Goal: Task Accomplishment & Management: Manage account settings

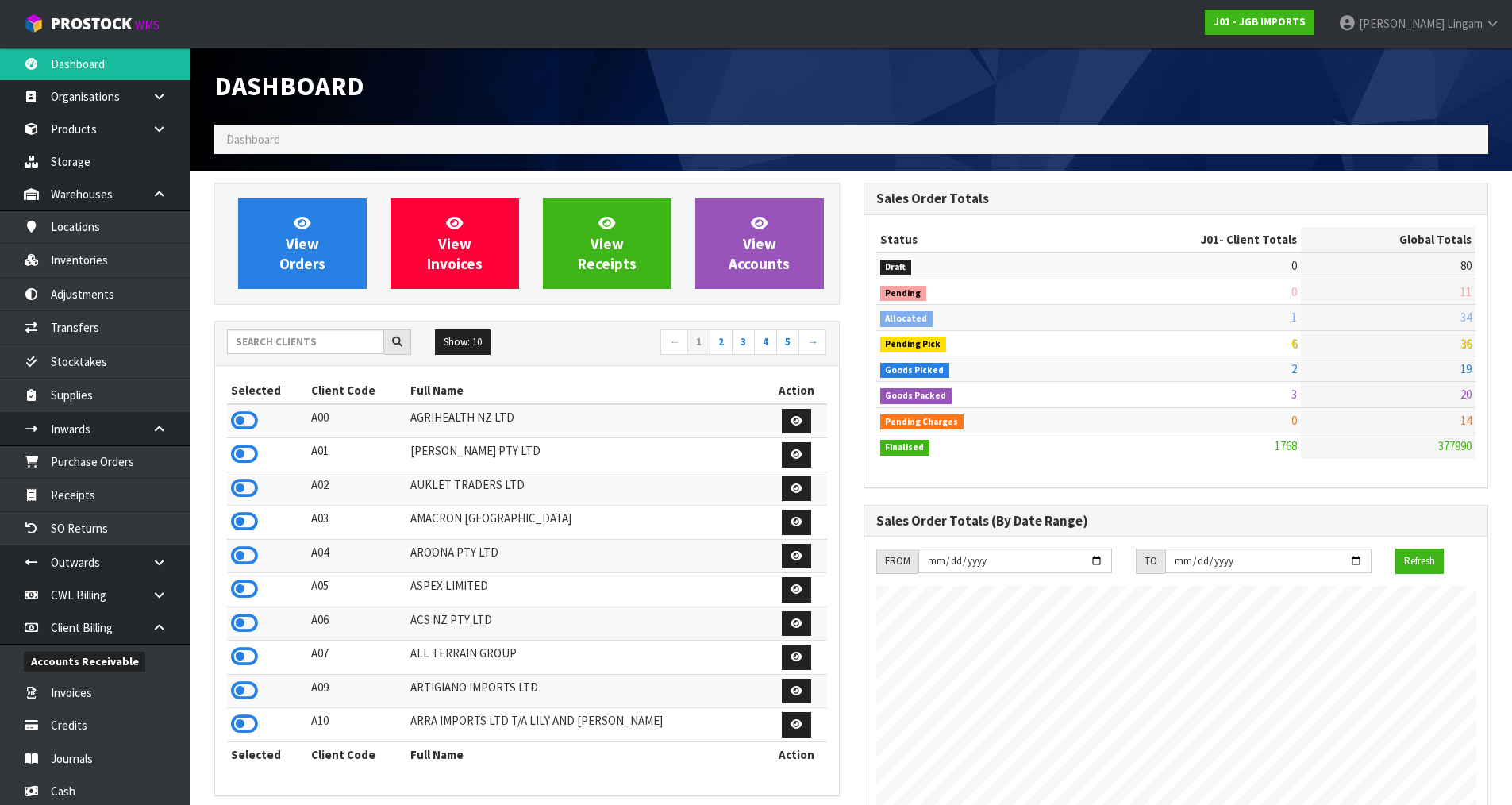
scroll to position [1202, 648]
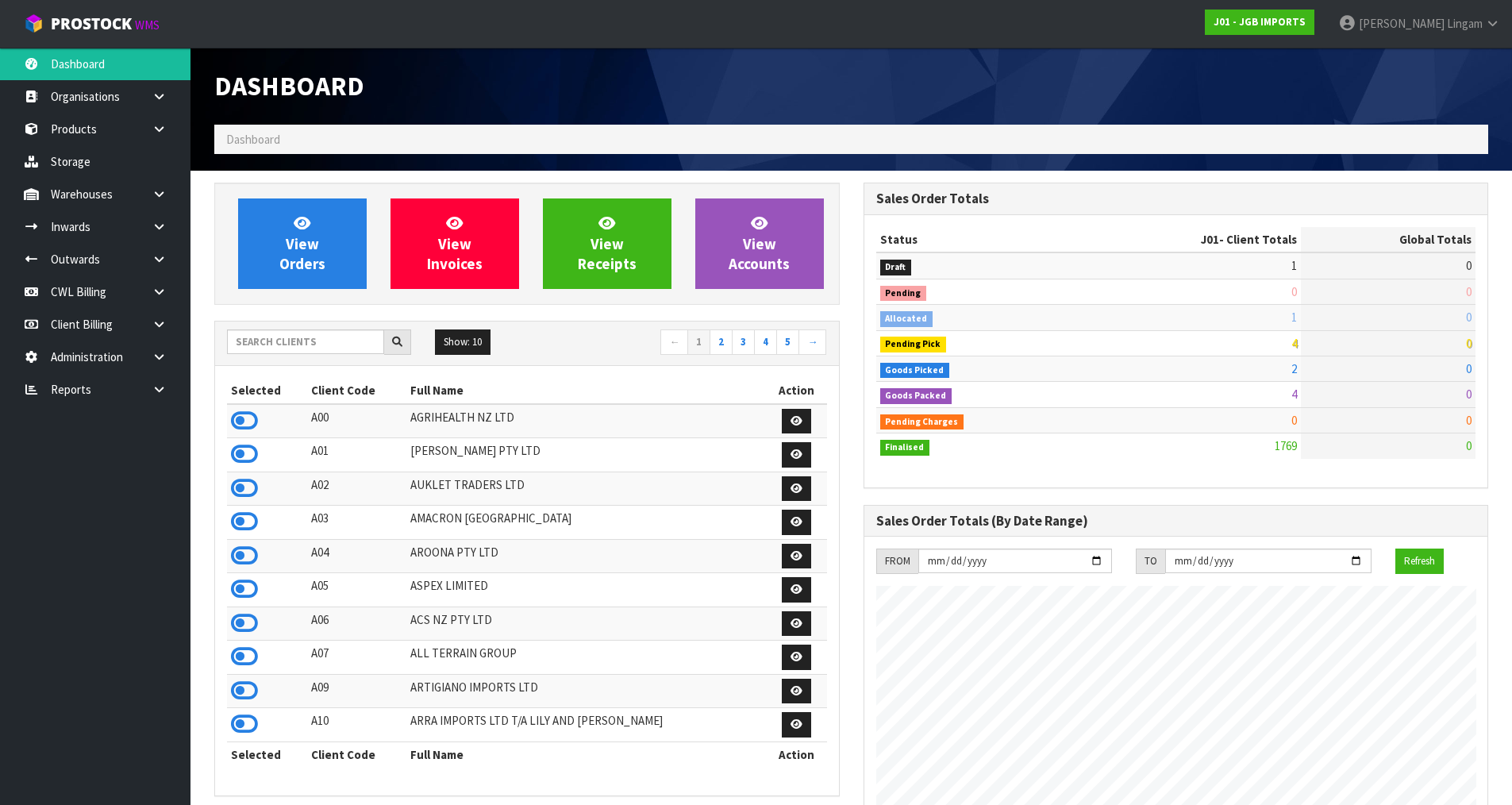
scroll to position [1202, 648]
click at [336, 344] on input "text" at bounding box center [306, 342] width 157 height 25
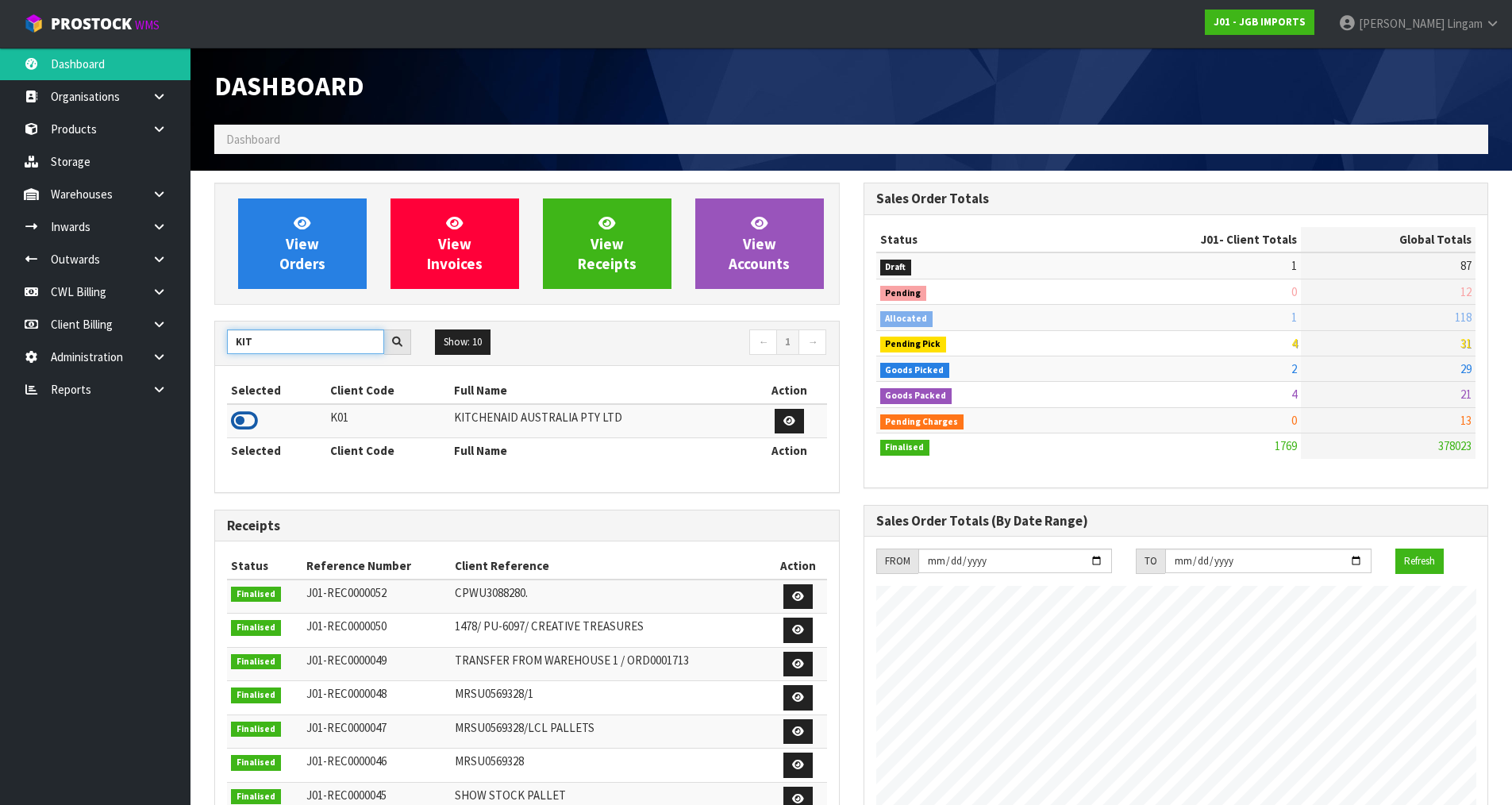
type input "KIT"
click at [242, 423] on icon at bounding box center [244, 420] width 27 height 24
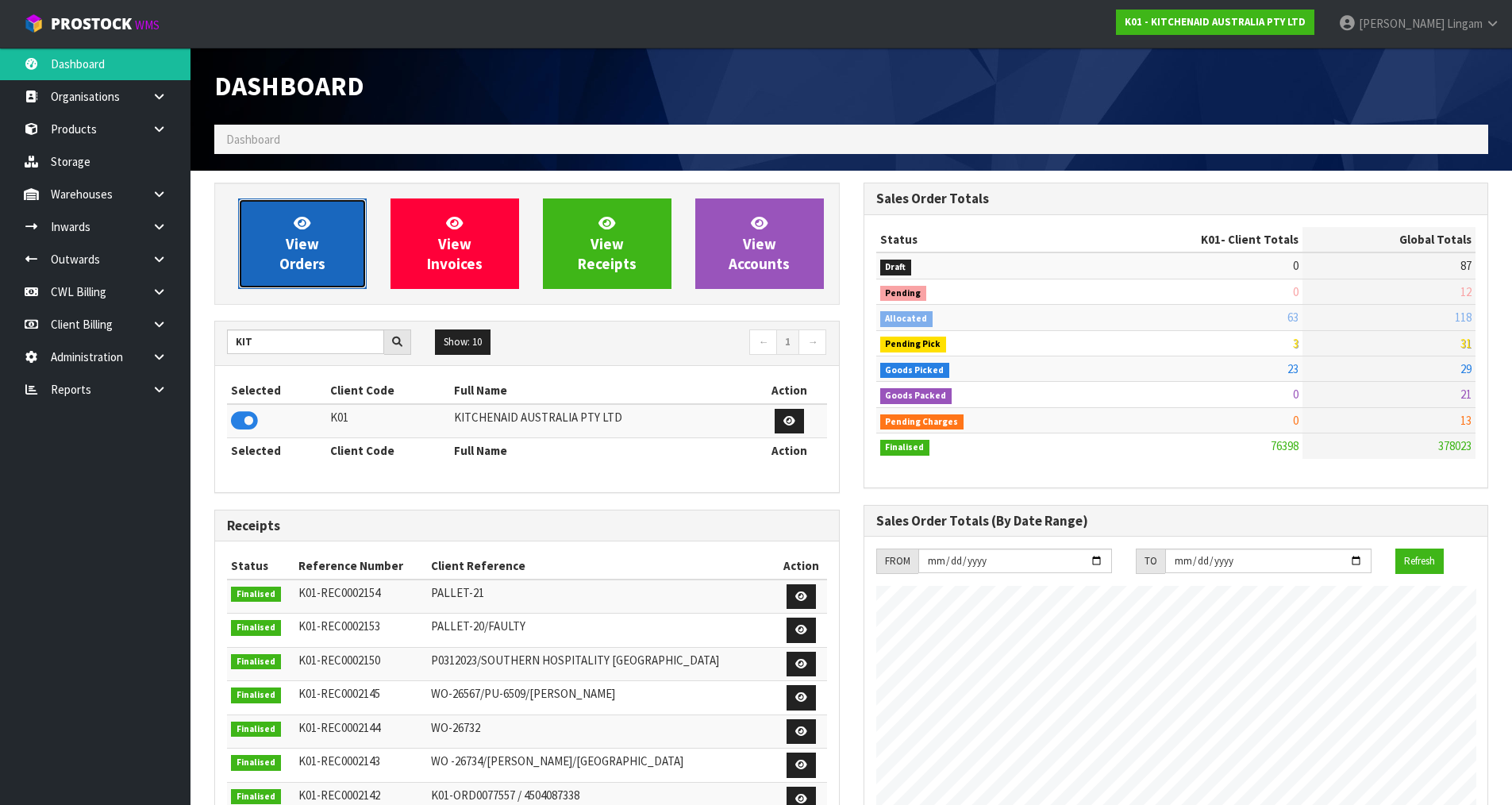
click at [277, 258] on link "View Orders" at bounding box center [302, 244] width 129 height 91
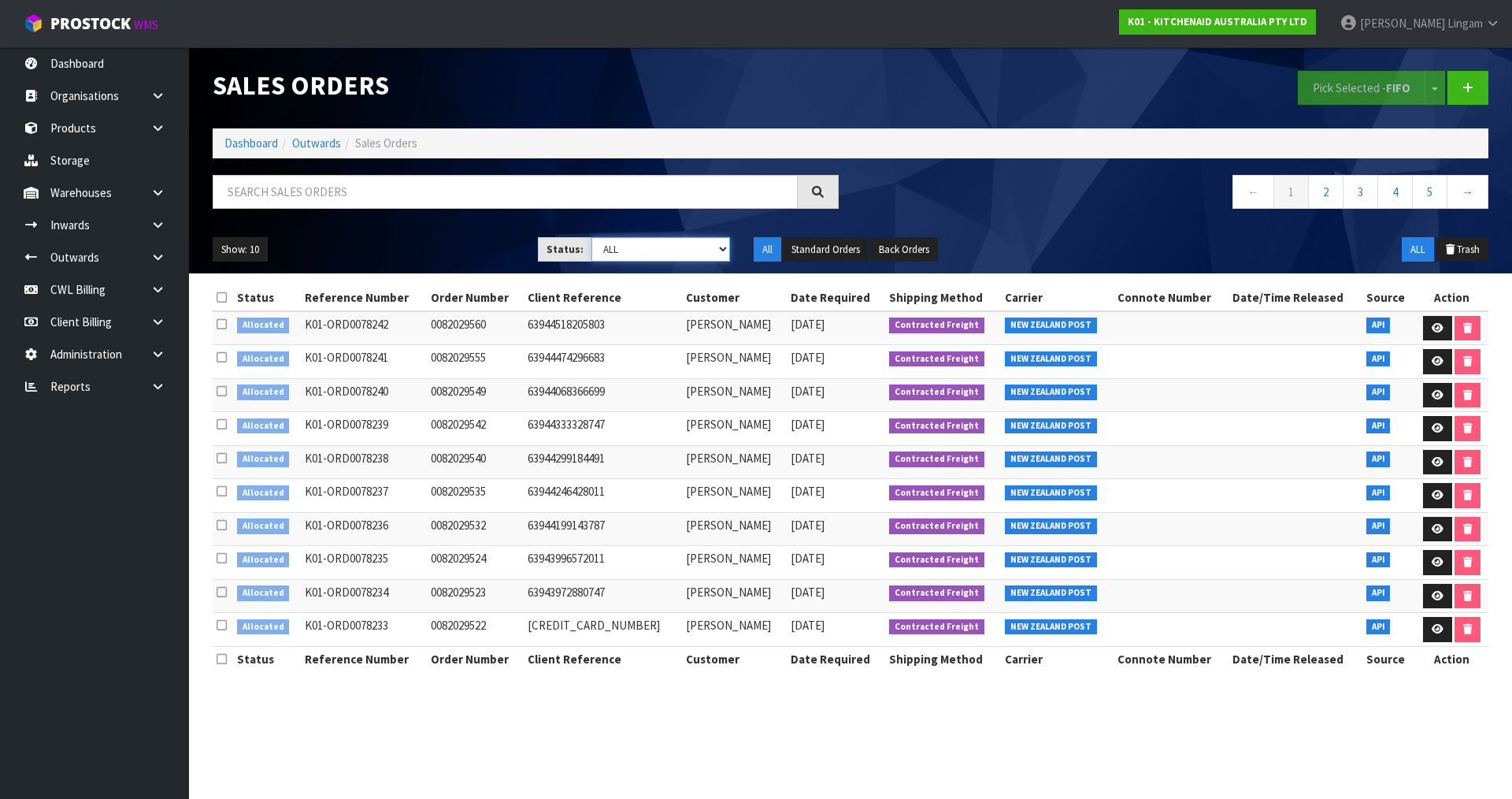
click at [704, 242] on select "Draft Pending Allocated Pending Pick Goods Picked Goods Packed Pending Charges …" at bounding box center [661, 249] width 139 height 25
select select "string:2"
click at [591, 237] on select "Draft Pending Allocated Pending Pick Goods Picked Goods Packed Pending Charges …" at bounding box center [661, 249] width 139 height 25
click at [221, 296] on icon at bounding box center [221, 297] width 10 height 11
click at [1352, 96] on button "Pick Selected - FIFO" at bounding box center [1361, 88] width 128 height 34
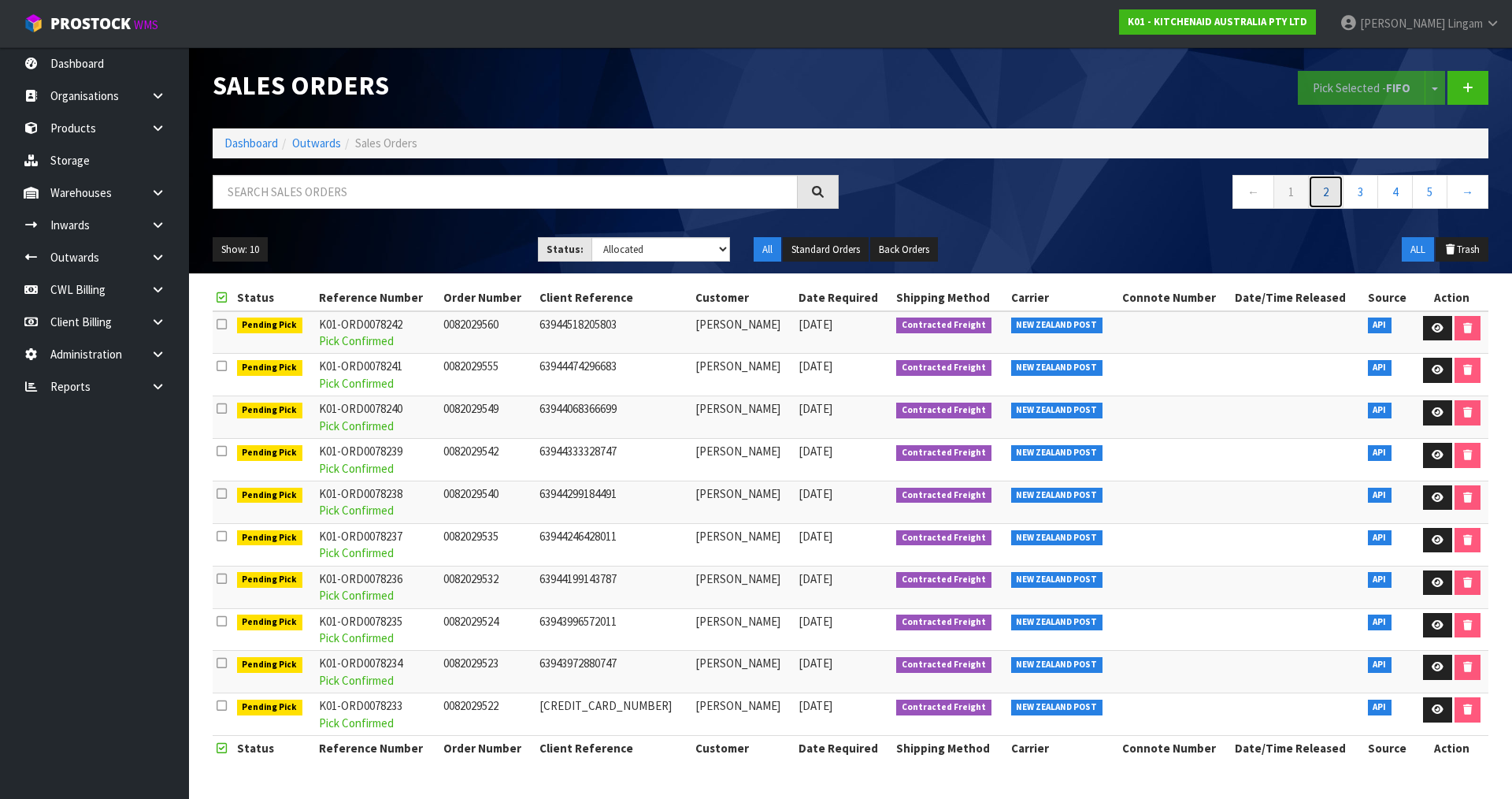
click at [1327, 198] on link "2" at bounding box center [1325, 191] width 35 height 34
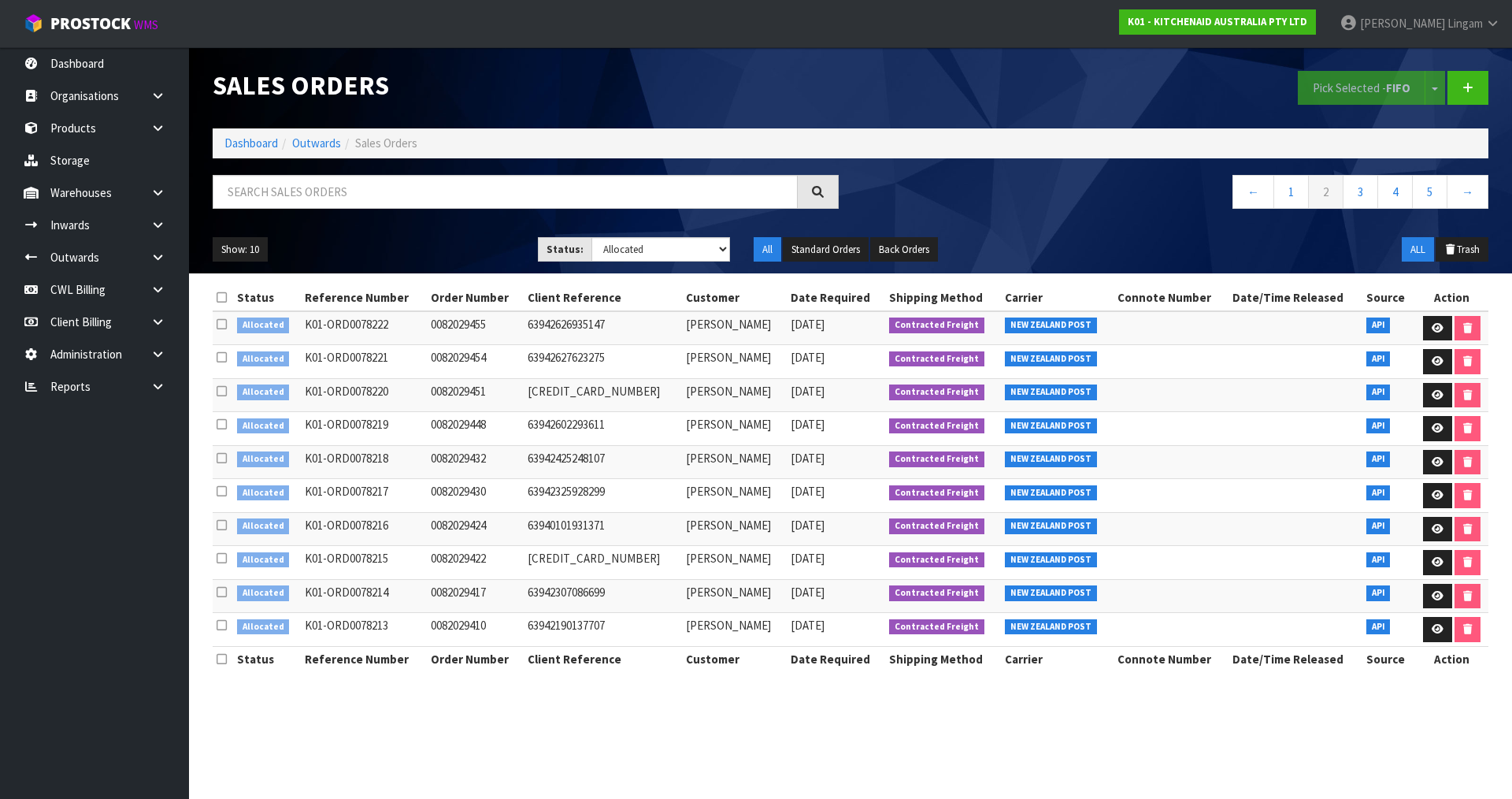
click at [223, 299] on icon at bounding box center [221, 297] width 10 height 11
click at [1372, 84] on button "Pick Selected - FIFO" at bounding box center [1361, 88] width 128 height 34
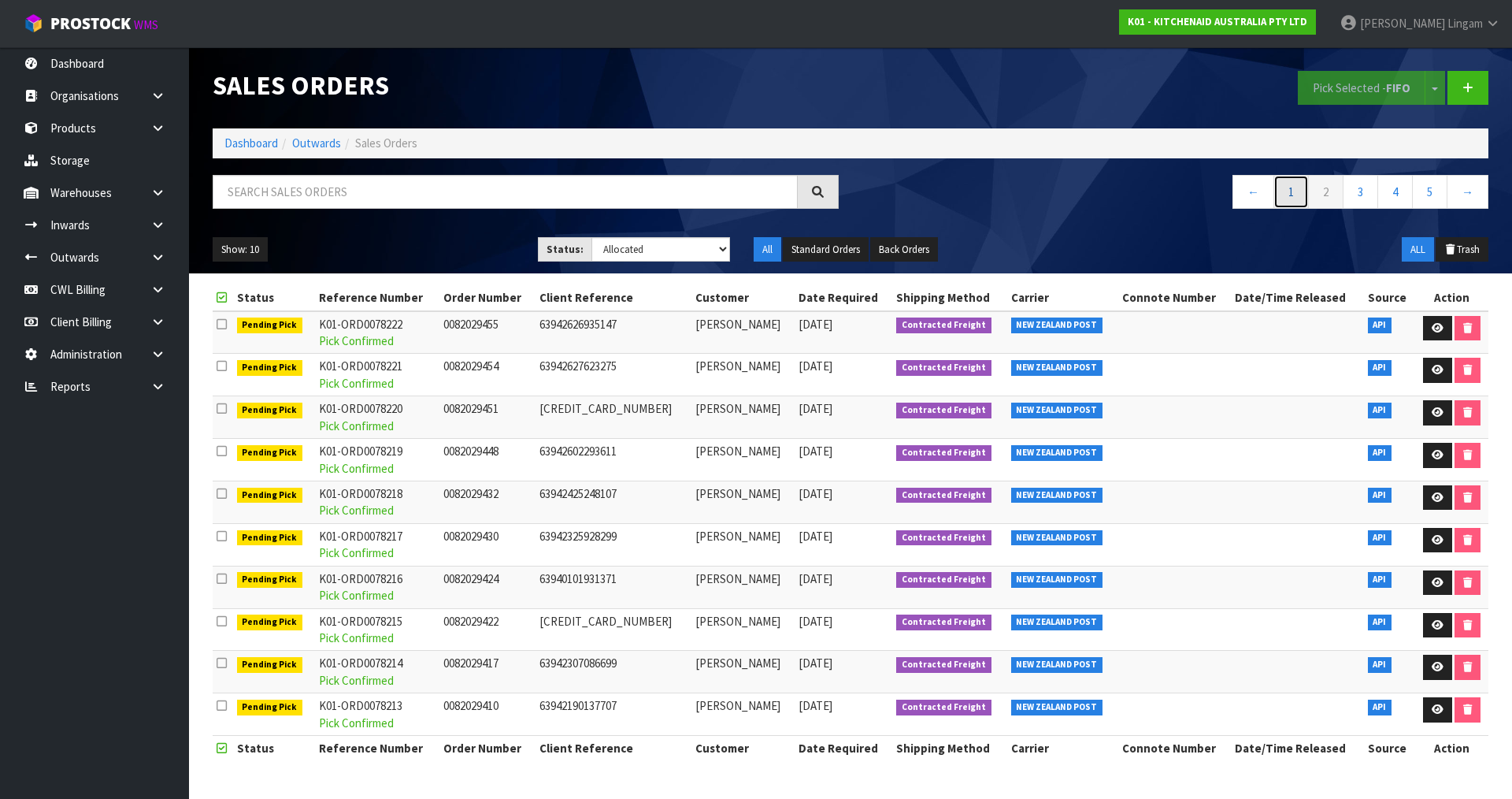
click at [1283, 194] on link "1" at bounding box center [1291, 191] width 35 height 34
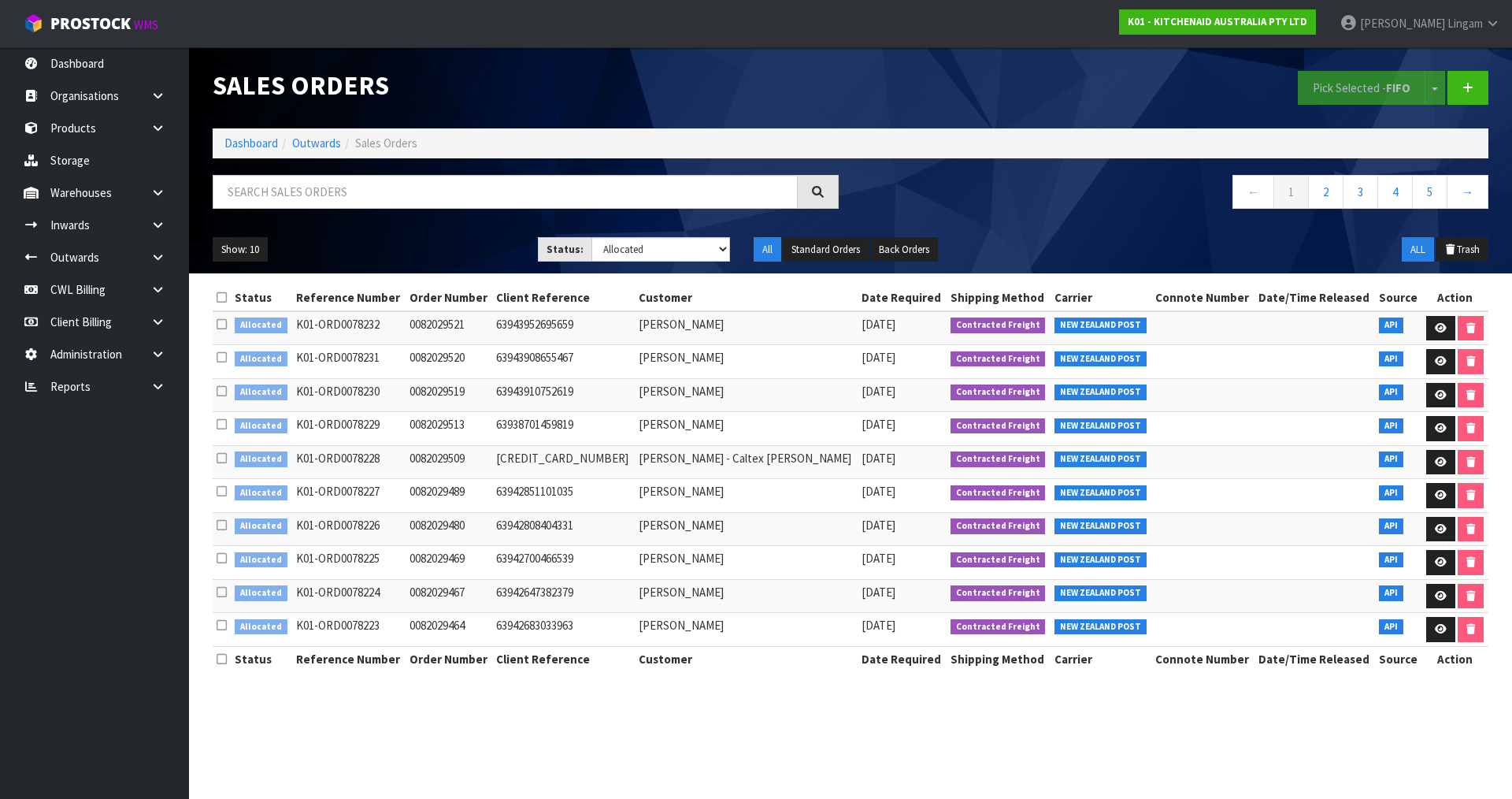
click at [227, 296] on icon at bounding box center [221, 297] width 10 height 11
click at [1358, 84] on button "Pick Selected - FIFO" at bounding box center [1361, 88] width 128 height 34
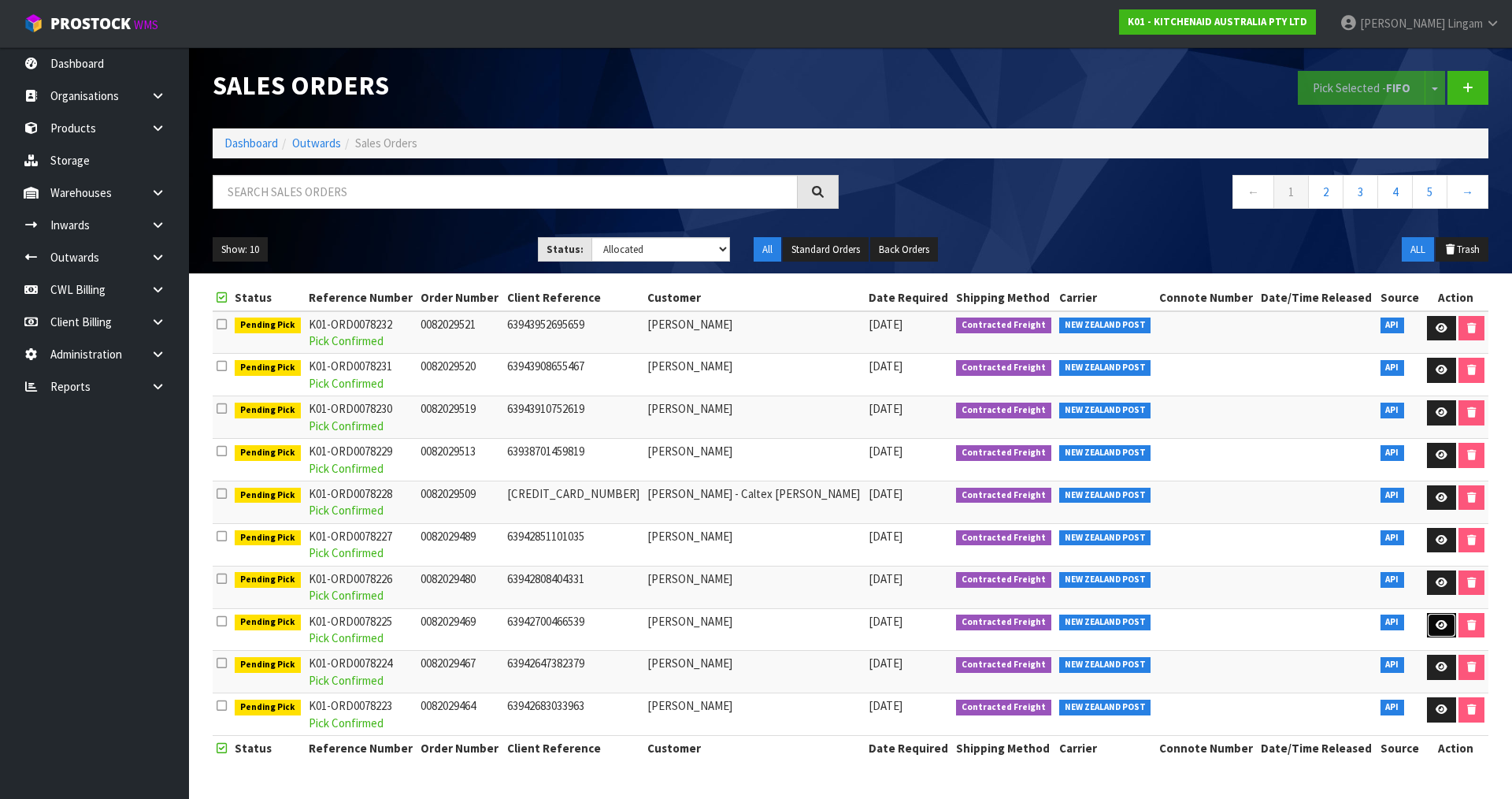
click at [1436, 622] on icon at bounding box center [1442, 625] width 11 height 10
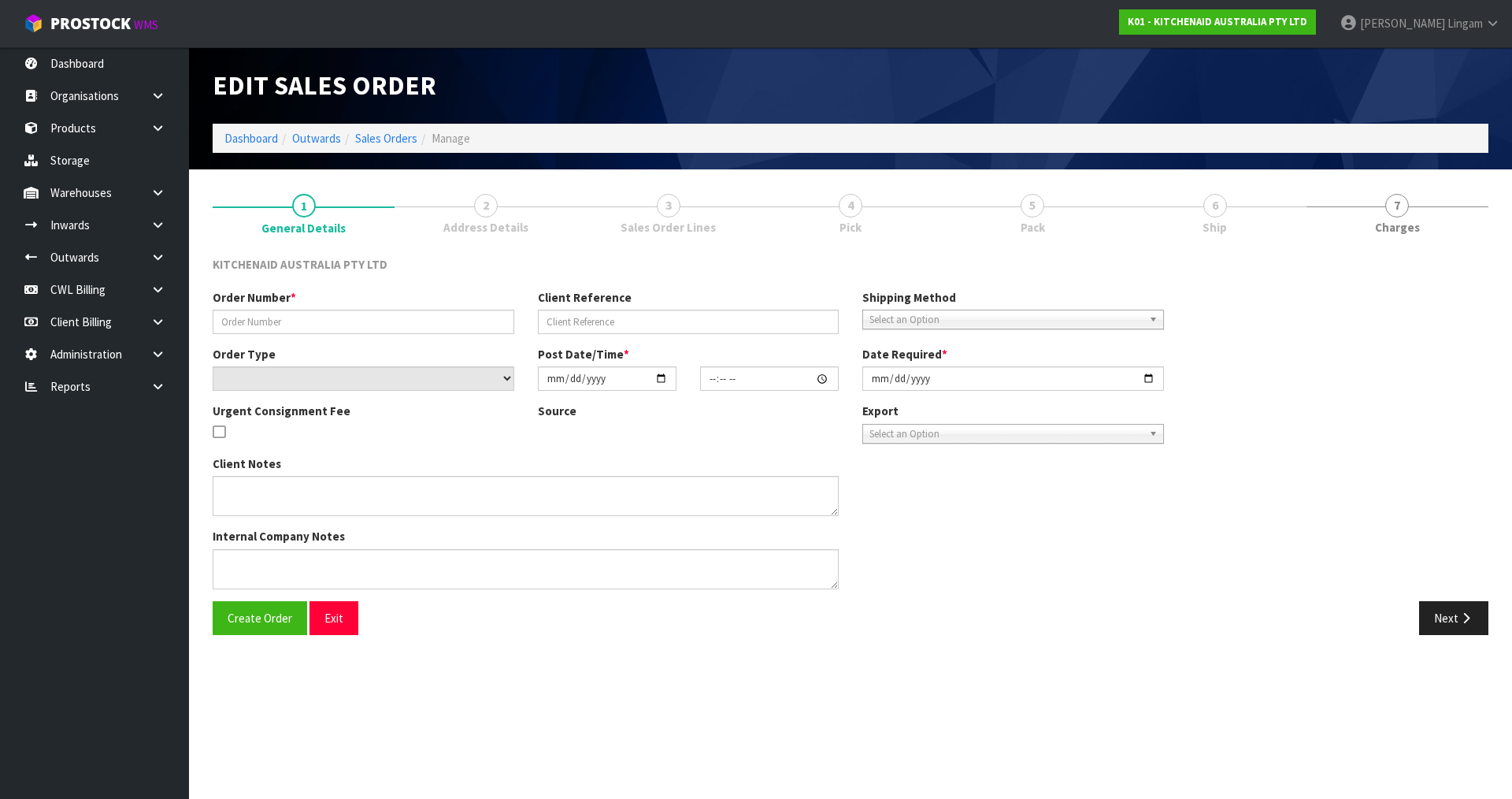
type input "0082029469"
type input "63942700466539"
select select "number:0"
type input "[DATE]"
type input "19:36:00.000"
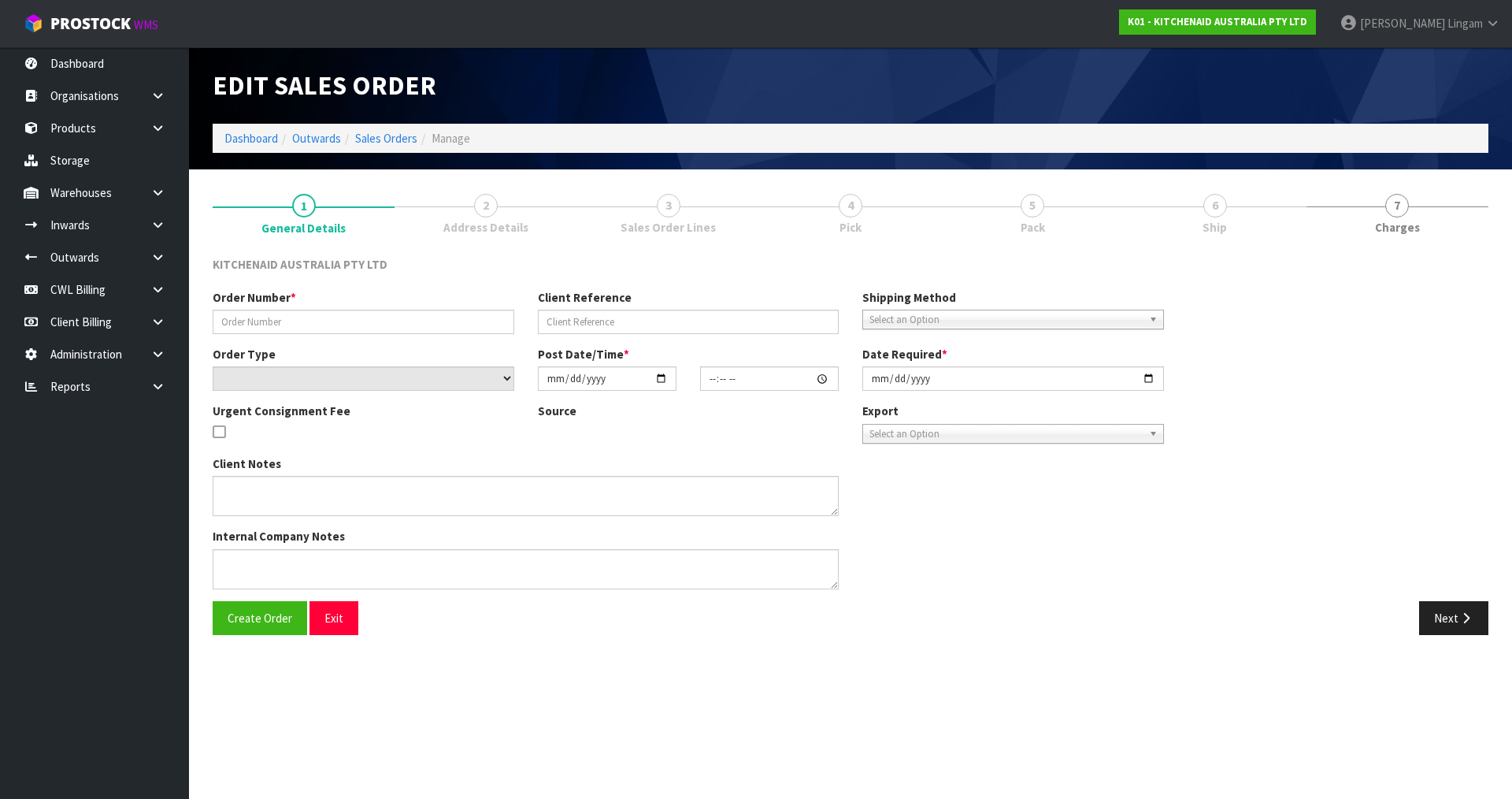
type input "[DATE]"
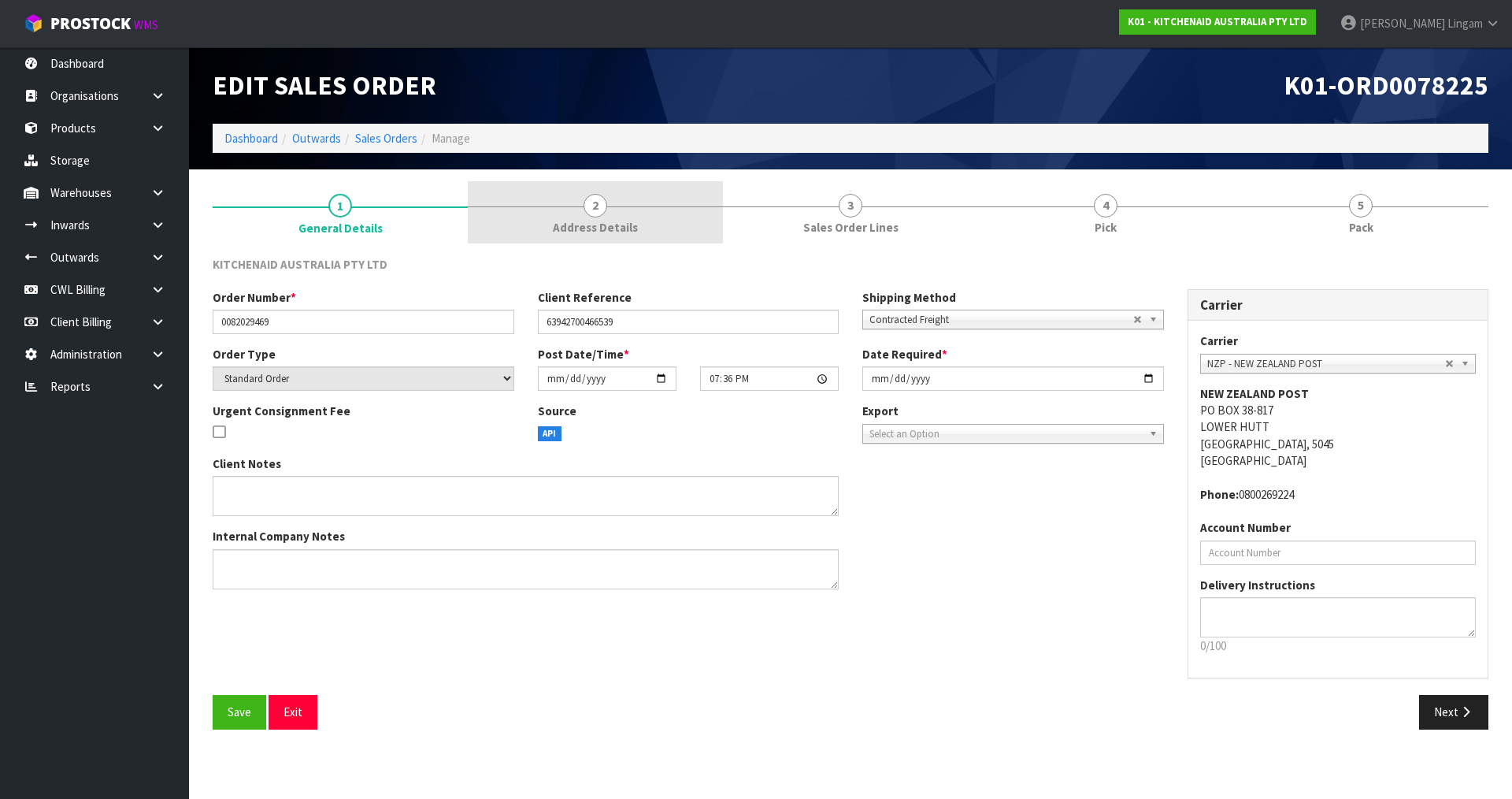
click at [533, 229] on link "2 Address Details" at bounding box center [595, 212] width 255 height 62
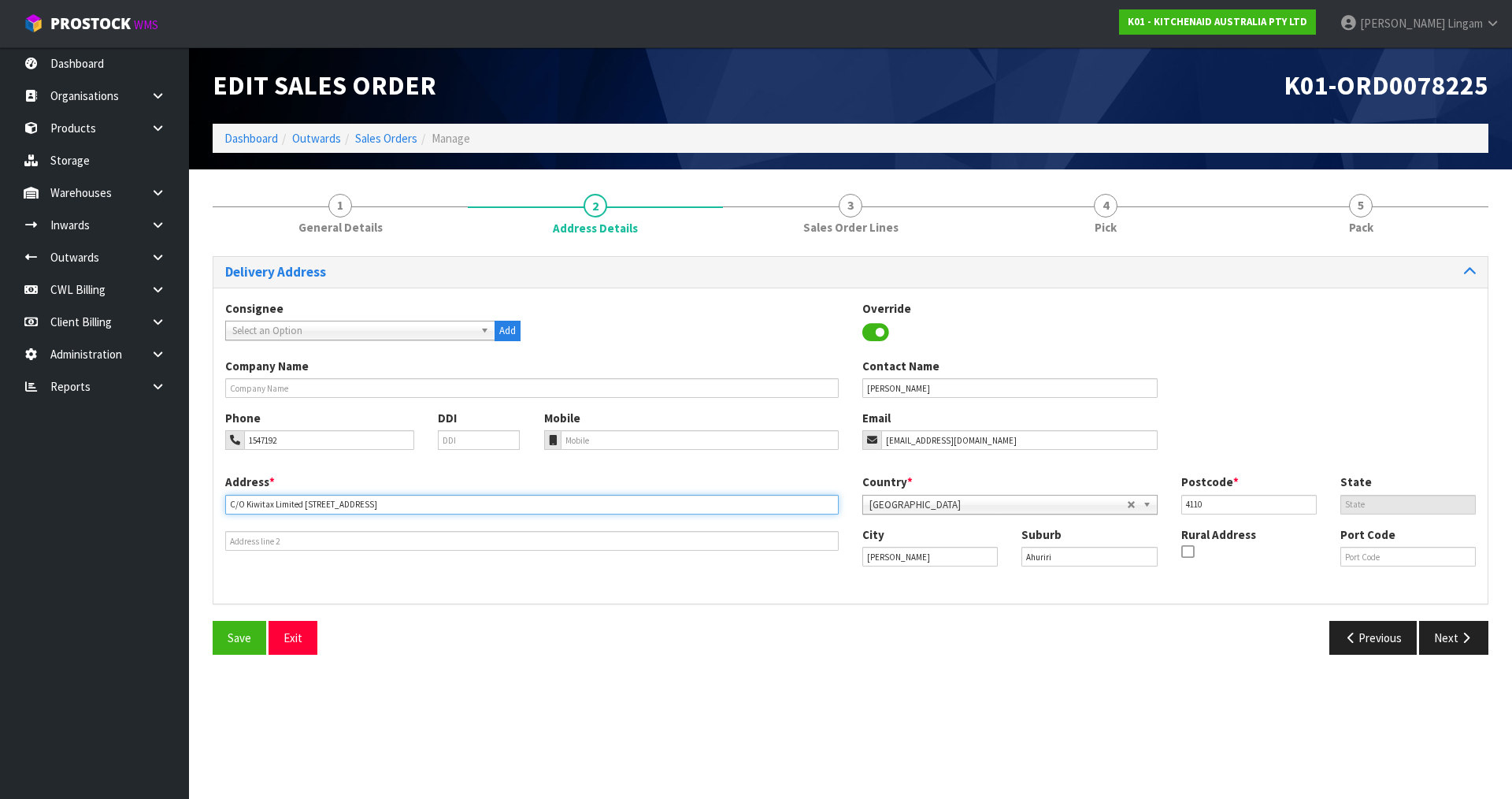
drag, startPoint x: 299, startPoint y: 506, endPoint x: 229, endPoint y: 504, distance: 70.0
click at [229, 504] on input "C/O Kiwitax Limited [STREET_ADDRESS]" at bounding box center [532, 505] width 613 height 20
type input "[STREET_ADDRESS]"
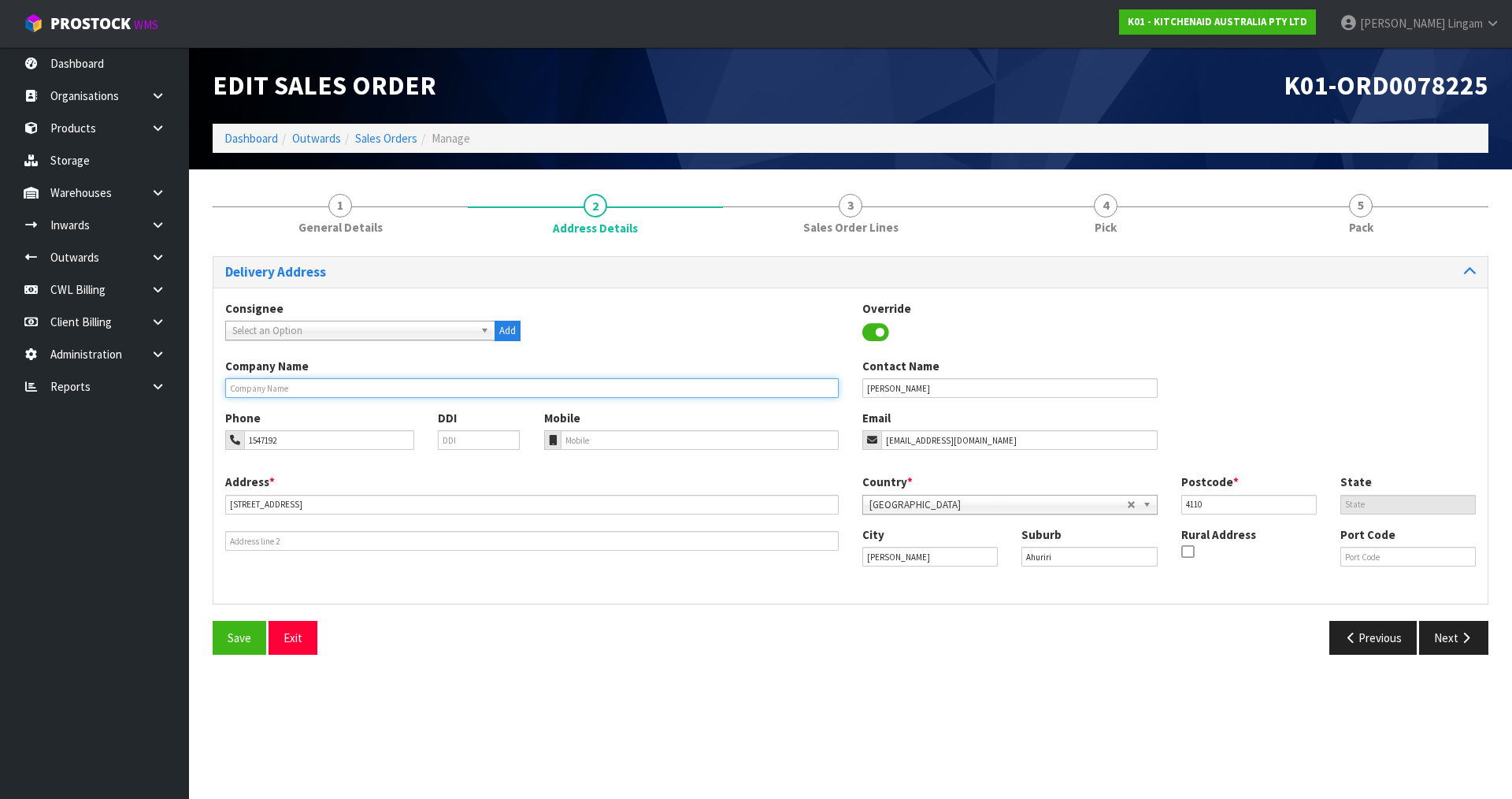
click at [294, 389] on input "text" at bounding box center [532, 388] width 613 height 20
paste input "C/O KIWITAX LIMITED"
type input "C/O KIWITAX LIMITED"
click at [247, 628] on button "Save" at bounding box center [239, 638] width 53 height 34
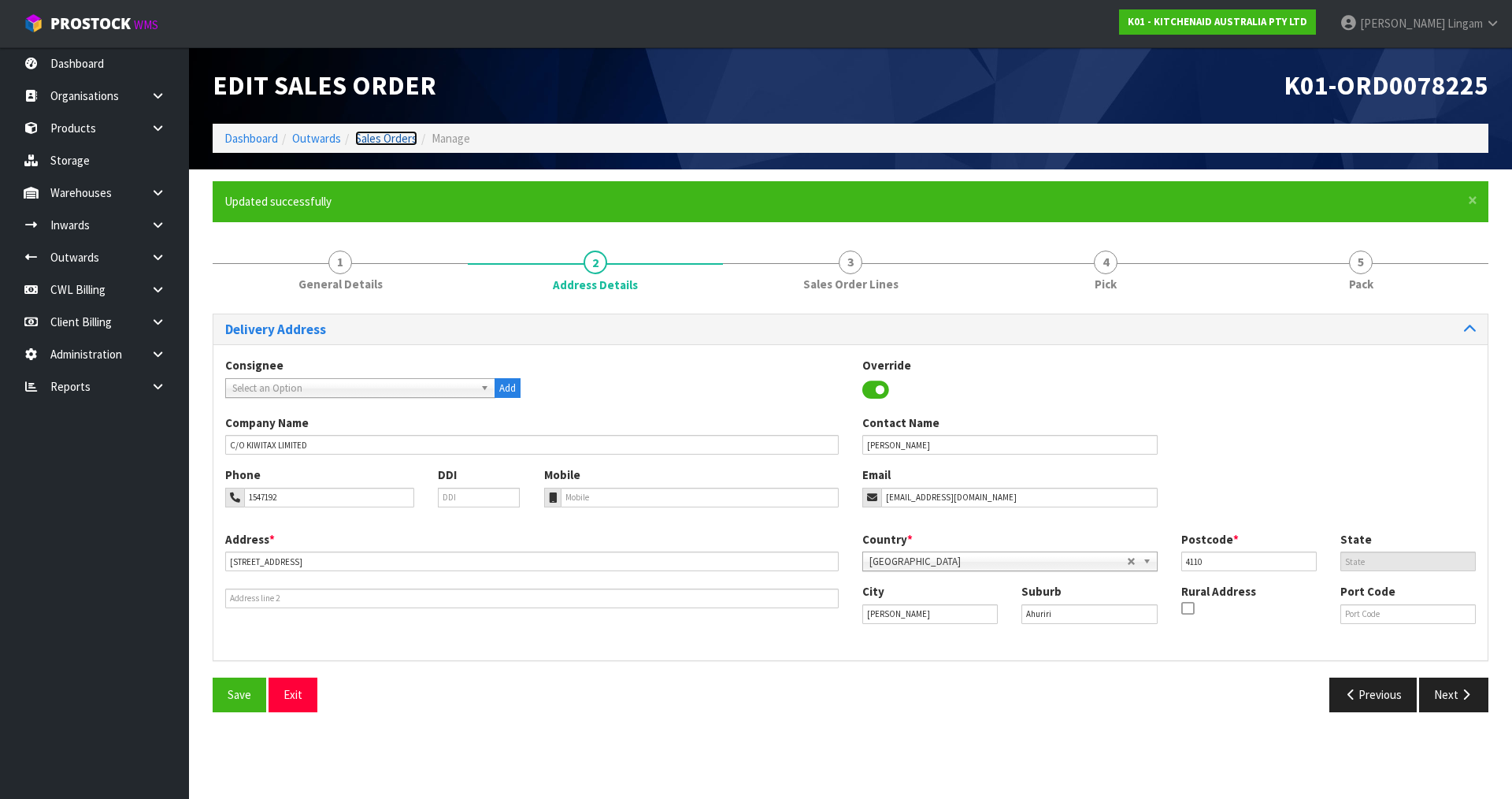
click at [403, 133] on link "Sales Orders" at bounding box center [387, 138] width 62 height 15
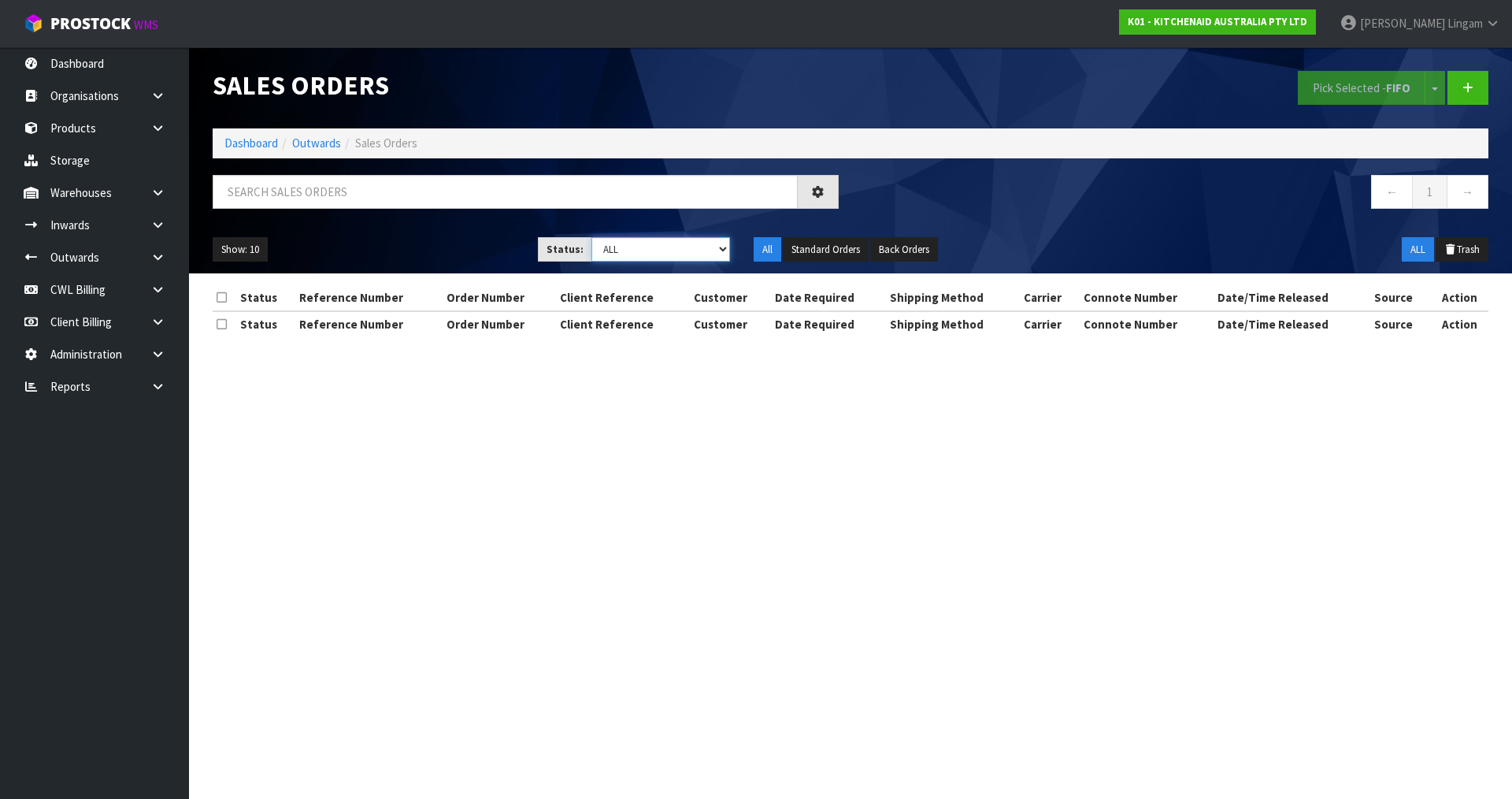
click at [711, 255] on select "Draft Pending Allocated Pending Pick Goods Picked Goods Packed Pending Charges …" at bounding box center [661, 249] width 139 height 25
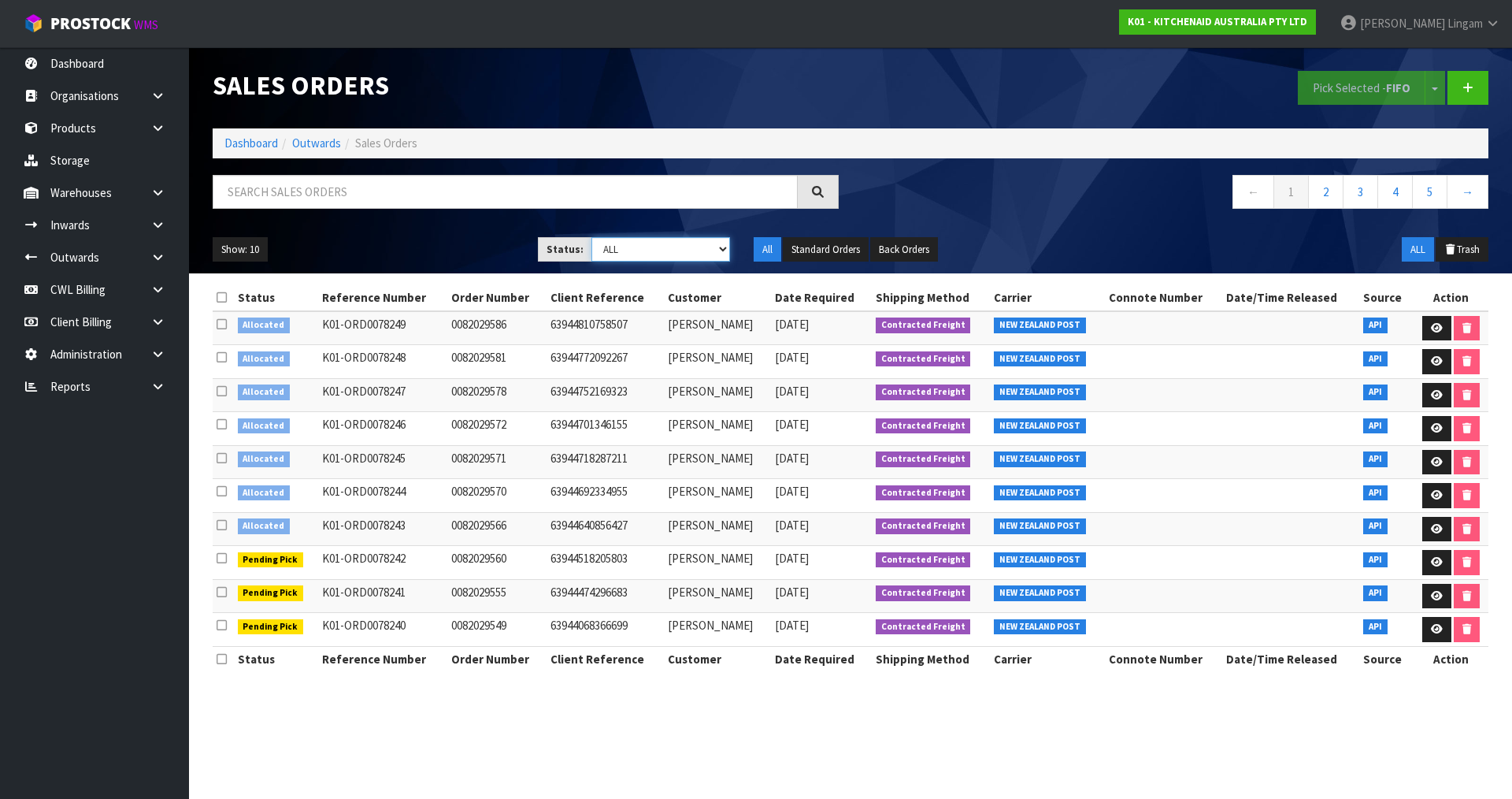
select select "string:2"
click at [591, 237] on select "Draft Pending Allocated Pending Pick Goods Picked Goods Packed Pending Charges …" at bounding box center [661, 249] width 139 height 25
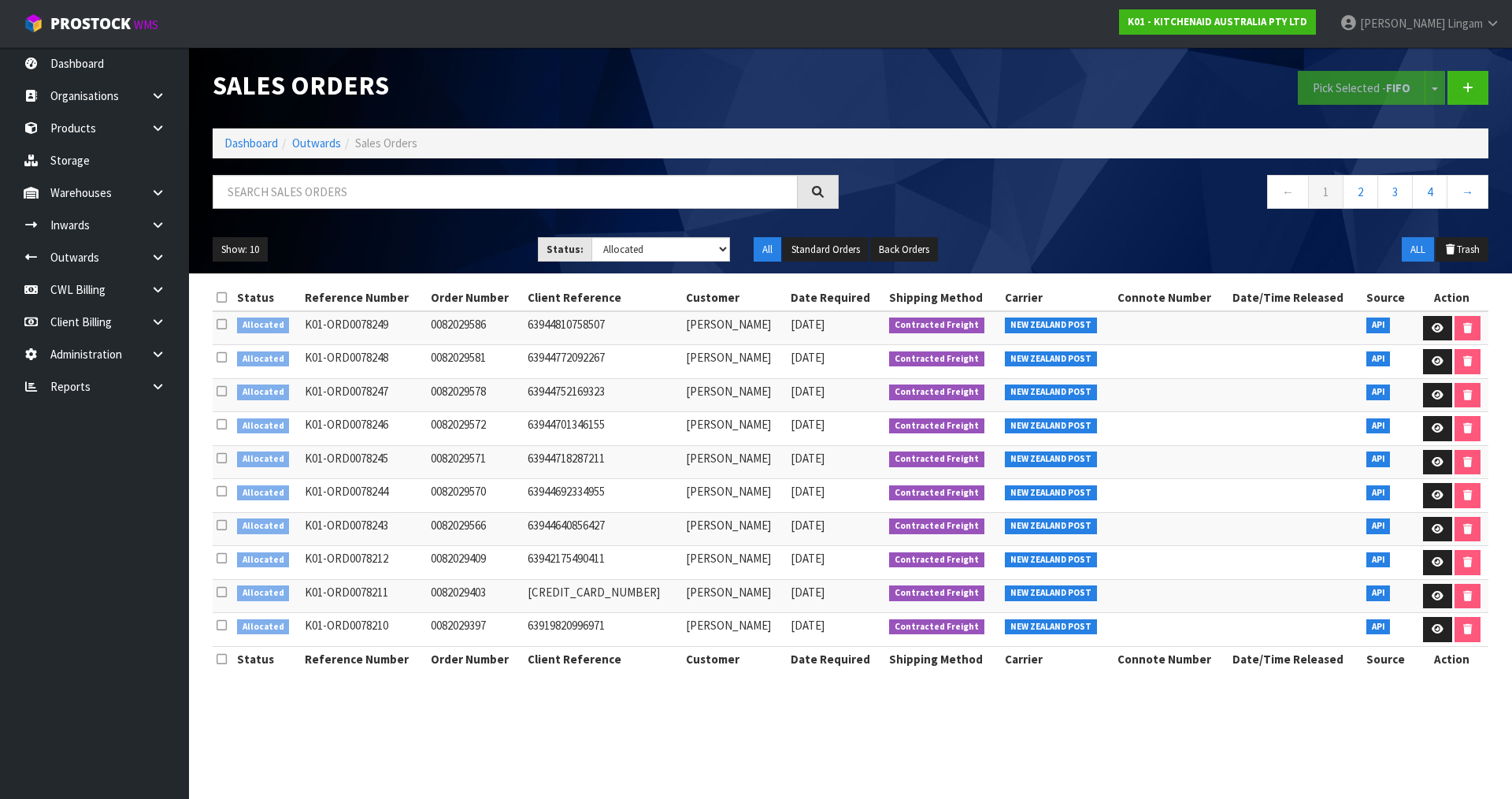
click at [220, 296] on icon at bounding box center [221, 297] width 10 height 11
click at [1329, 92] on button "Pick Selected - FIFO" at bounding box center [1361, 88] width 128 height 34
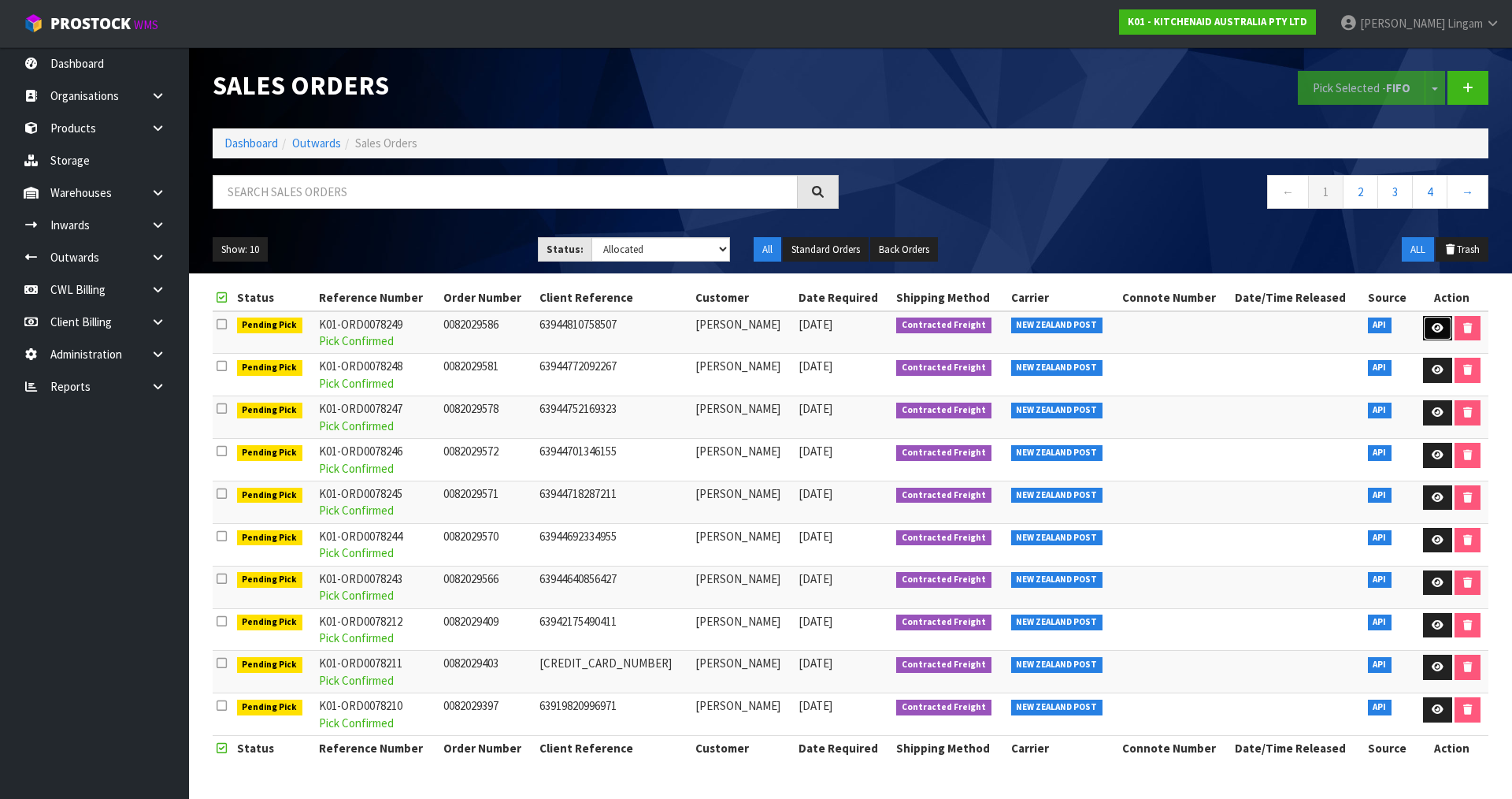
click at [1438, 332] on icon at bounding box center [1437, 328] width 11 height 10
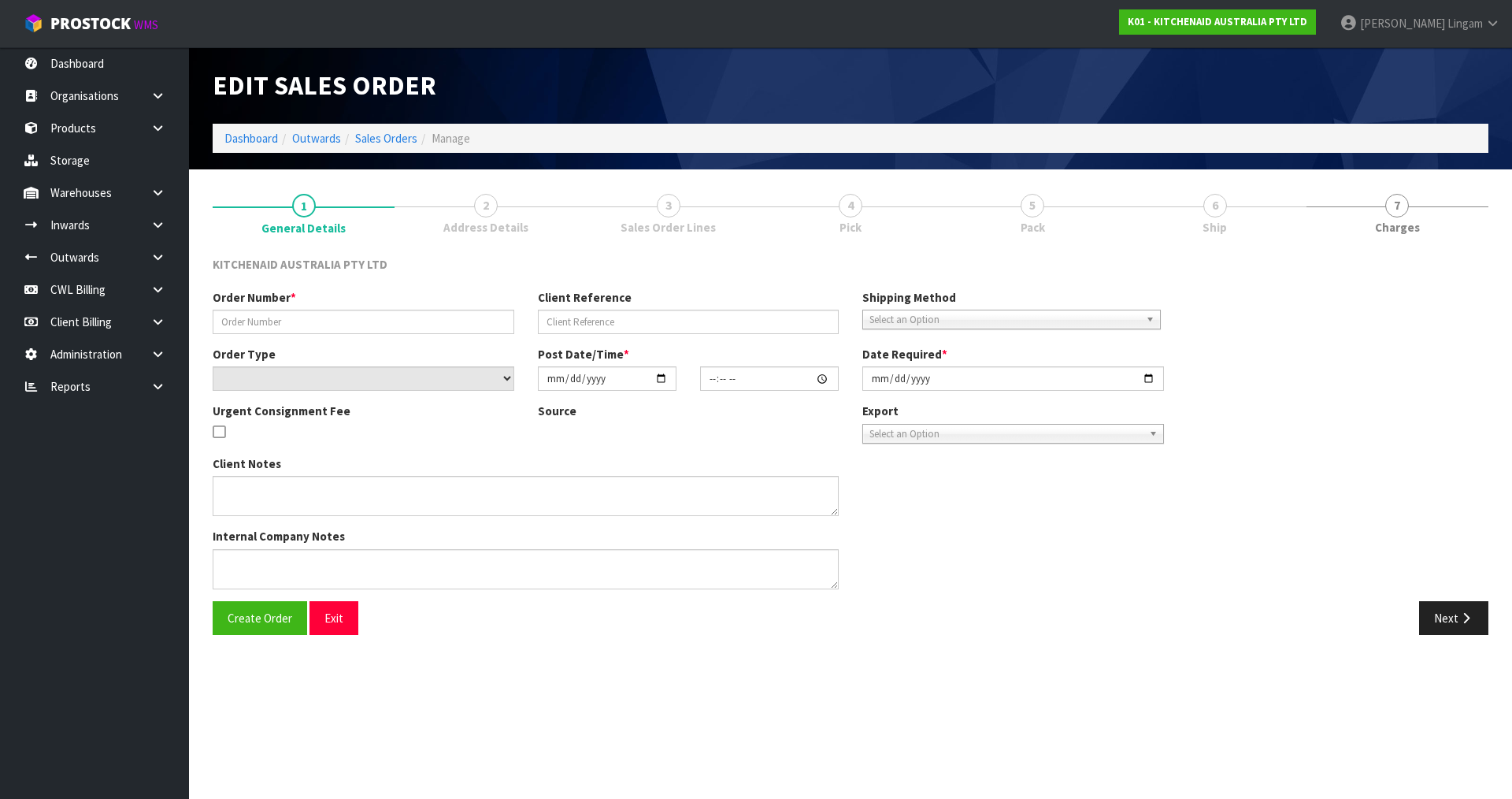
type input "0082029586"
type input "63944810758507"
select select "number:0"
type input "[DATE]"
type input "15:35:22.000"
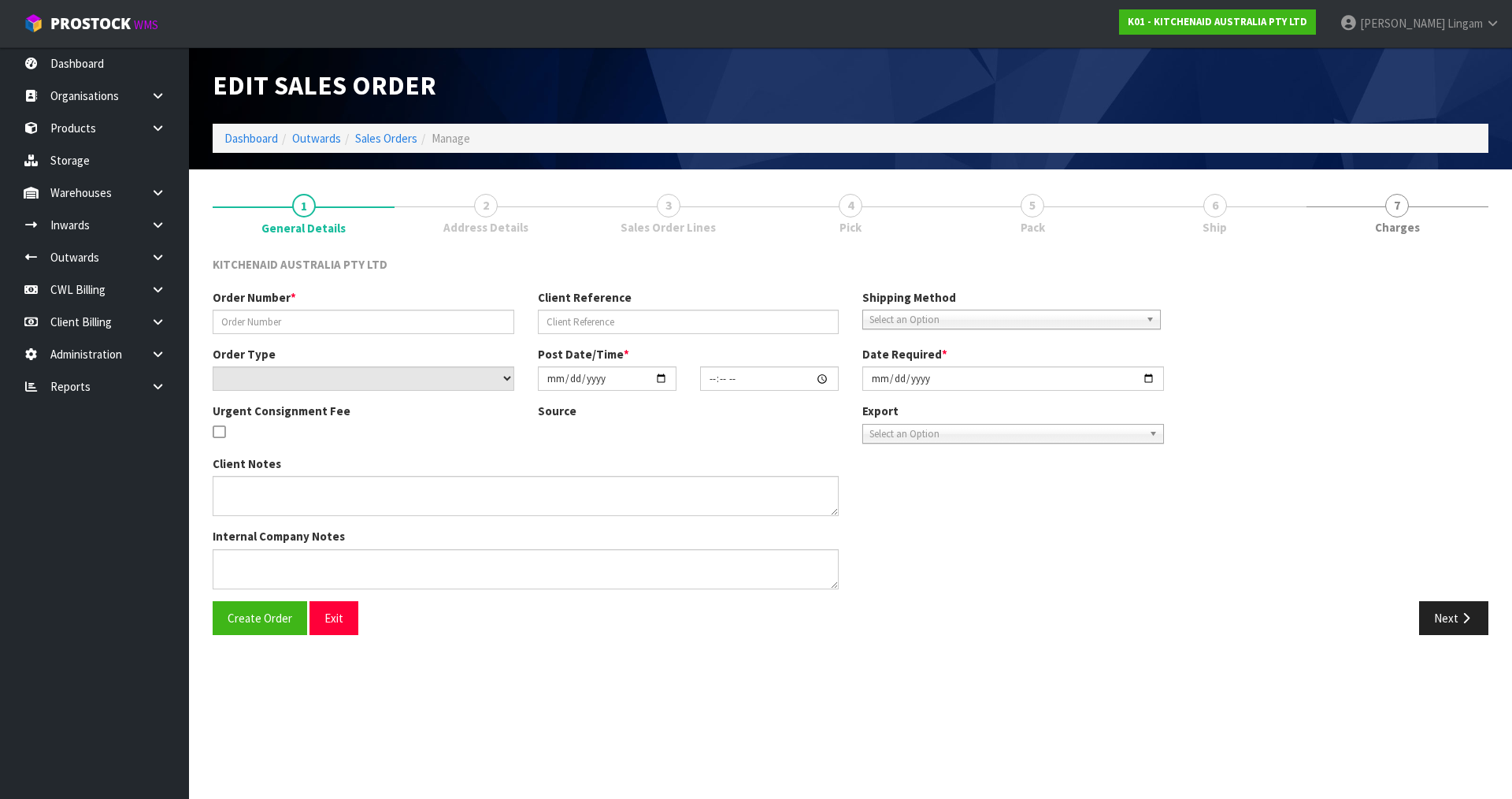
type input "[DATE]"
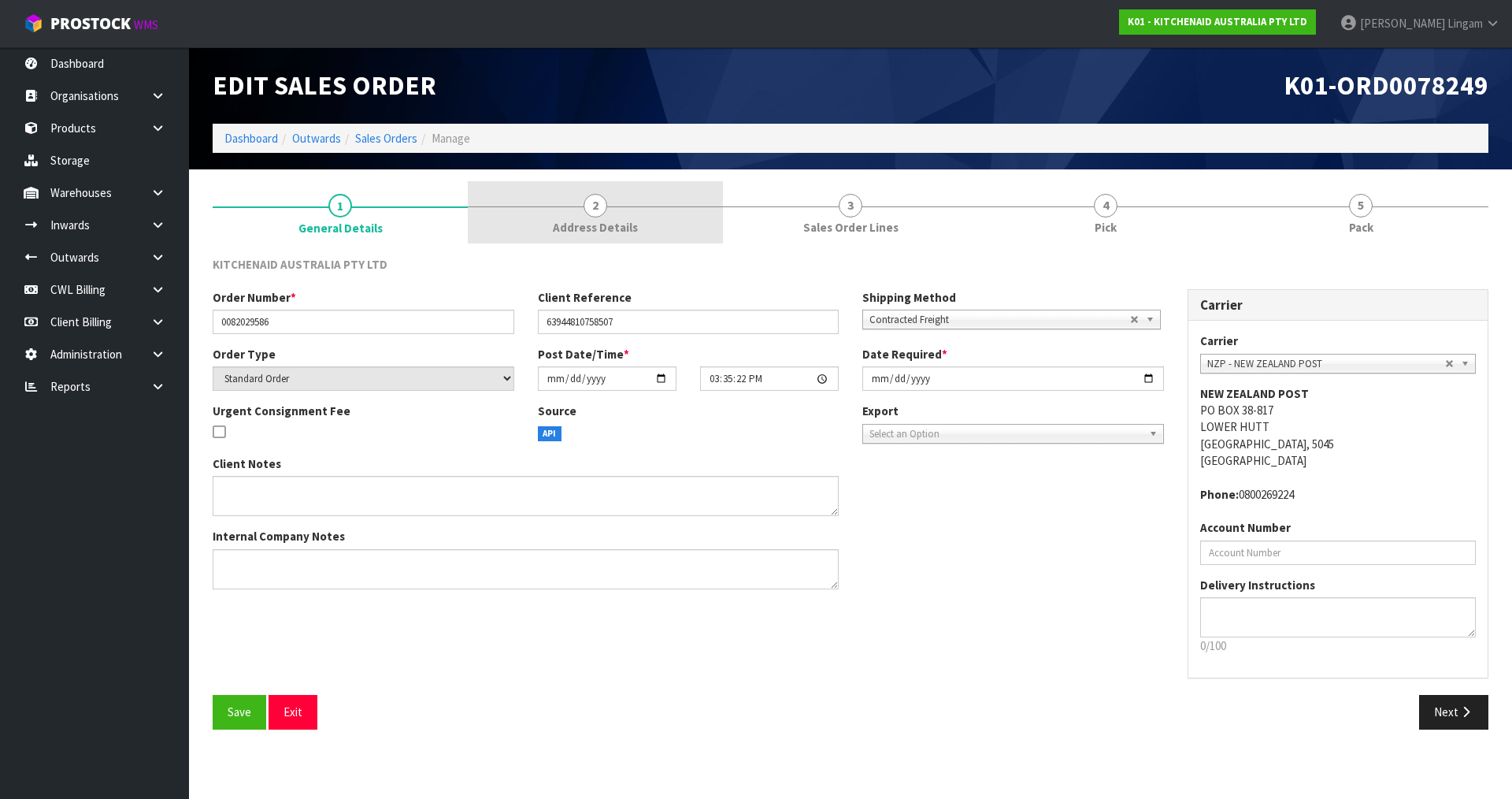
click at [557, 224] on span "Address Details" at bounding box center [595, 227] width 85 height 16
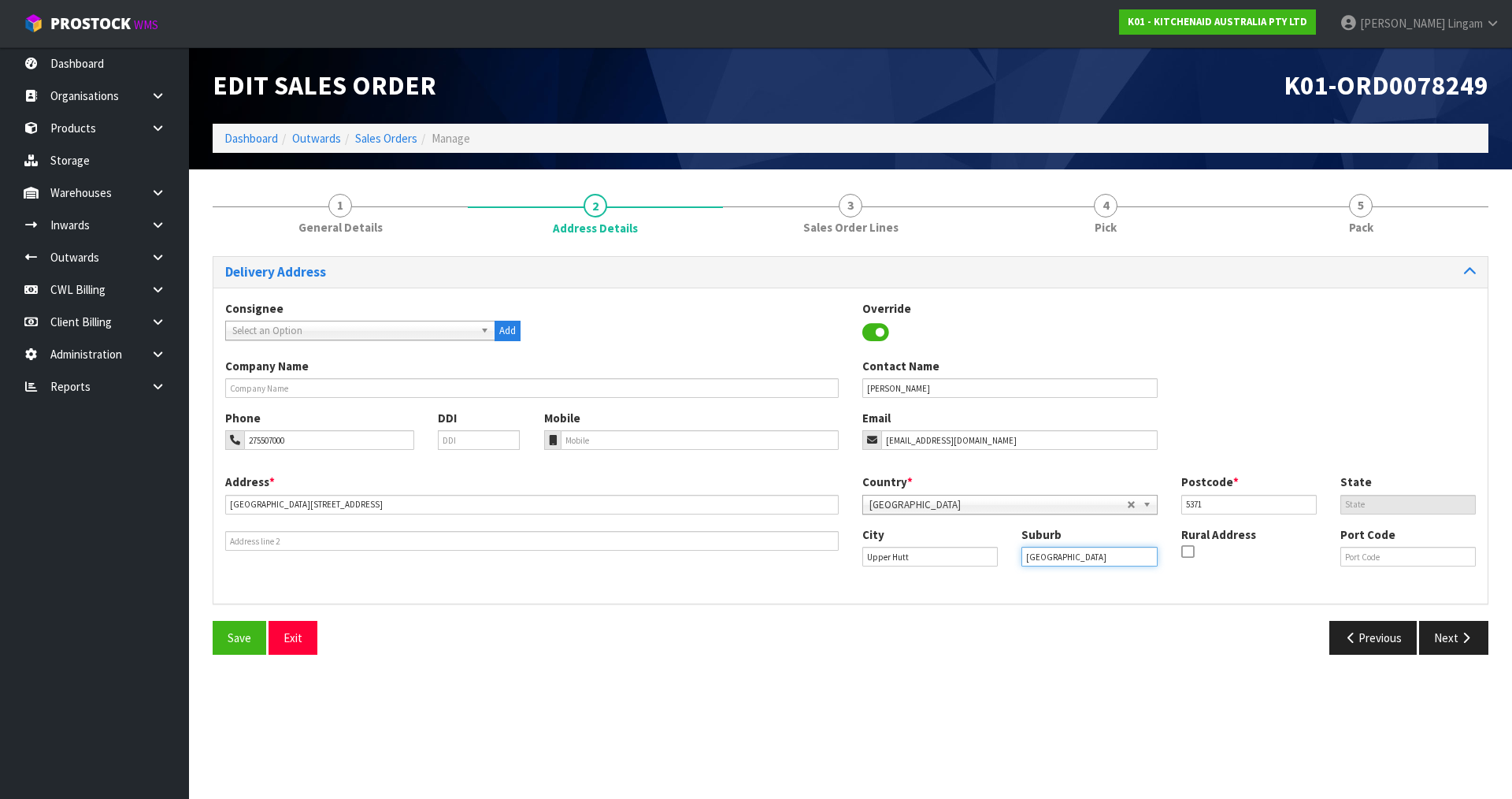
click at [1126, 554] on input "[GEOGRAPHIC_DATA]" at bounding box center [1089, 556] width 135 height 20
type input "[GEOGRAPHIC_DATA]"
click at [313, 502] on input "[GEOGRAPHIC_DATA][STREET_ADDRESS]" at bounding box center [532, 505] width 613 height 20
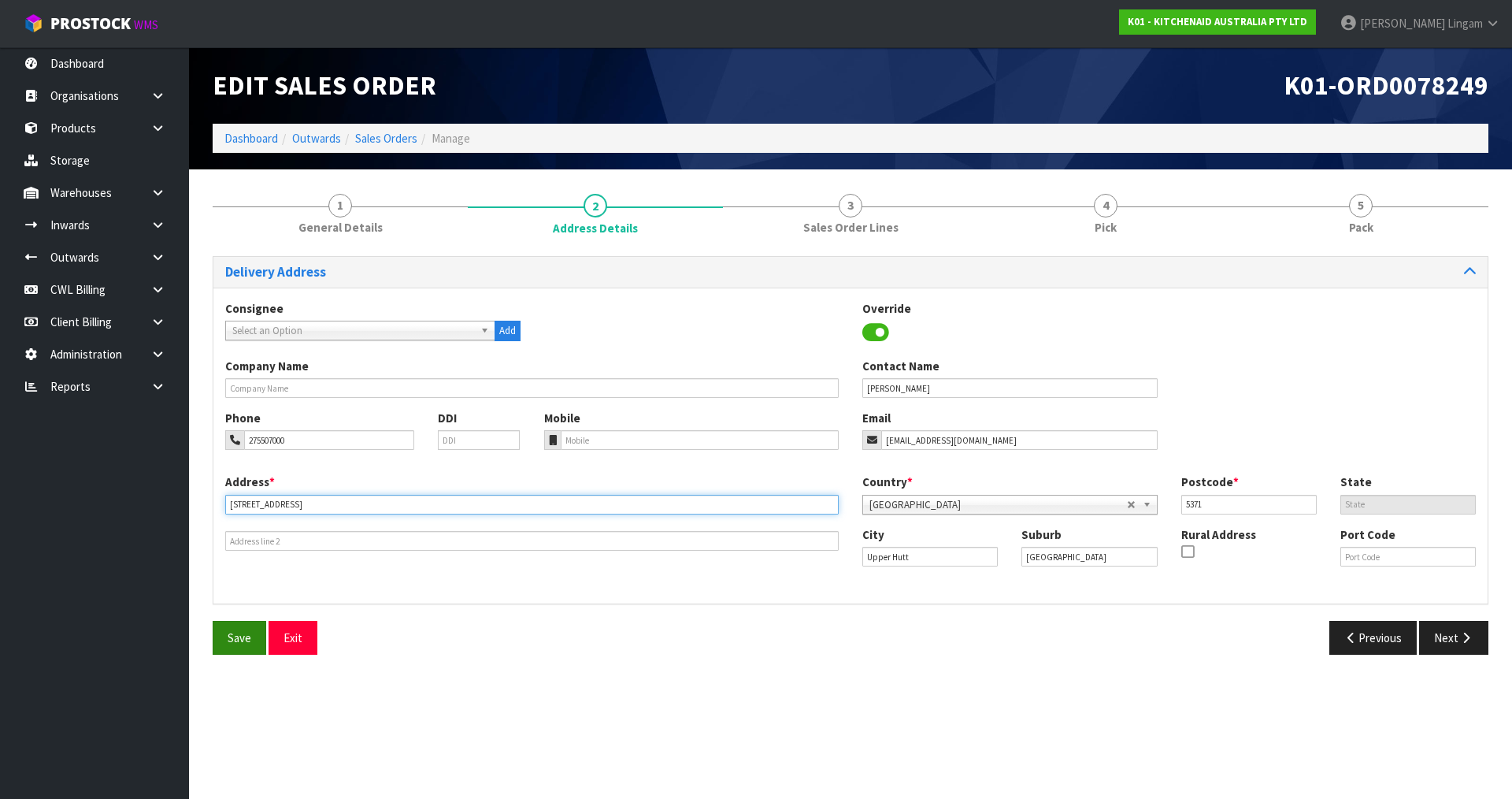
type input "[STREET_ADDRESS]"
click at [229, 636] on button "Save" at bounding box center [239, 638] width 53 height 34
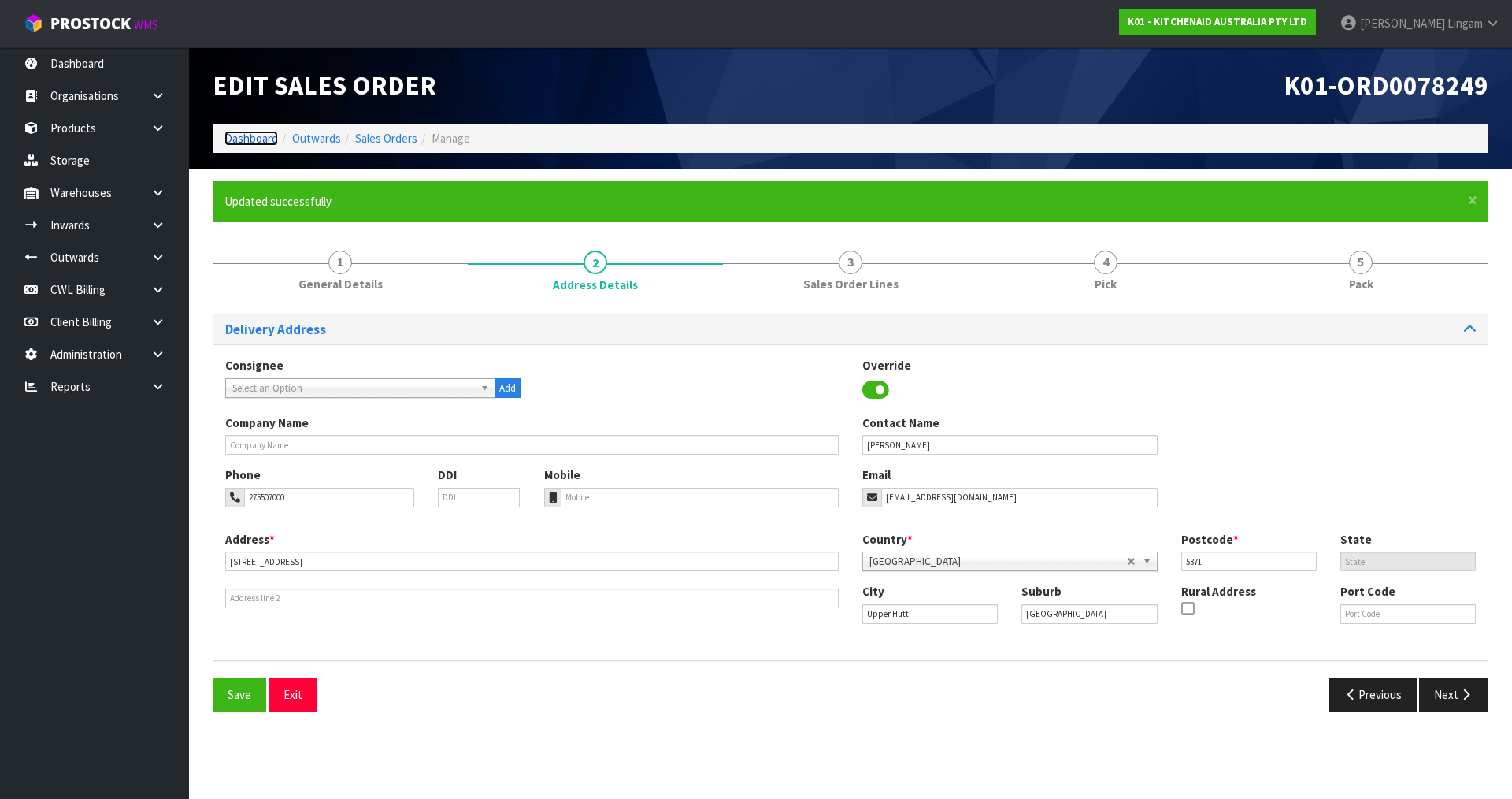
click at [237, 141] on link "Dashboard" at bounding box center [251, 138] width 53 height 15
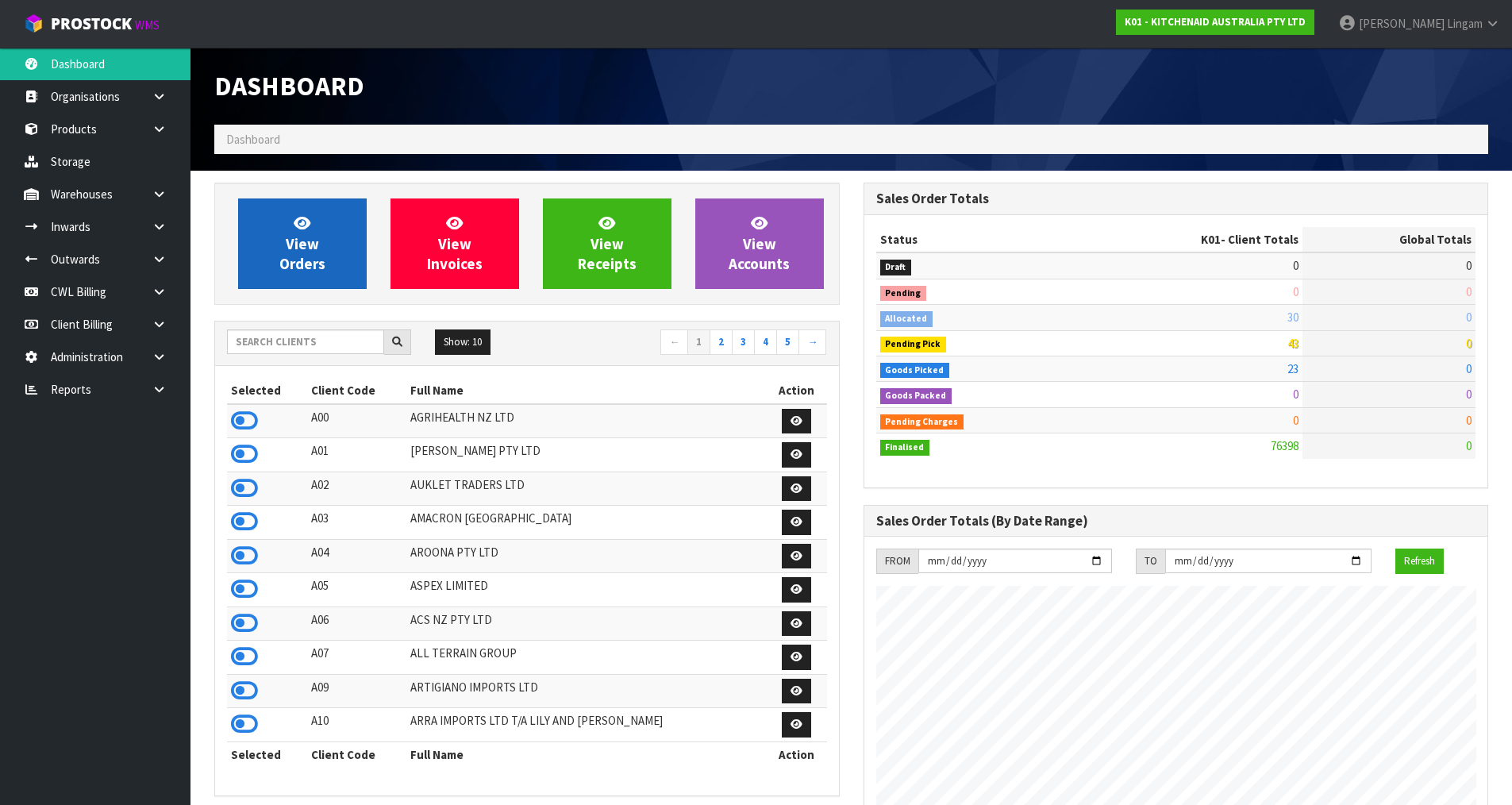
scroll to position [1202, 648]
click at [329, 229] on link "View Orders" at bounding box center [302, 244] width 129 height 91
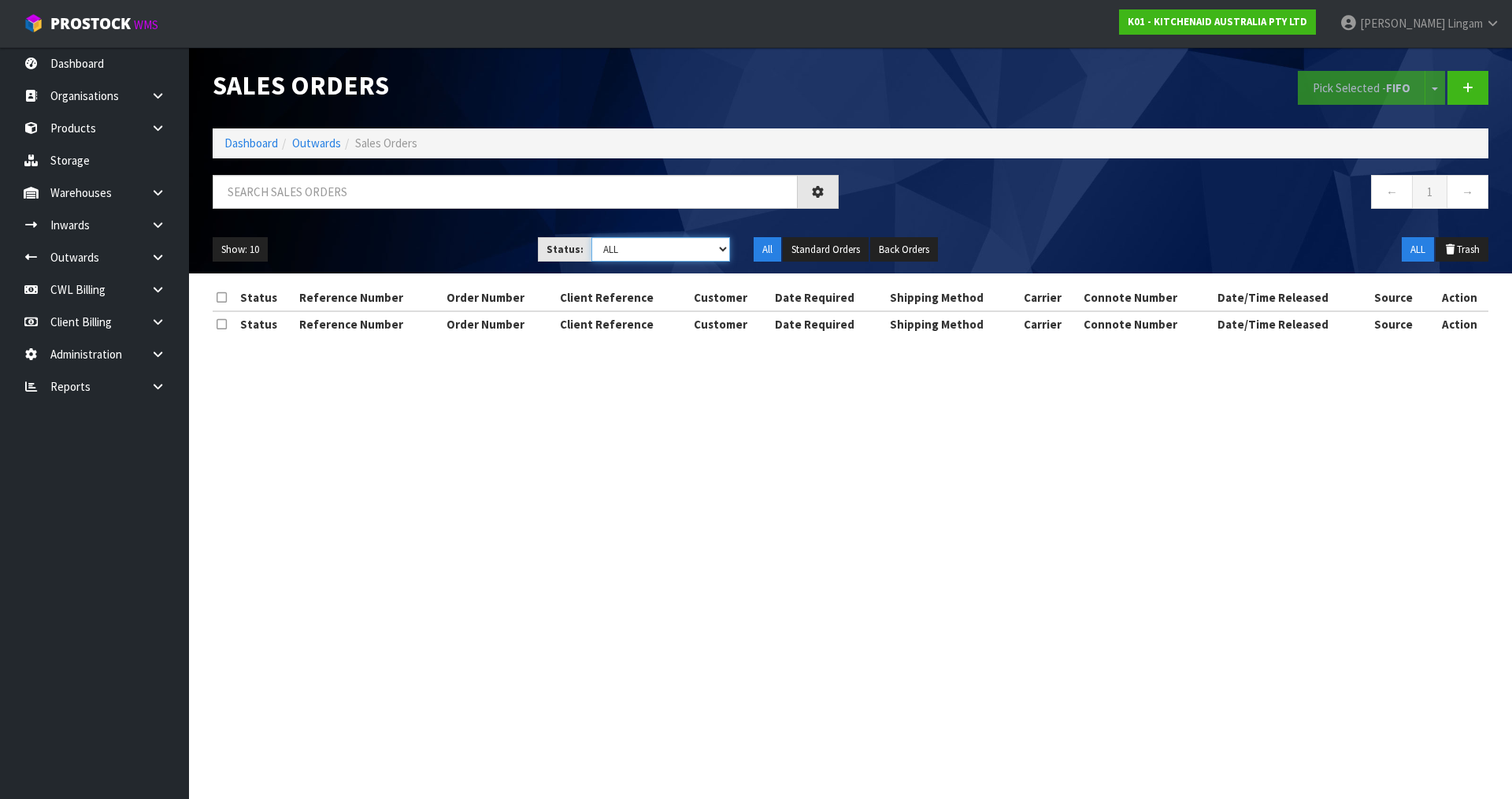
click at [700, 252] on select "Draft Pending Allocated Pending Pick Goods Picked Goods Packed Pending Charges …" at bounding box center [661, 249] width 139 height 25
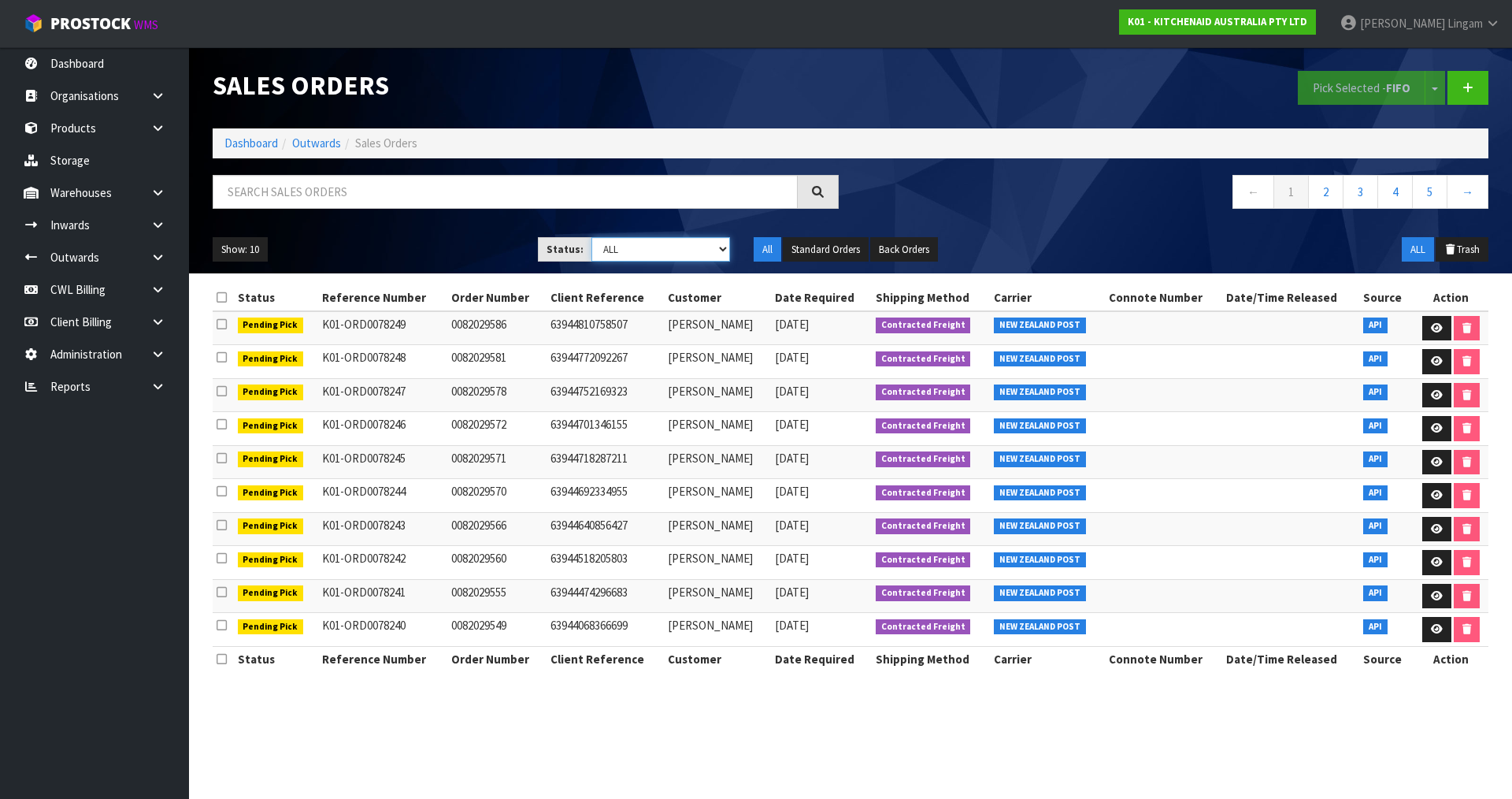
select select "string:2"
click at [591, 237] on select "Draft Pending Allocated Pending Pick Goods Picked Goods Packed Pending Charges …" at bounding box center [661, 249] width 139 height 25
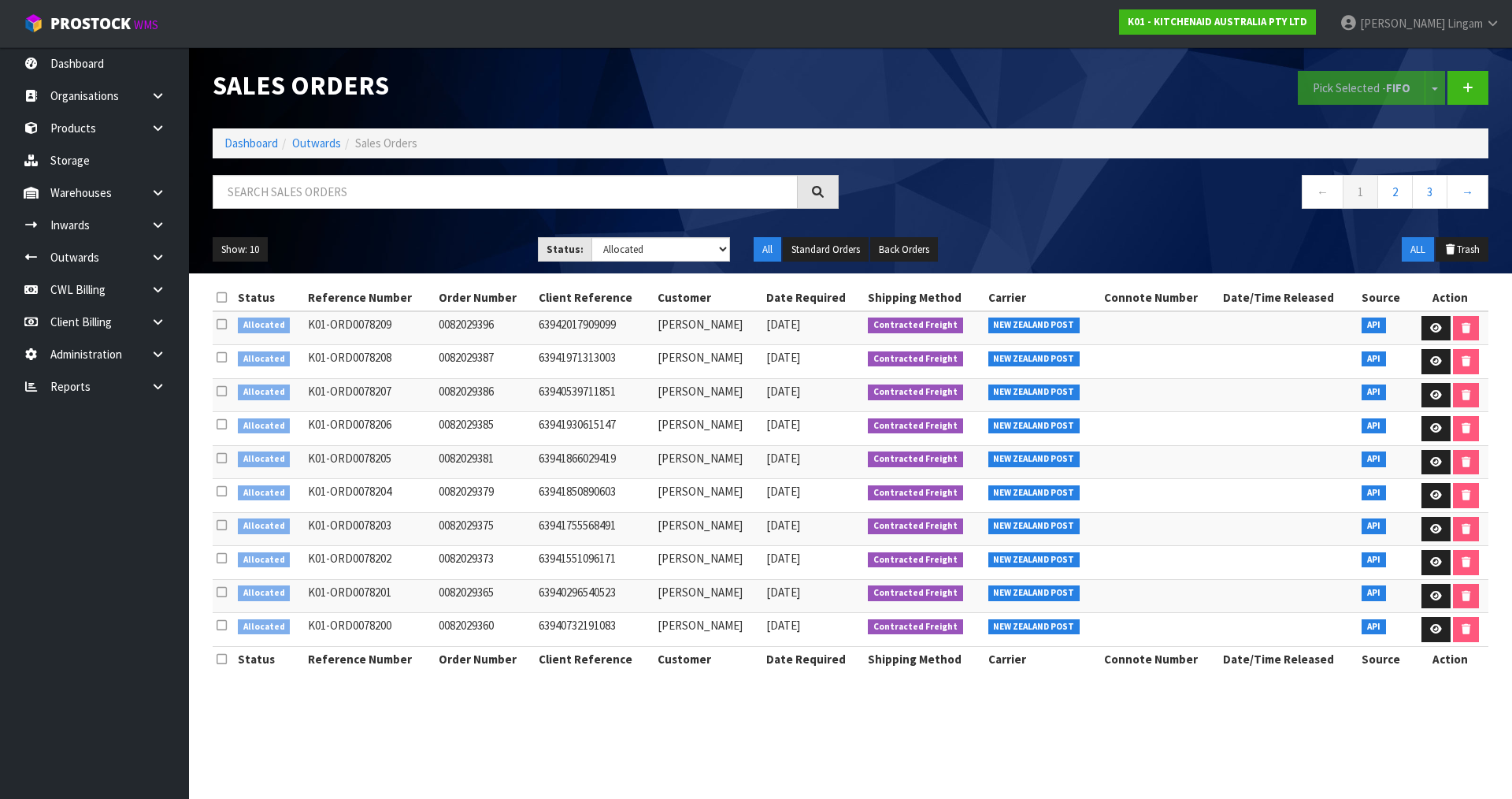
click at [223, 299] on icon at bounding box center [221, 297] width 10 height 11
click at [1358, 84] on button "Pick Selected - FIFO" at bounding box center [1361, 88] width 128 height 34
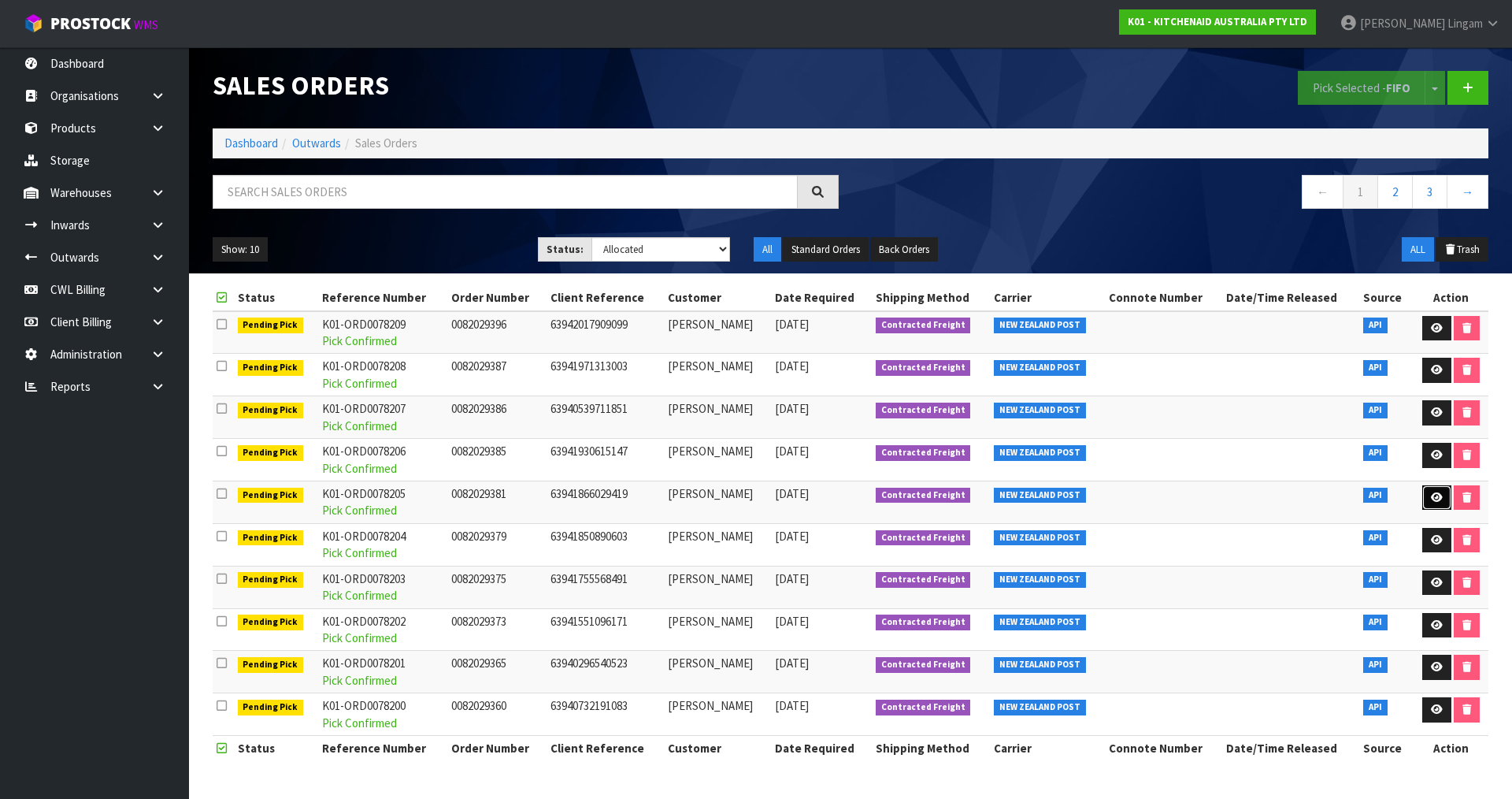
click at [1425, 500] on link at bounding box center [1437, 497] width 29 height 25
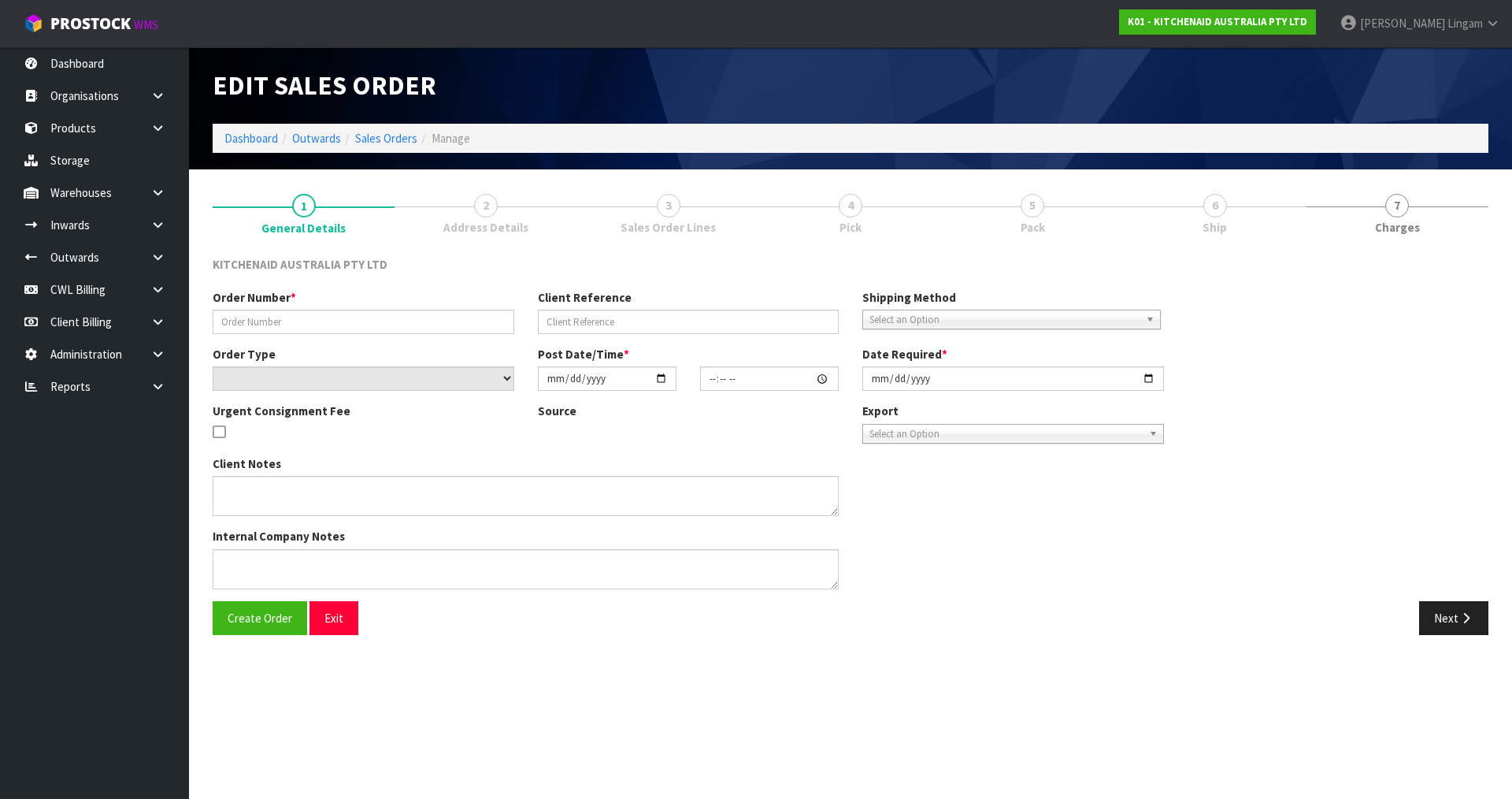
type input "0082029381"
type input "63941866029419"
select select "number:0"
type input "[DATE]"
type input "11:35:32.000"
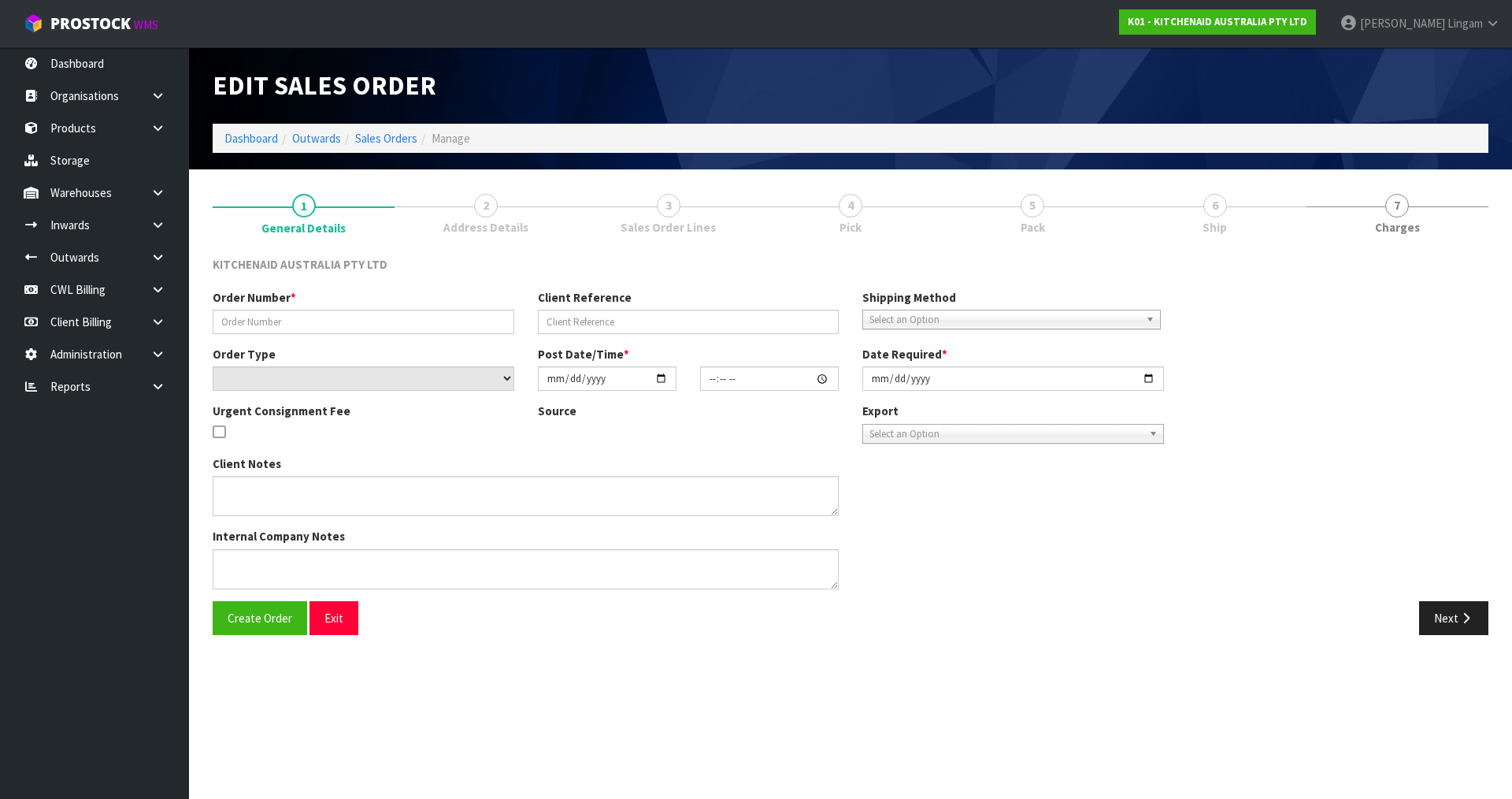
type input "[DATE]"
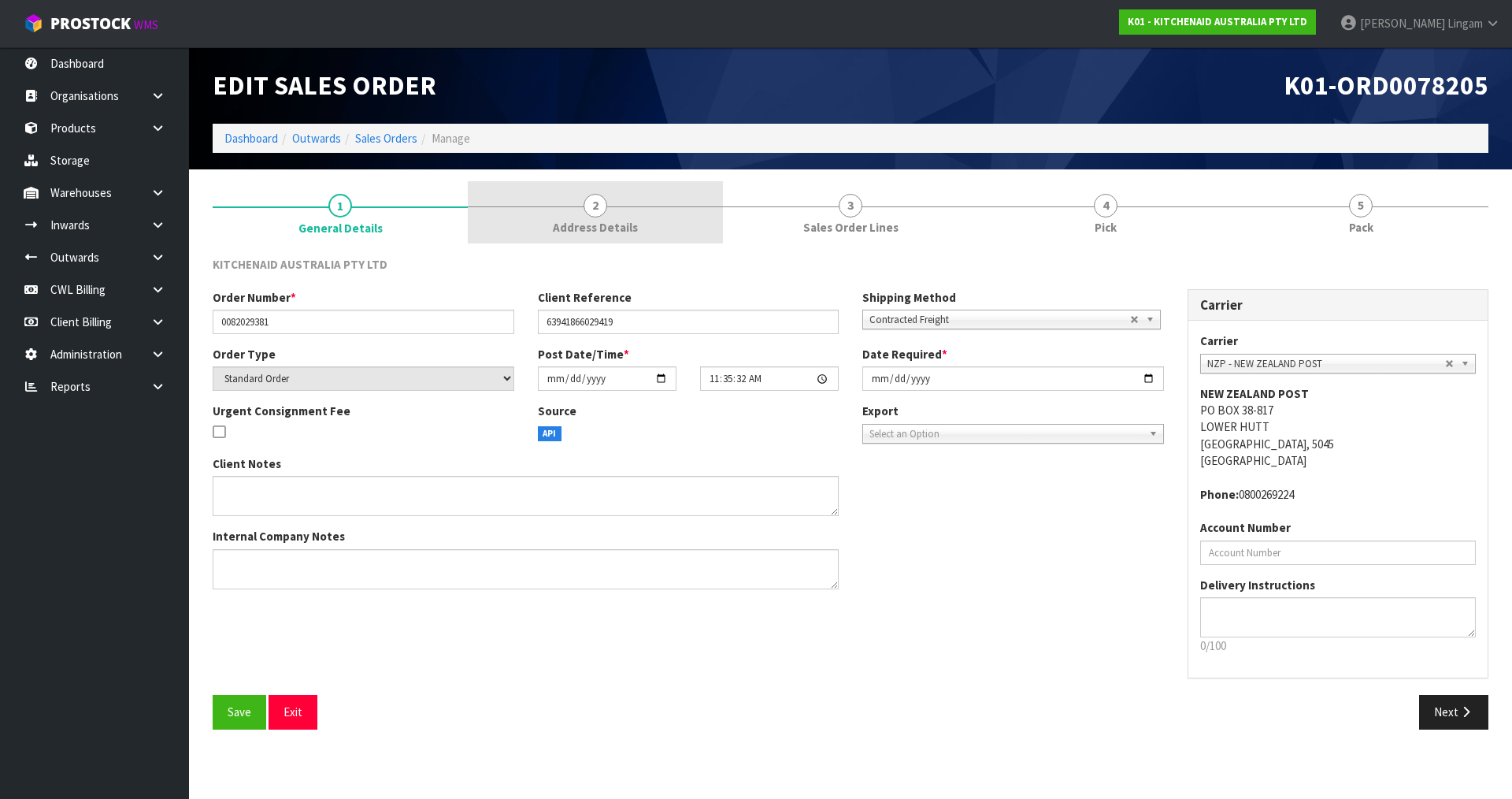
click at [572, 205] on link "2 Address Details" at bounding box center [595, 212] width 255 height 62
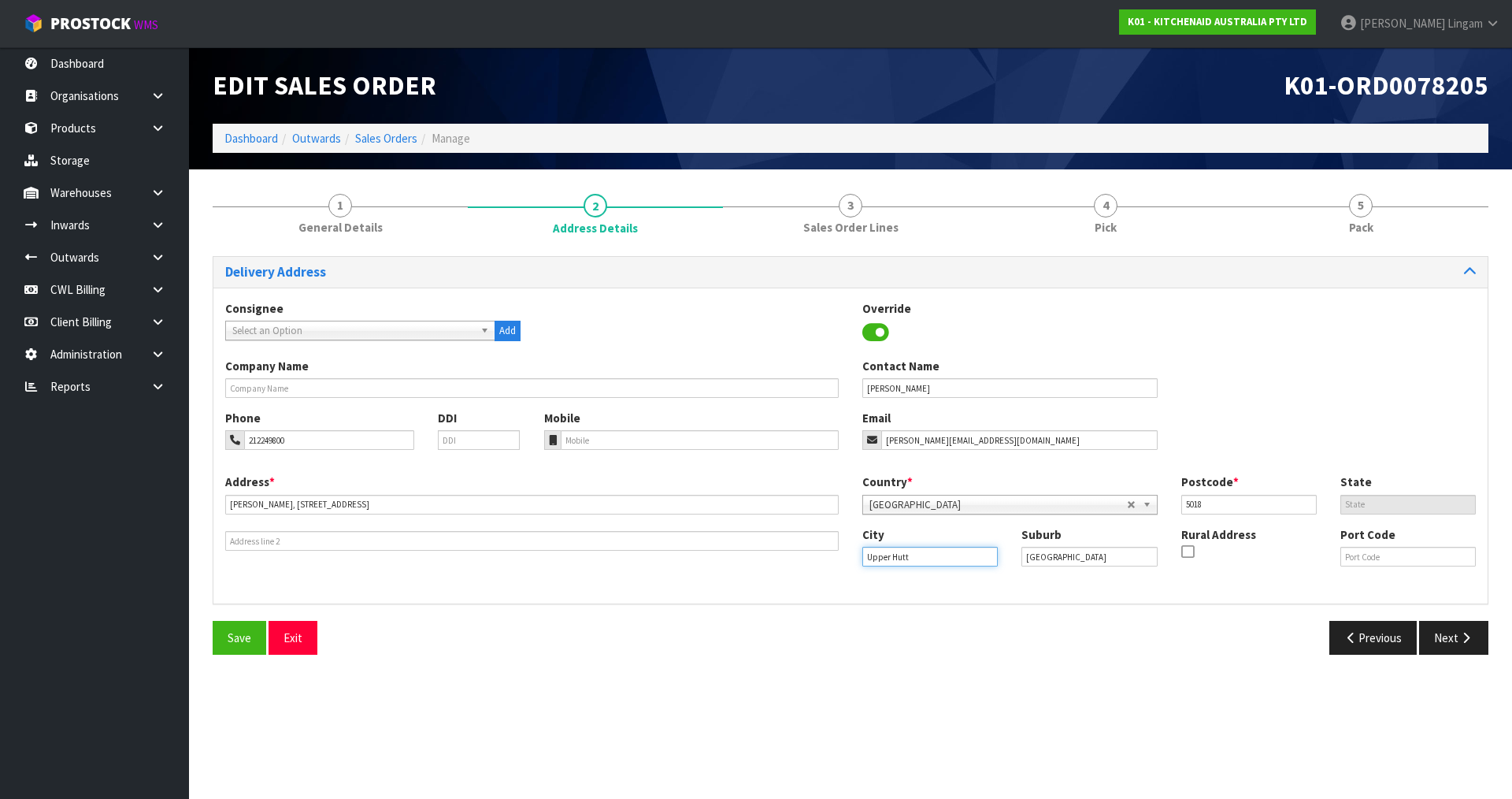
click at [955, 556] on input "Upper Hutt" at bounding box center [930, 556] width 135 height 20
type input "[GEOGRAPHIC_DATA]"
drag, startPoint x: 265, startPoint y: 506, endPoint x: 247, endPoint y: 506, distance: 18.0
click at [247, 506] on input "[PERSON_NAME], [STREET_ADDRESS]" at bounding box center [532, 505] width 613 height 20
drag, startPoint x: 269, startPoint y: 507, endPoint x: 223, endPoint y: 506, distance: 46.0
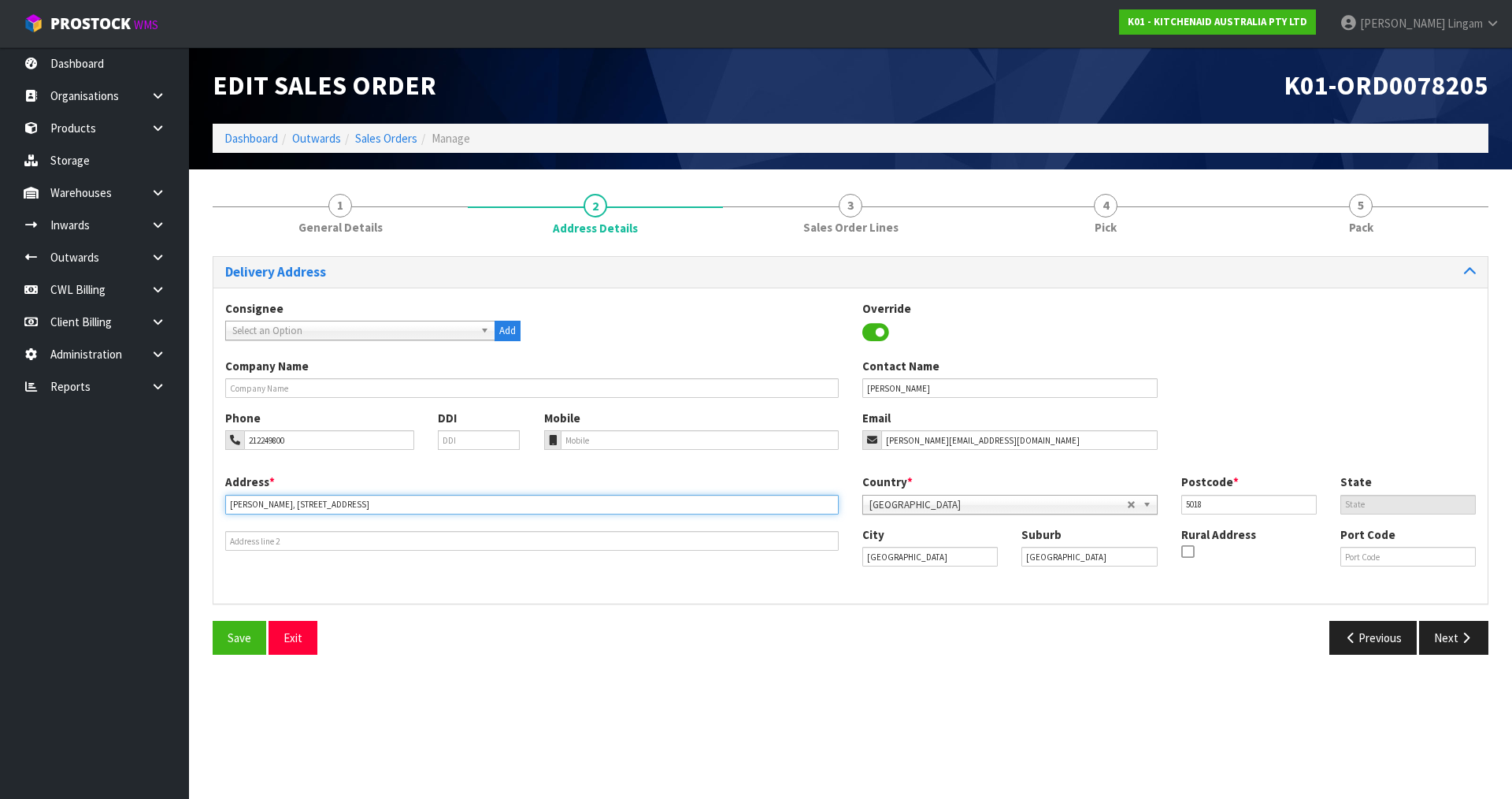
click at [223, 506] on div "Address * [PERSON_NAME][STREET_ADDRESS]" at bounding box center [532, 512] width 637 height 77
type input "[STREET_ADDRESS]"
drag, startPoint x: 1096, startPoint y: 551, endPoint x: 999, endPoint y: 548, distance: 97.0
click at [1000, 548] on div "City [GEOGRAPHIC_DATA] Suburb [GEOGRAPHIC_DATA] Rural Address Port Code" at bounding box center [1169, 552] width 637 height 53
paste input "[PERSON_NAME],"
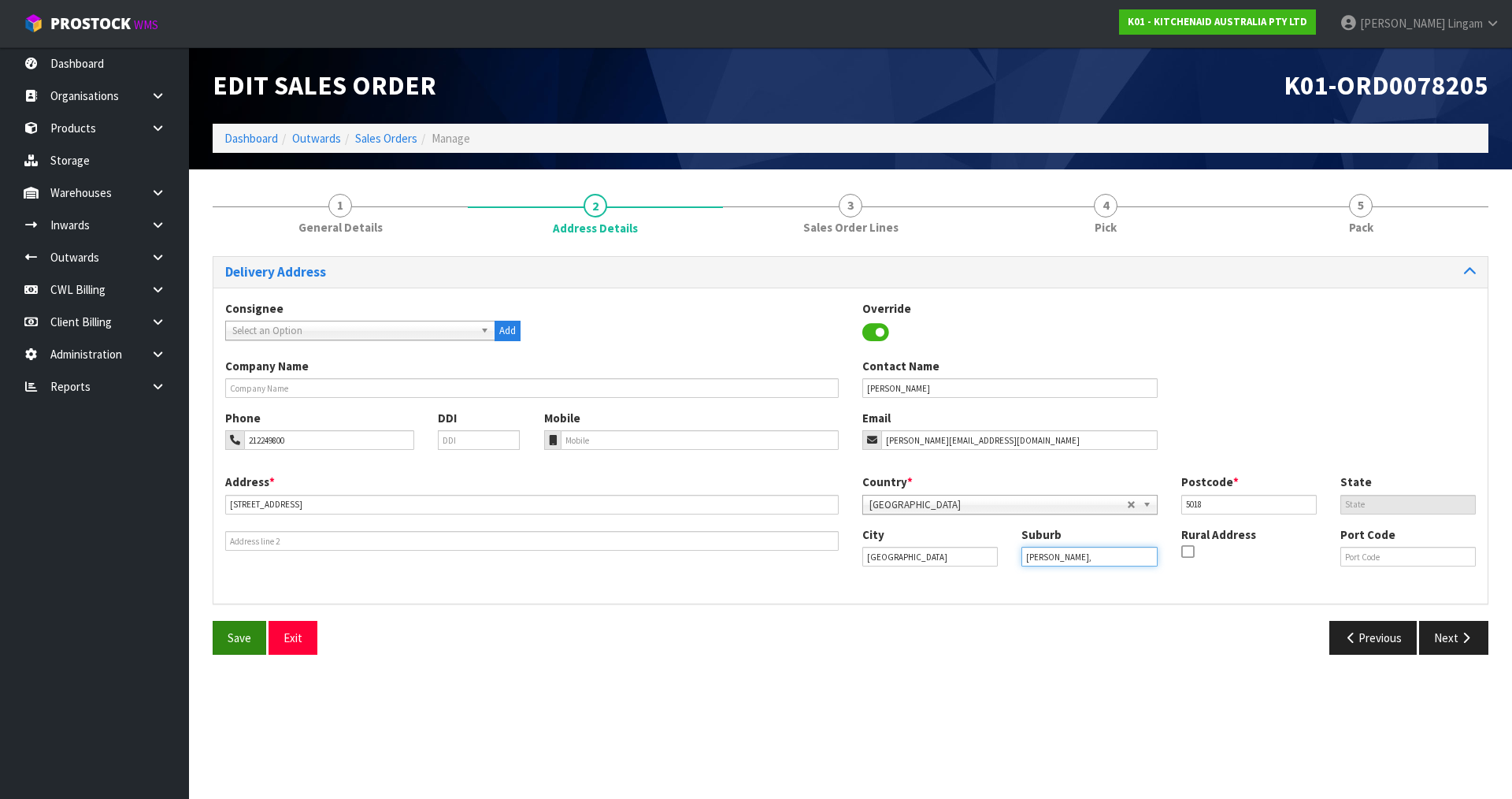
type input "[PERSON_NAME],"
click at [242, 647] on button "Save" at bounding box center [239, 638] width 53 height 34
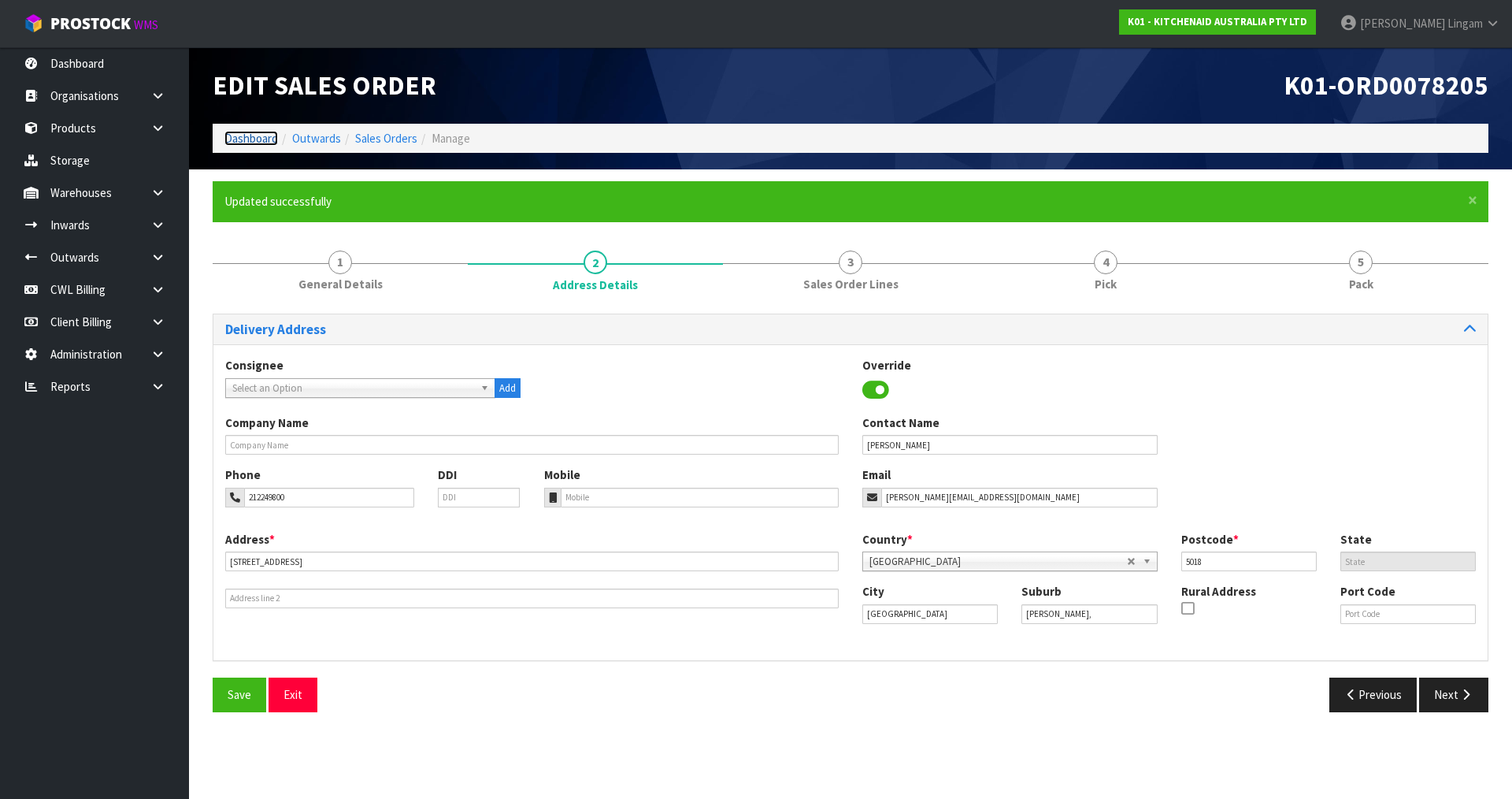
click at [230, 137] on link "Dashboard" at bounding box center [251, 138] width 53 height 15
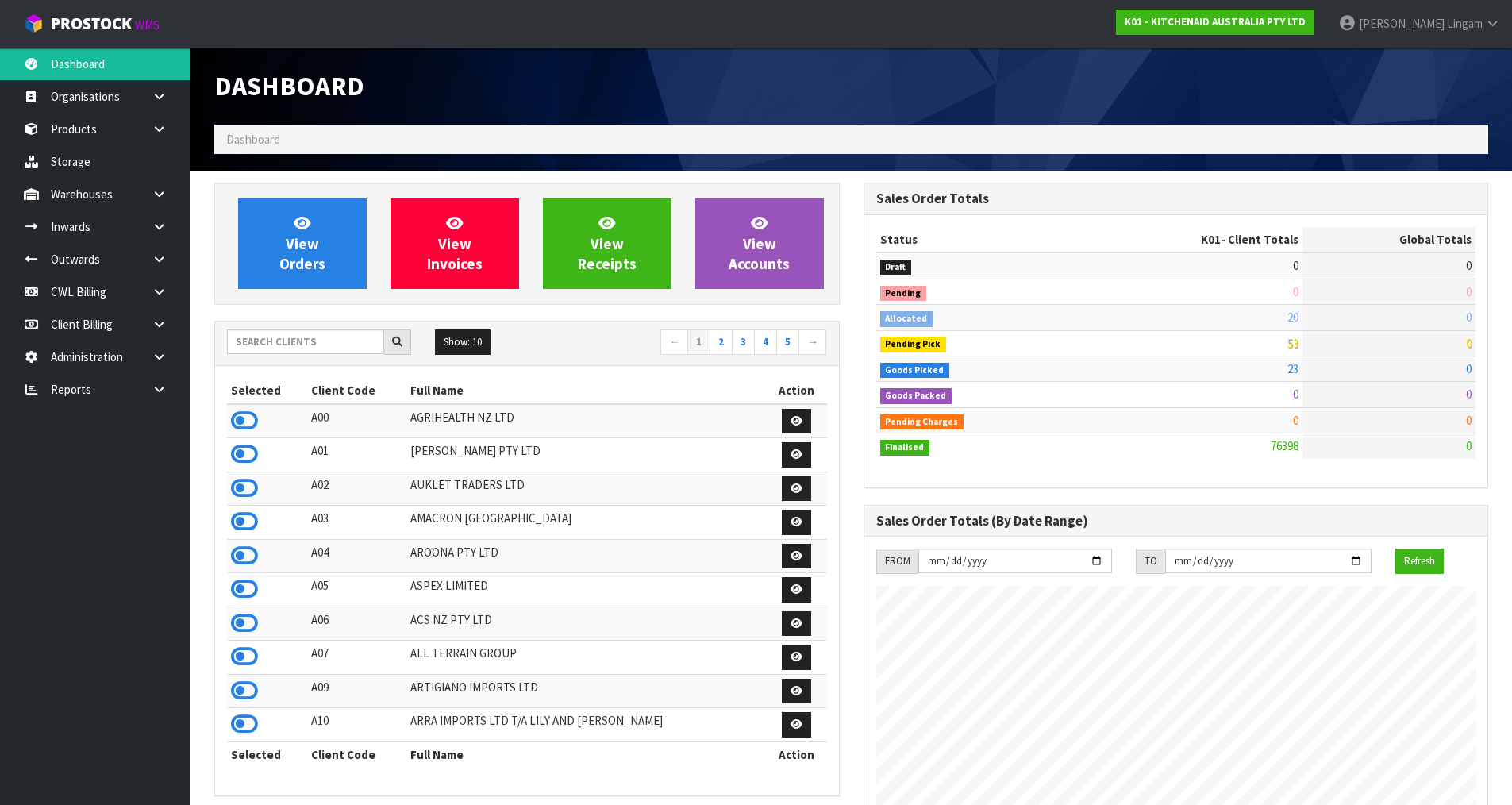
scroll to position [1202, 648]
click at [306, 240] on span "View Orders" at bounding box center [302, 244] width 46 height 59
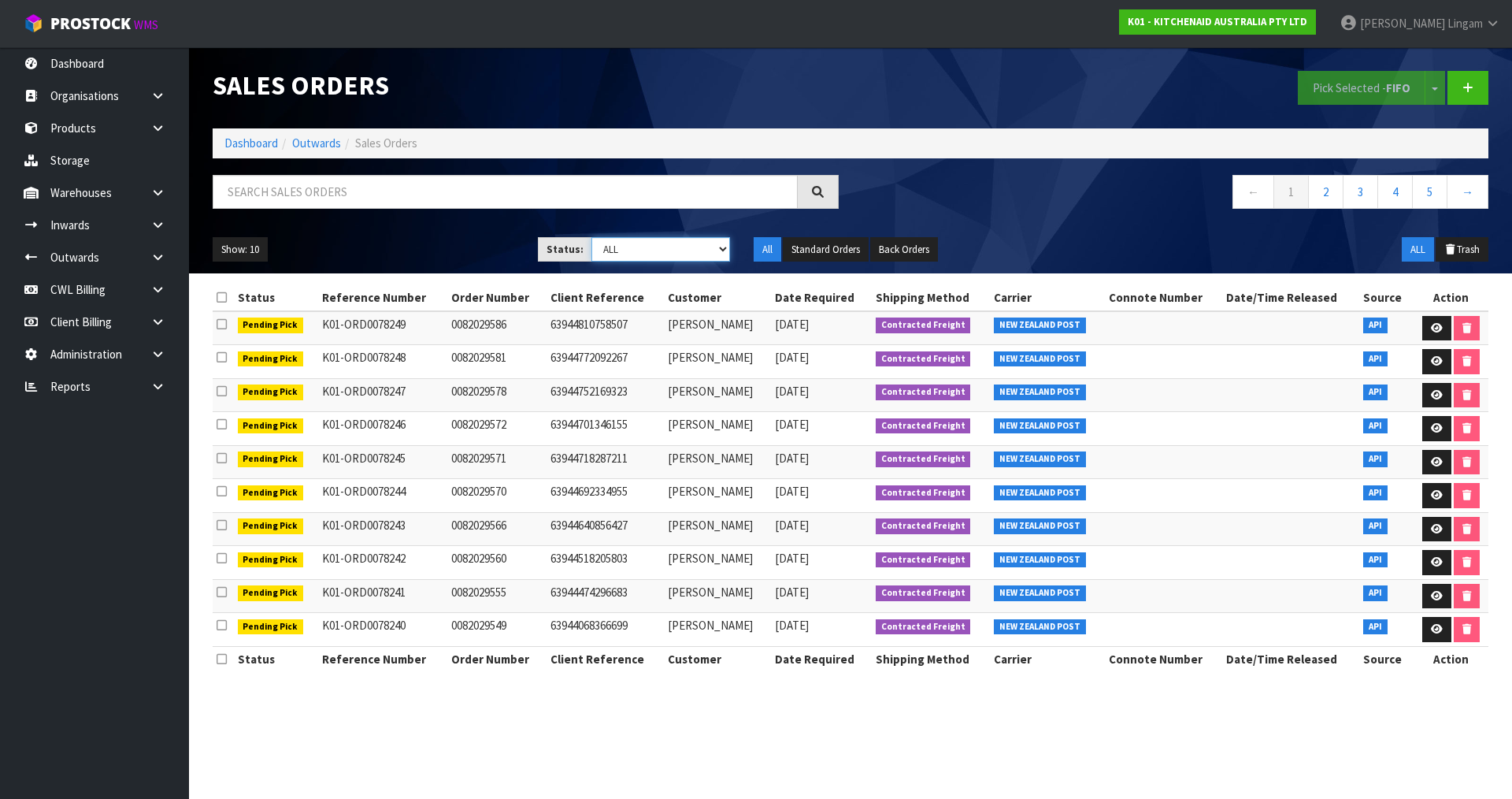
click at [667, 248] on select "Draft Pending Allocated Pending Pick Goods Picked Goods Packed Pending Charges …" at bounding box center [661, 249] width 139 height 25
select select "string:2"
click at [591, 237] on select "Draft Pending Allocated Pending Pick Goods Picked Goods Packed Pending Charges …" at bounding box center [661, 249] width 139 height 25
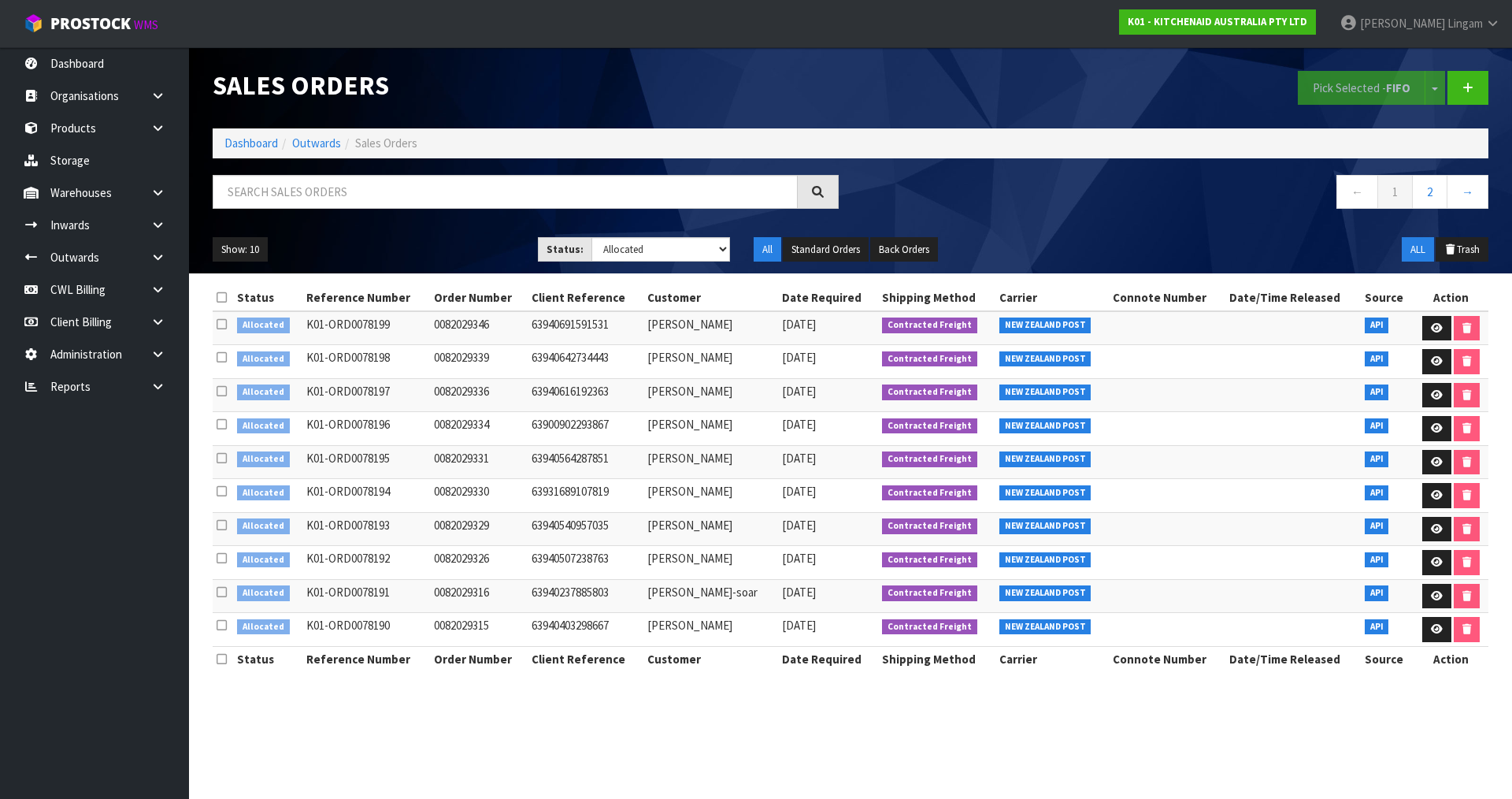
click at [218, 293] on icon at bounding box center [221, 297] width 10 height 11
click at [1334, 89] on button "Pick Selected - FIFO" at bounding box center [1361, 88] width 128 height 34
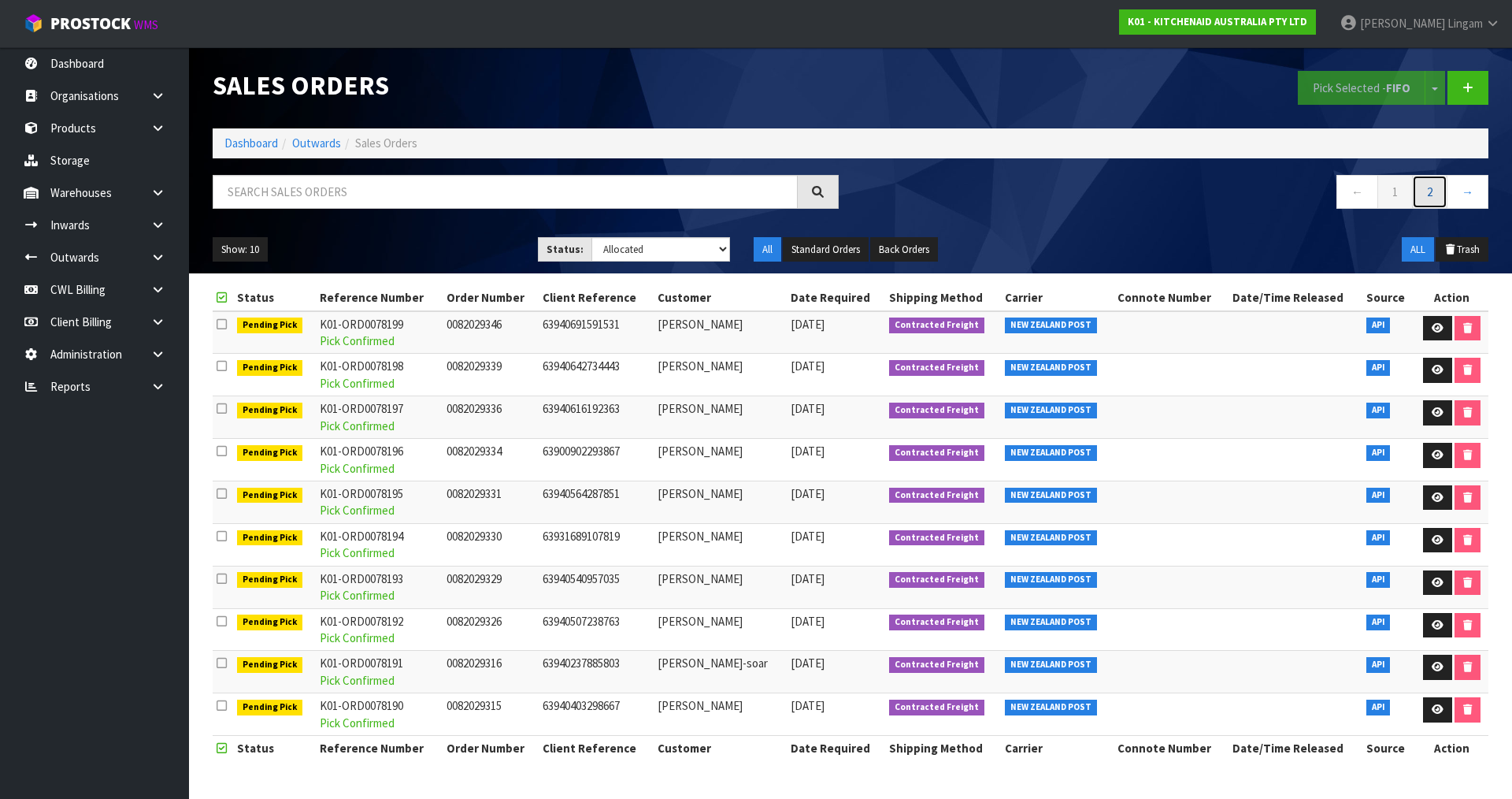
click at [1439, 188] on link "2" at bounding box center [1429, 191] width 35 height 34
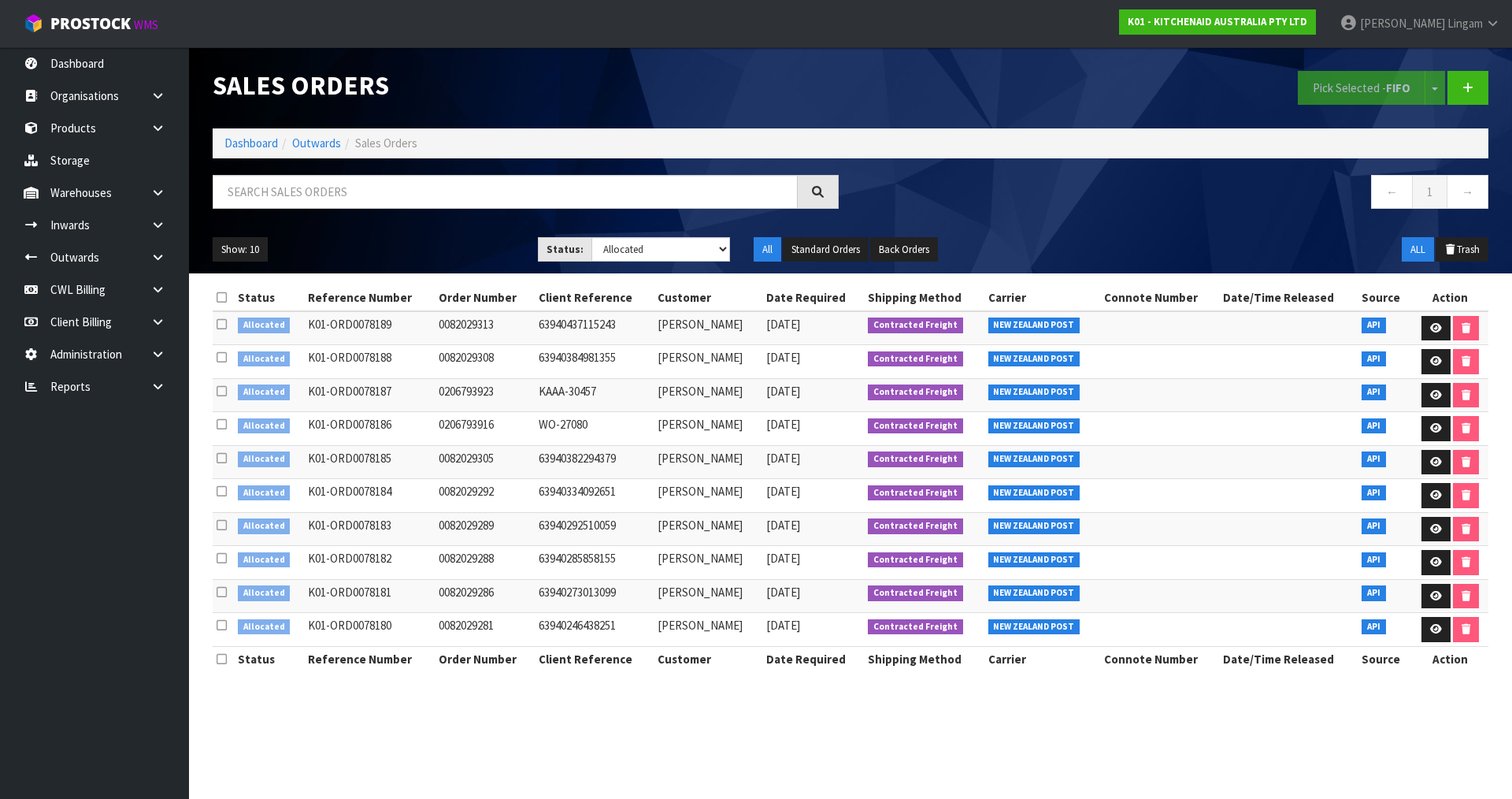
click at [221, 300] on icon at bounding box center [221, 297] width 10 height 11
click at [1324, 88] on button "Pick Selected - FIFO" at bounding box center [1361, 88] width 128 height 34
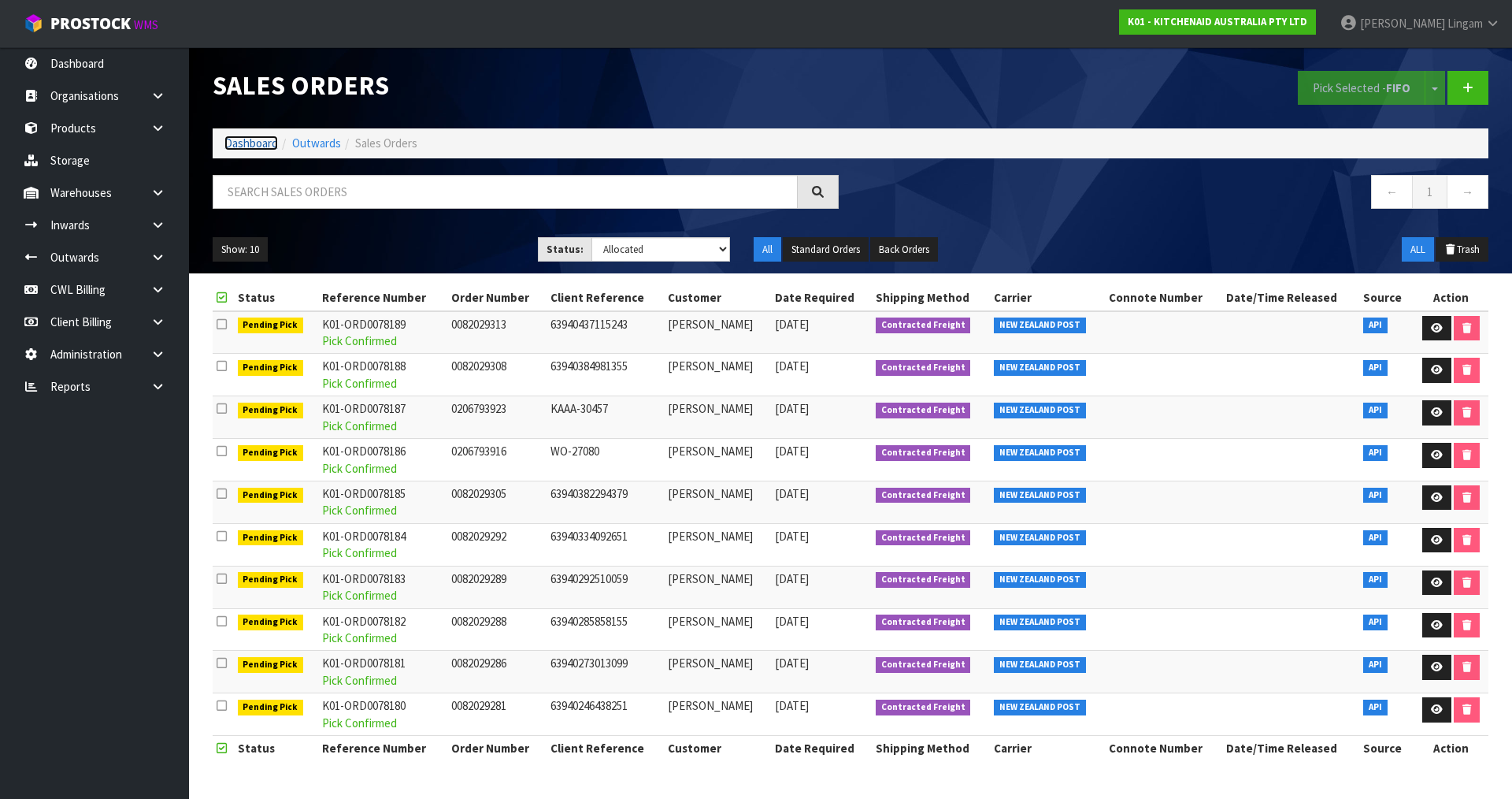
click at [269, 144] on link "Dashboard" at bounding box center [251, 143] width 53 height 15
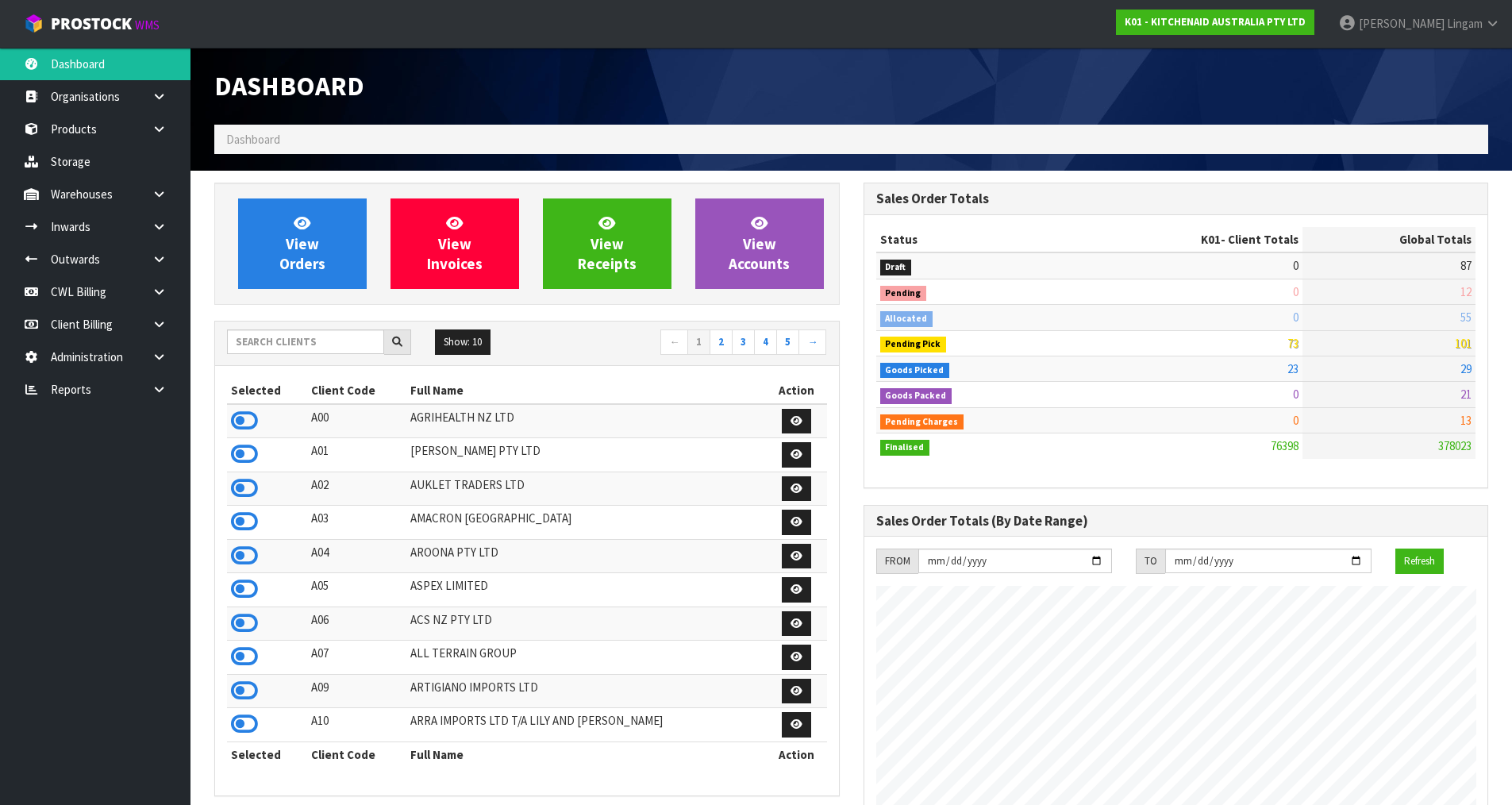
scroll to position [1202, 648]
click at [306, 345] on input "text" at bounding box center [306, 342] width 157 height 25
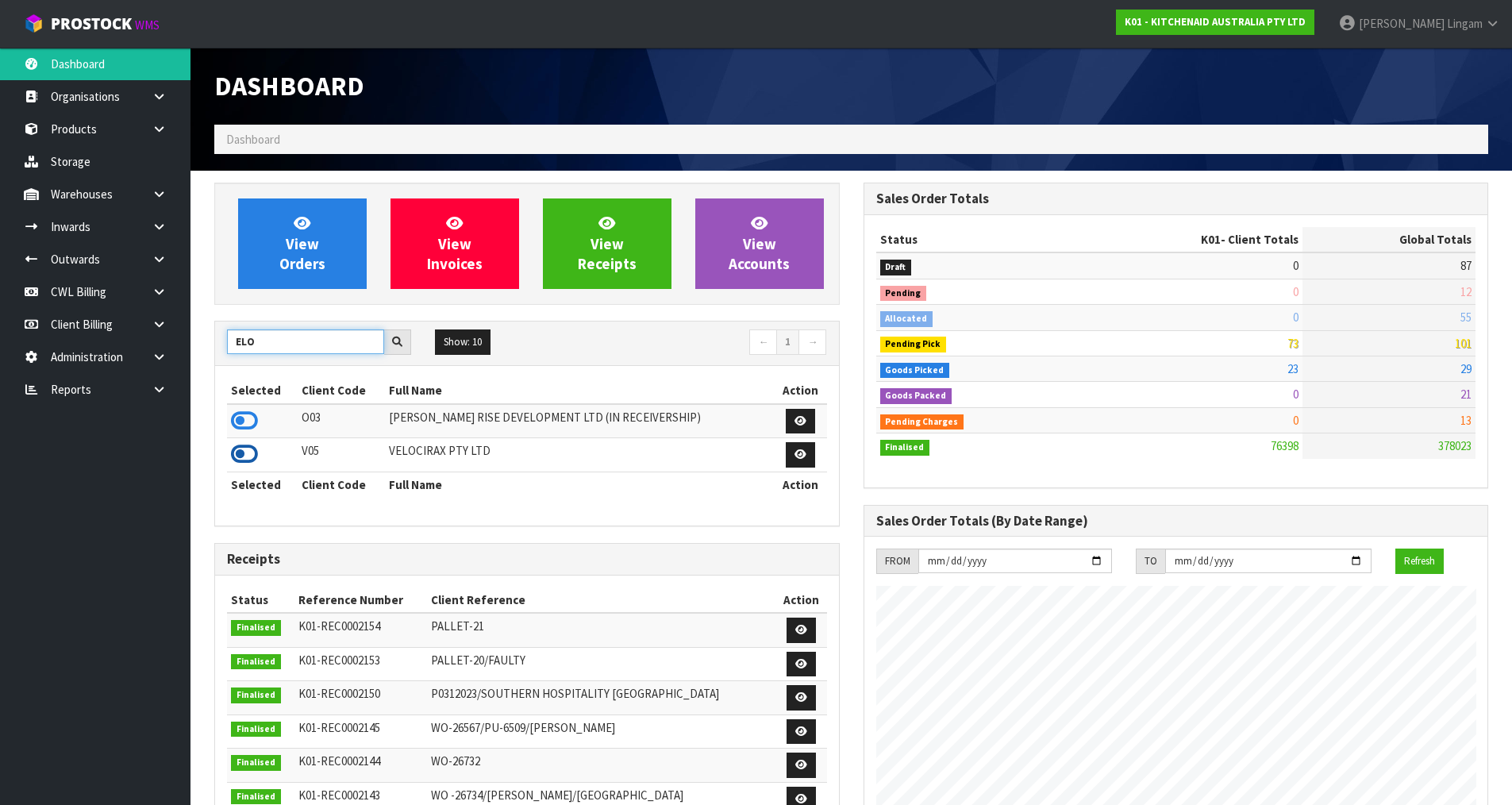
type input "ELO"
click at [245, 445] on icon at bounding box center [244, 453] width 27 height 24
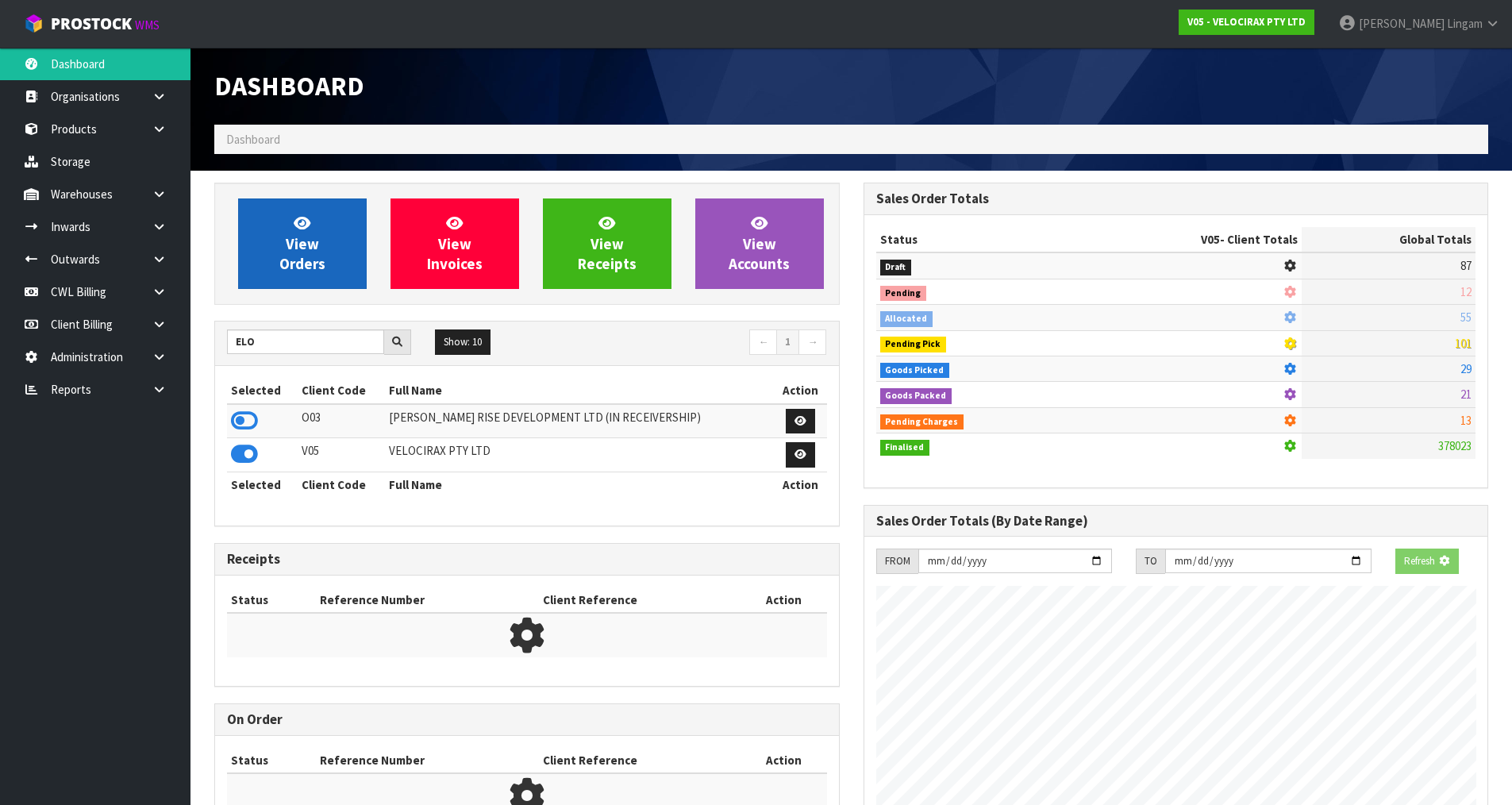
scroll to position [1237, 648]
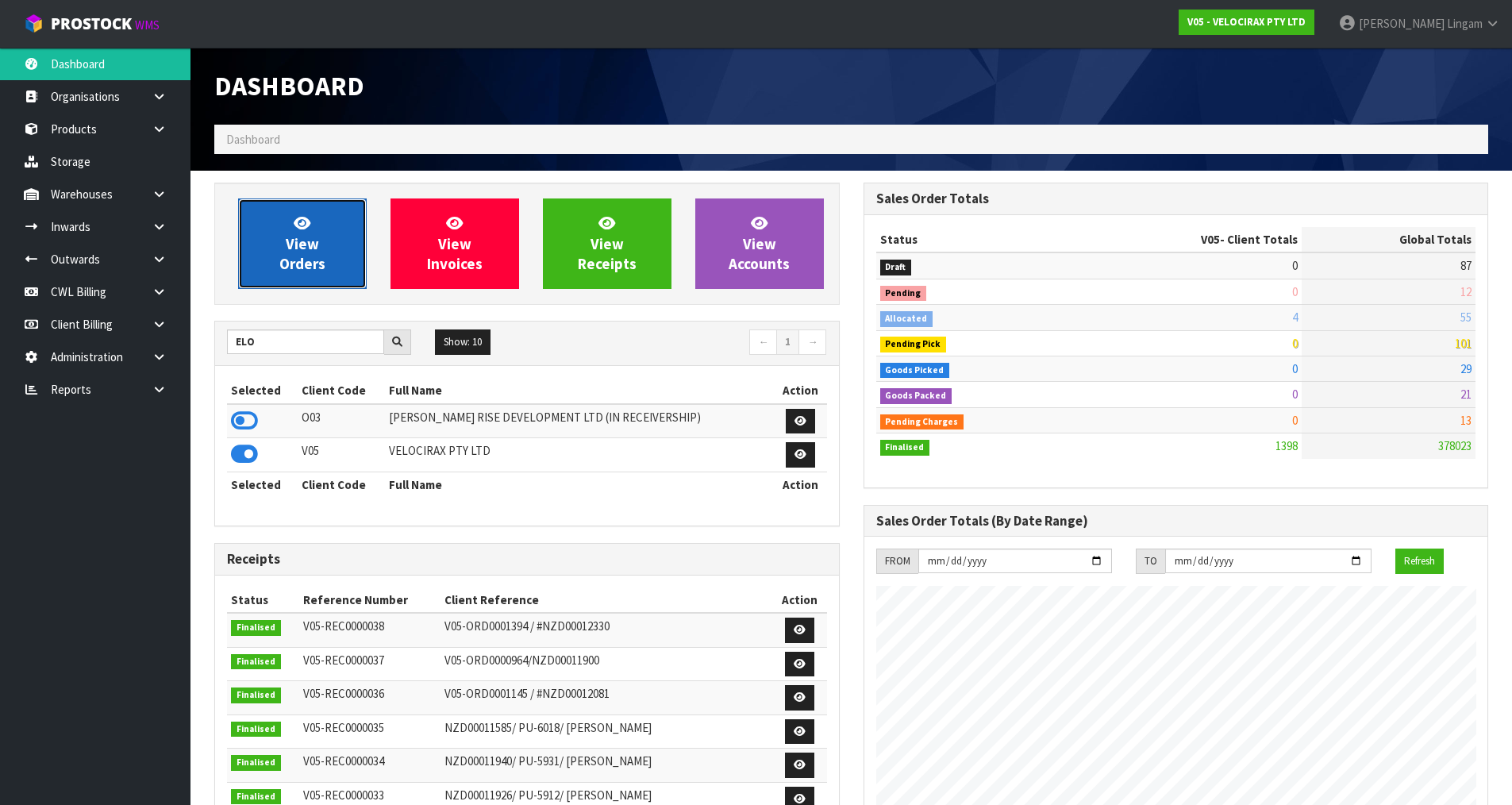
click at [349, 263] on link "View Orders" at bounding box center [302, 244] width 129 height 91
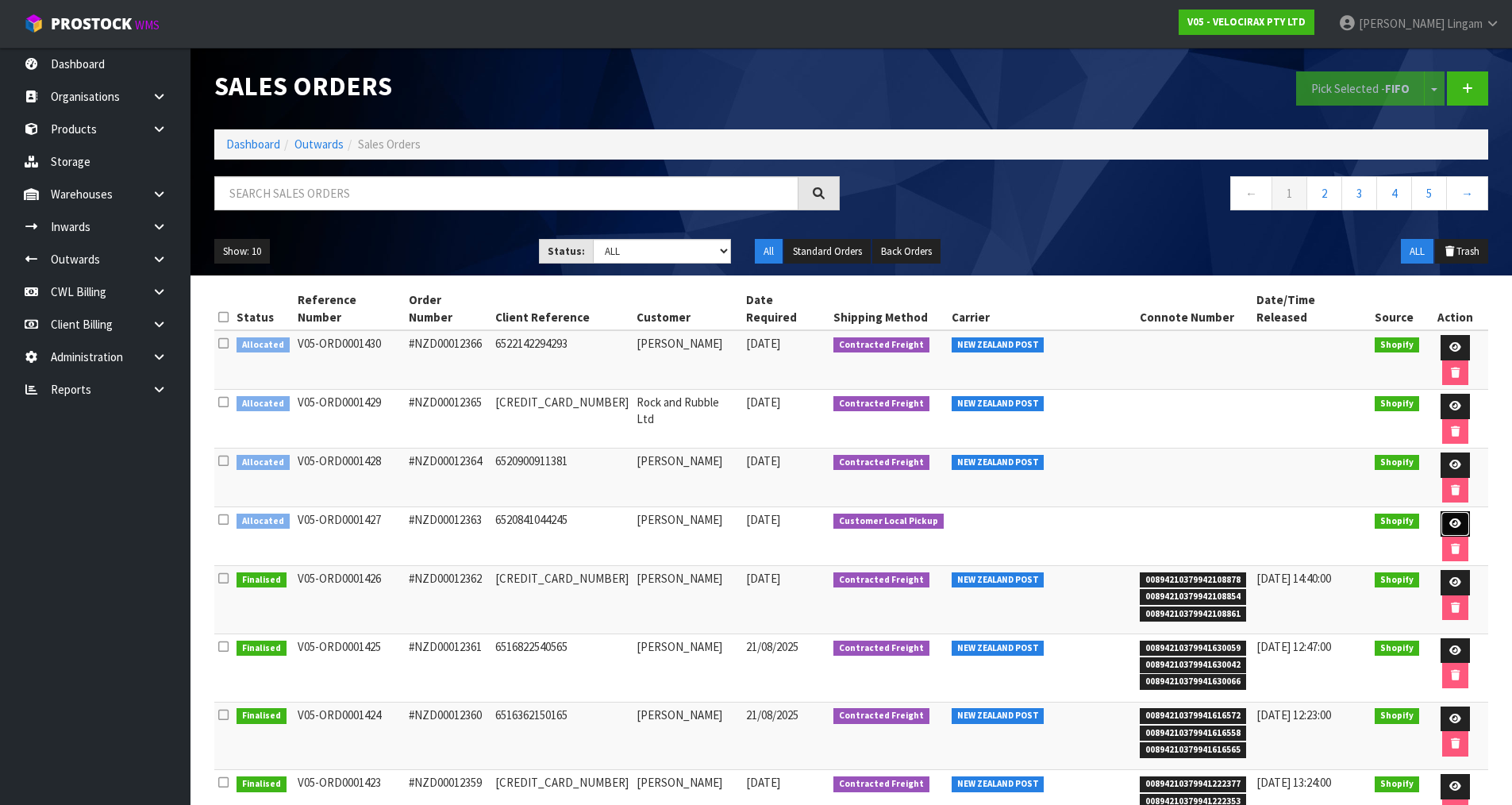
click at [1449, 519] on icon at bounding box center [1455, 523] width 12 height 10
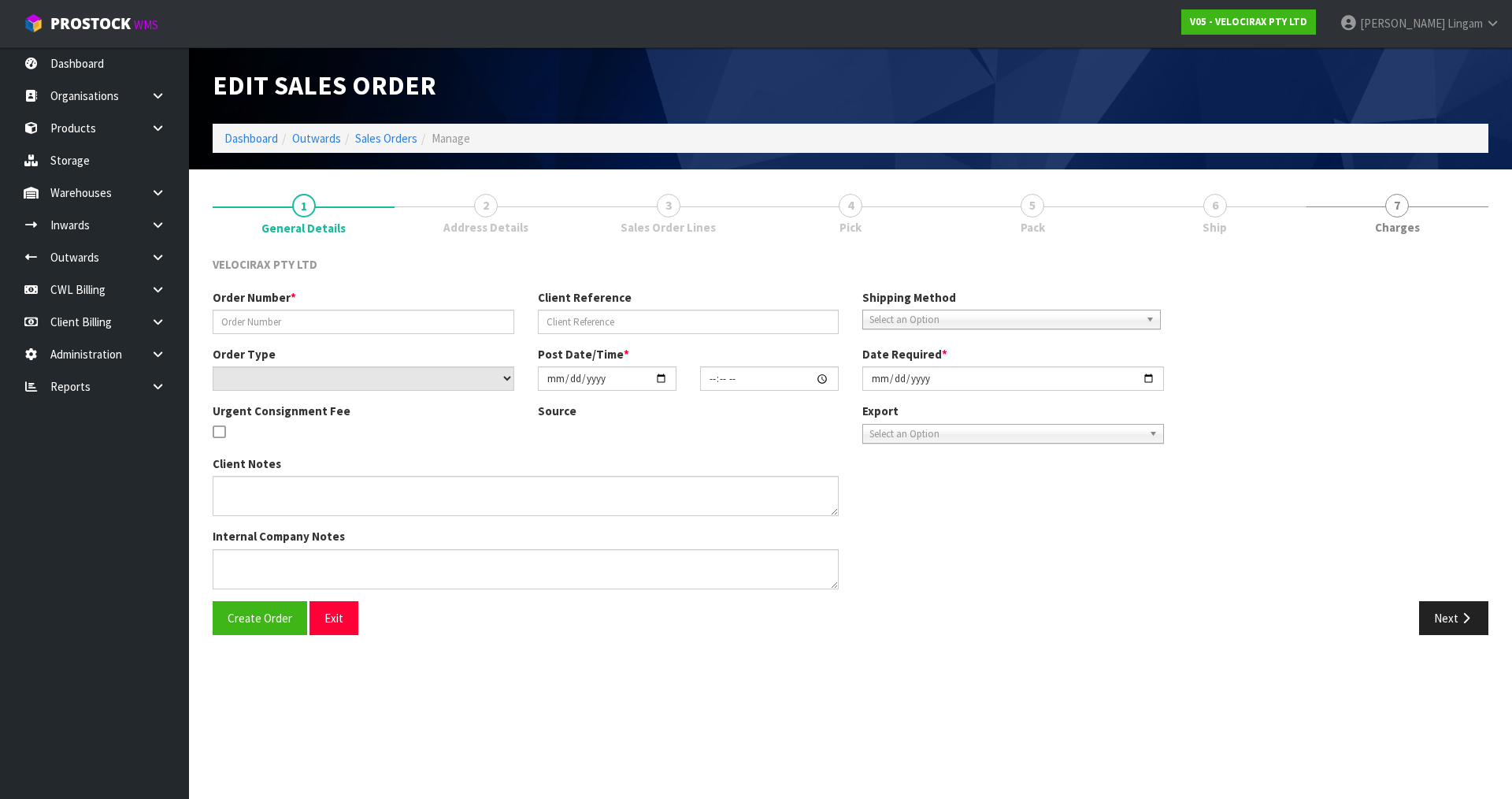
type input "#NZD00012363"
type input "6520841044245"
select select "number:0"
type input "[DATE]"
type input "15:34:46.000"
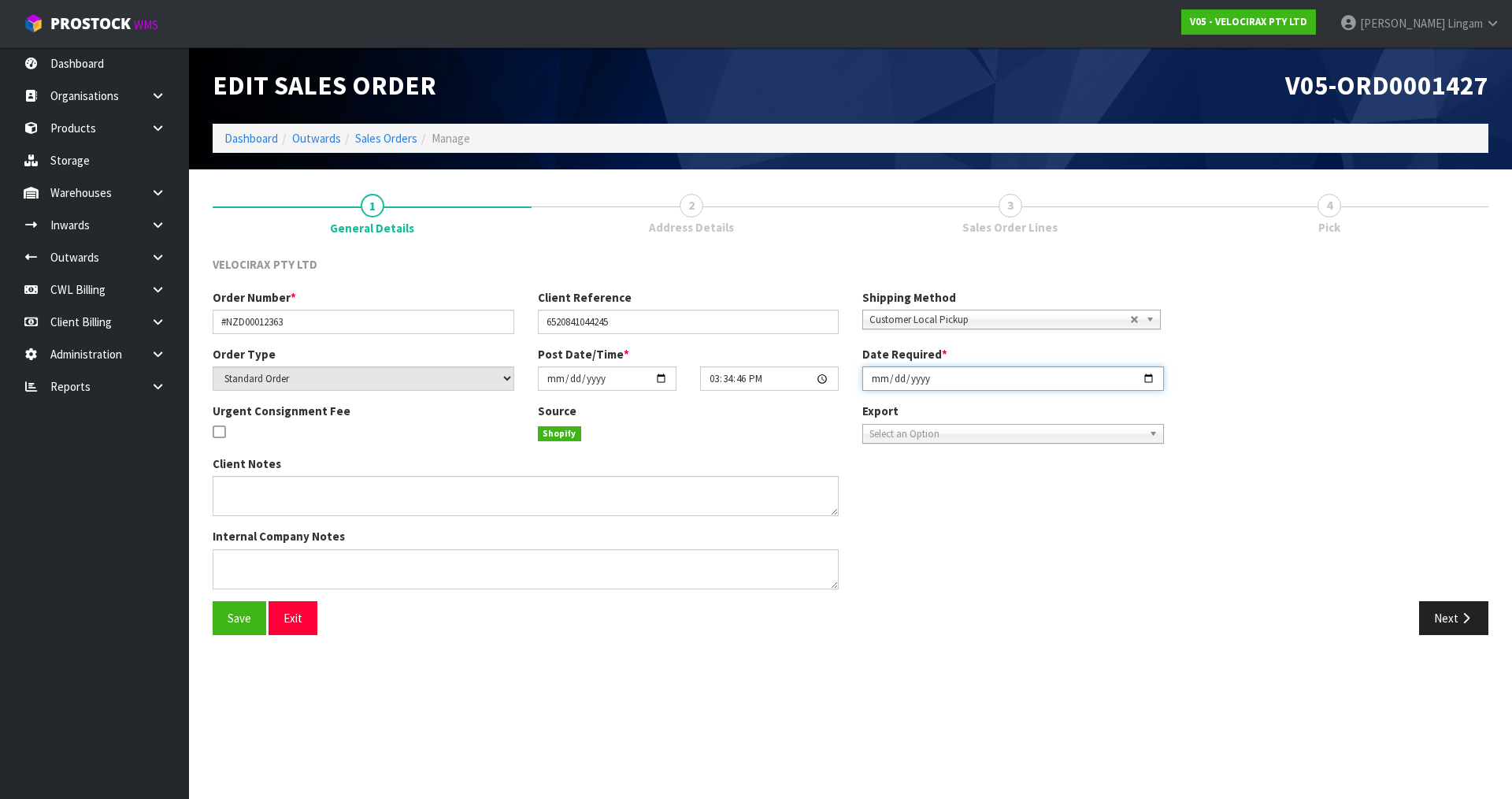
click at [872, 379] on input "[DATE]" at bounding box center [1013, 379] width 301 height 25
type input "[DATE]"
click at [243, 631] on button "Save" at bounding box center [239, 618] width 53 height 34
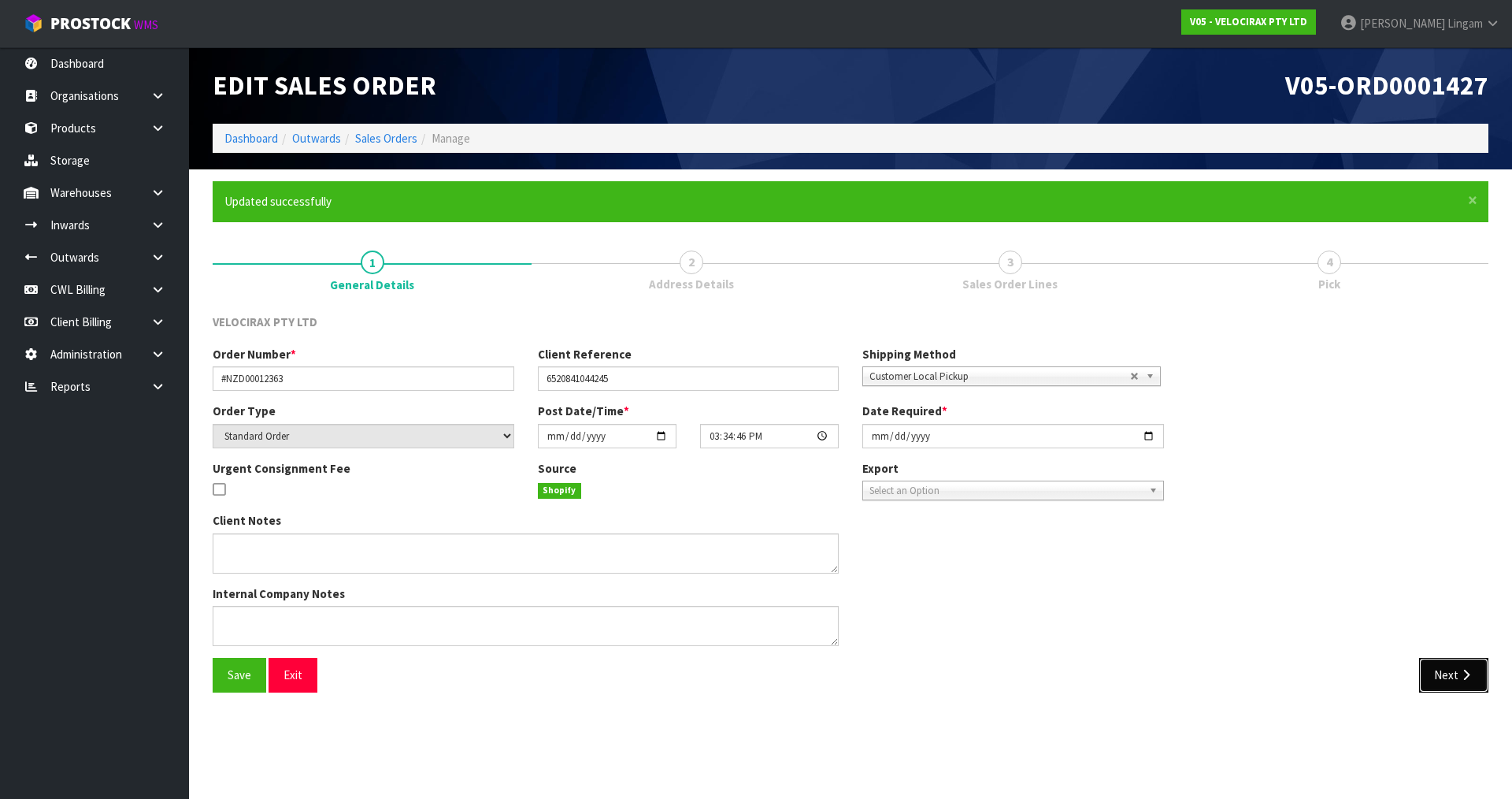
click at [1442, 676] on button "Next" at bounding box center [1453, 674] width 70 height 34
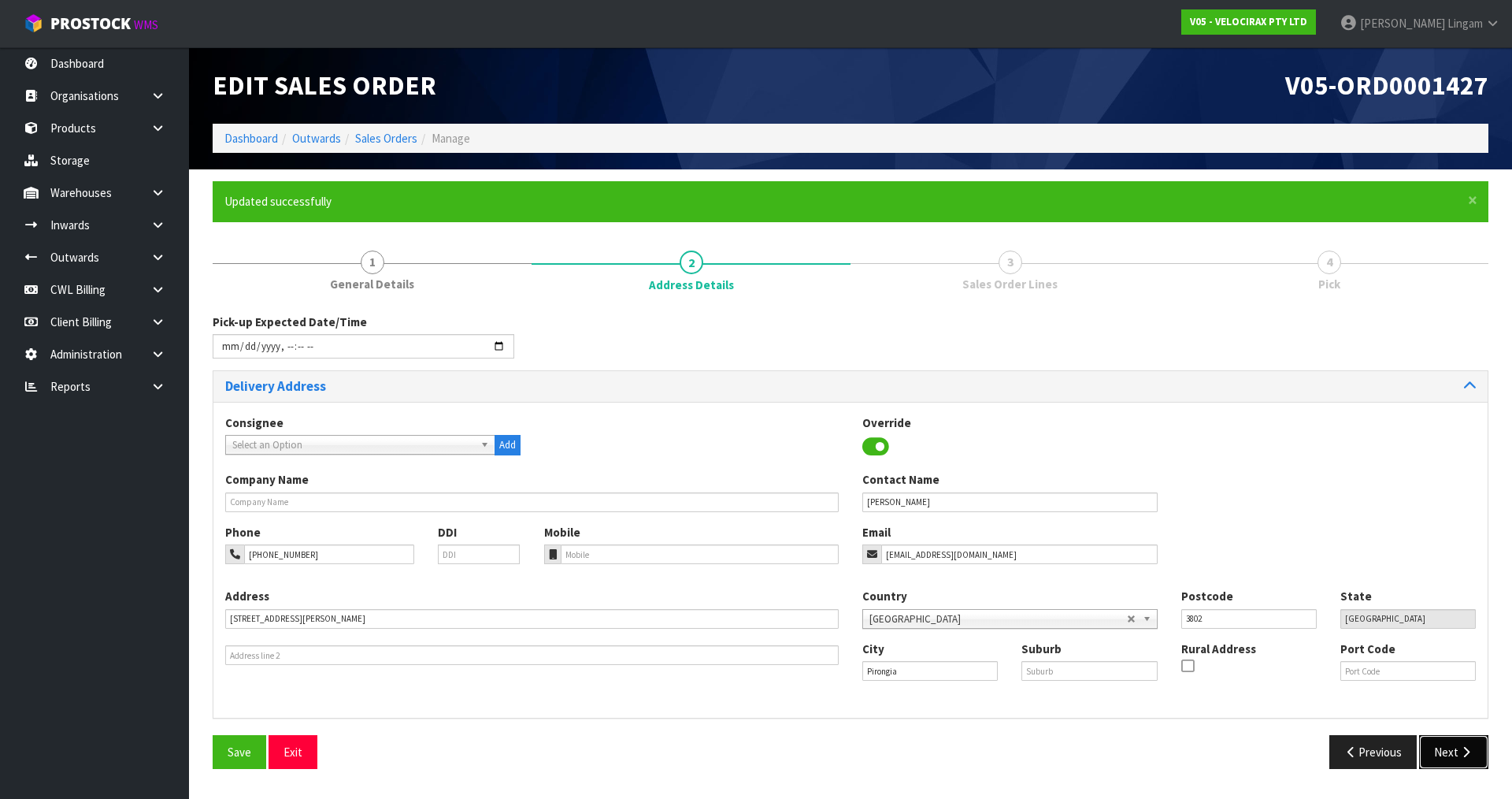
click at [1441, 756] on button "Next" at bounding box center [1453, 751] width 70 height 34
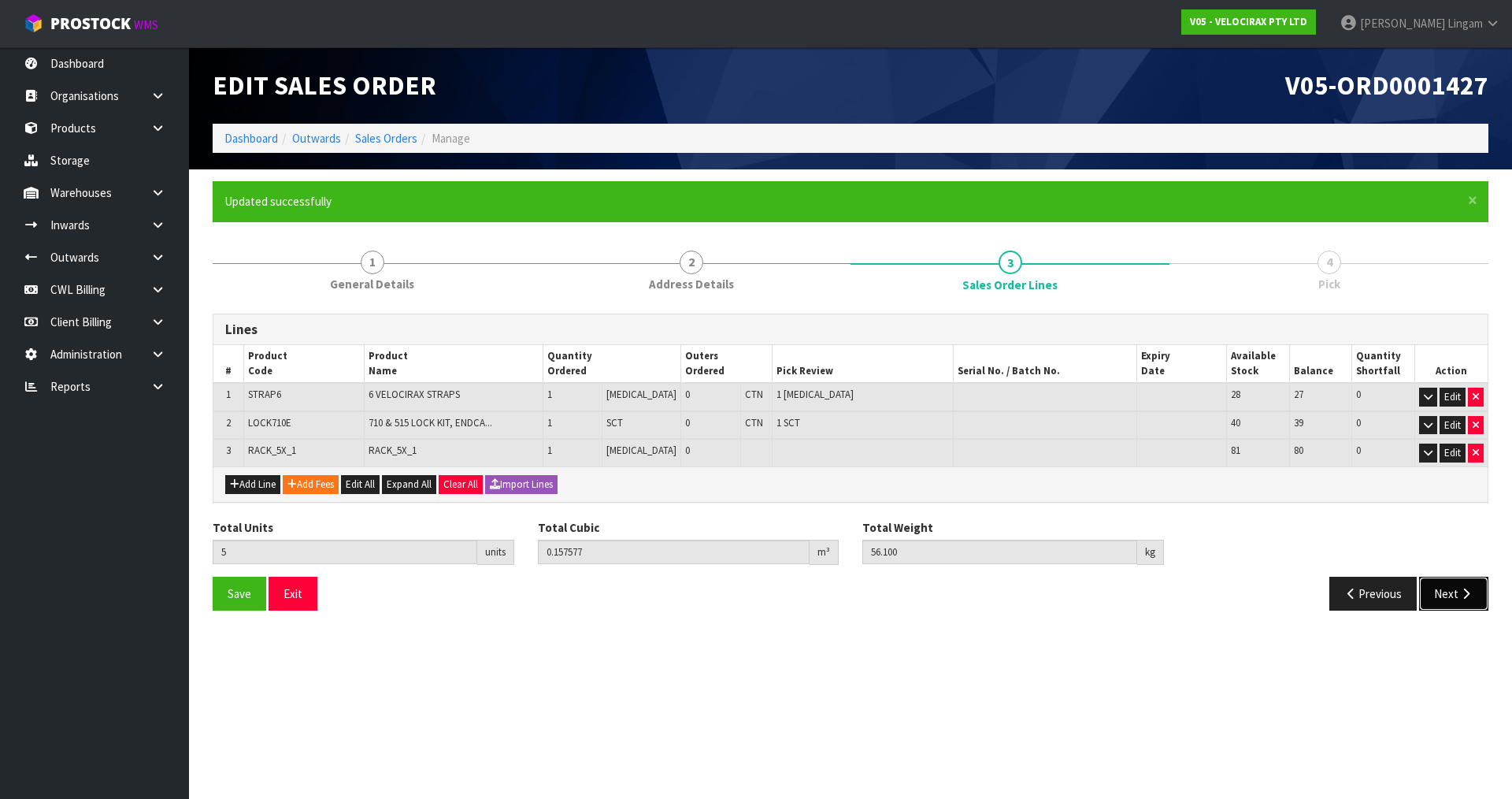
click at [1446, 588] on button "Next" at bounding box center [1453, 593] width 70 height 34
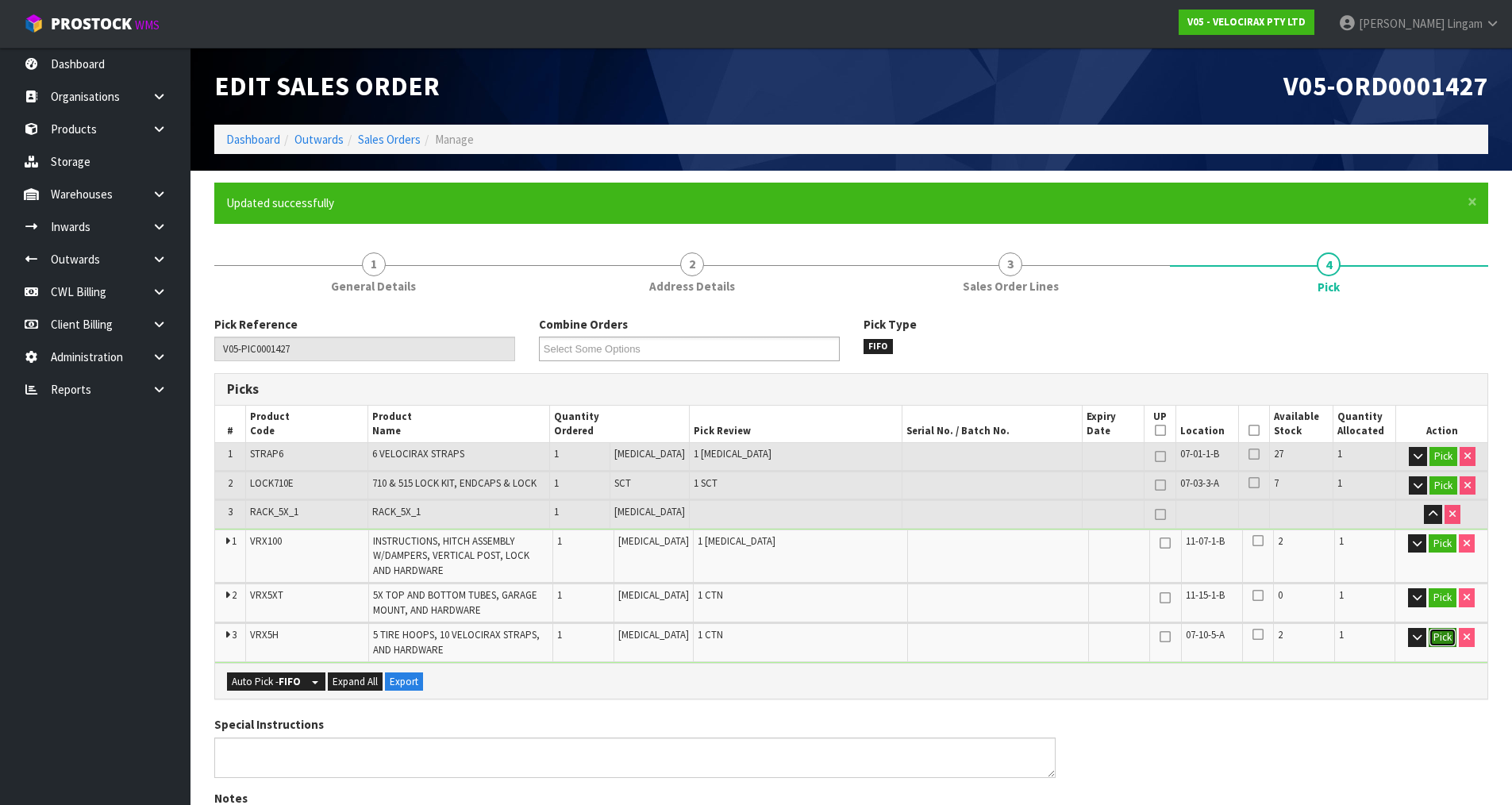
click at [1436, 642] on button "Pick" at bounding box center [1443, 637] width 28 height 19
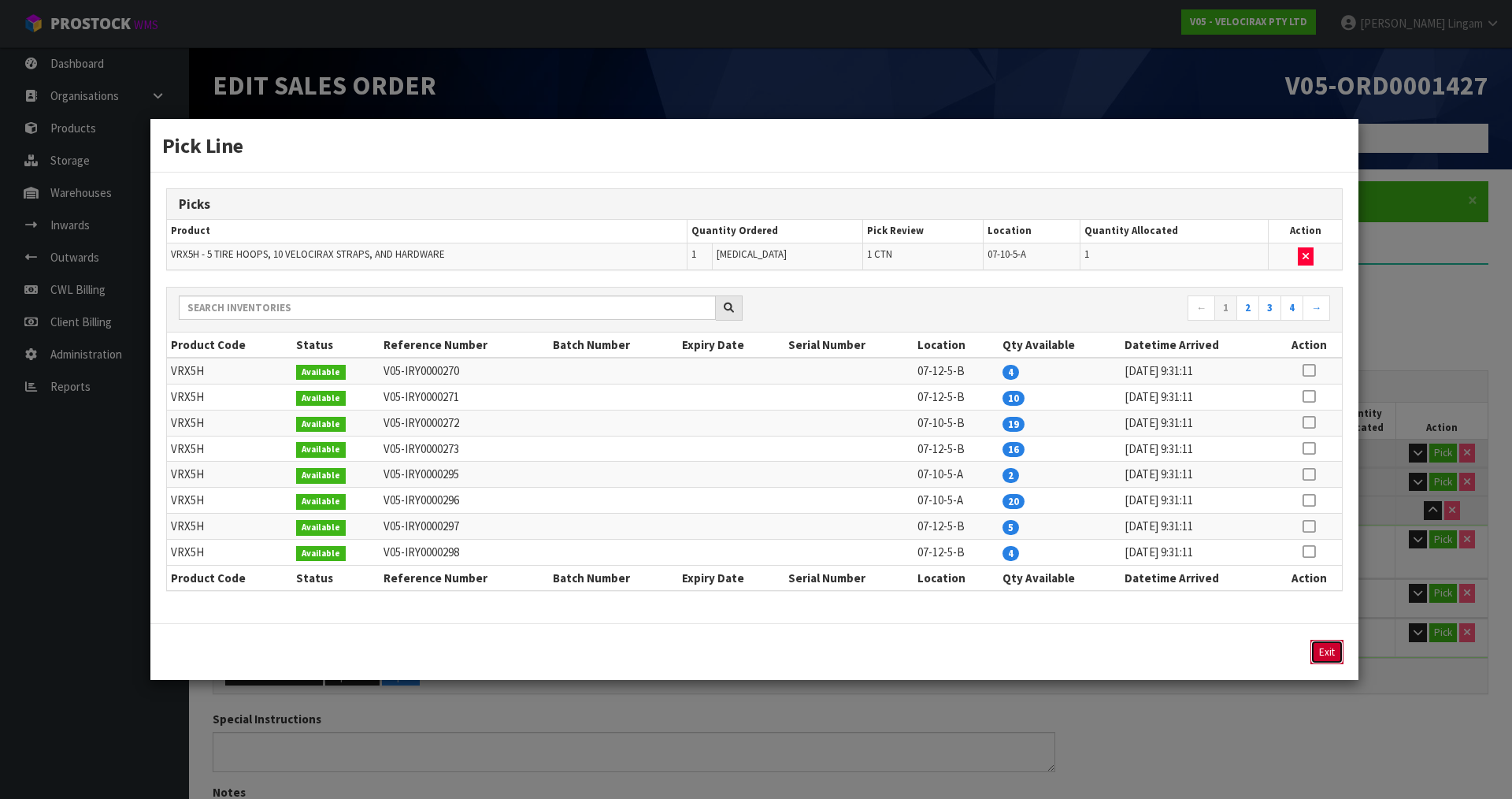
click at [1323, 655] on button "Exit" at bounding box center [1327, 652] width 33 height 25
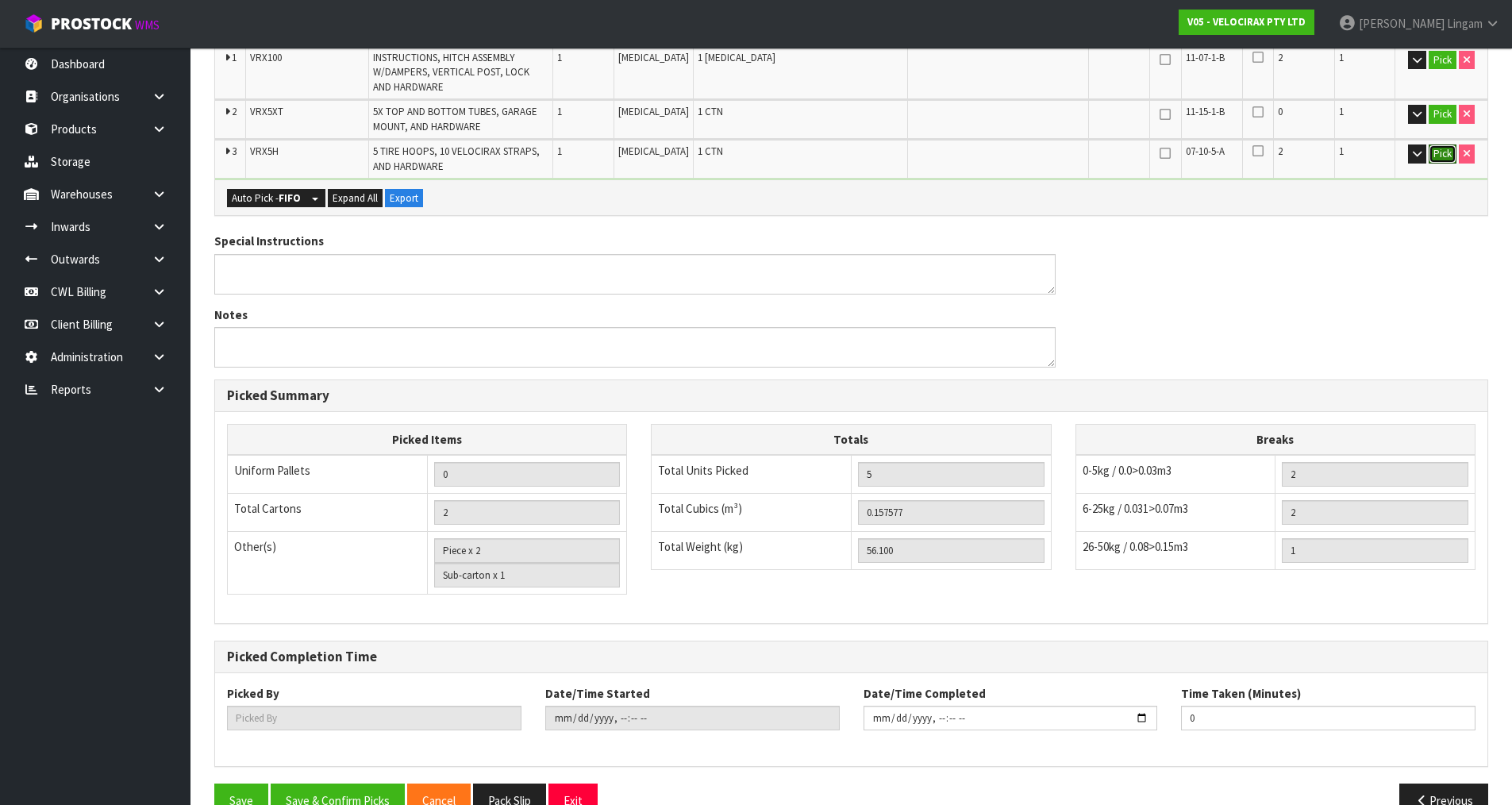
scroll to position [521, 0]
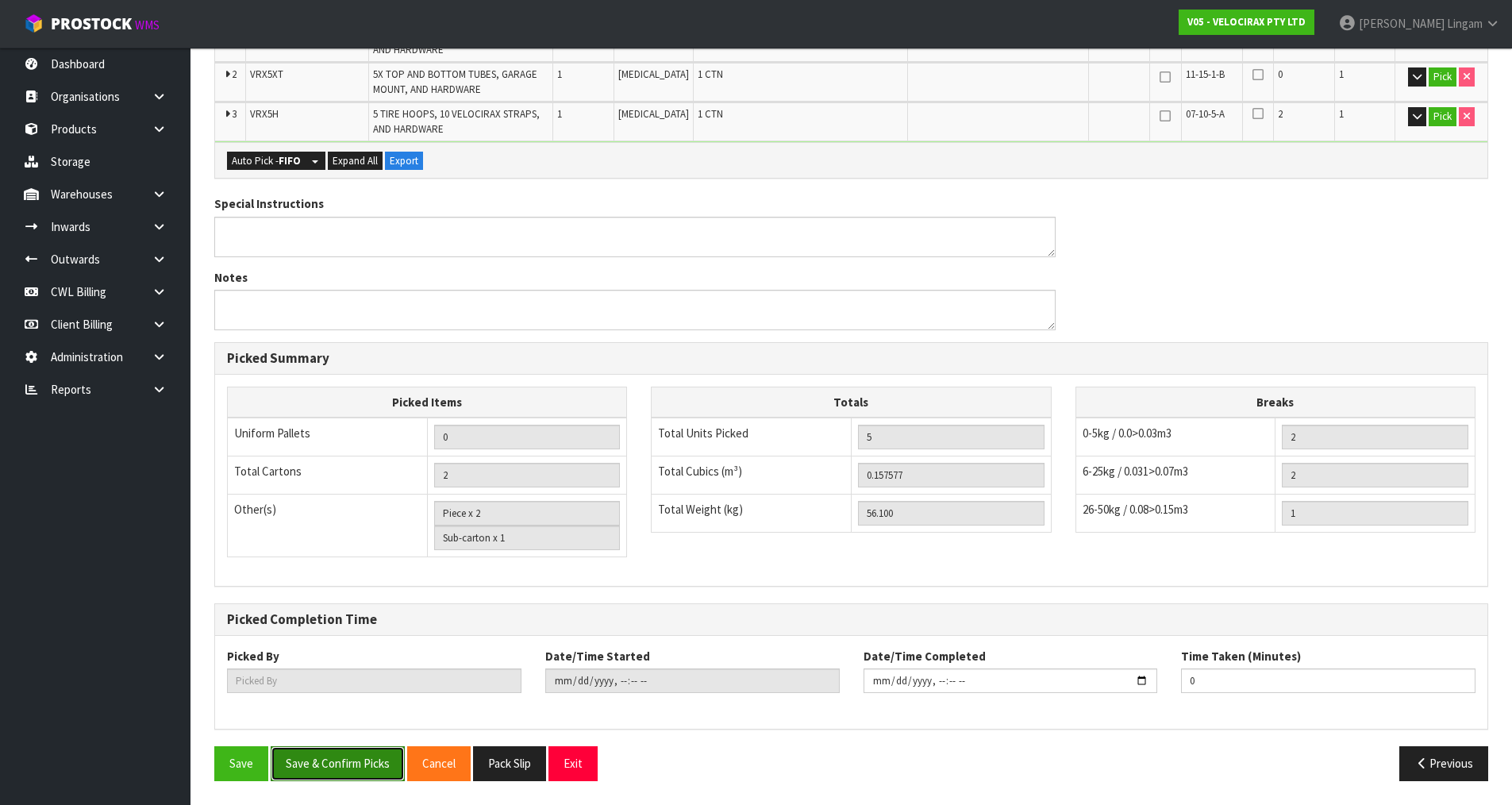
click at [339, 762] on button "Save & Confirm Picks" at bounding box center [338, 763] width 134 height 34
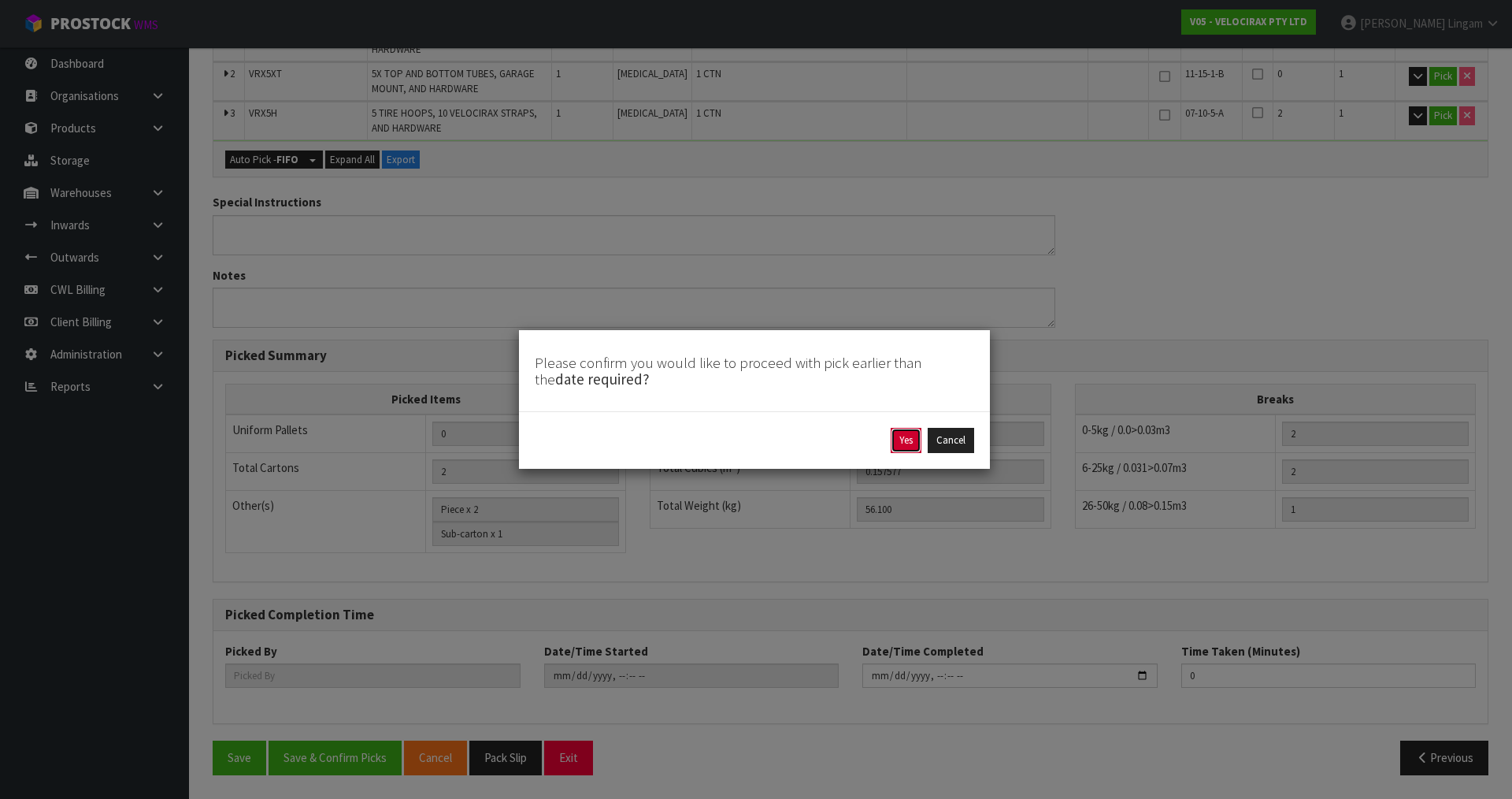
click at [909, 438] on button "Yes" at bounding box center [905, 440] width 30 height 25
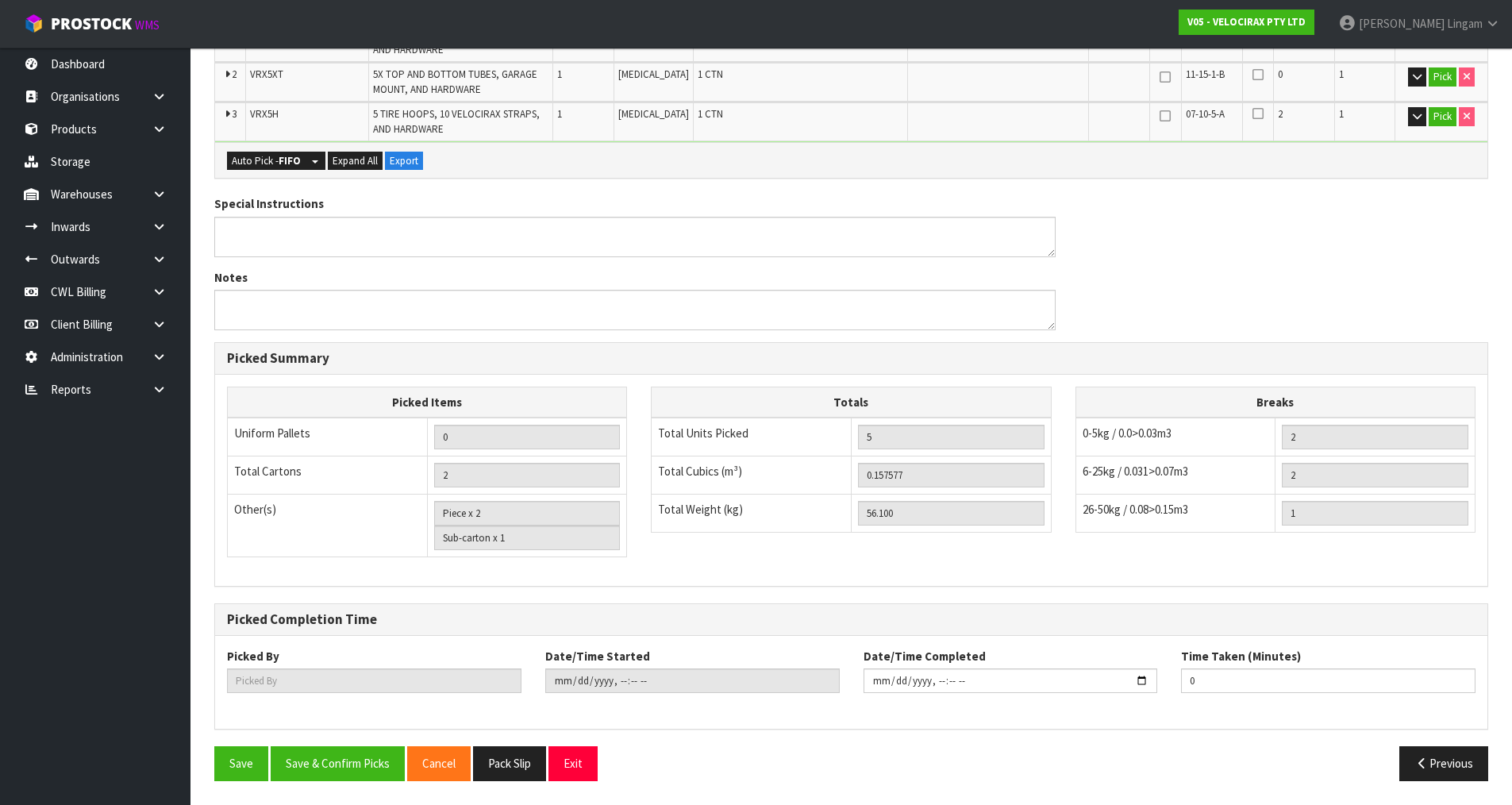
scroll to position [0, 0]
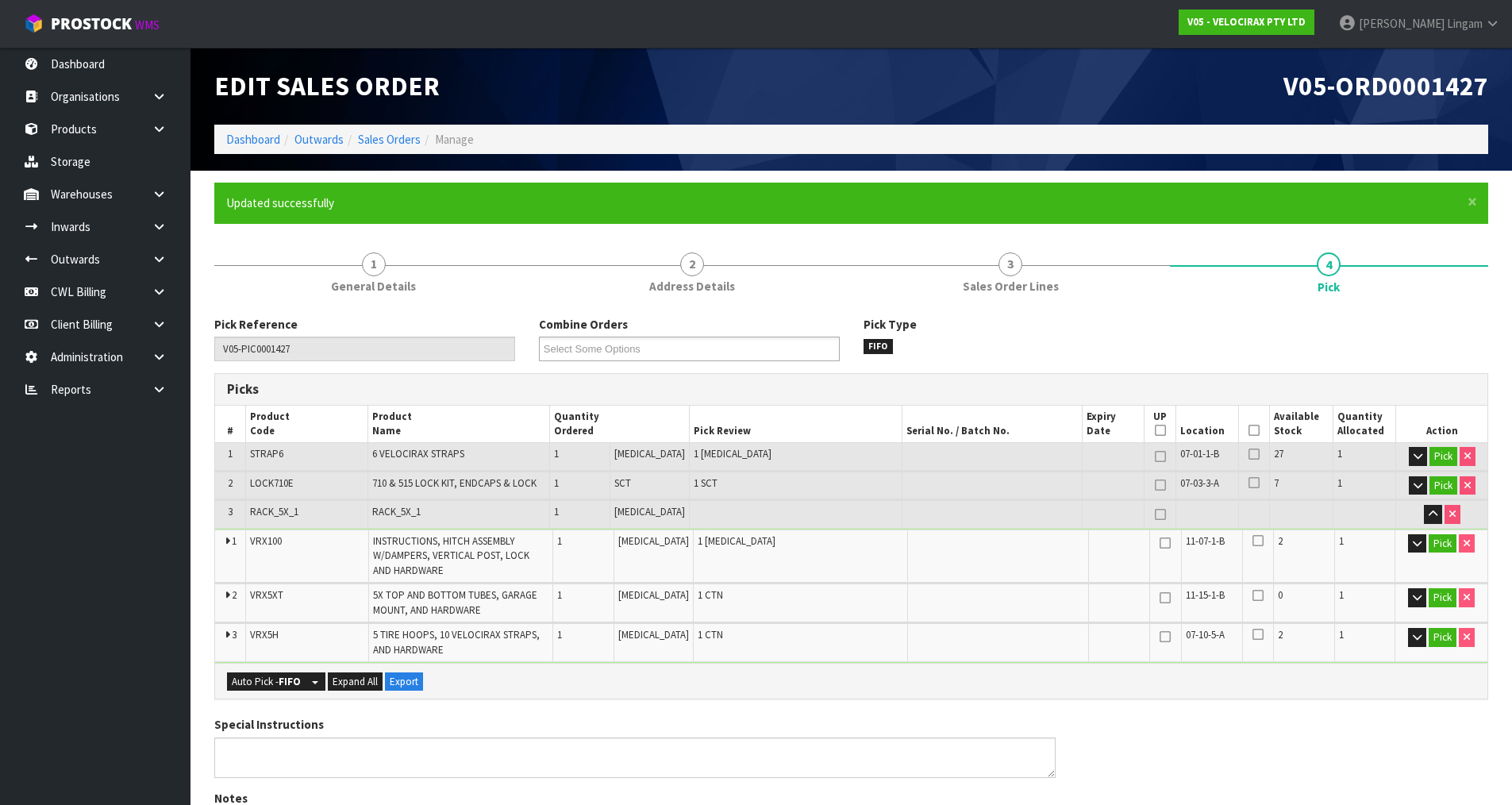
type input "[PERSON_NAME]"
type input "[DATE]T15:53:39"
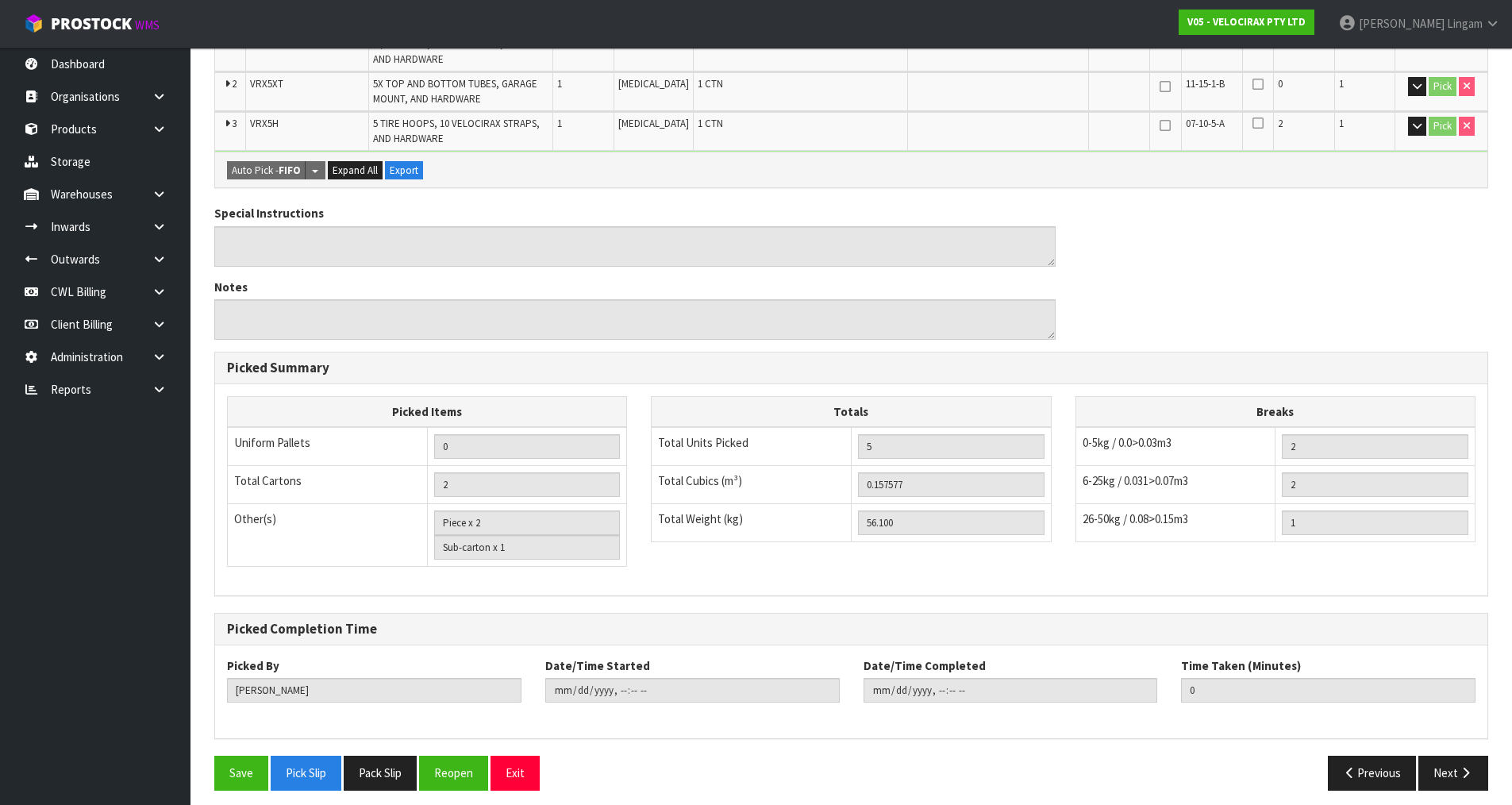
scroll to position [521, 0]
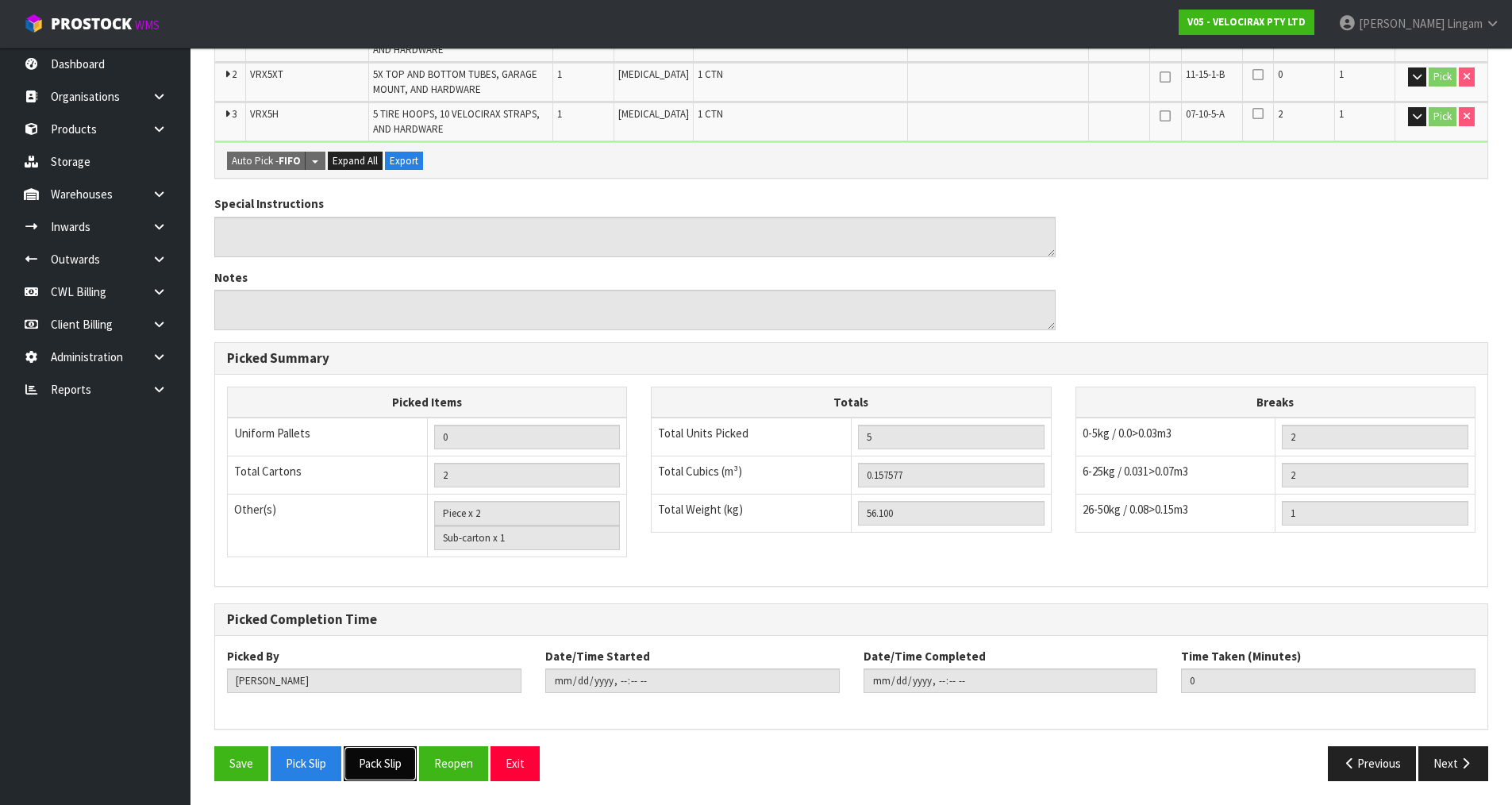
click at [380, 765] on button "Pack Slip" at bounding box center [380, 763] width 73 height 34
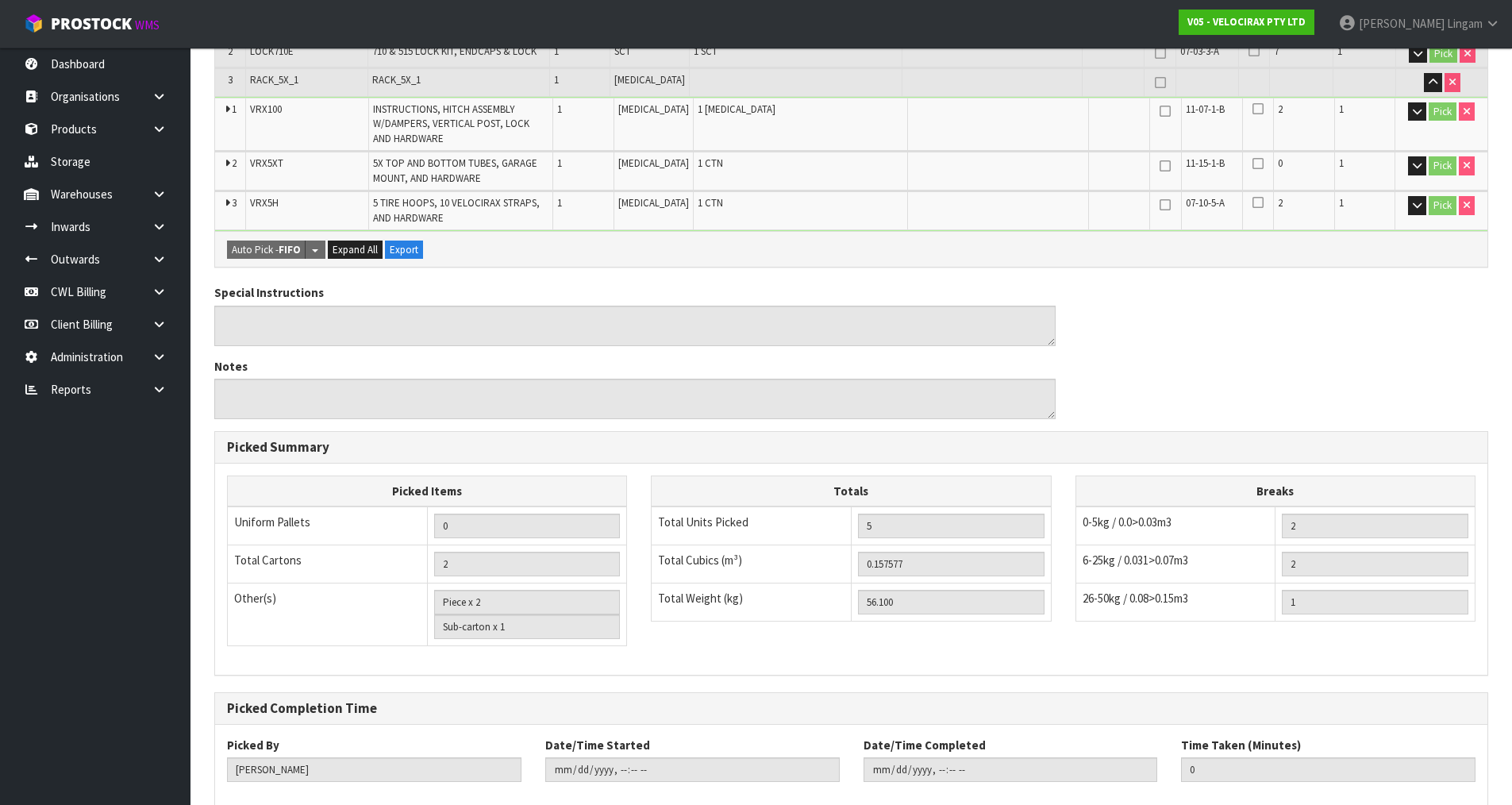
scroll to position [45, 0]
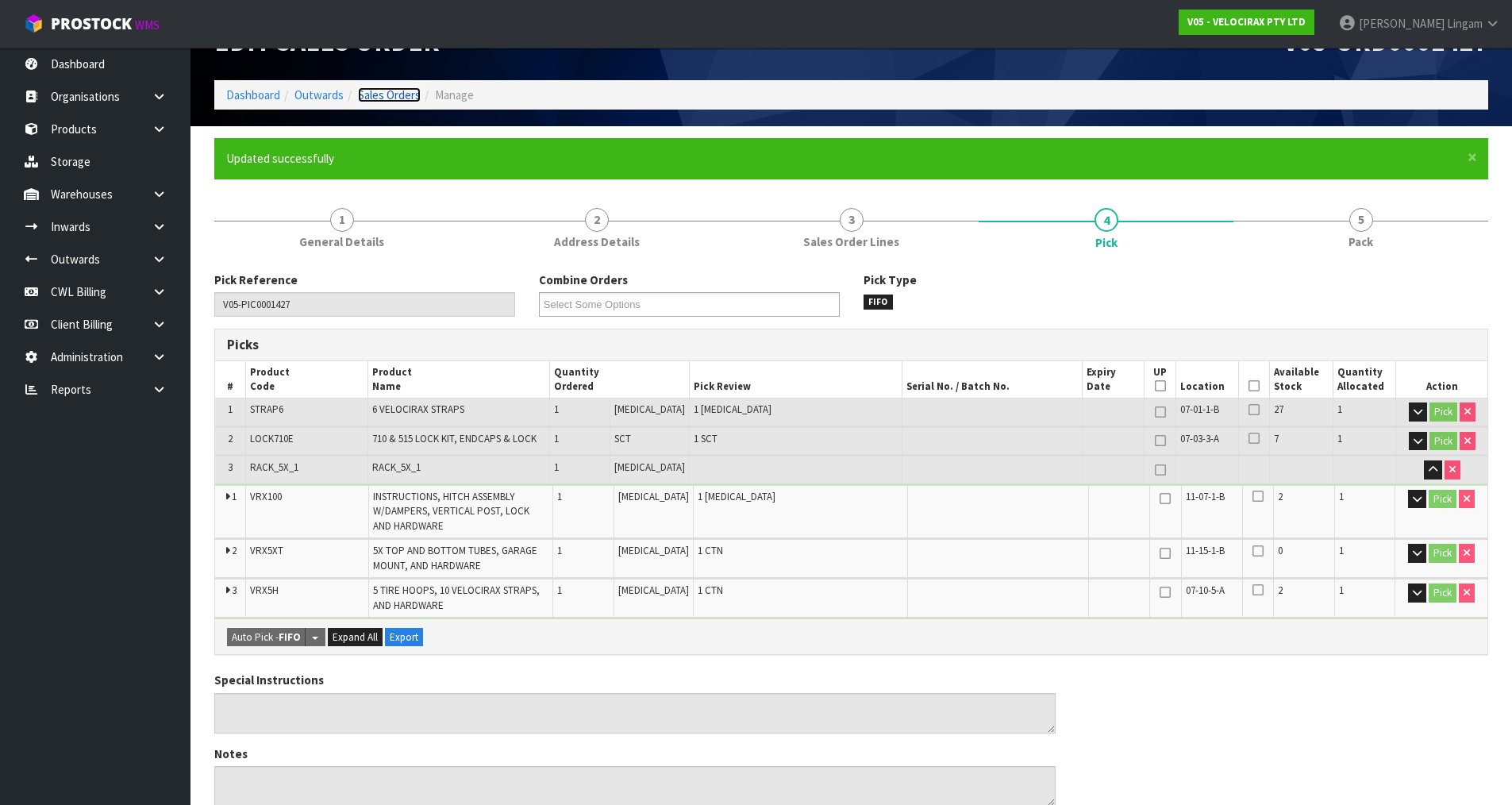
click at [395, 93] on link "Sales Orders" at bounding box center [390, 95] width 63 height 15
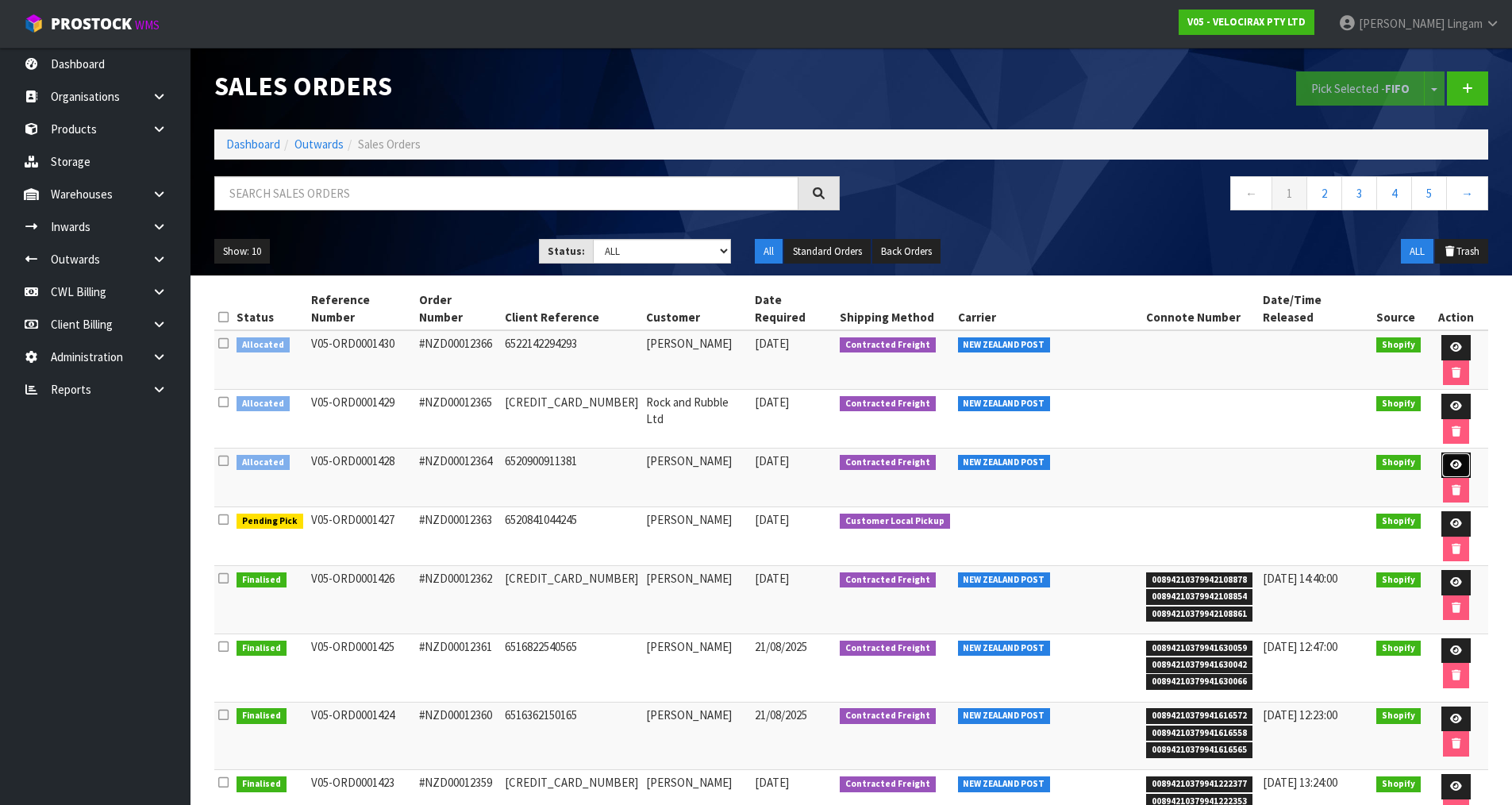
click at [1450, 460] on icon at bounding box center [1456, 465] width 12 height 10
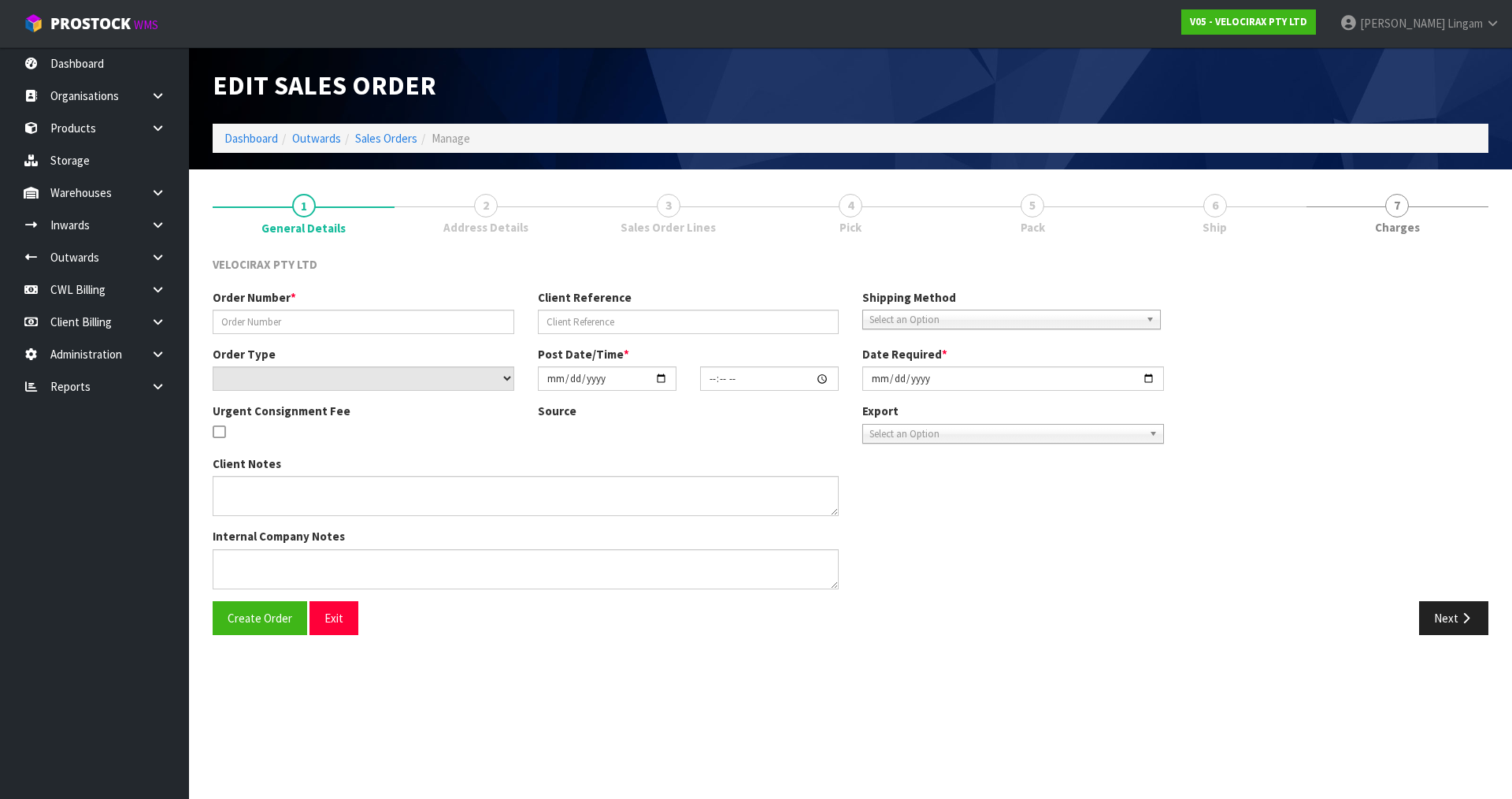
type input "#NZD00012364"
type input "6520900911381"
select select "number:0"
type input "[DATE]"
type input "16:29:51.000"
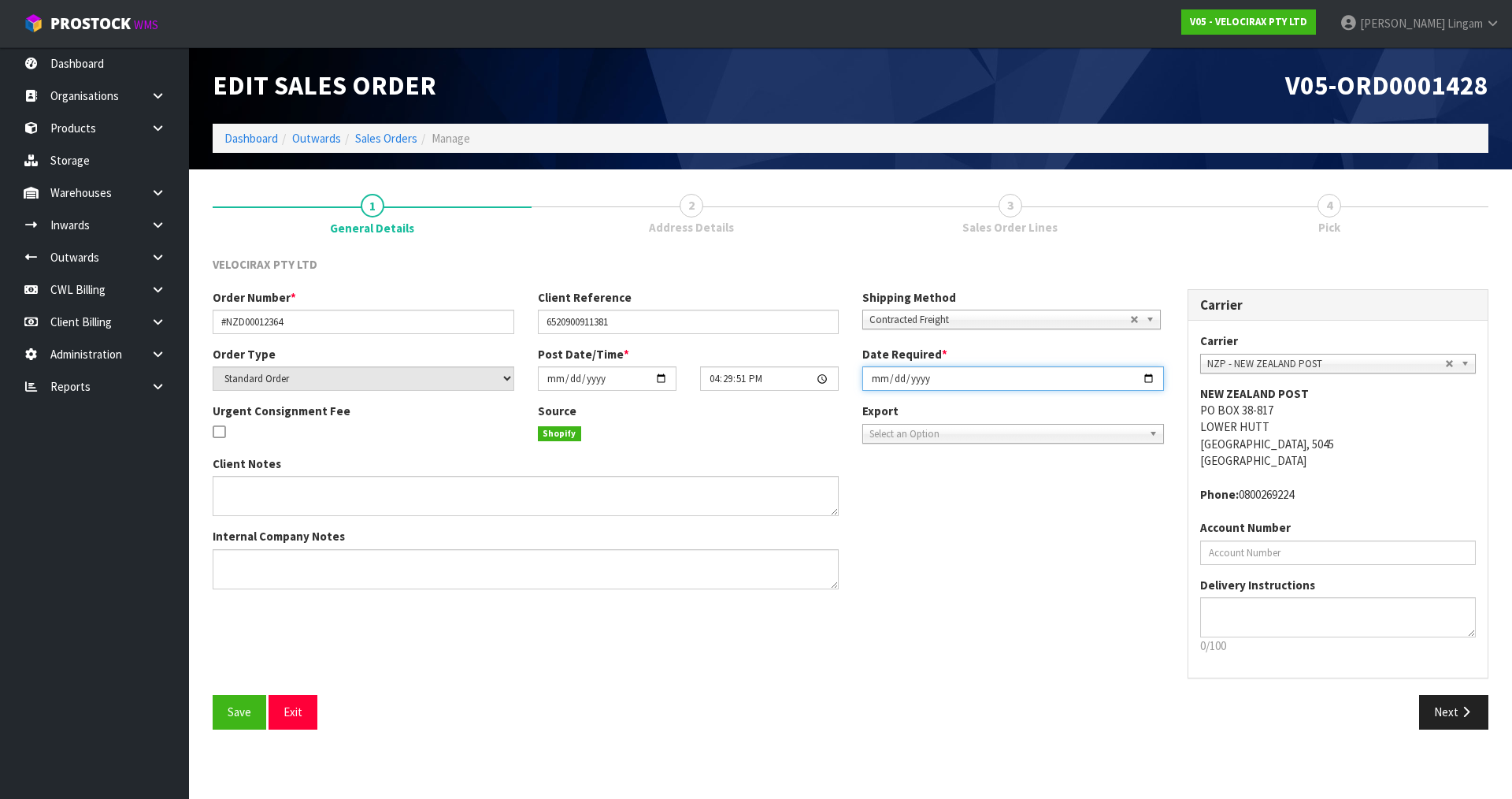
click at [873, 381] on input "[DATE]" at bounding box center [1013, 379] width 301 height 25
type input "[DATE]"
click at [245, 710] on span "Save" at bounding box center [239, 711] width 24 height 15
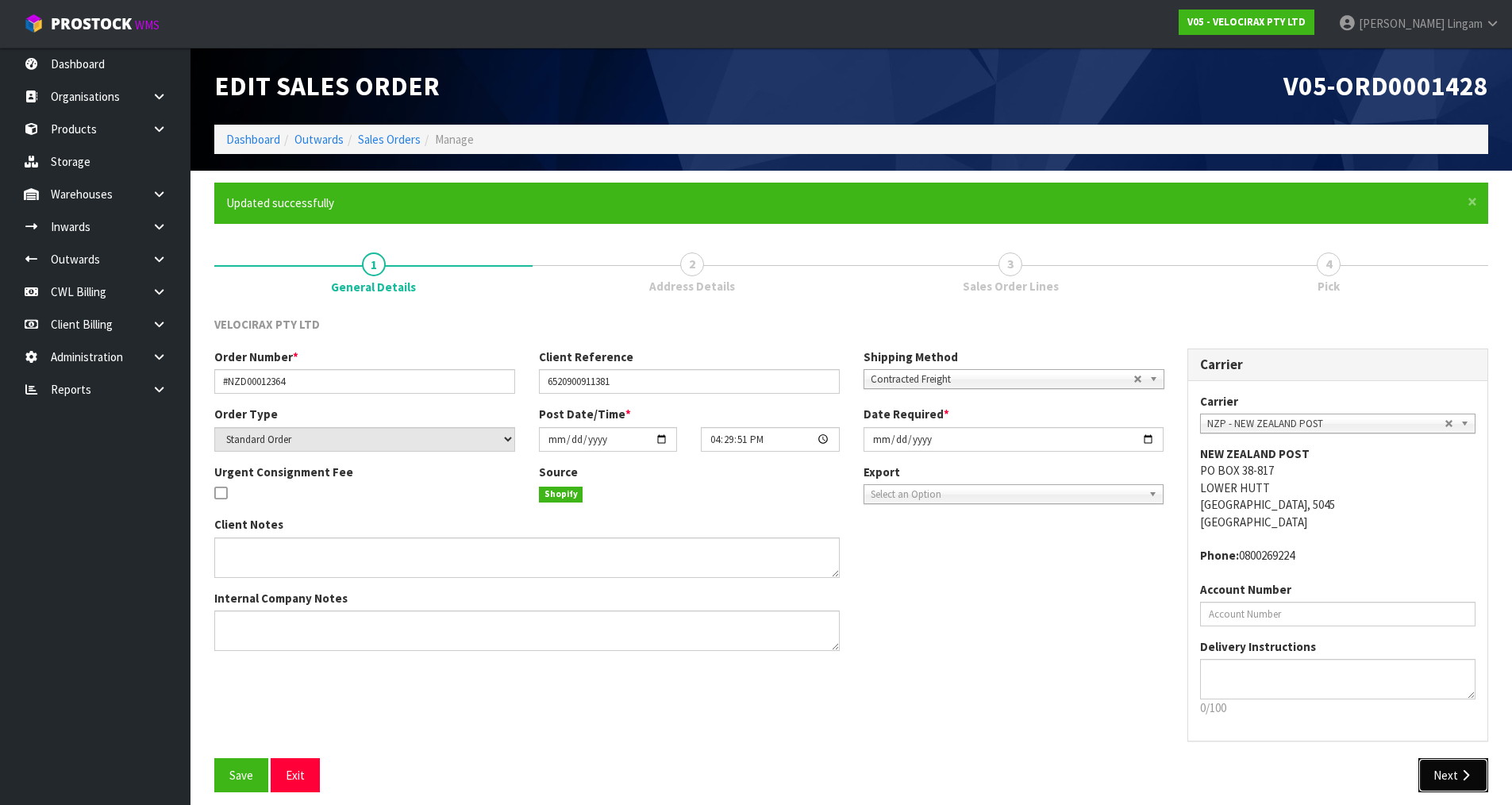
click at [1448, 774] on button "Next" at bounding box center [1453, 774] width 70 height 34
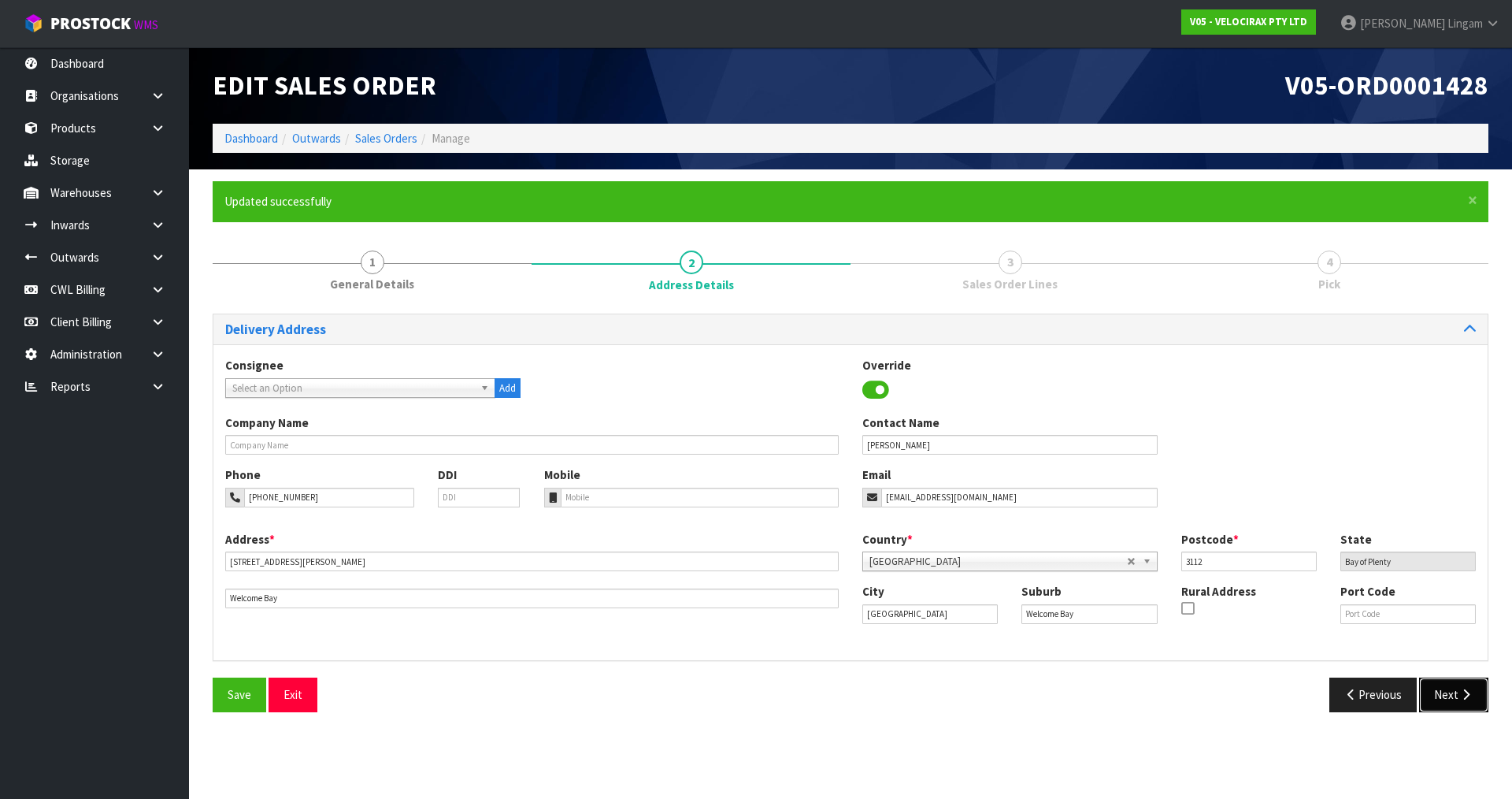
click at [1436, 692] on button "Next" at bounding box center [1453, 694] width 70 height 34
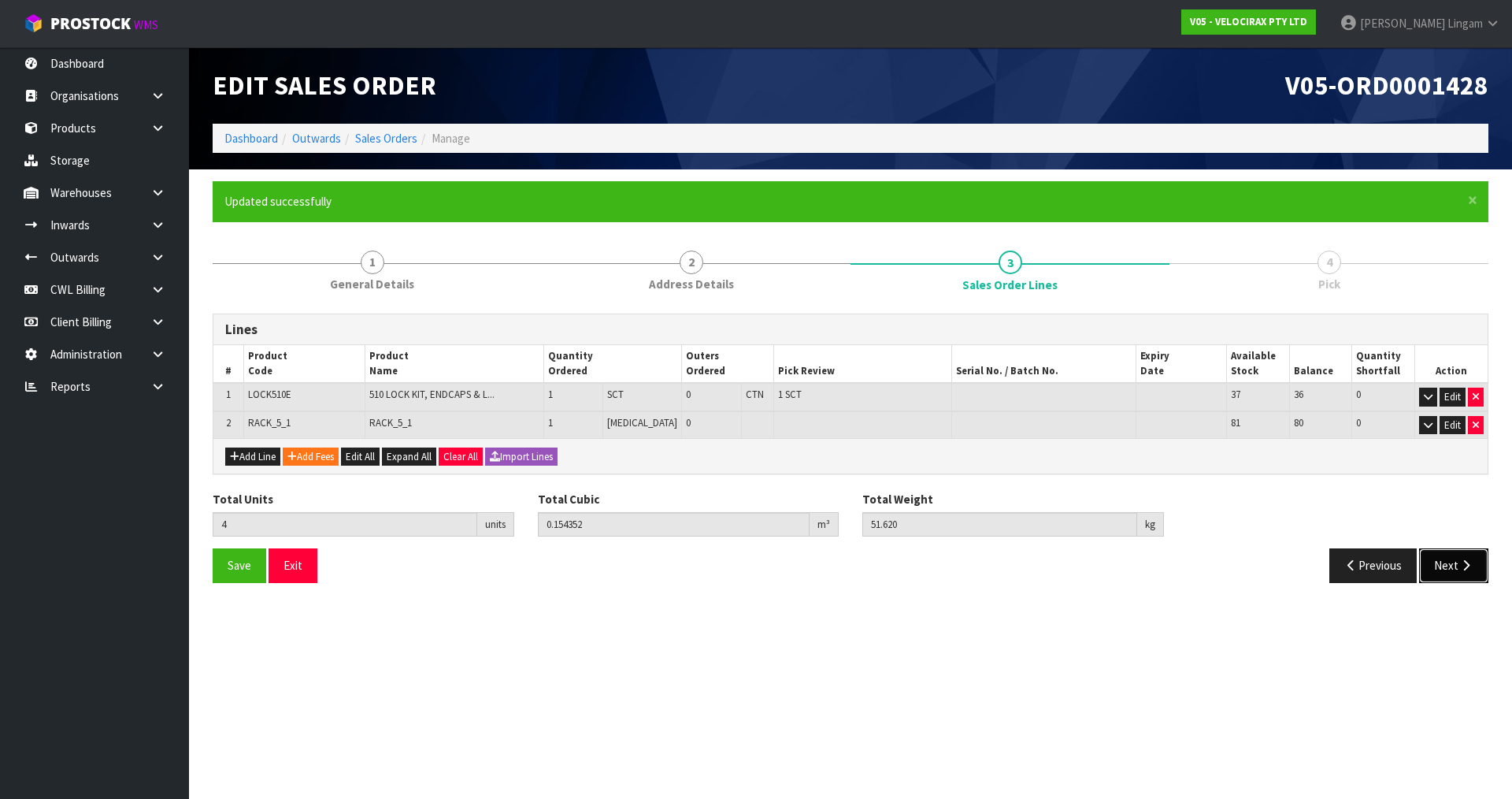
click at [1434, 559] on button "Next" at bounding box center [1453, 565] width 70 height 34
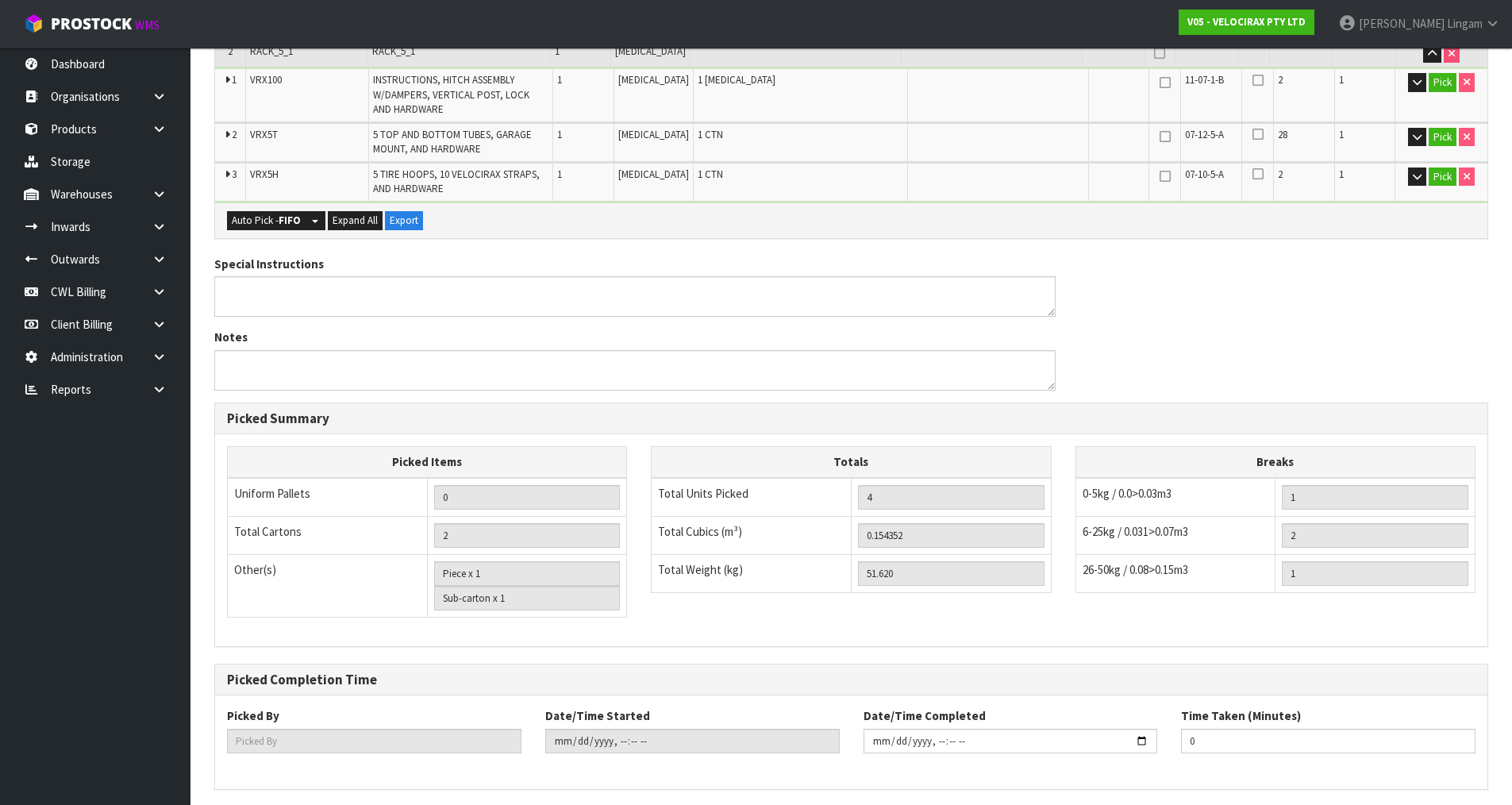
scroll to position [491, 0]
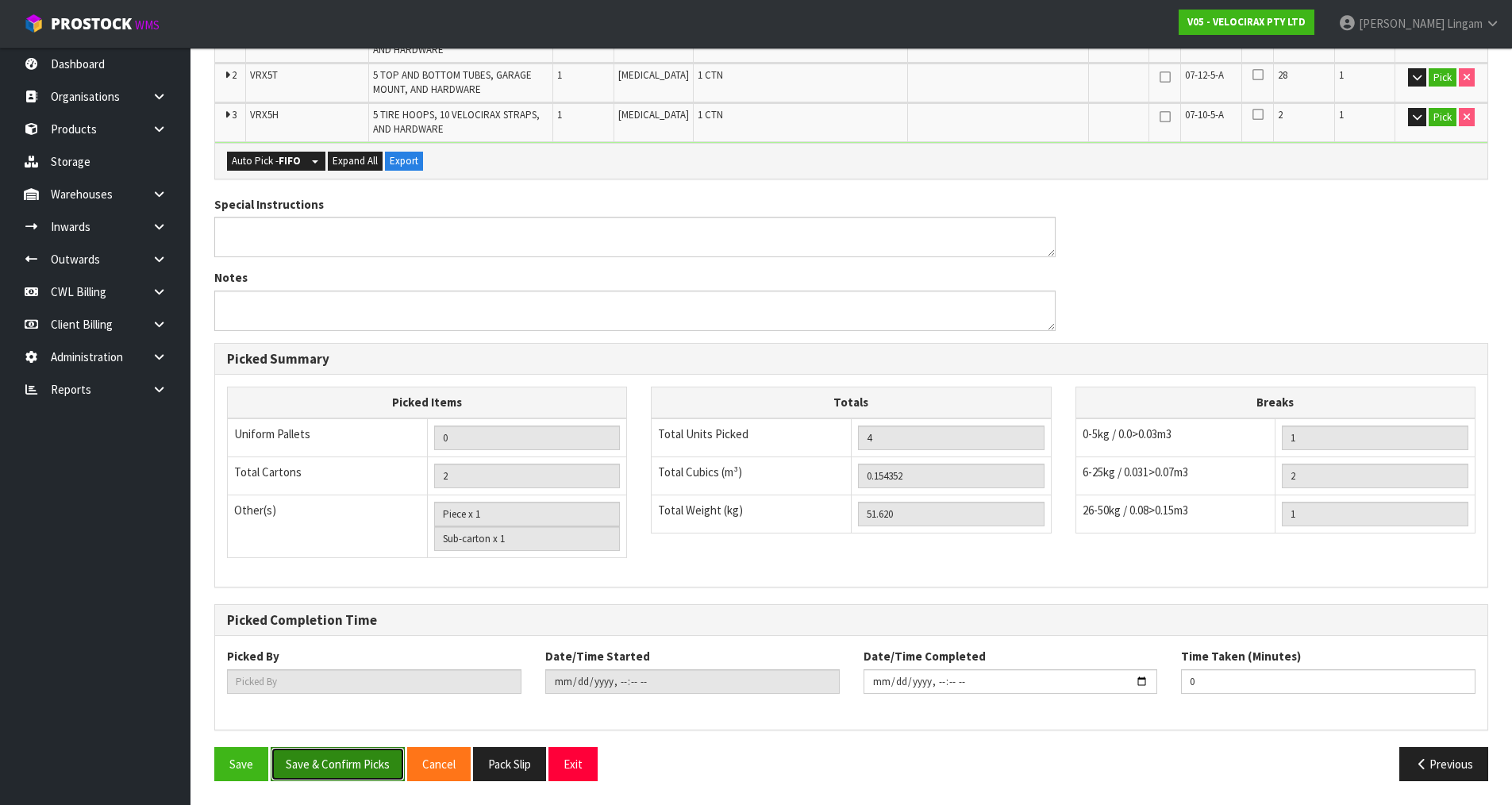
click at [364, 767] on button "Save & Confirm Picks" at bounding box center [338, 764] width 134 height 34
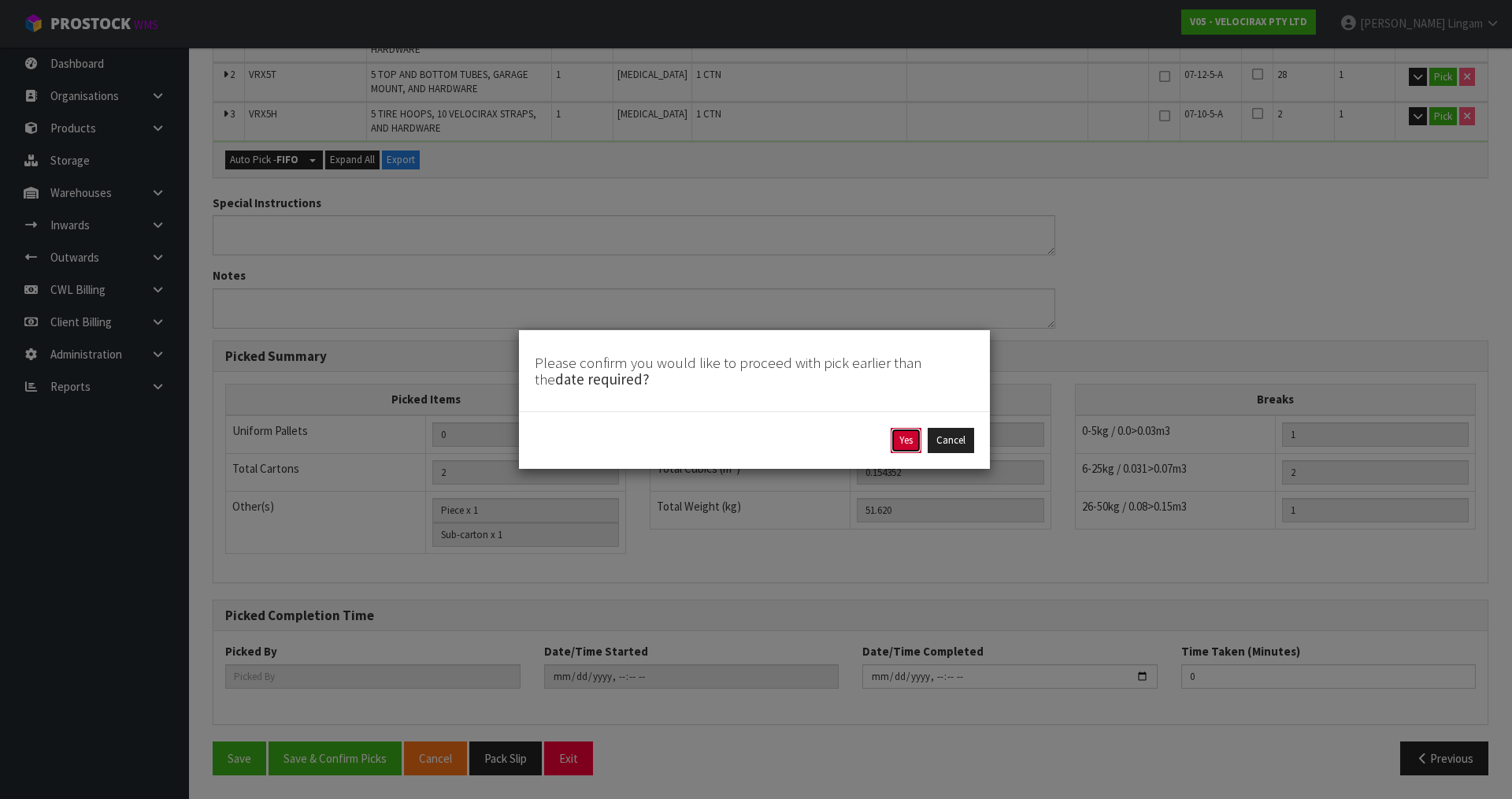
click at [899, 446] on button "Yes" at bounding box center [905, 440] width 30 height 25
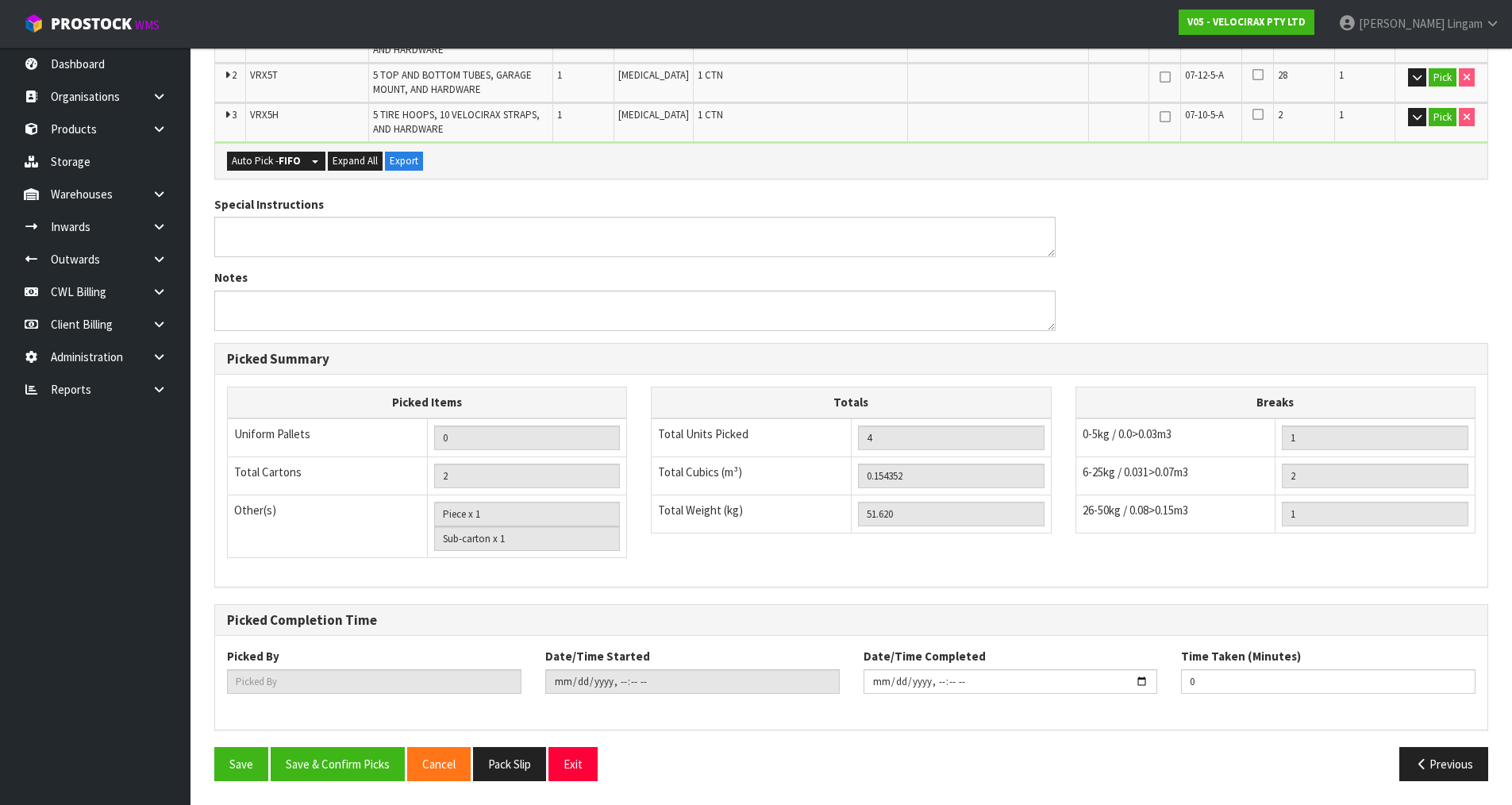
scroll to position [0, 0]
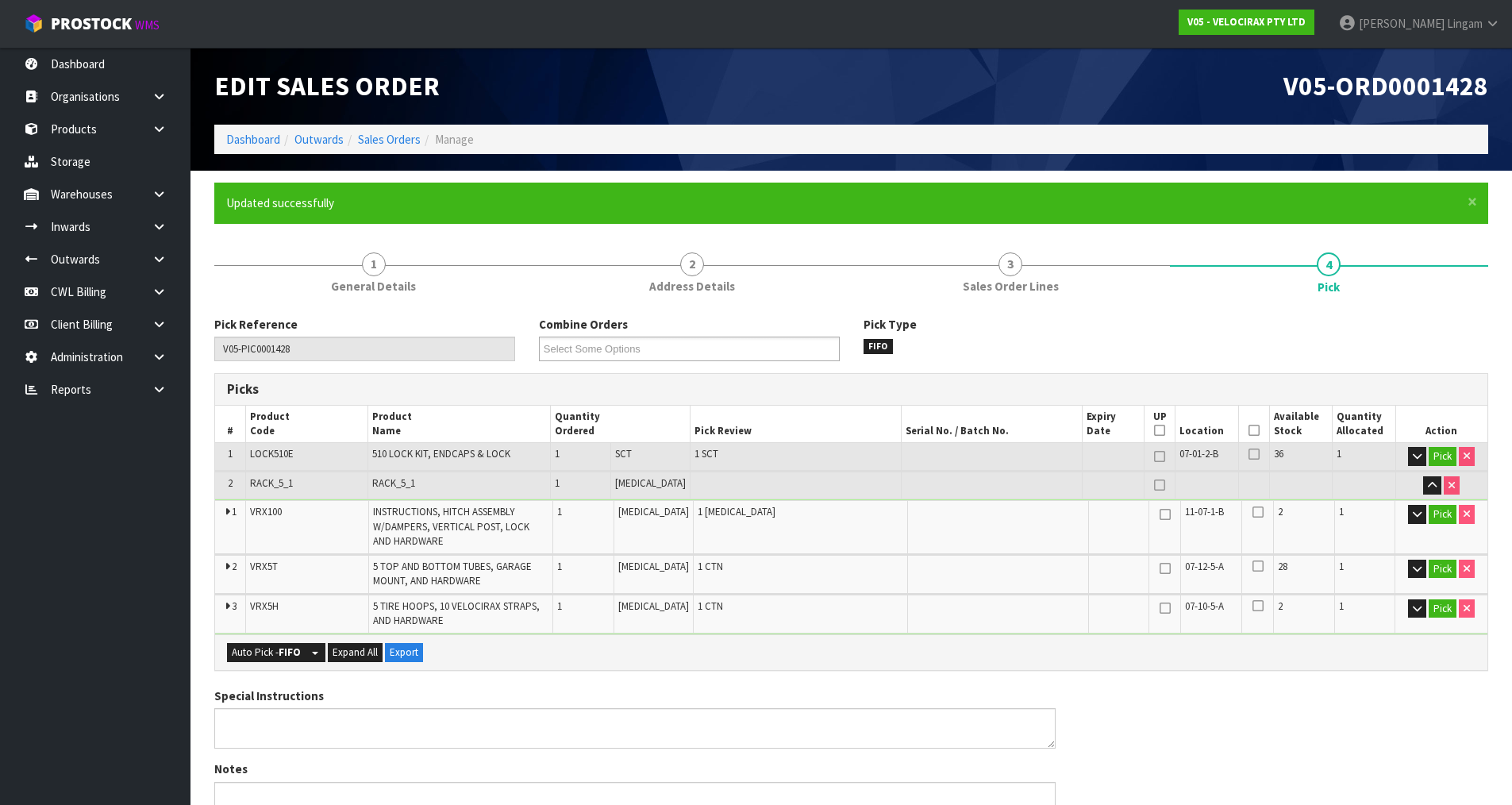
type input "[PERSON_NAME]"
type input "[DATE]T15:54:54"
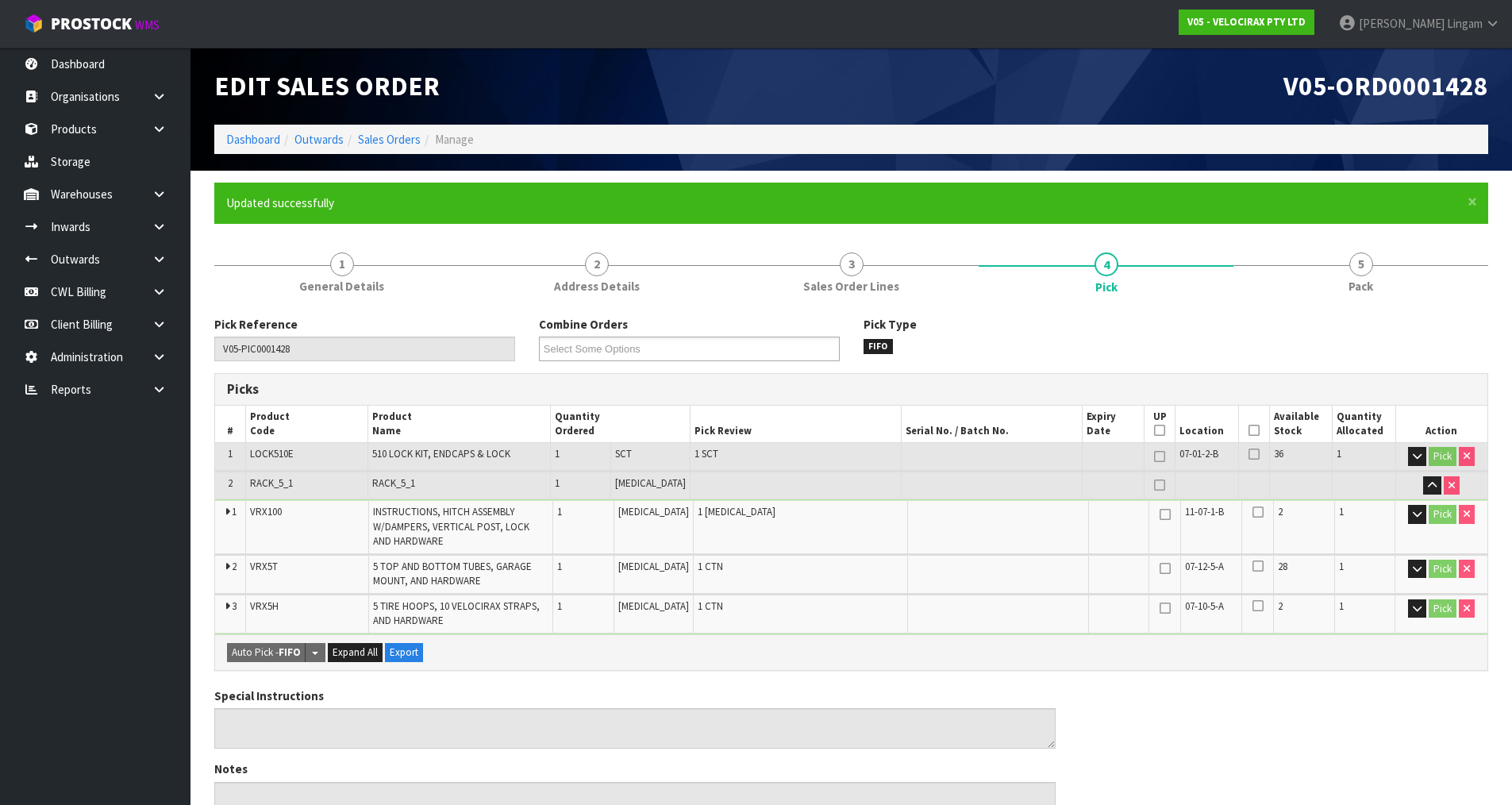
scroll to position [491, 0]
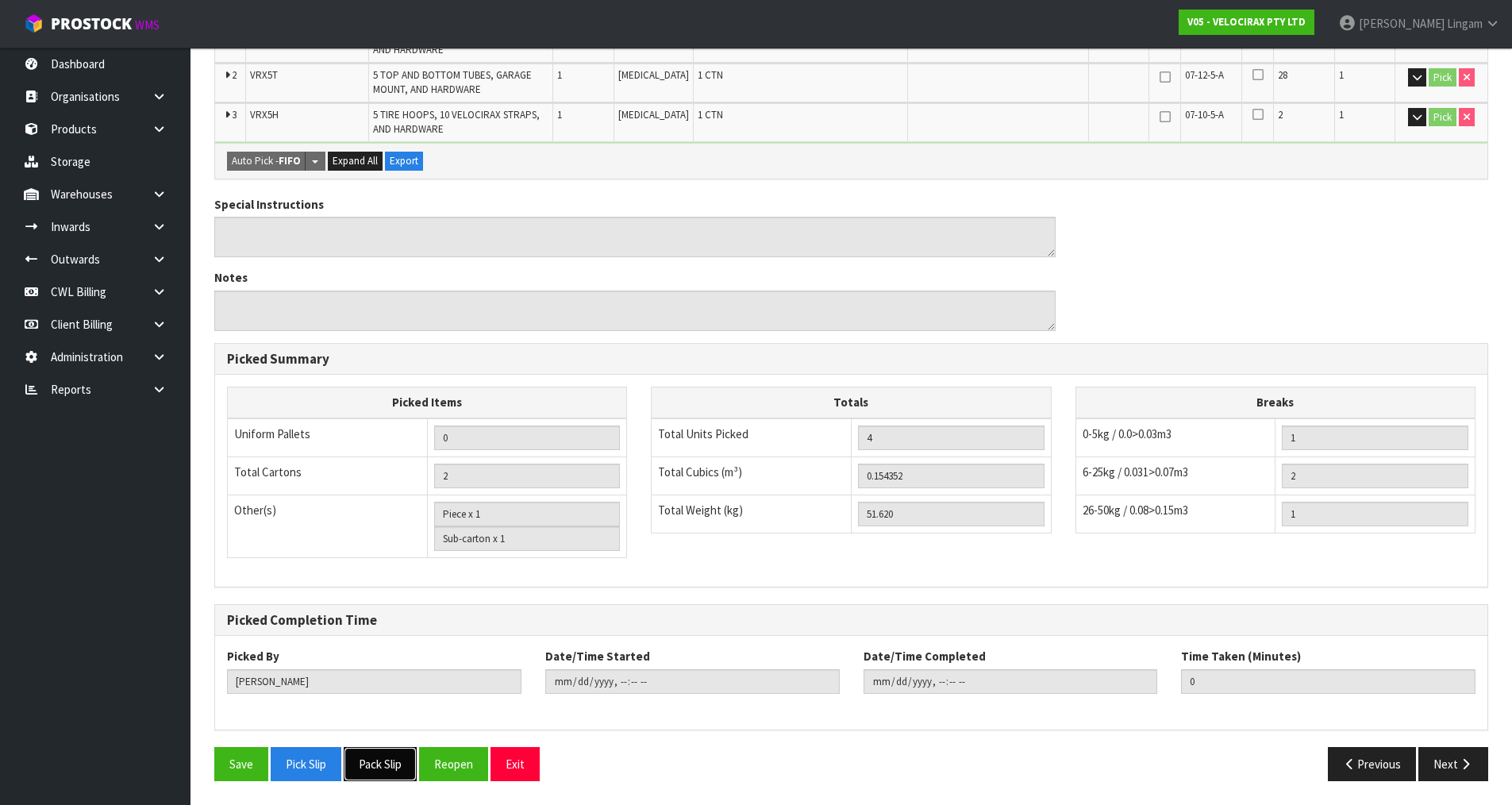
click at [370, 759] on button "Pack Slip" at bounding box center [380, 764] width 73 height 34
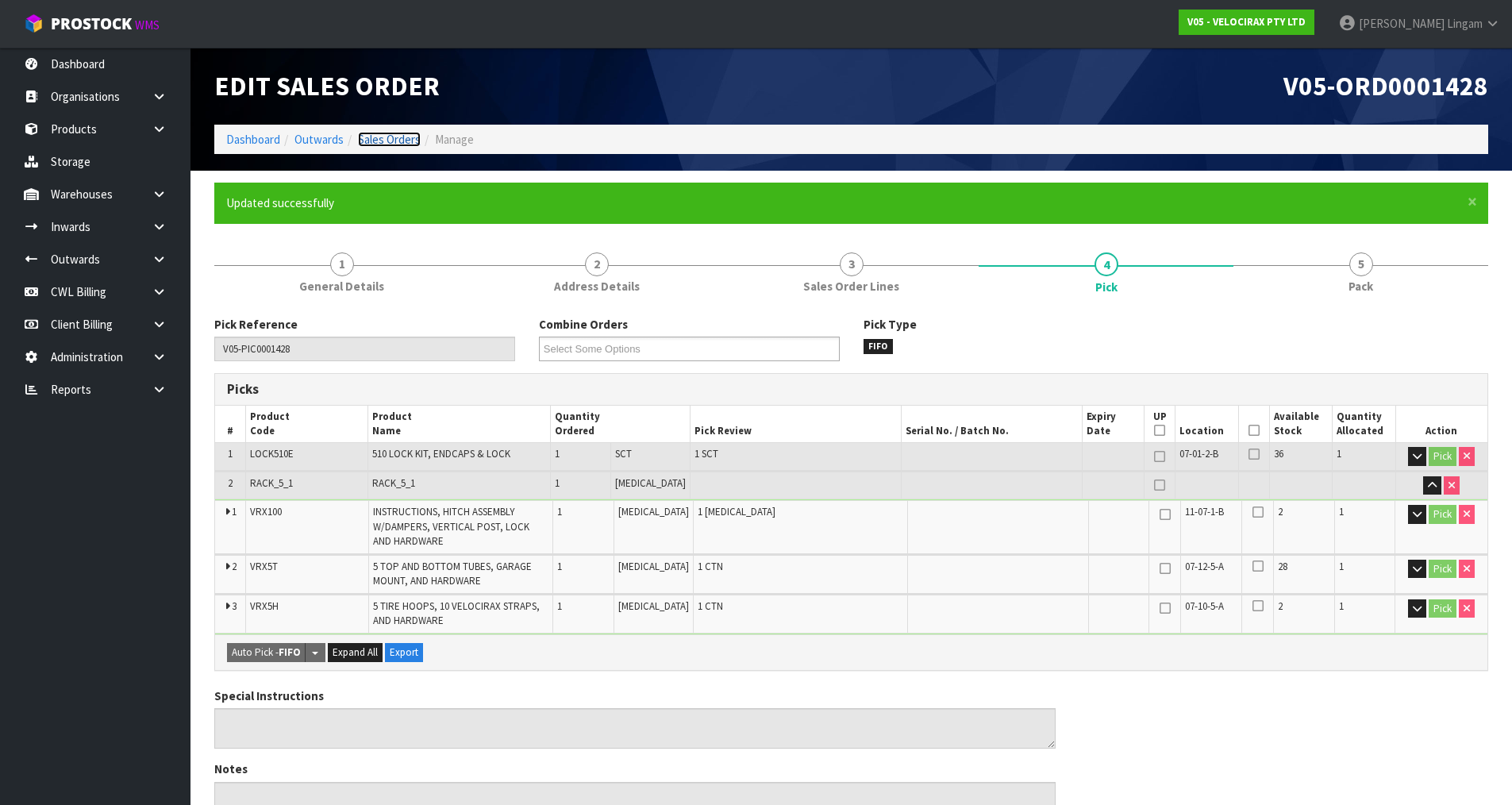
click at [382, 137] on link "Sales Orders" at bounding box center [390, 140] width 63 height 15
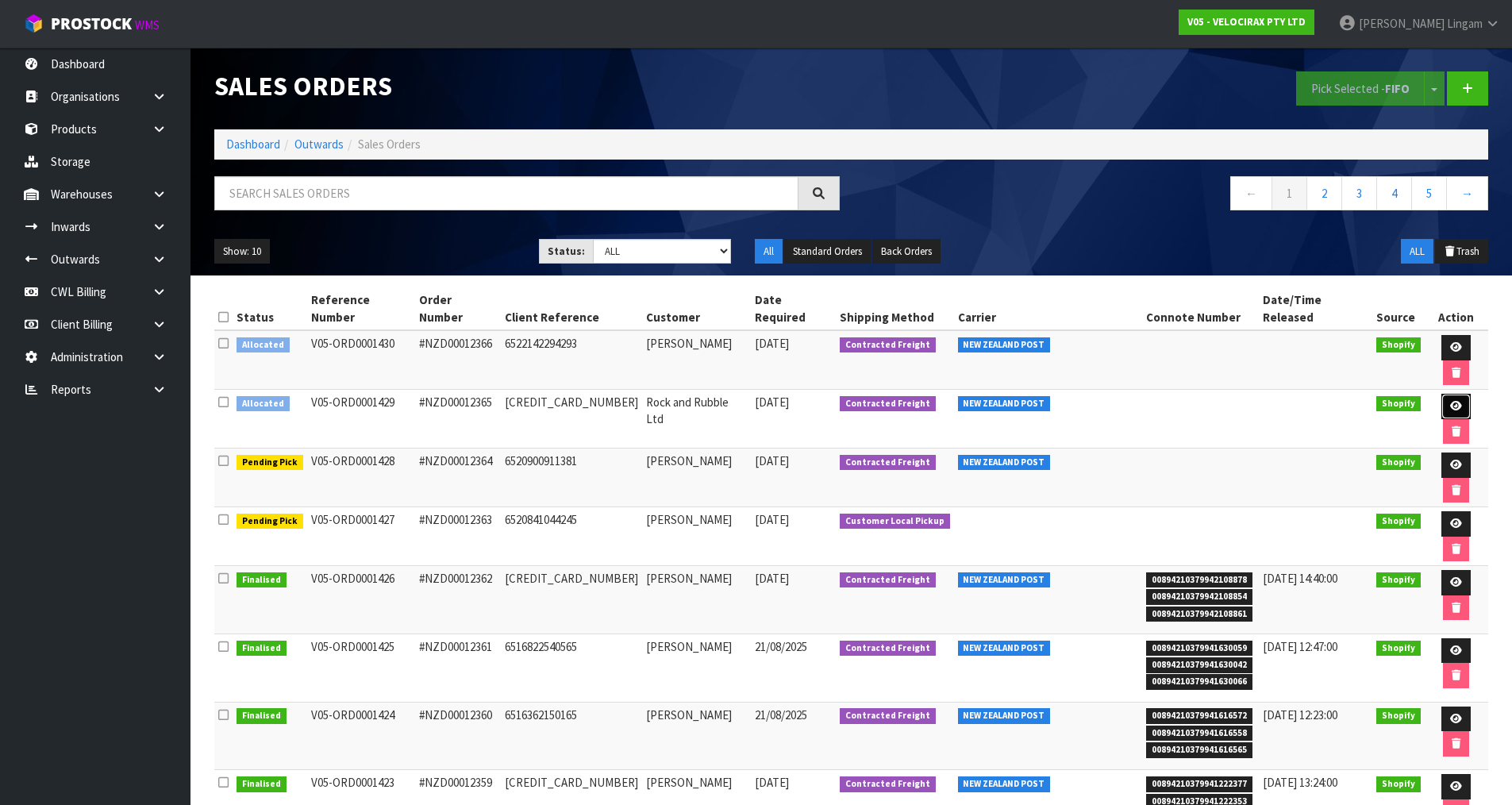
click at [1442, 394] on link at bounding box center [1457, 406] width 30 height 26
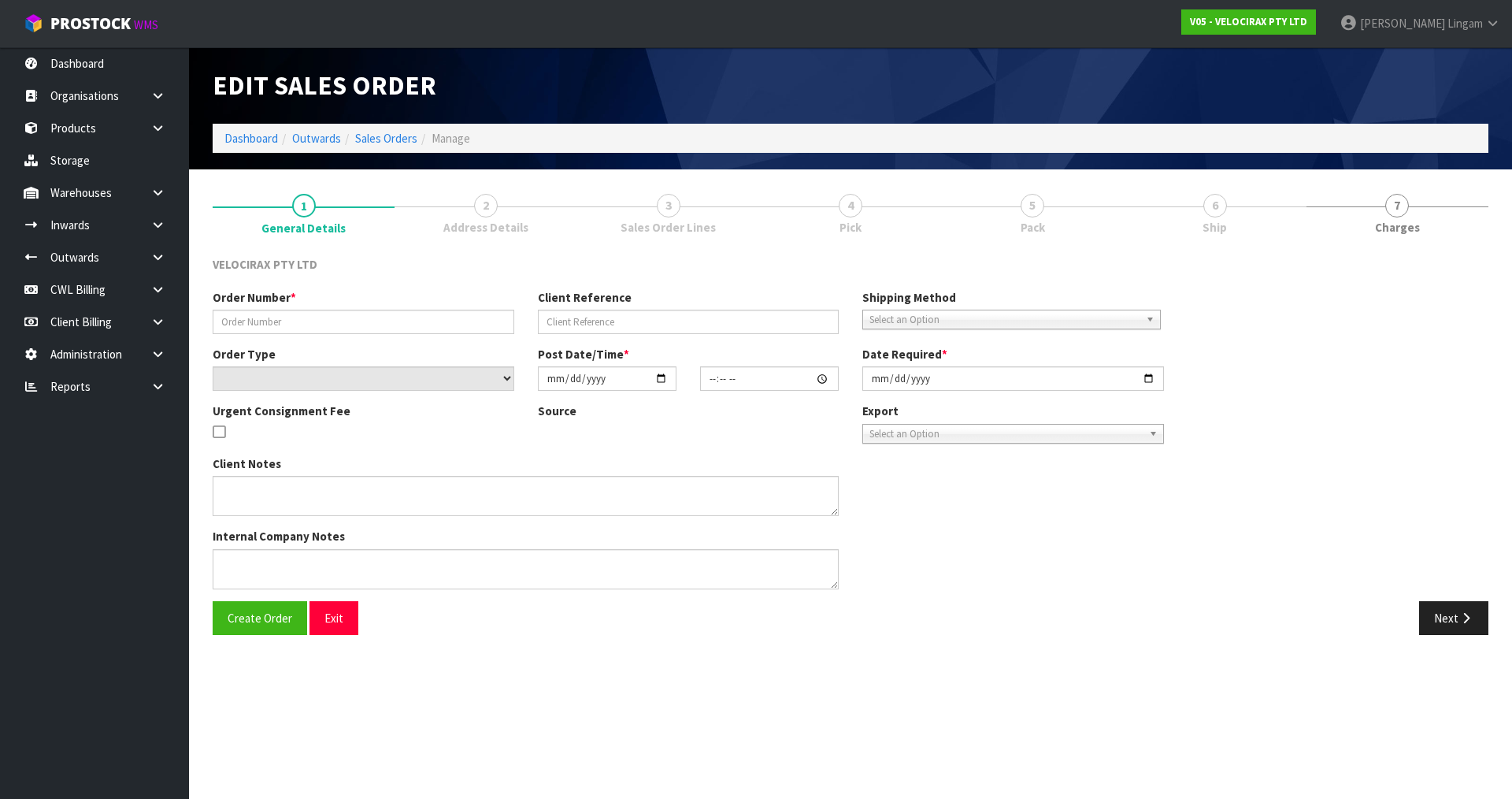
type input "#NZD00012365"
type input "[CREDIT_CARD_NUMBER]"
select select "number:0"
type input "[DATE]"
type input "19:06:13.000"
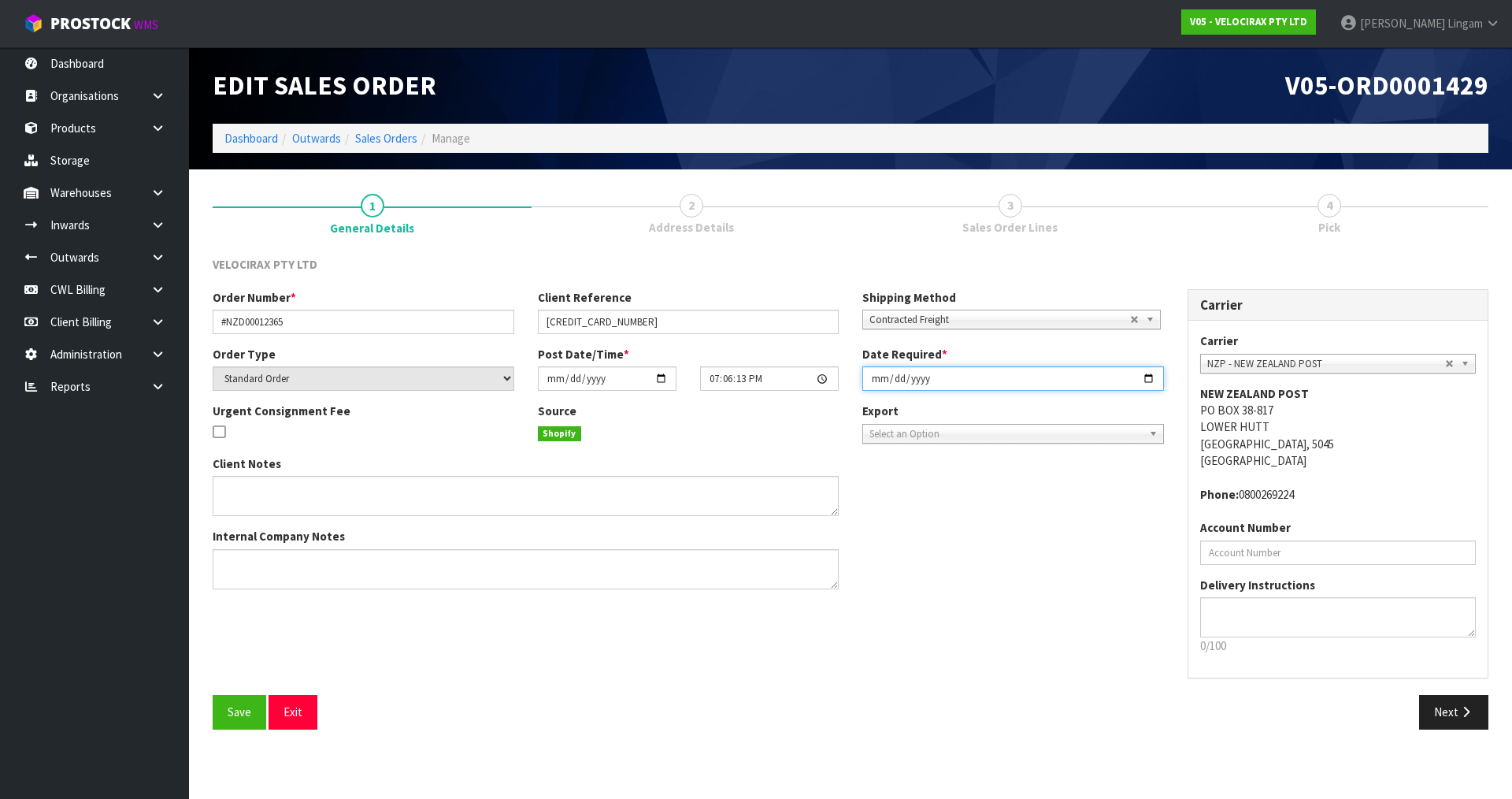
click at [869, 377] on input "[DATE]" at bounding box center [1013, 379] width 301 height 25
type input "[DATE]"
click at [242, 708] on span "Save" at bounding box center [239, 711] width 24 height 15
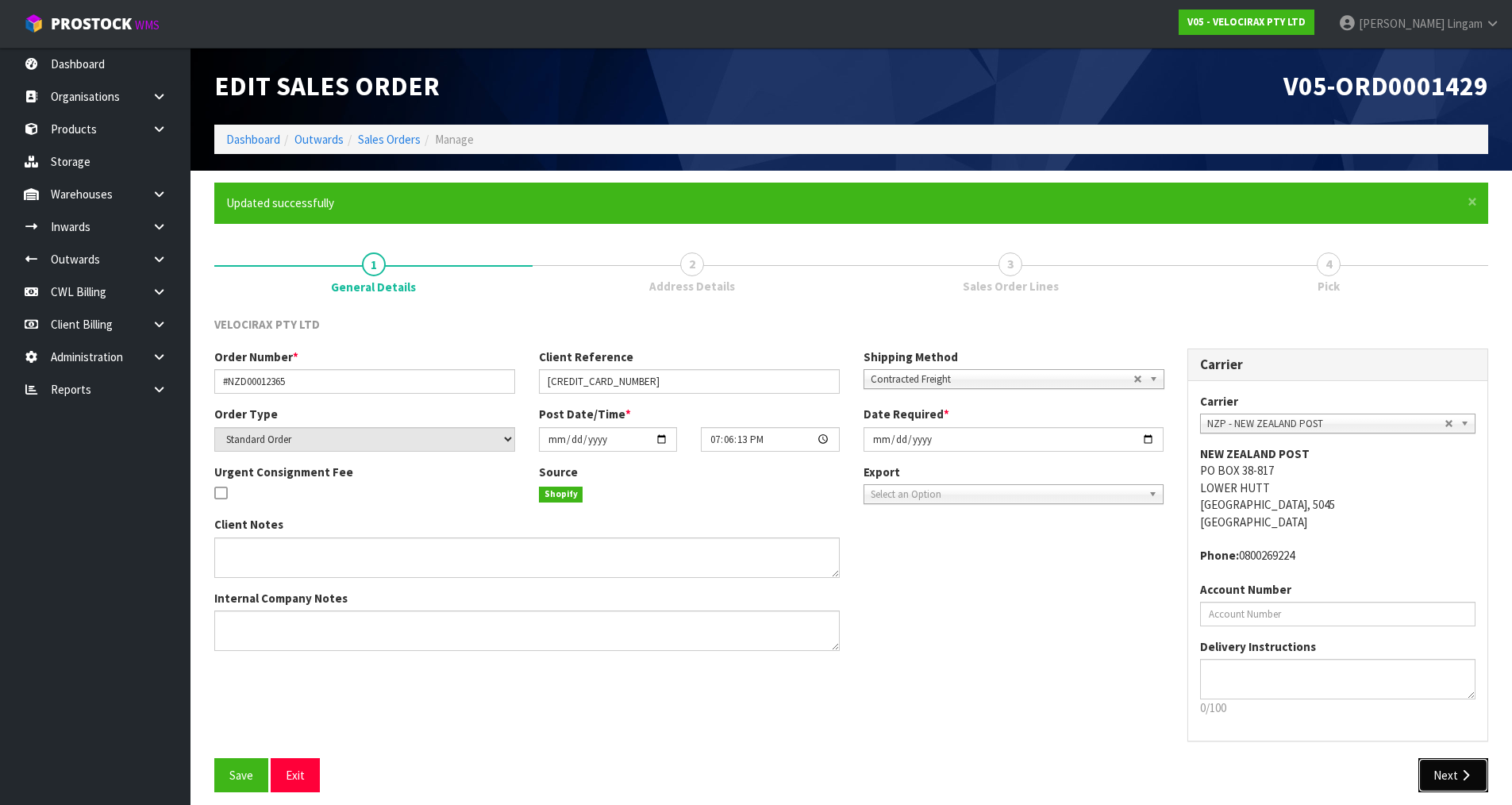
click at [1447, 769] on button "Next" at bounding box center [1453, 774] width 70 height 34
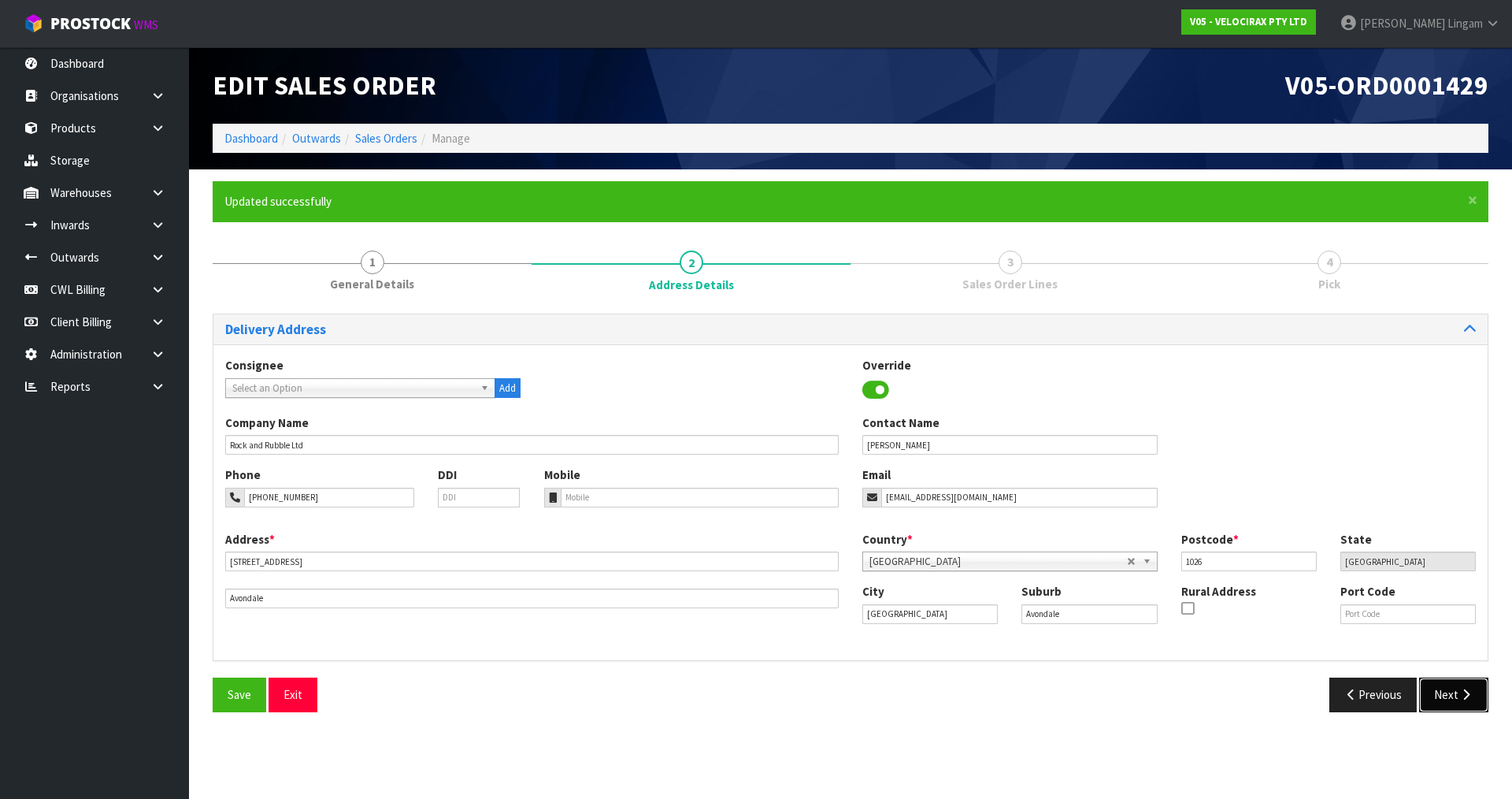
click at [1438, 691] on button "Next" at bounding box center [1453, 694] width 70 height 34
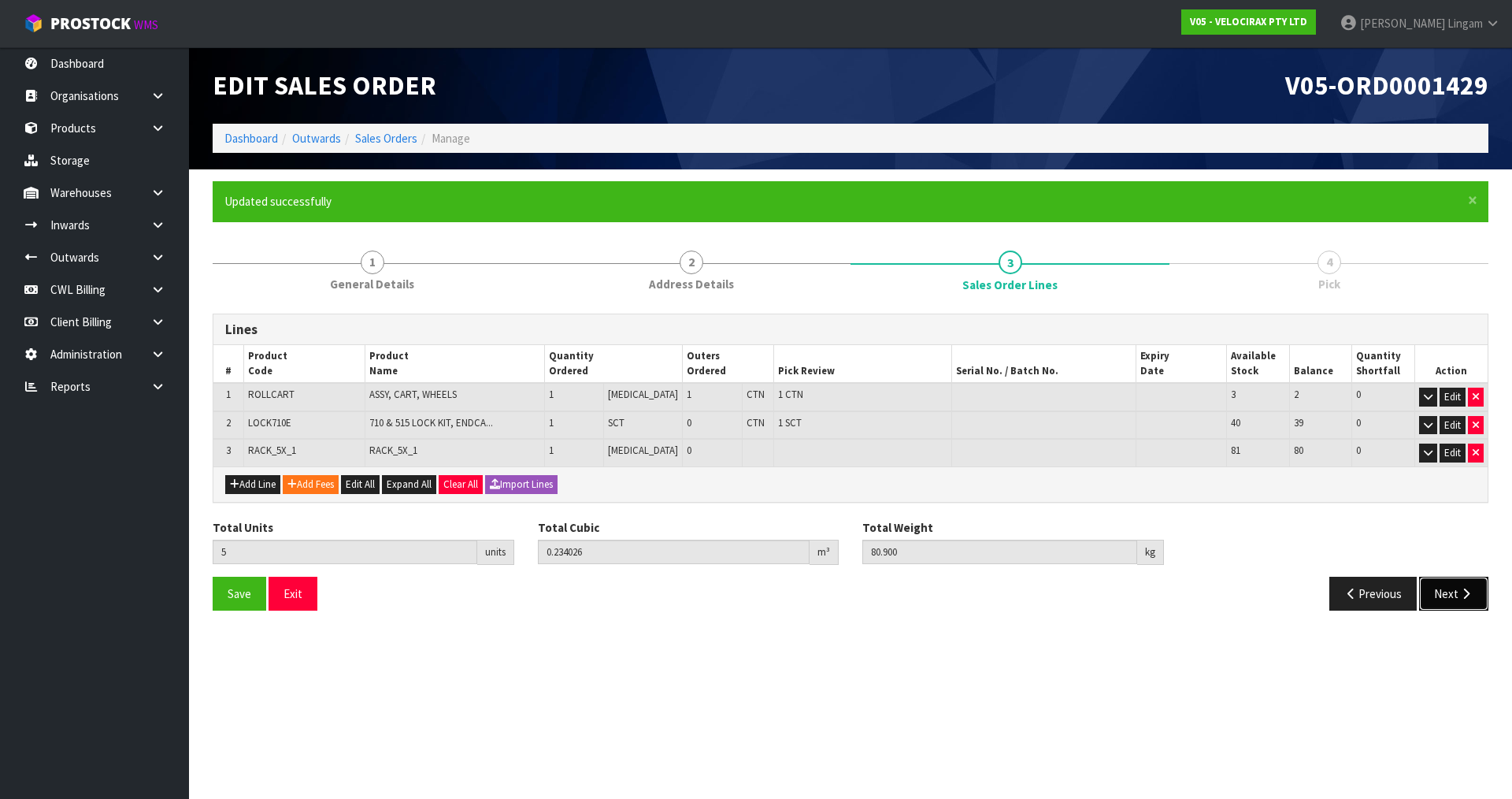
click at [1442, 597] on button "Next" at bounding box center [1453, 593] width 70 height 34
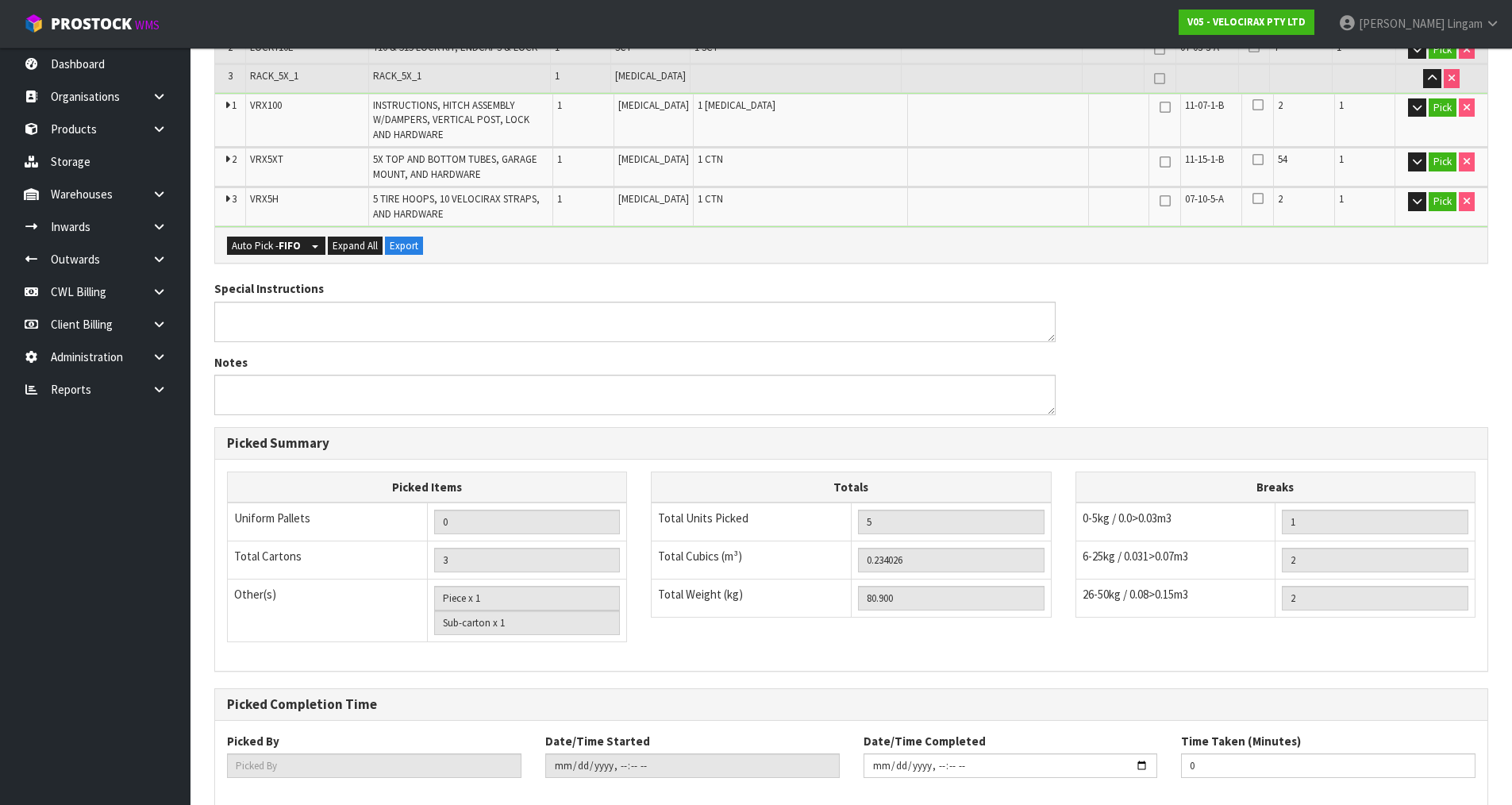
scroll to position [521, 0]
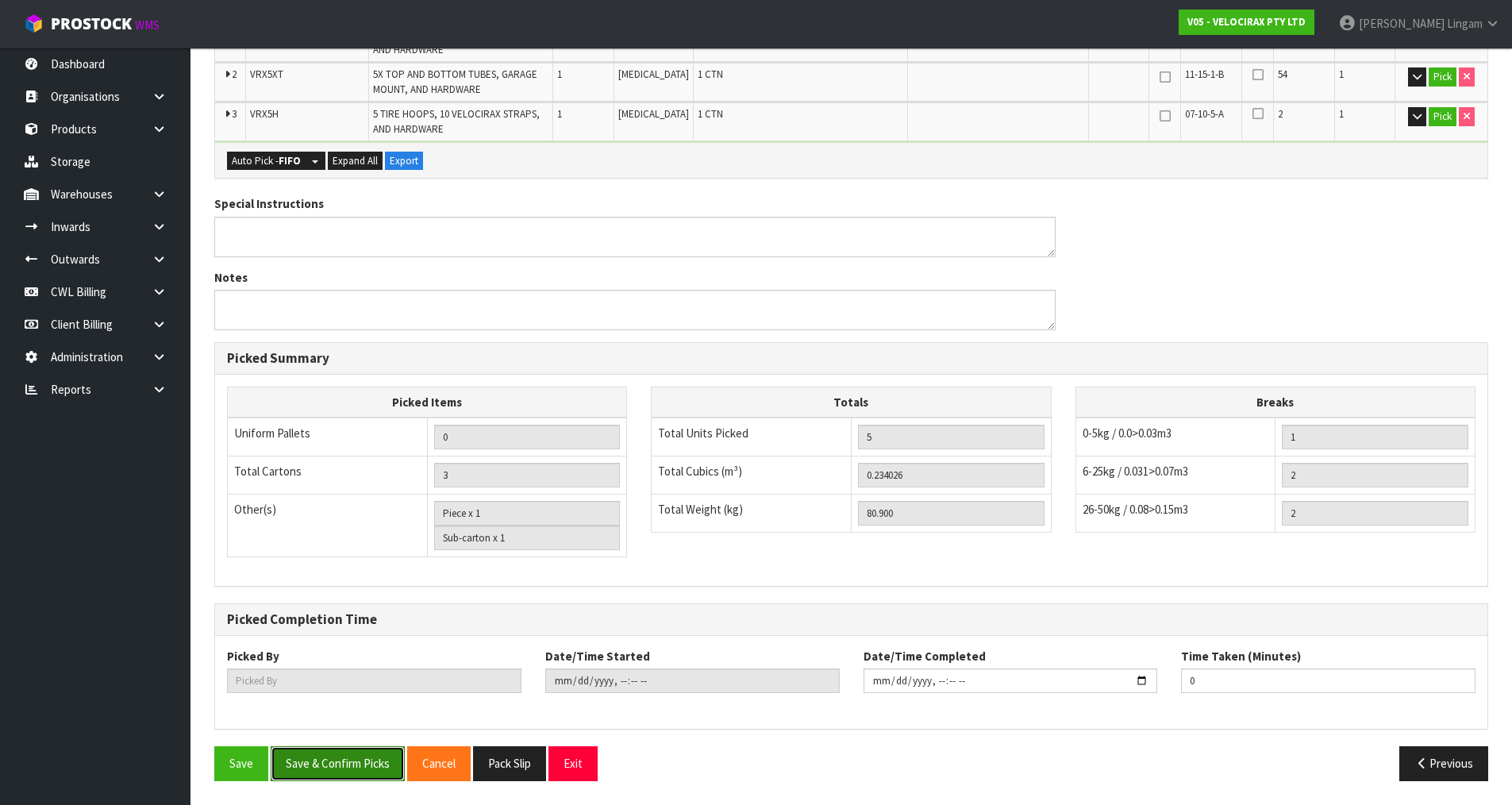
click at [356, 759] on button "Save & Confirm Picks" at bounding box center [338, 763] width 134 height 34
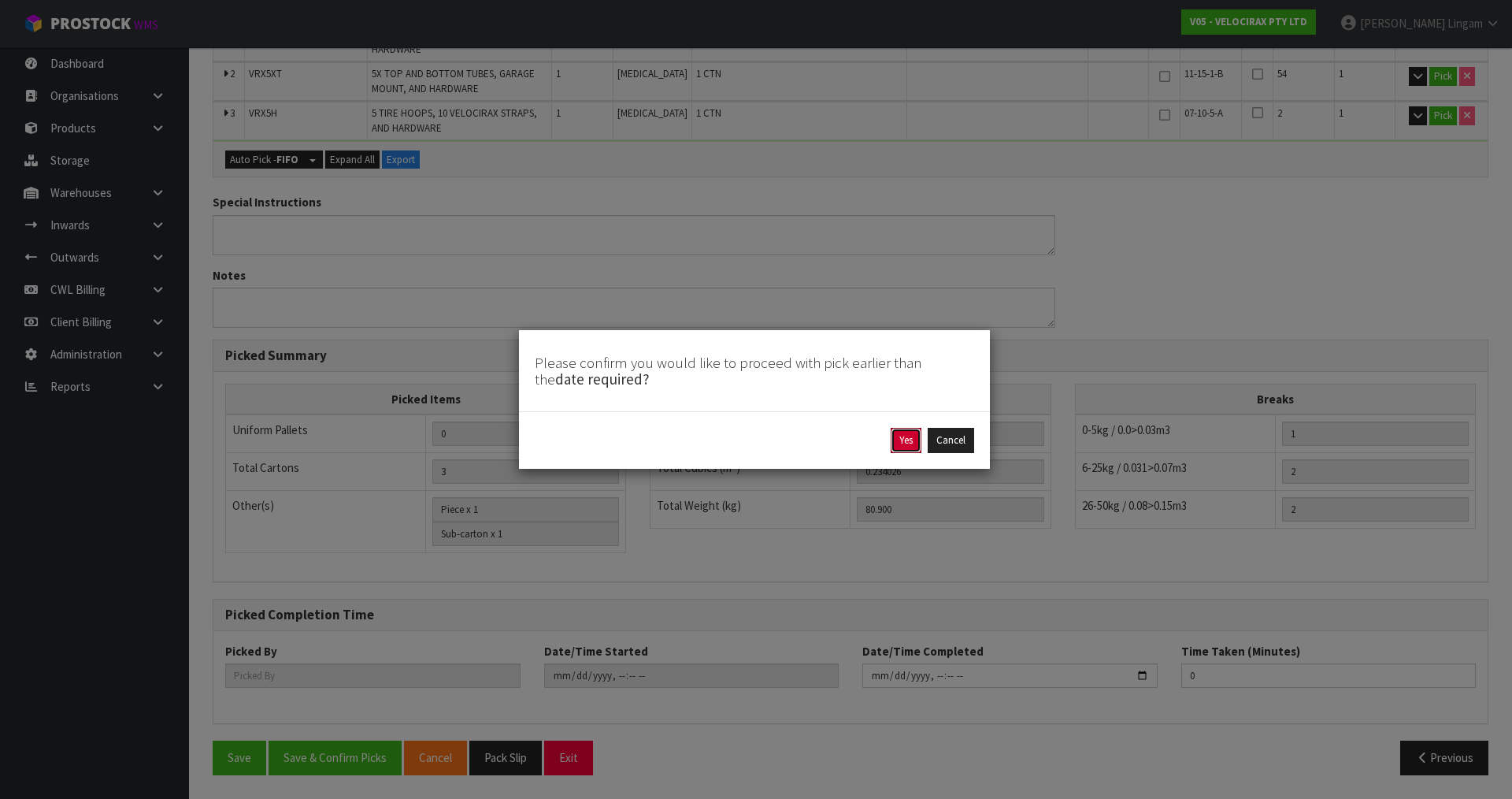
click at [906, 442] on button "Yes" at bounding box center [905, 440] width 30 height 25
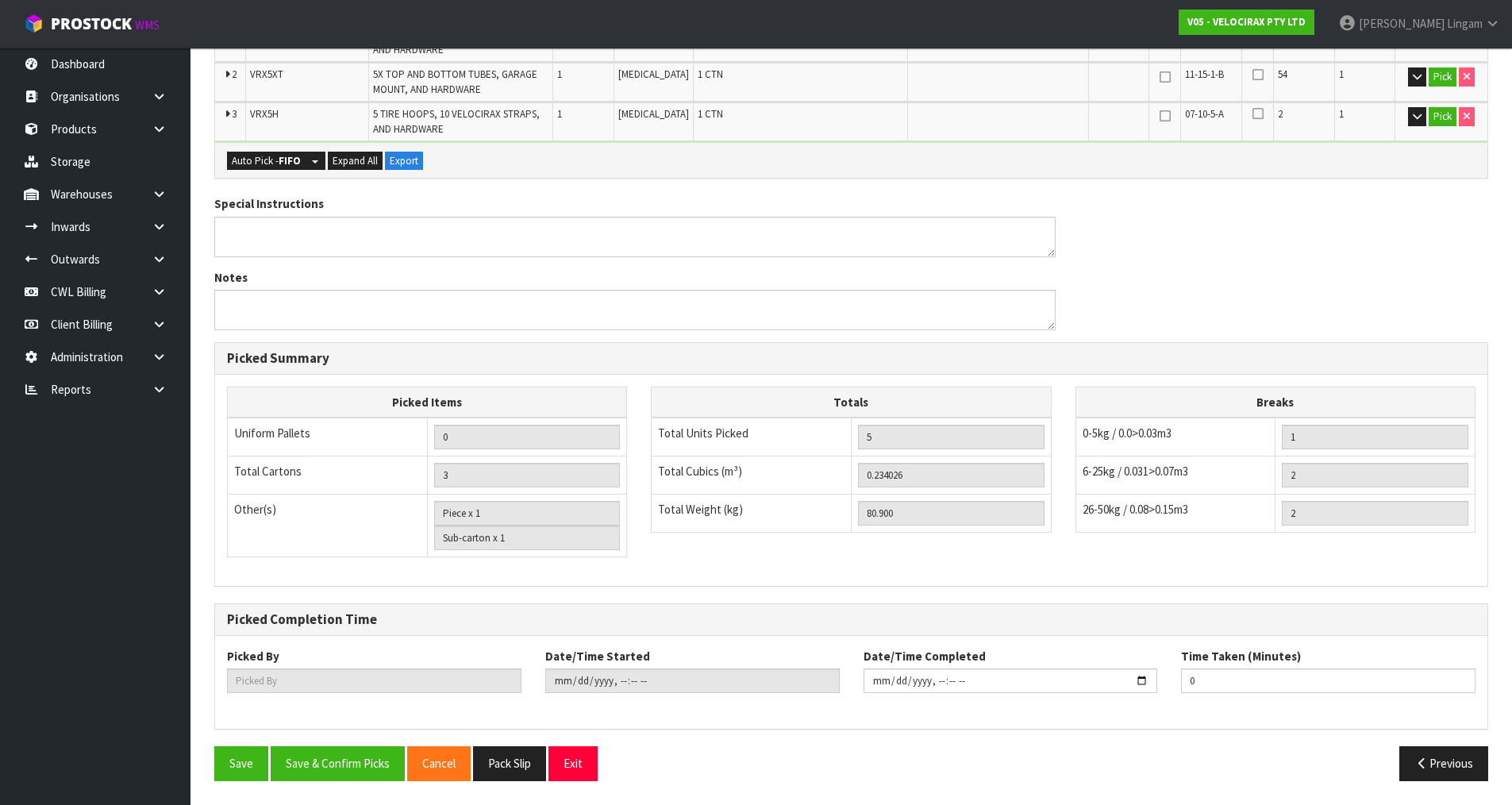
scroll to position [0, 0]
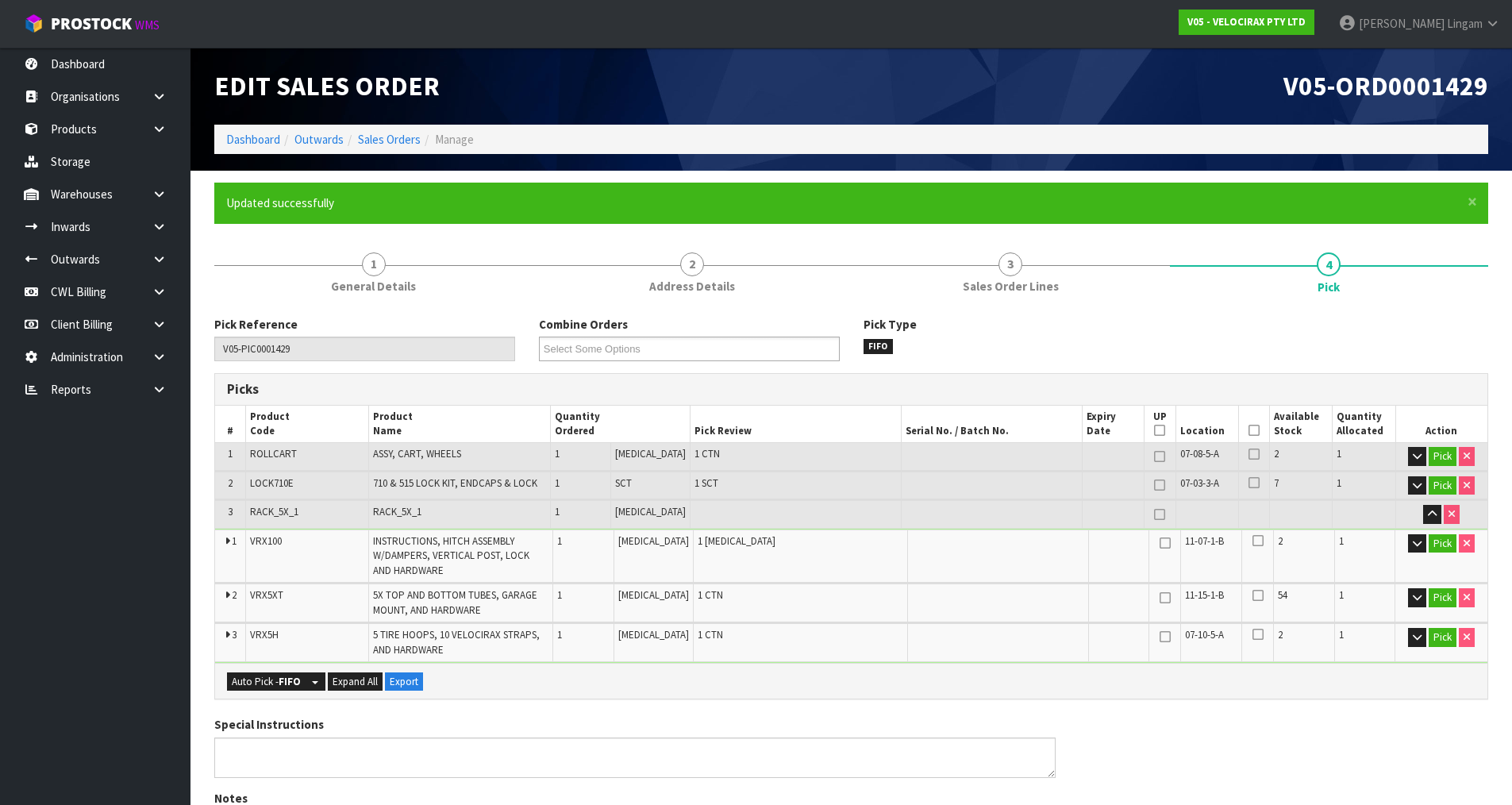
type input "[PERSON_NAME]"
type input "[DATE]T15:55:29"
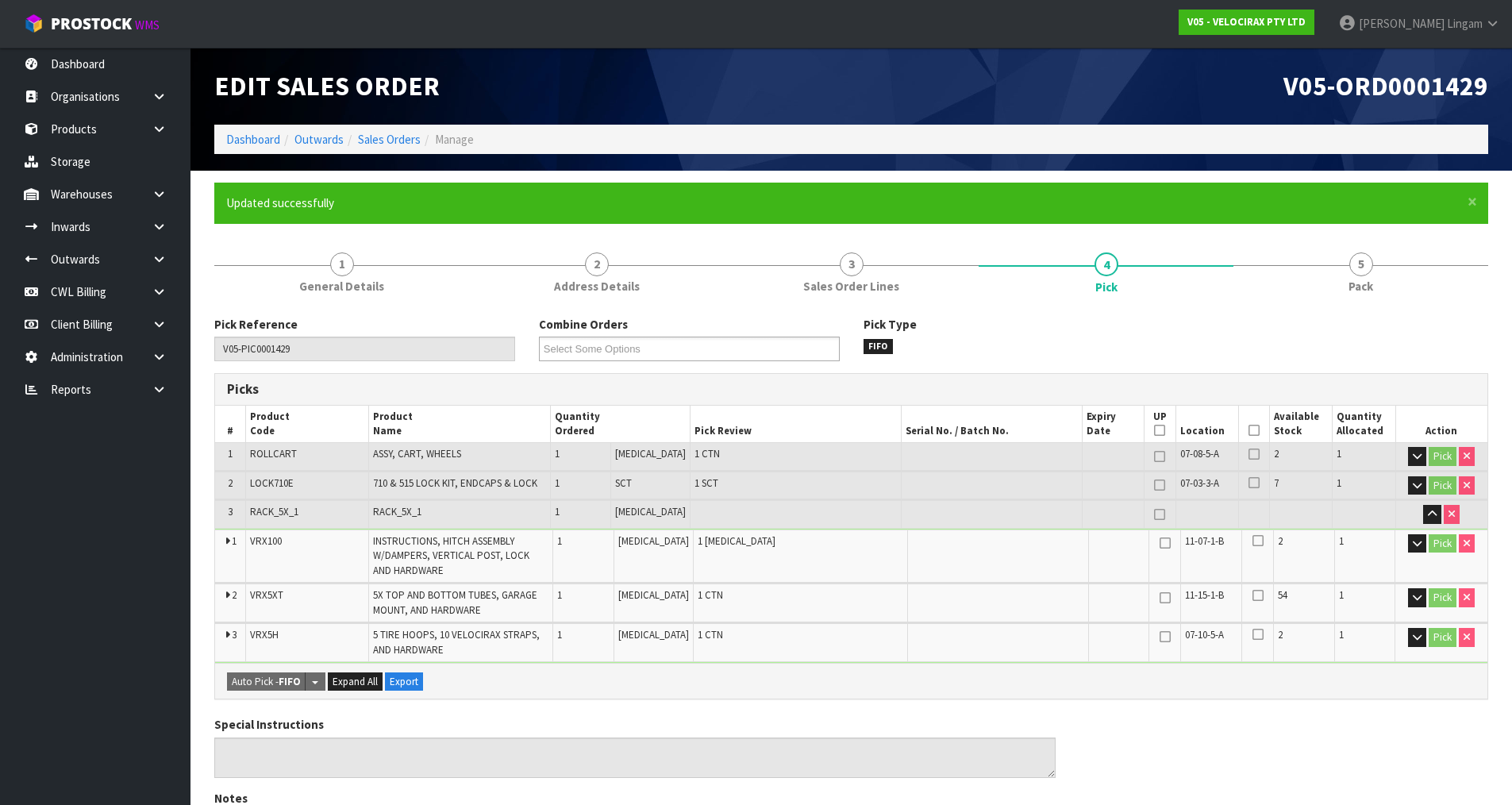
scroll to position [521, 0]
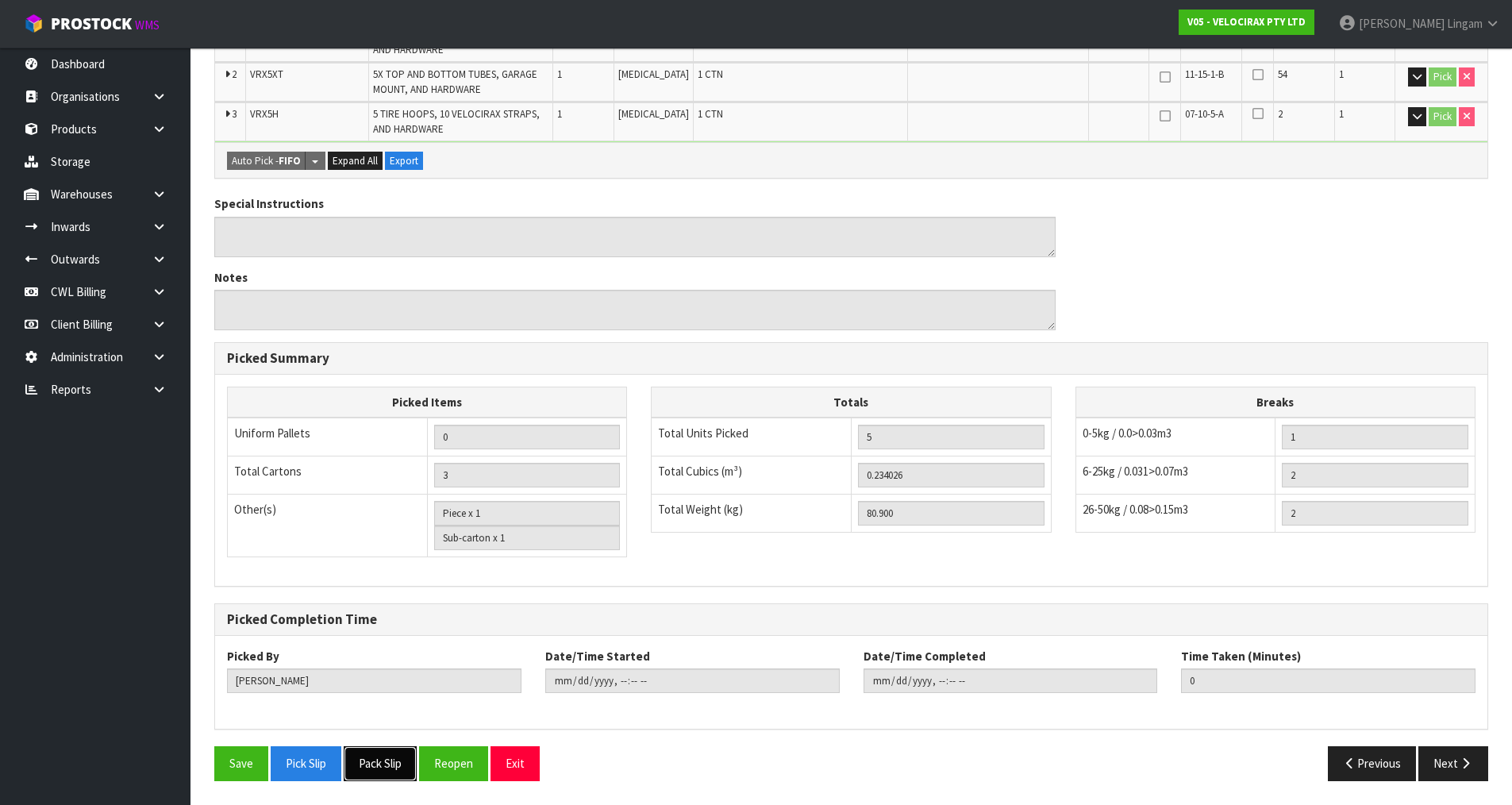
click at [393, 774] on button "Pack Slip" at bounding box center [380, 763] width 73 height 34
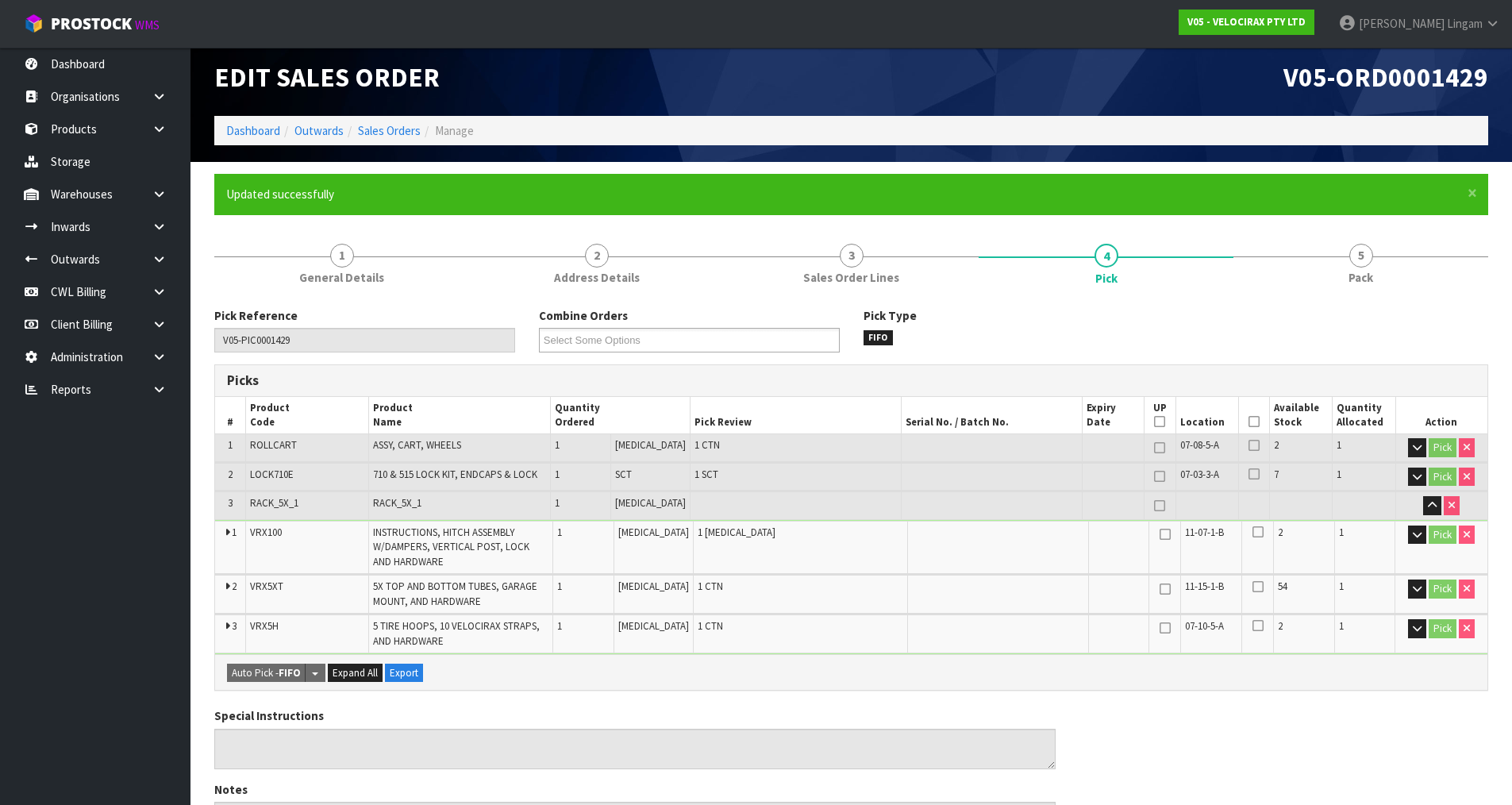
scroll to position [0, 0]
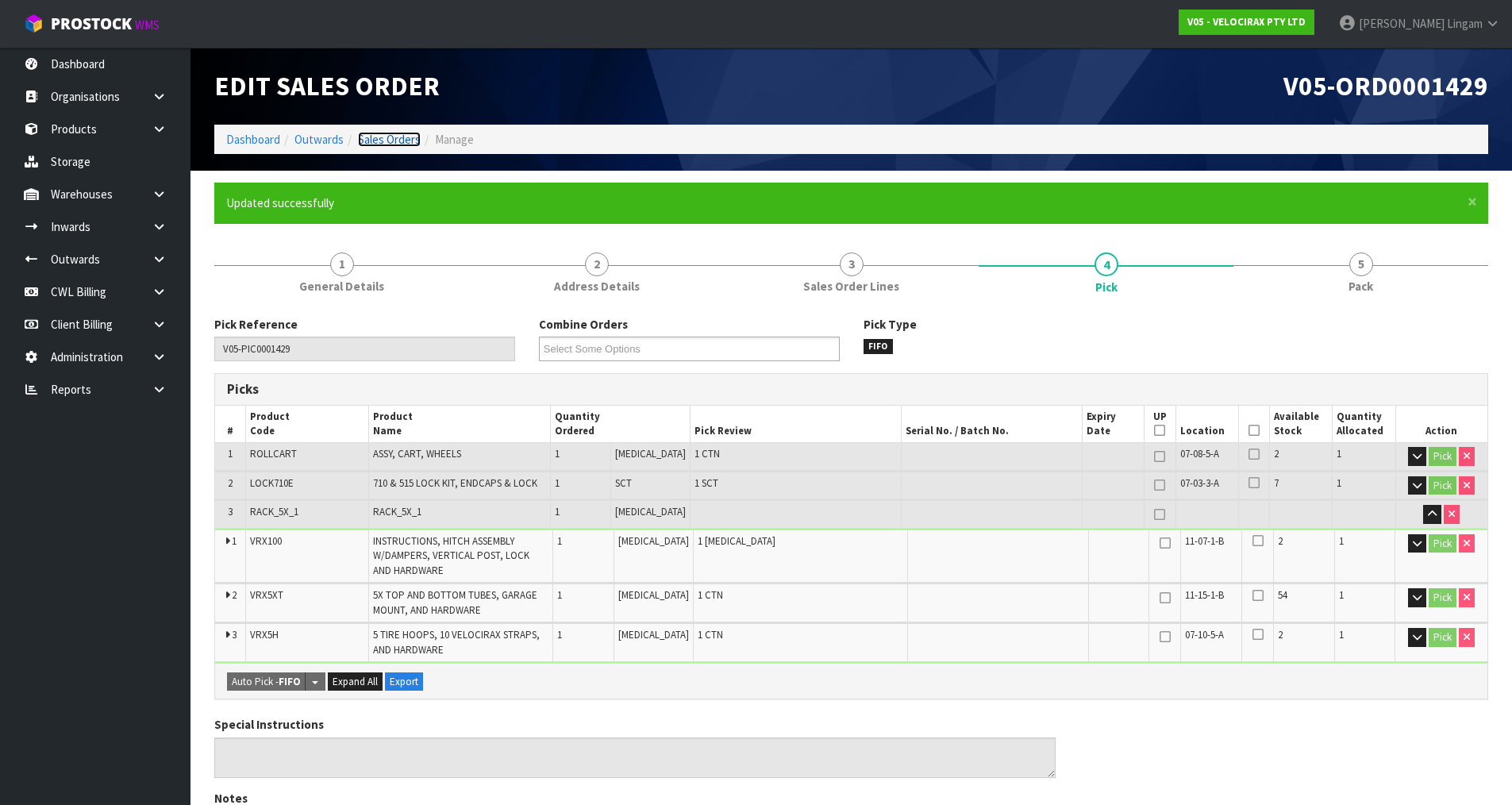
click at [399, 138] on link "Sales Orders" at bounding box center [390, 140] width 63 height 15
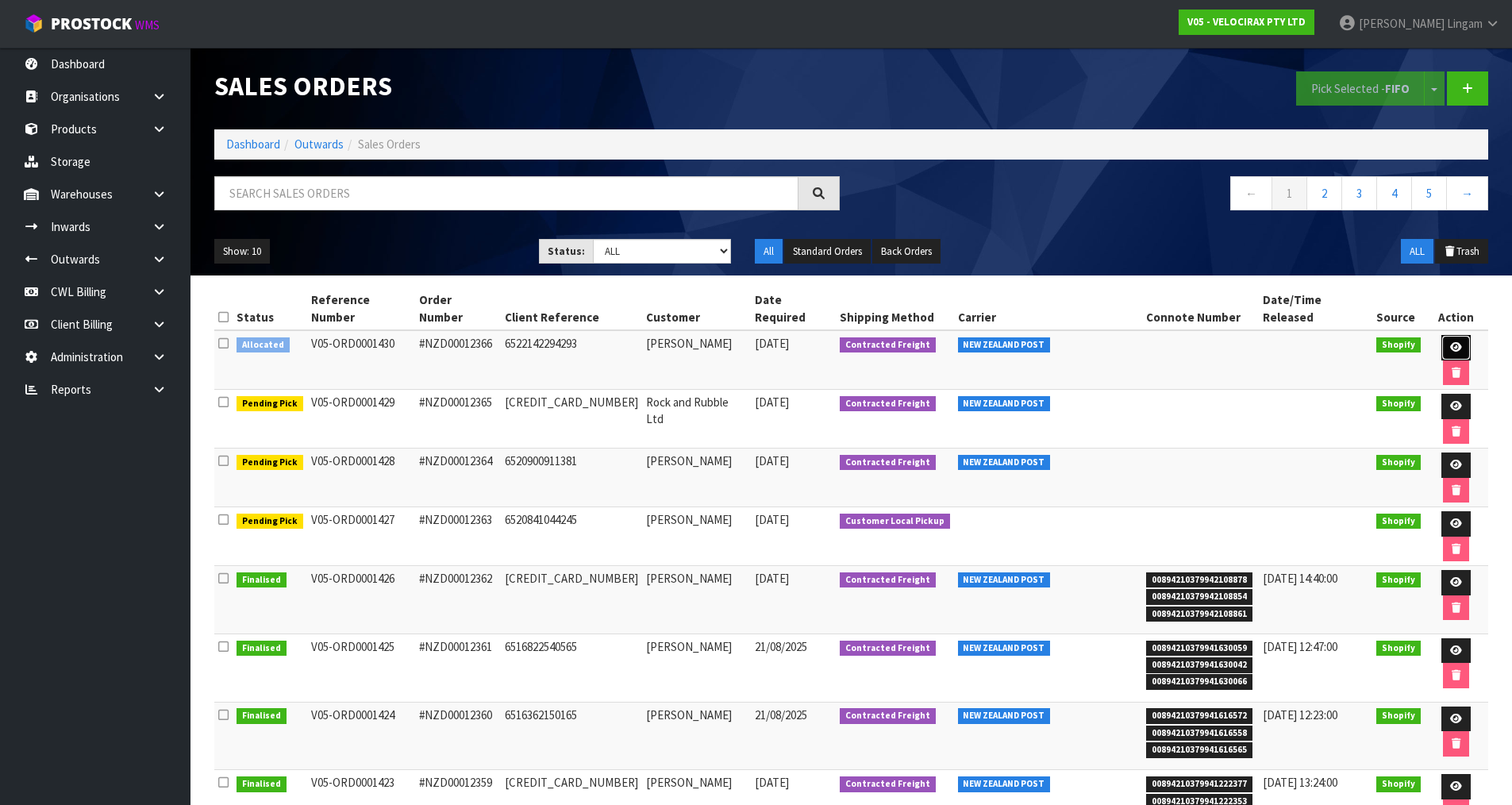
click at [1450, 342] on icon at bounding box center [1456, 347] width 12 height 10
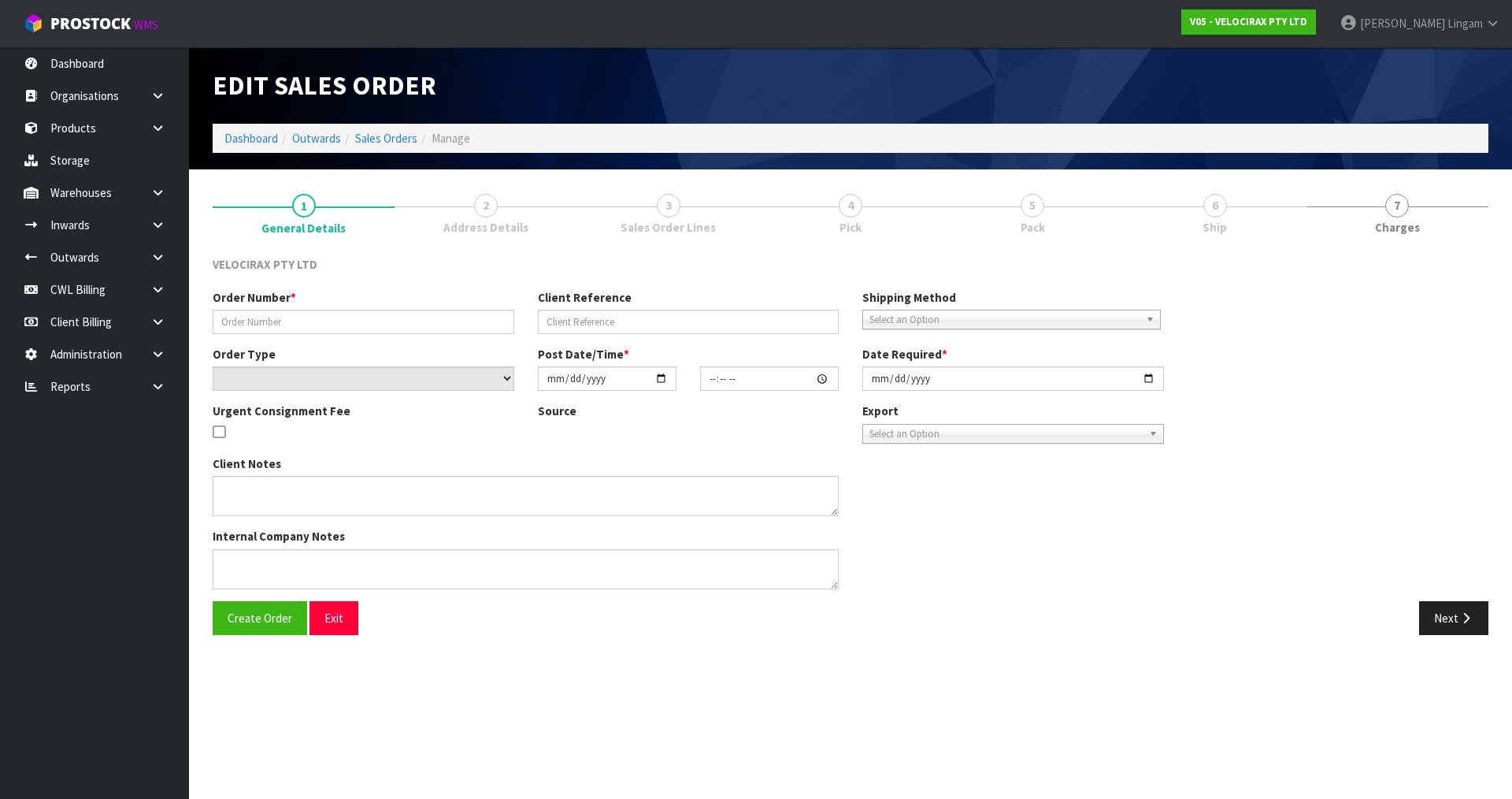
type input "#NZD00012366"
type input "6522142294293"
select select "number:0"
type input "[DATE]"
type input "11:01:01.000"
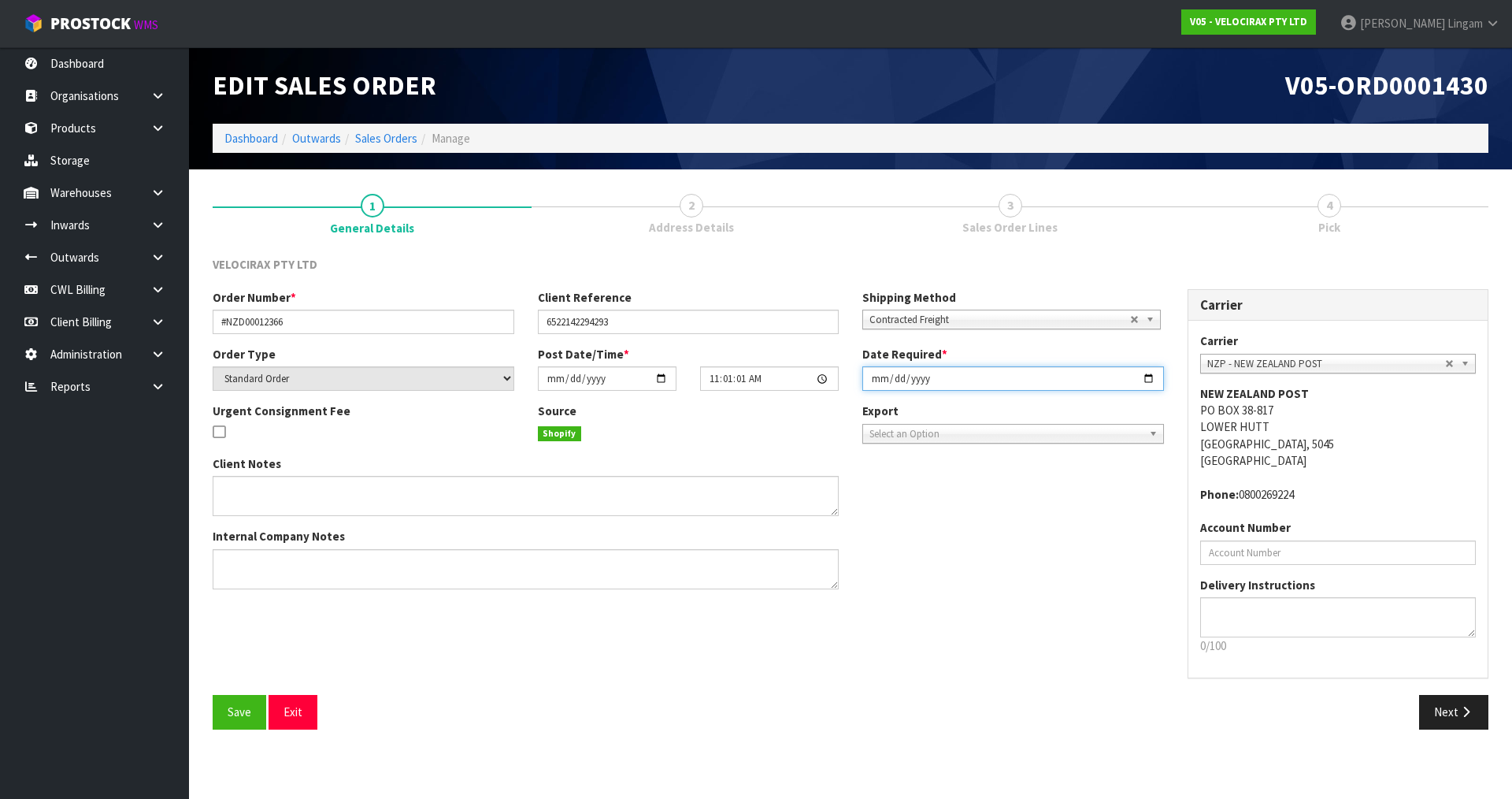
click at [874, 382] on input "[DATE]" at bounding box center [1013, 379] width 301 height 25
type input "[DATE]"
click at [230, 713] on span "Save" at bounding box center [239, 711] width 24 height 15
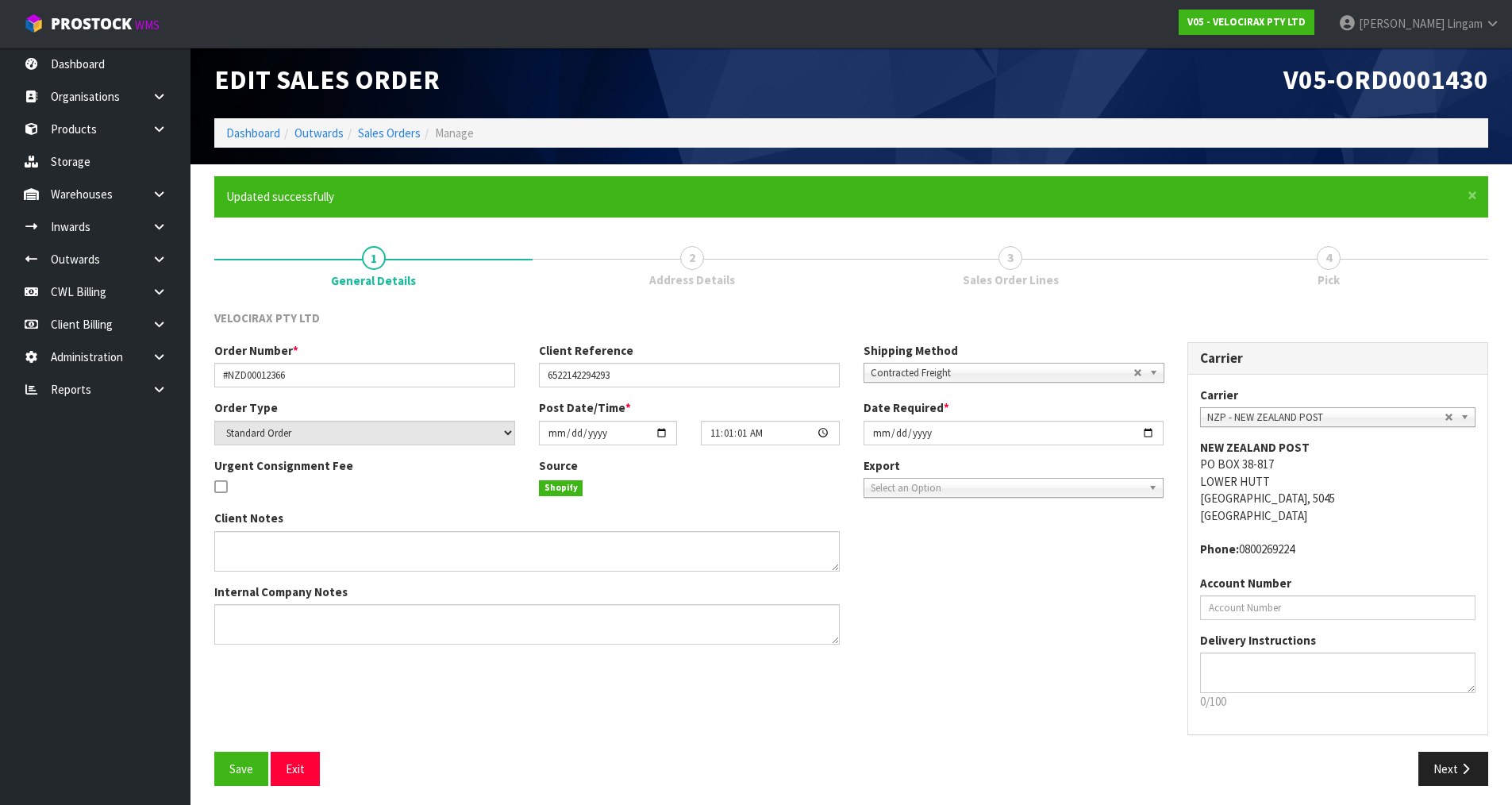
scroll to position [11, 0]
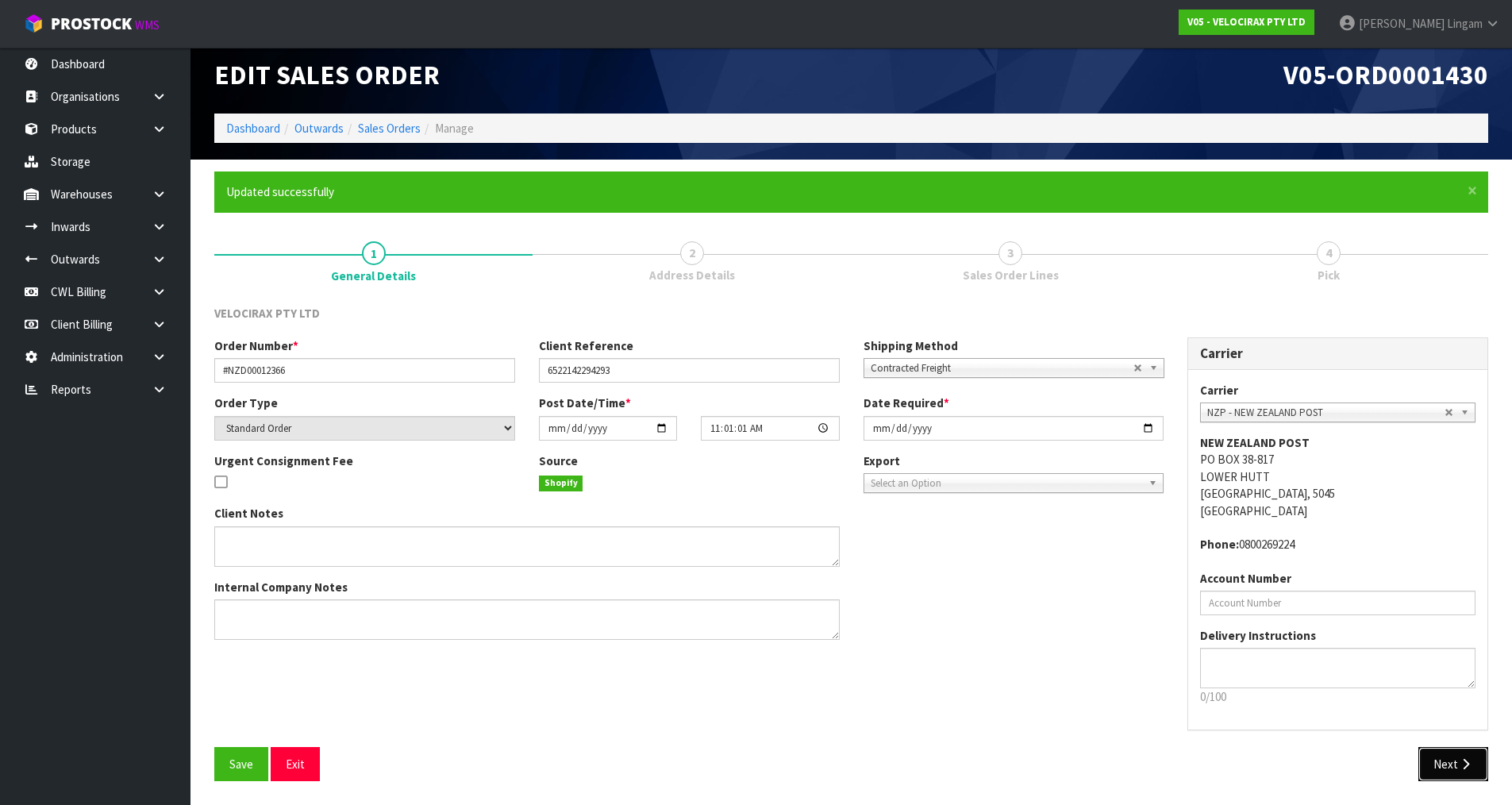
click at [1436, 756] on button "Next" at bounding box center [1453, 764] width 70 height 34
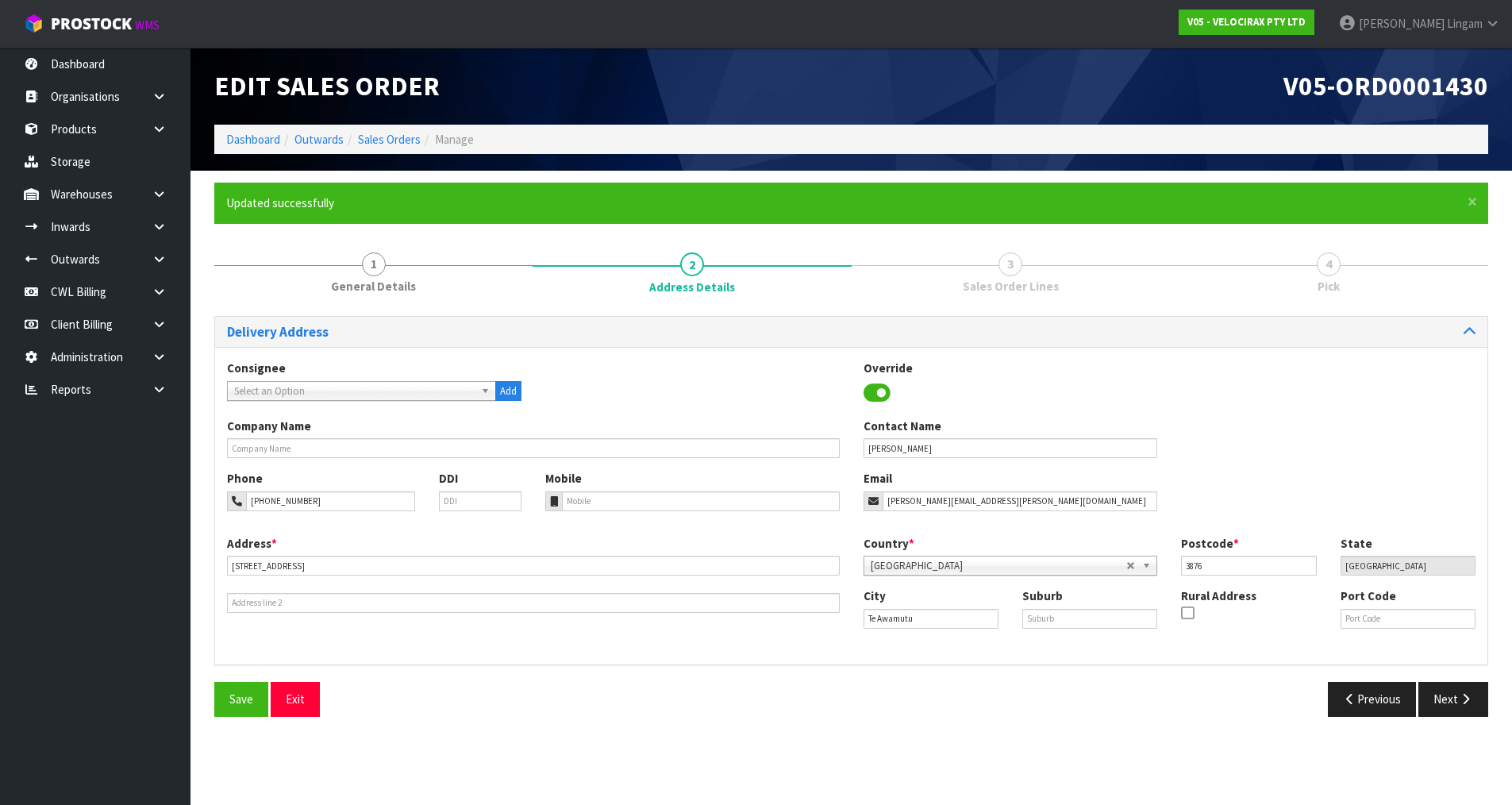
scroll to position [0, 0]
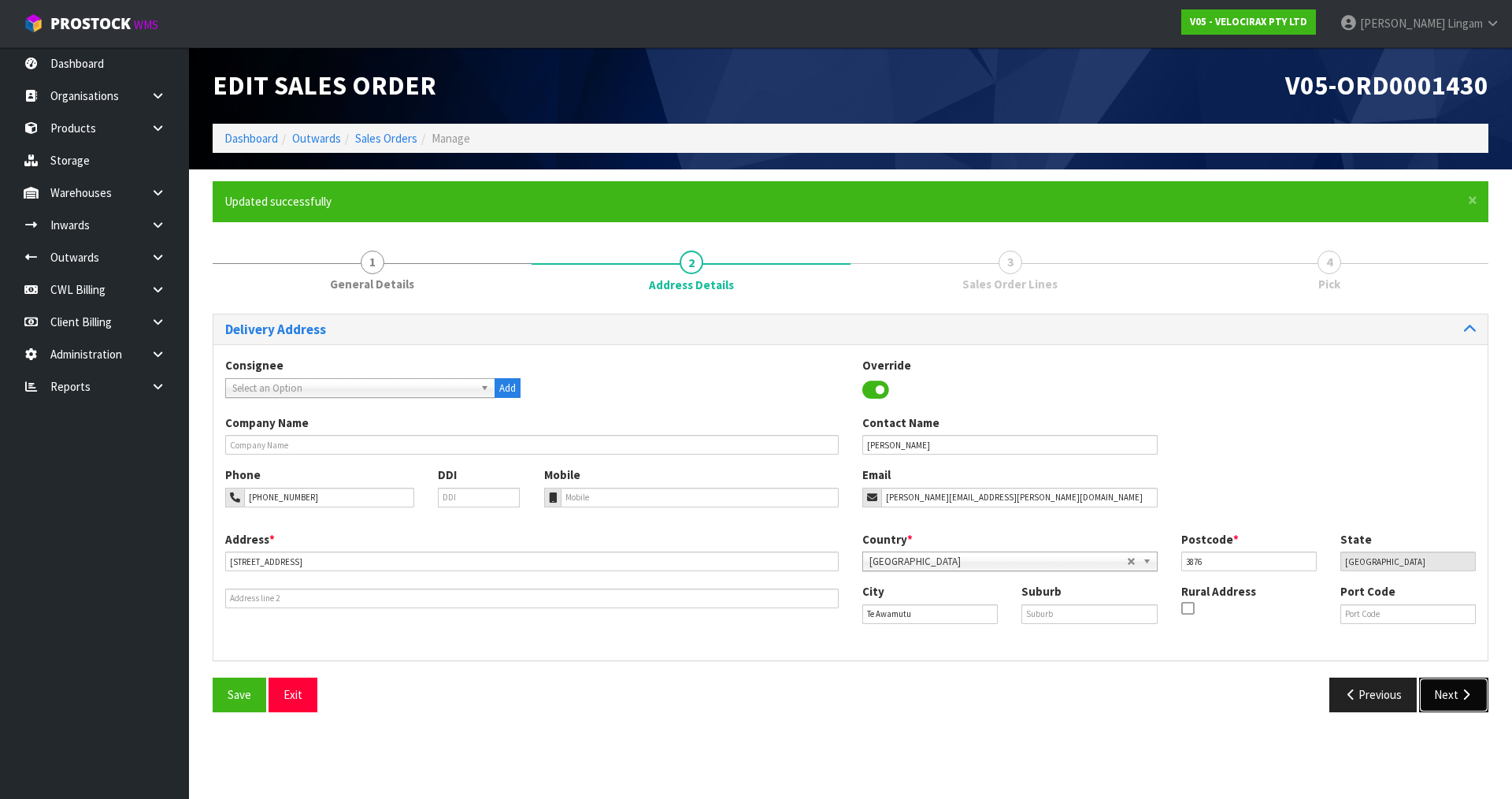
click at [1425, 695] on button "Next" at bounding box center [1453, 694] width 70 height 34
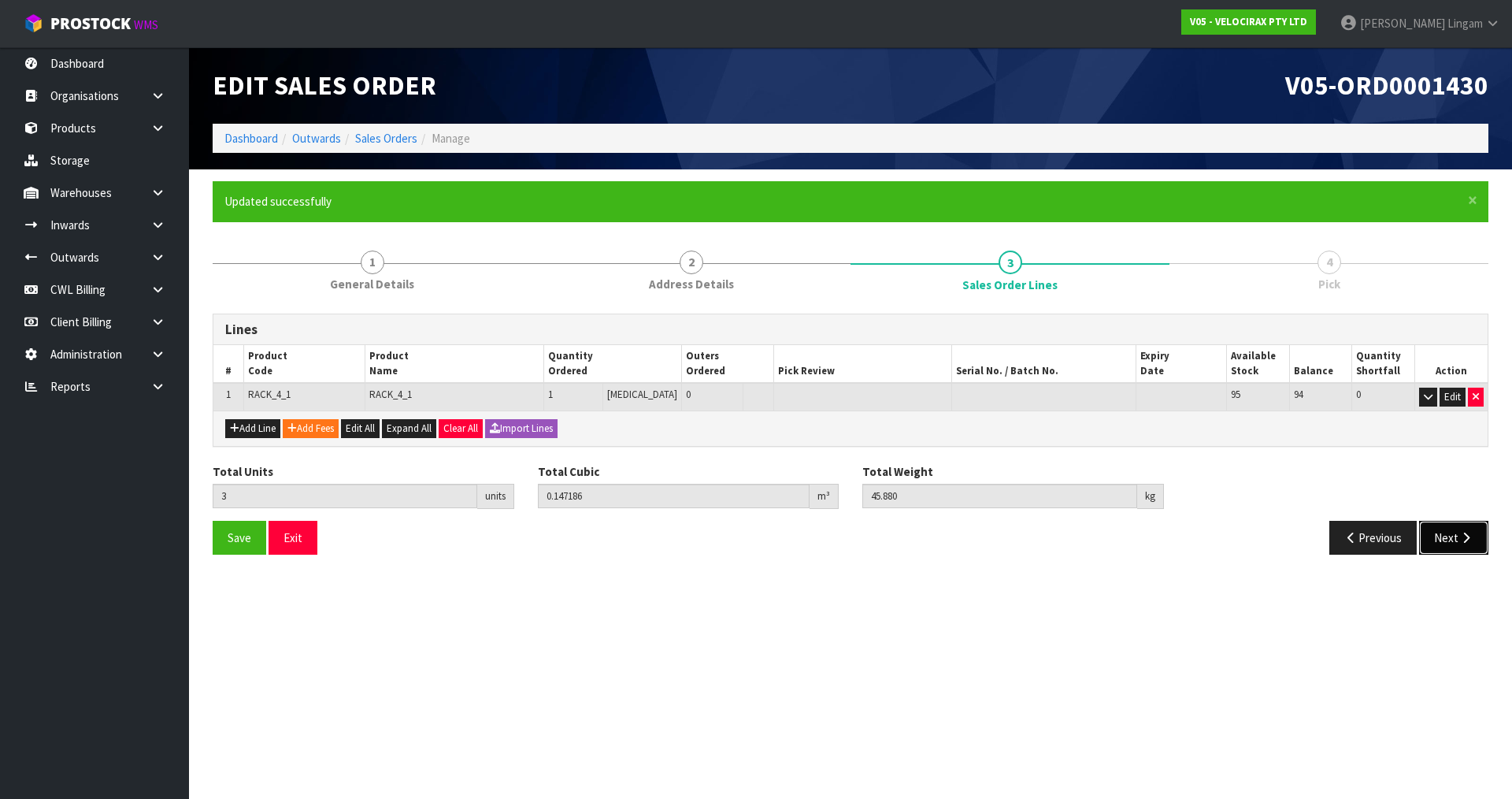
click at [1445, 535] on button "Next" at bounding box center [1453, 537] width 70 height 34
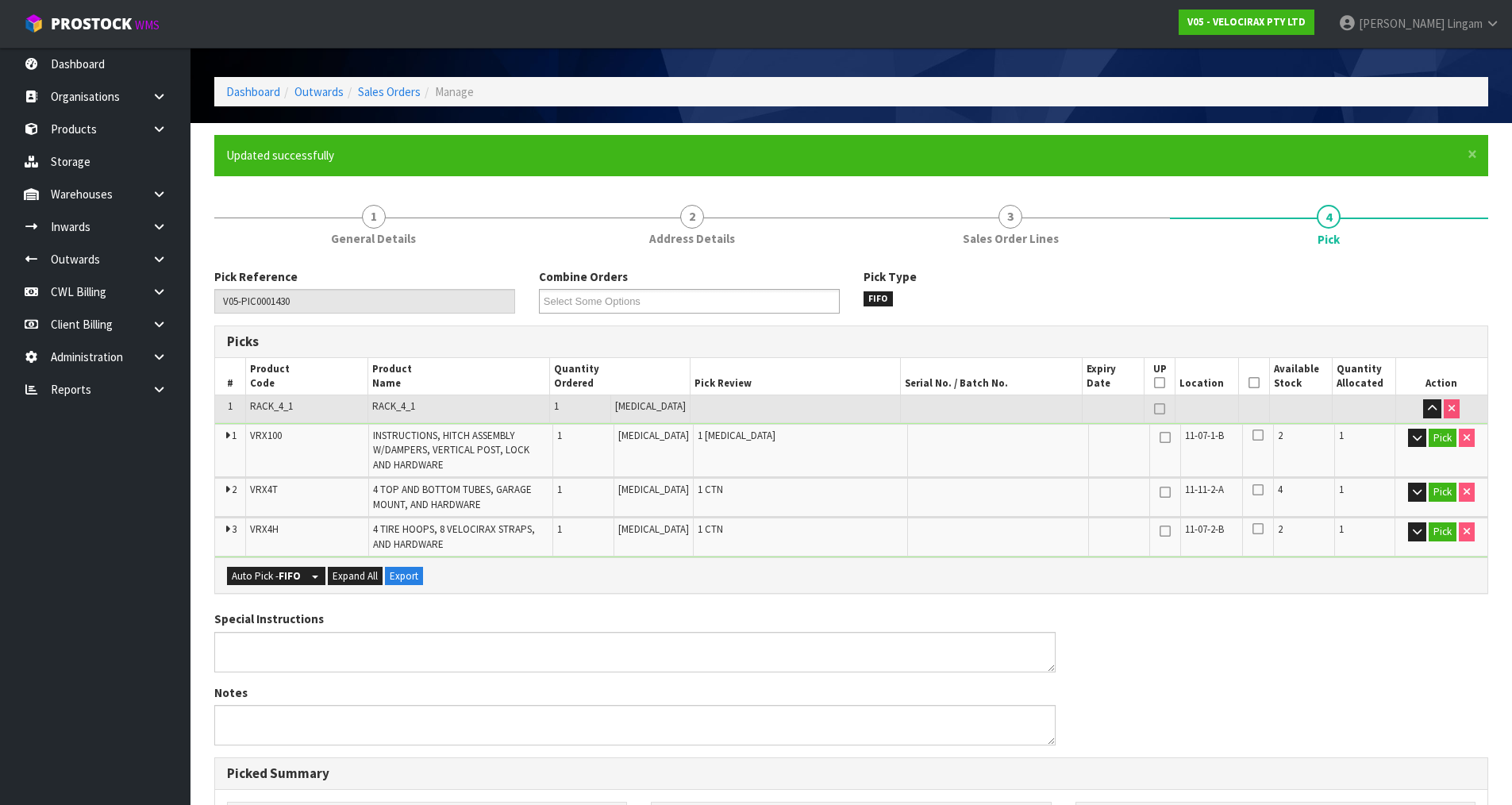
scroll to position [438, 0]
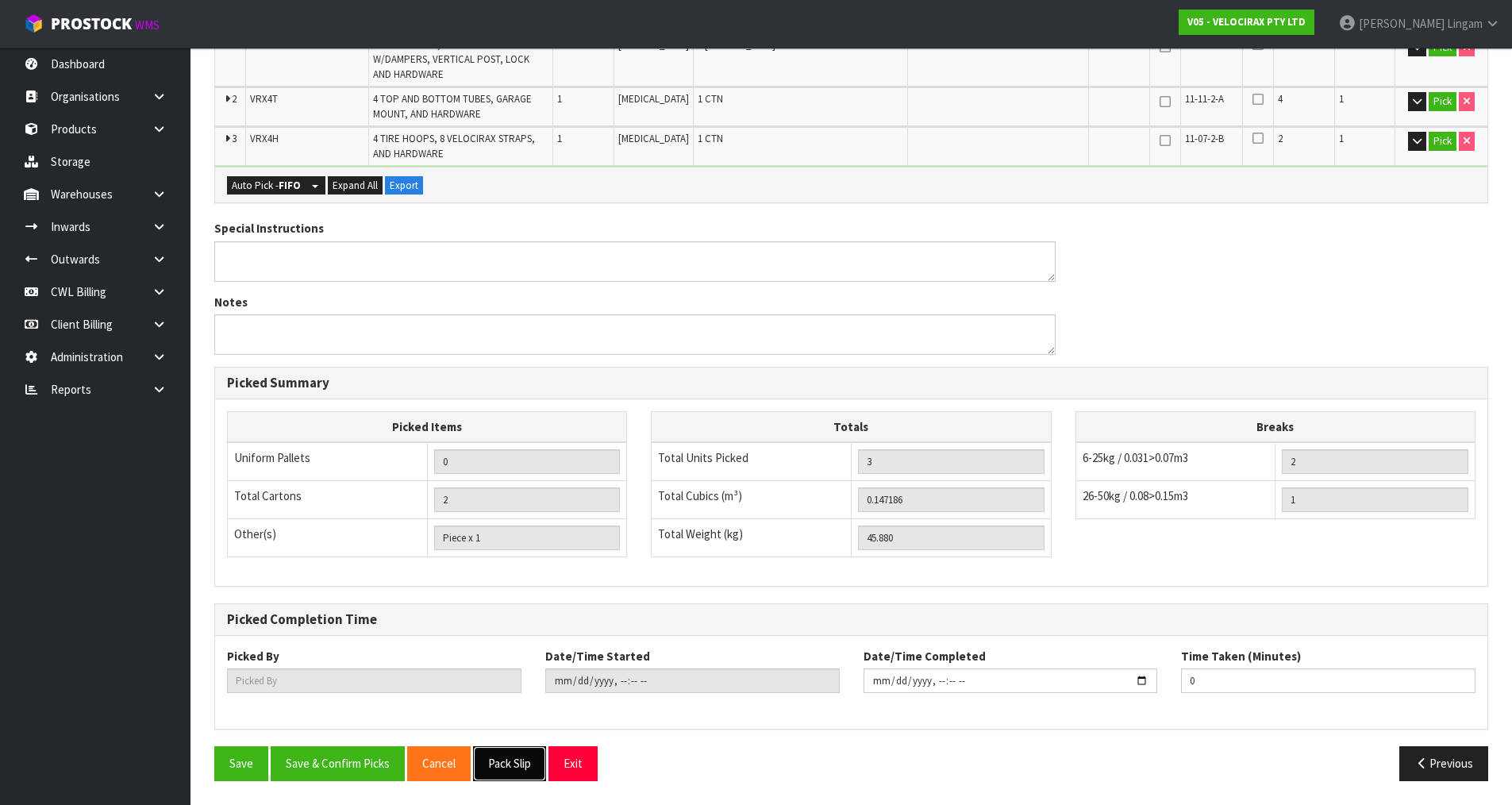
click at [497, 762] on button "Pack Slip" at bounding box center [510, 763] width 73 height 34
click at [358, 751] on button "Save & Confirm Picks" at bounding box center [338, 763] width 134 height 34
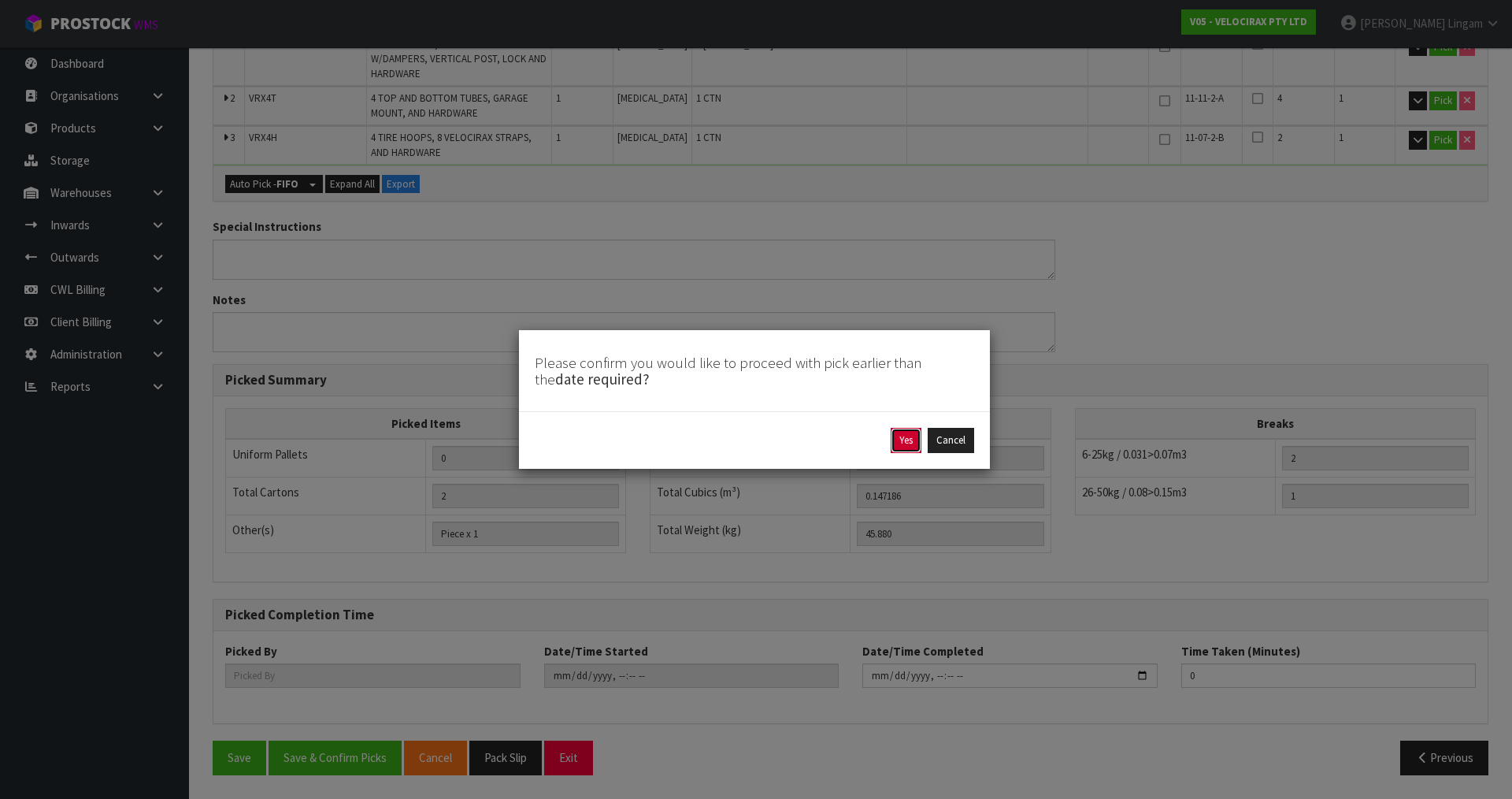
click at [904, 440] on button "Yes" at bounding box center [905, 440] width 30 height 25
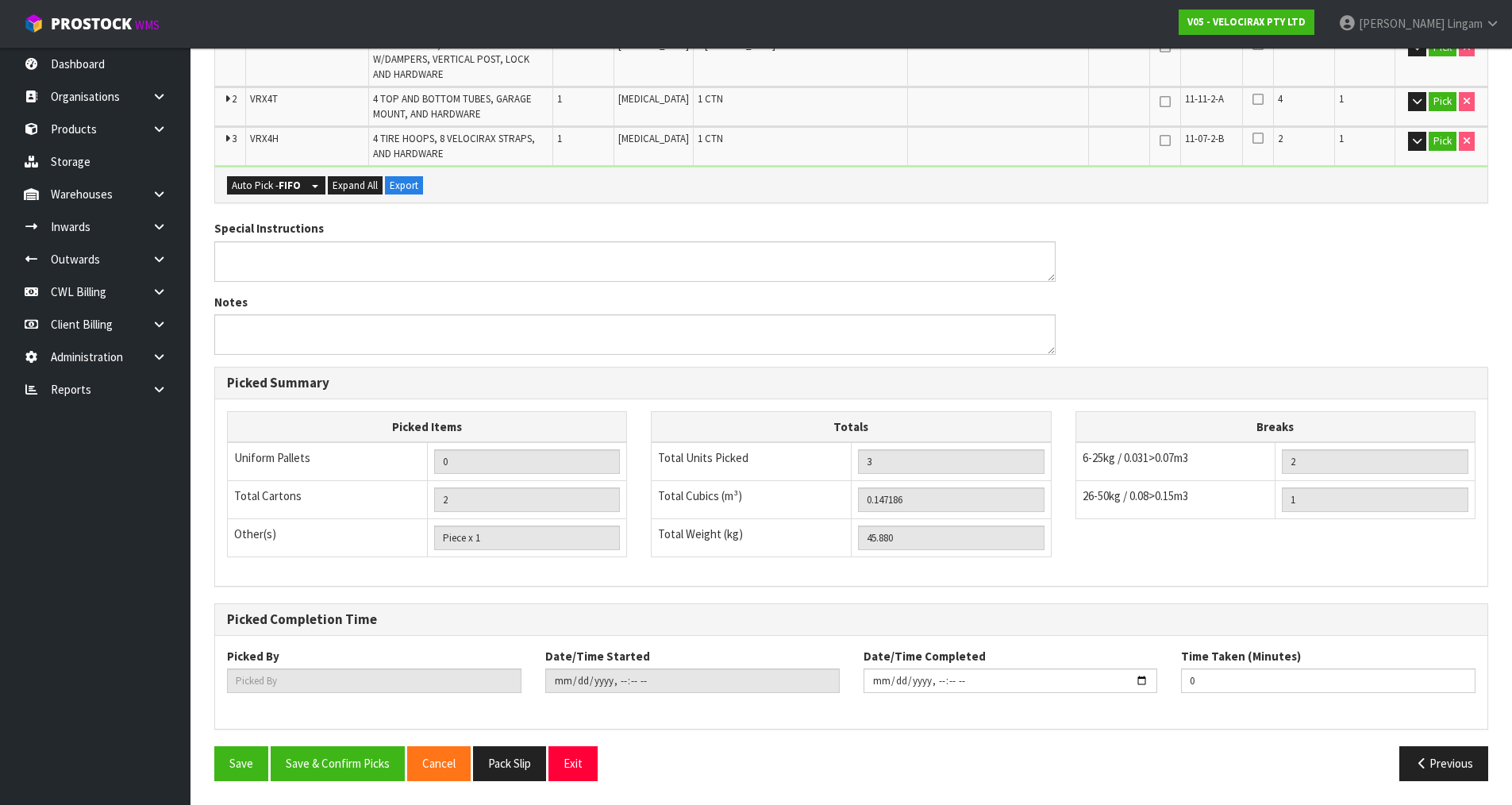
scroll to position [0, 0]
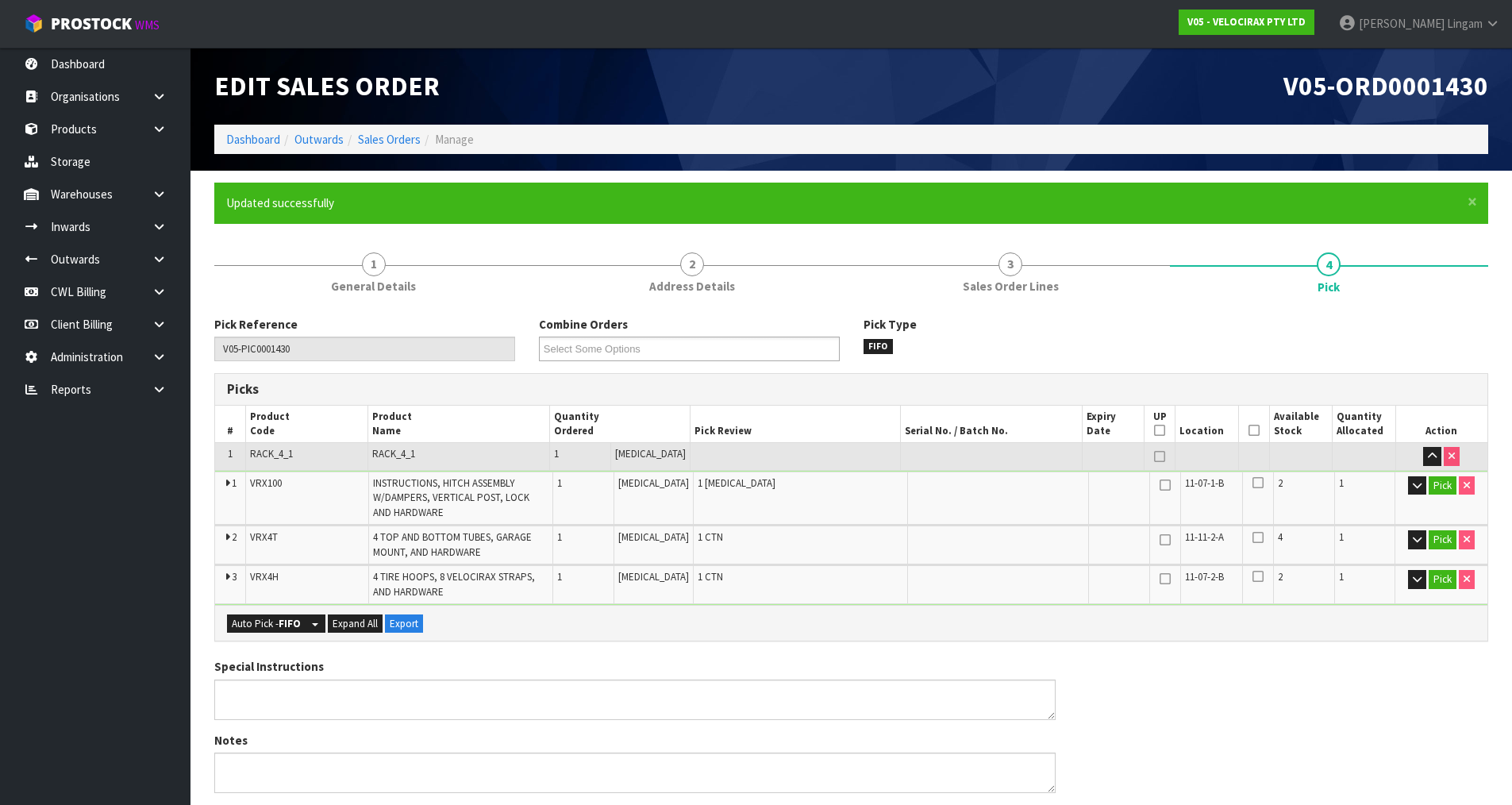
type input "[PERSON_NAME]"
type input "[DATE]T15:56:09"
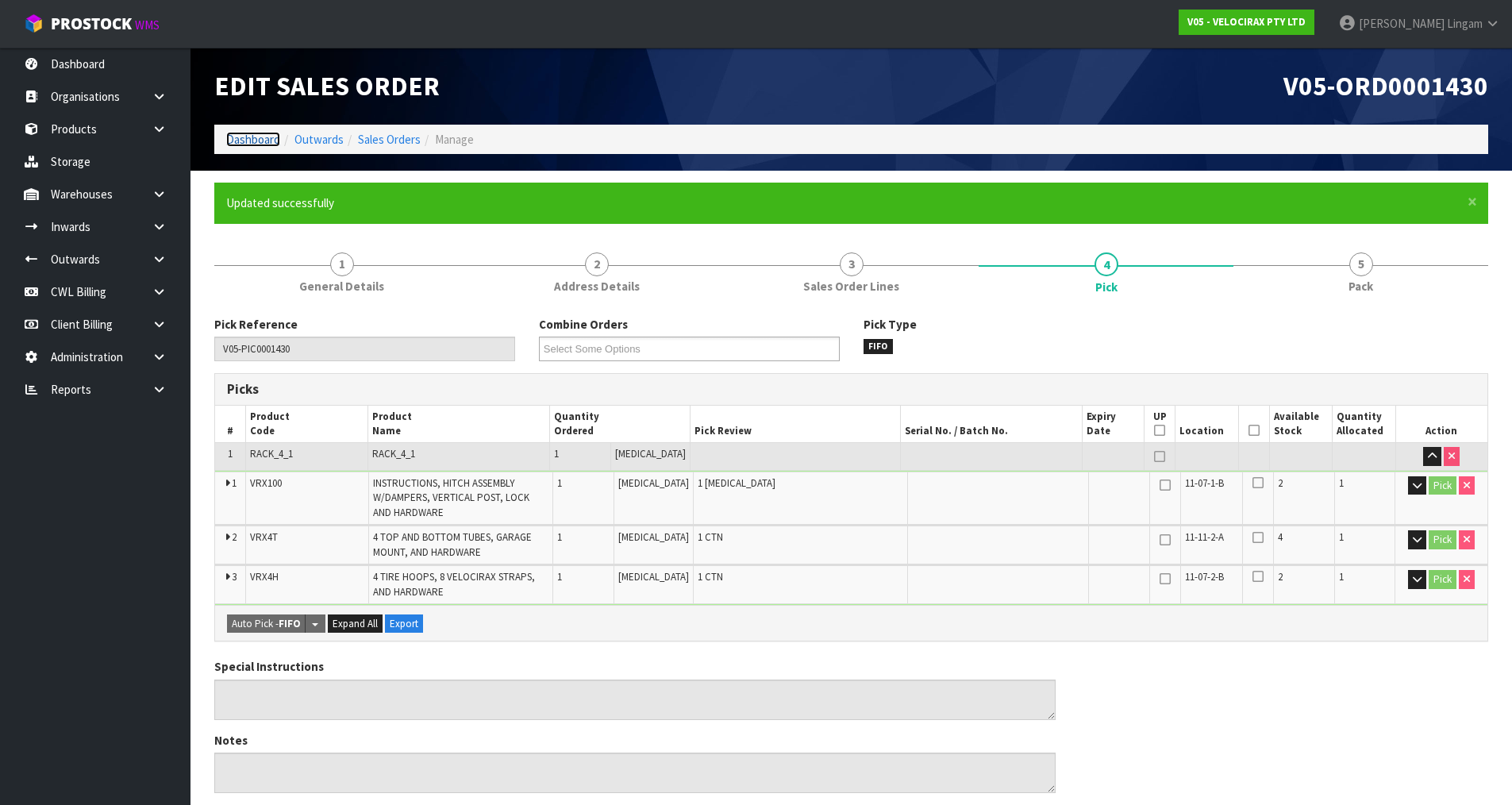
click at [256, 139] on link "Dashboard" at bounding box center [253, 140] width 54 height 15
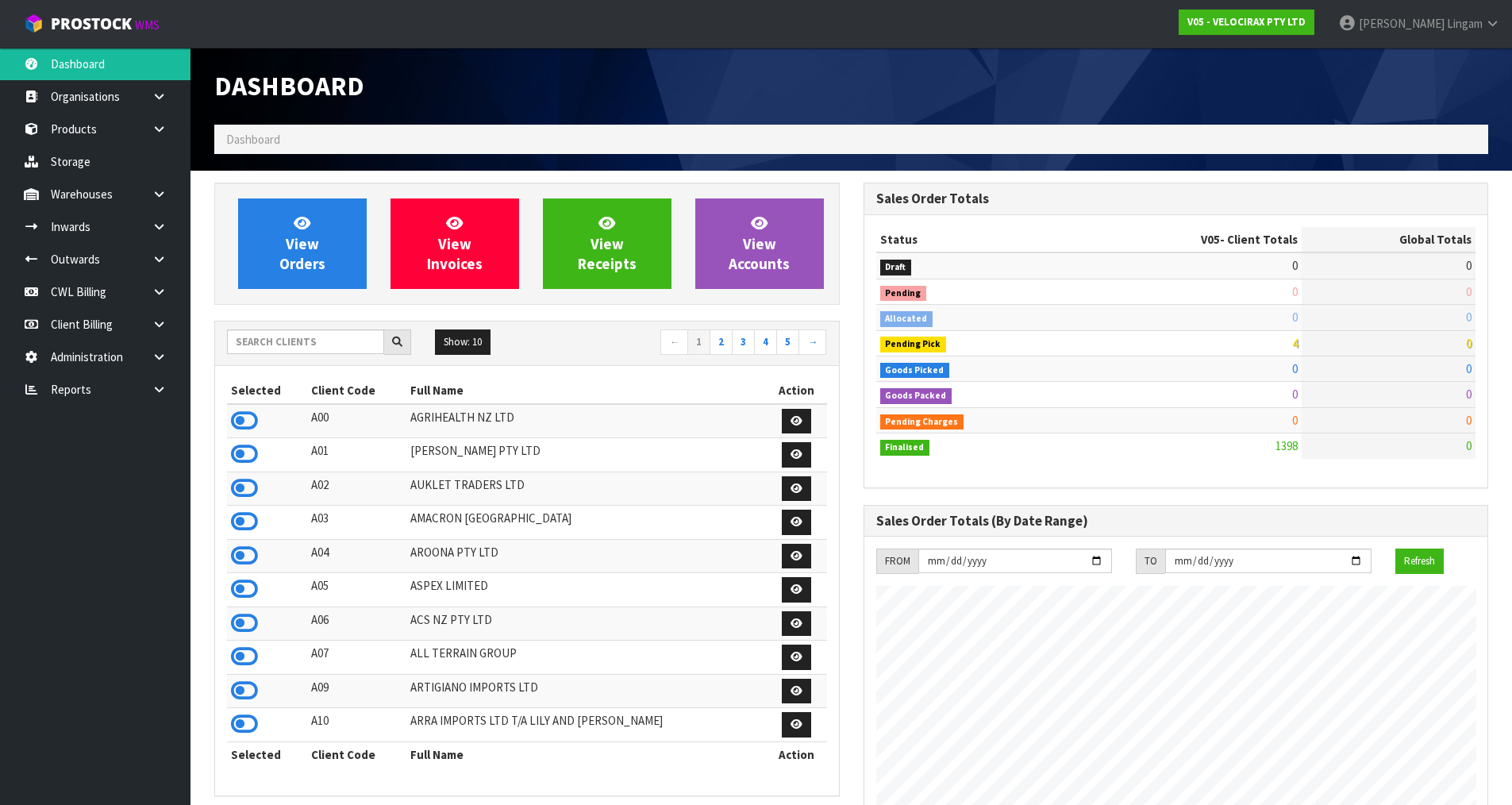
scroll to position [1237, 648]
click at [330, 336] on input "text" at bounding box center [306, 342] width 157 height 25
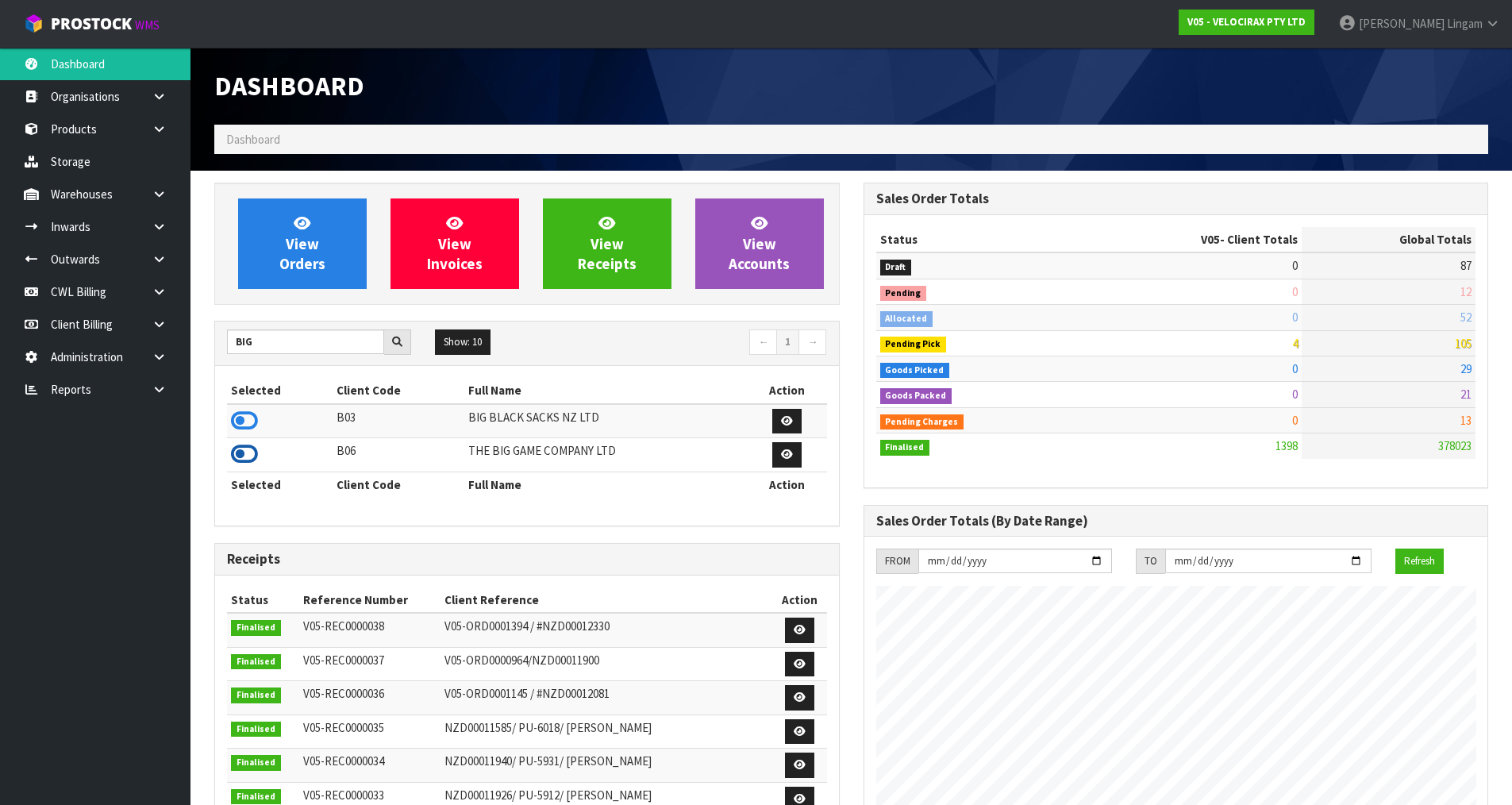
click at [254, 454] on icon at bounding box center [244, 453] width 27 height 24
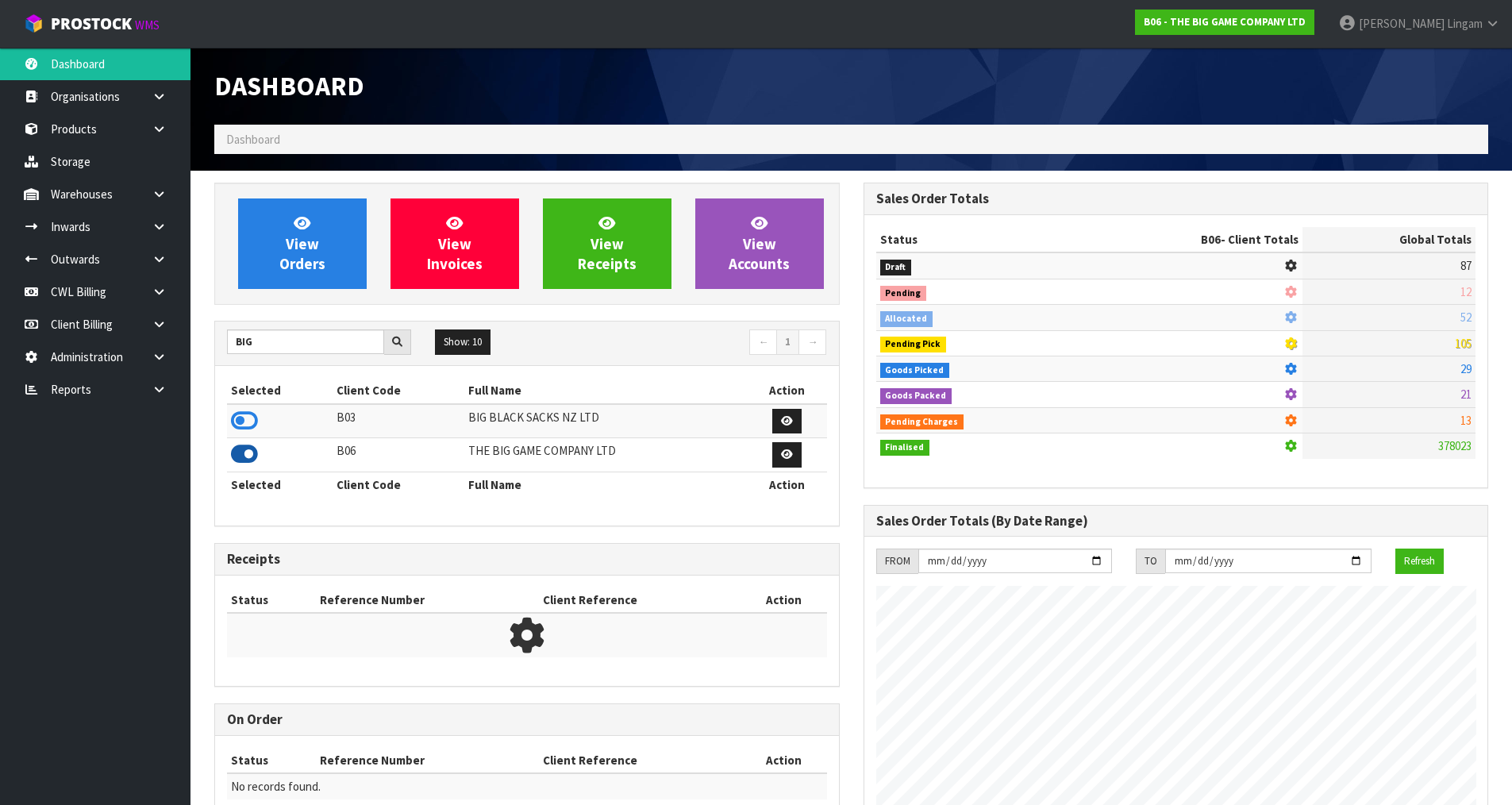
scroll to position [1270, 648]
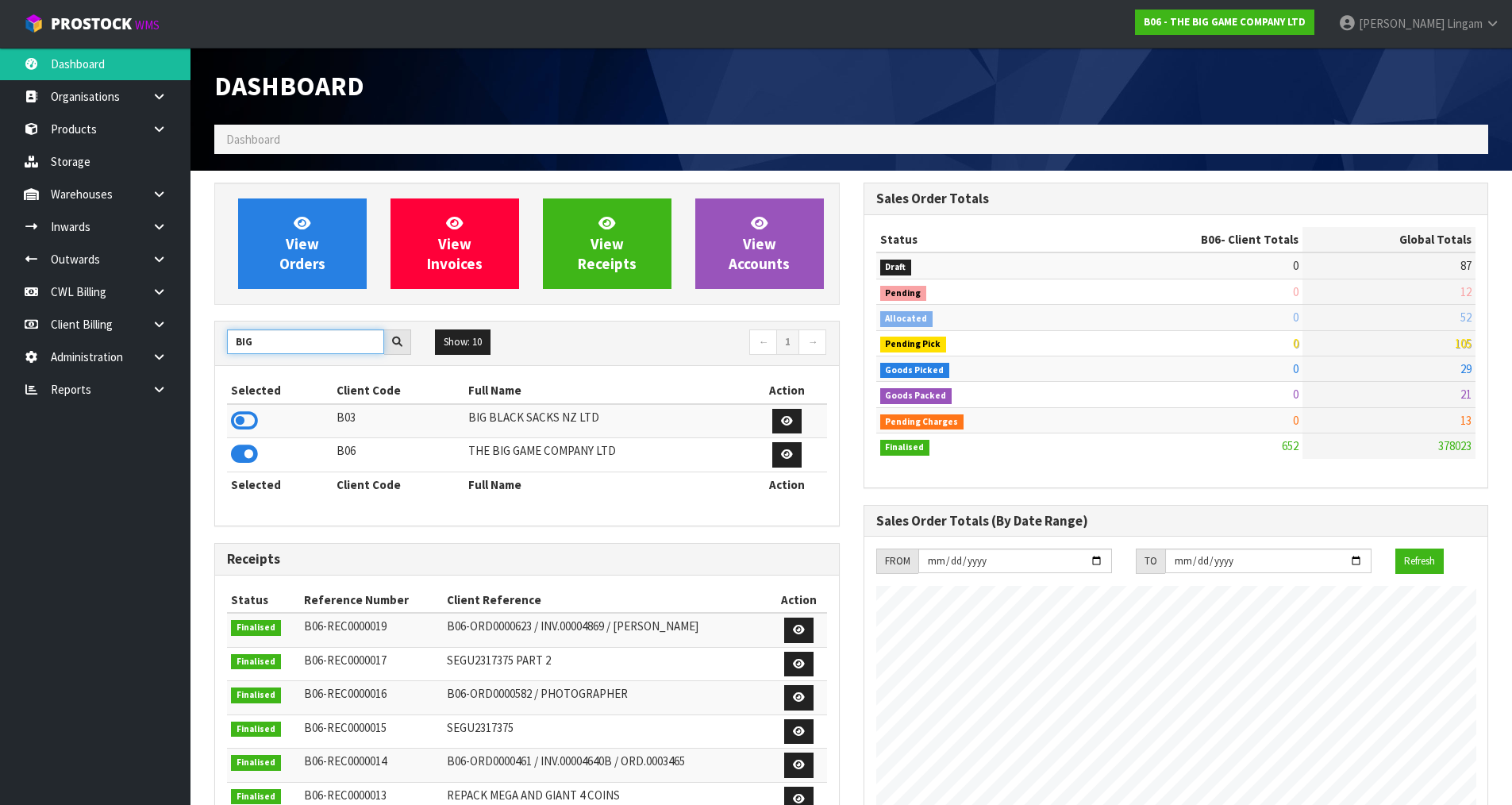
drag, startPoint x: 257, startPoint y: 339, endPoint x: 230, endPoint y: 343, distance: 27.3
click at [230, 343] on input "BIG" at bounding box center [306, 342] width 157 height 25
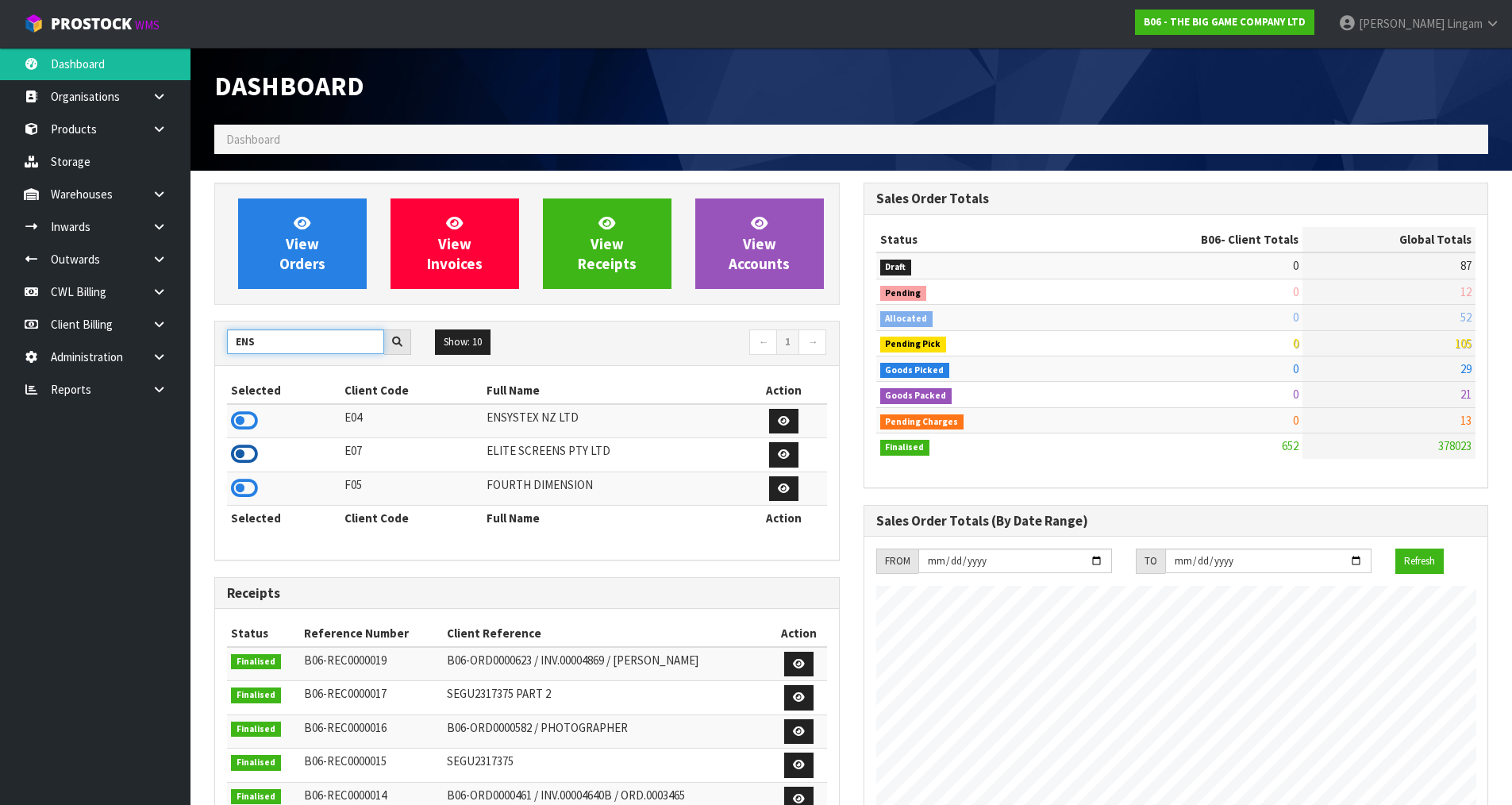
type input "ENS"
click at [256, 457] on icon at bounding box center [244, 453] width 27 height 24
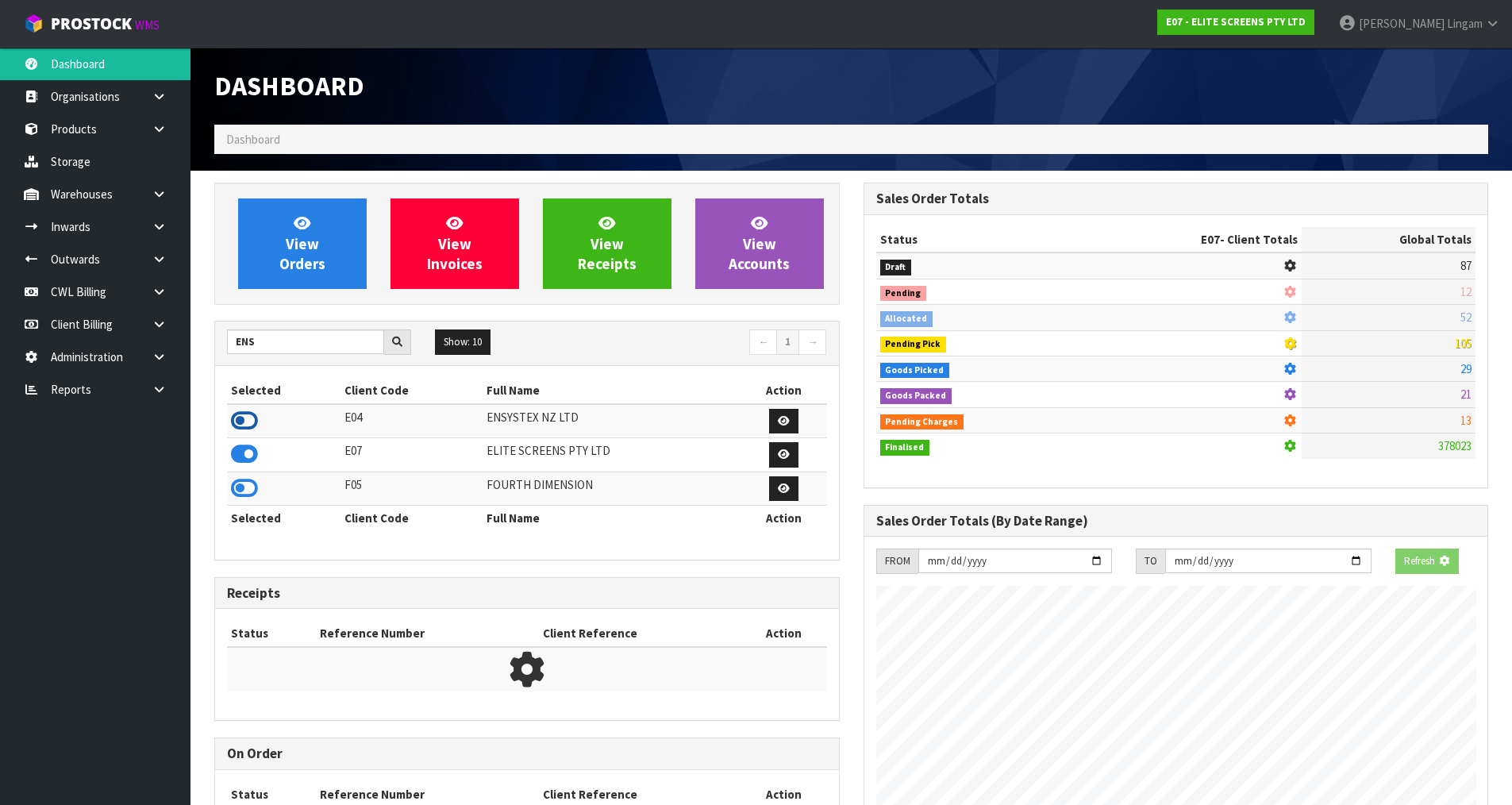
scroll to position [792736, 793215]
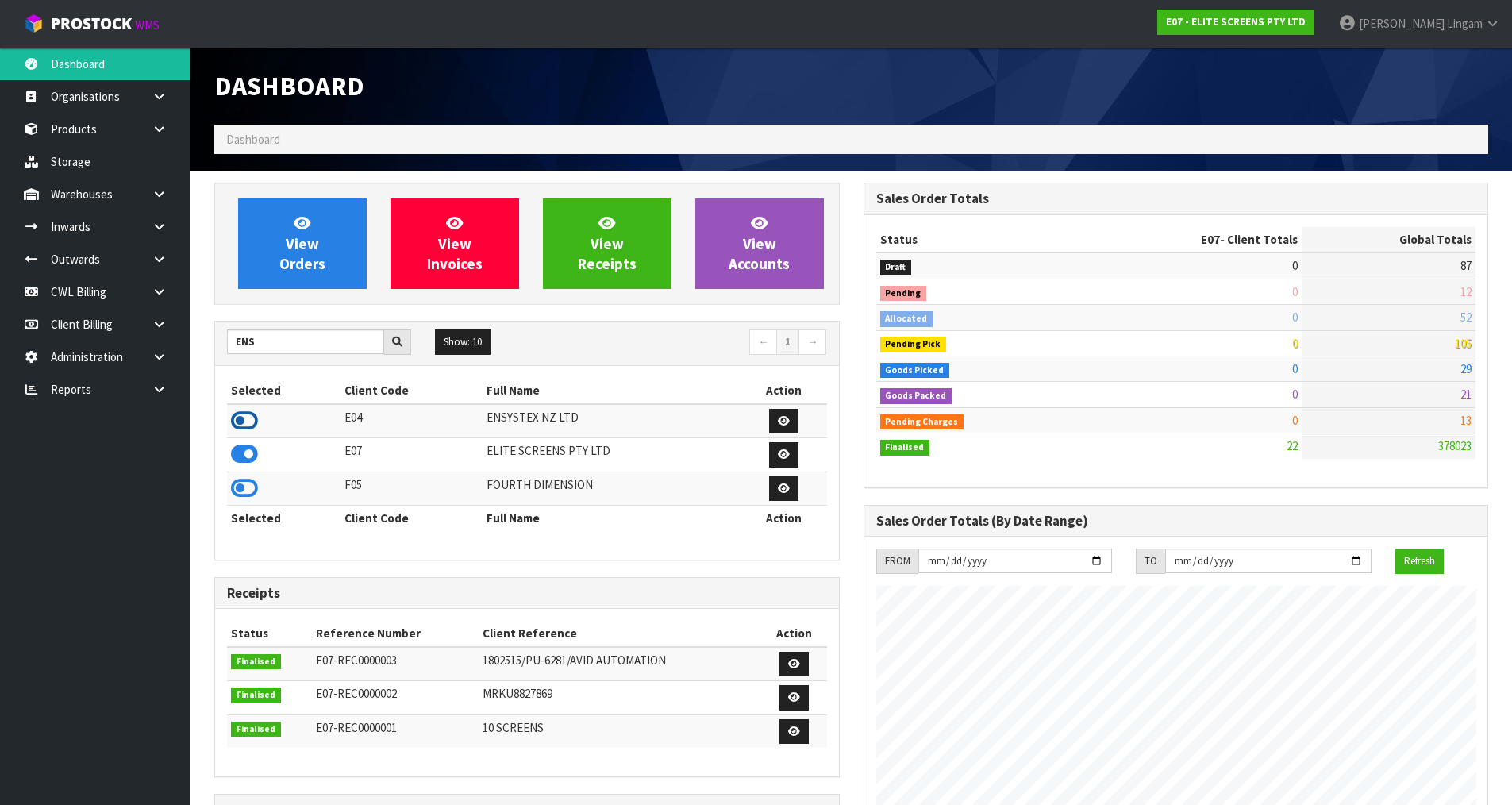
click at [242, 413] on icon at bounding box center [244, 420] width 27 height 24
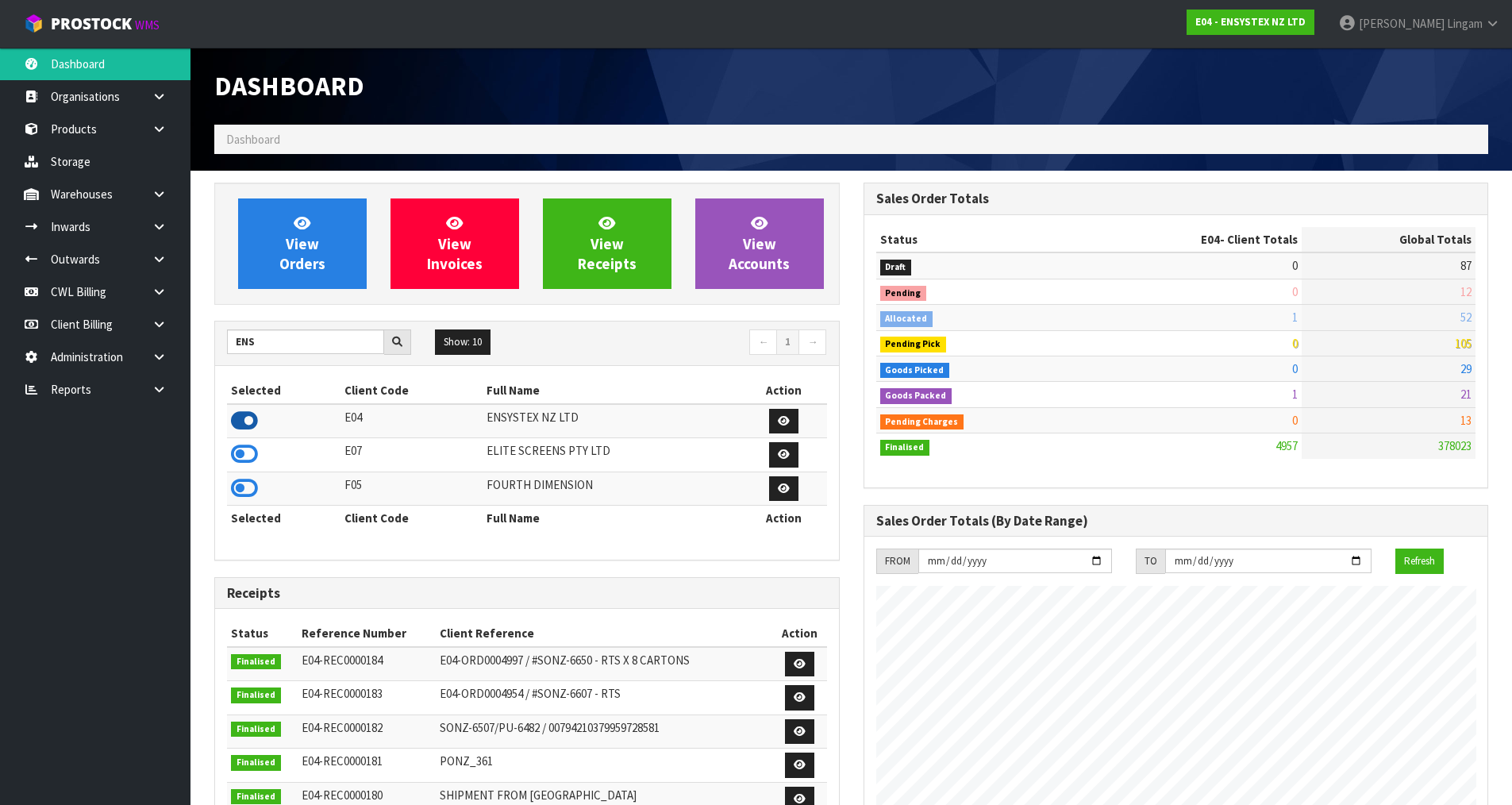
scroll to position [1202, 648]
click at [310, 274] on link "View Orders" at bounding box center [302, 244] width 129 height 91
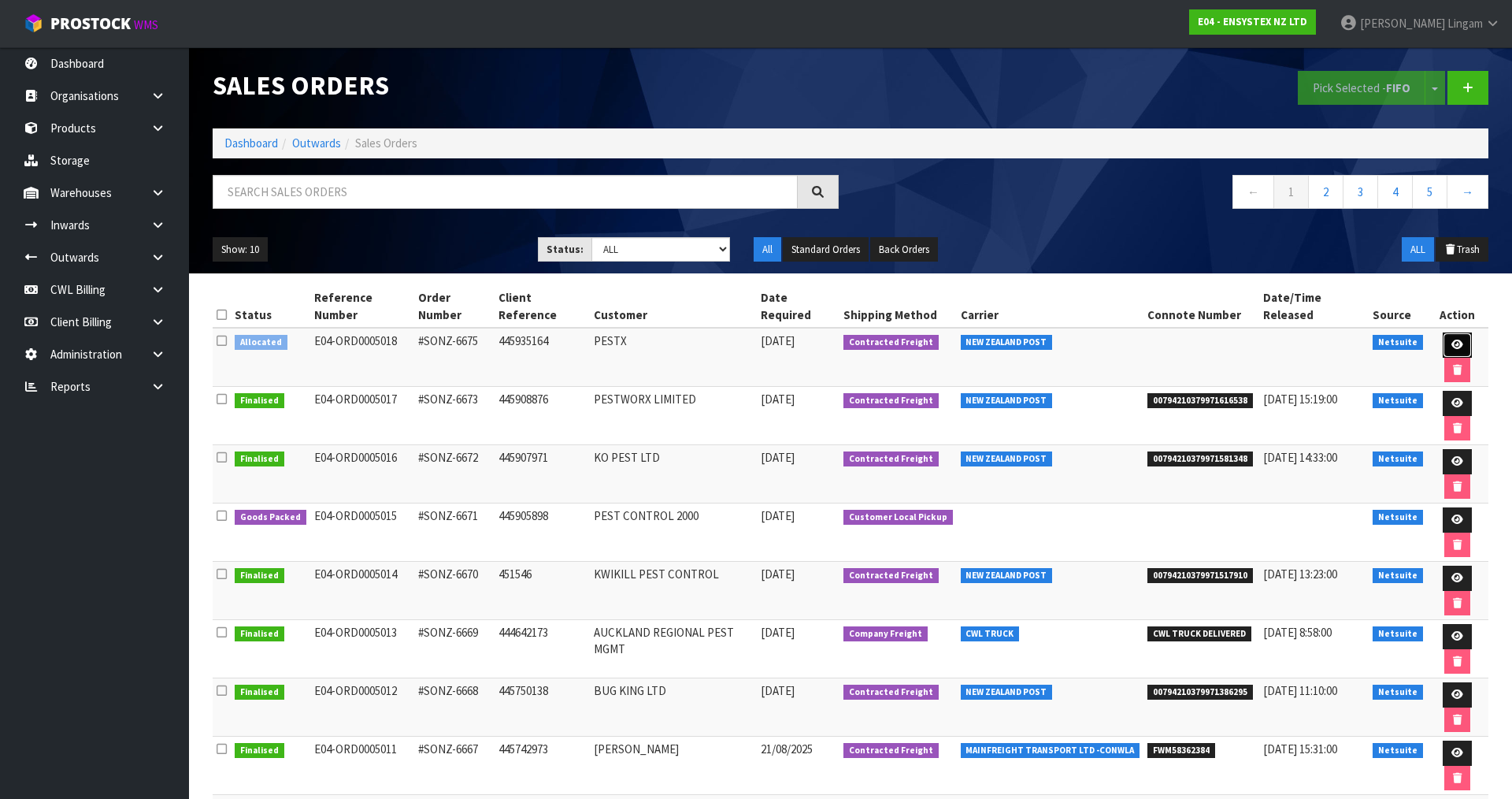
click at [1451, 339] on icon at bounding box center [1457, 344] width 11 height 10
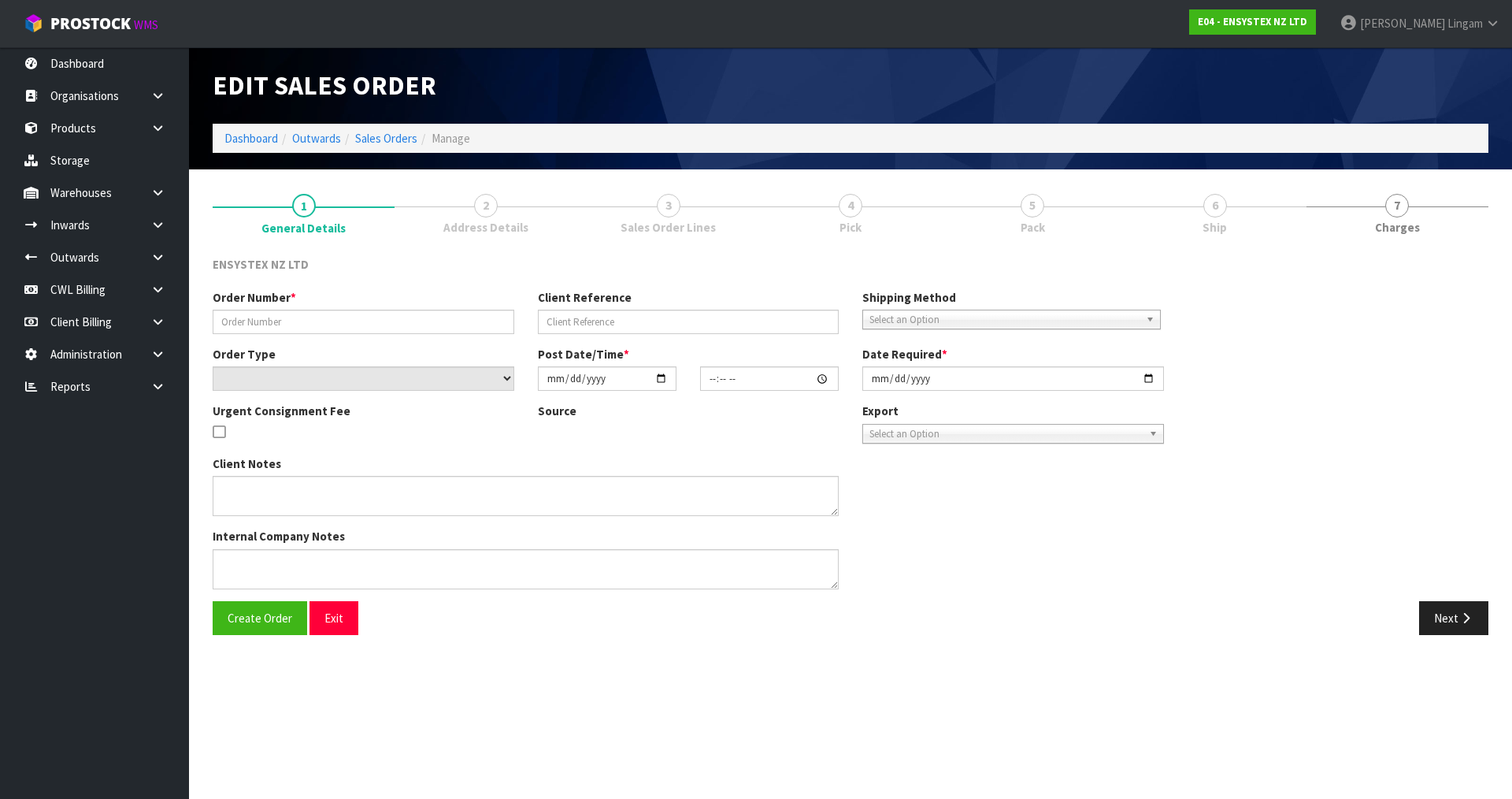
type input "#SONZ-6675"
type input "445935164"
select select "number:0"
type input "[DATE]"
type input "18:00:08.000"
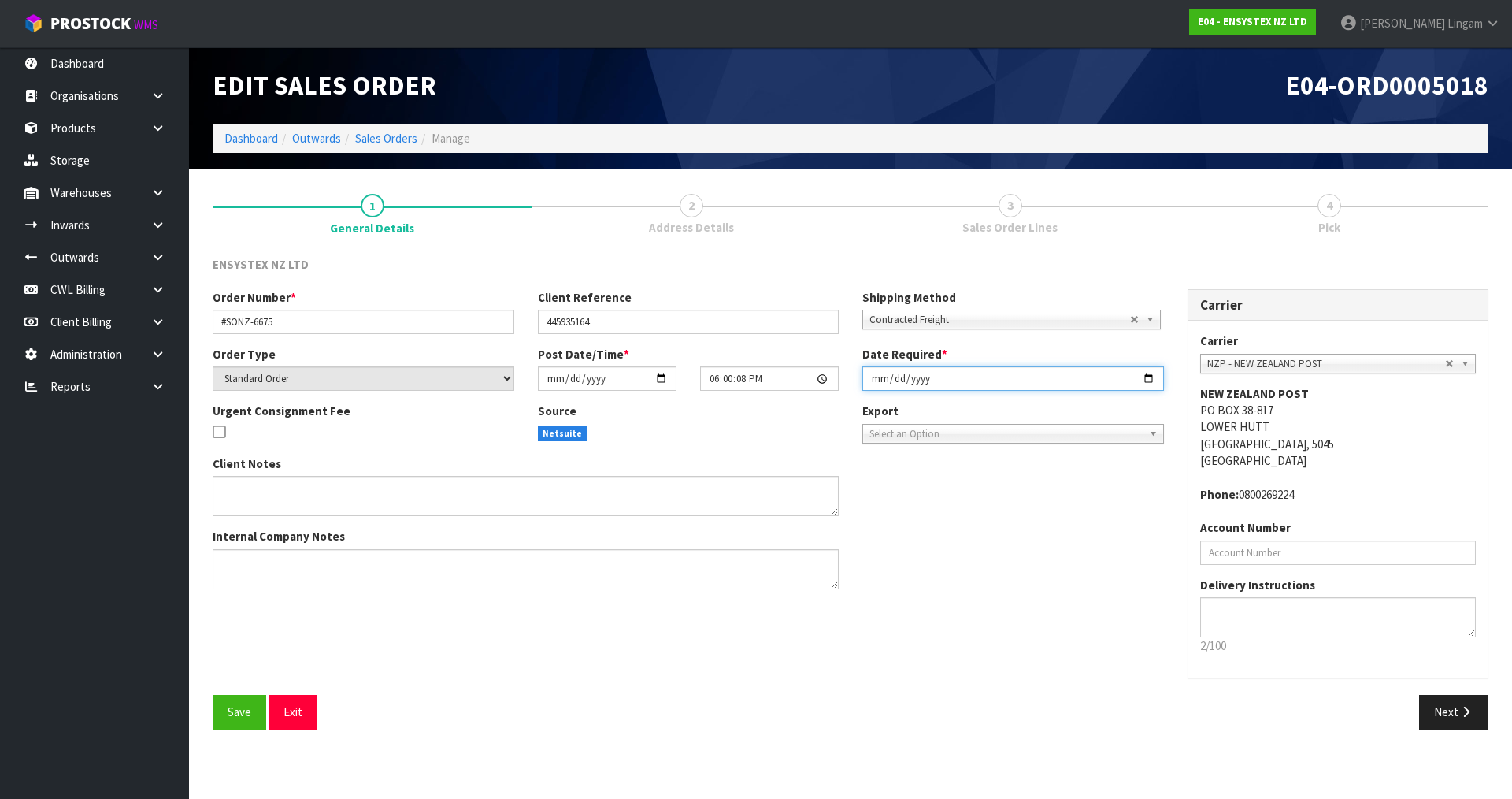
click at [874, 380] on input "[DATE]" at bounding box center [1013, 379] width 301 height 25
type input "[DATE]"
click at [233, 710] on span "Save" at bounding box center [239, 711] width 24 height 15
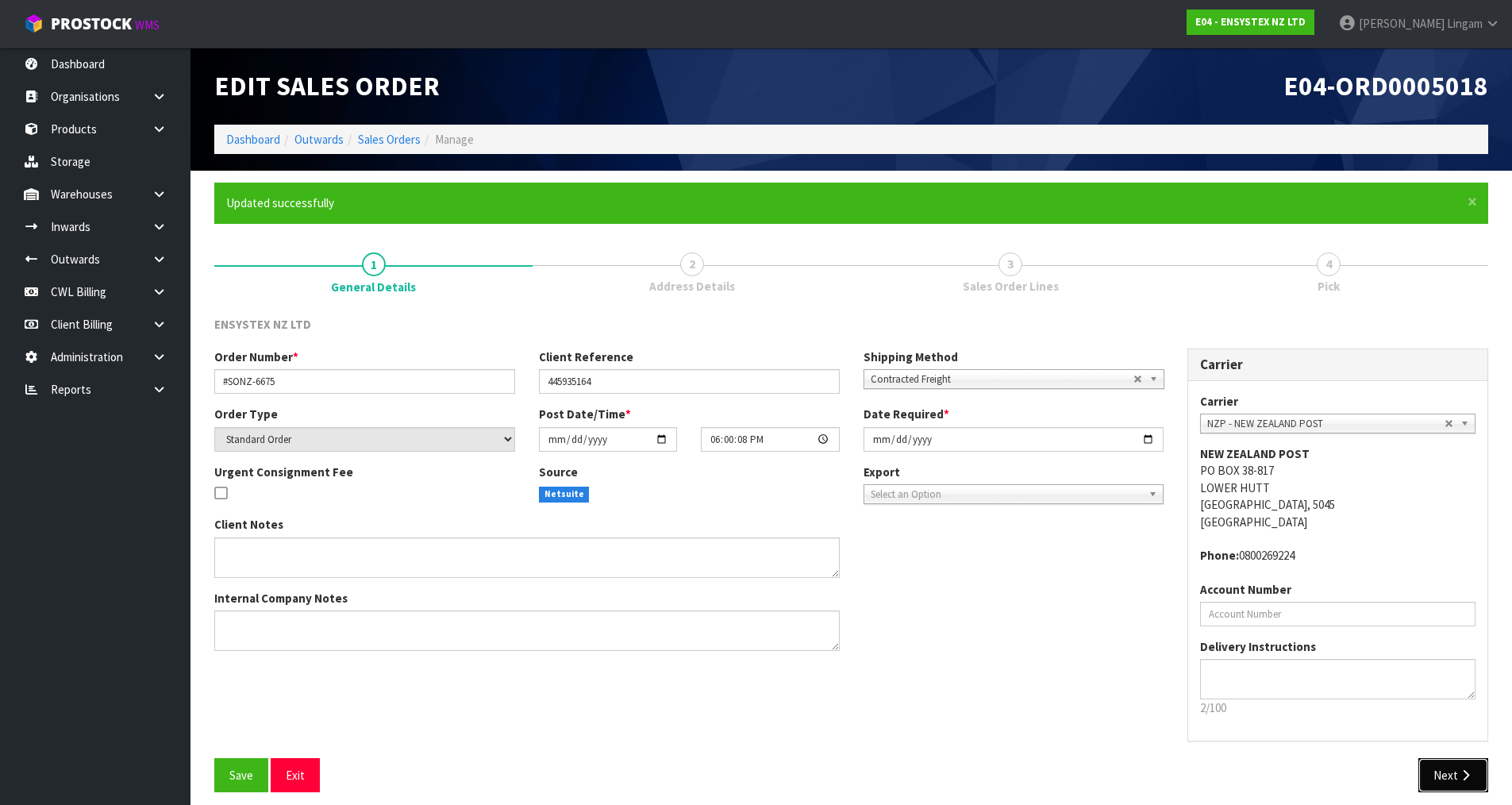
click at [1446, 781] on button "Next" at bounding box center [1453, 774] width 70 height 34
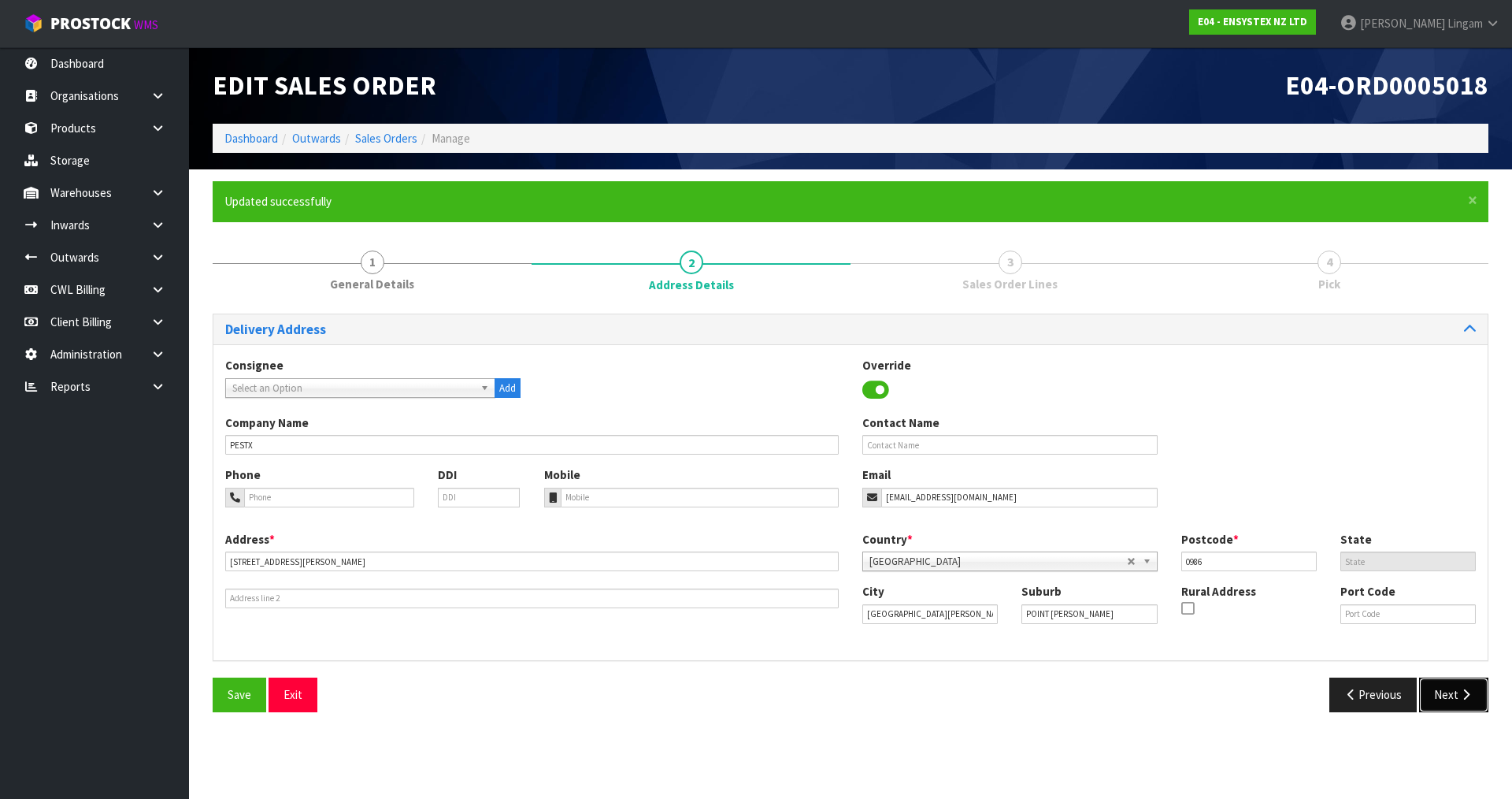
click at [1457, 689] on button "Next" at bounding box center [1453, 694] width 70 height 34
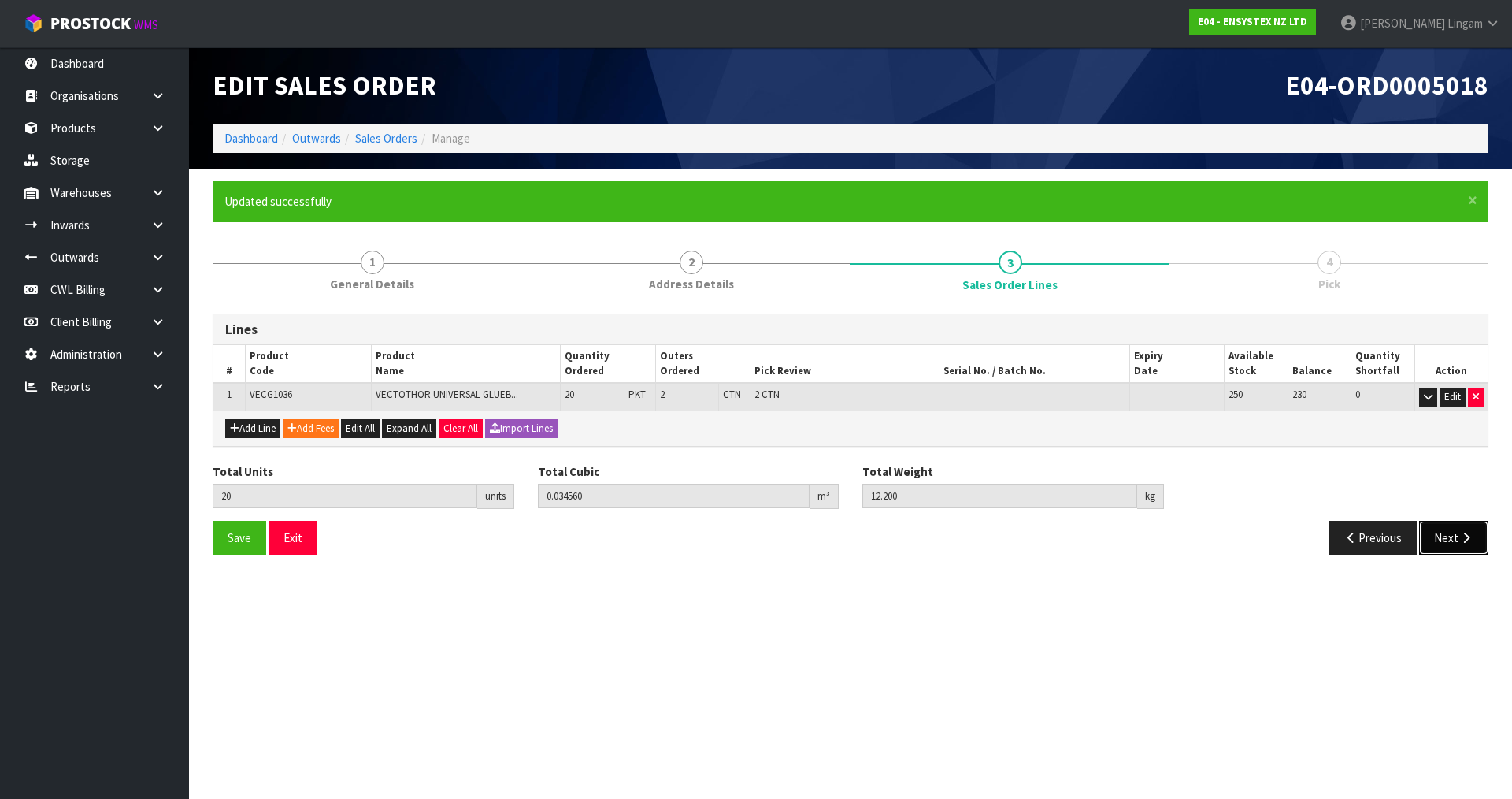
click at [1457, 535] on button "Next" at bounding box center [1453, 537] width 70 height 34
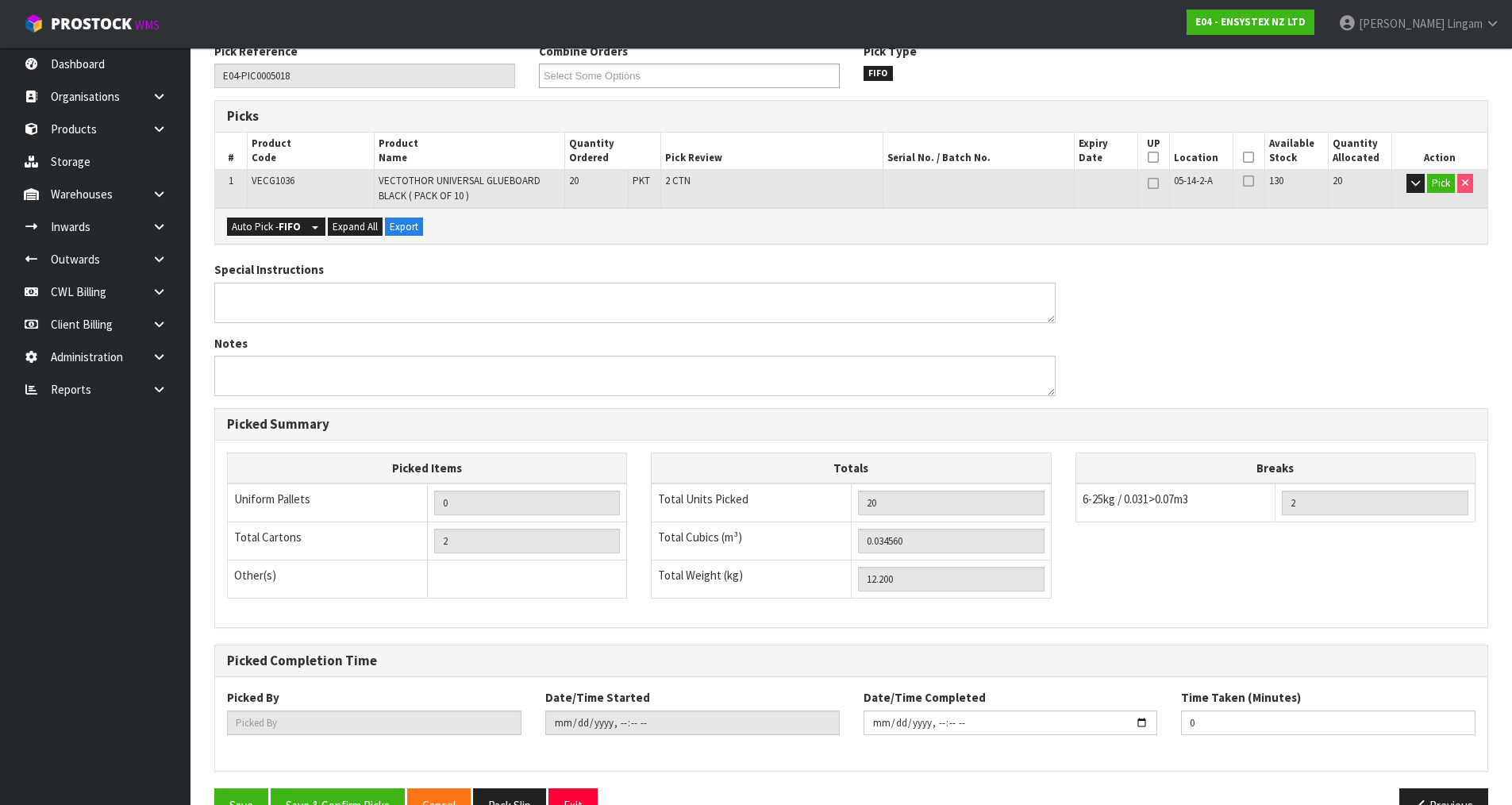
scroll to position [315, 0]
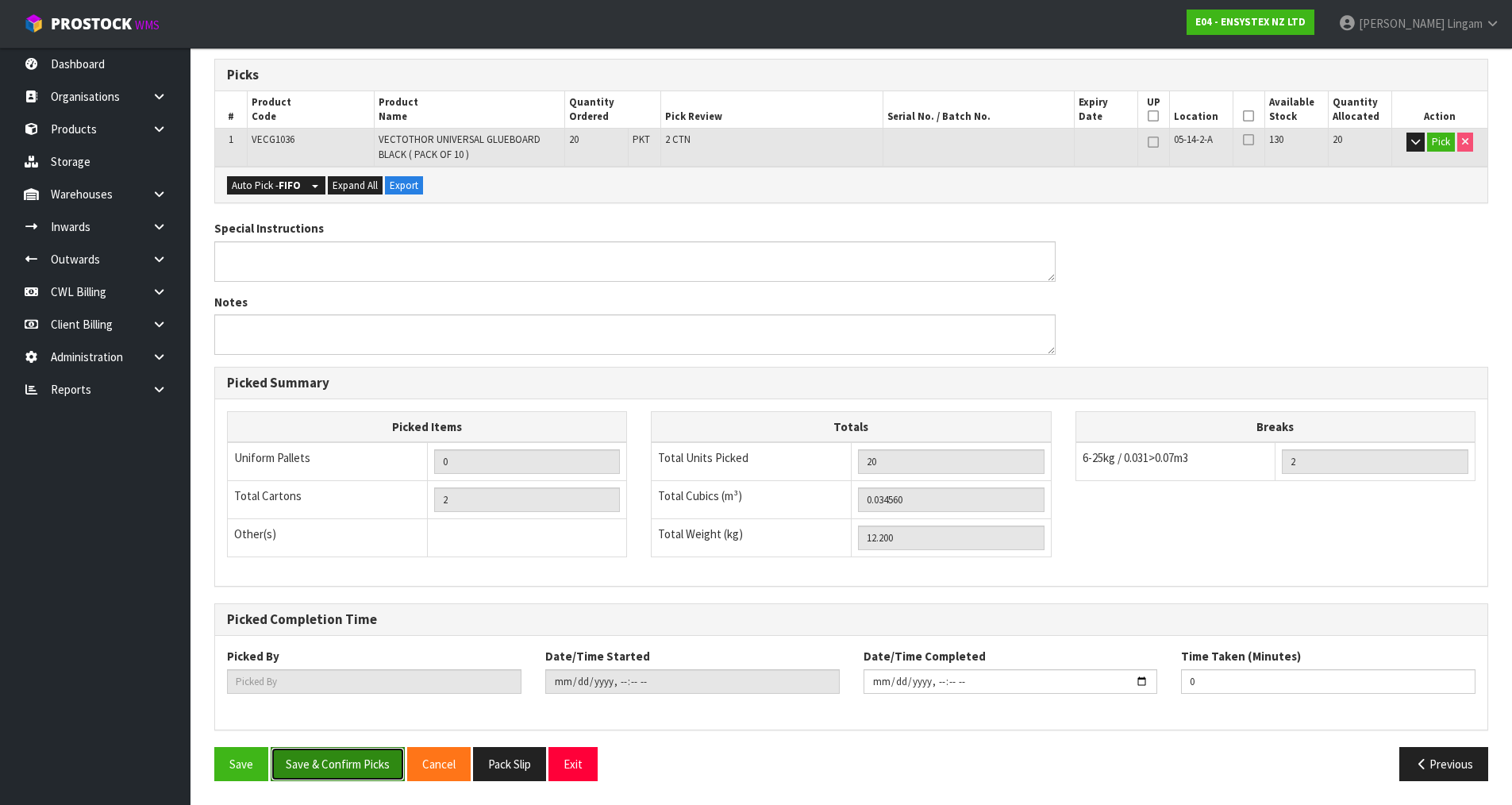
click at [364, 756] on button "Save & Confirm Picks" at bounding box center [338, 764] width 134 height 34
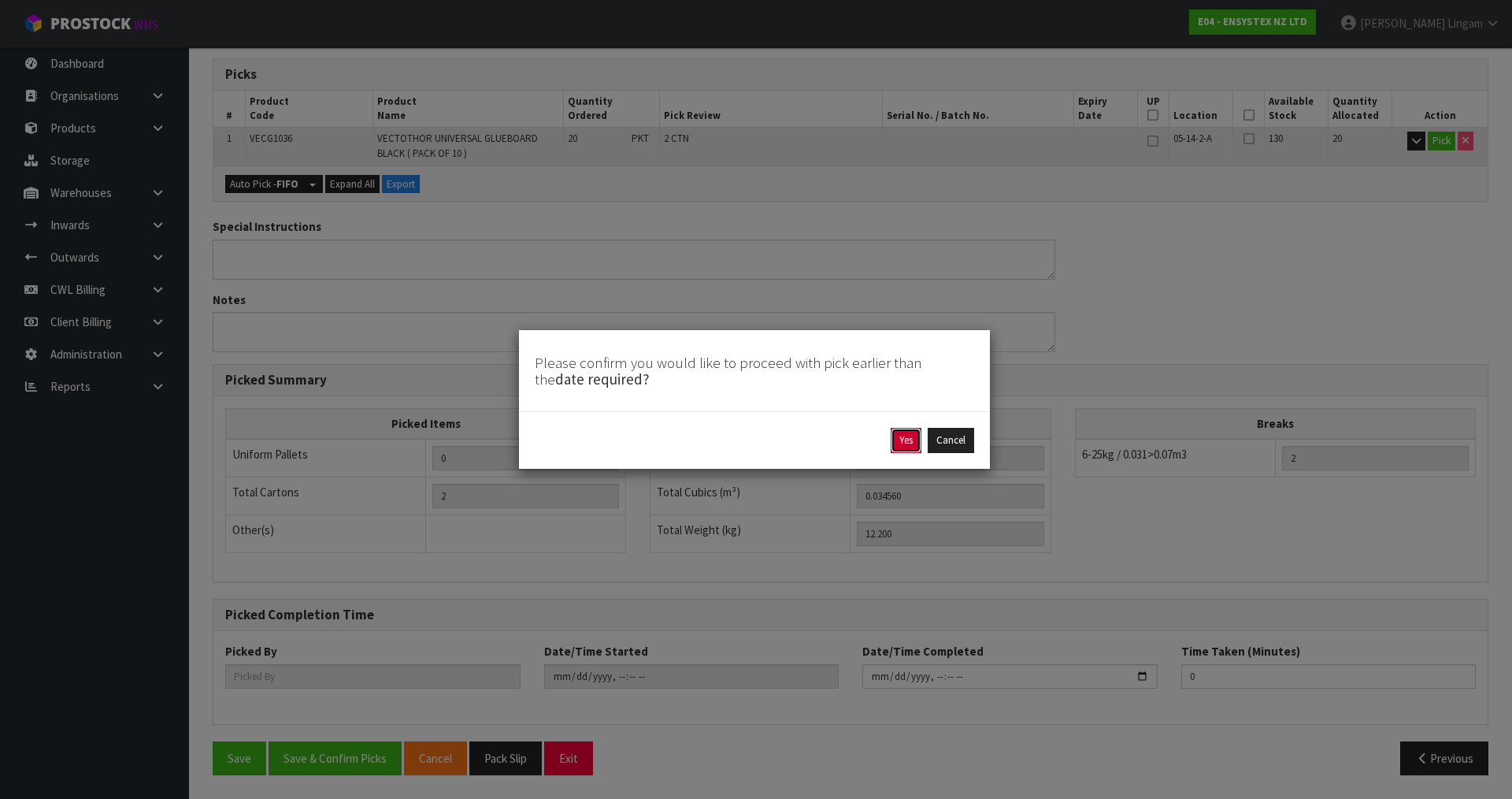
click at [914, 442] on button "Yes" at bounding box center [905, 440] width 30 height 25
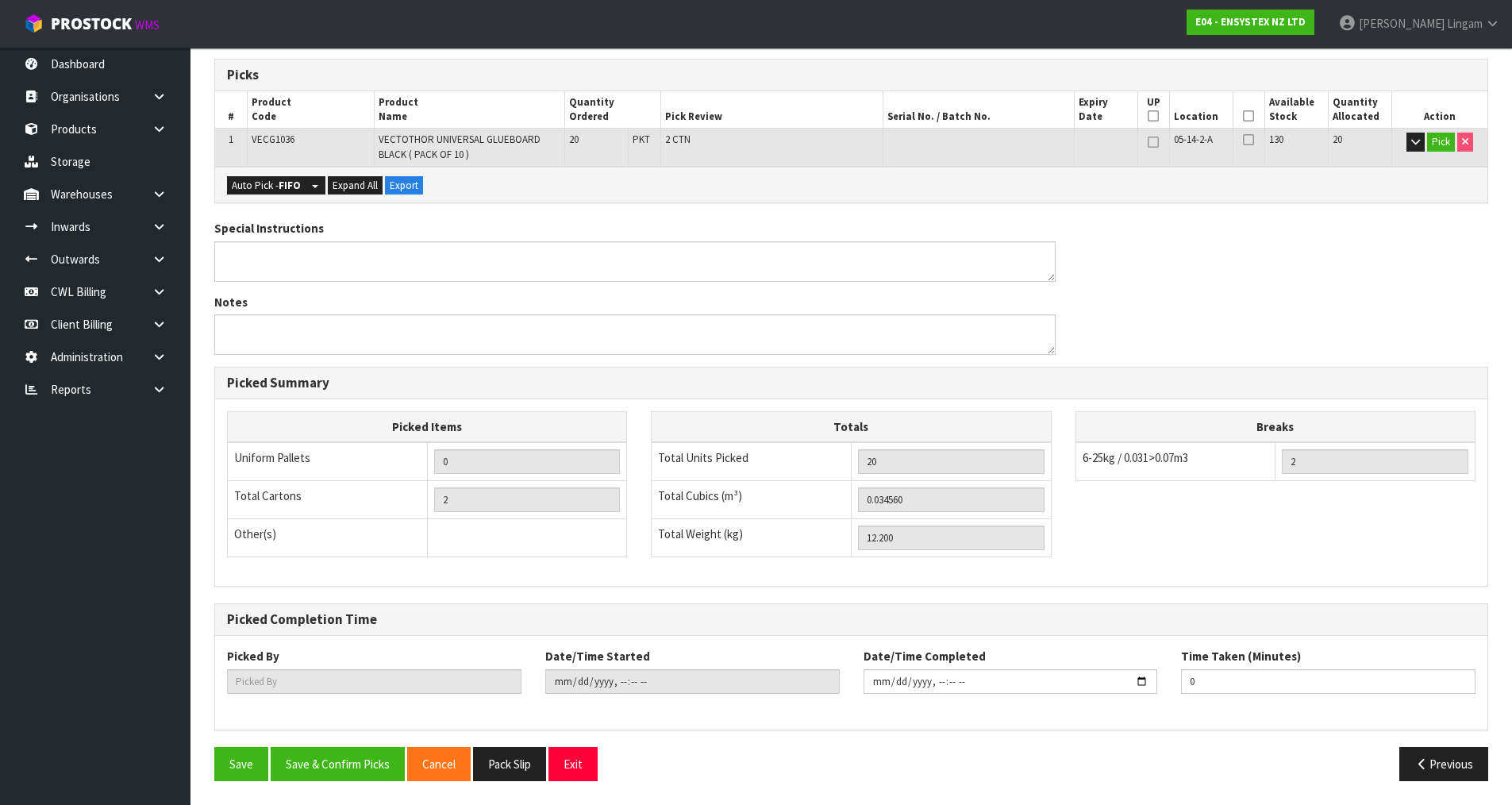
scroll to position [0, 0]
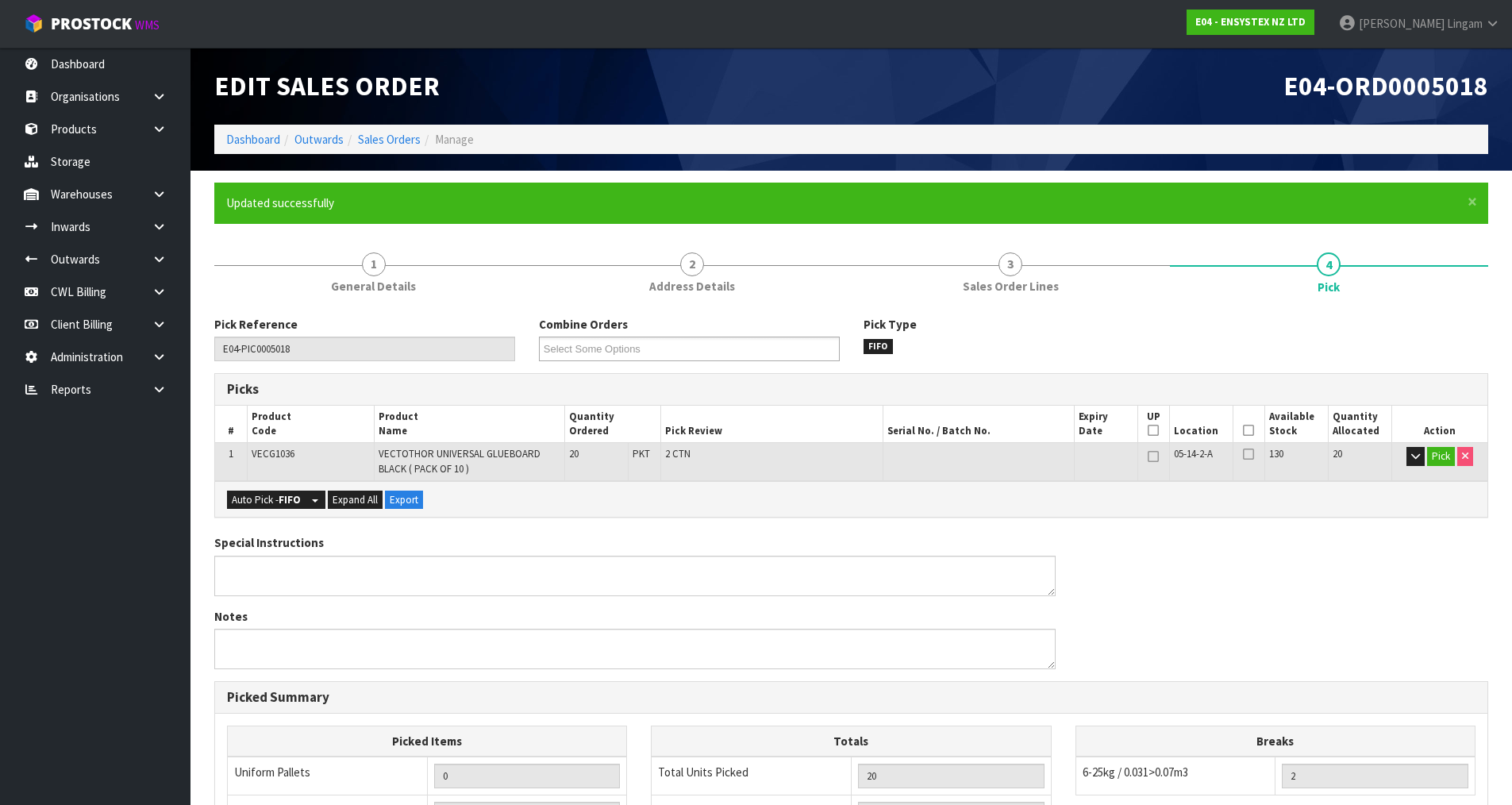
type input "[PERSON_NAME]"
type input "[DATE]T15:57:59"
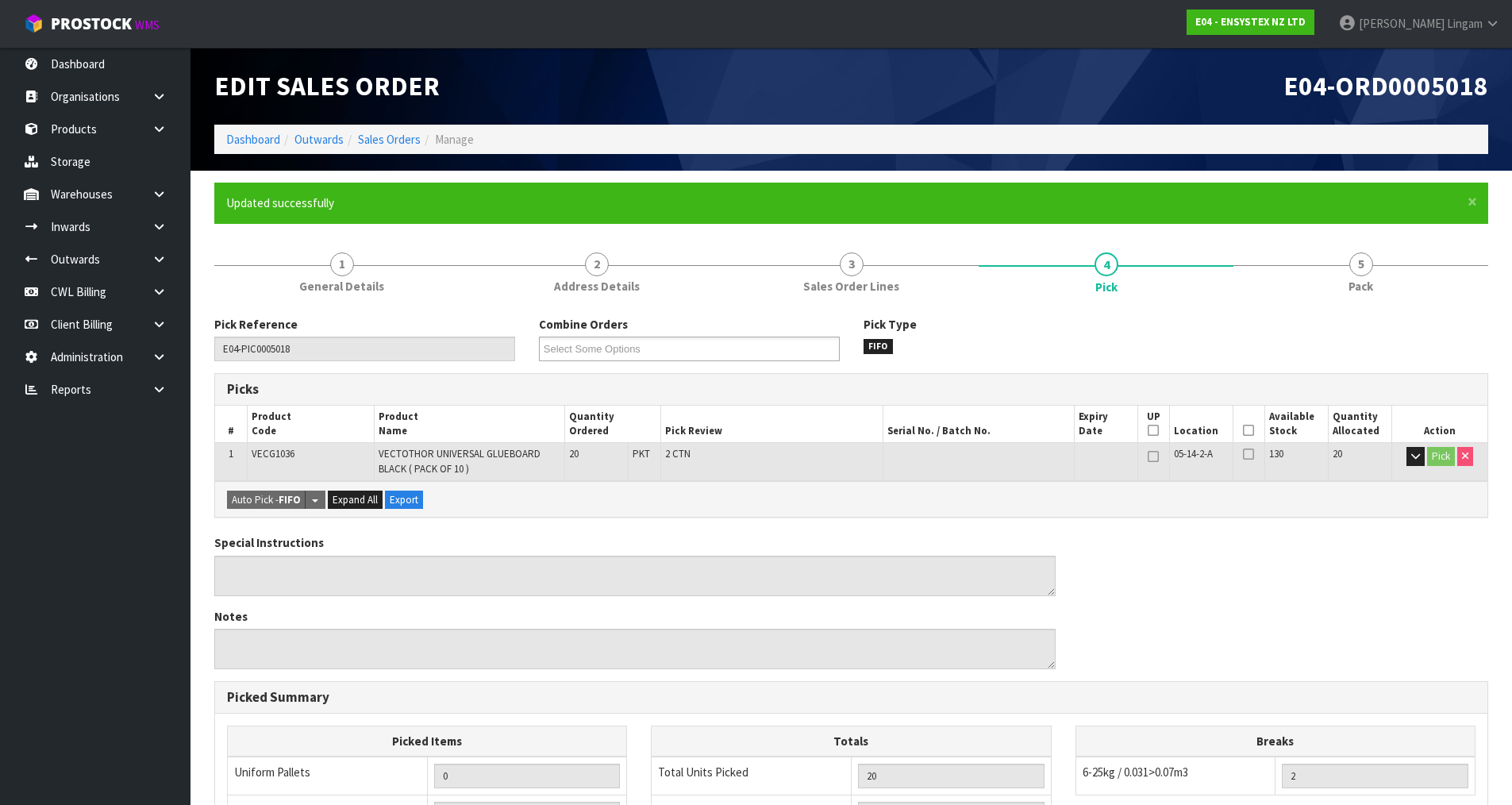
scroll to position [315, 0]
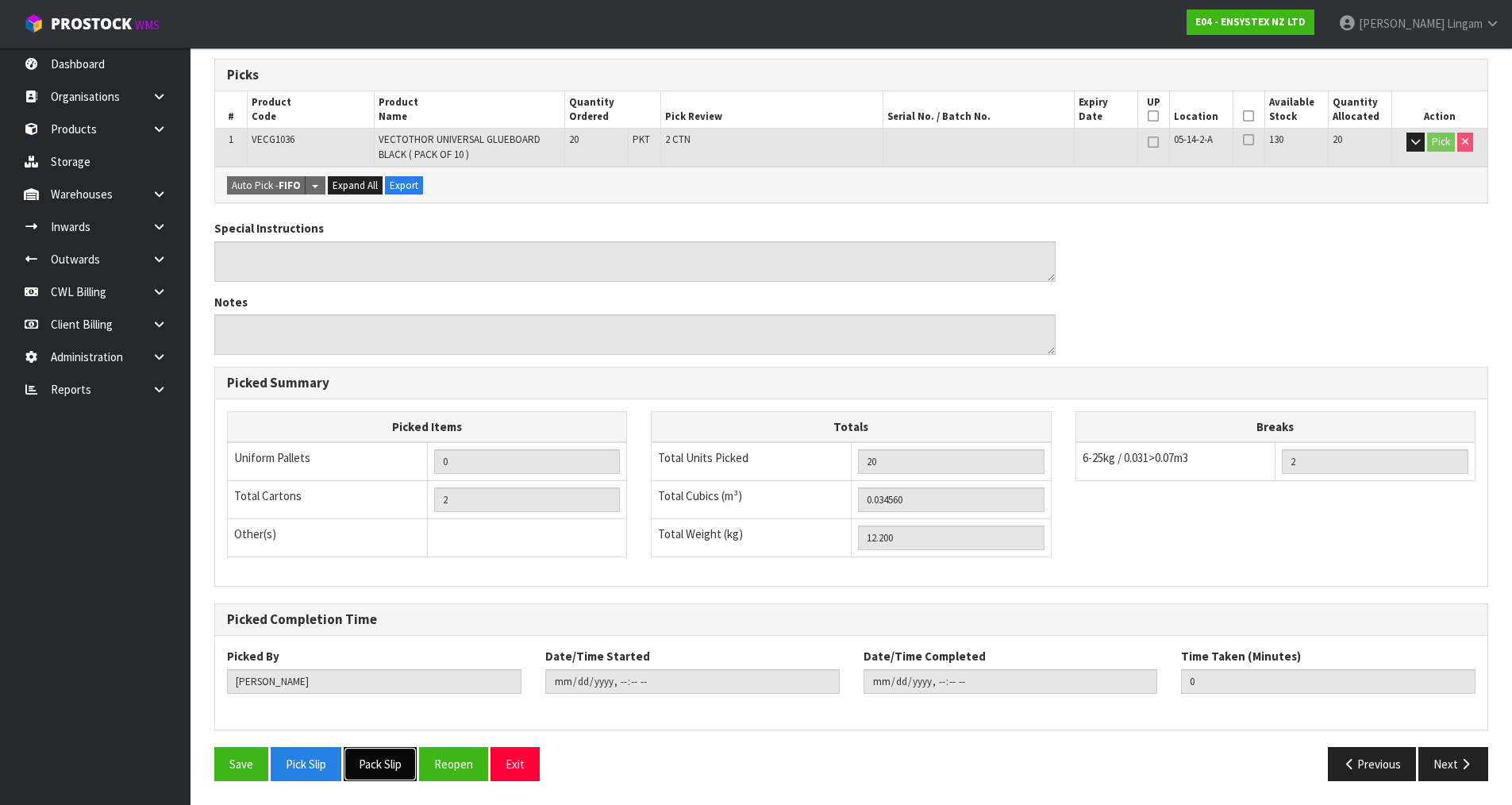
click at [367, 769] on button "Pack Slip" at bounding box center [380, 764] width 73 height 34
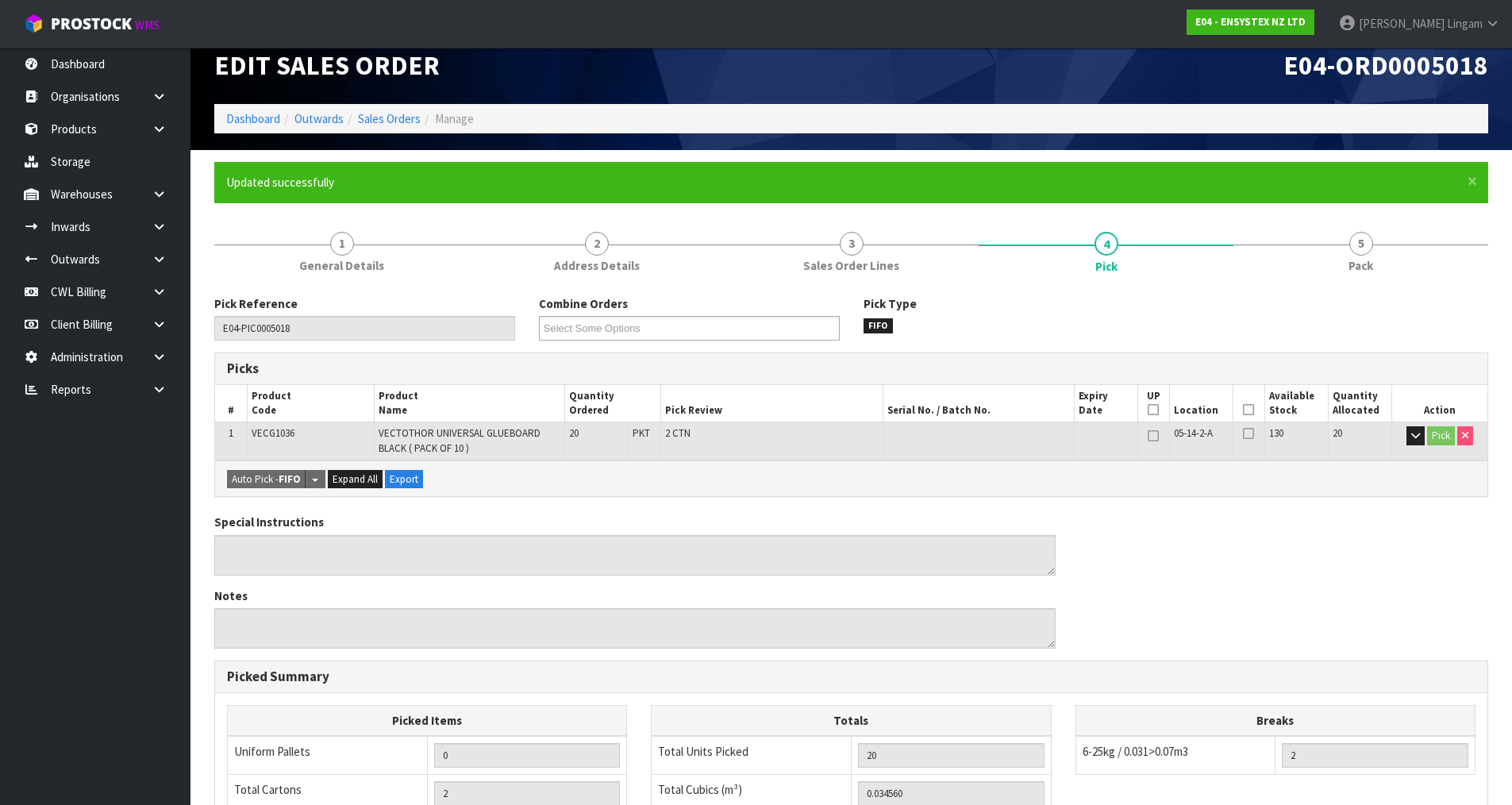
scroll to position [0, 0]
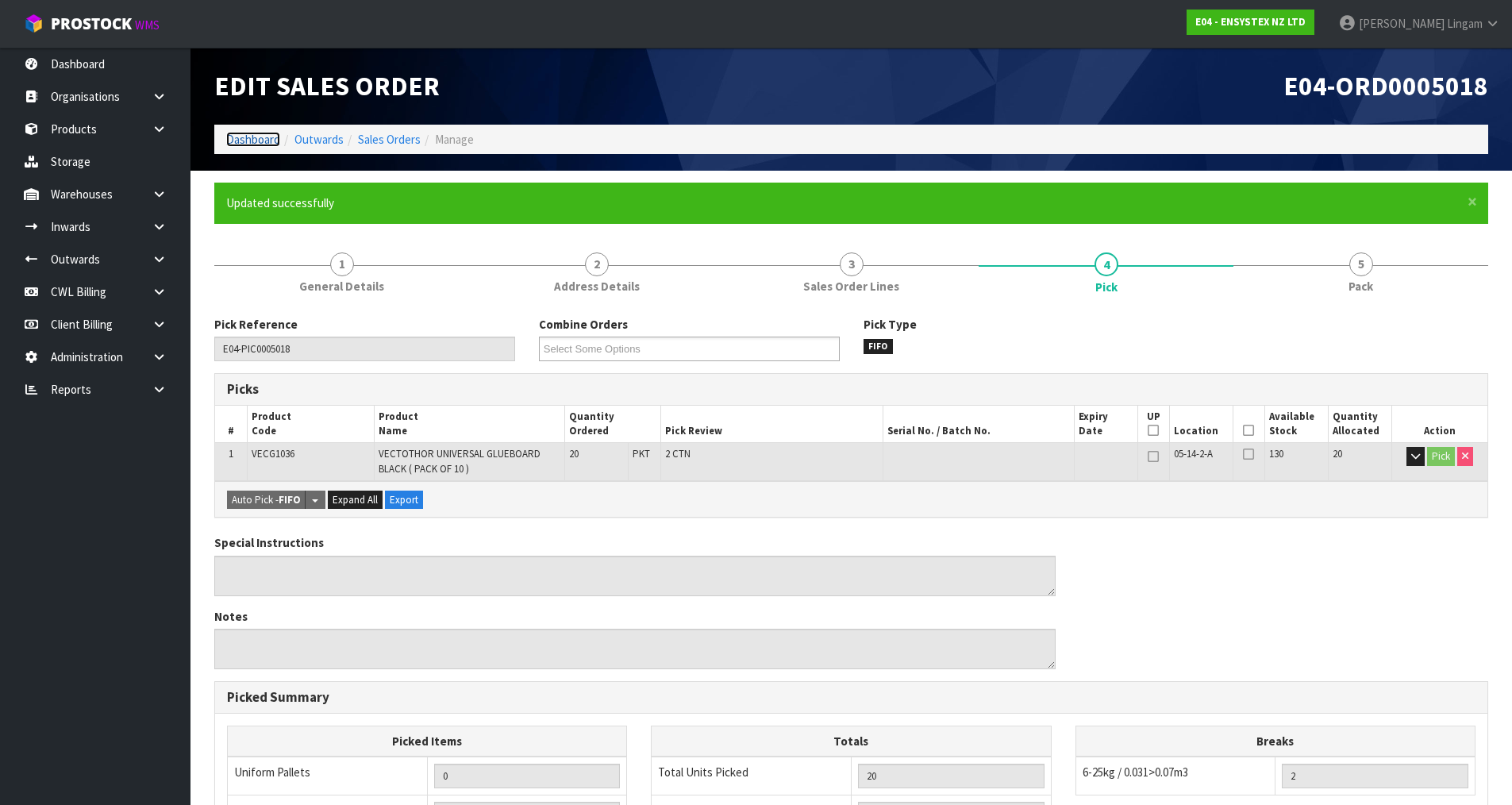
click at [244, 135] on link "Dashboard" at bounding box center [253, 140] width 54 height 15
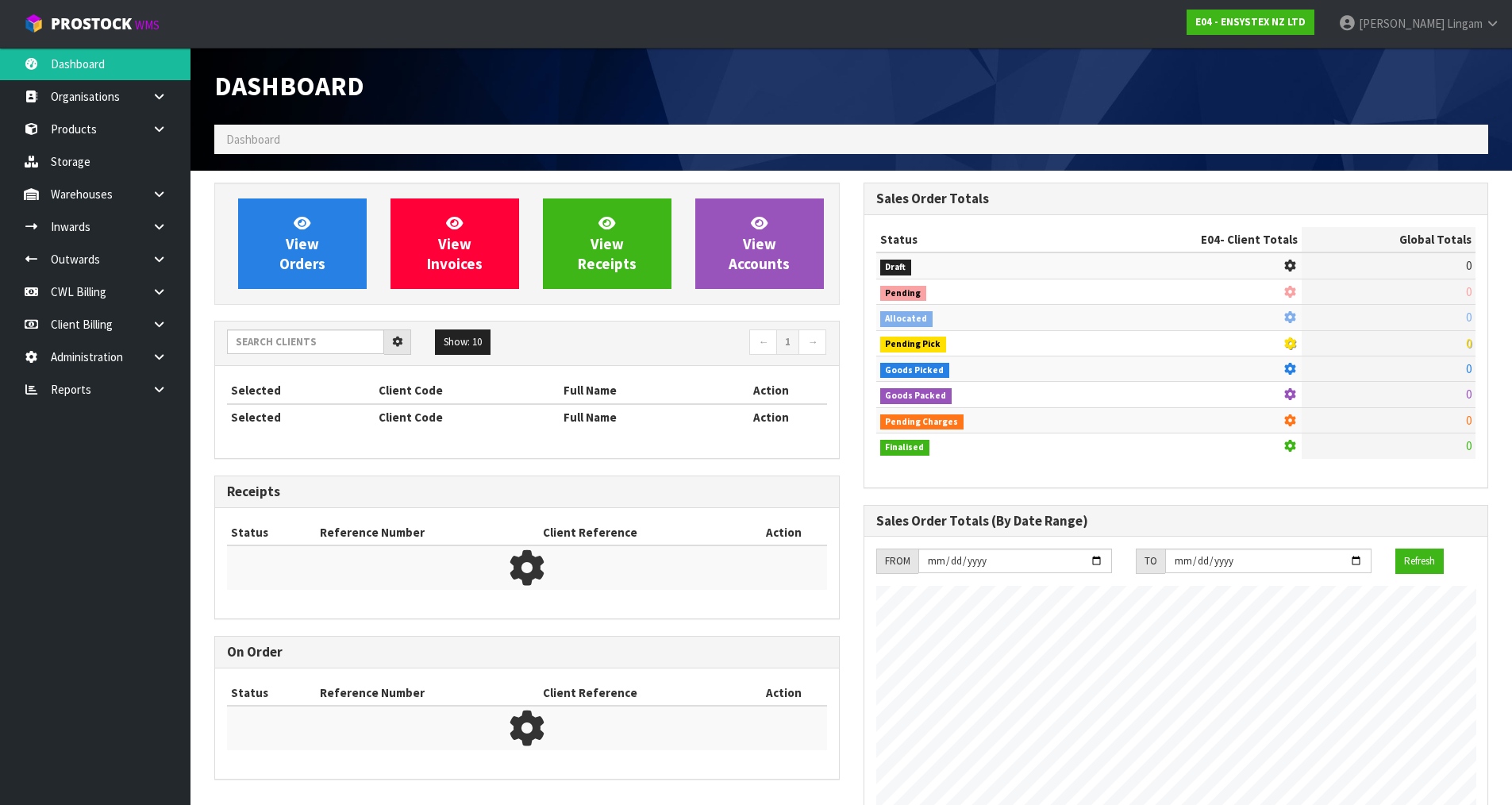
scroll to position [1202, 648]
click at [322, 343] on input "text" at bounding box center [306, 342] width 157 height 25
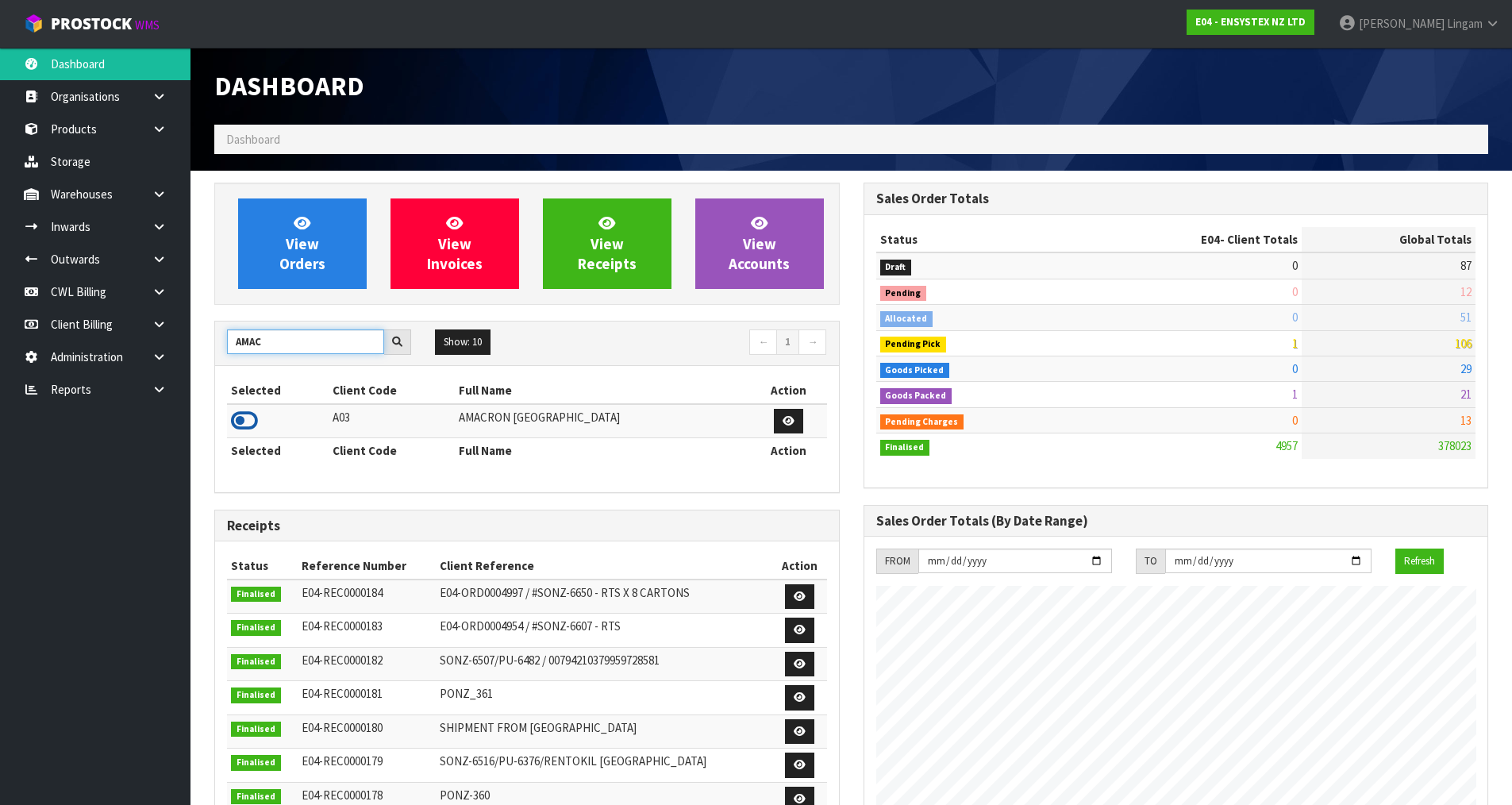
type input "AMAC"
click at [251, 421] on icon at bounding box center [244, 420] width 27 height 24
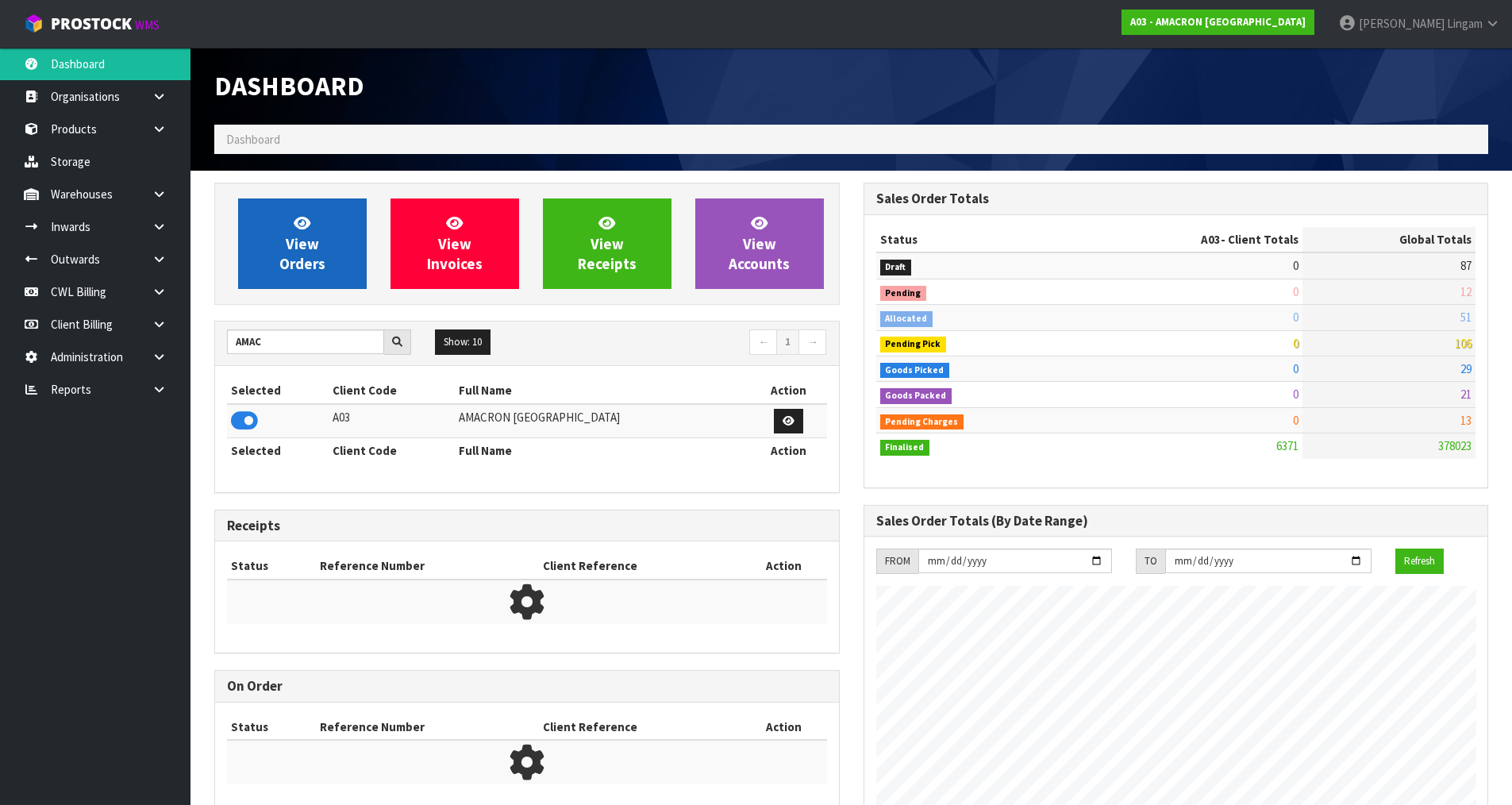
scroll to position [1100, 648]
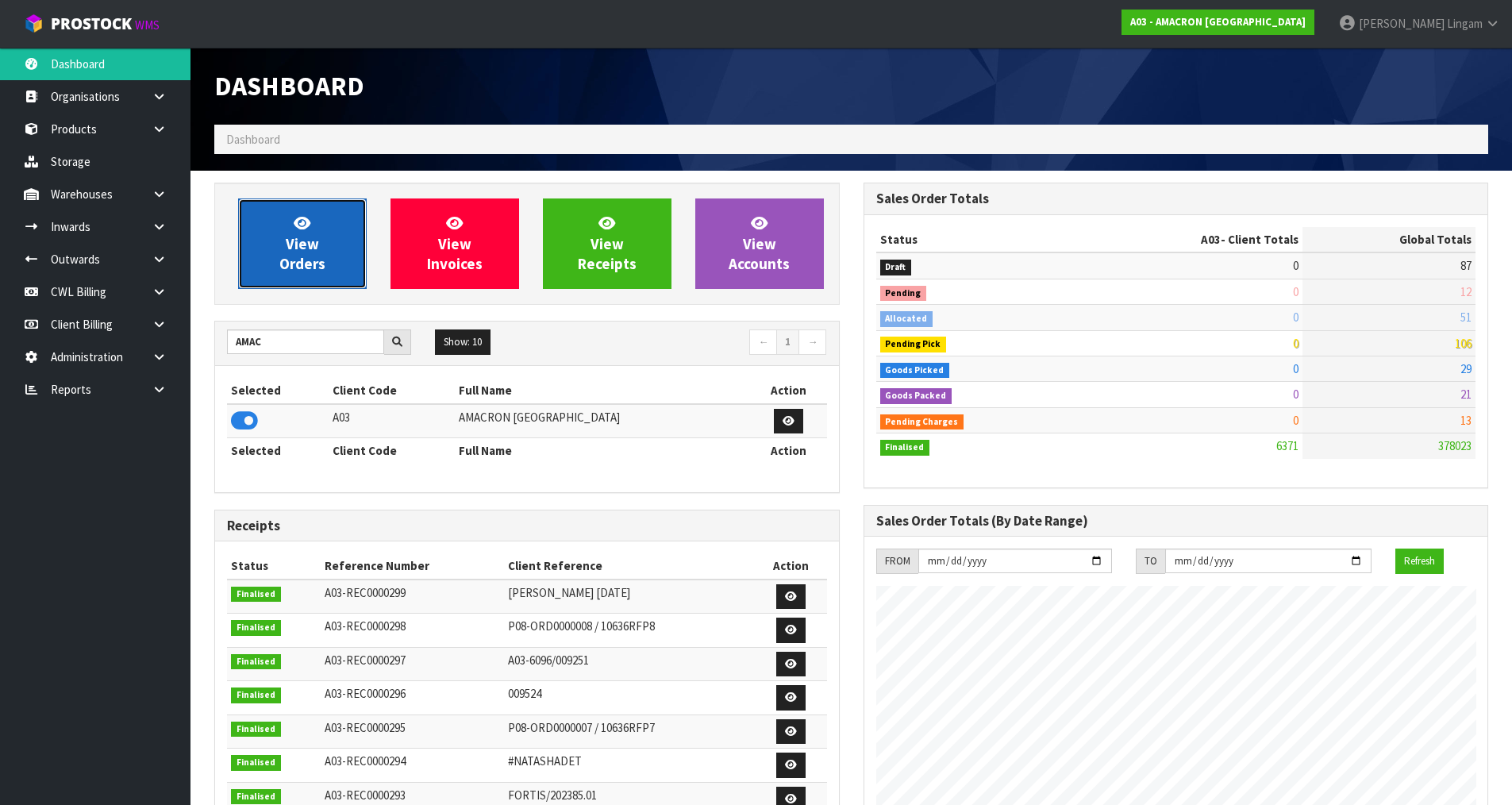
click at [338, 244] on link "View Orders" at bounding box center [302, 244] width 129 height 91
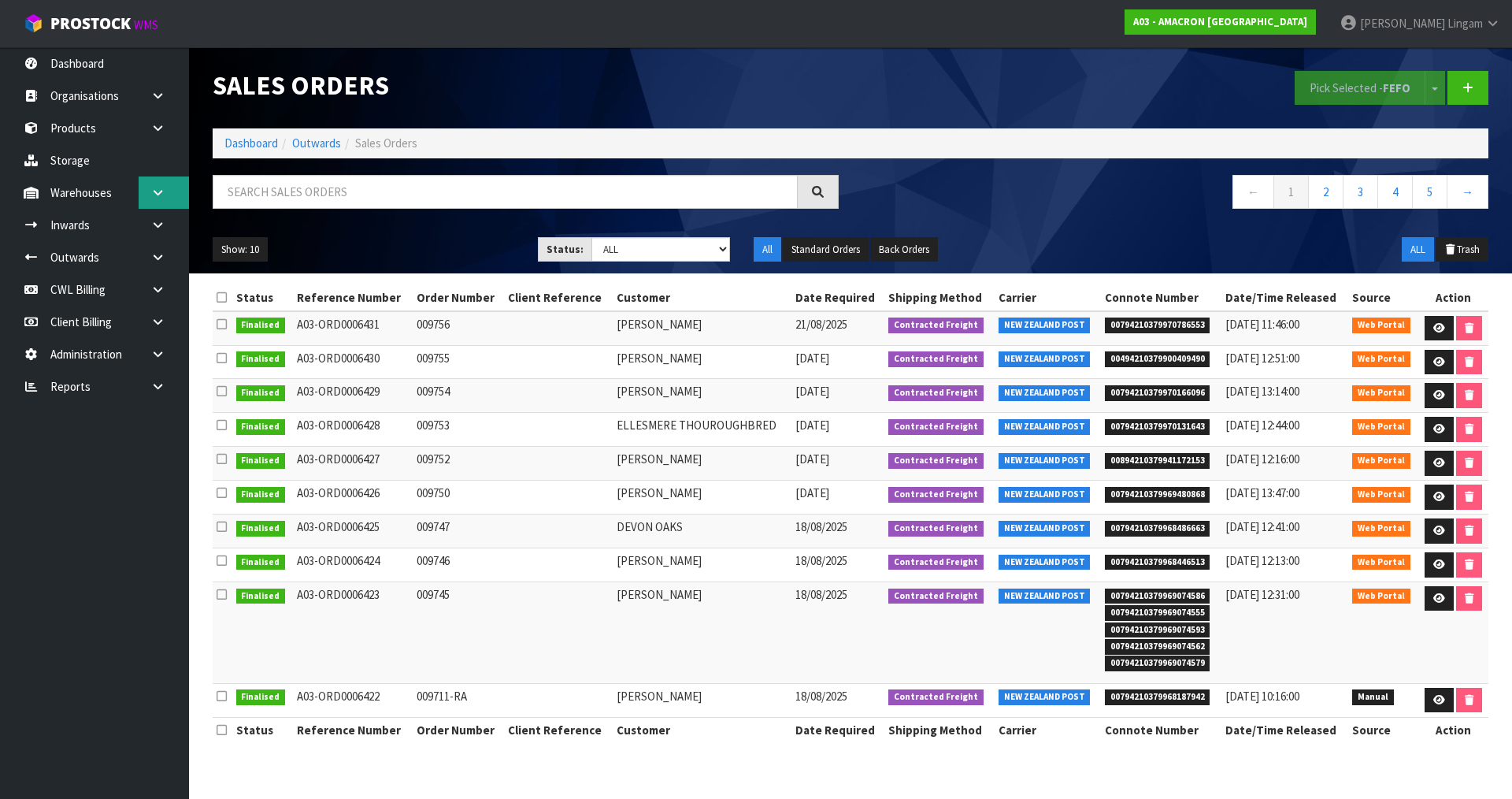
click at [160, 193] on icon at bounding box center [158, 193] width 15 height 11
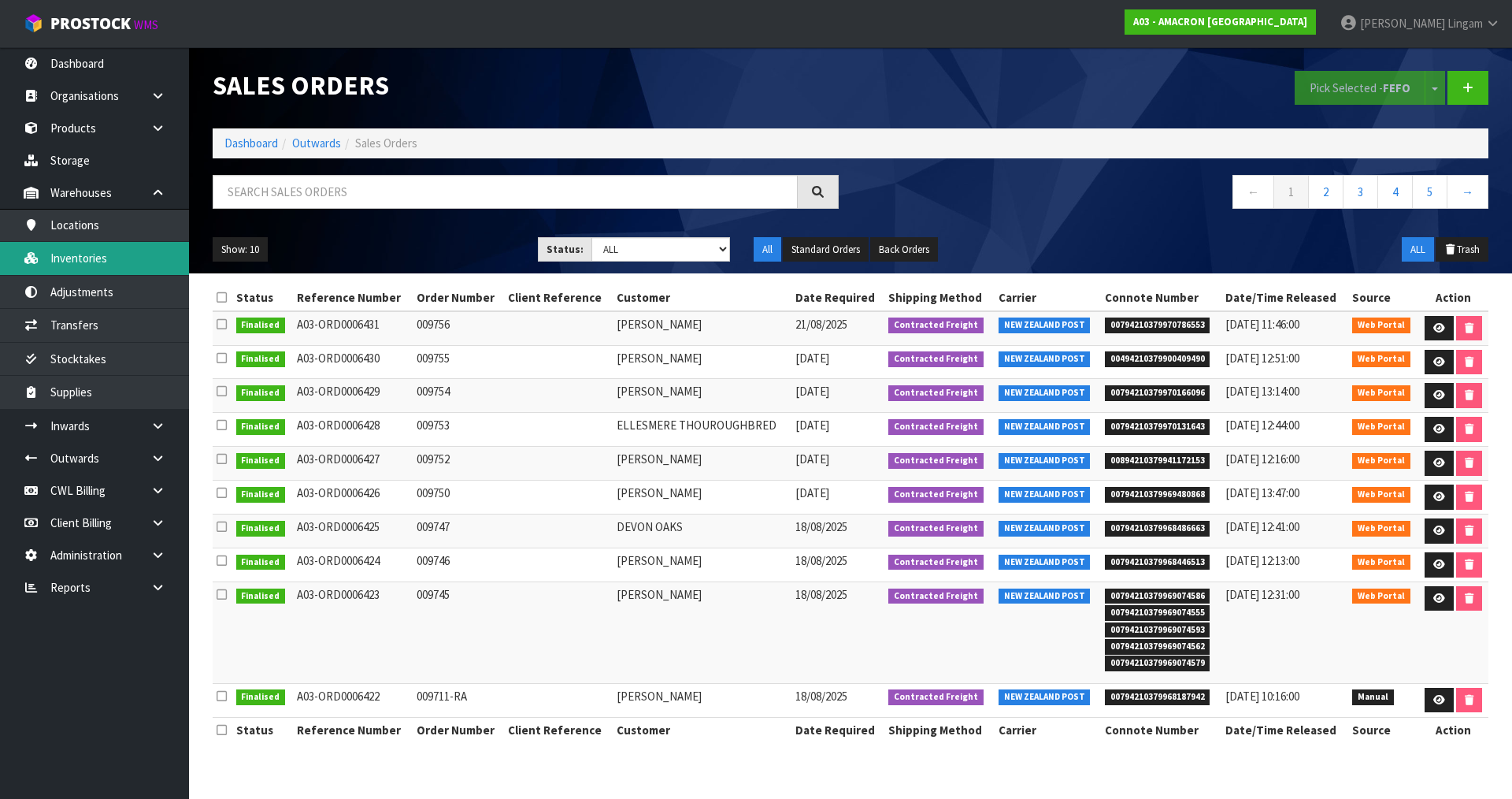
click at [124, 252] on link "Inventories" at bounding box center [94, 257] width 189 height 32
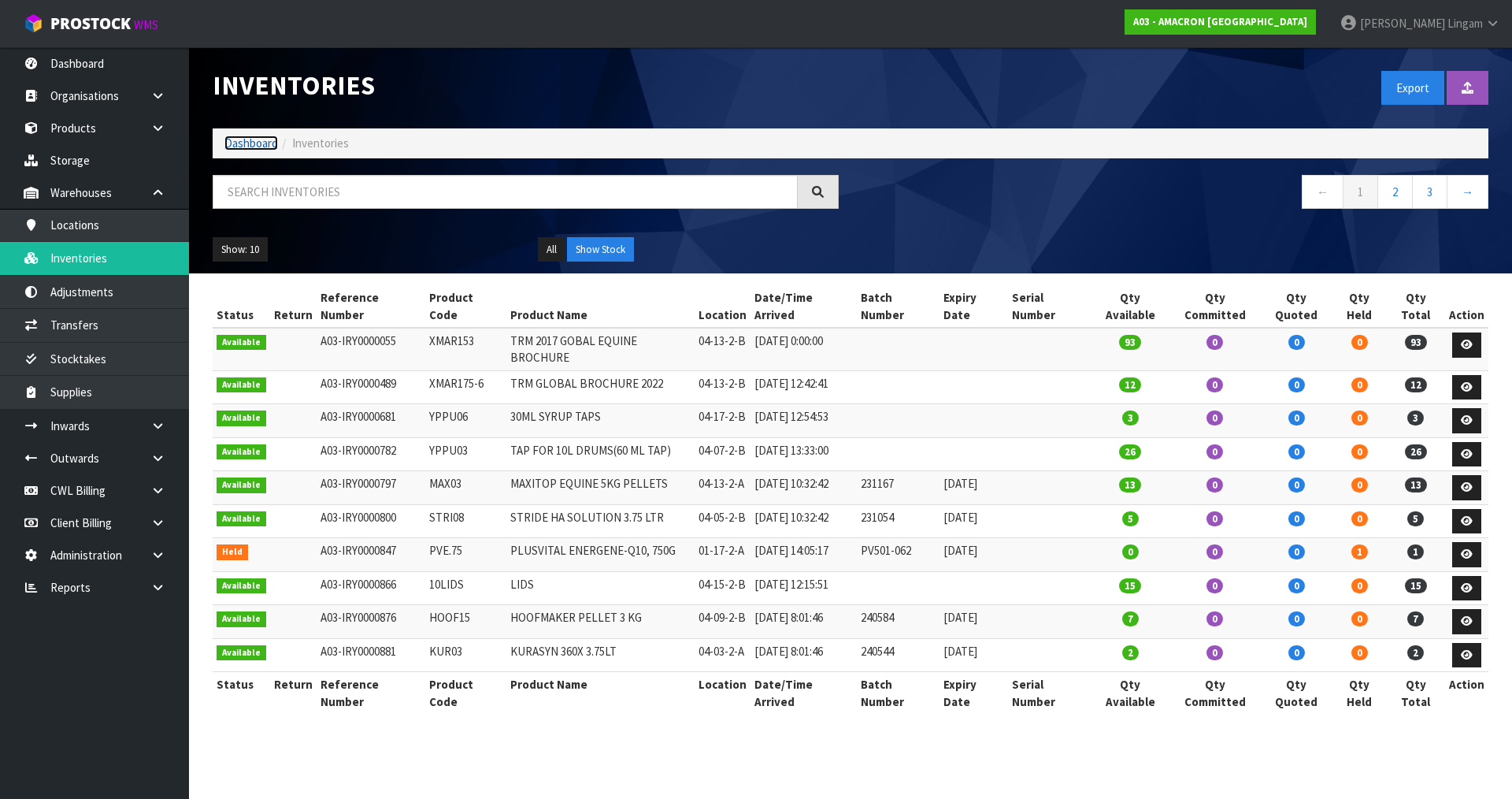
click at [243, 142] on link "Dashboard" at bounding box center [251, 143] width 53 height 15
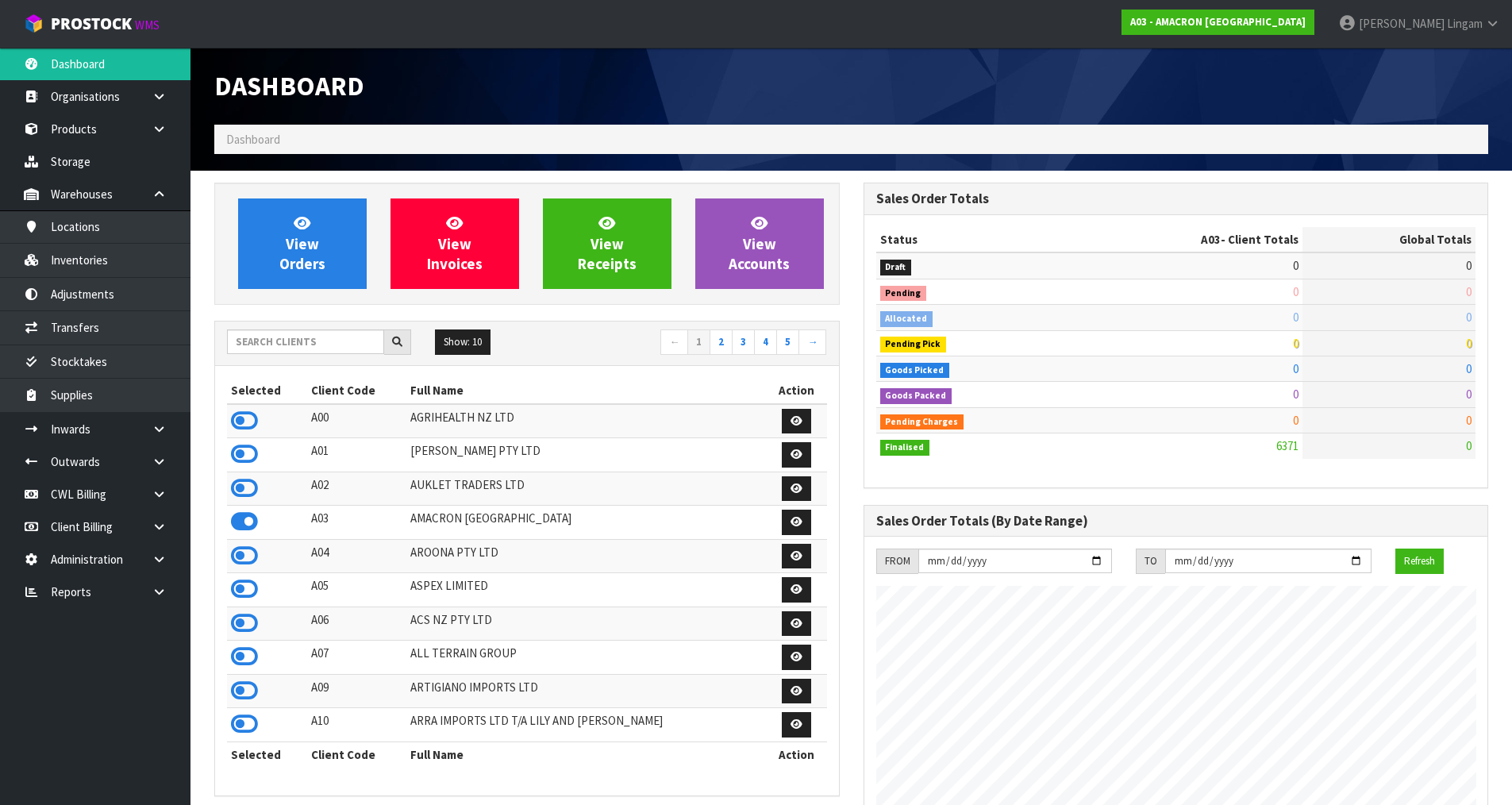
scroll to position [1100, 648]
click at [348, 341] on input "text" at bounding box center [306, 342] width 157 height 25
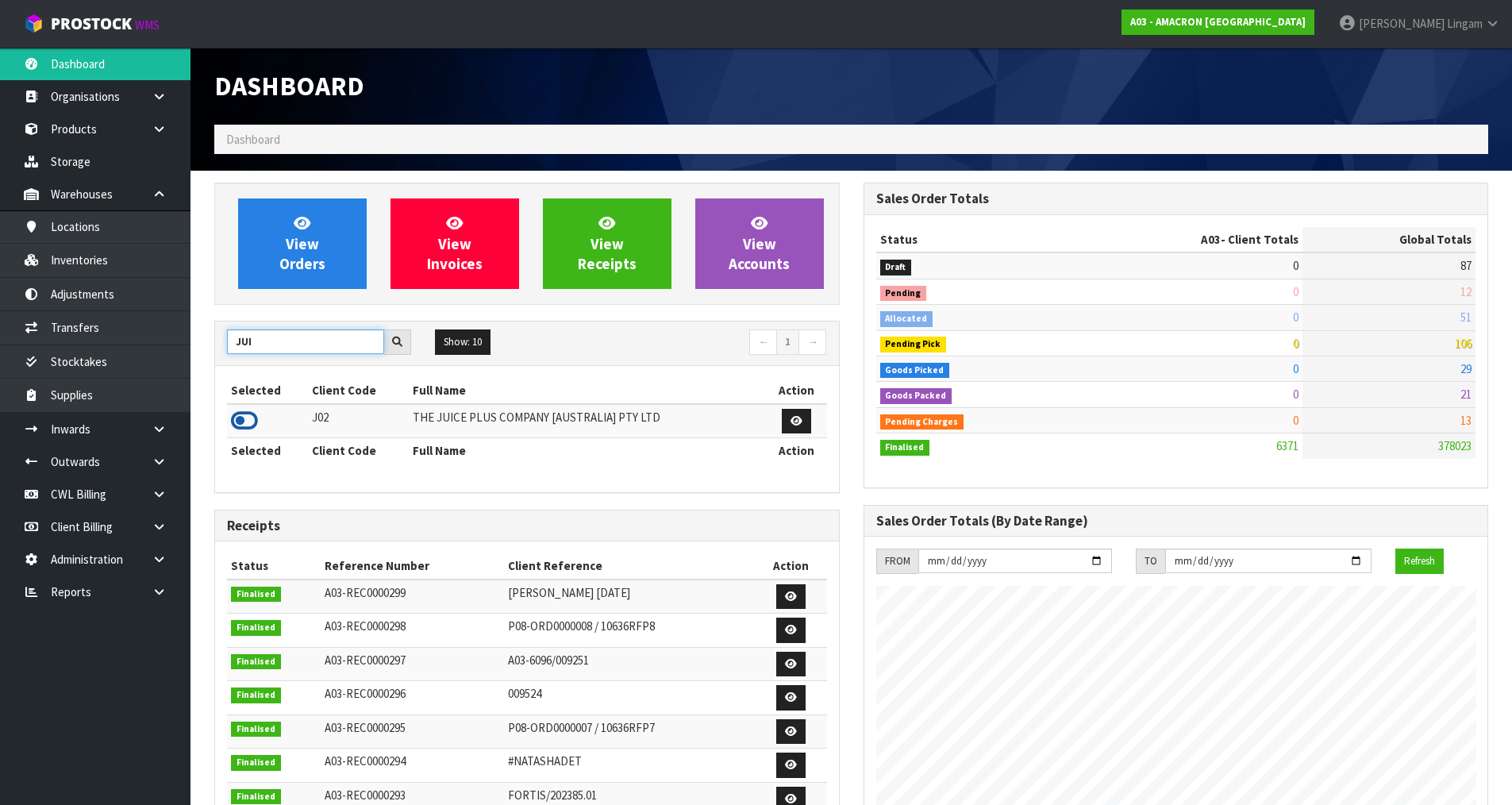
type input "JUI"
click at [238, 424] on icon at bounding box center [244, 420] width 27 height 24
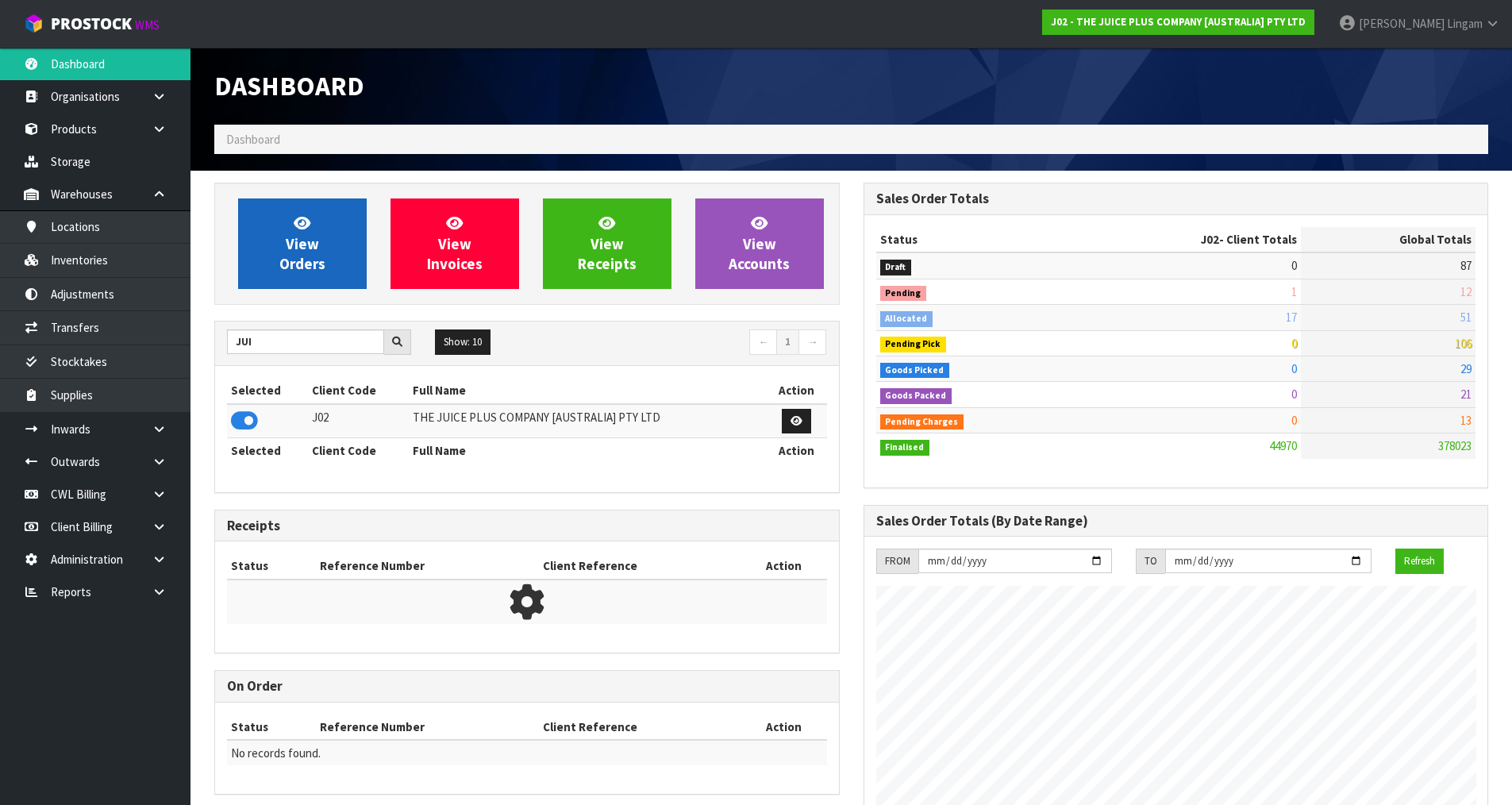
scroll to position [1202, 648]
click at [320, 265] on span "View Orders" at bounding box center [302, 244] width 46 height 59
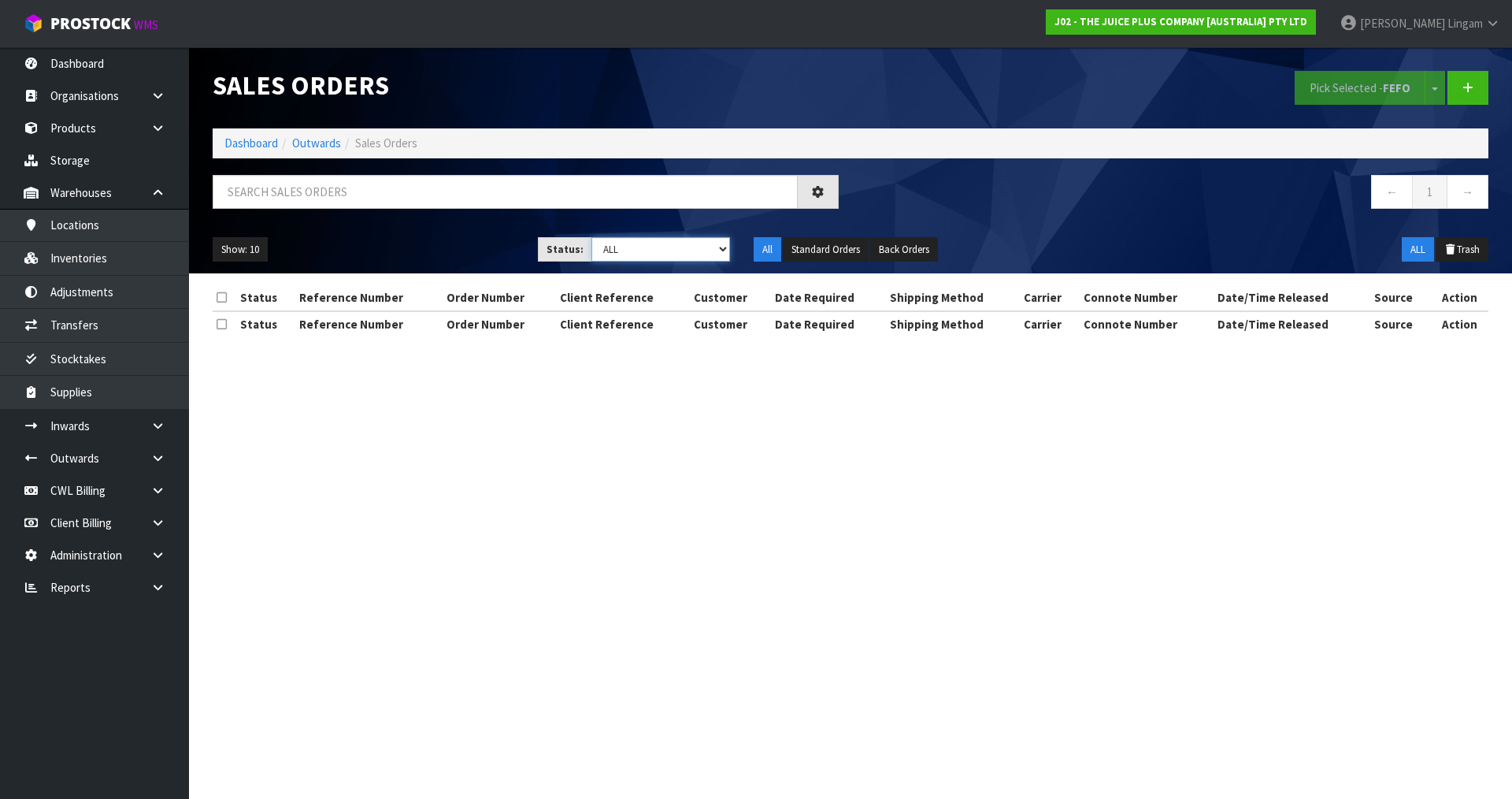
click at [708, 245] on select "Draft Pending Allocated Pending Pick Goods Picked Goods Packed Pending Charges …" at bounding box center [661, 249] width 139 height 25
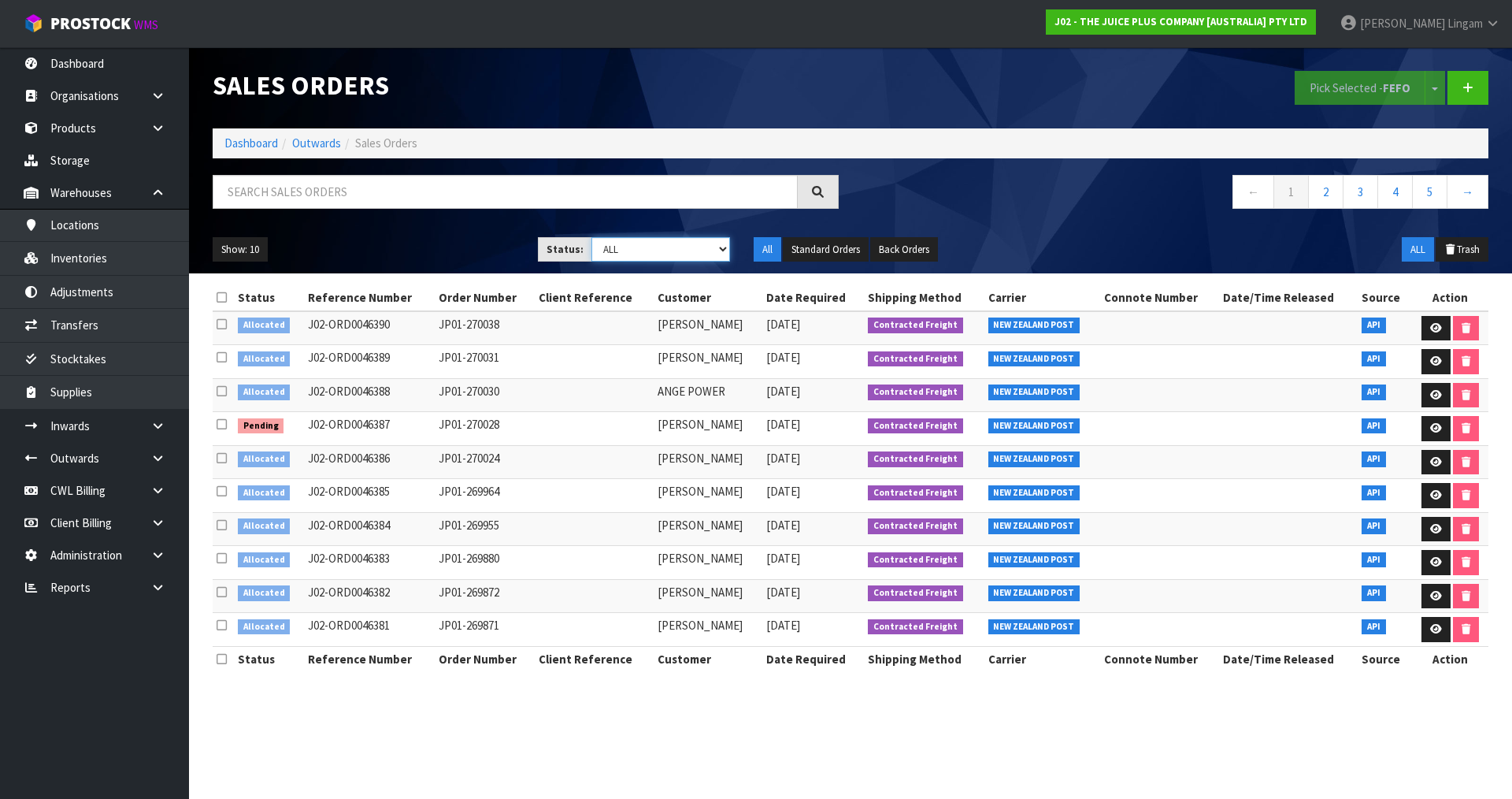
select select "string:2"
click at [591, 237] on select "Draft Pending Allocated Pending Pick Goods Picked Goods Packed Pending Charges …" at bounding box center [661, 249] width 139 height 25
click at [221, 295] on icon at bounding box center [221, 297] width 10 height 11
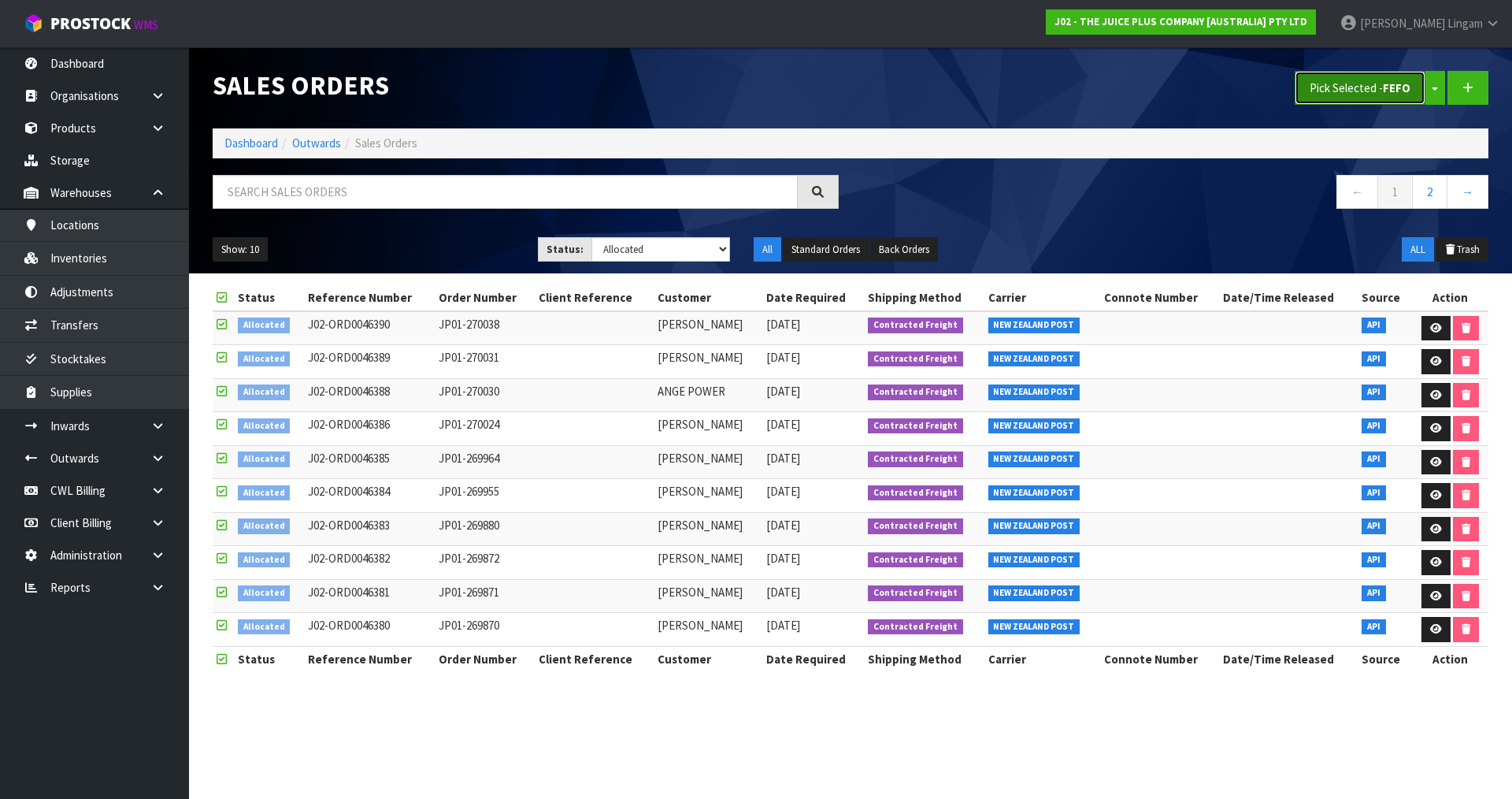
click at [1363, 88] on button "Pick Selected - FEFO" at bounding box center [1360, 88] width 131 height 34
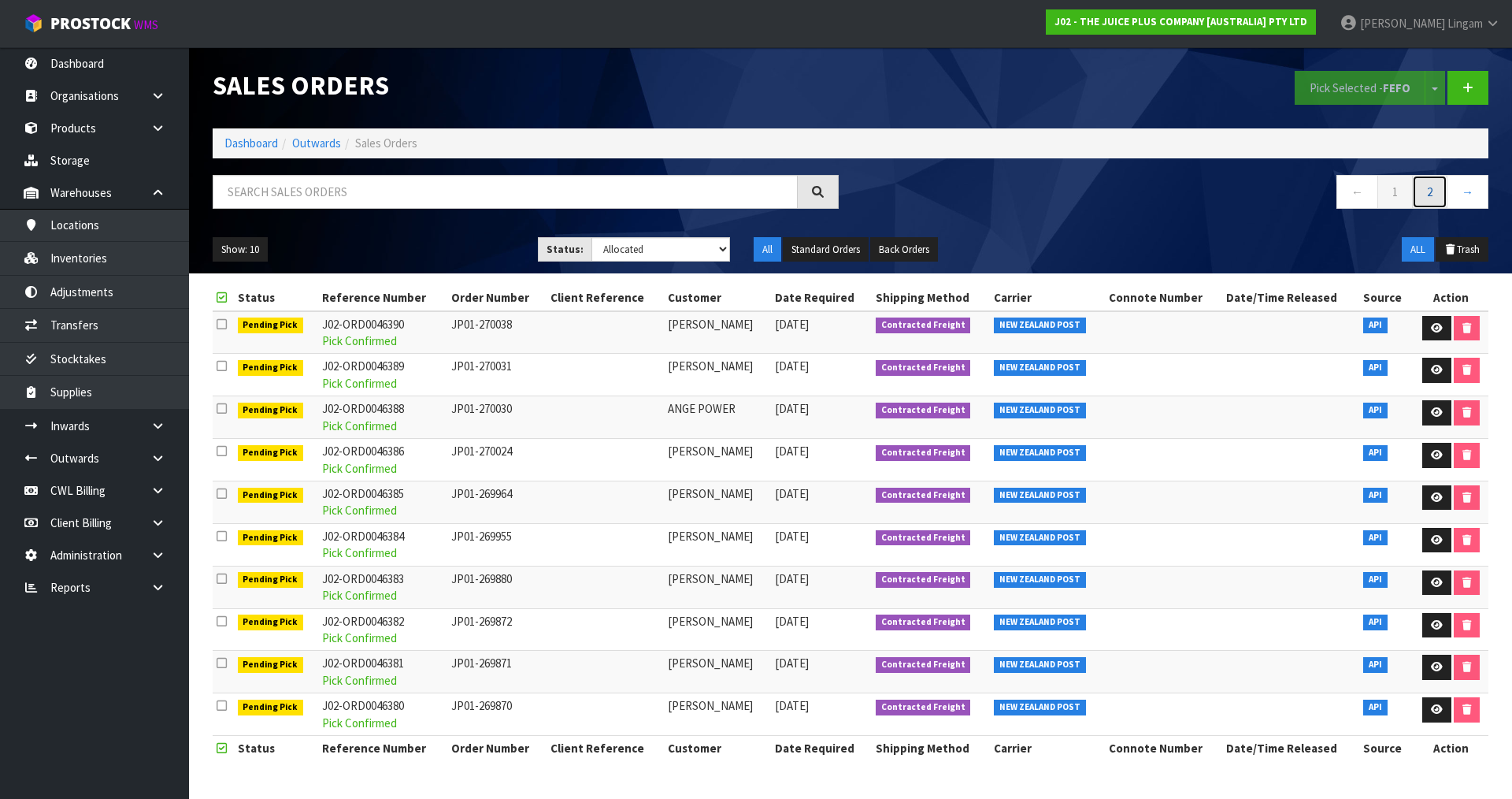
click at [1439, 193] on link "2" at bounding box center [1429, 191] width 35 height 34
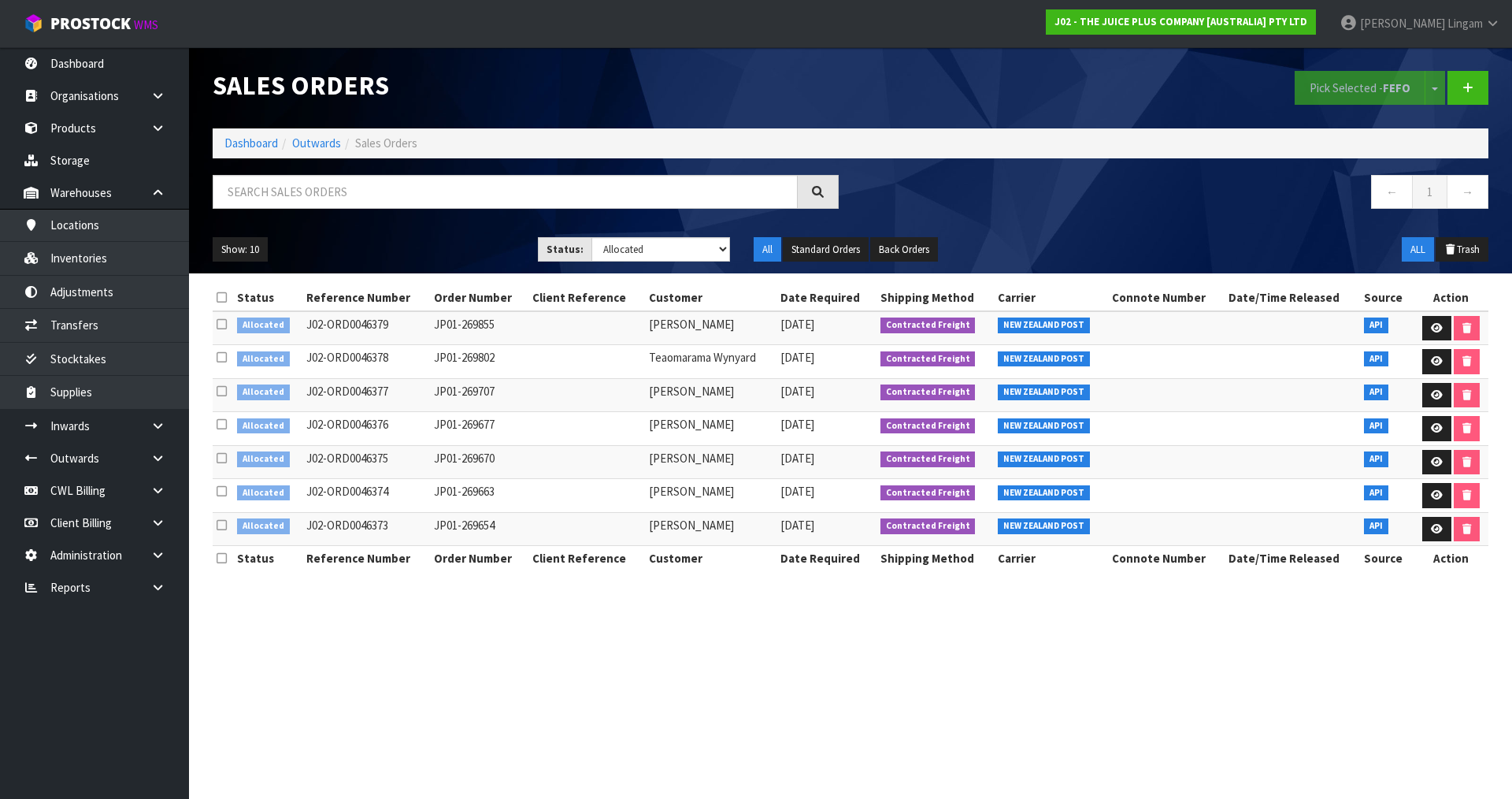
click at [218, 294] on icon at bounding box center [221, 297] width 10 height 11
click at [1340, 89] on button "Pick Selected - FEFO" at bounding box center [1360, 88] width 131 height 34
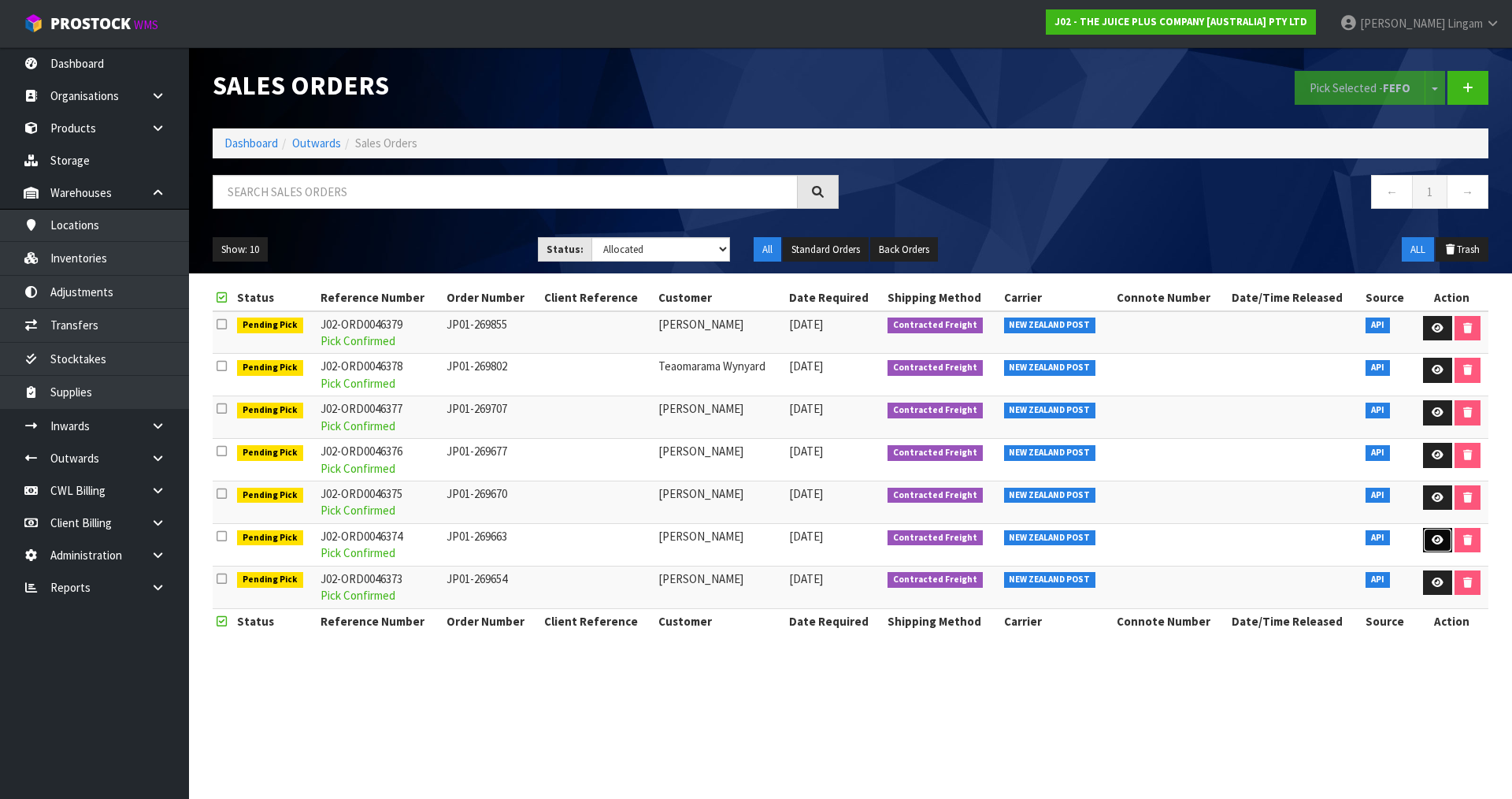
click at [1428, 540] on link at bounding box center [1437, 540] width 29 height 25
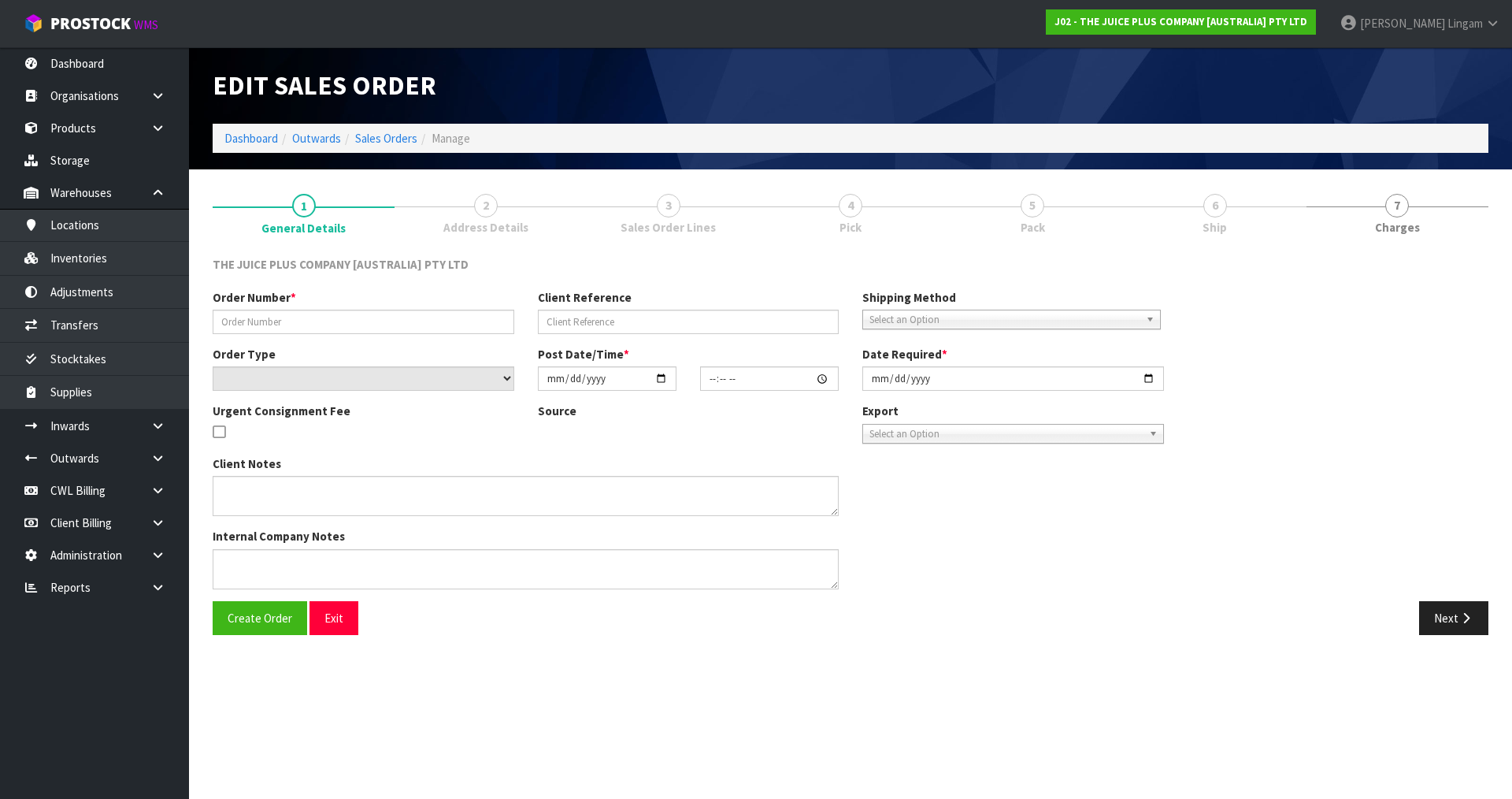
type input "JP01-269663"
select select "number:0"
type input "[DATE]"
type input "15:46:23.000"
type input "[DATE]"
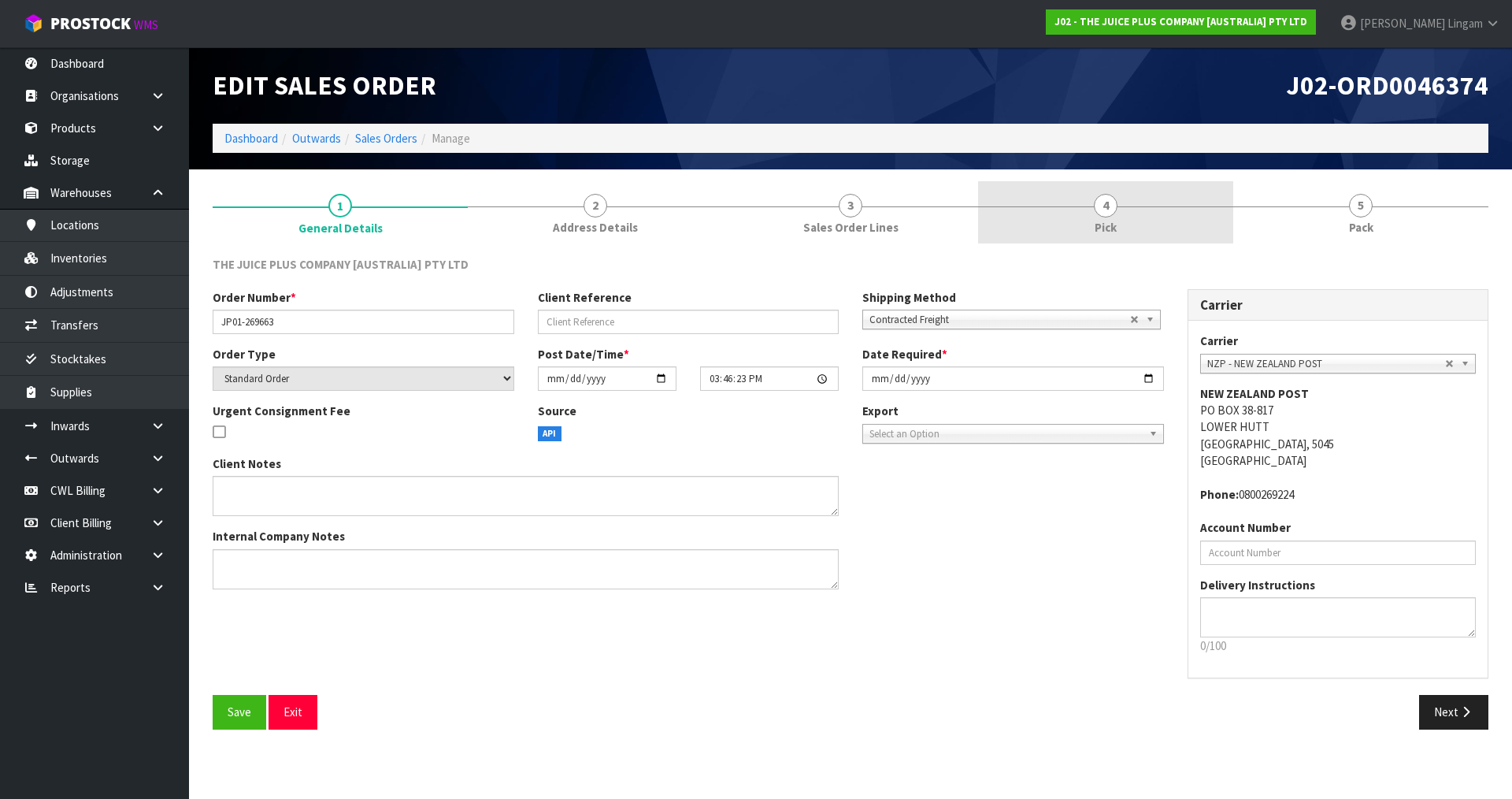
click at [1149, 201] on link "4 Pick" at bounding box center [1105, 212] width 255 height 62
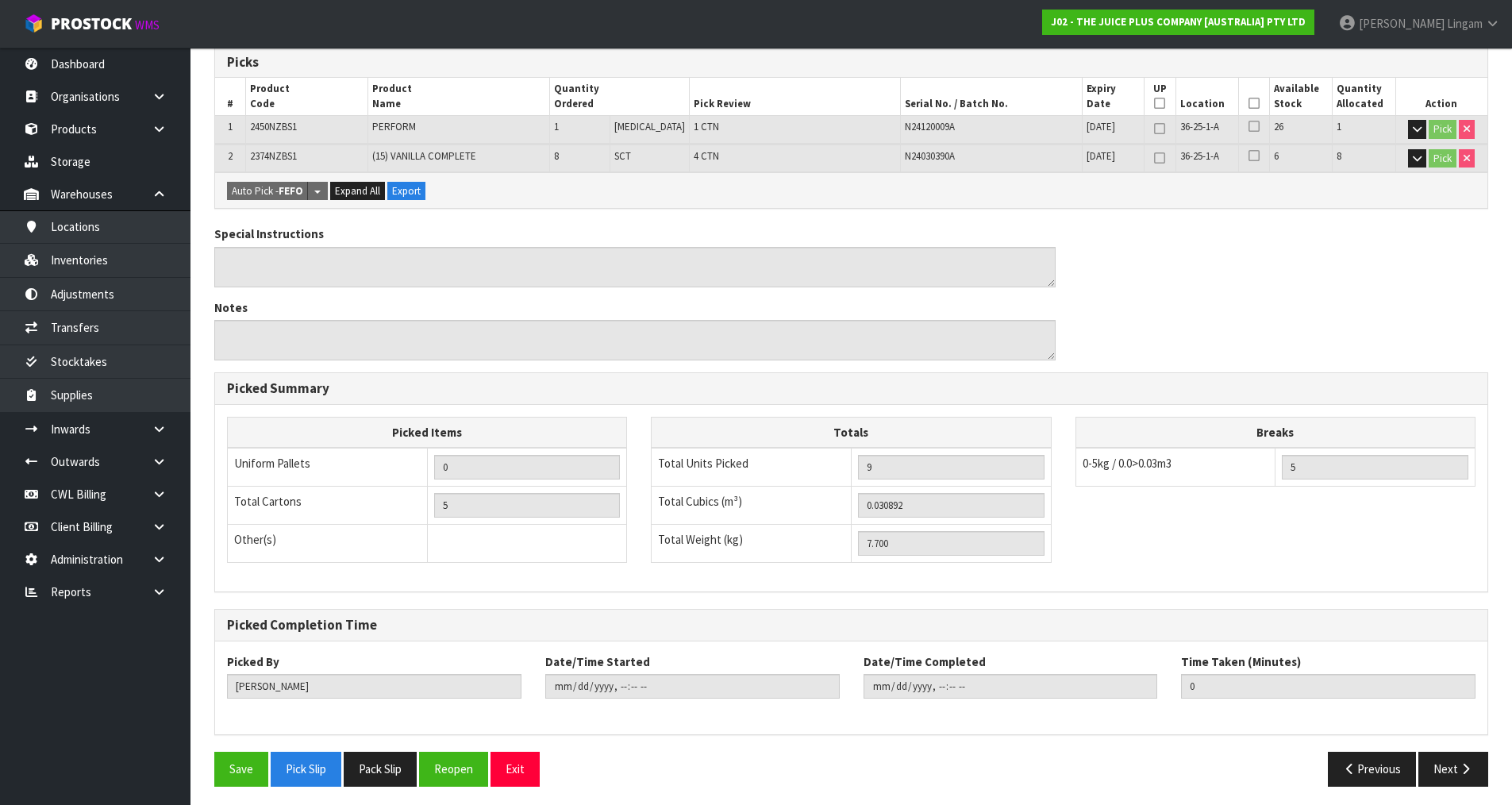
scroll to position [276, 0]
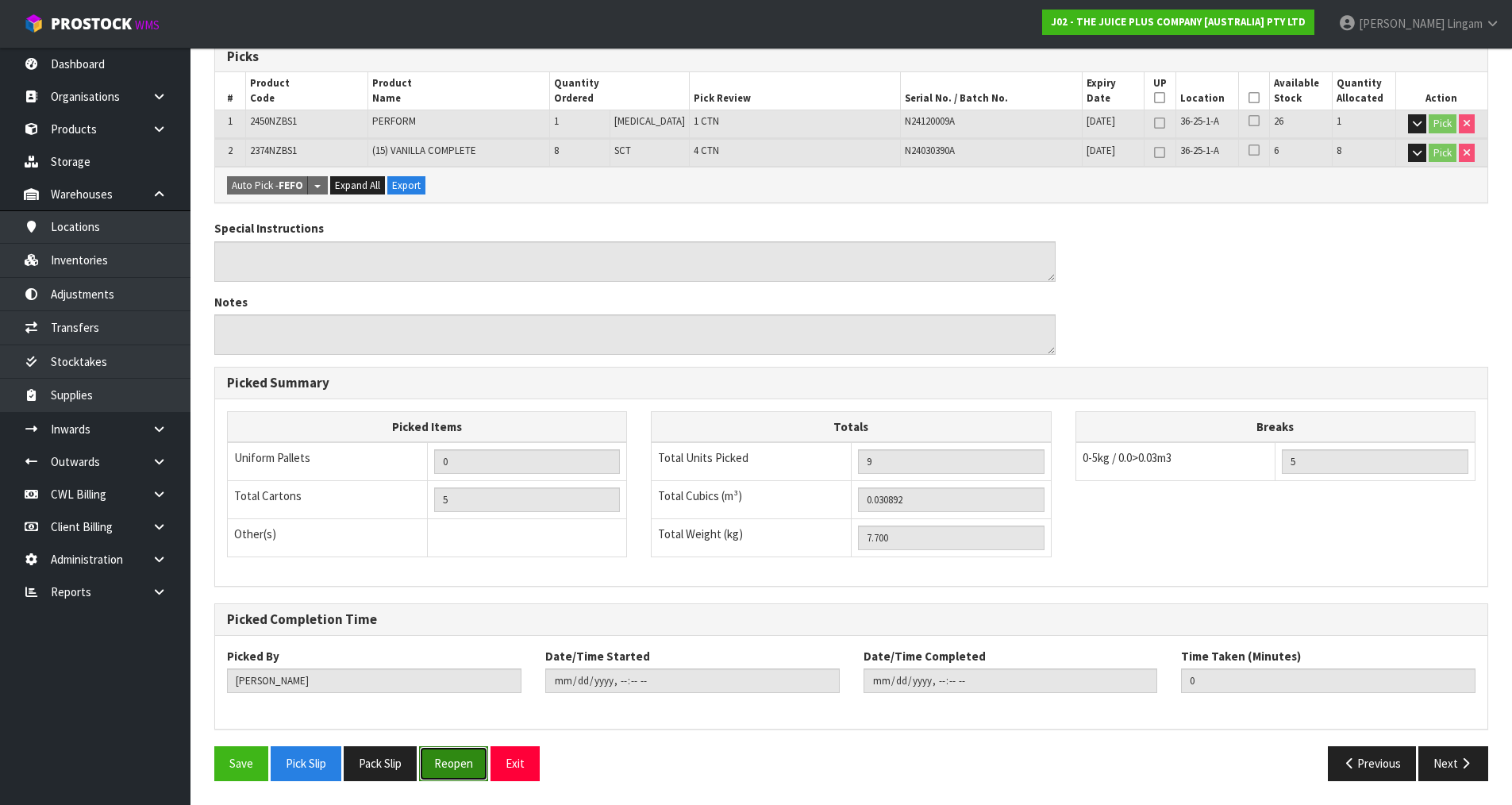
click at [446, 765] on button "Reopen" at bounding box center [454, 763] width 69 height 34
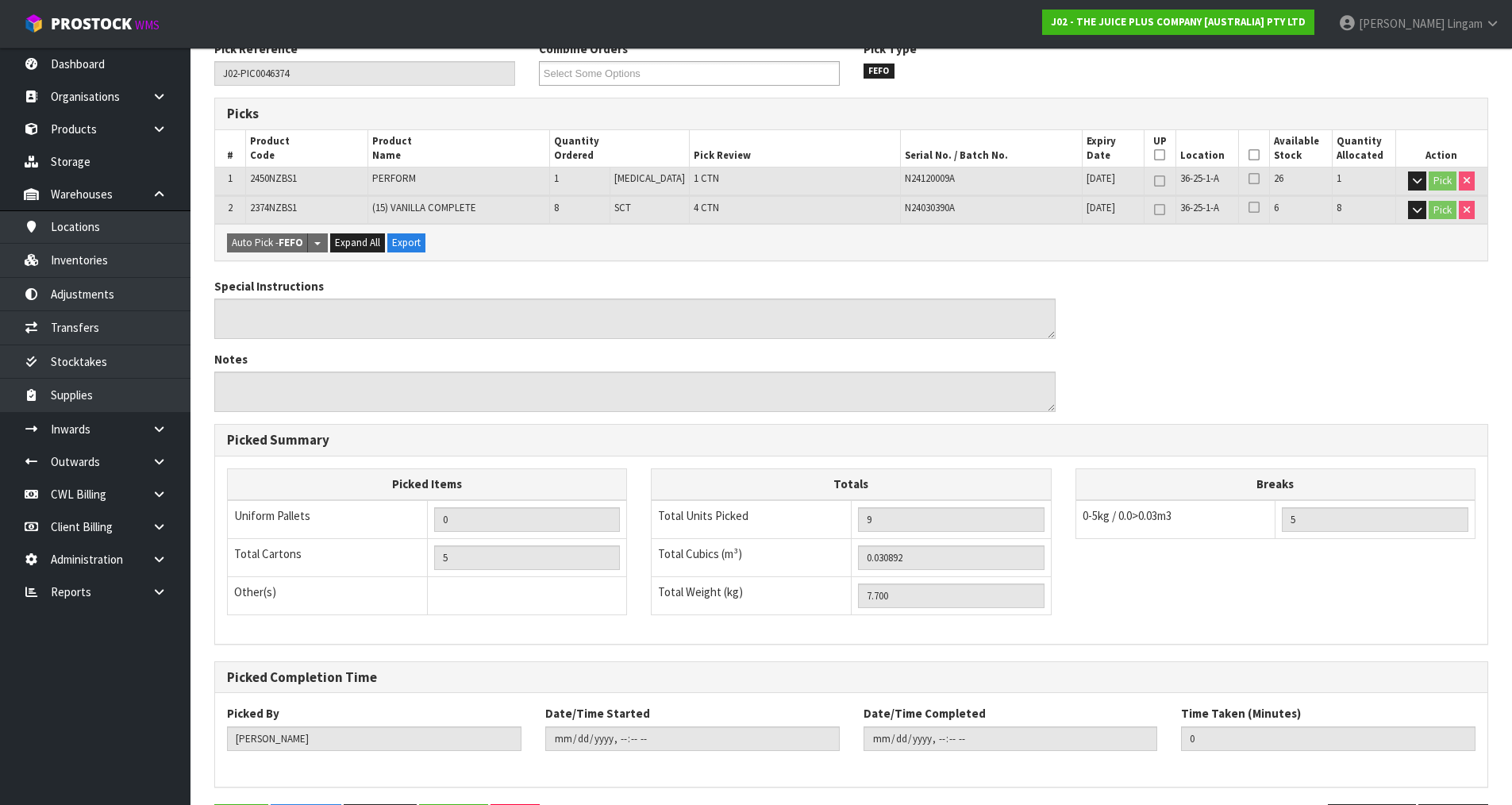
scroll to position [0, 0]
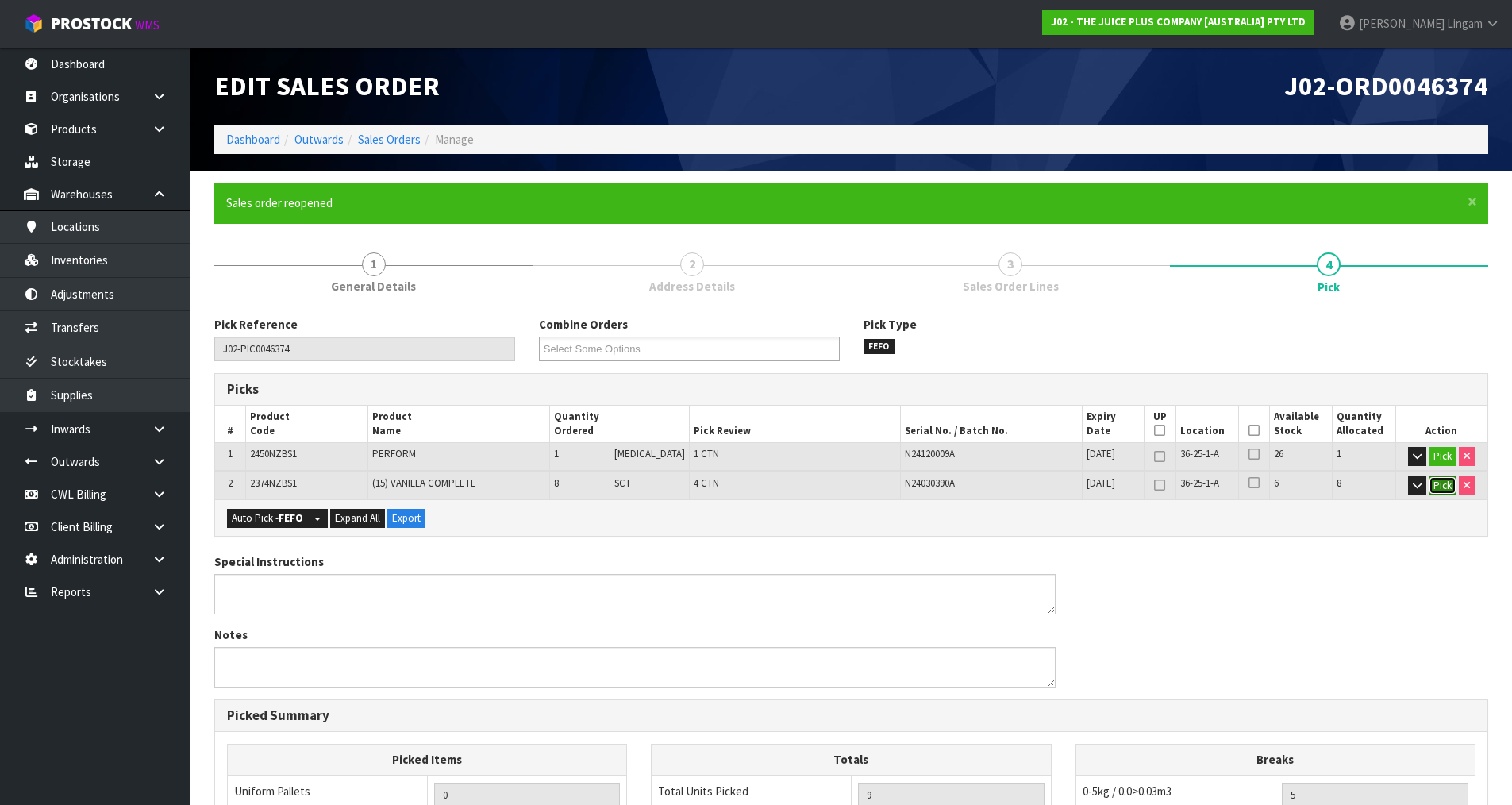
click at [1434, 489] on button "Pick" at bounding box center [1443, 485] width 28 height 19
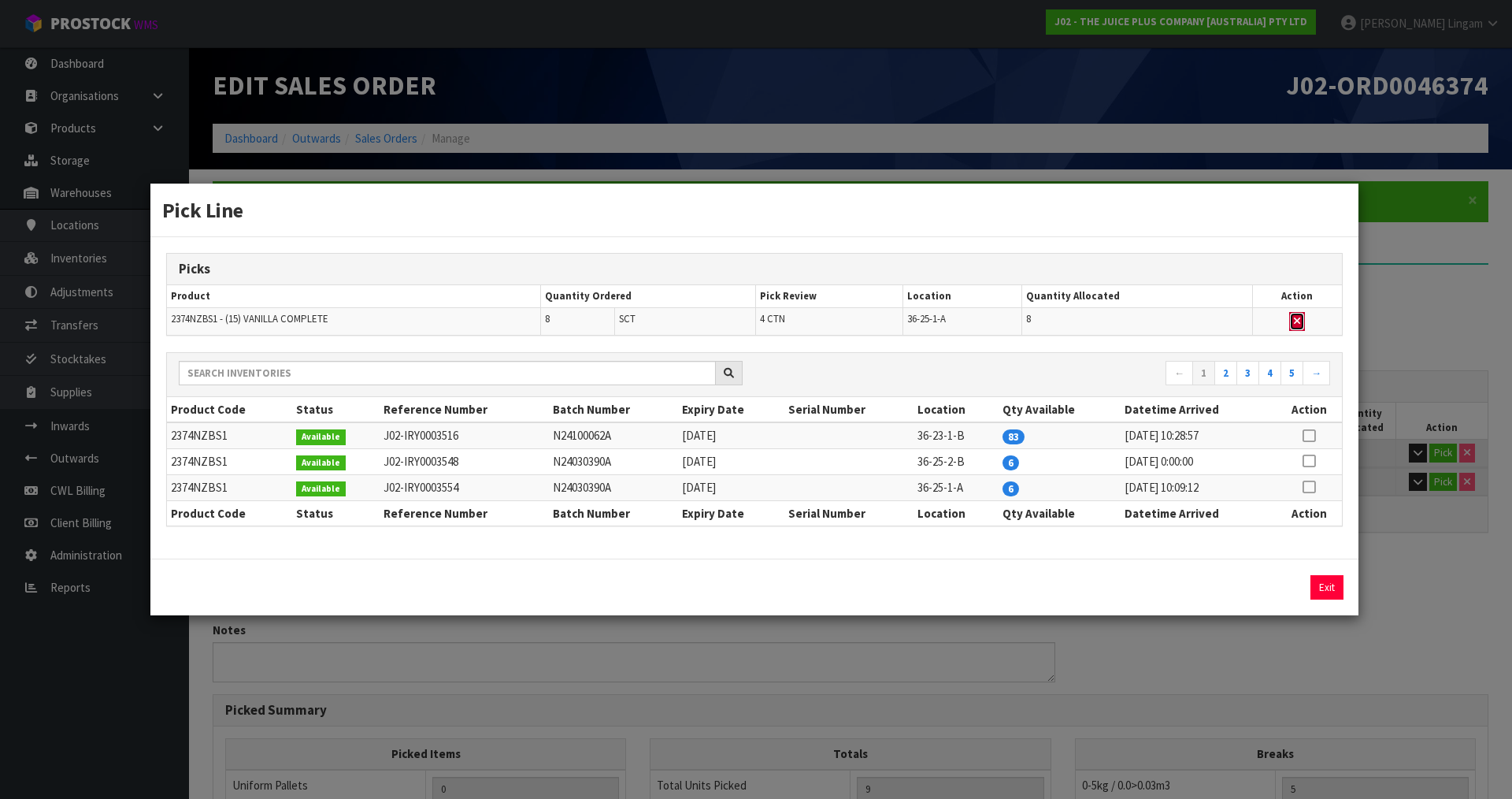
click at [1300, 322] on icon "button" at bounding box center [1297, 321] width 7 height 10
type input "1"
type input "0.005292"
type input "1.3"
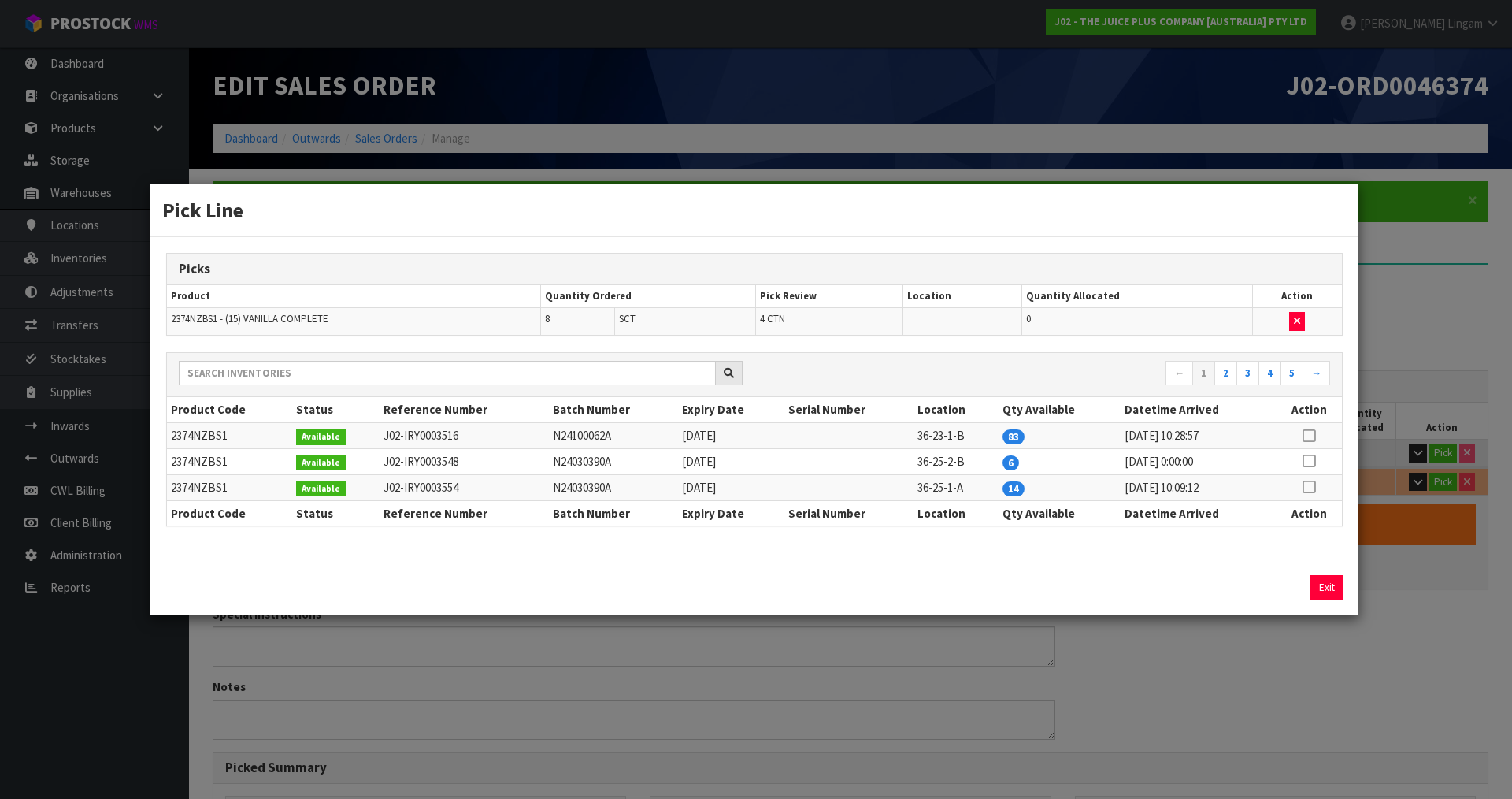
click at [1315, 436] on icon at bounding box center [1308, 436] width 12 height 1
click at [1275, 584] on button "Assign Pick" at bounding box center [1273, 588] width 65 height 25
type input "5"
type input "9"
type input "0.030892"
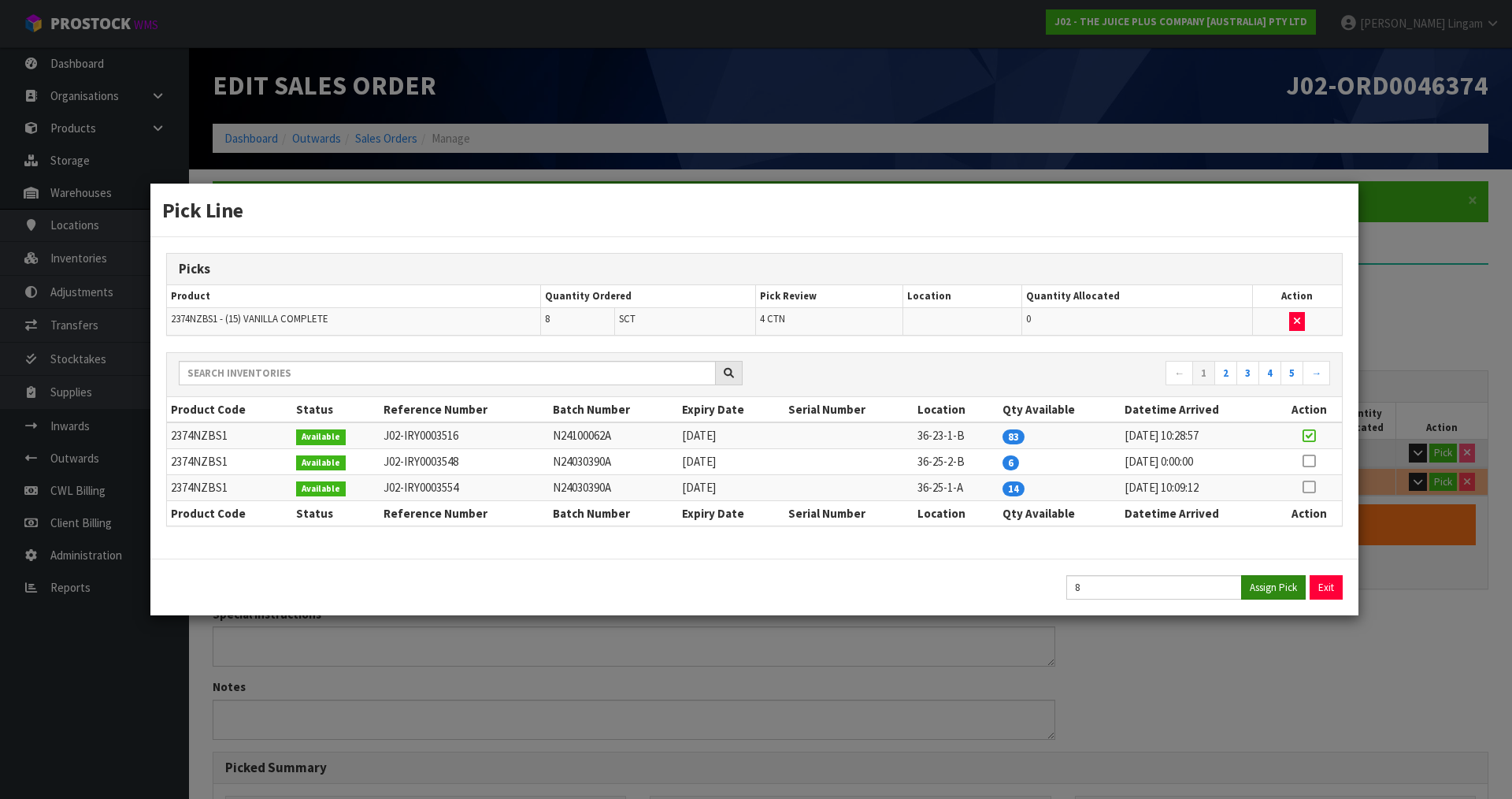
type input "7.7"
click at [1326, 578] on button "Exit" at bounding box center [1327, 588] width 33 height 25
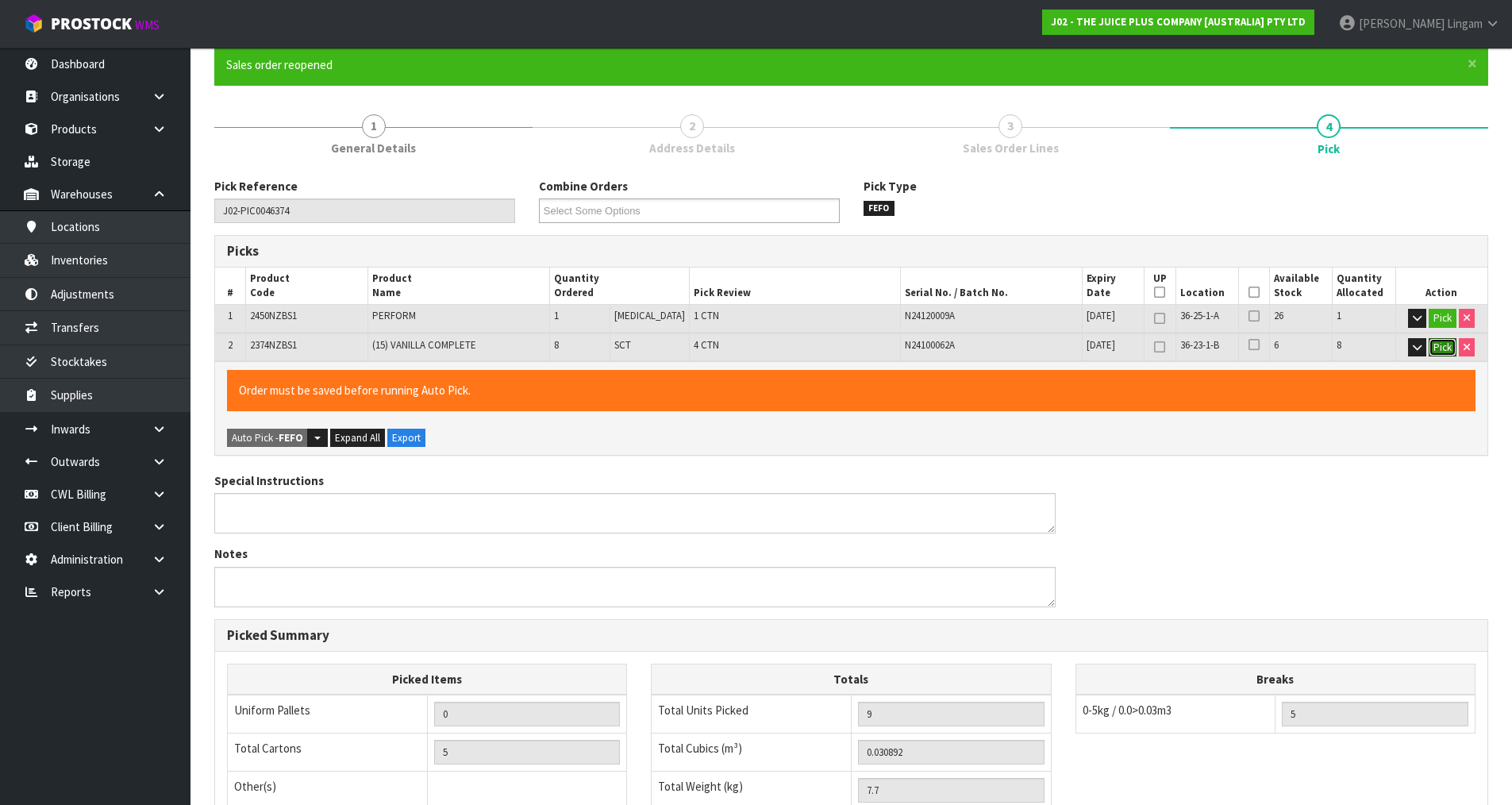
scroll to position [391, 0]
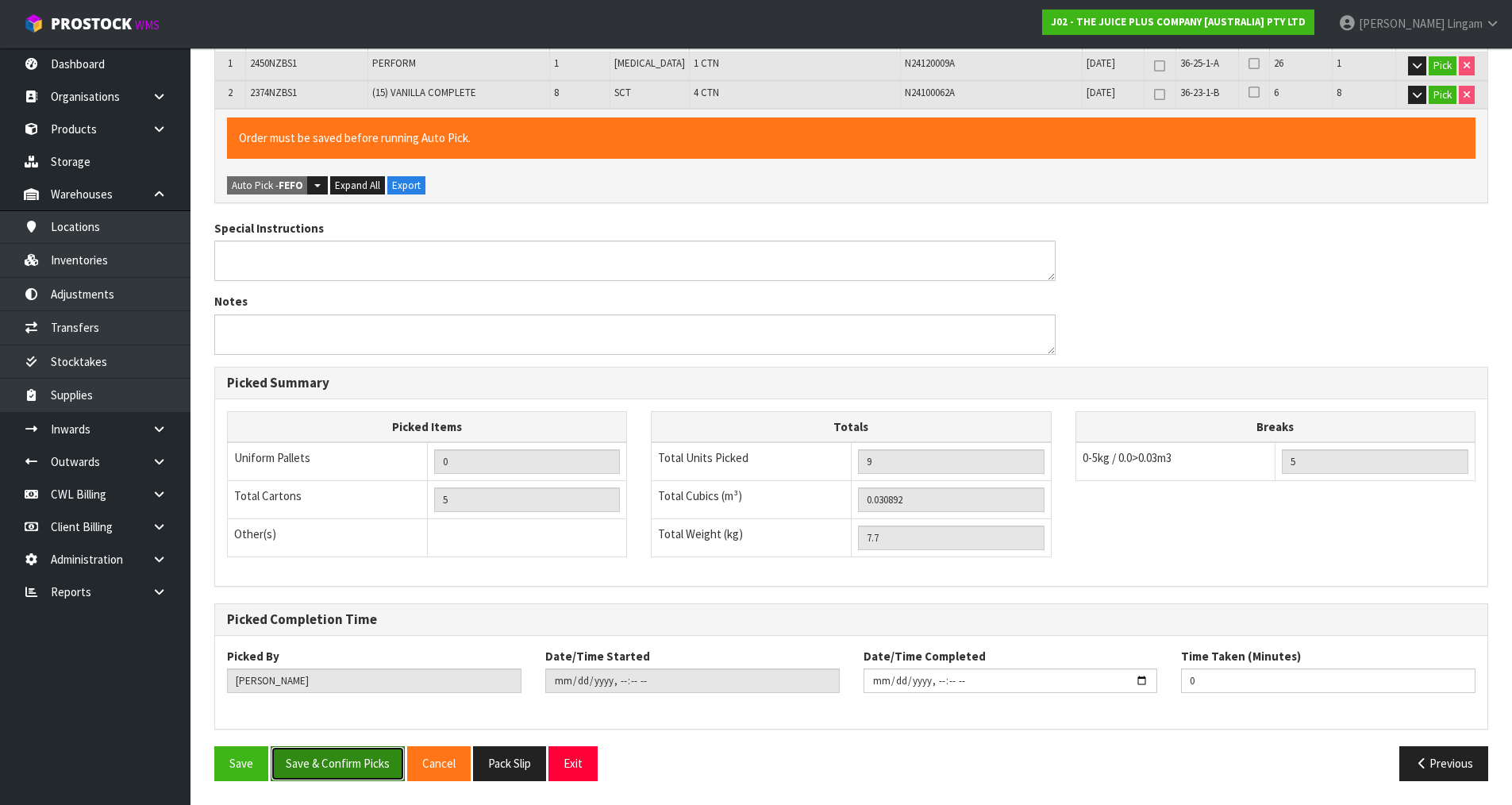
click at [369, 762] on button "Save & Confirm Picks" at bounding box center [338, 763] width 134 height 34
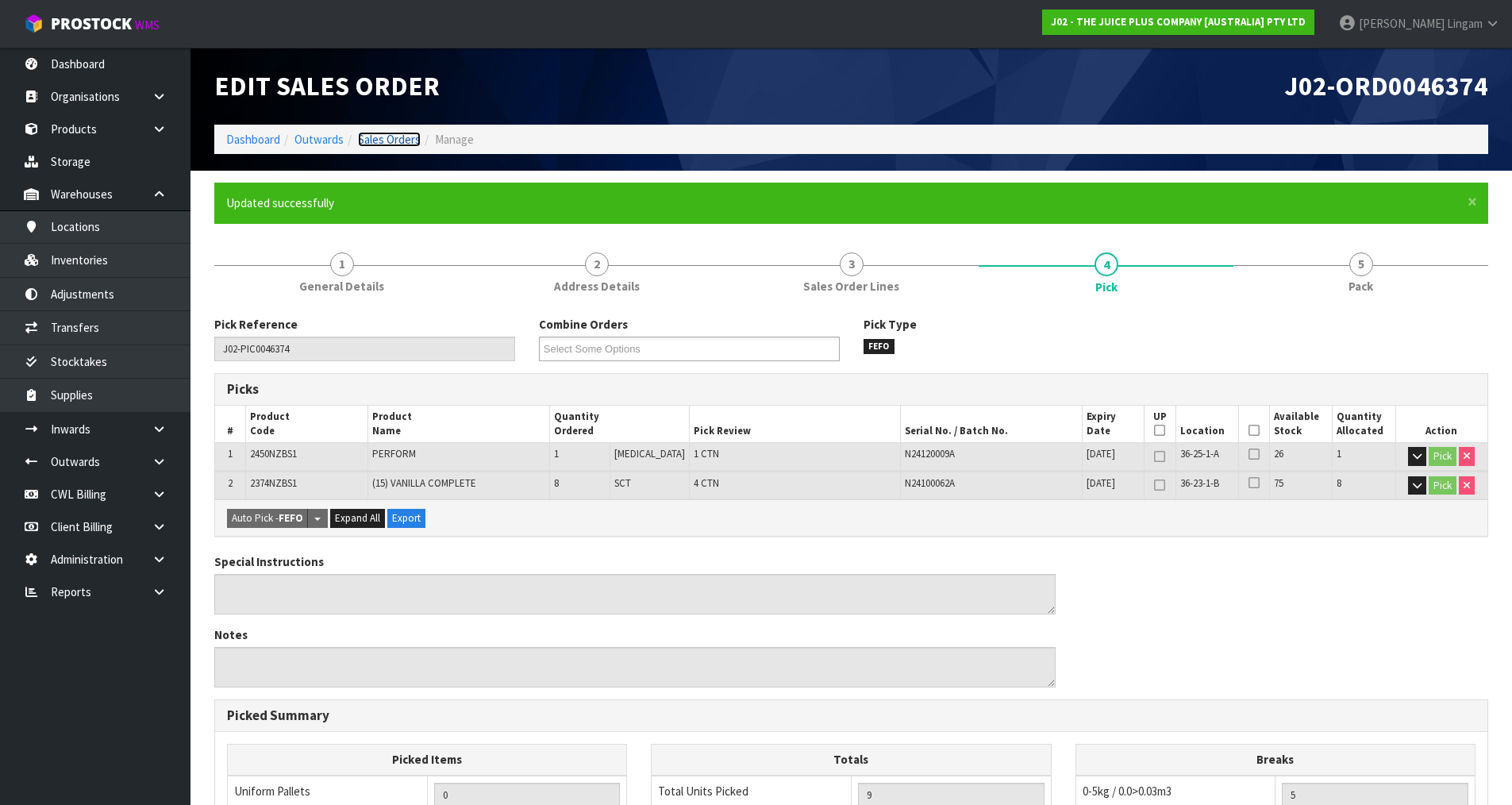
click at [405, 141] on link "Sales Orders" at bounding box center [390, 140] width 63 height 15
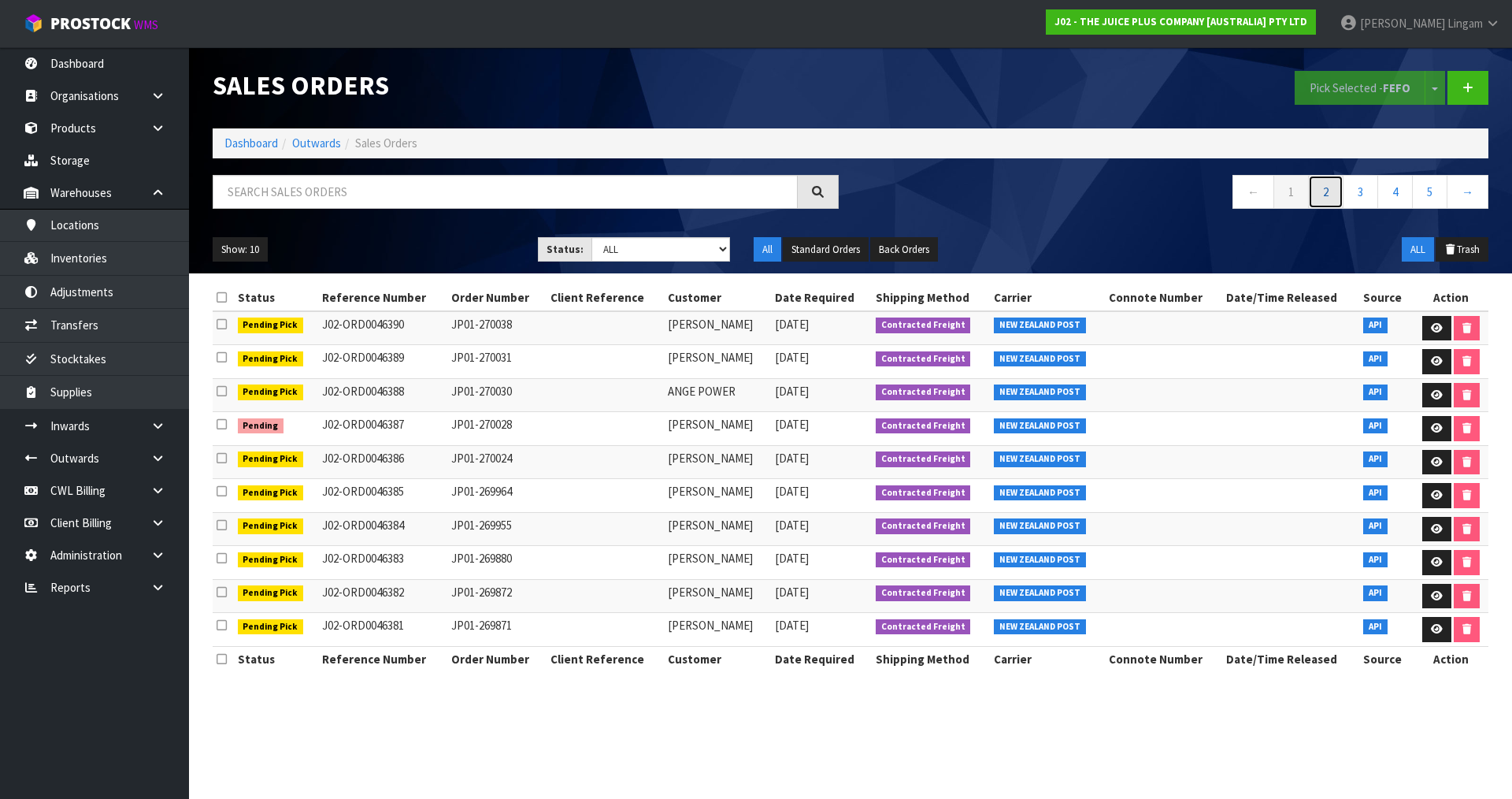
click at [1329, 195] on link "2" at bounding box center [1325, 191] width 35 height 34
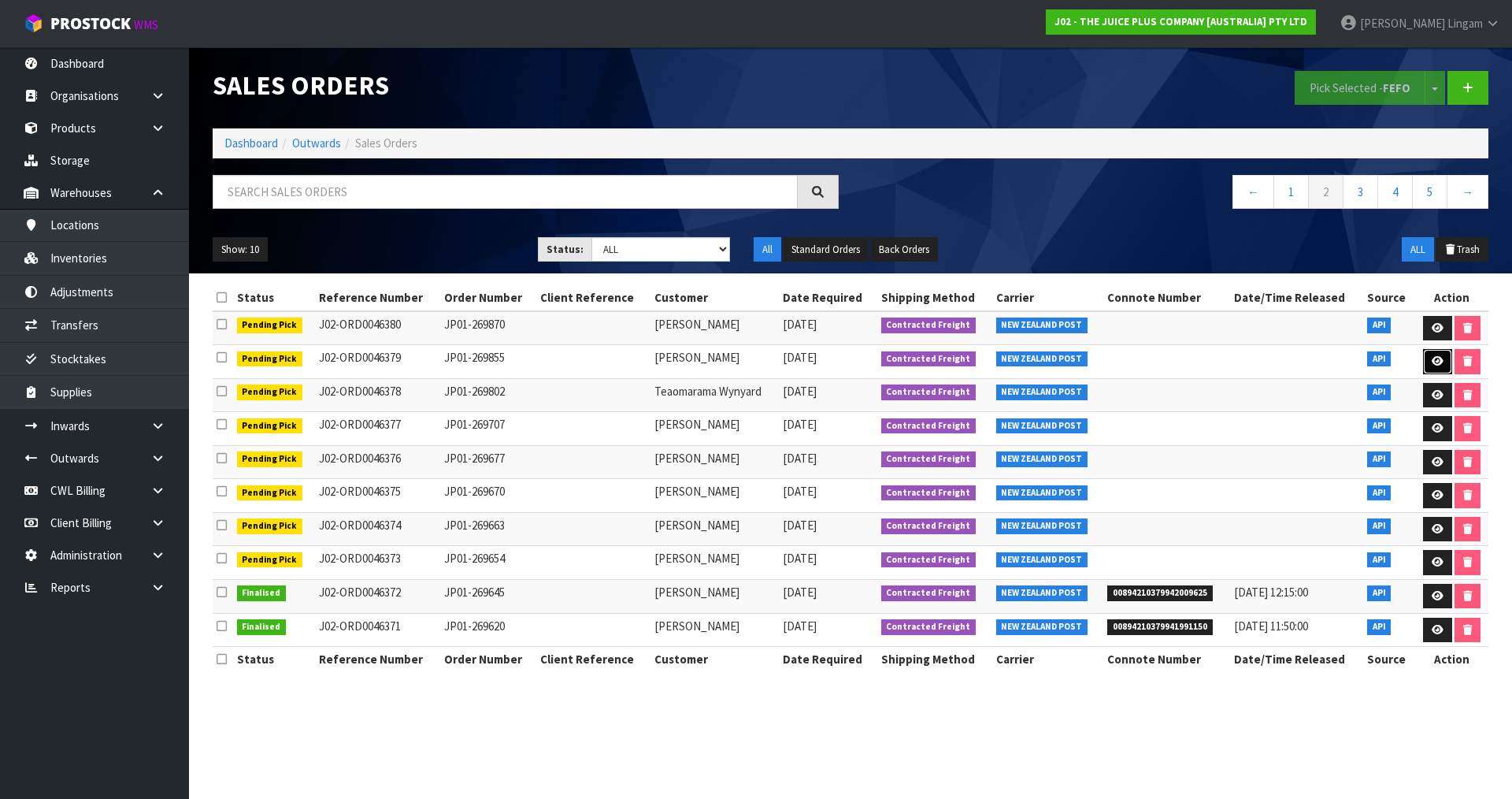
click at [1431, 353] on link at bounding box center [1437, 361] width 29 height 25
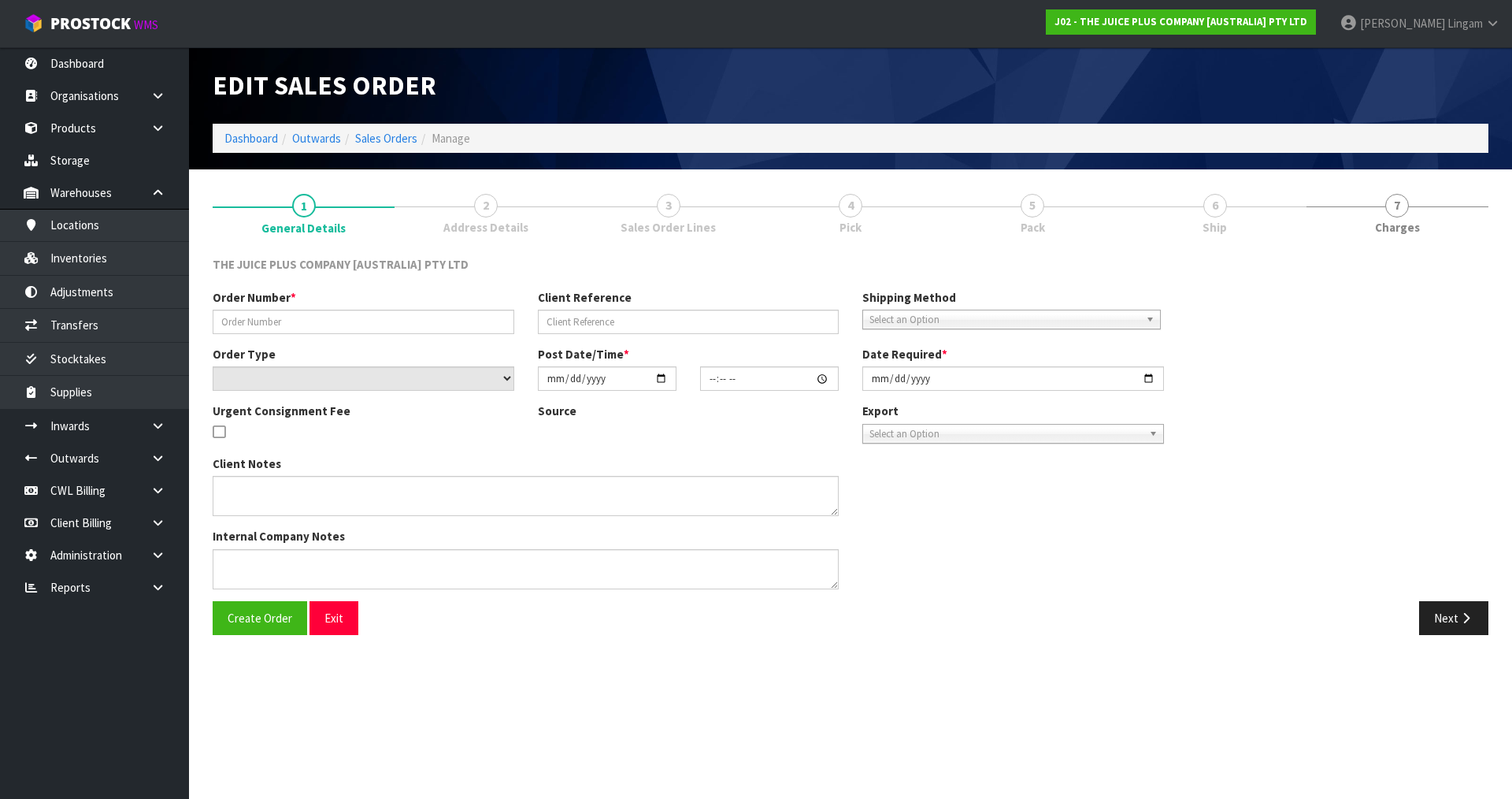
type input "JP01-269855"
select select "number:0"
type input "[DATE]"
type input "03:20:46.000"
type input "[DATE]"
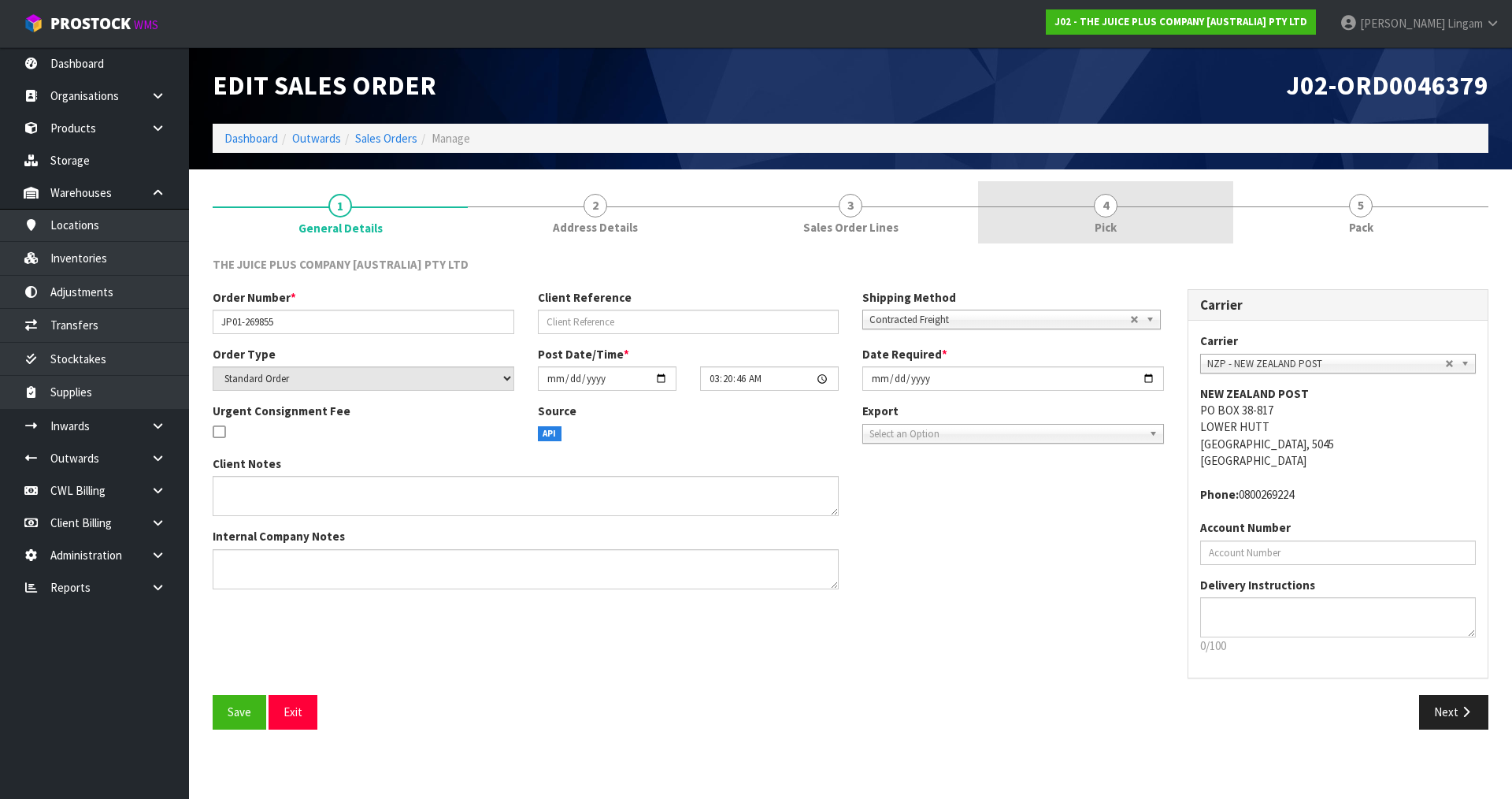
click at [1172, 225] on link "4 Pick" at bounding box center [1105, 212] width 255 height 62
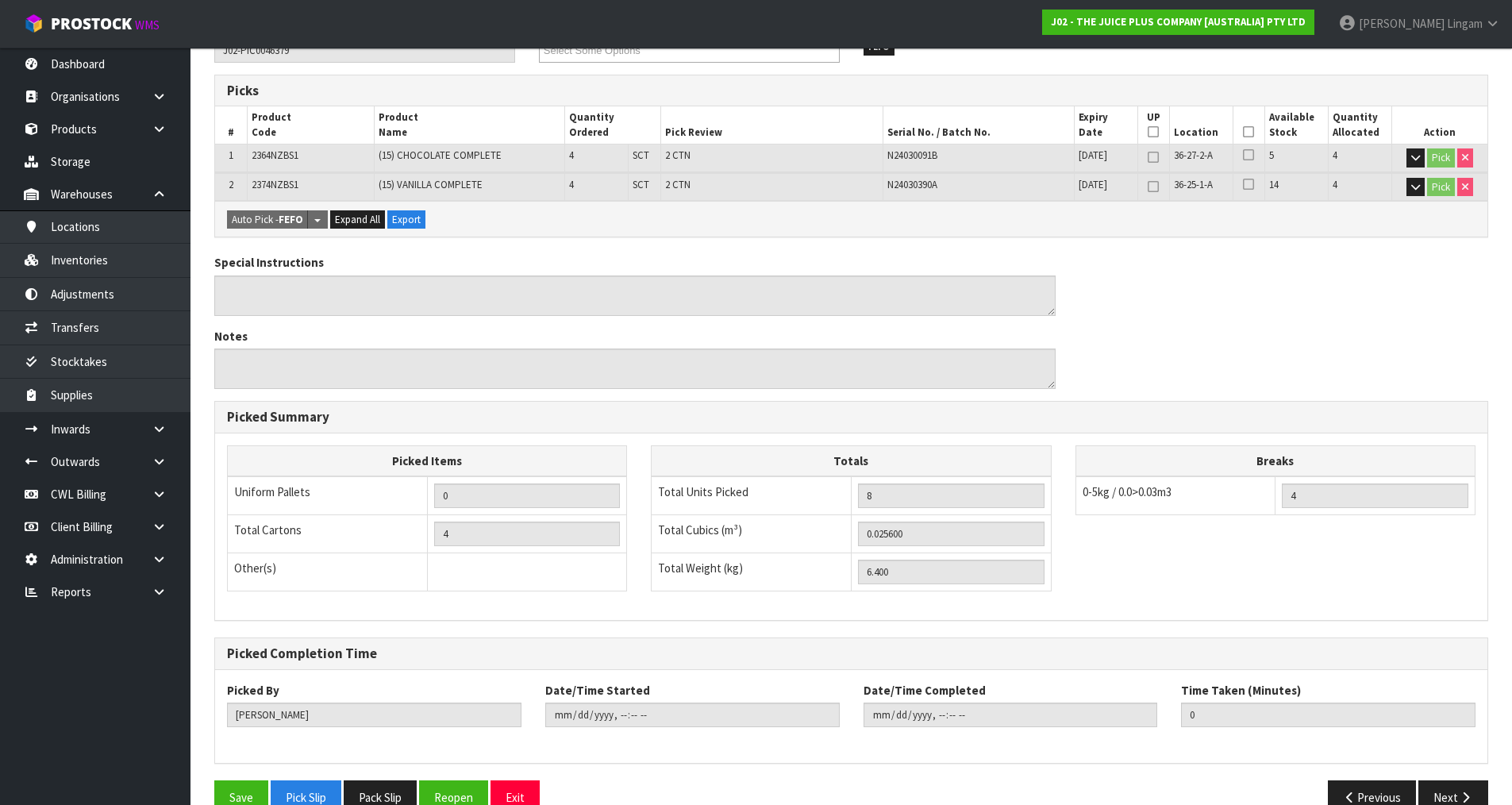
scroll to position [276, 0]
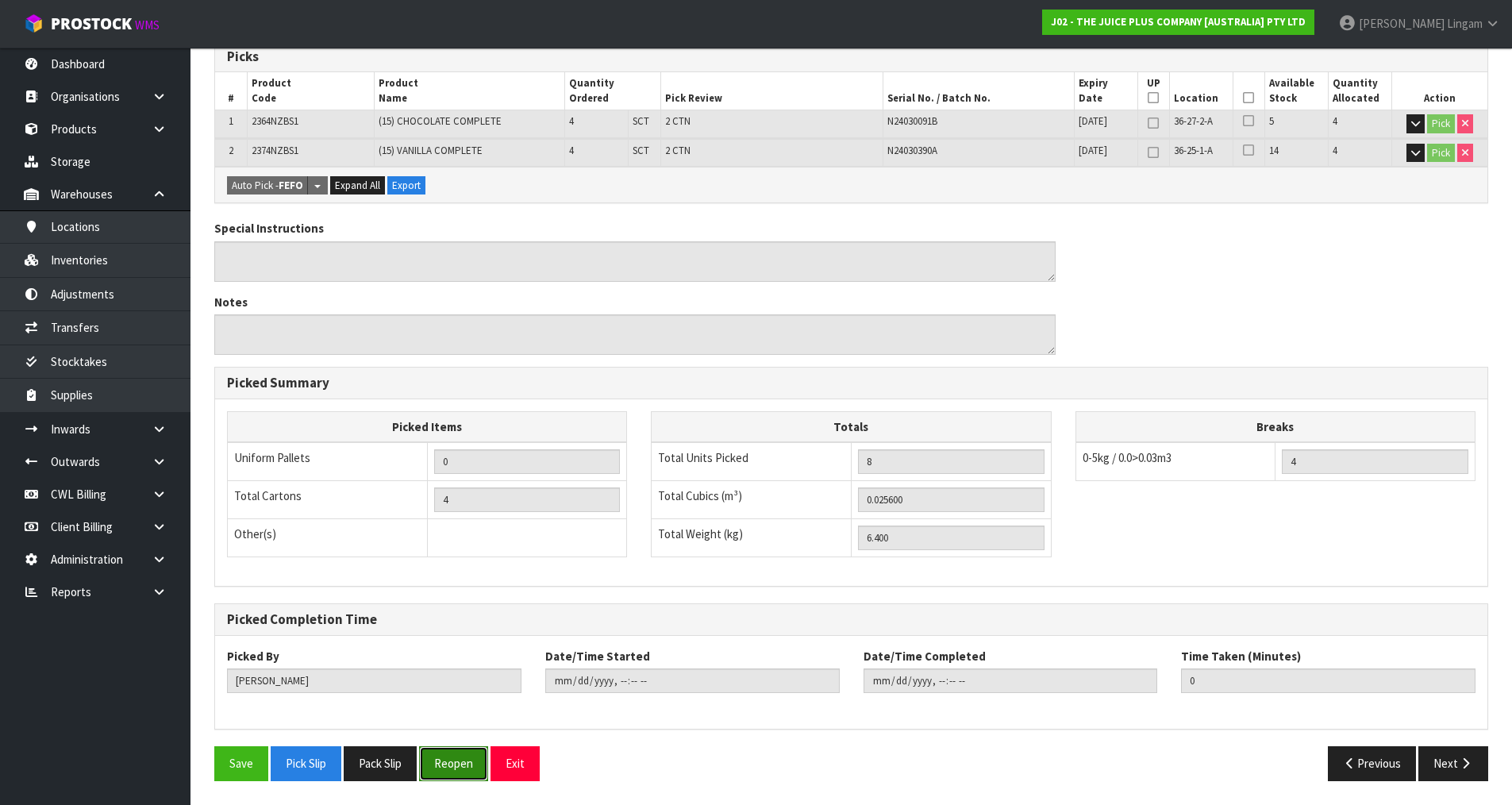
click at [463, 770] on button "Reopen" at bounding box center [454, 763] width 69 height 34
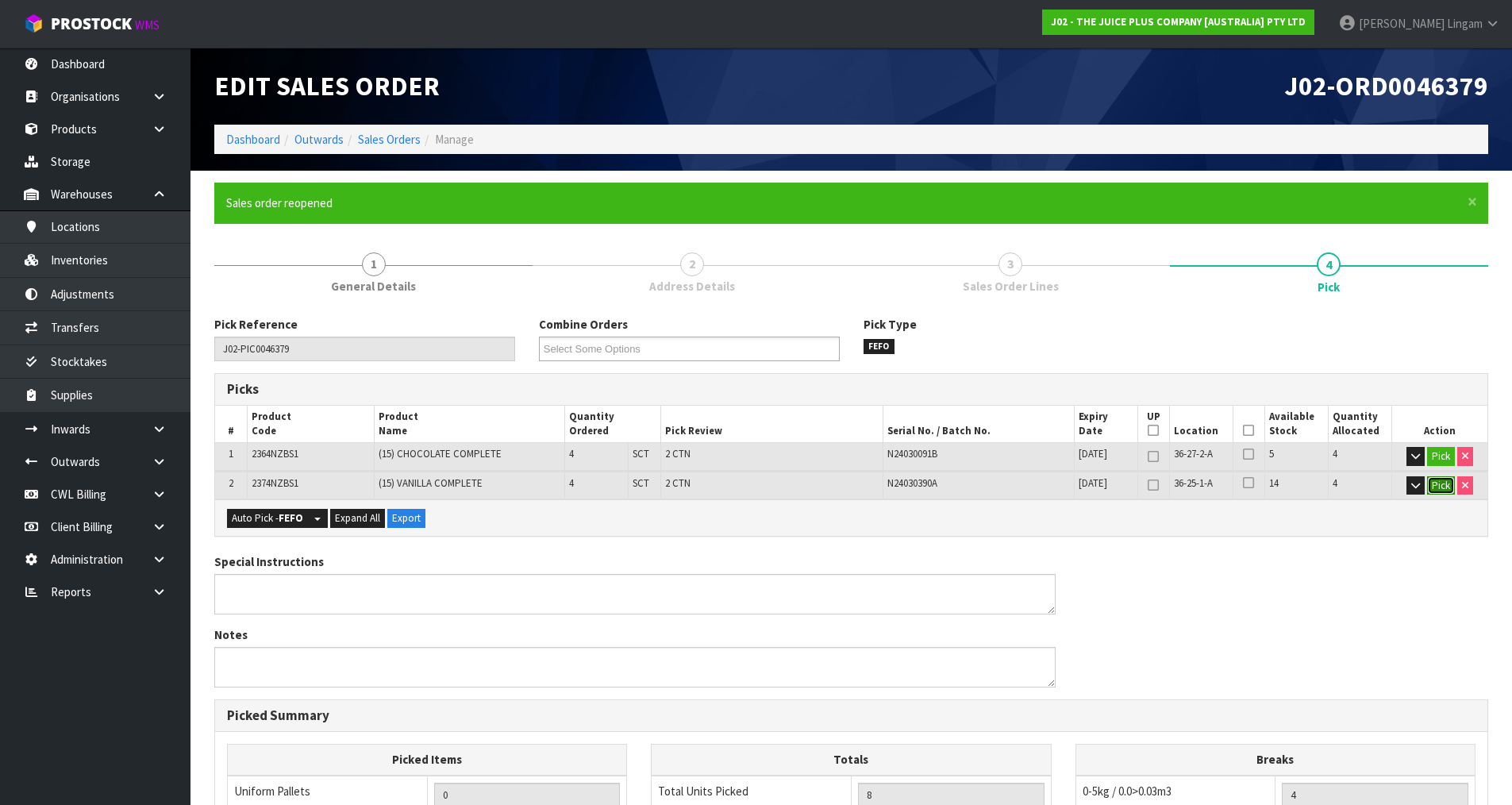
click at [1444, 487] on button "Pick" at bounding box center [1442, 485] width 28 height 19
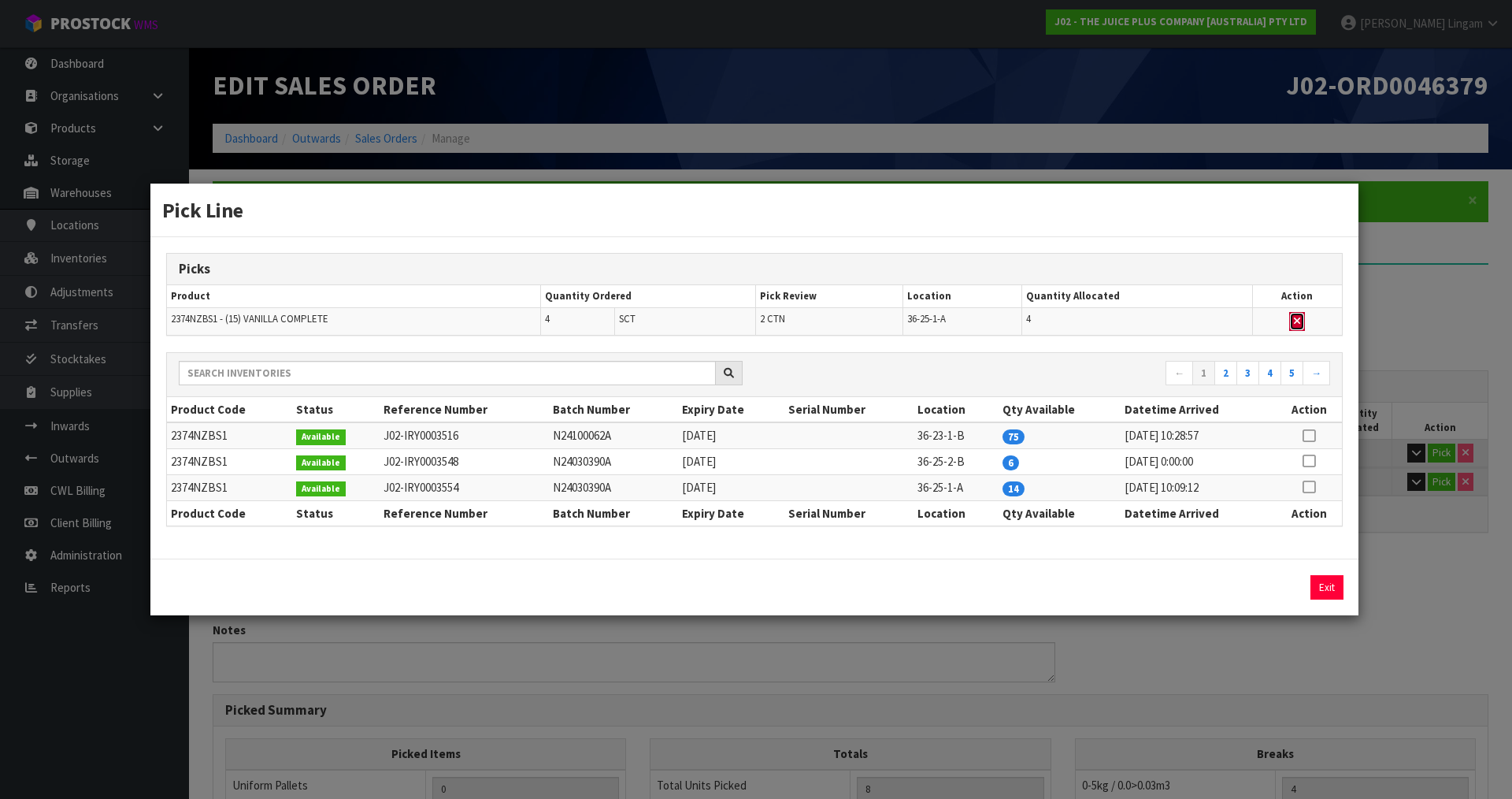
click at [1295, 322] on icon "button" at bounding box center [1297, 321] width 7 height 10
type input "2"
type input "4"
type input "0.0128"
type input "3.2"
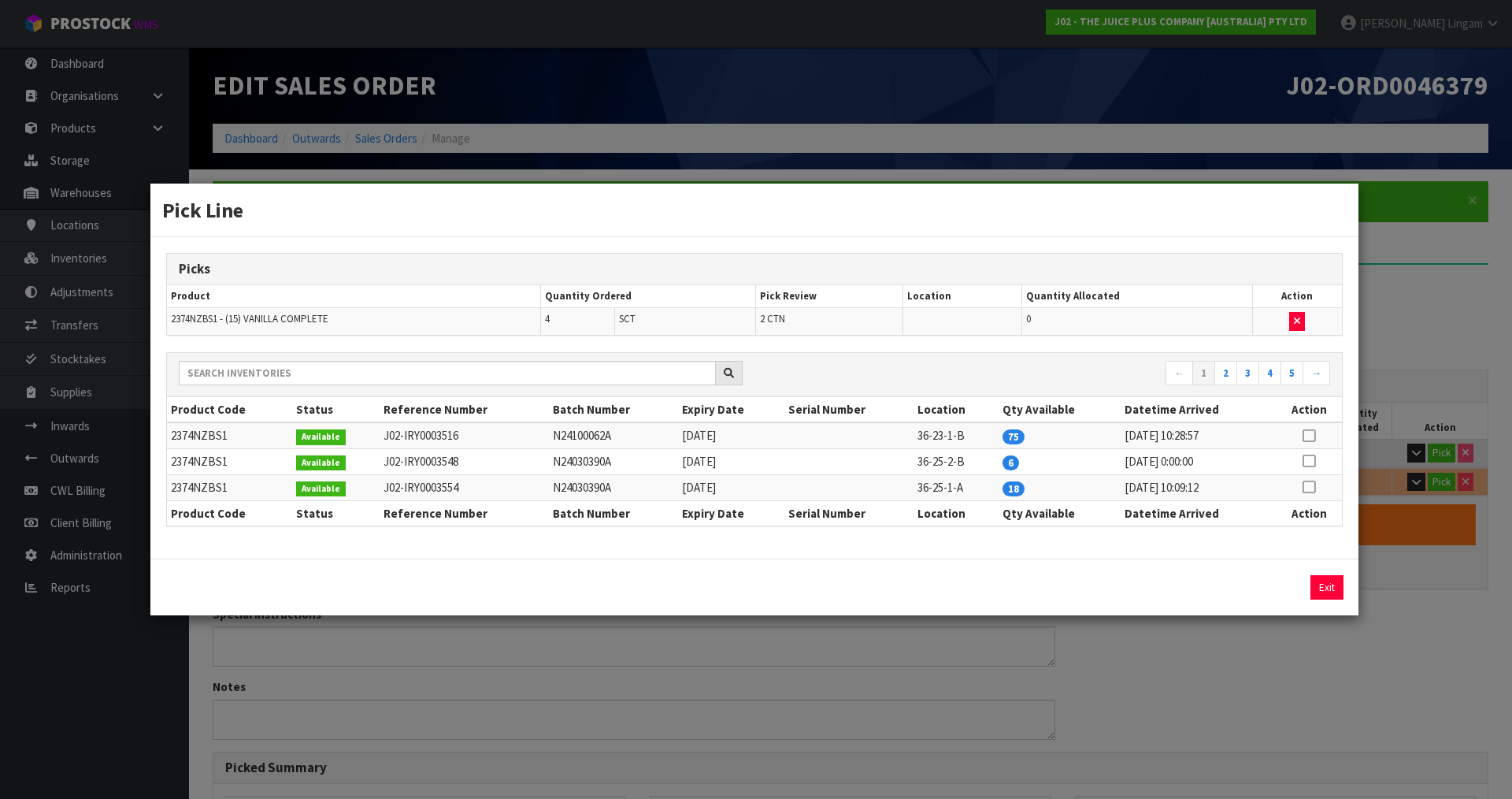
click at [1311, 436] on icon at bounding box center [1308, 436] width 12 height 1
click at [1287, 588] on button "Assign Pick" at bounding box center [1273, 588] width 65 height 25
type input "4"
type input "8"
type input "0.0256"
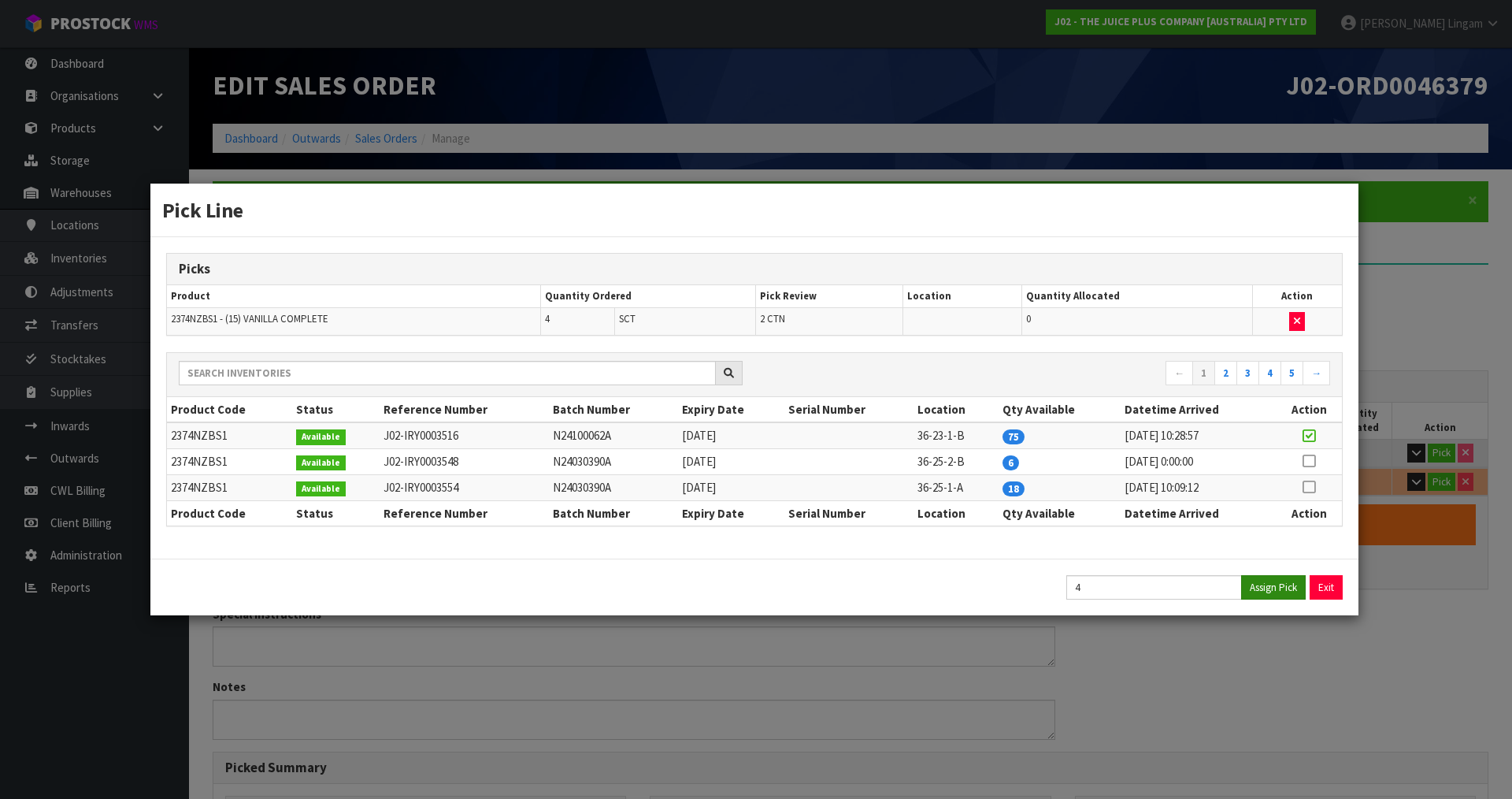
type input "6.4"
click at [1324, 588] on button "Exit" at bounding box center [1327, 588] width 33 height 25
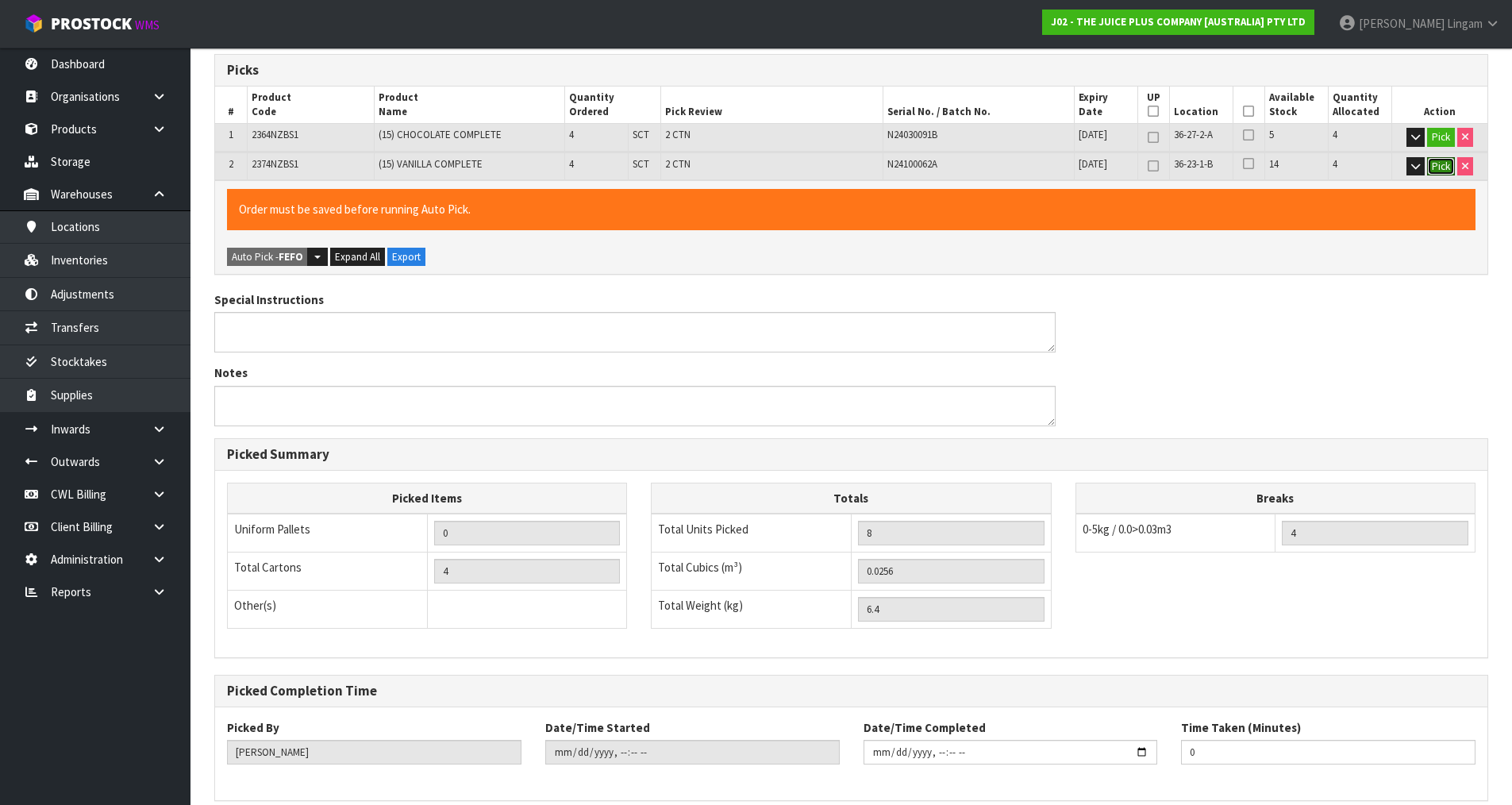
scroll to position [391, 0]
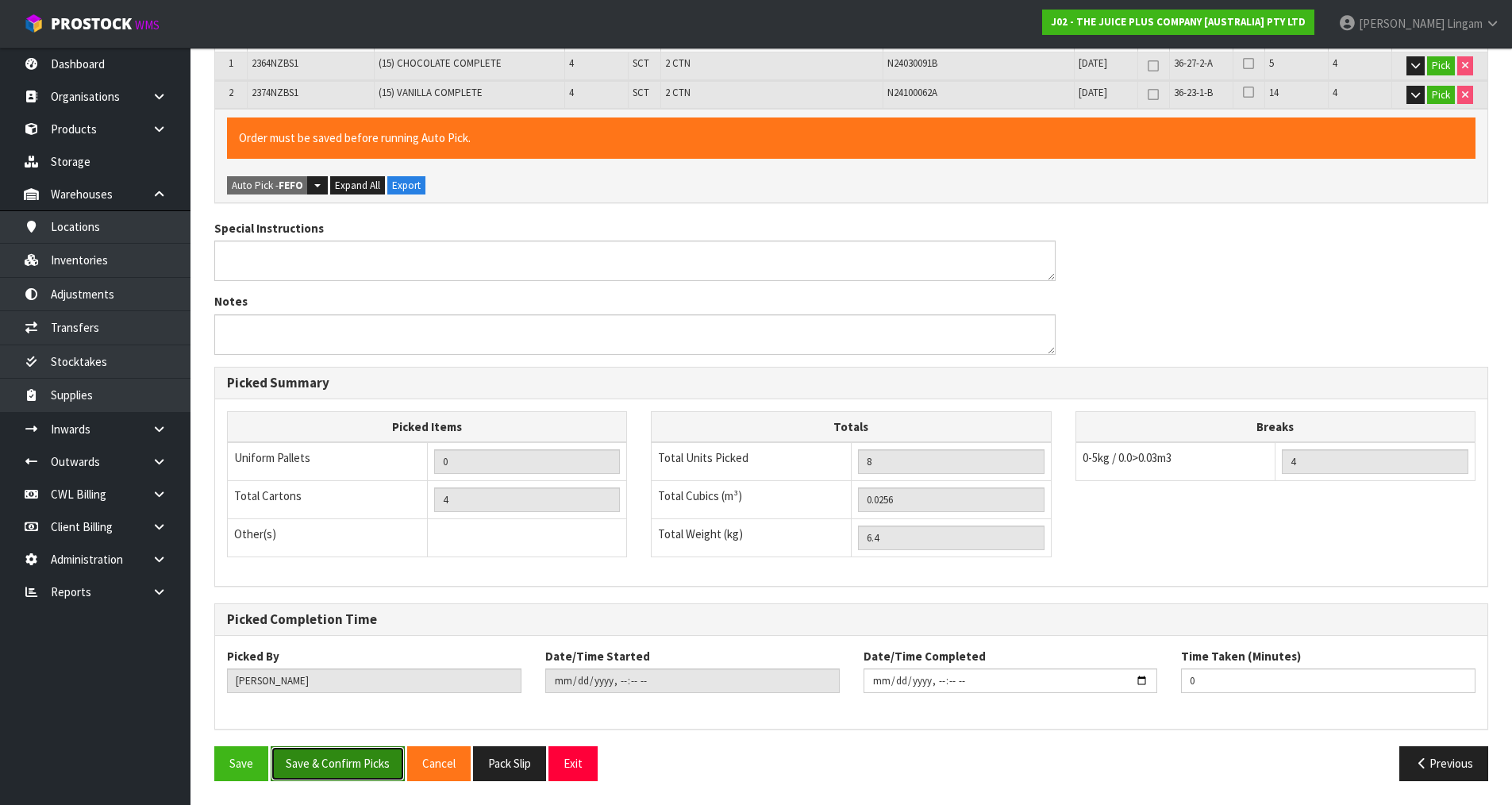
click at [356, 755] on button "Save & Confirm Picks" at bounding box center [338, 763] width 134 height 34
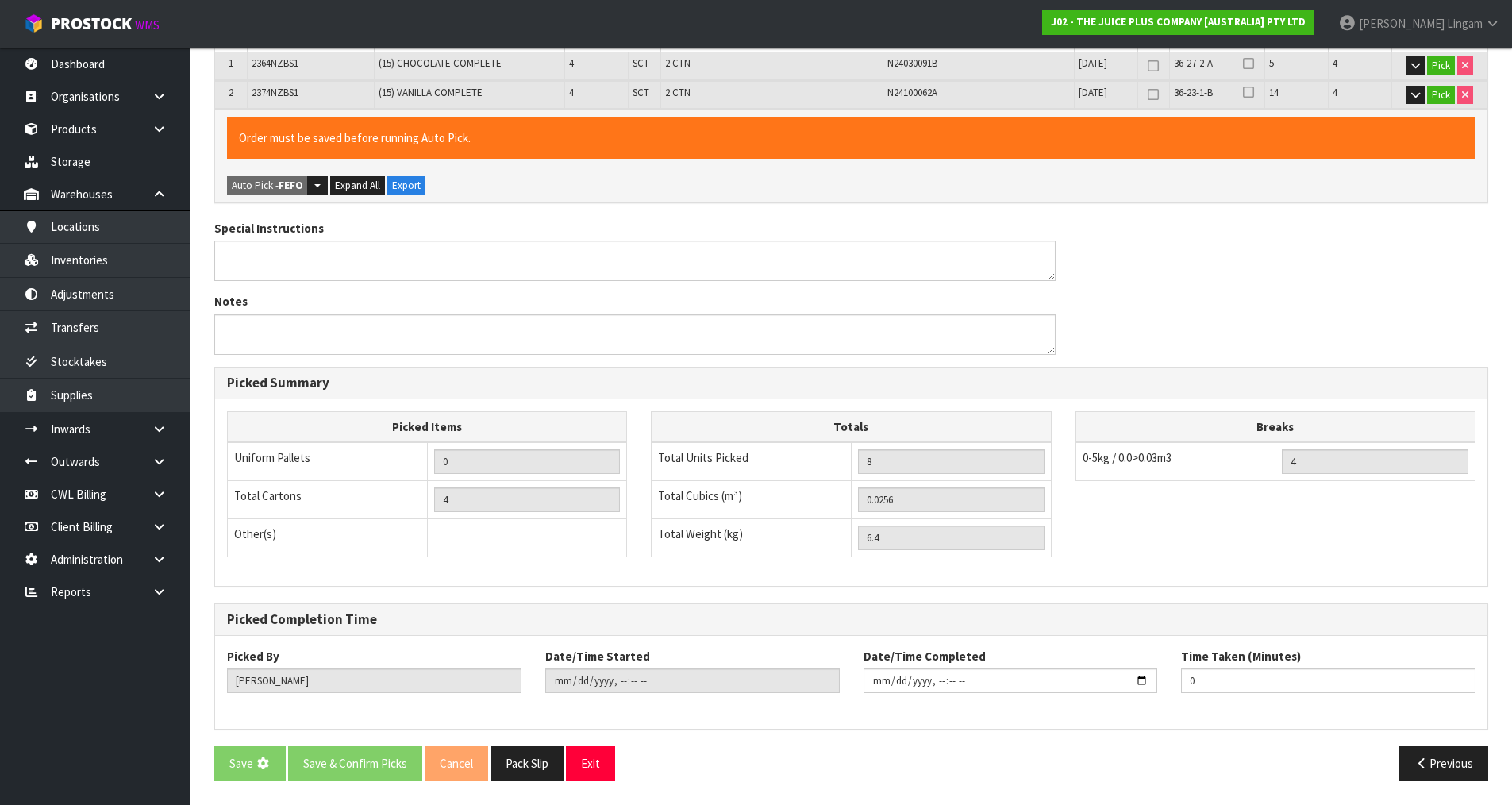
scroll to position [0, 0]
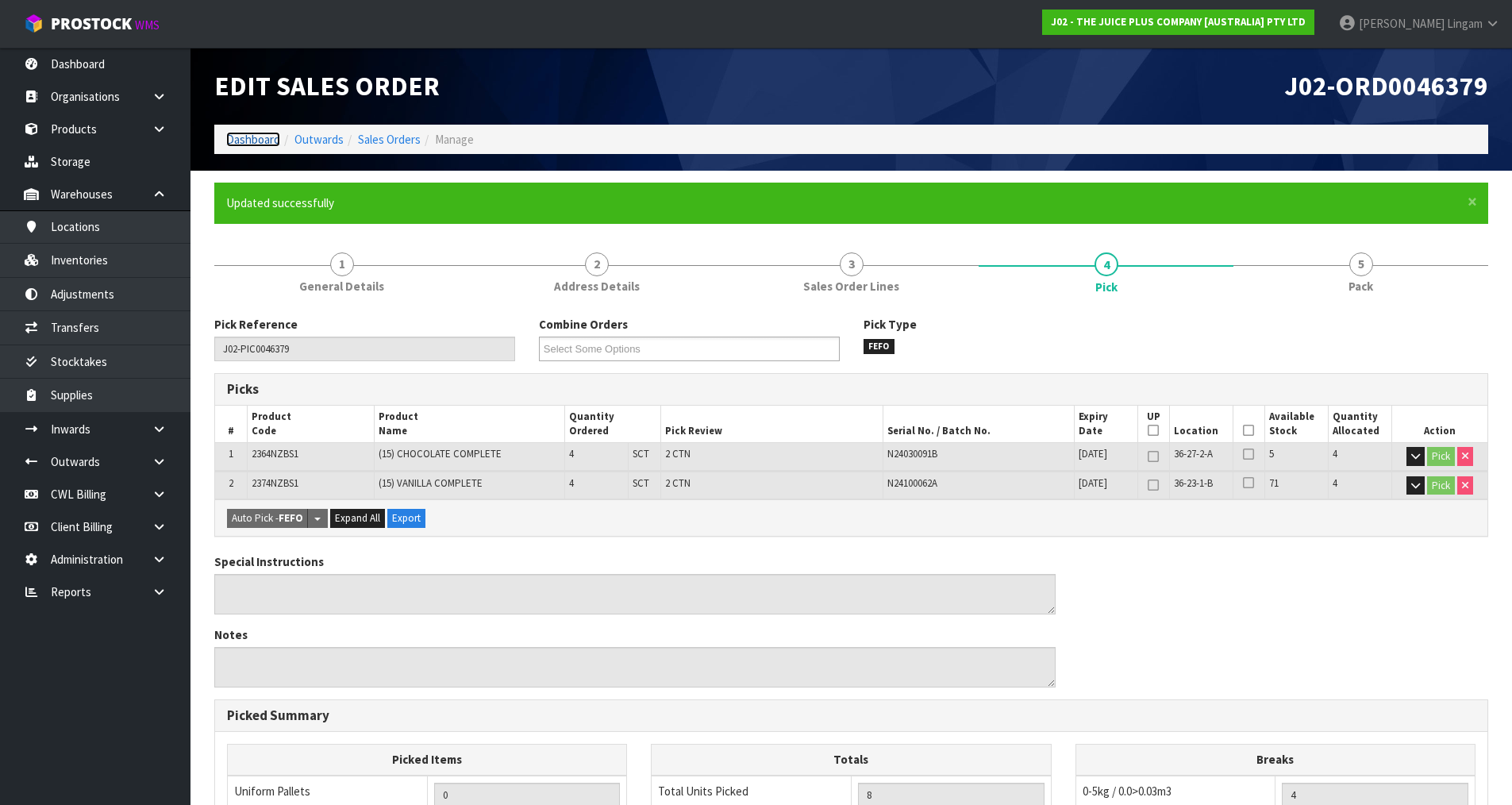
click at [251, 142] on link "Dashboard" at bounding box center [253, 140] width 54 height 15
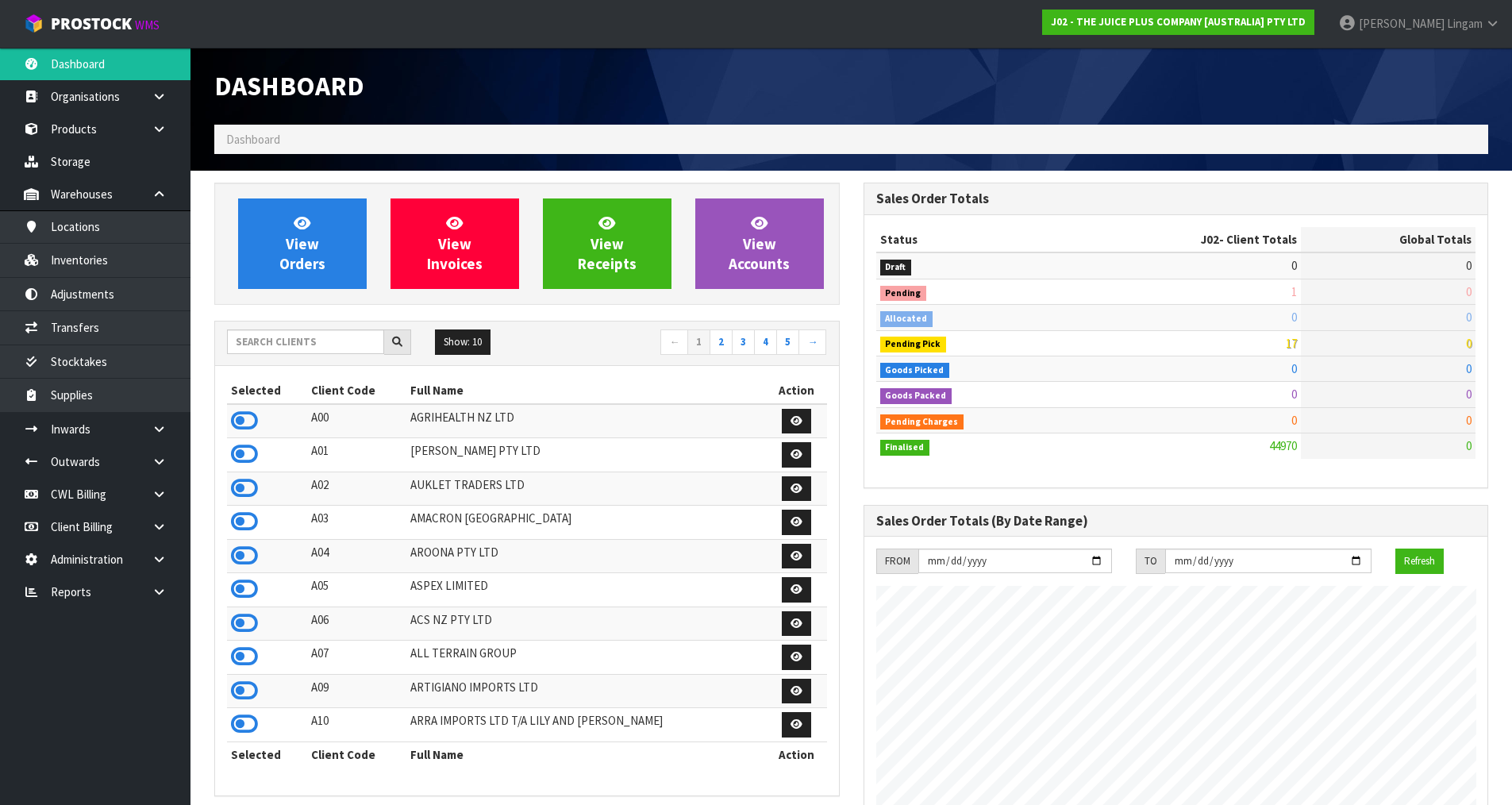
scroll to position [1202, 648]
click at [336, 348] on input "text" at bounding box center [306, 342] width 157 height 25
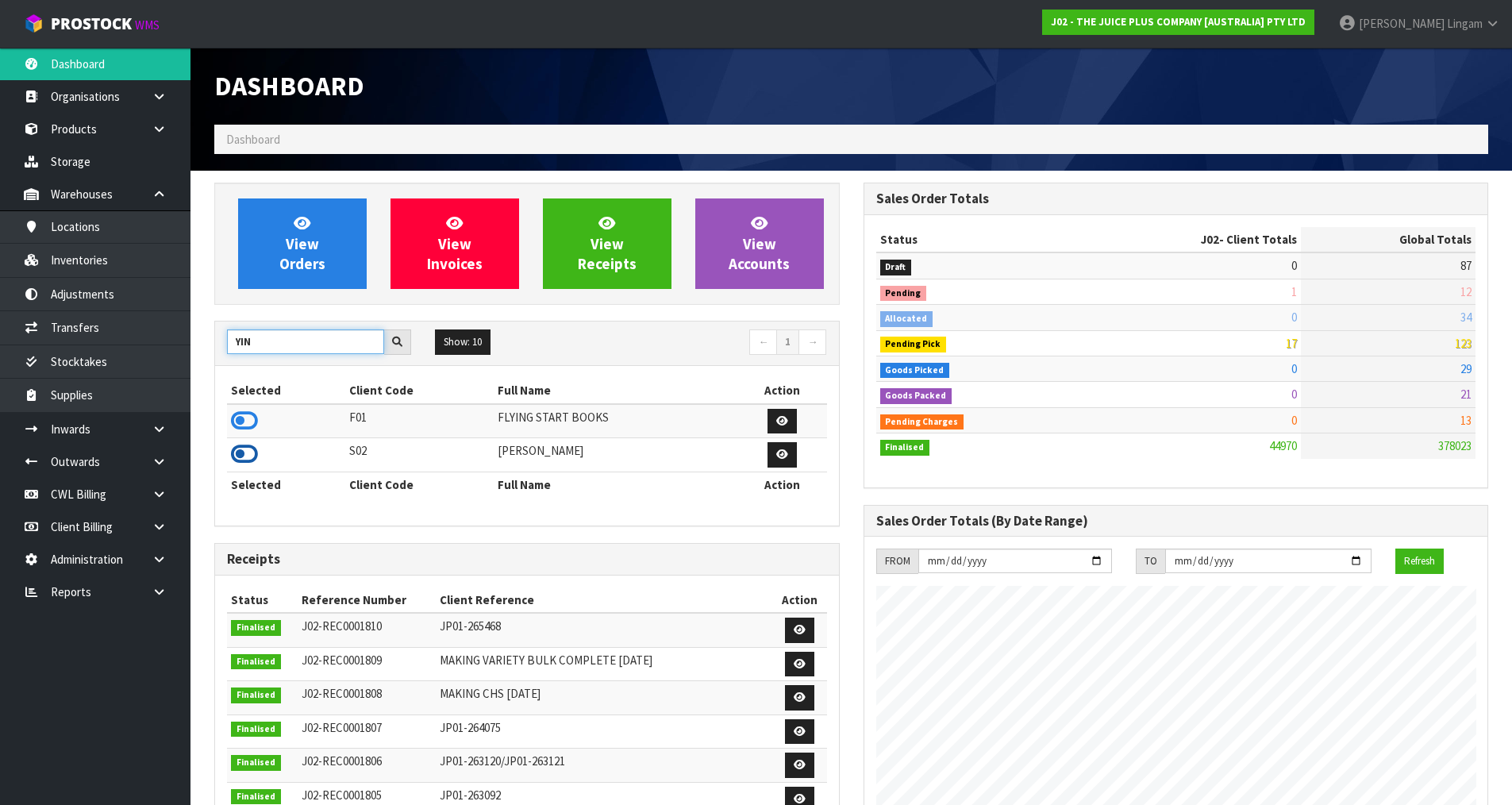
type input "YIN"
click at [249, 452] on icon at bounding box center [244, 453] width 27 height 24
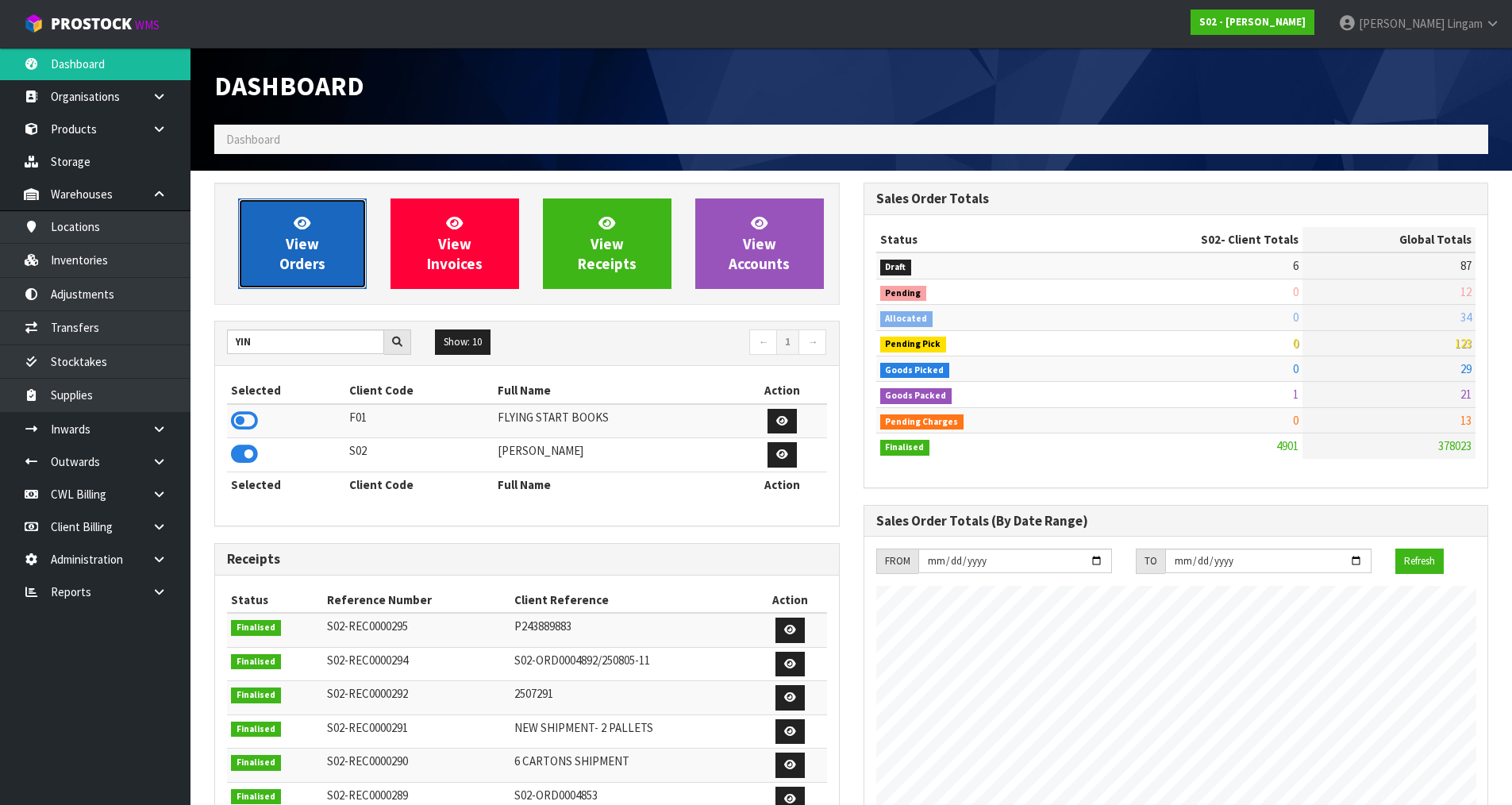
click at [303, 256] on span "View Orders" at bounding box center [302, 244] width 46 height 59
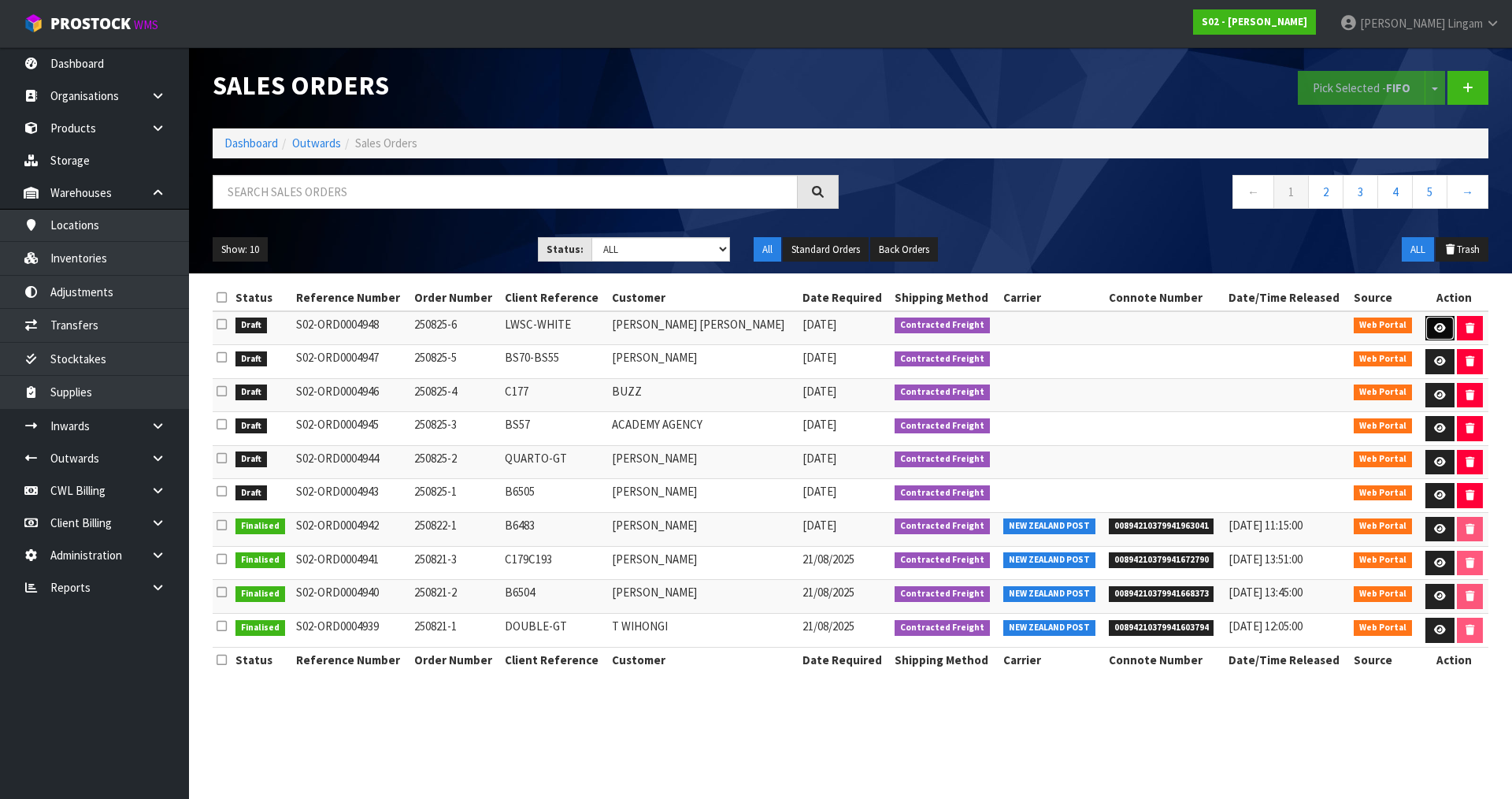
click at [1428, 321] on link at bounding box center [1440, 329] width 29 height 25
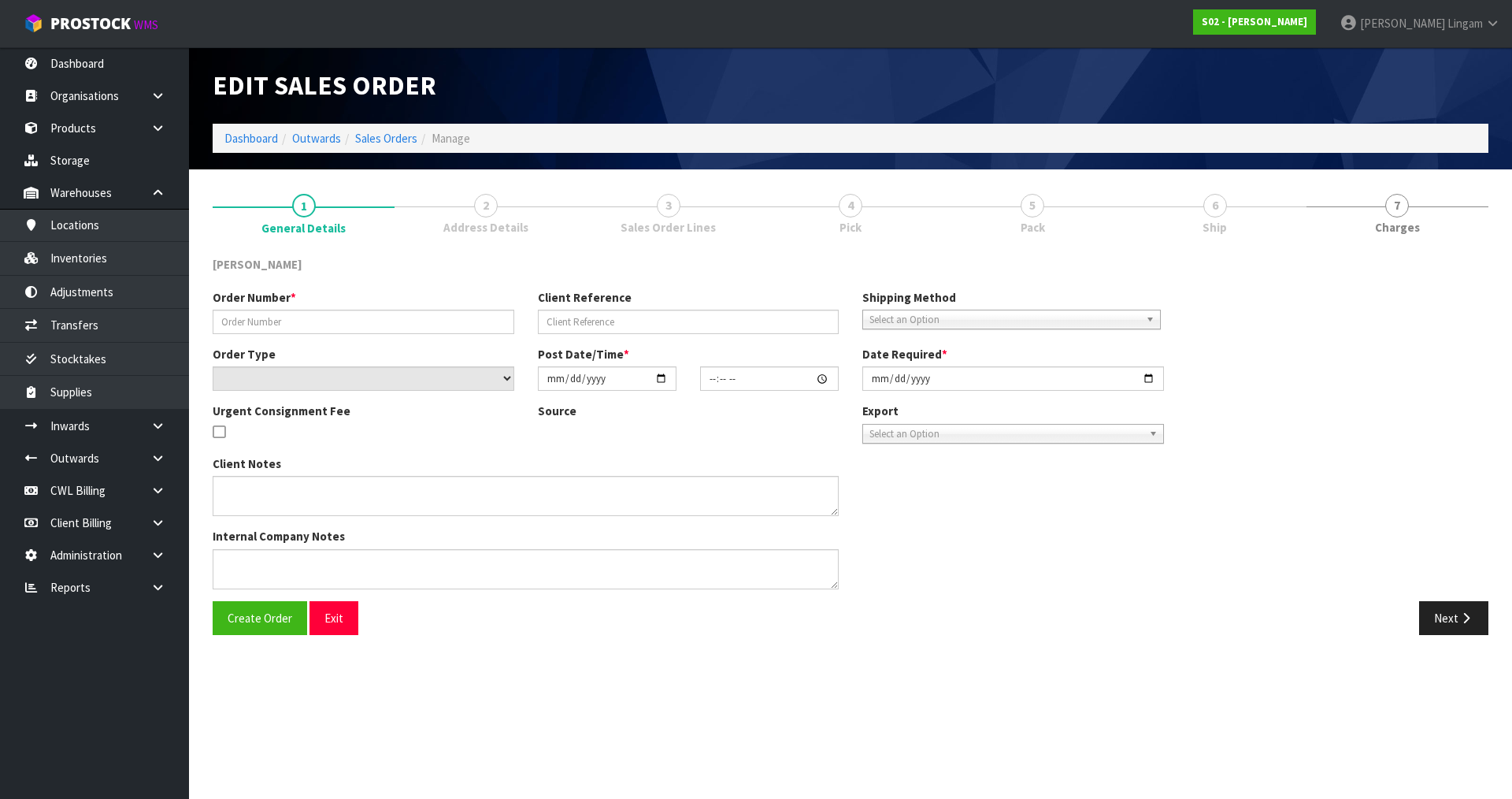
type input "250825-6"
type input "LWSC-WHITE"
select select "number:0"
type input "[DATE]"
type input "19:48:00.000"
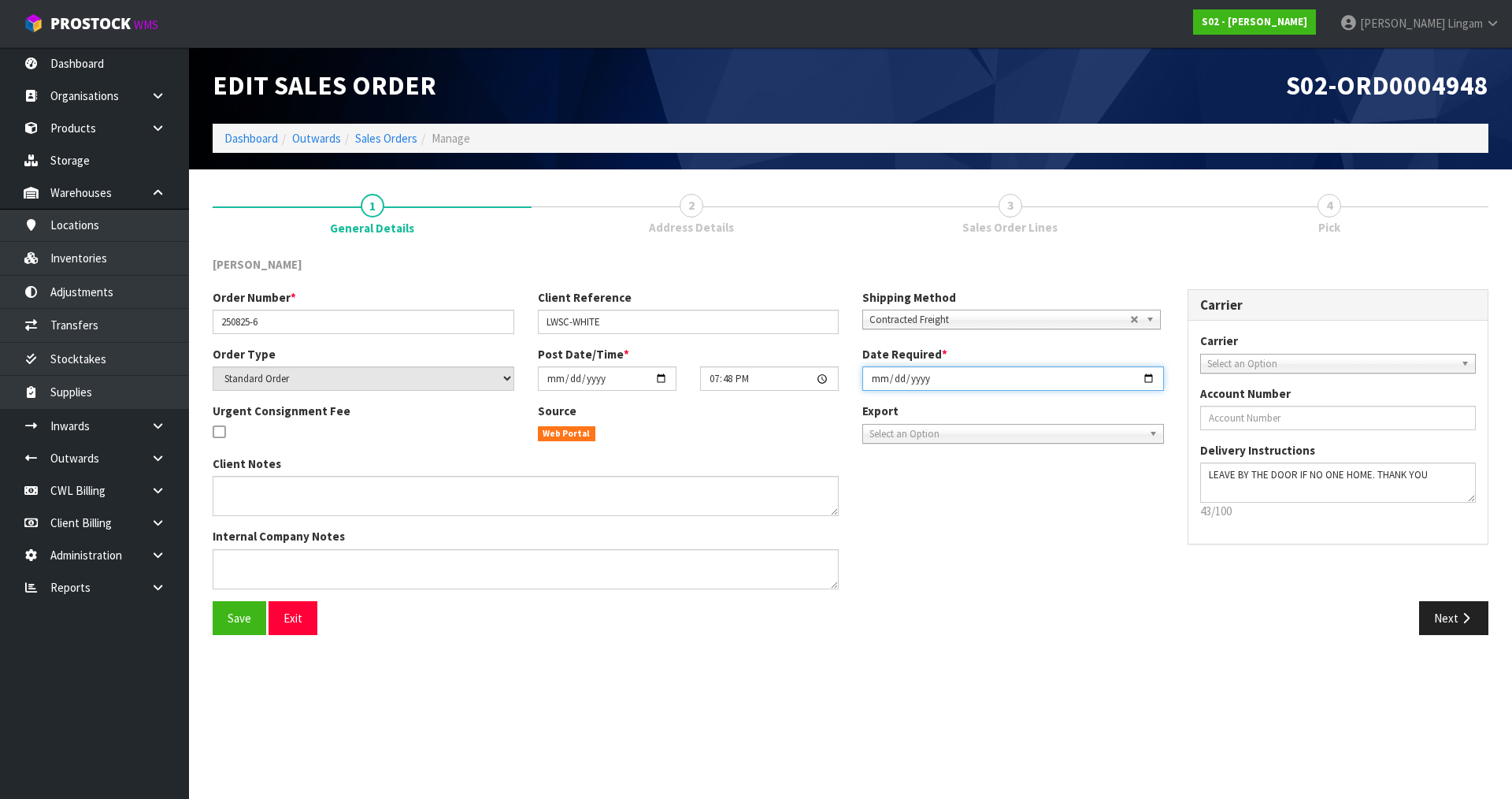
click at [871, 380] on input "[DATE]" at bounding box center [1013, 379] width 301 height 25
type input "[DATE]"
click at [225, 614] on button "Save" at bounding box center [239, 618] width 53 height 34
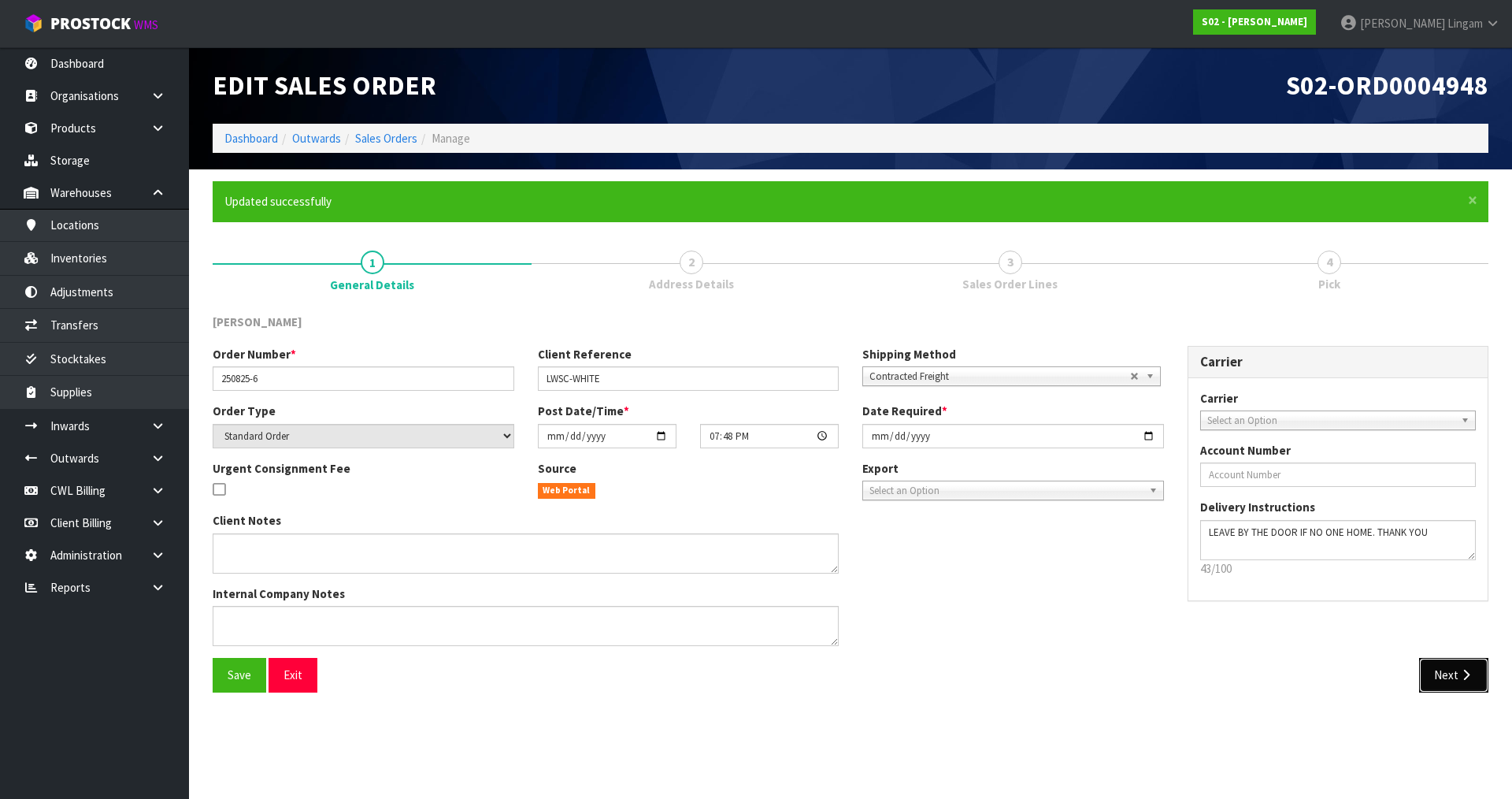
click at [1456, 672] on button "Next" at bounding box center [1453, 674] width 70 height 34
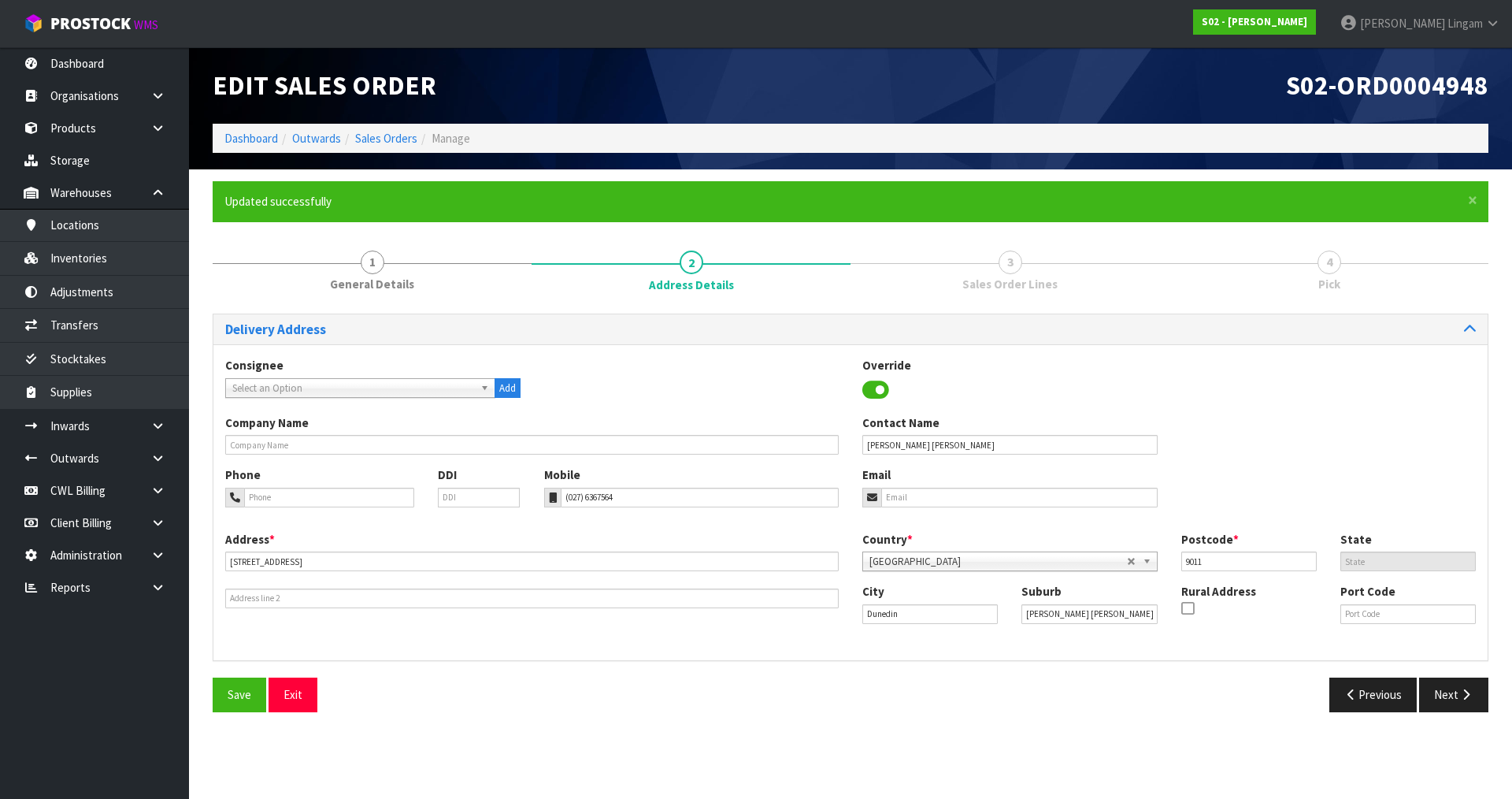
click at [1453, 714] on div "Save Exit Previous Next" at bounding box center [850, 701] width 1299 height 46
click at [1457, 703] on button "Next" at bounding box center [1453, 694] width 70 height 34
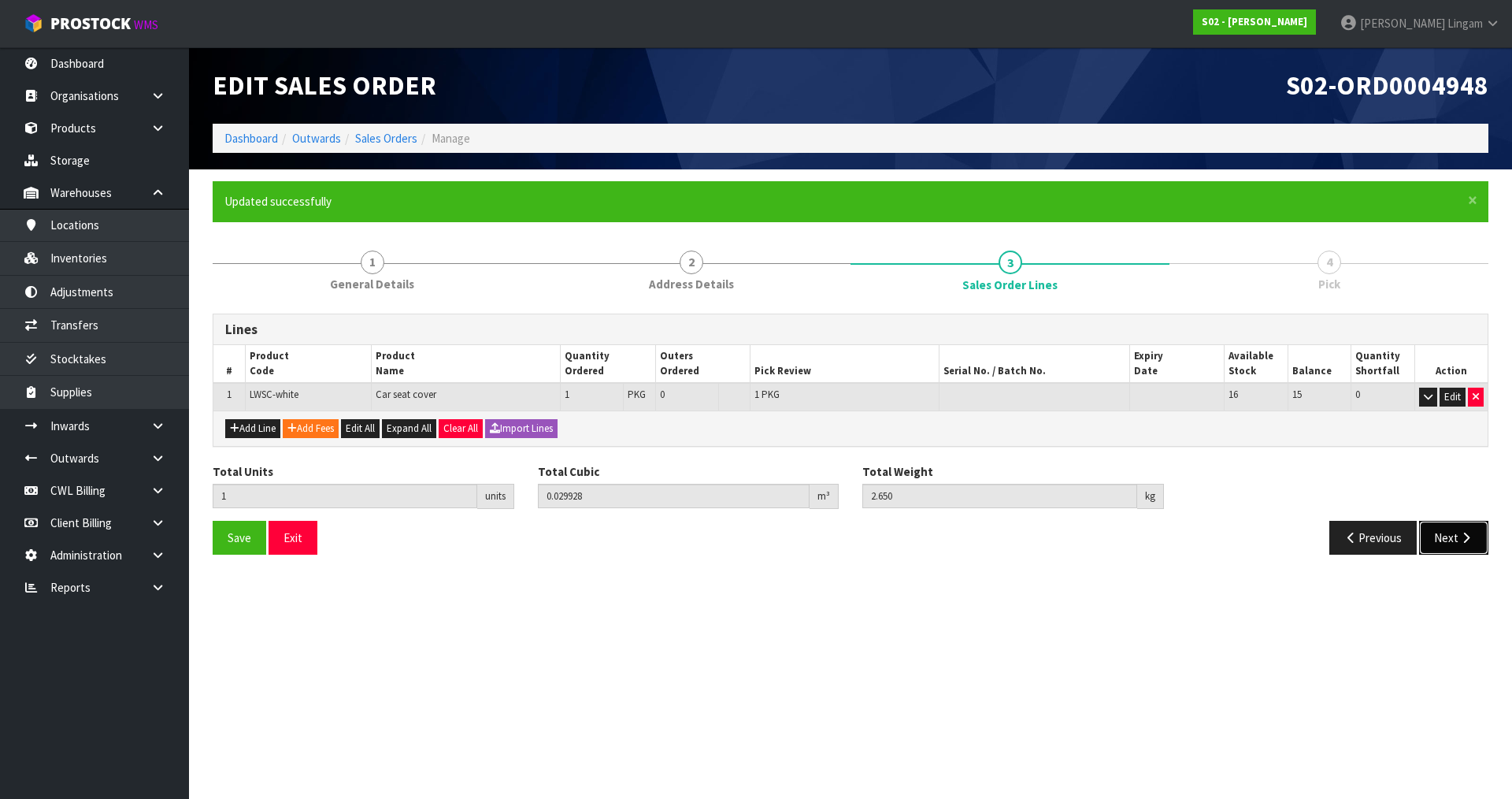
click at [1445, 533] on button "Next" at bounding box center [1453, 537] width 70 height 34
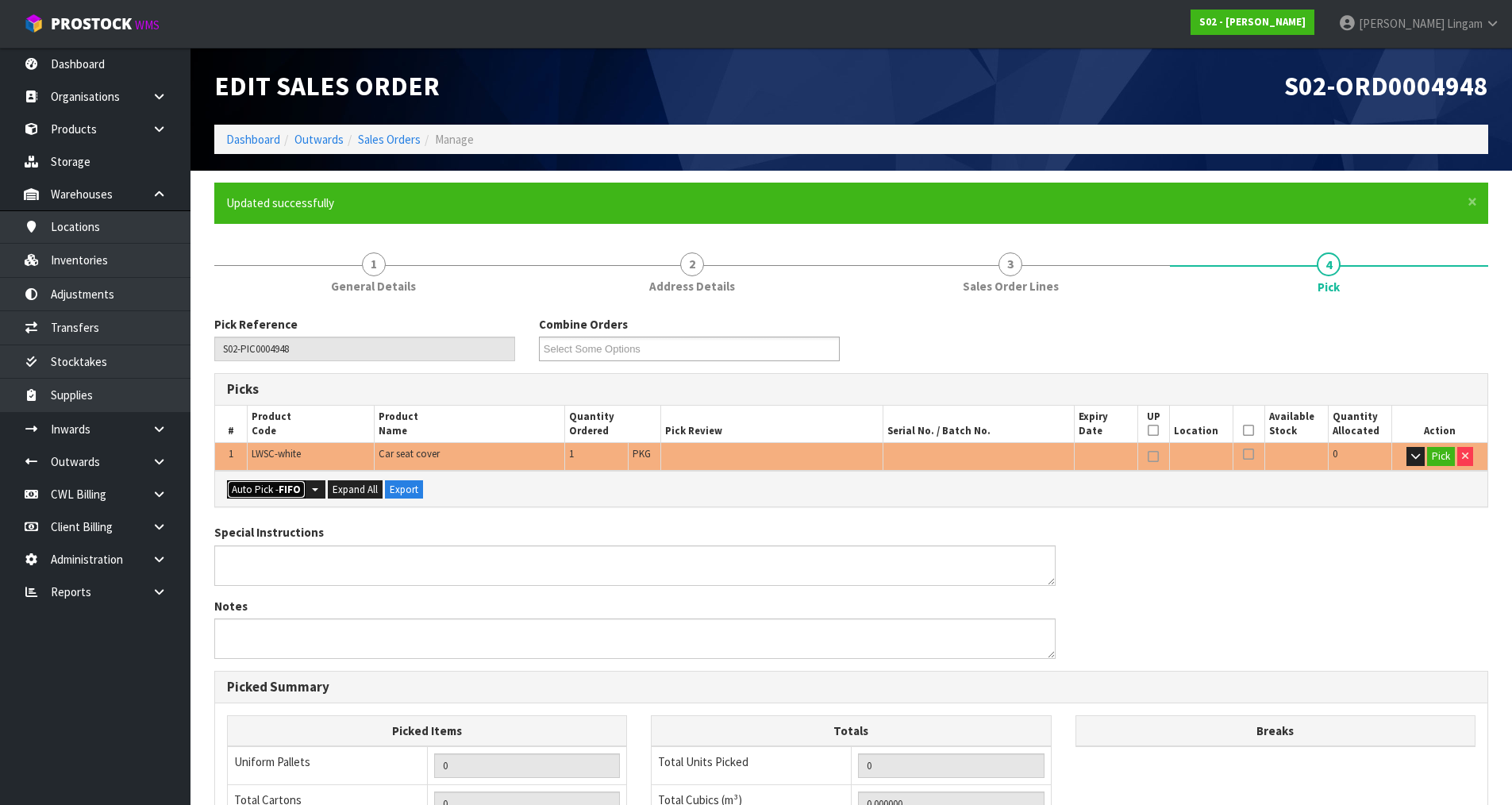
click at [258, 489] on button "Auto Pick - FIFO" at bounding box center [266, 490] width 78 height 19
type input "Package x 1"
type input "1"
type input "0.029928"
type input "2.650"
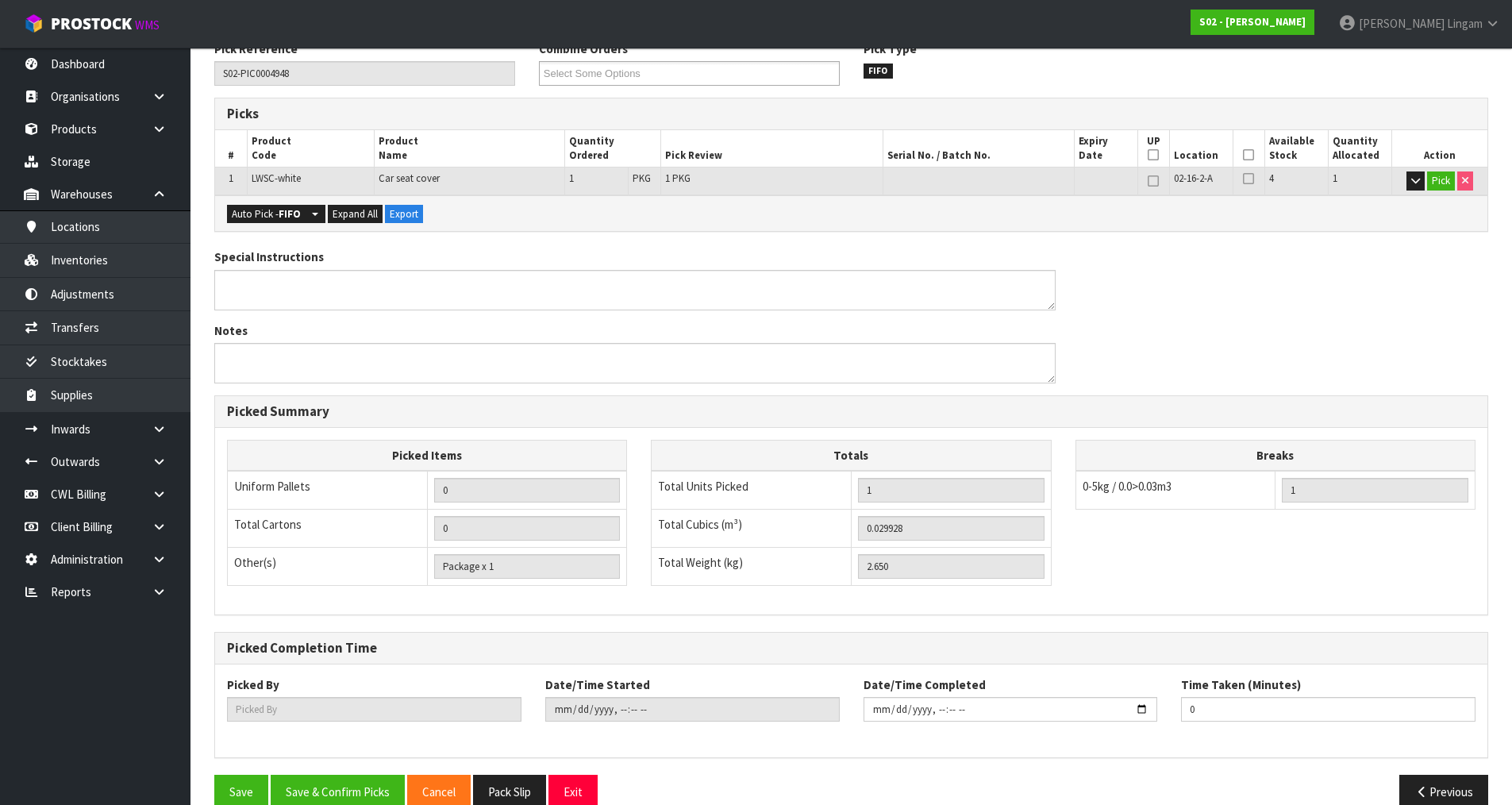
scroll to position [304, 0]
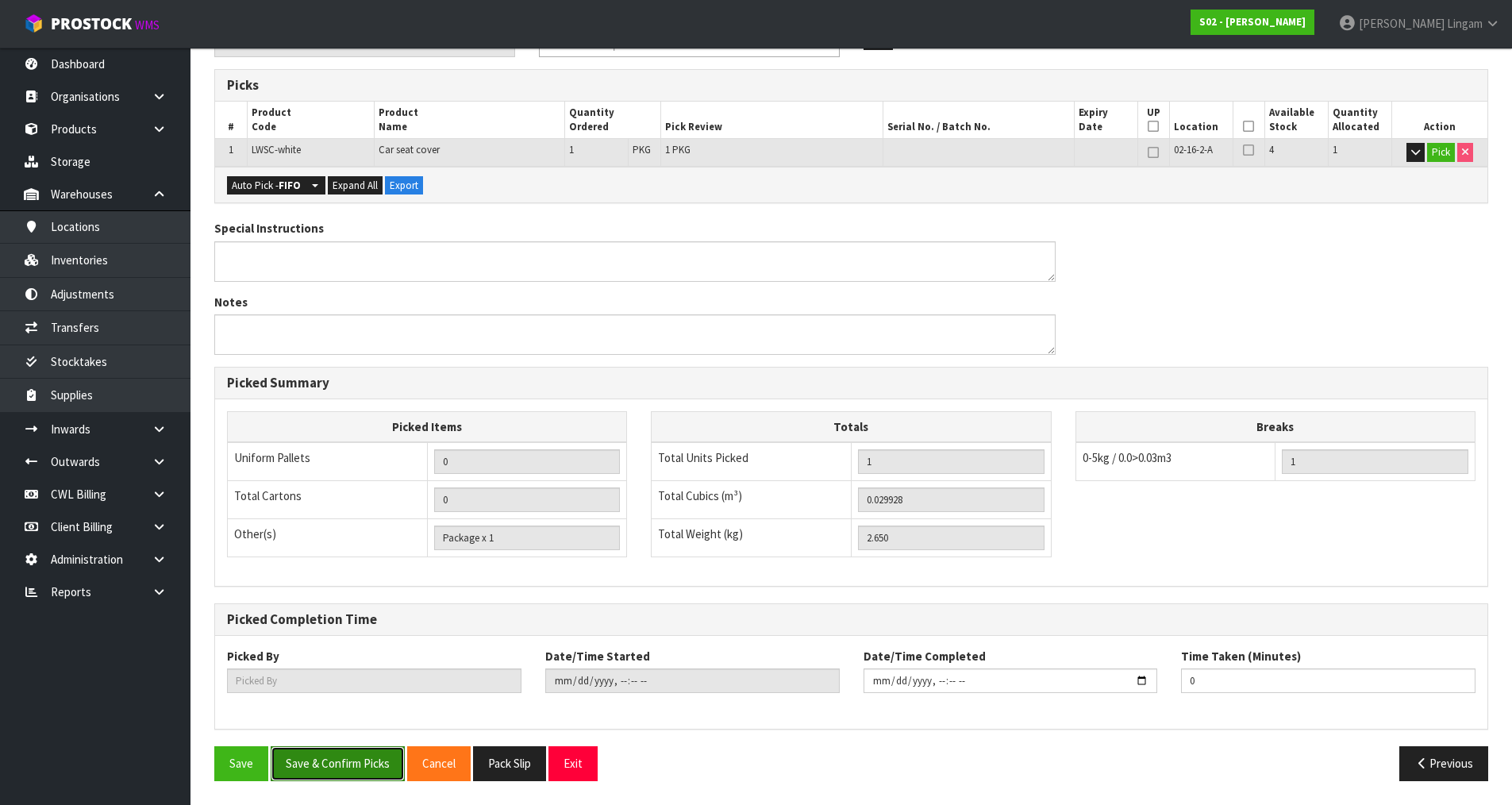
click at [363, 767] on button "Save & Confirm Picks" at bounding box center [338, 763] width 134 height 34
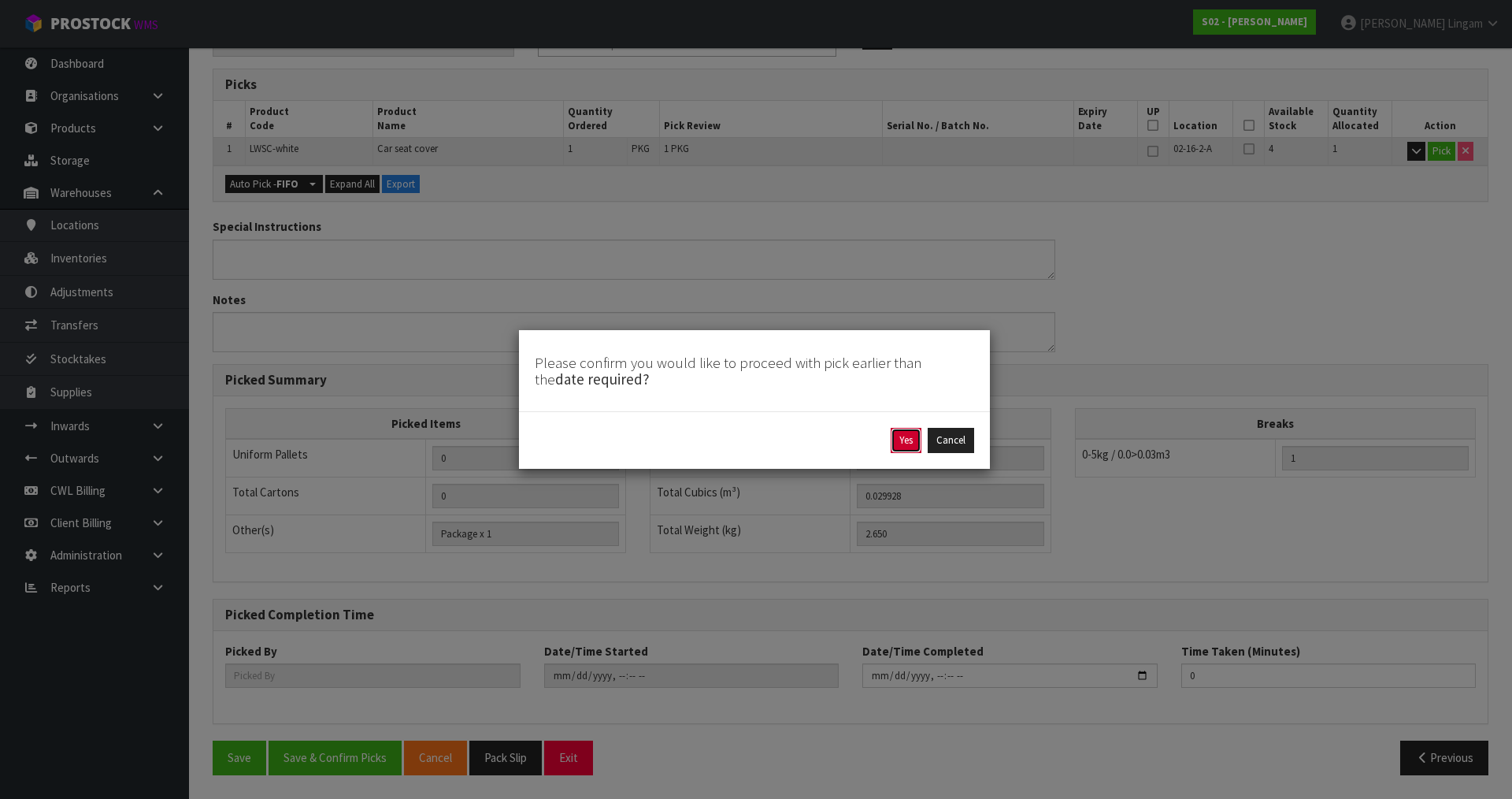
click at [899, 434] on button "Yes" at bounding box center [905, 440] width 30 height 25
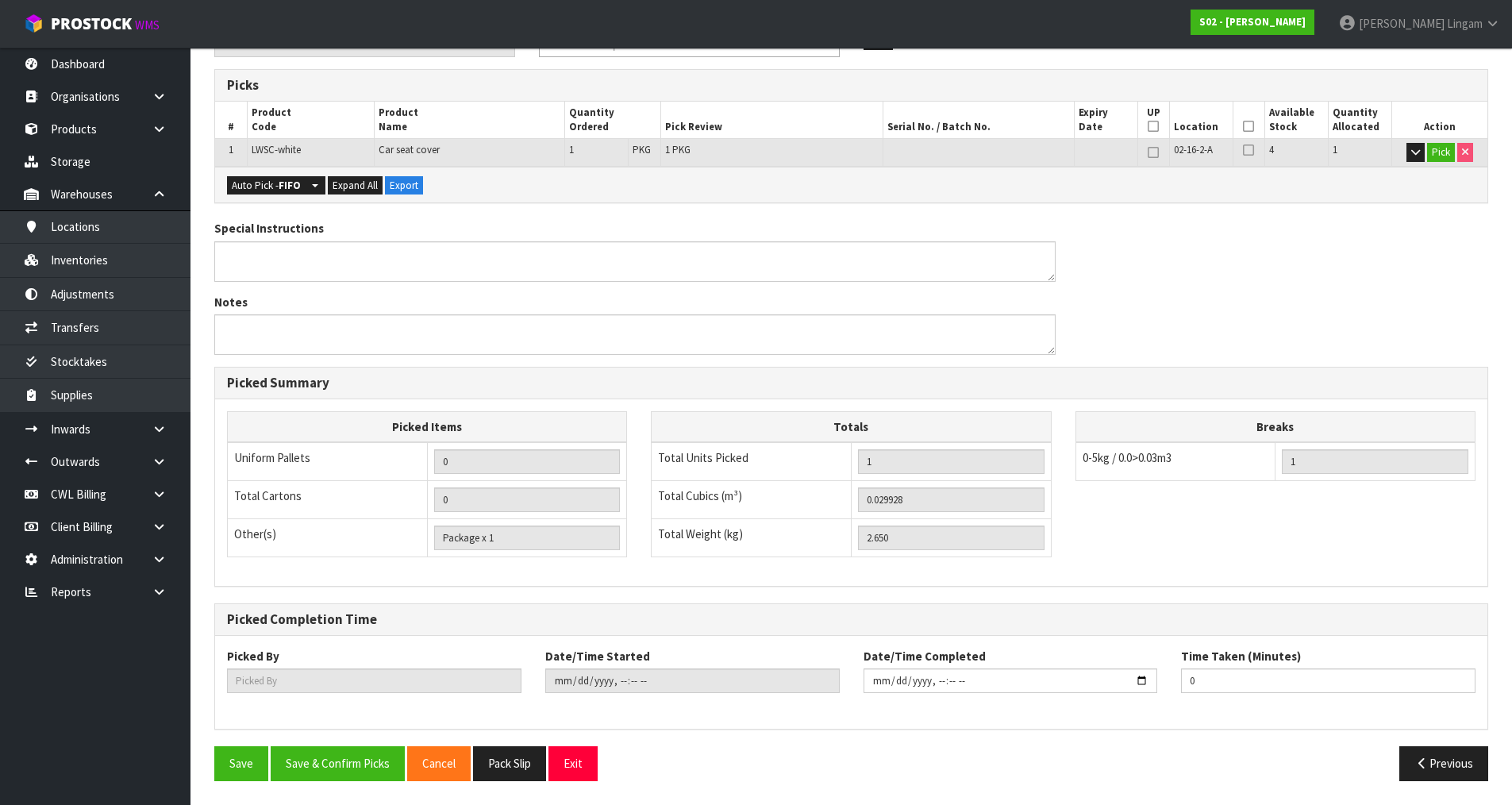
scroll to position [0, 0]
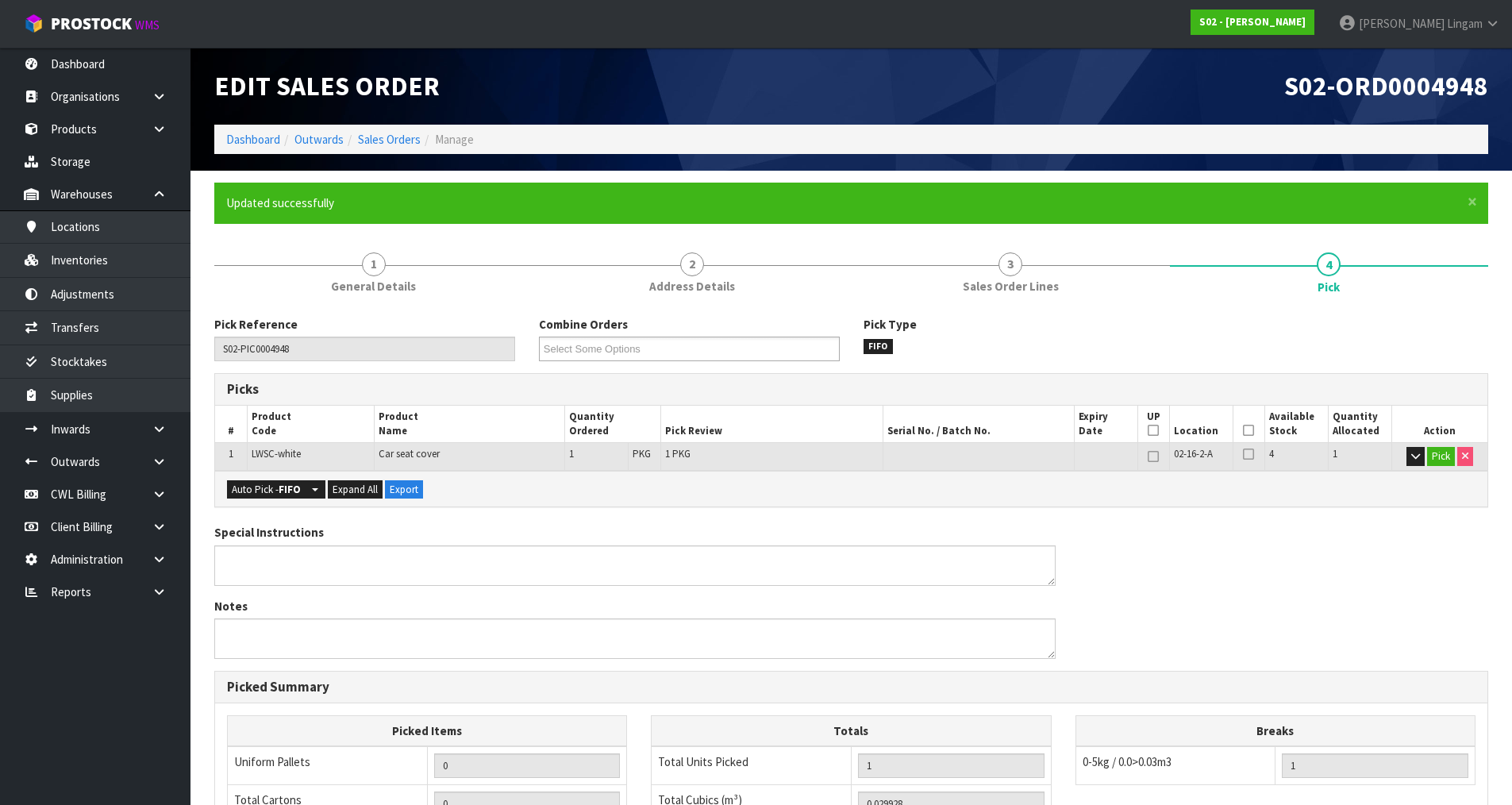
type input "[PERSON_NAME]"
type input "[DATE]T16:05:52"
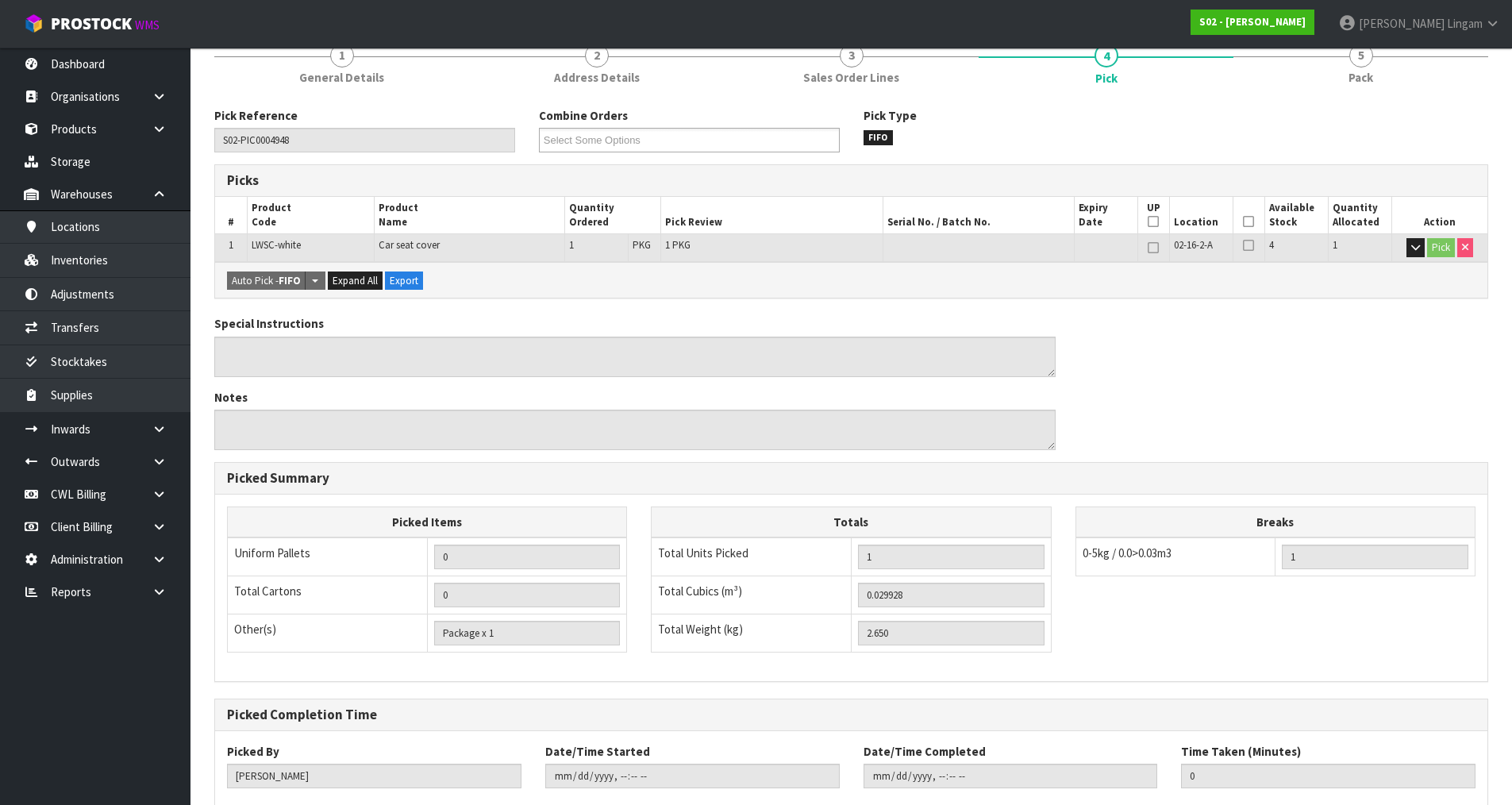
scroll to position [304, 0]
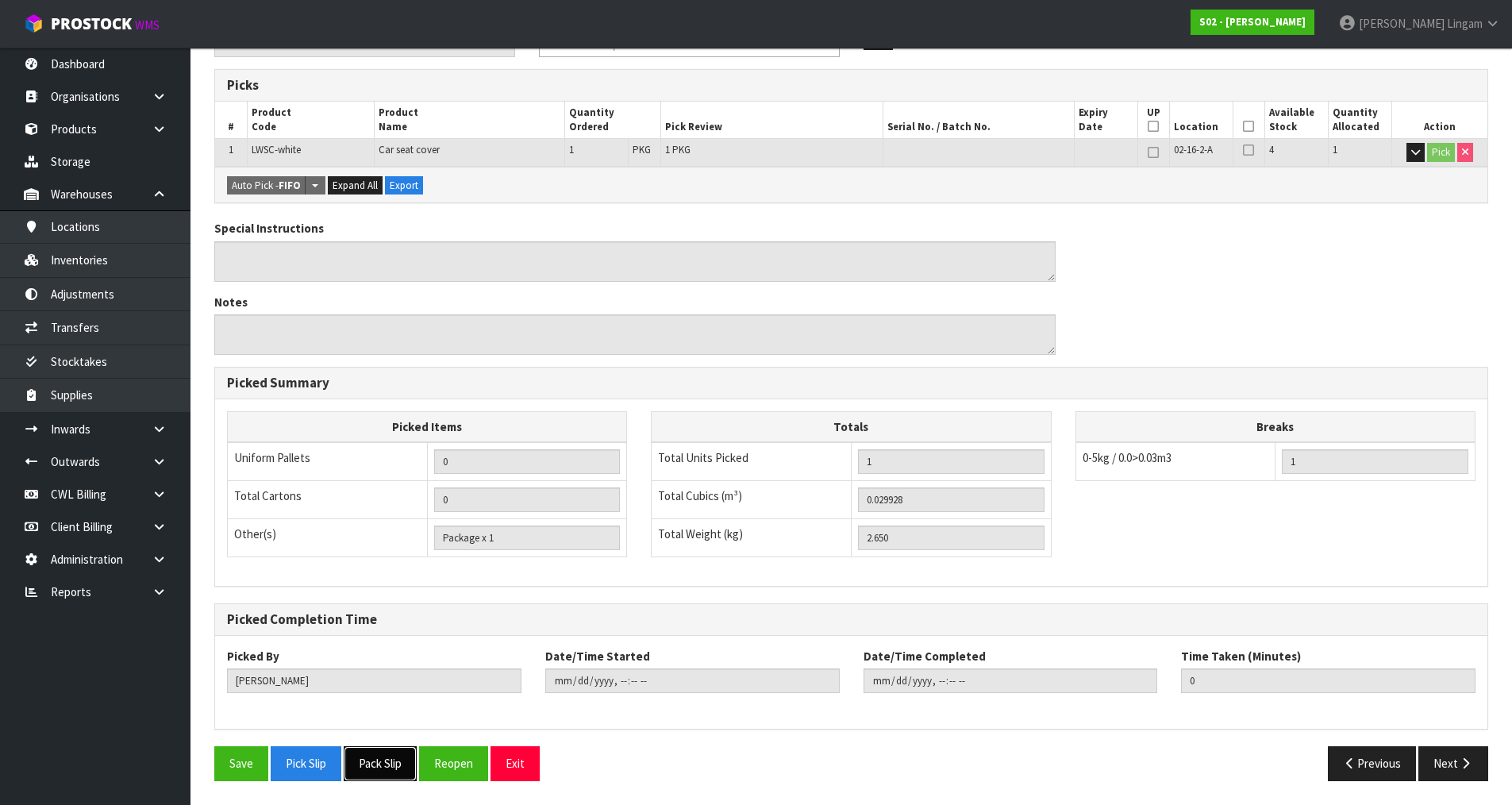
click at [396, 765] on button "Pack Slip" at bounding box center [380, 763] width 73 height 34
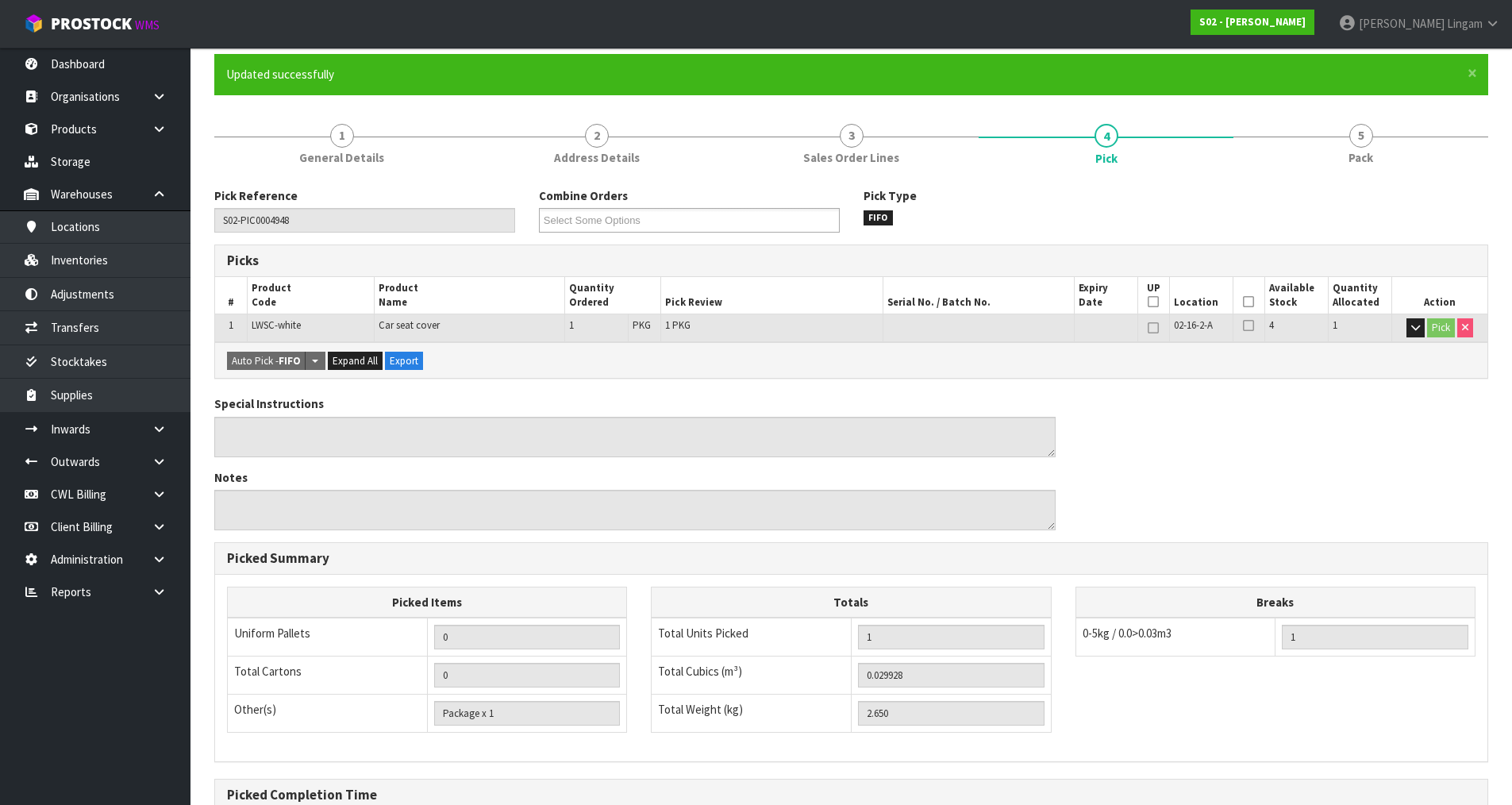
scroll to position [0, 0]
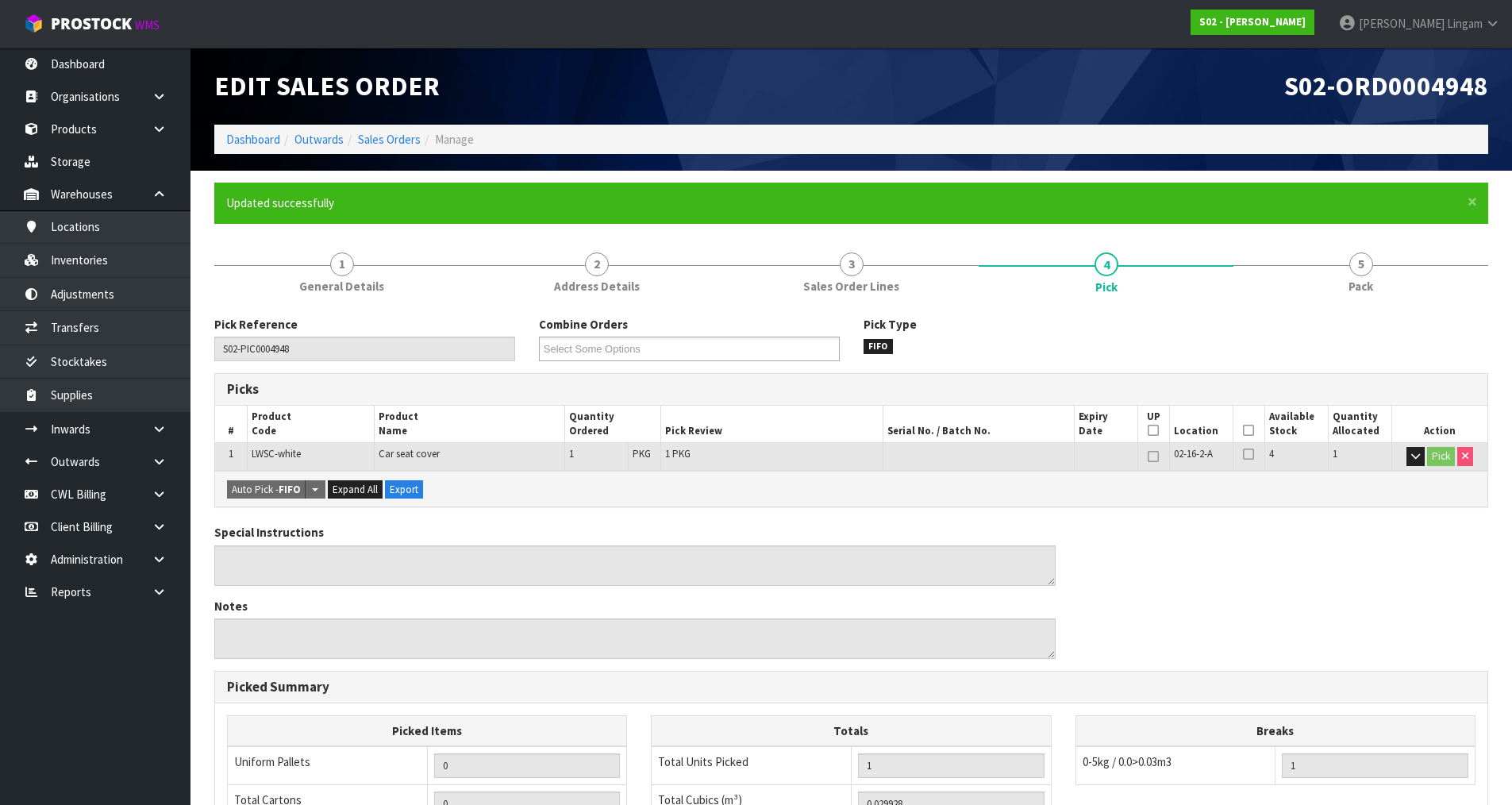
click at [390, 147] on li "Sales Orders" at bounding box center [382, 140] width 77 height 17
click at [395, 142] on link "Sales Orders" at bounding box center [390, 140] width 63 height 15
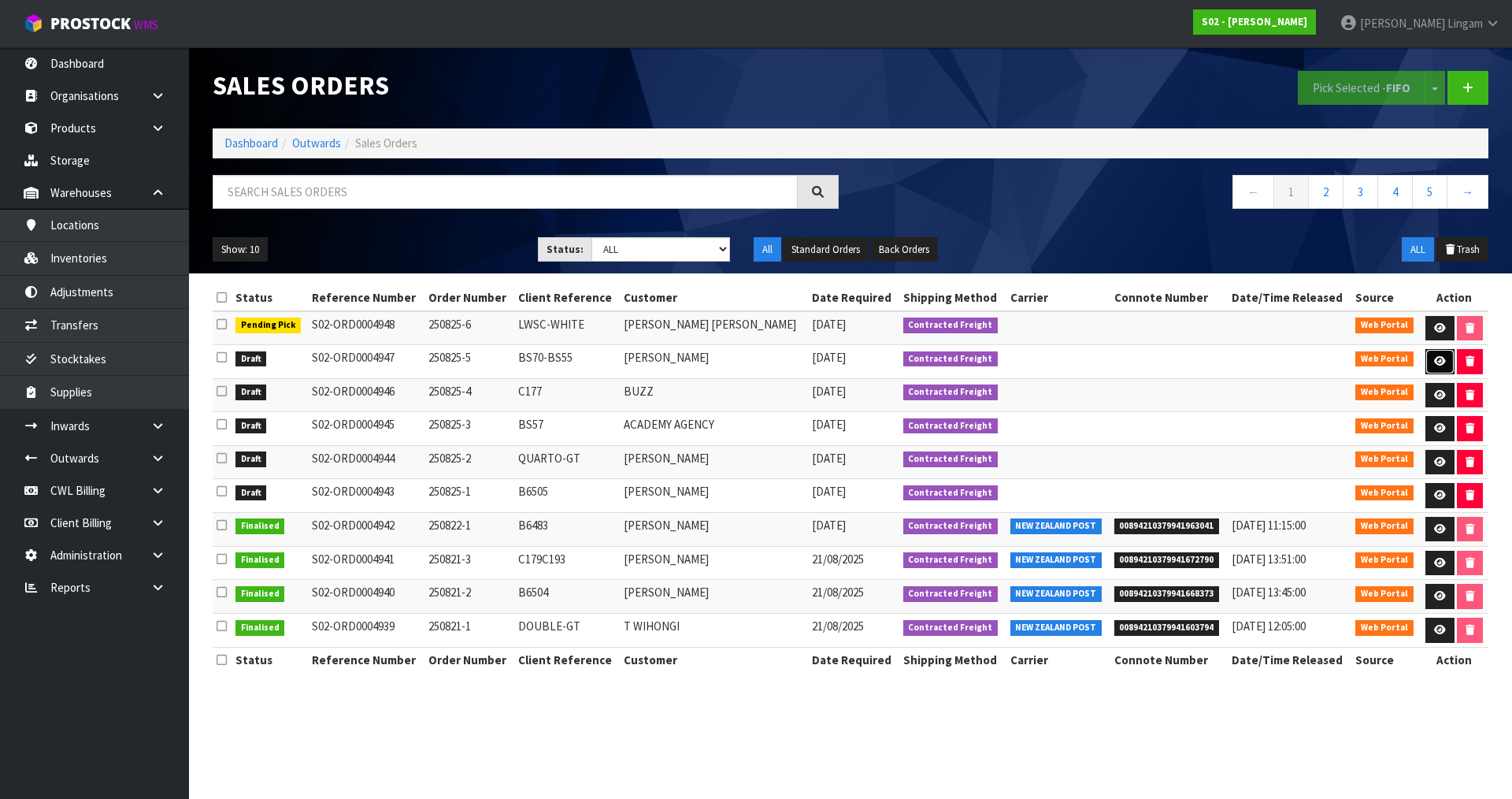
click at [1438, 355] on link at bounding box center [1440, 361] width 29 height 25
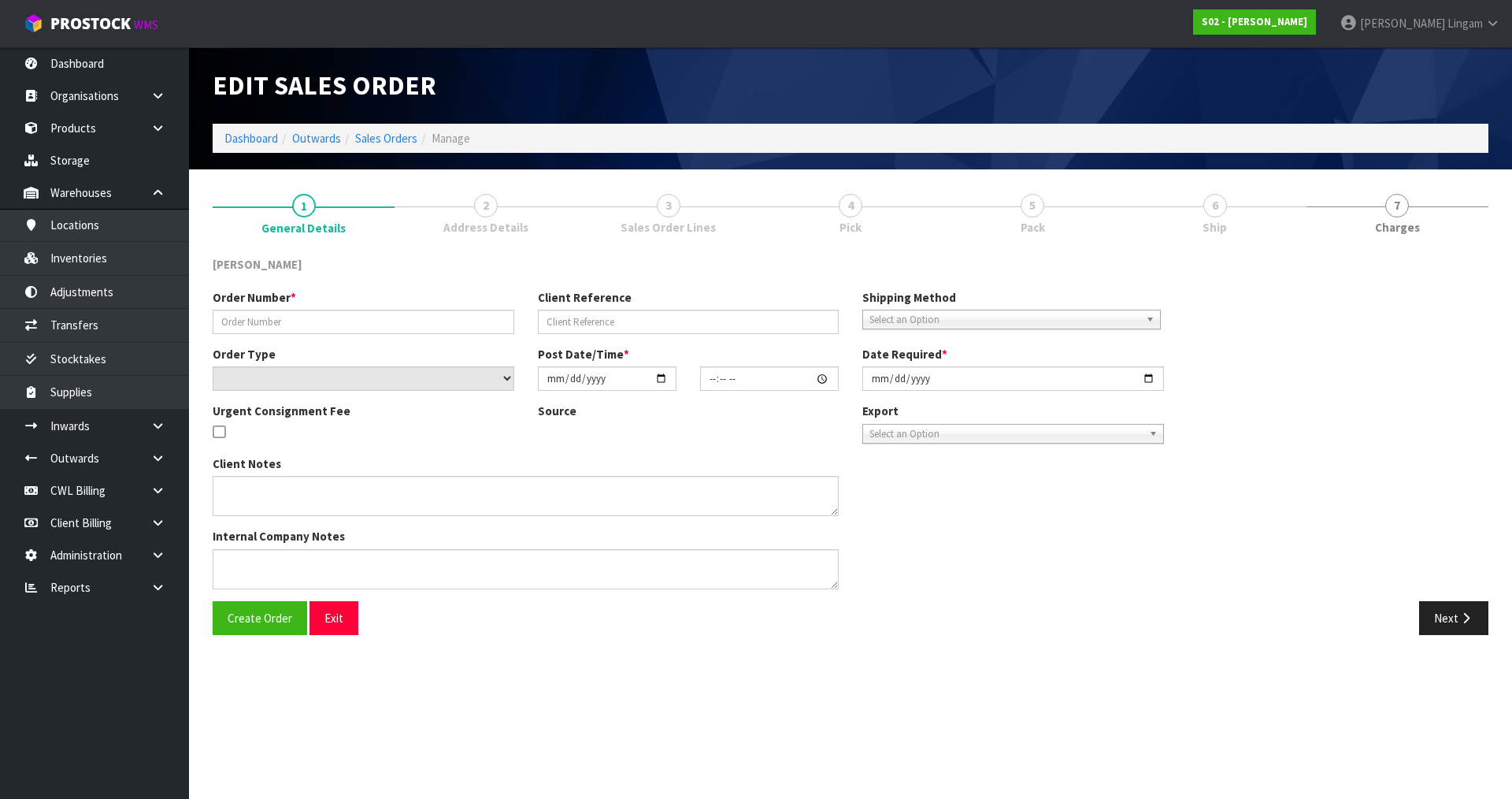
type input "250825-5"
type input "BS70-BS55"
select select "number:0"
type input "[DATE]"
type input "03:32:00.000"
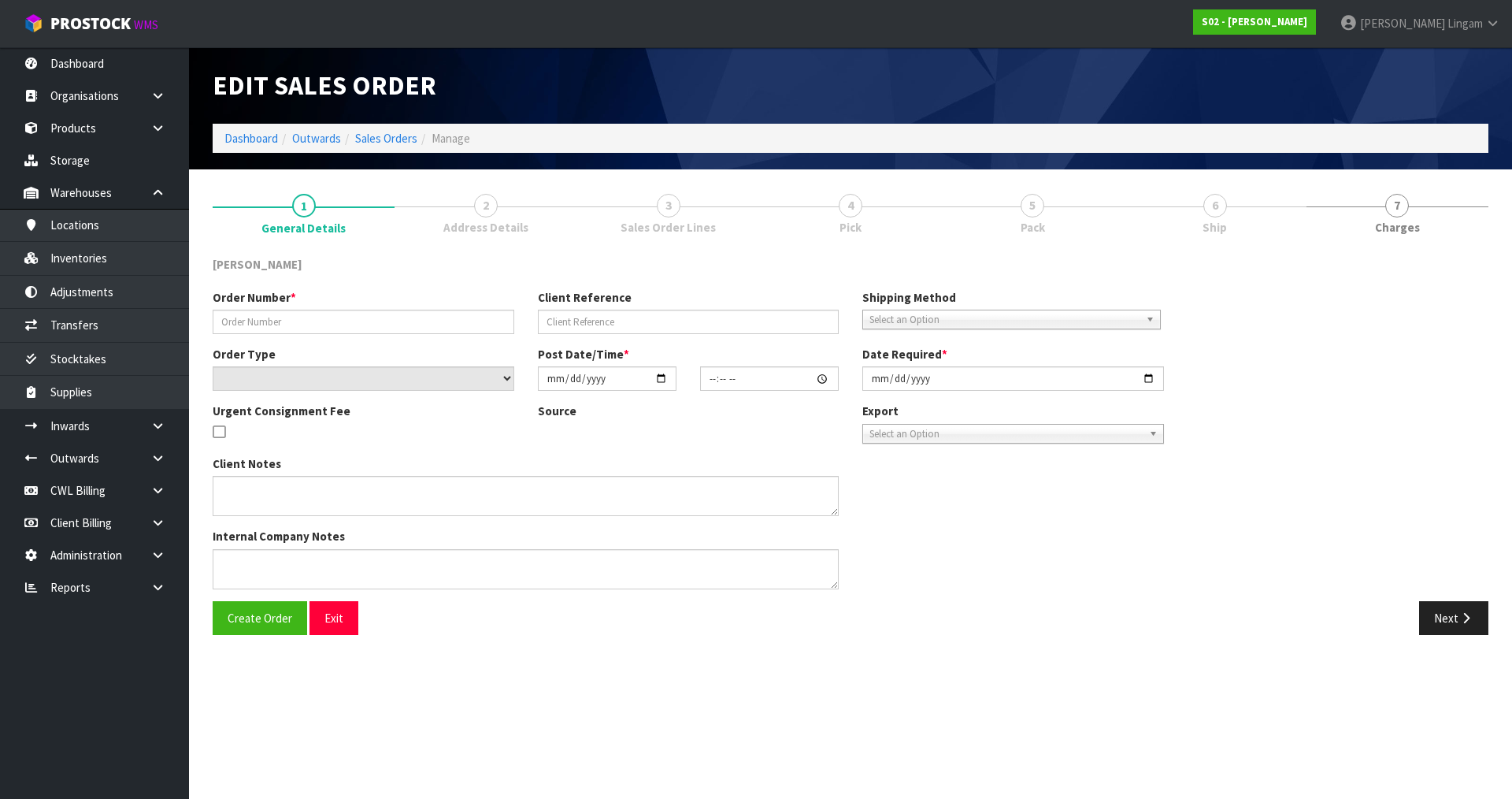
type input "[DATE]"
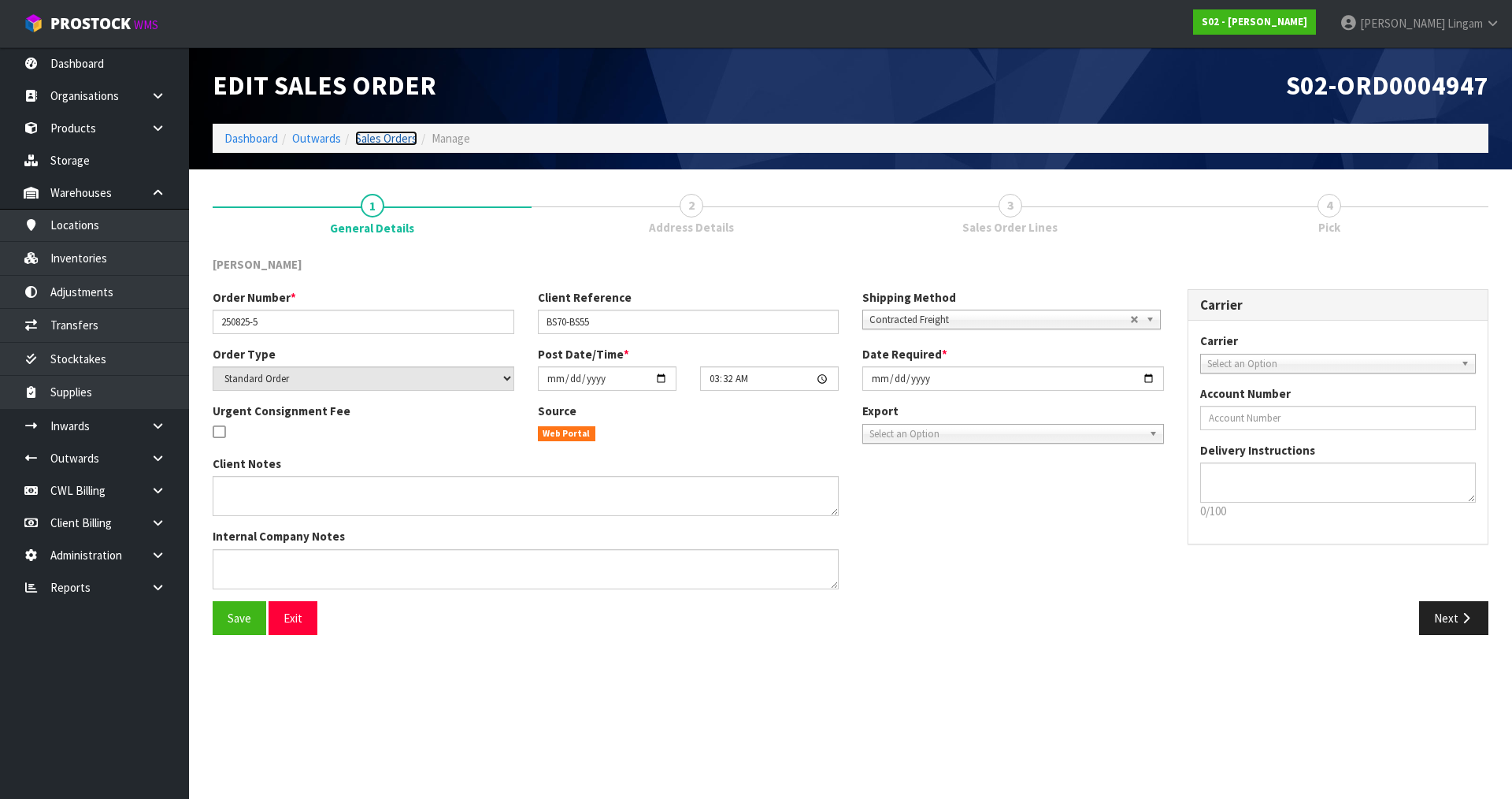
click at [392, 133] on link "Sales Orders" at bounding box center [387, 138] width 62 height 15
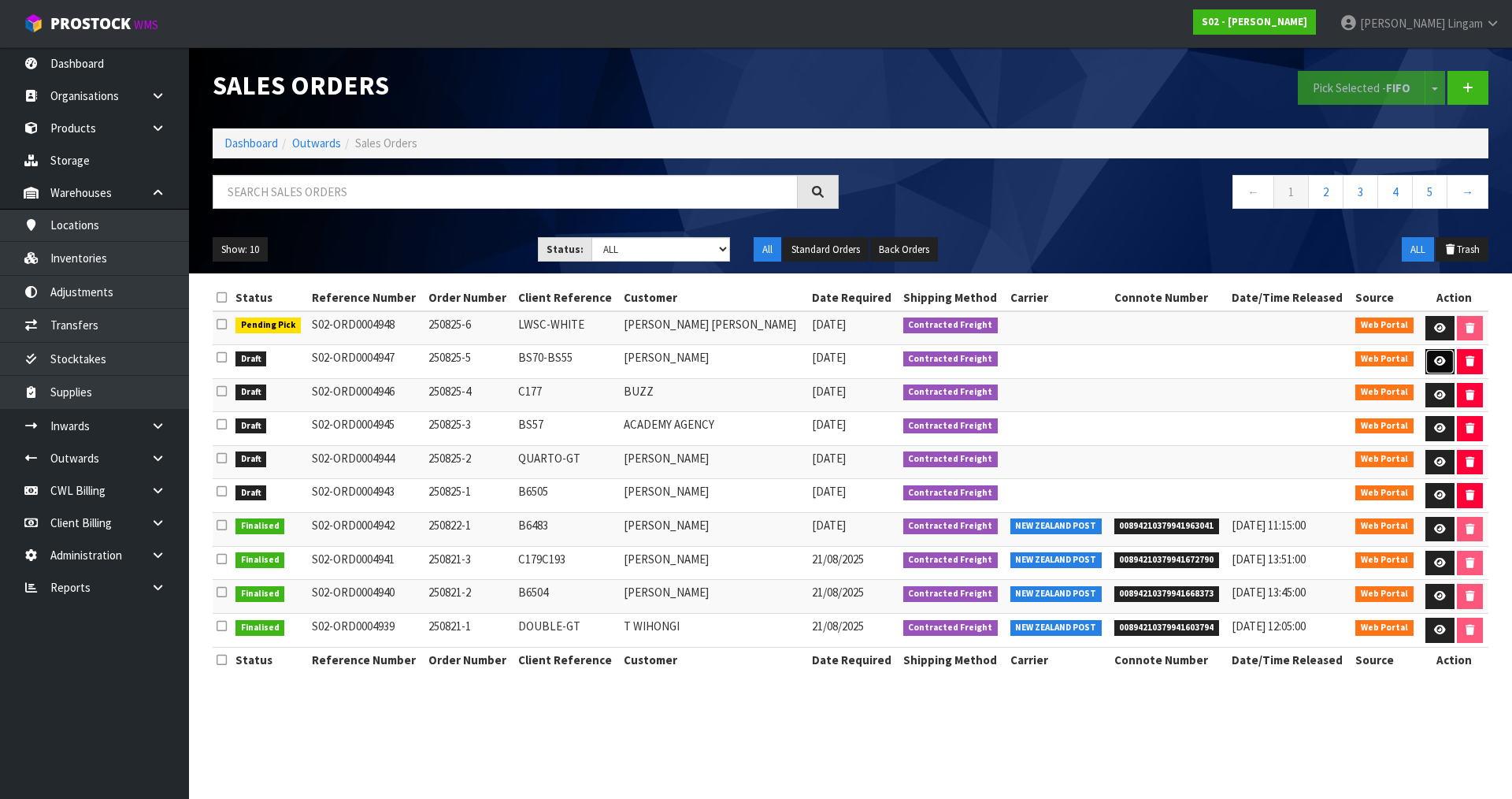
click at [1435, 361] on icon at bounding box center [1440, 361] width 11 height 10
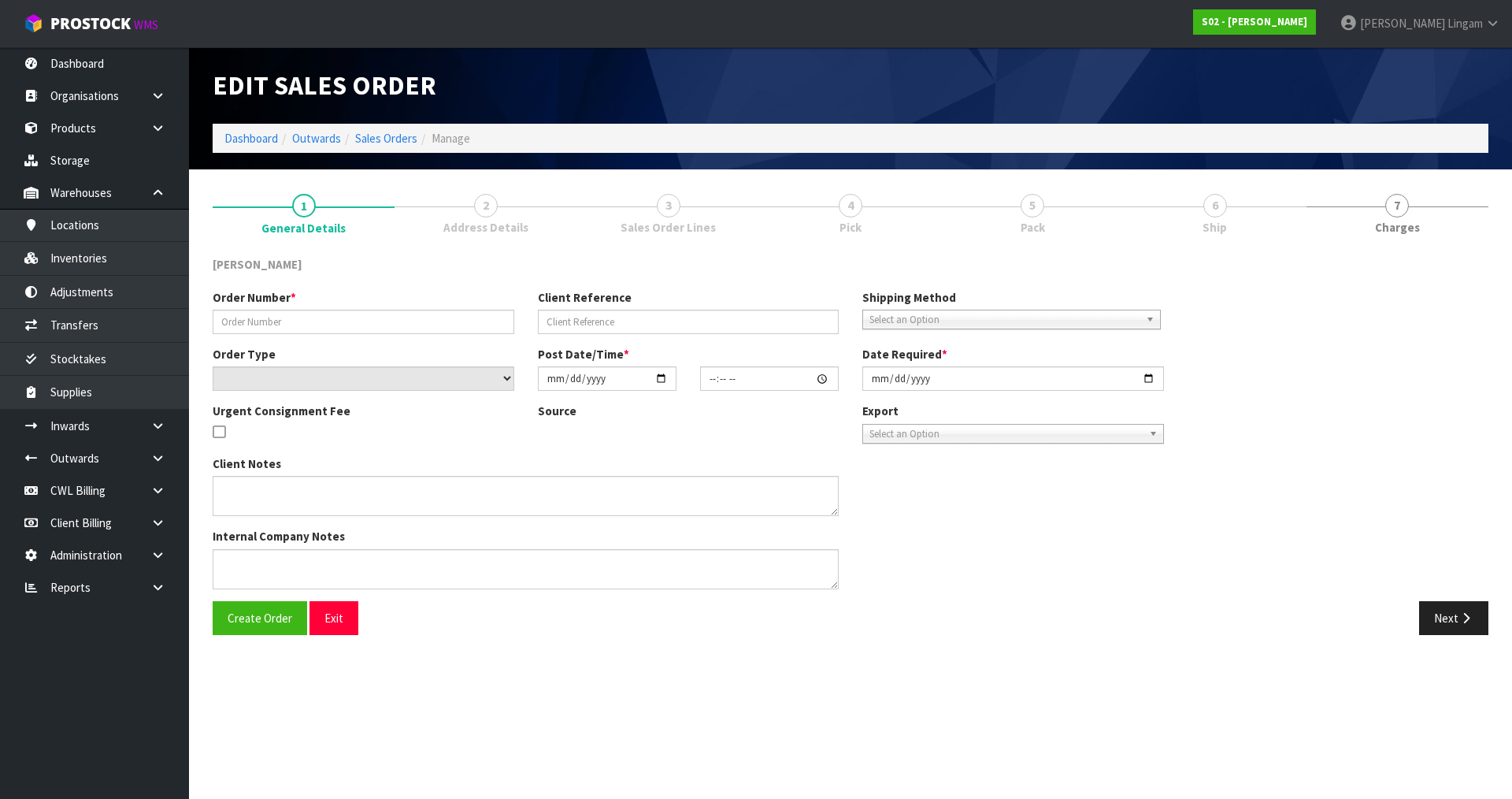
type input "250825-5"
type input "BS70-BS55"
select select "number:0"
type input "[DATE]"
type input "03:32:00.000"
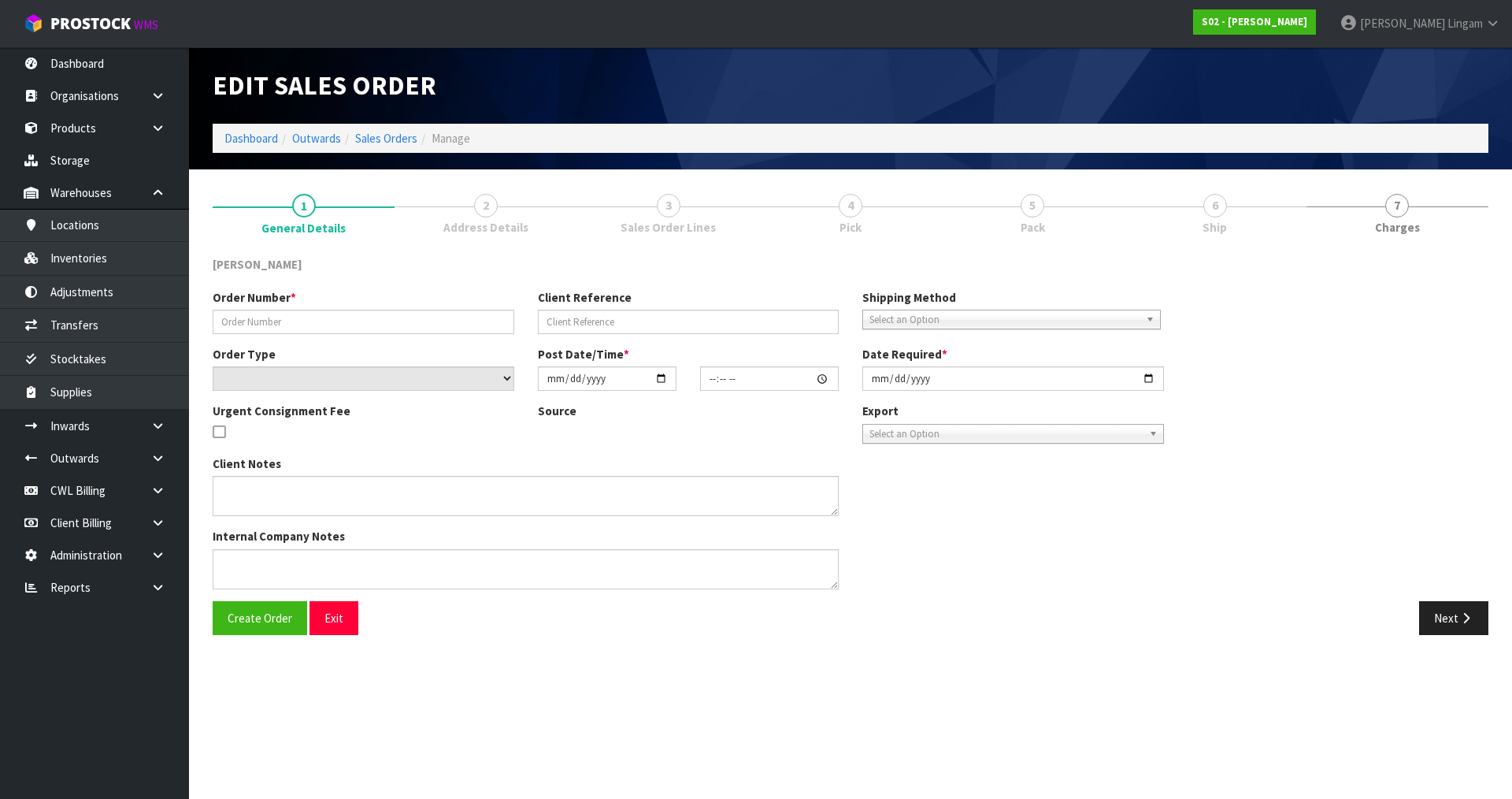
type input "[DATE]"
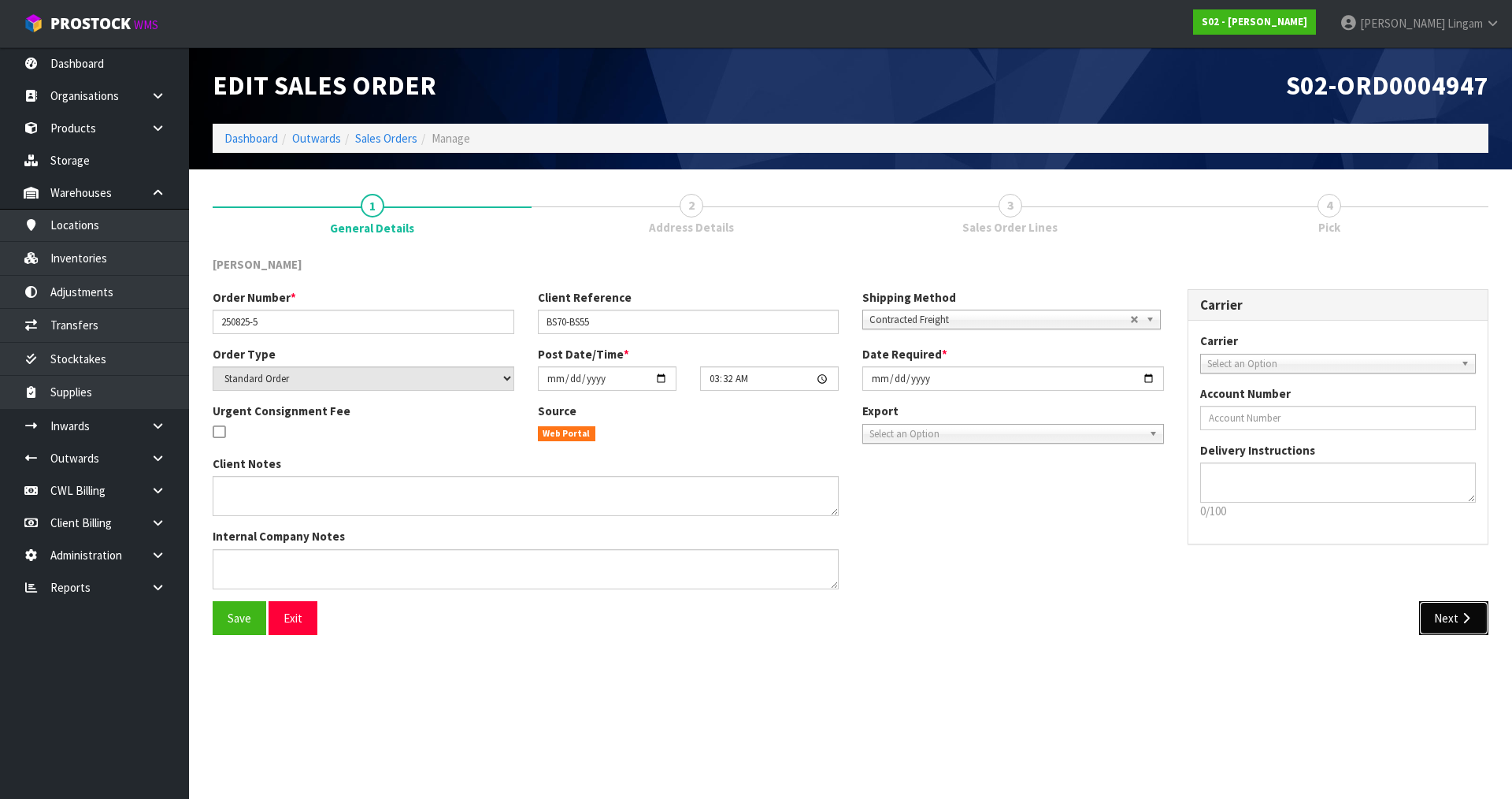
click at [1445, 629] on button "Next" at bounding box center [1453, 618] width 70 height 34
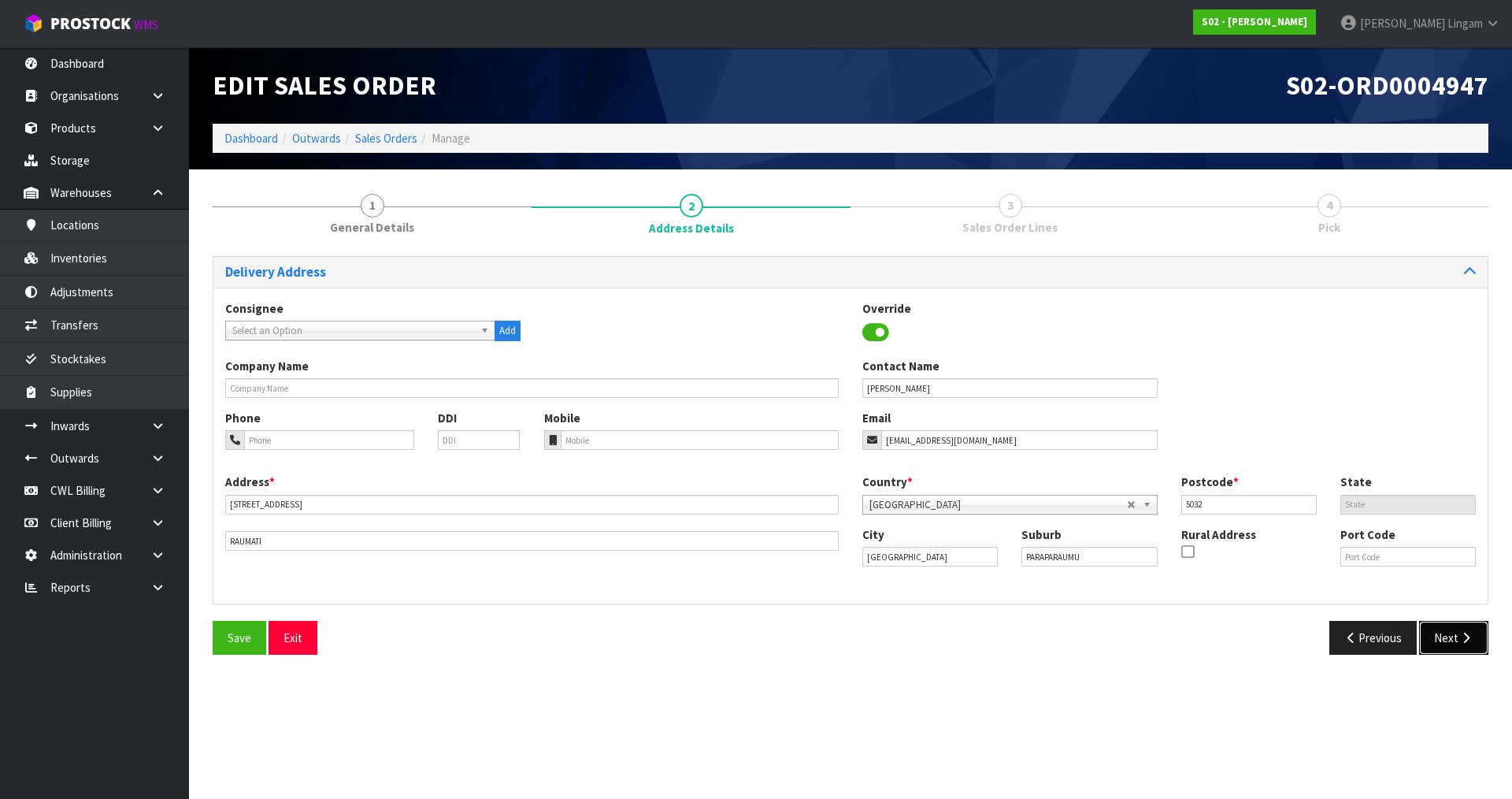
click at [1456, 644] on button "Next" at bounding box center [1453, 638] width 70 height 34
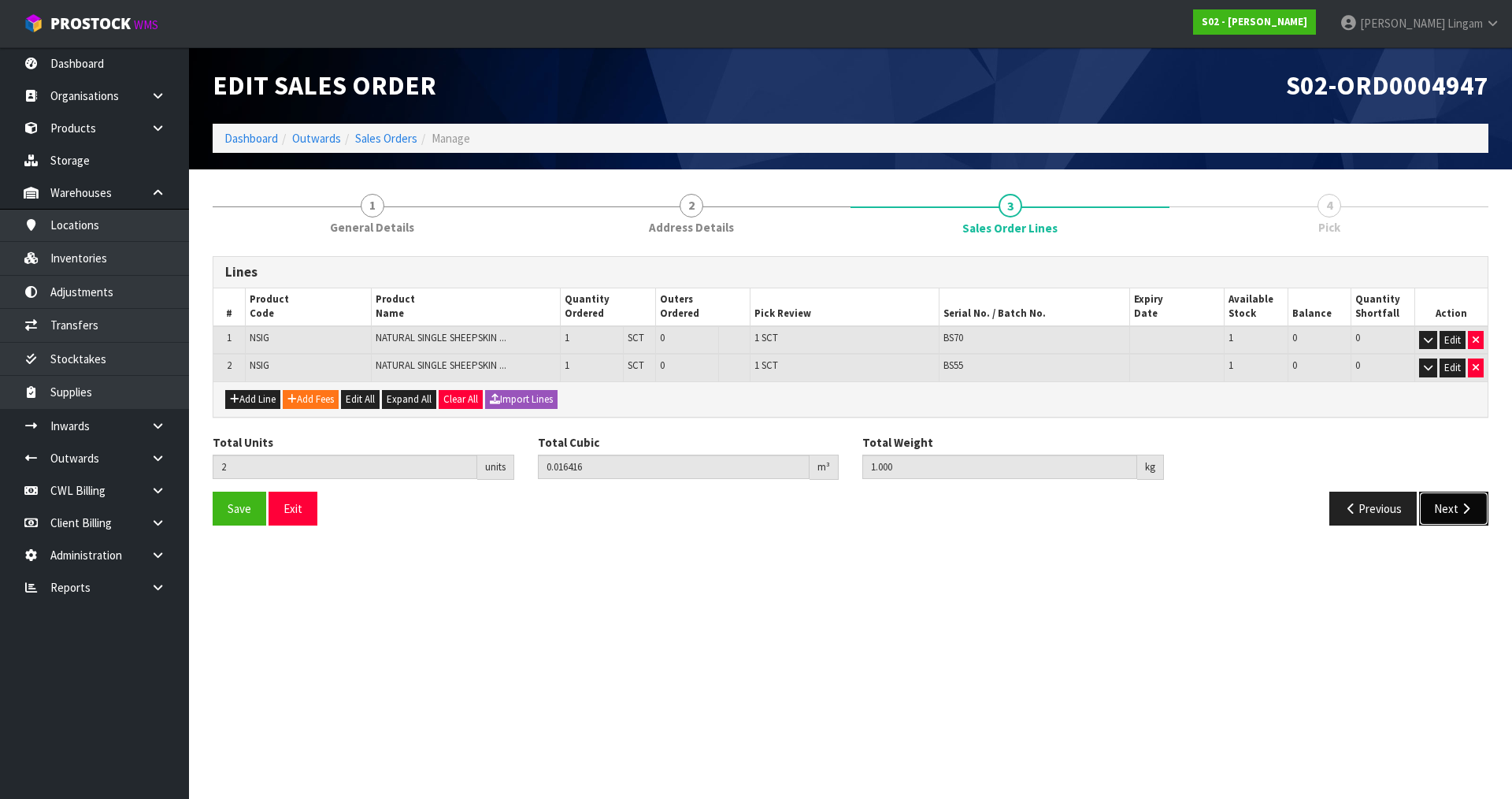
click at [1451, 500] on button "Next" at bounding box center [1453, 508] width 70 height 34
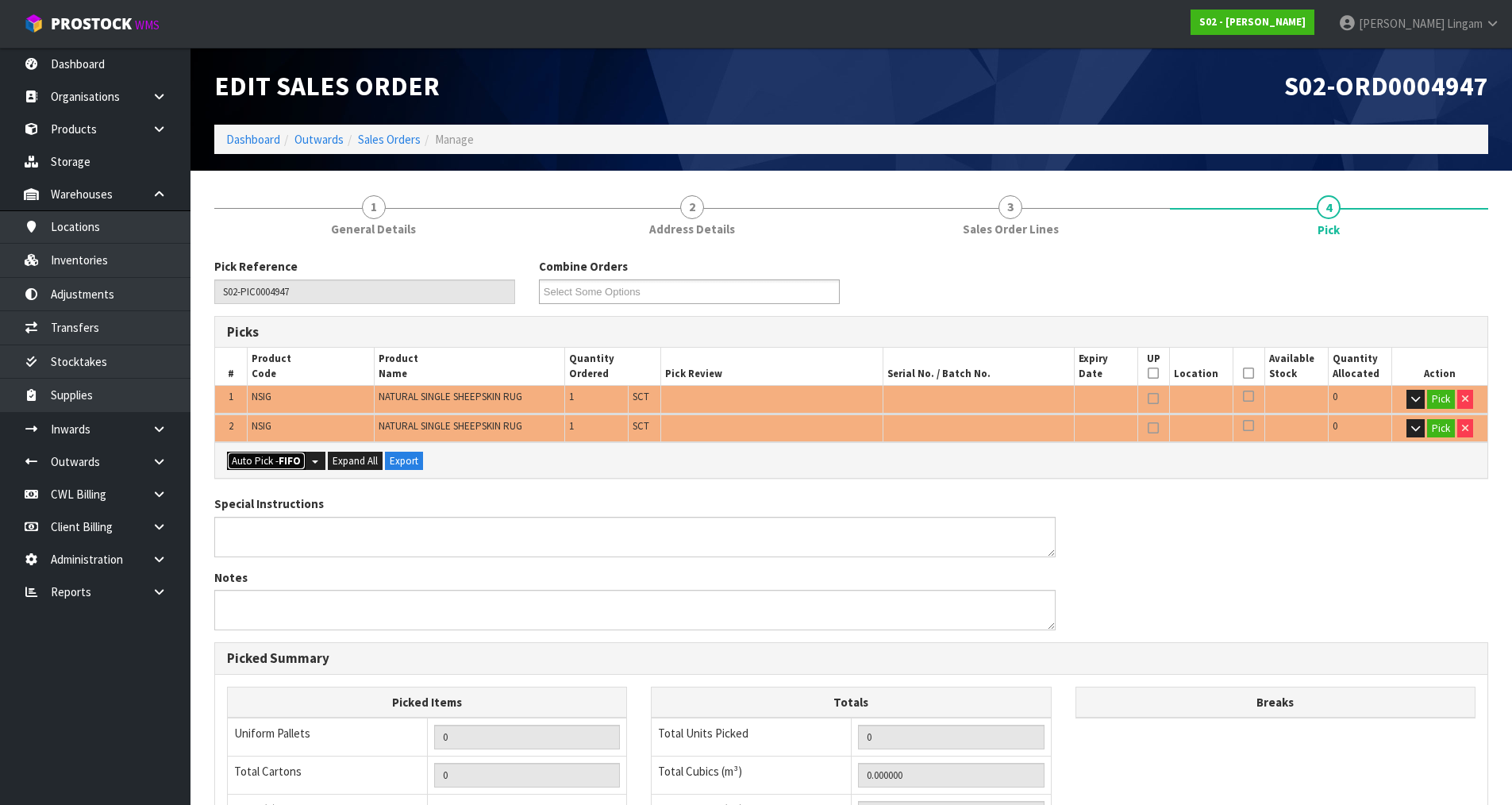
click at [279, 460] on strong "FIFO" at bounding box center [289, 461] width 22 height 13
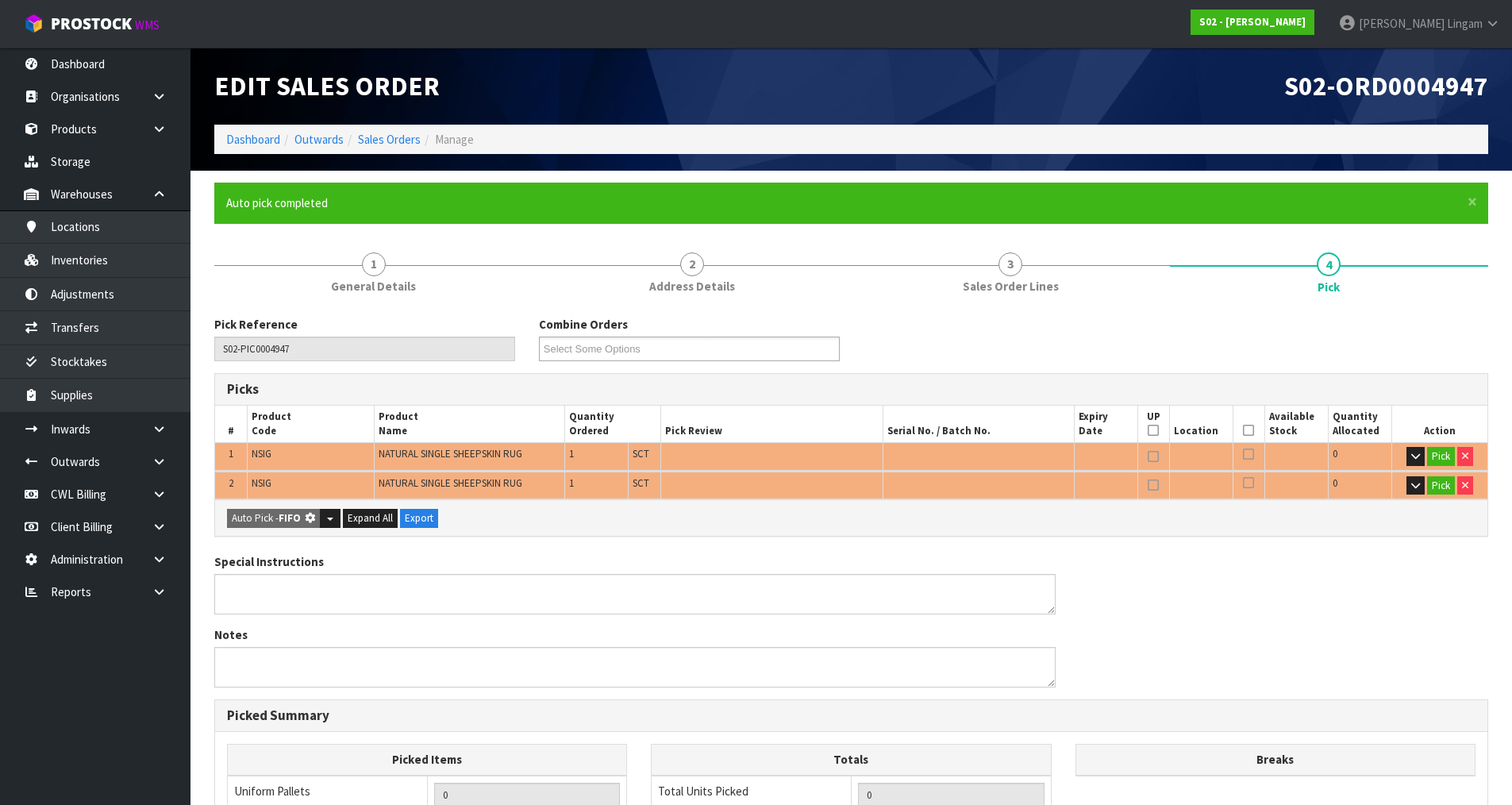
type input "Sub-carton x 2"
type input "2"
type input "0.016416"
type input "1.000"
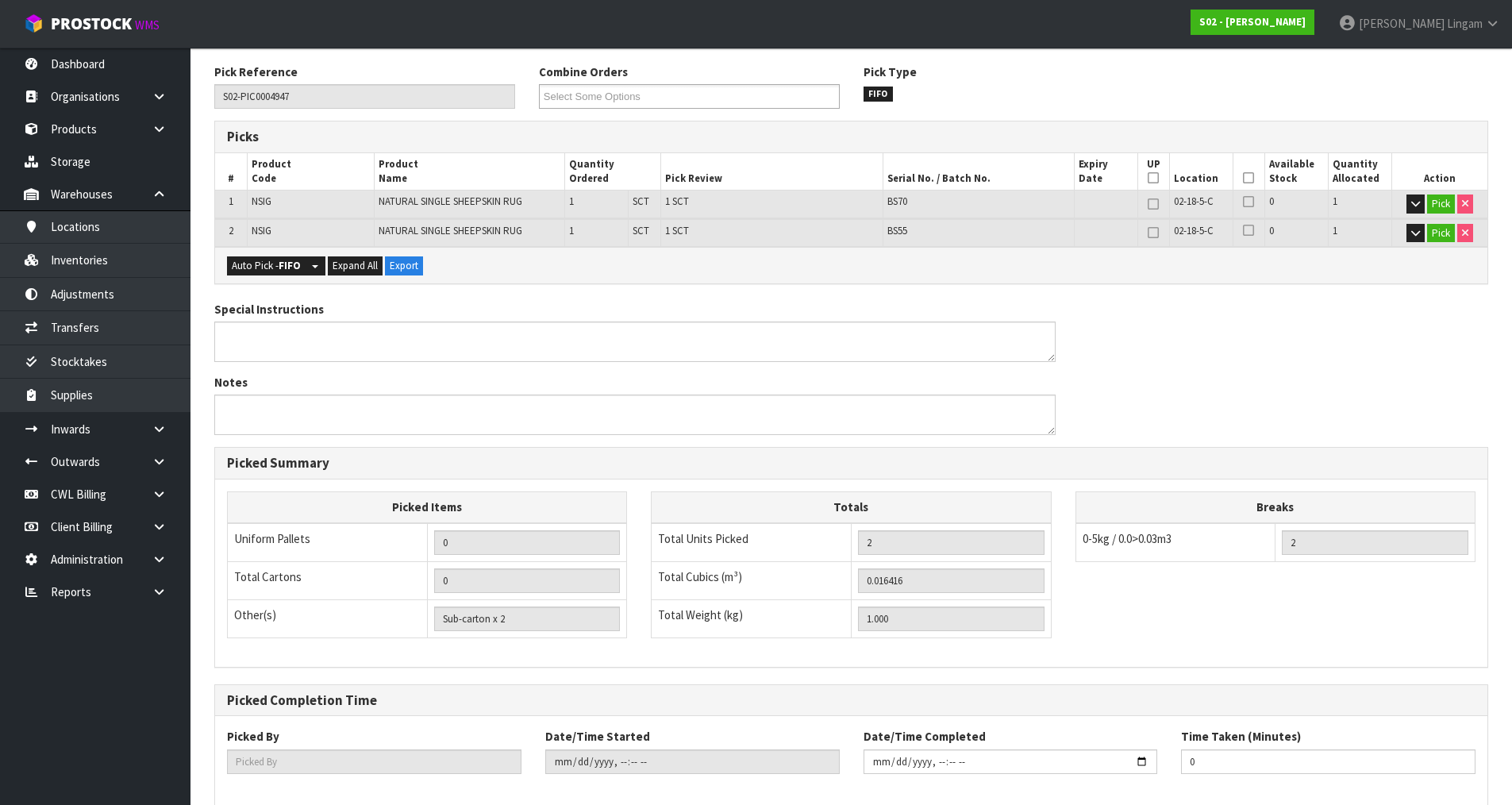
scroll to position [333, 0]
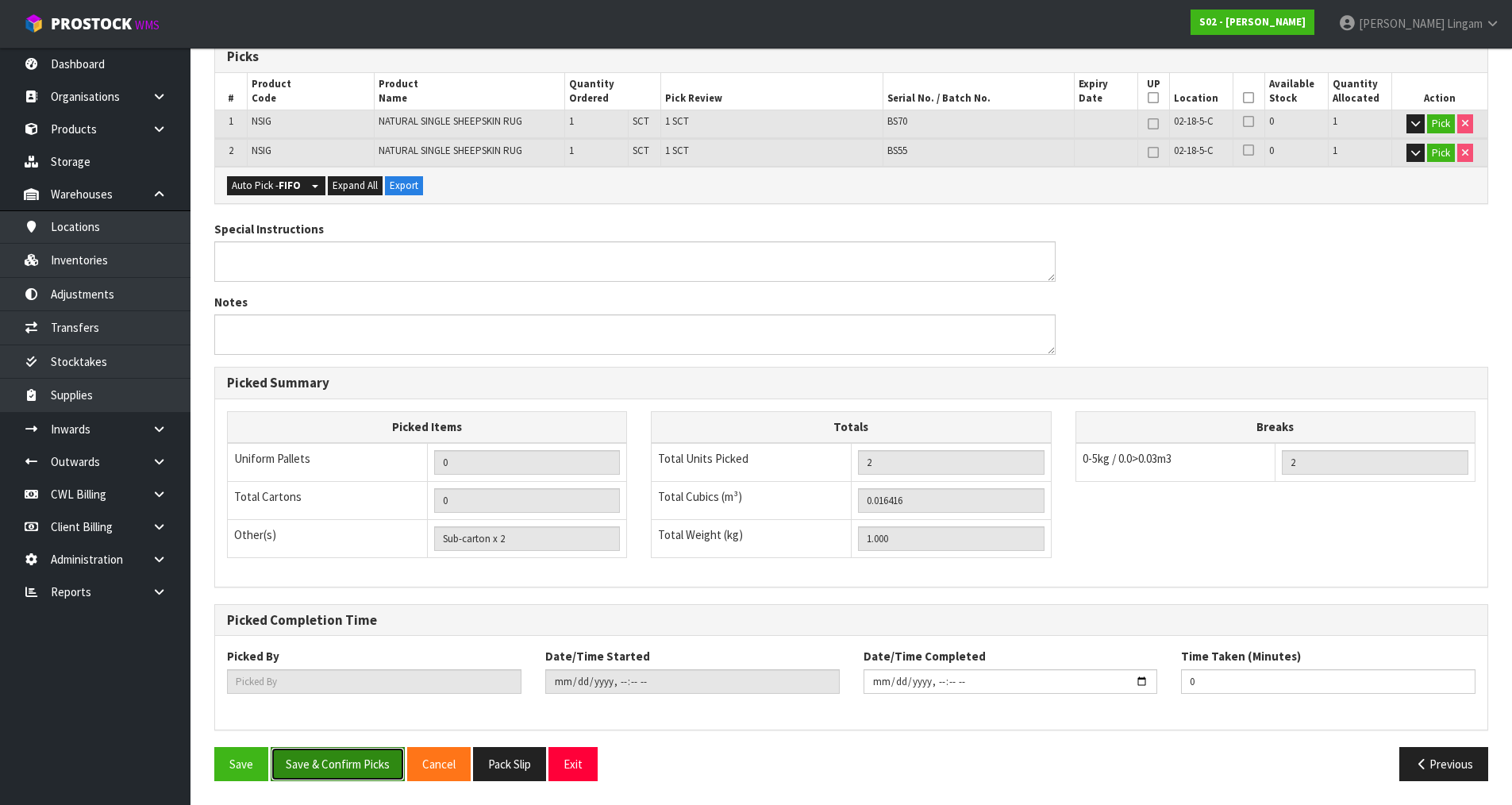
click at [338, 772] on button "Save & Confirm Picks" at bounding box center [338, 764] width 134 height 34
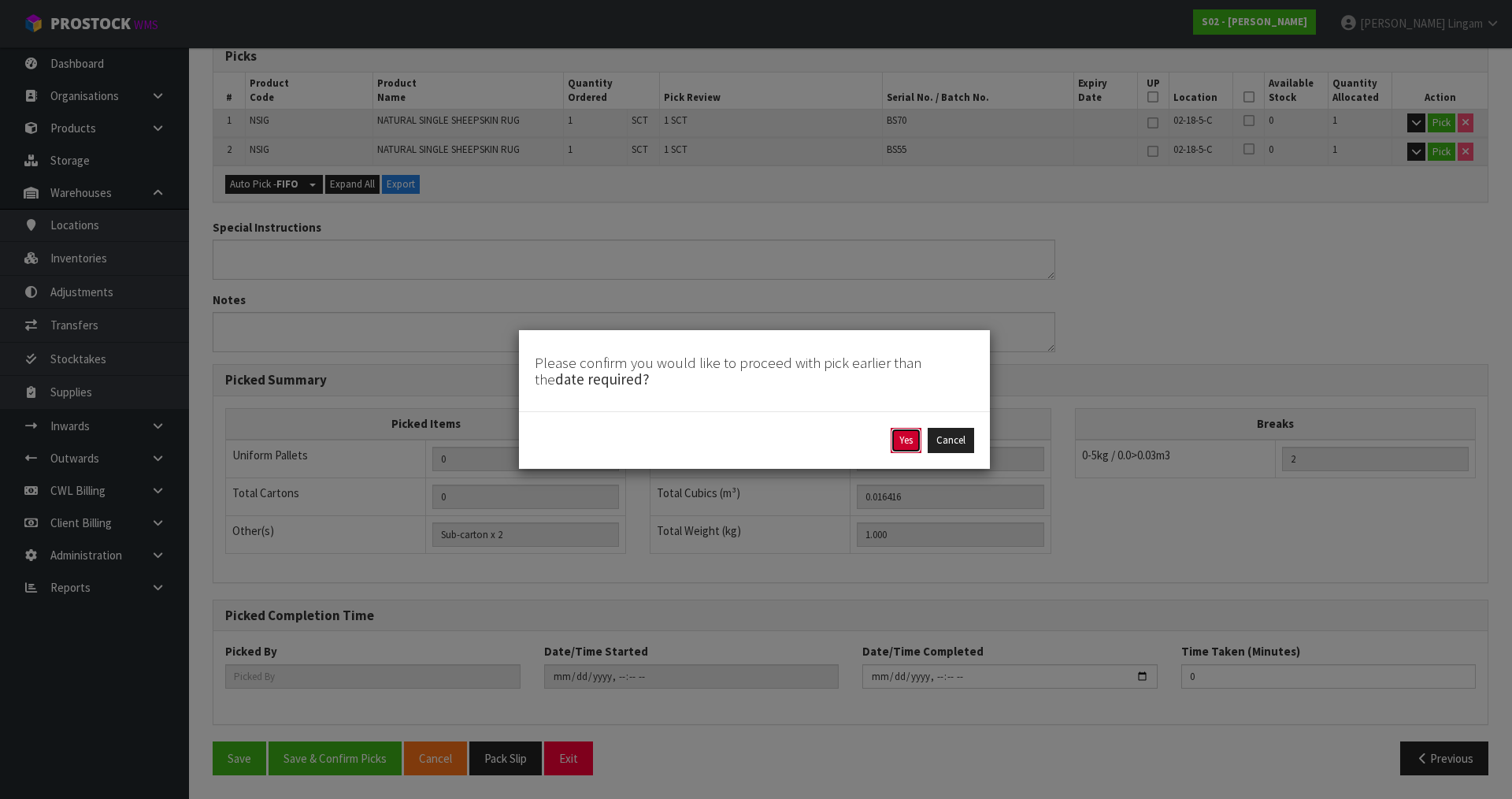
click at [906, 449] on button "Yes" at bounding box center [905, 440] width 30 height 25
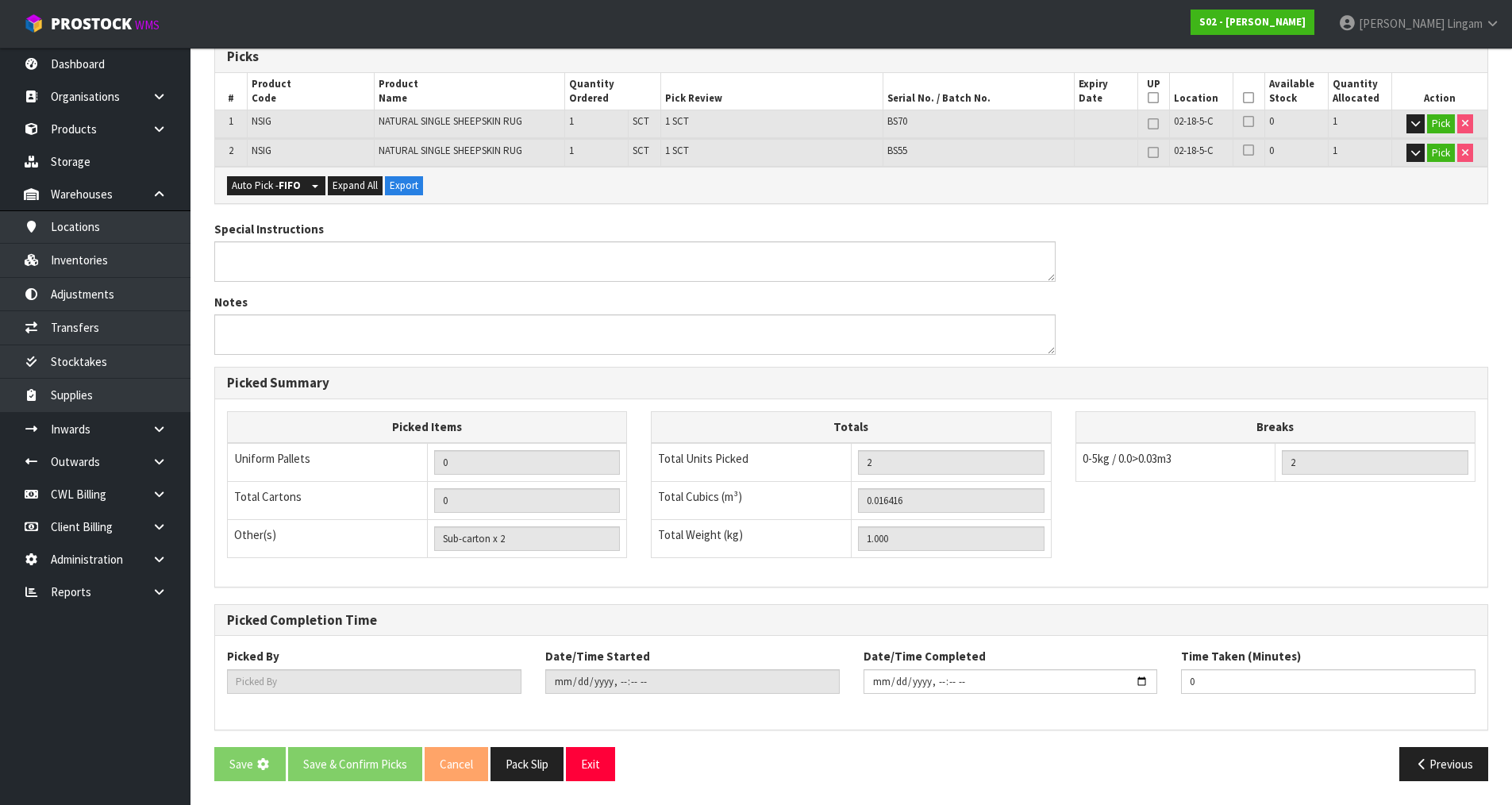
scroll to position [0, 0]
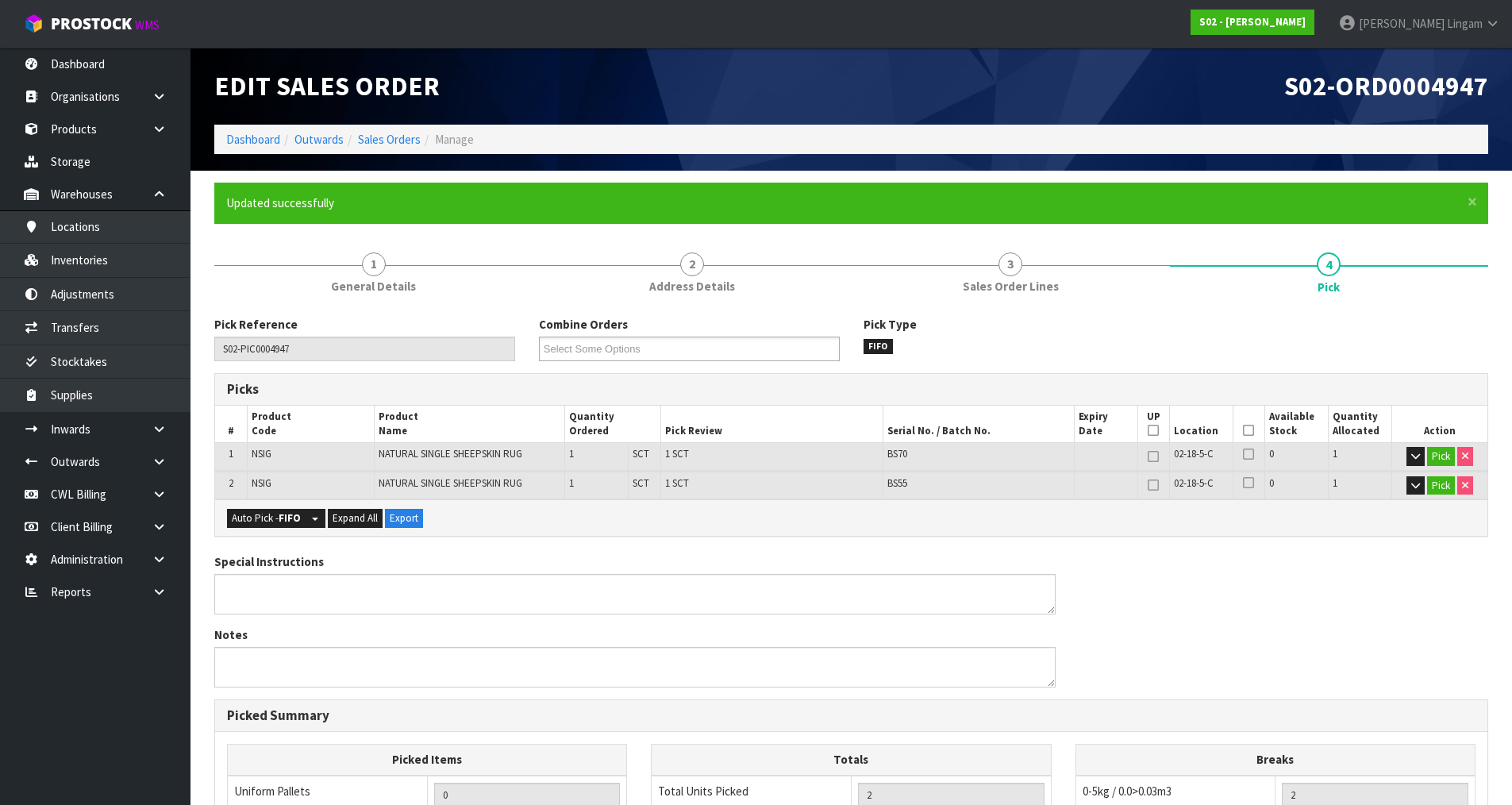
type input "[PERSON_NAME]"
type input "[DATE]T16:06:21"
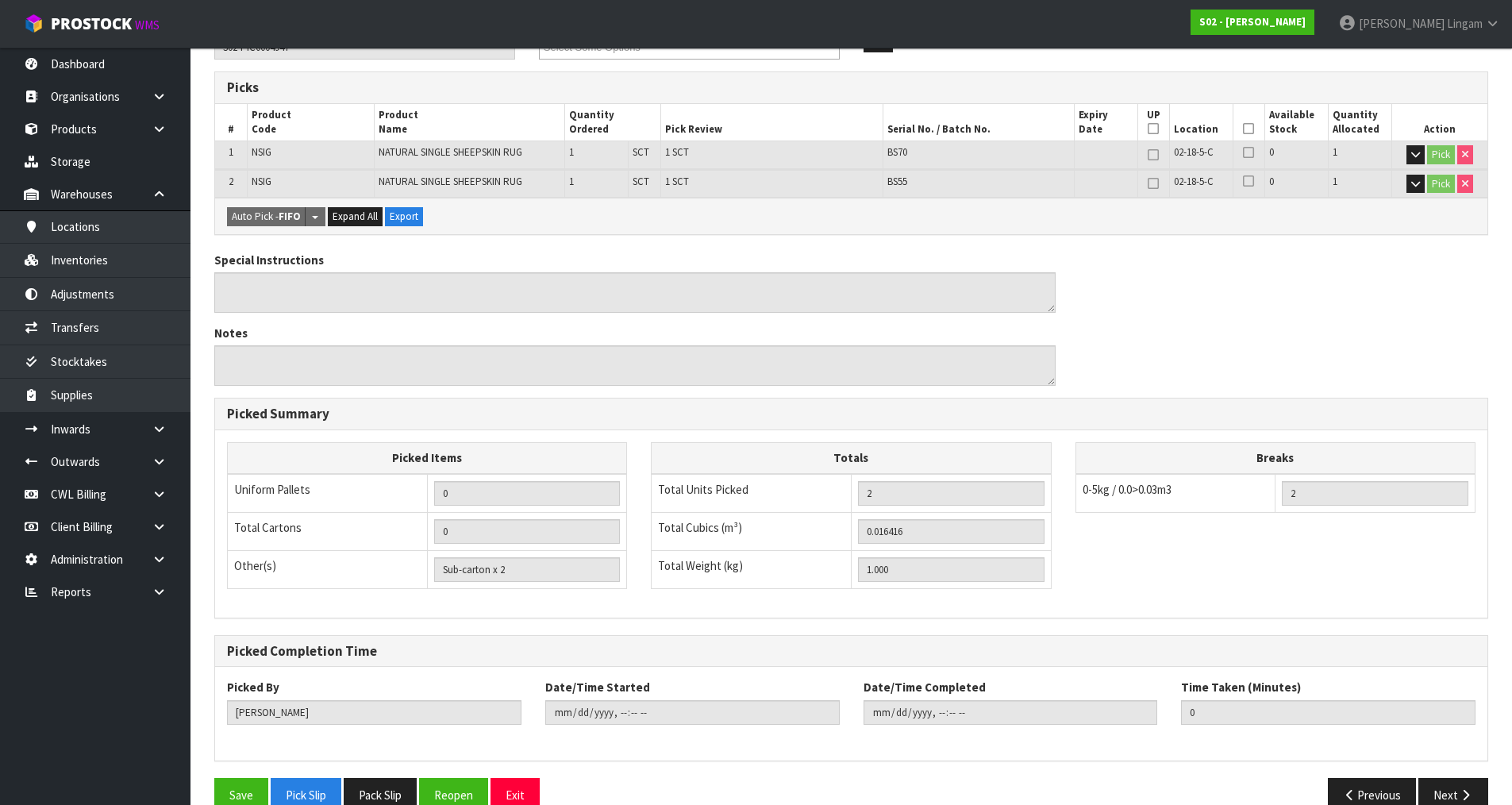
scroll to position [333, 0]
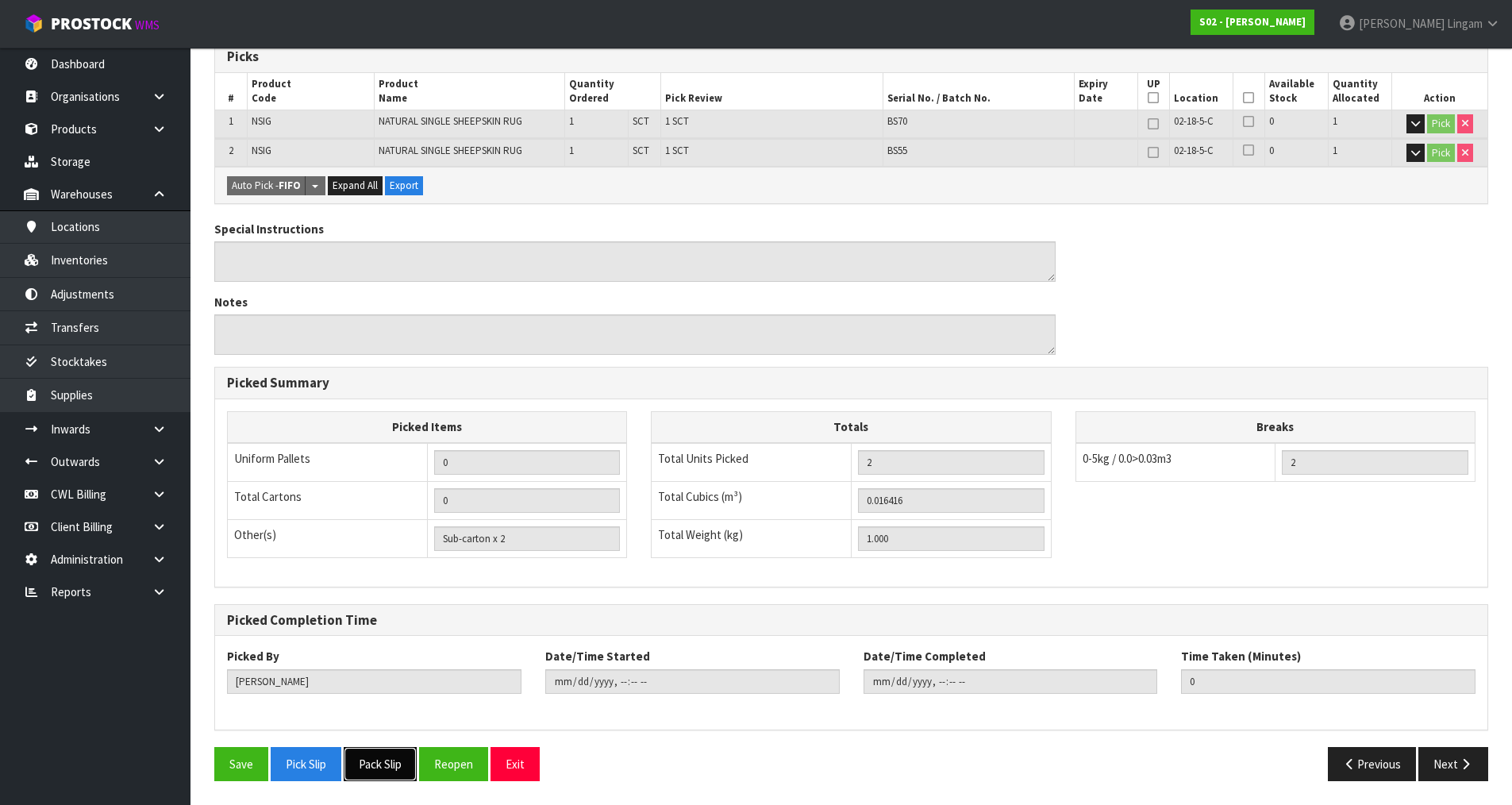
click at [399, 759] on button "Pack Slip" at bounding box center [380, 764] width 73 height 34
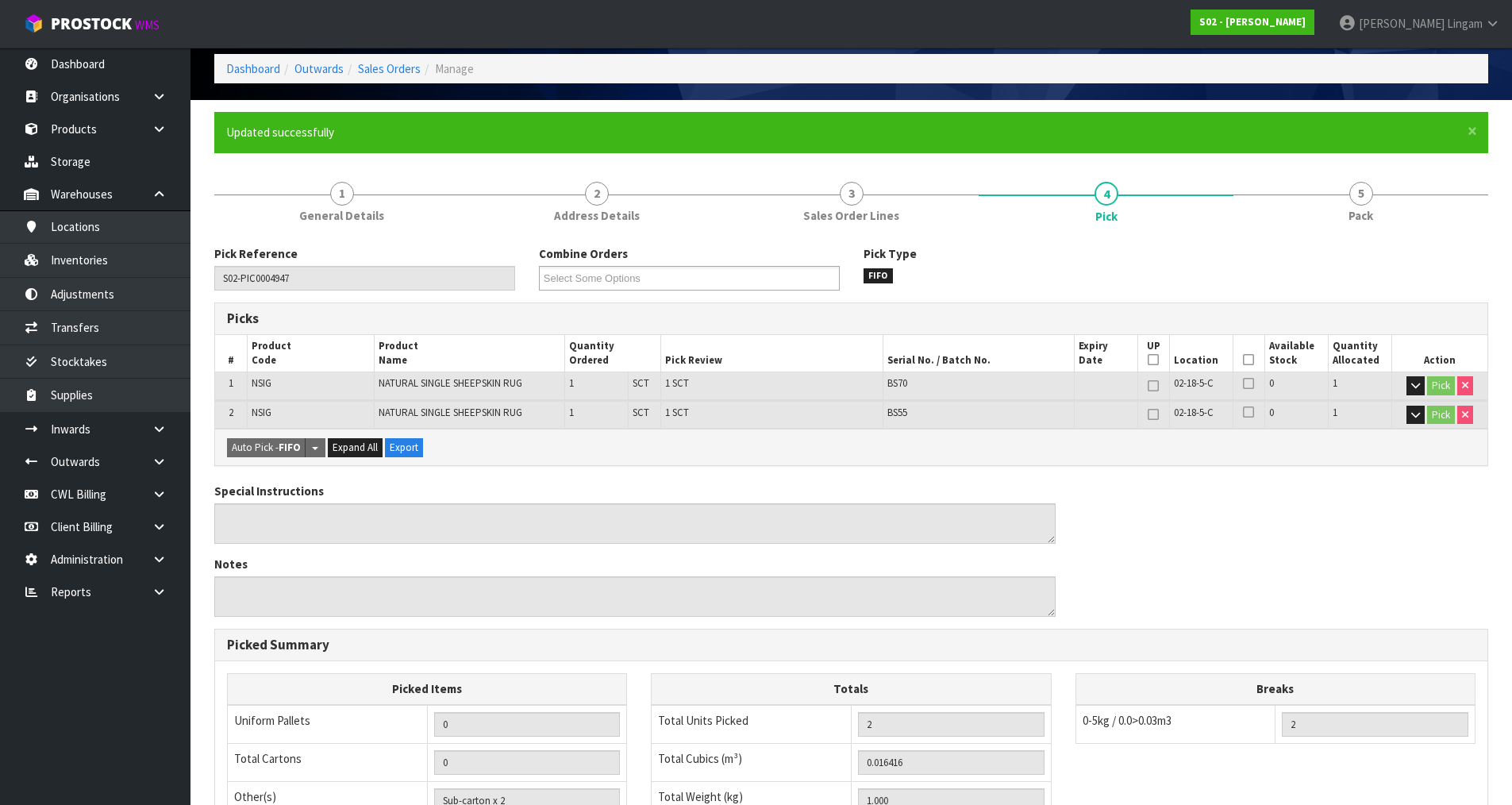
scroll to position [0, 0]
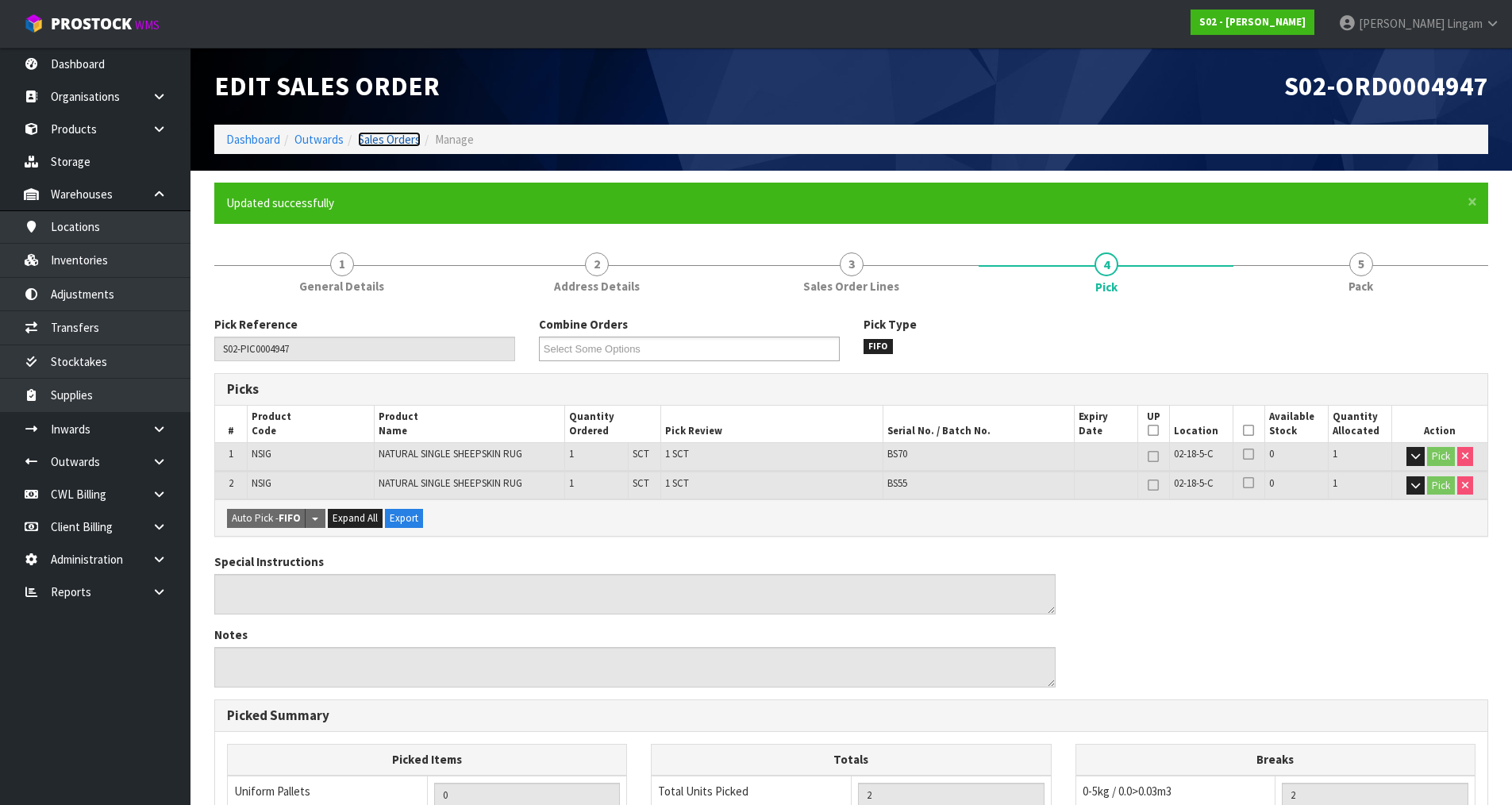
click at [408, 134] on link "Sales Orders" at bounding box center [390, 140] width 63 height 15
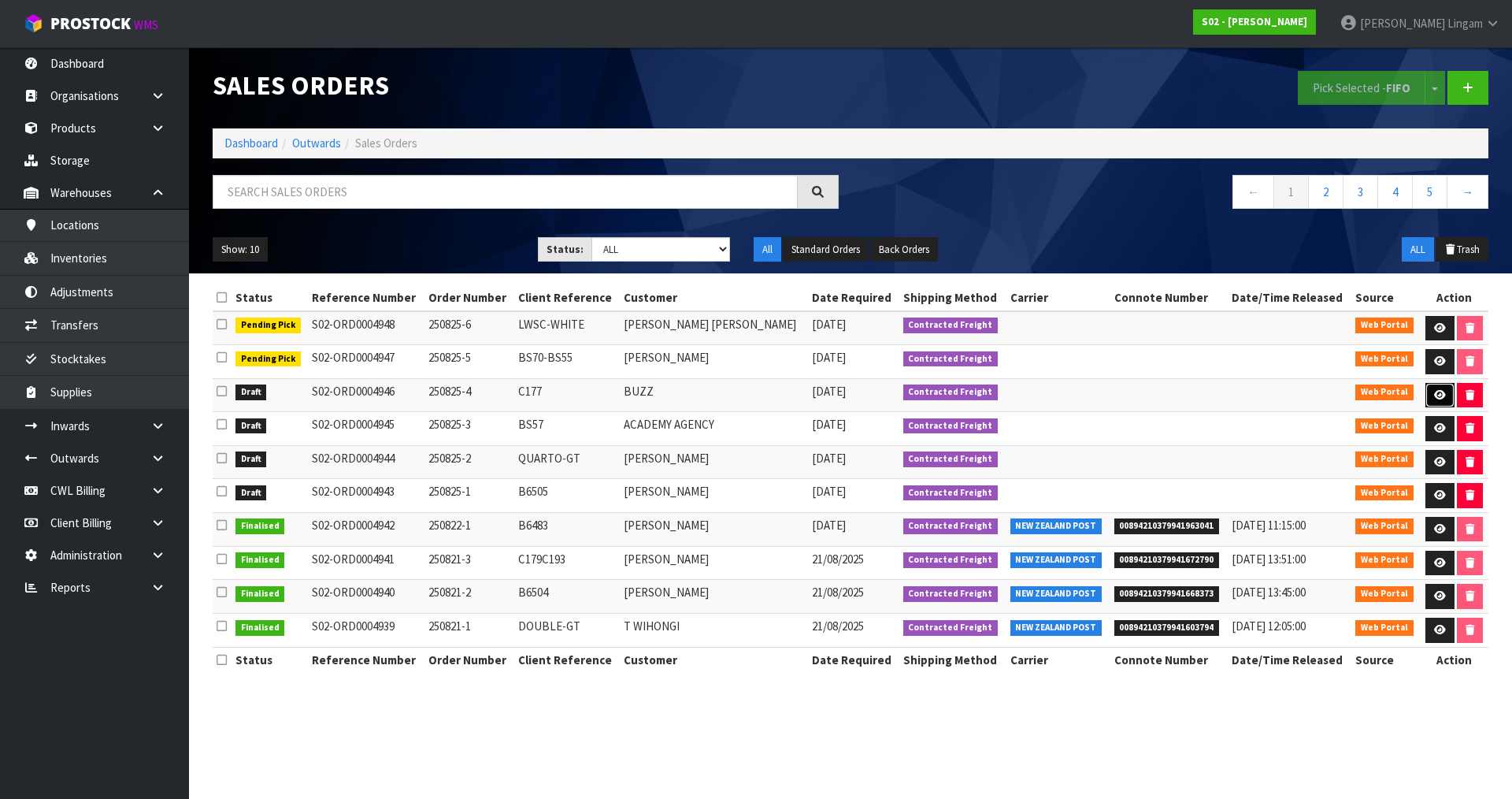
click at [1437, 388] on link at bounding box center [1440, 395] width 29 height 25
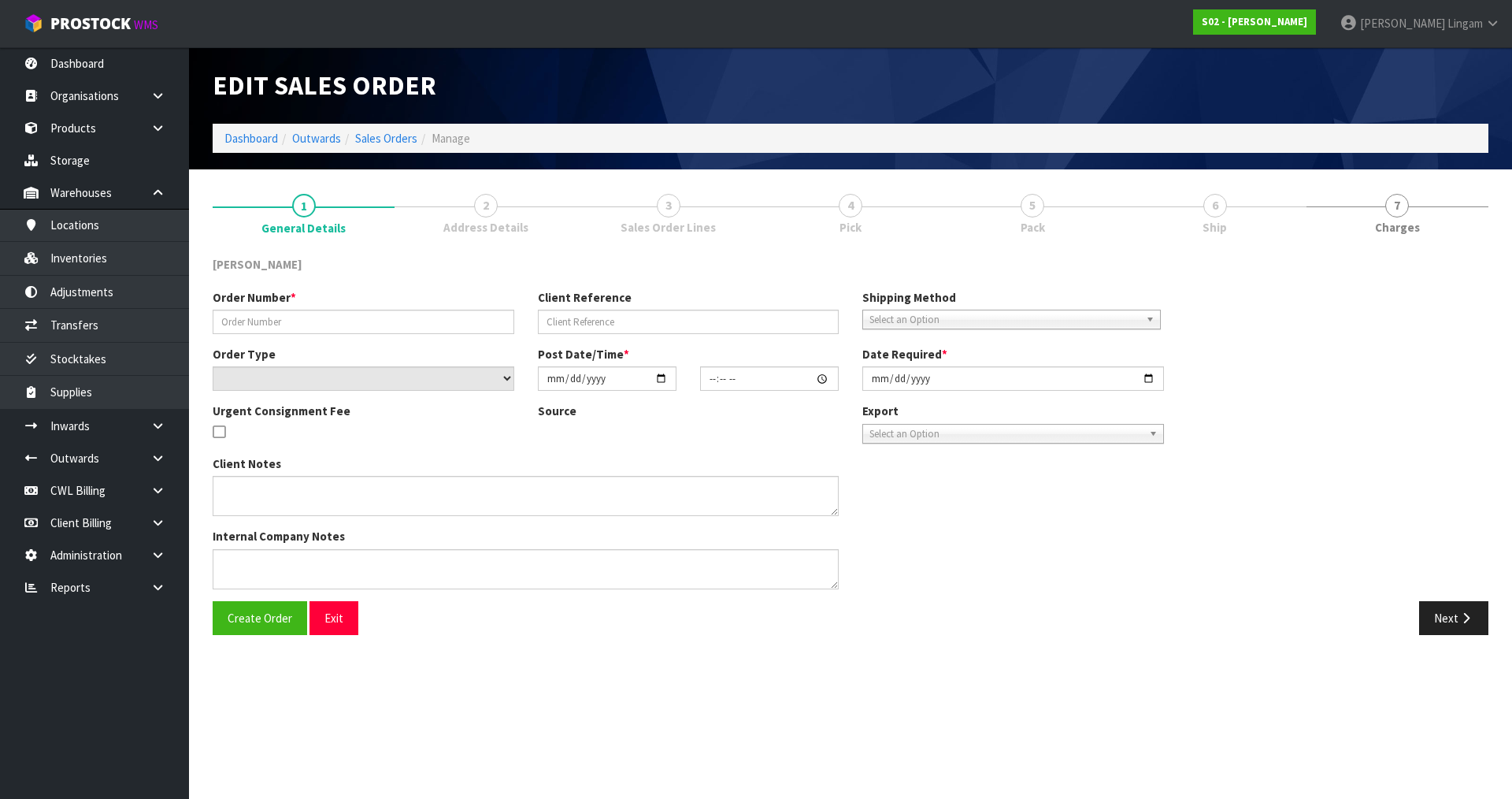
type input "250825-4"
type input "C177"
select select "number:0"
type input "[DATE]"
type input "19:29:00.000"
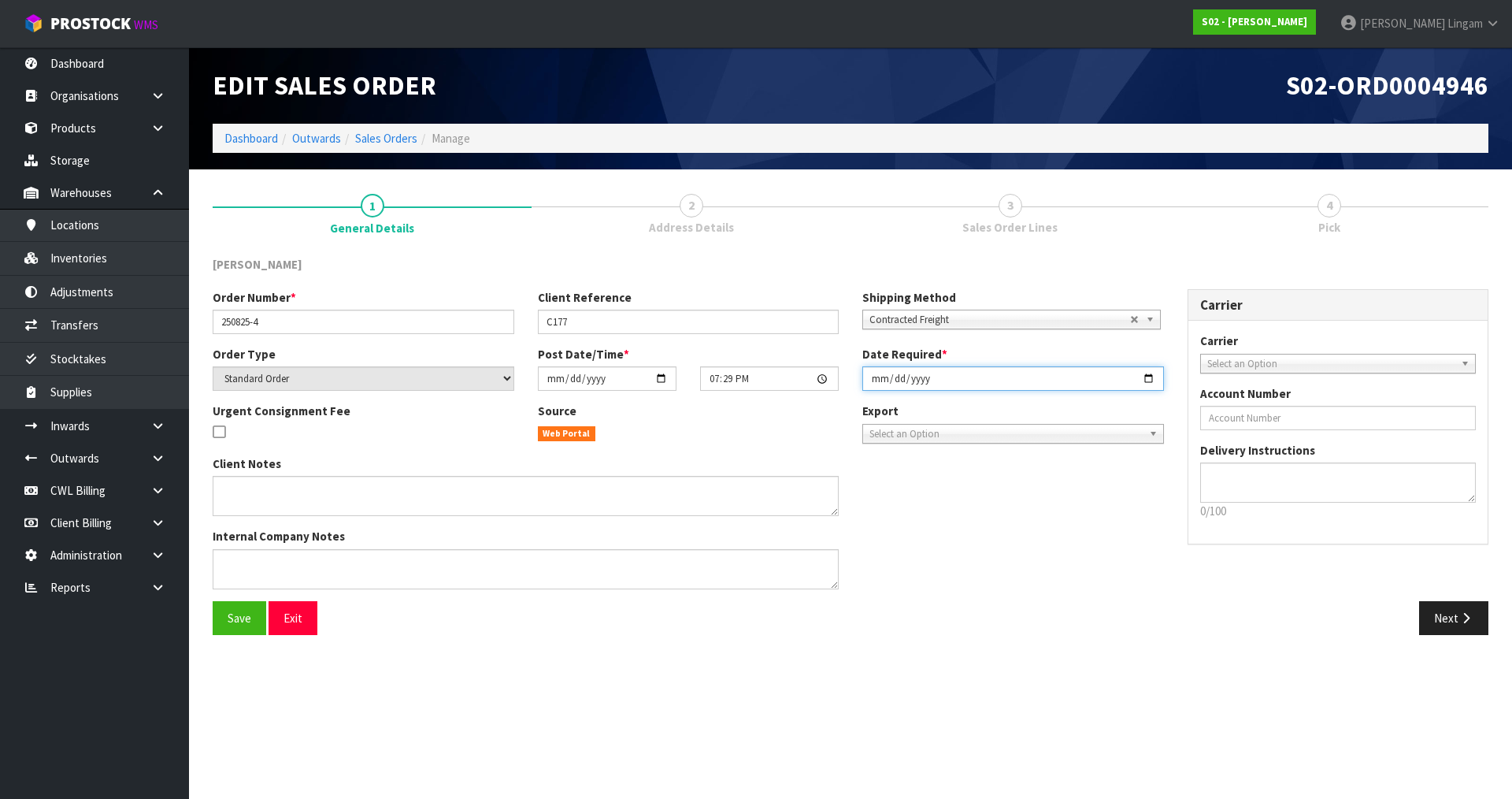
click at [880, 379] on input "[DATE]" at bounding box center [1013, 379] width 301 height 25
type input "[DATE]"
click at [237, 624] on span "Save" at bounding box center [239, 618] width 24 height 15
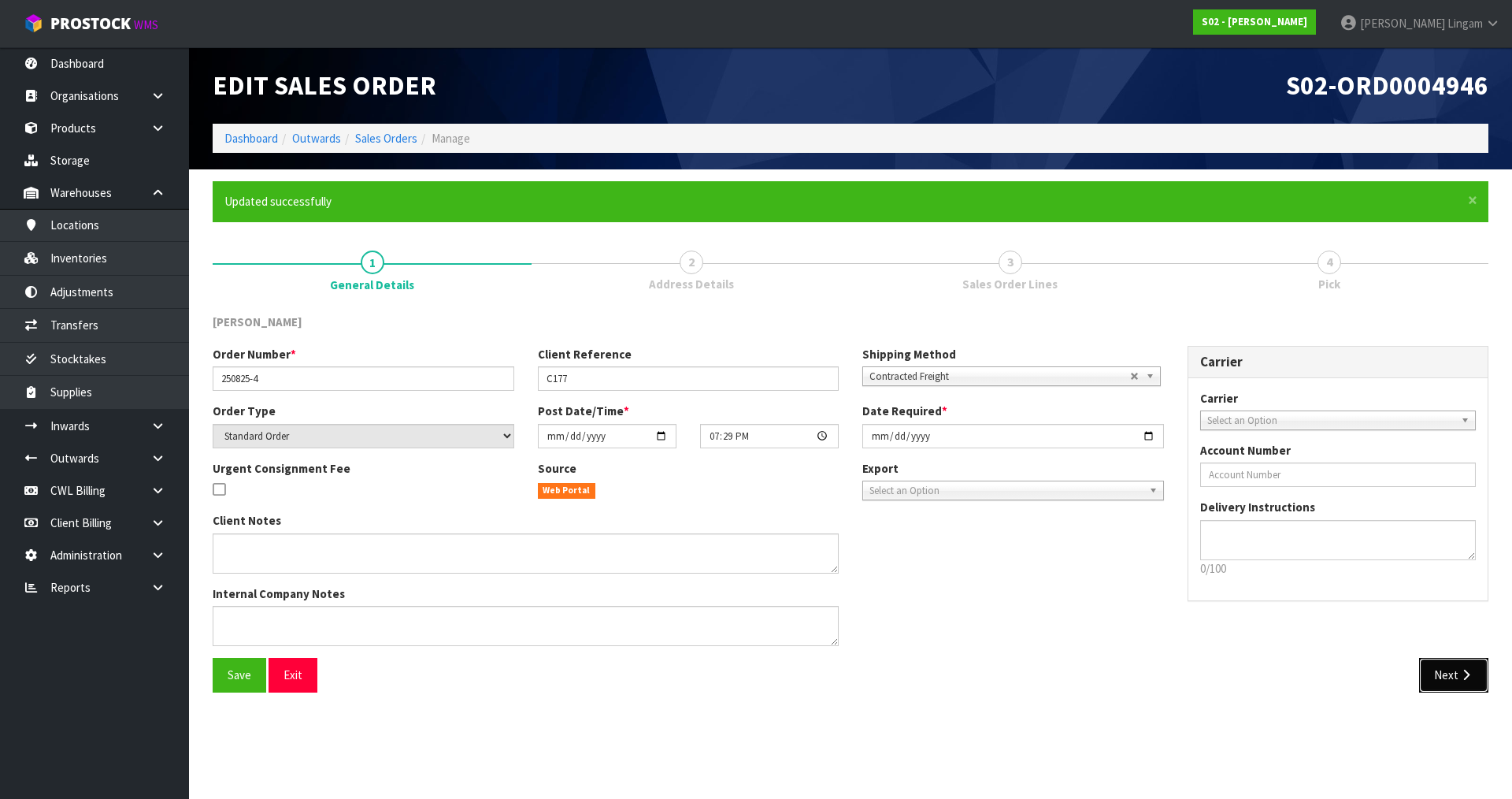
click at [1442, 681] on button "Next" at bounding box center [1453, 674] width 70 height 34
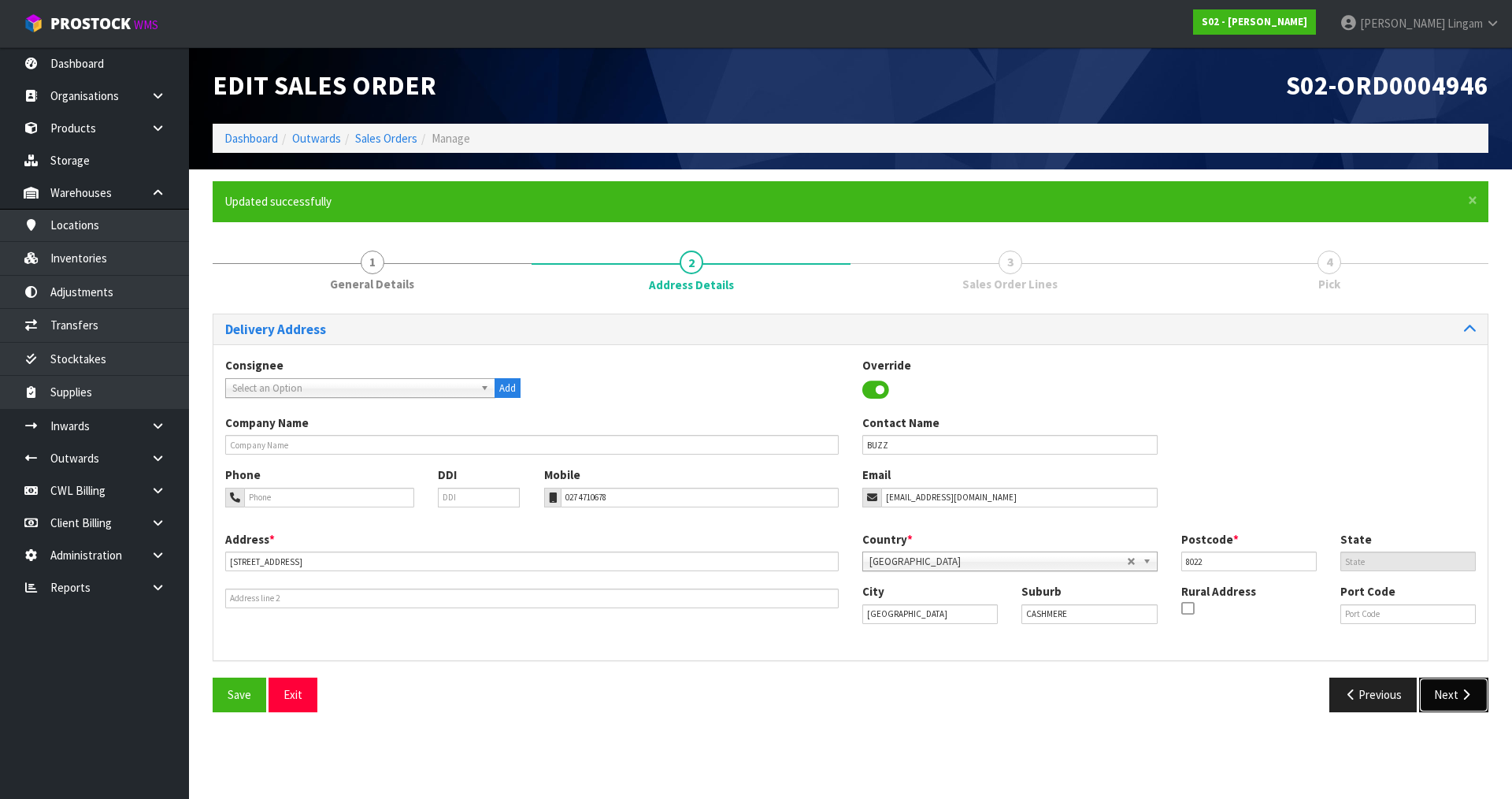
click at [1440, 697] on button "Next" at bounding box center [1453, 694] width 70 height 34
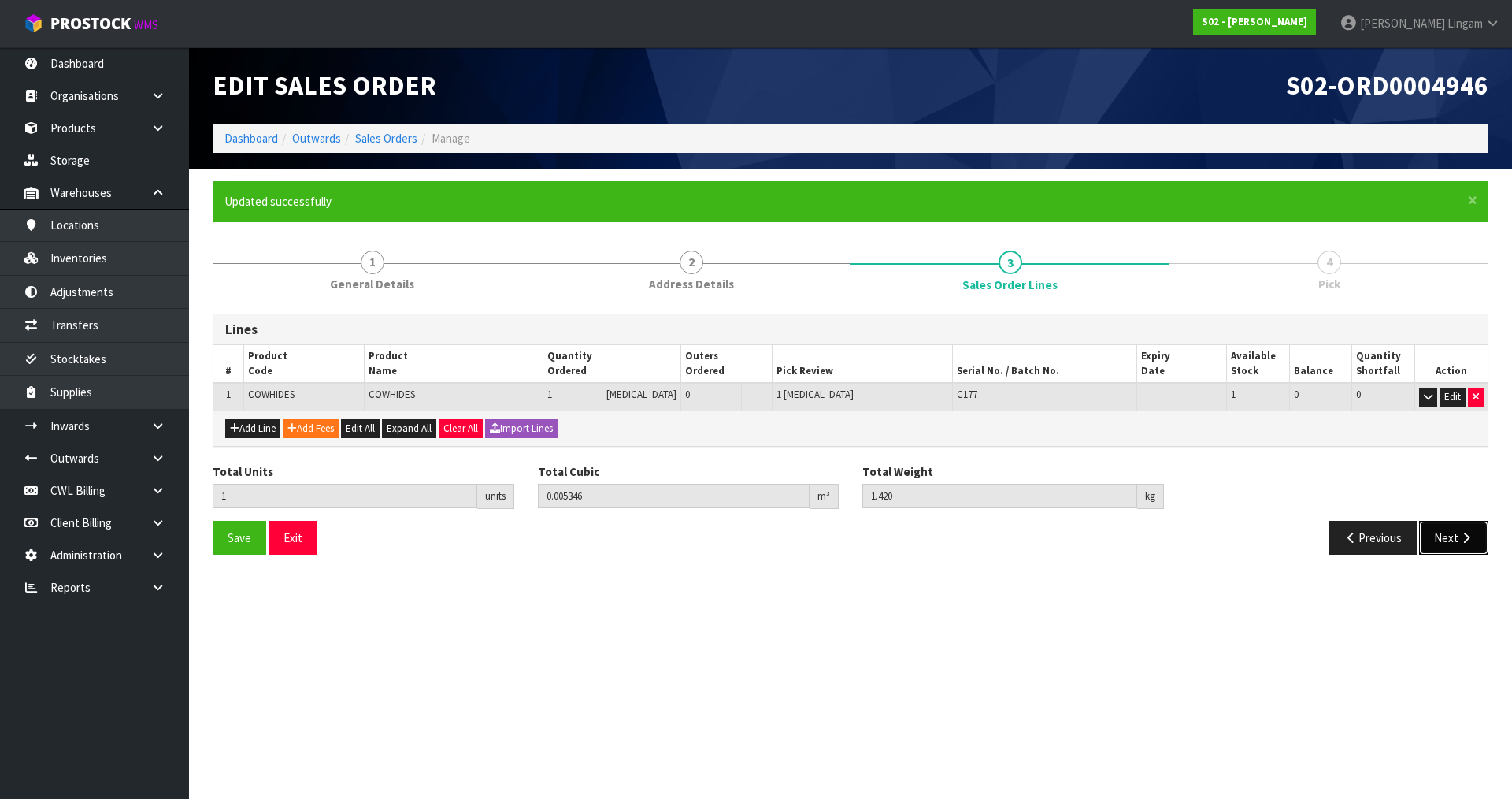
click at [1435, 545] on button "Next" at bounding box center [1453, 537] width 70 height 34
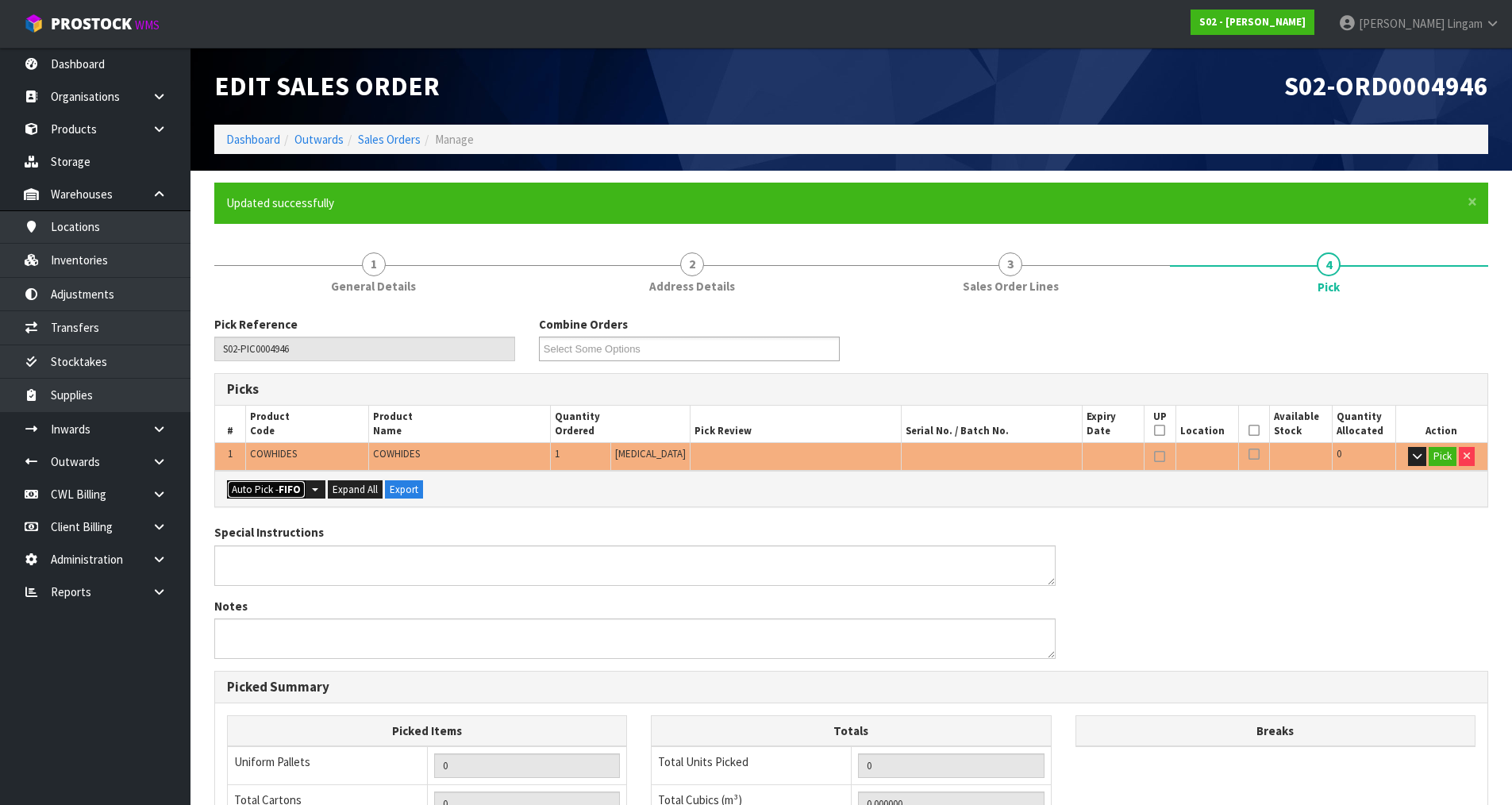
click at [250, 490] on button "Auto Pick - FIFO" at bounding box center [266, 490] width 78 height 19
type input "Piece x 1"
type input "1"
type input "0.005346"
type input "1.420"
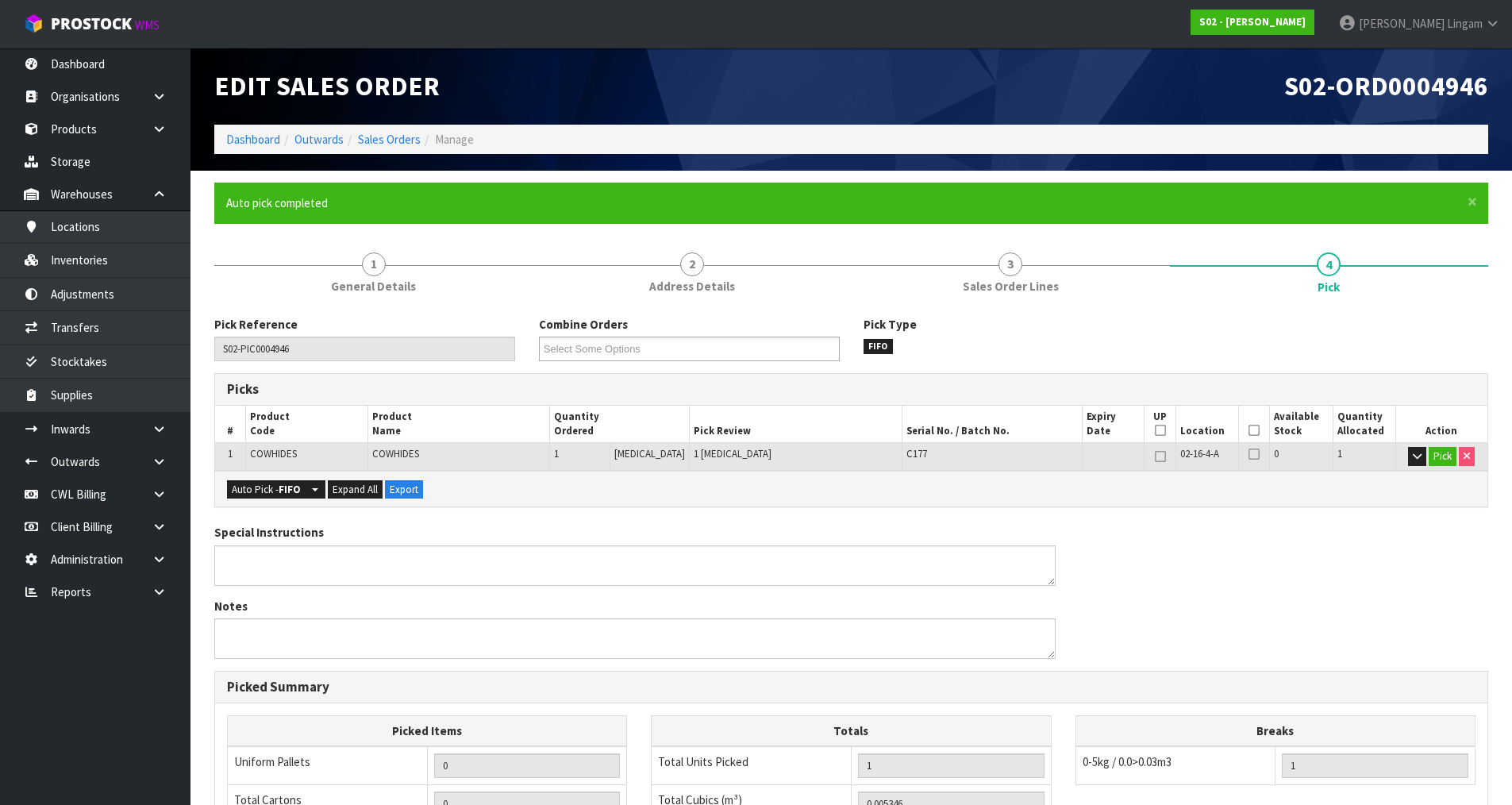
scroll to position [304, 0]
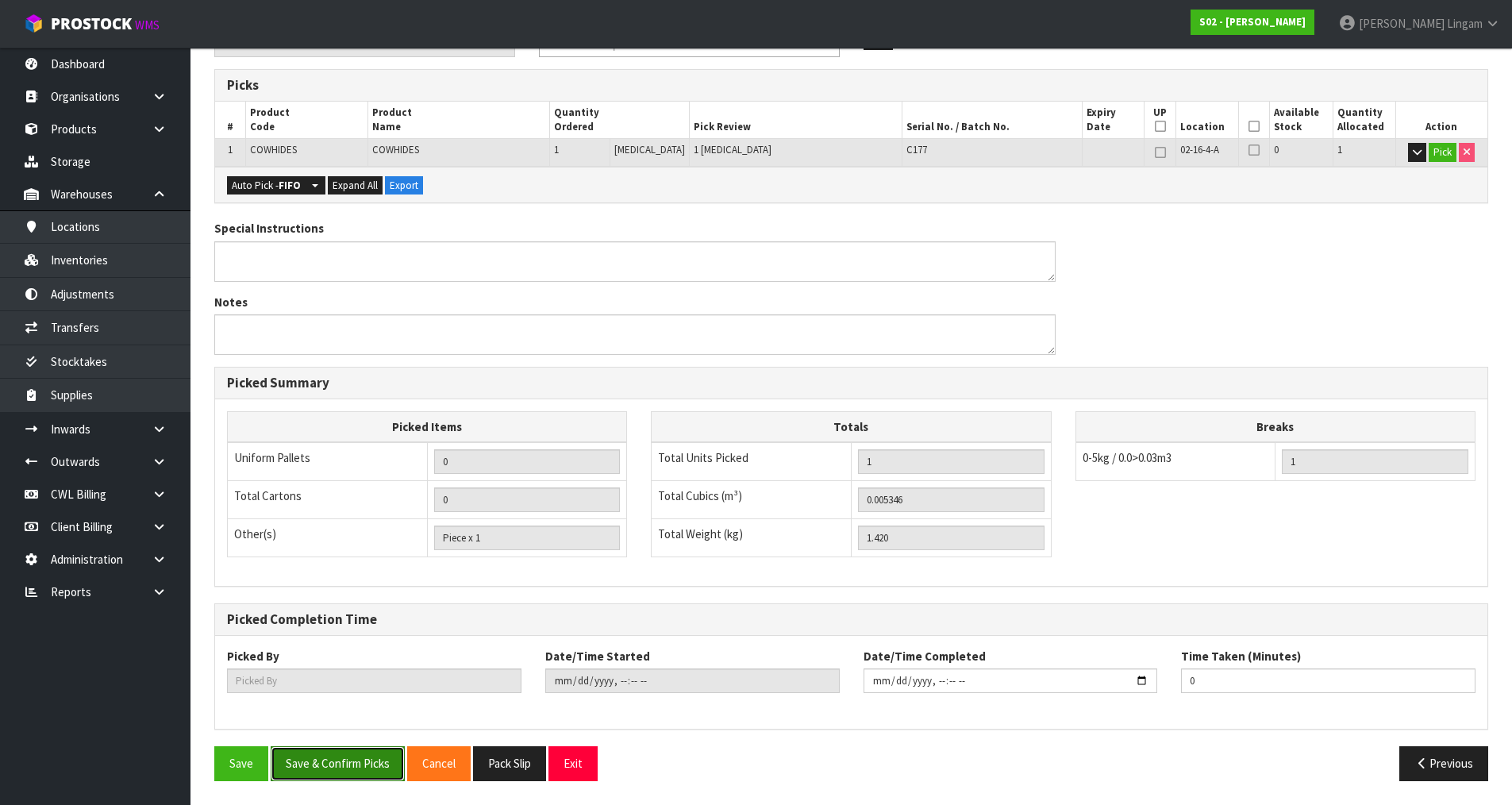
click at [372, 769] on button "Save & Confirm Picks" at bounding box center [338, 763] width 134 height 34
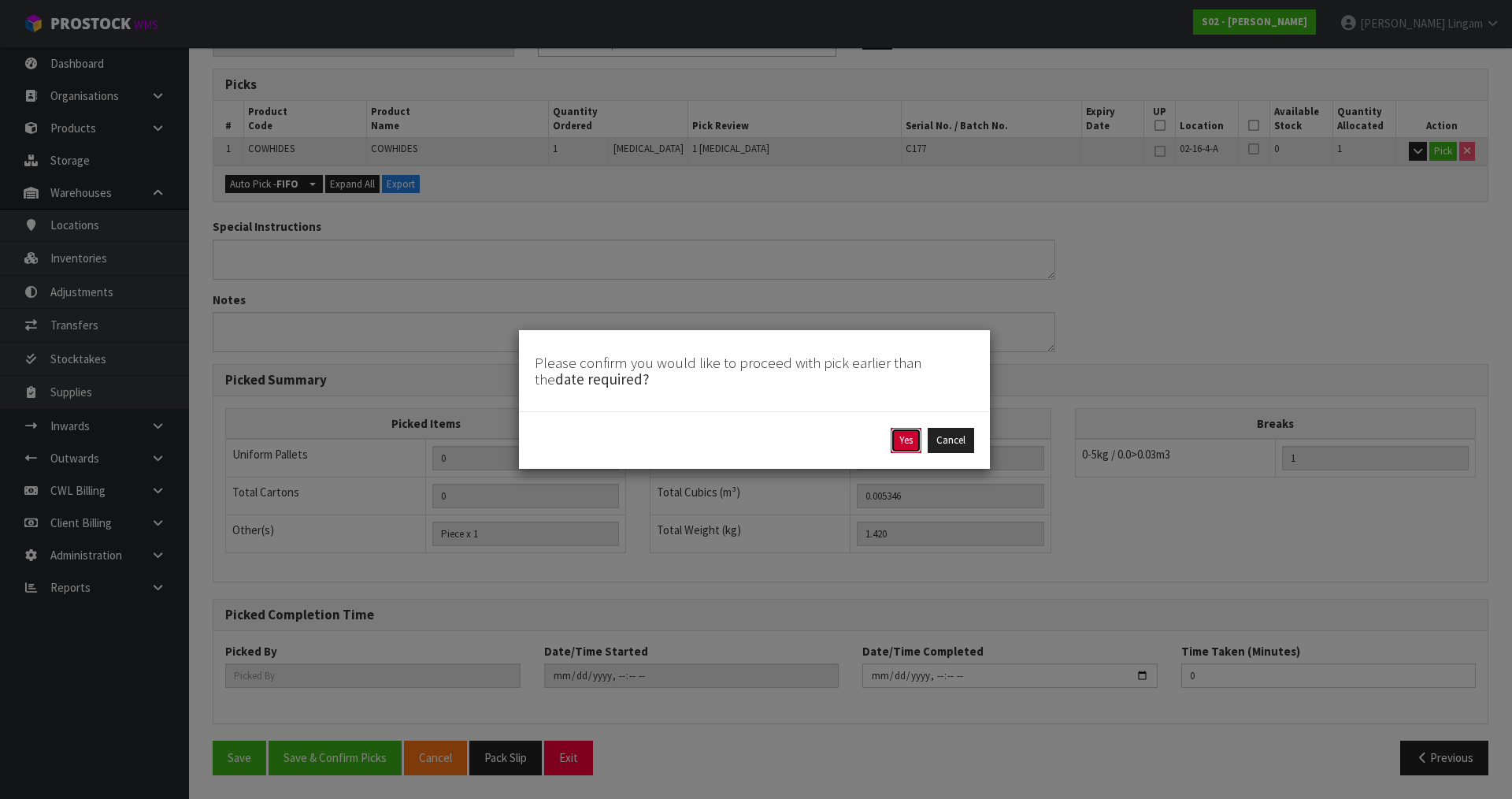
click at [902, 446] on button "Yes" at bounding box center [905, 440] width 30 height 25
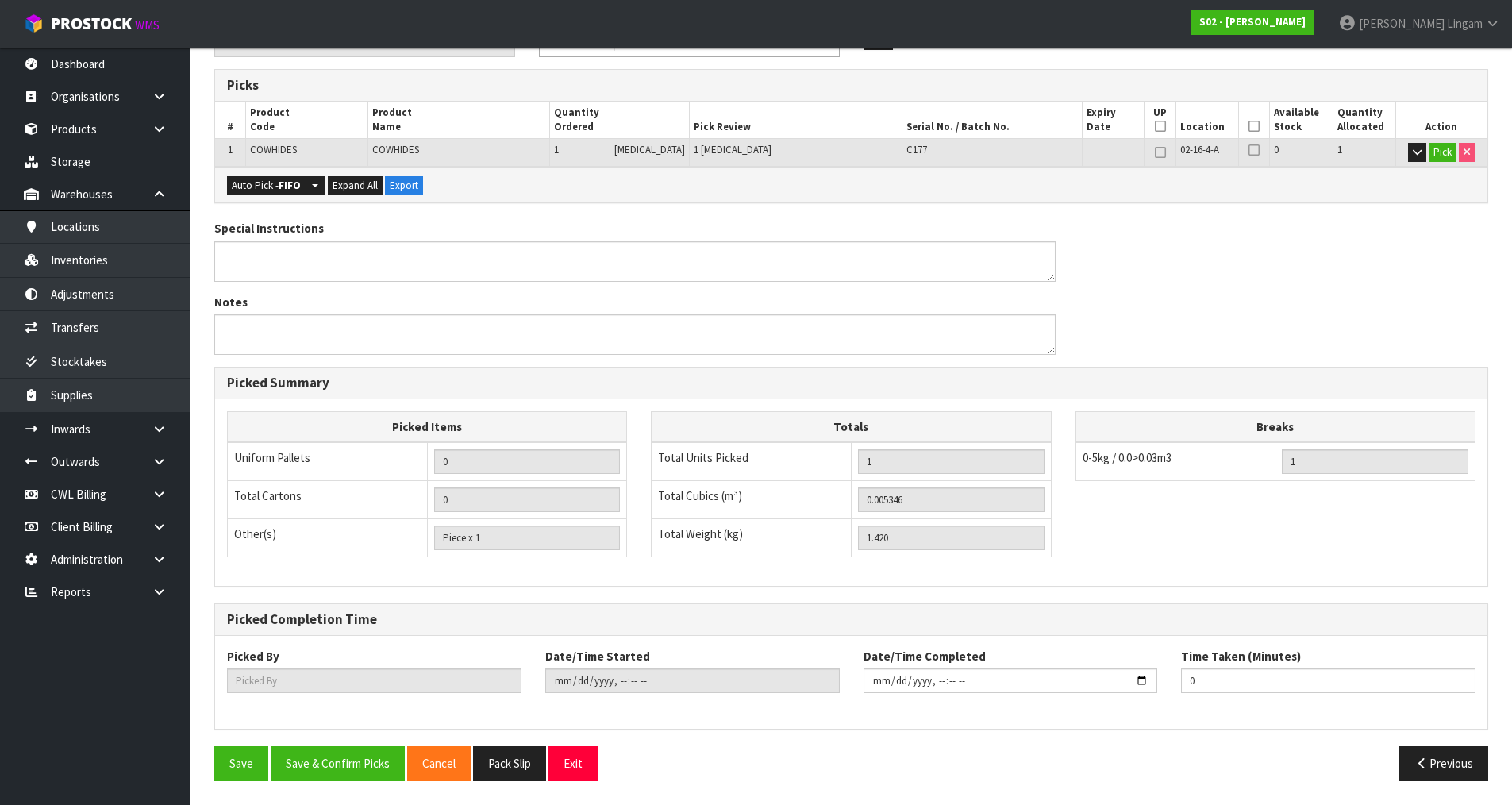
scroll to position [0, 0]
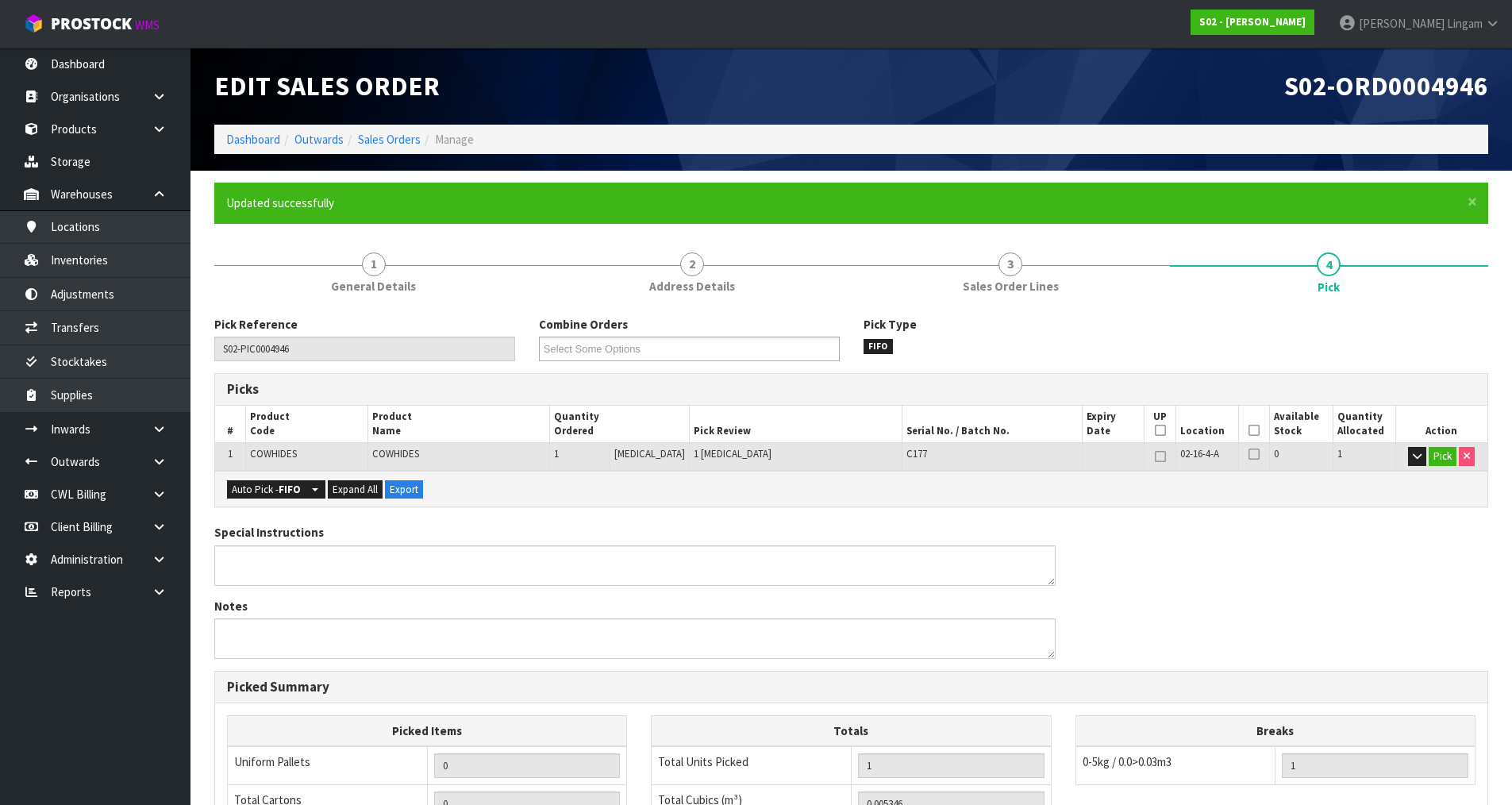
type input "[PERSON_NAME]"
type input "[DATE]T16:06:48"
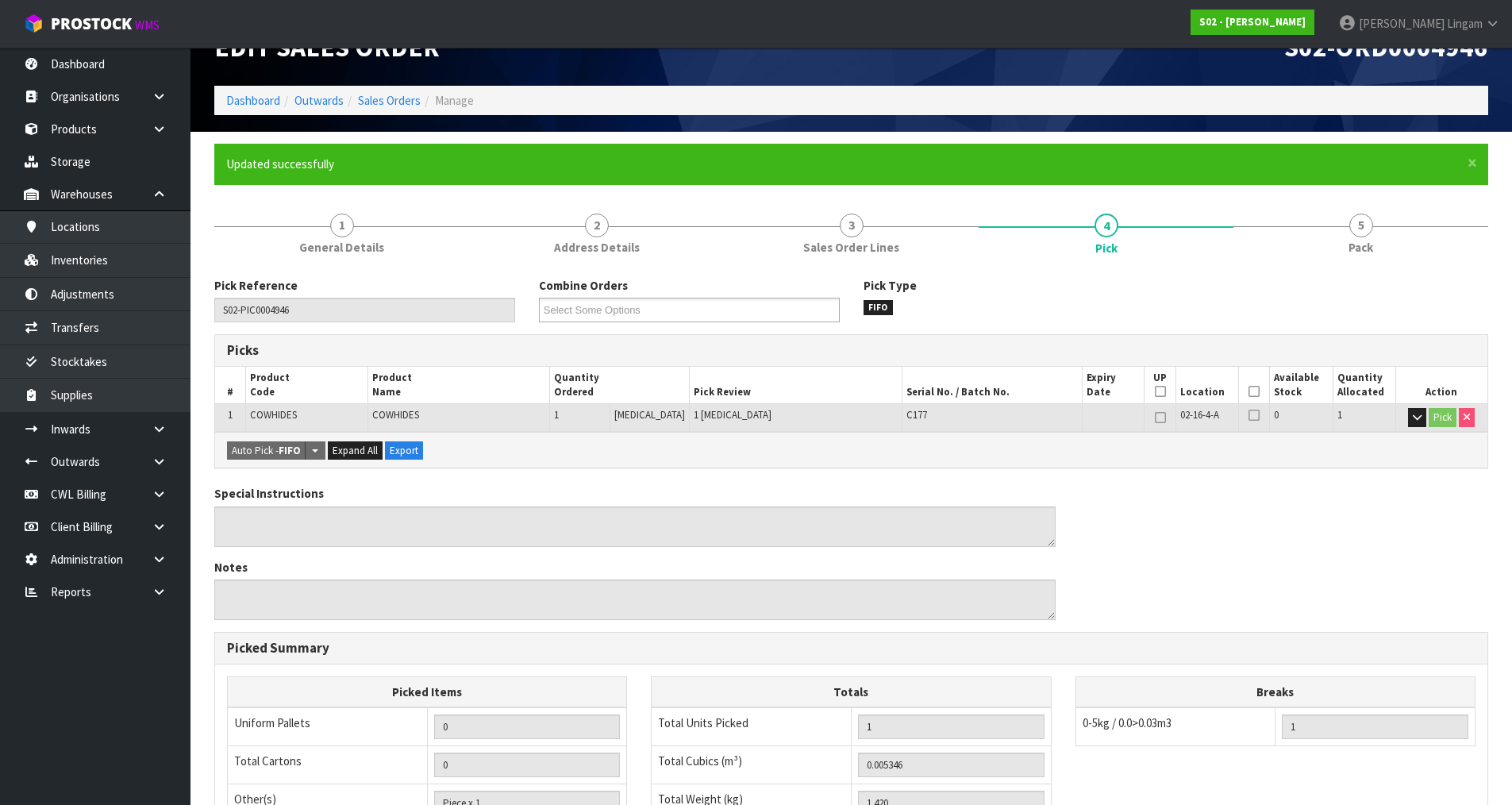
scroll to position [304, 0]
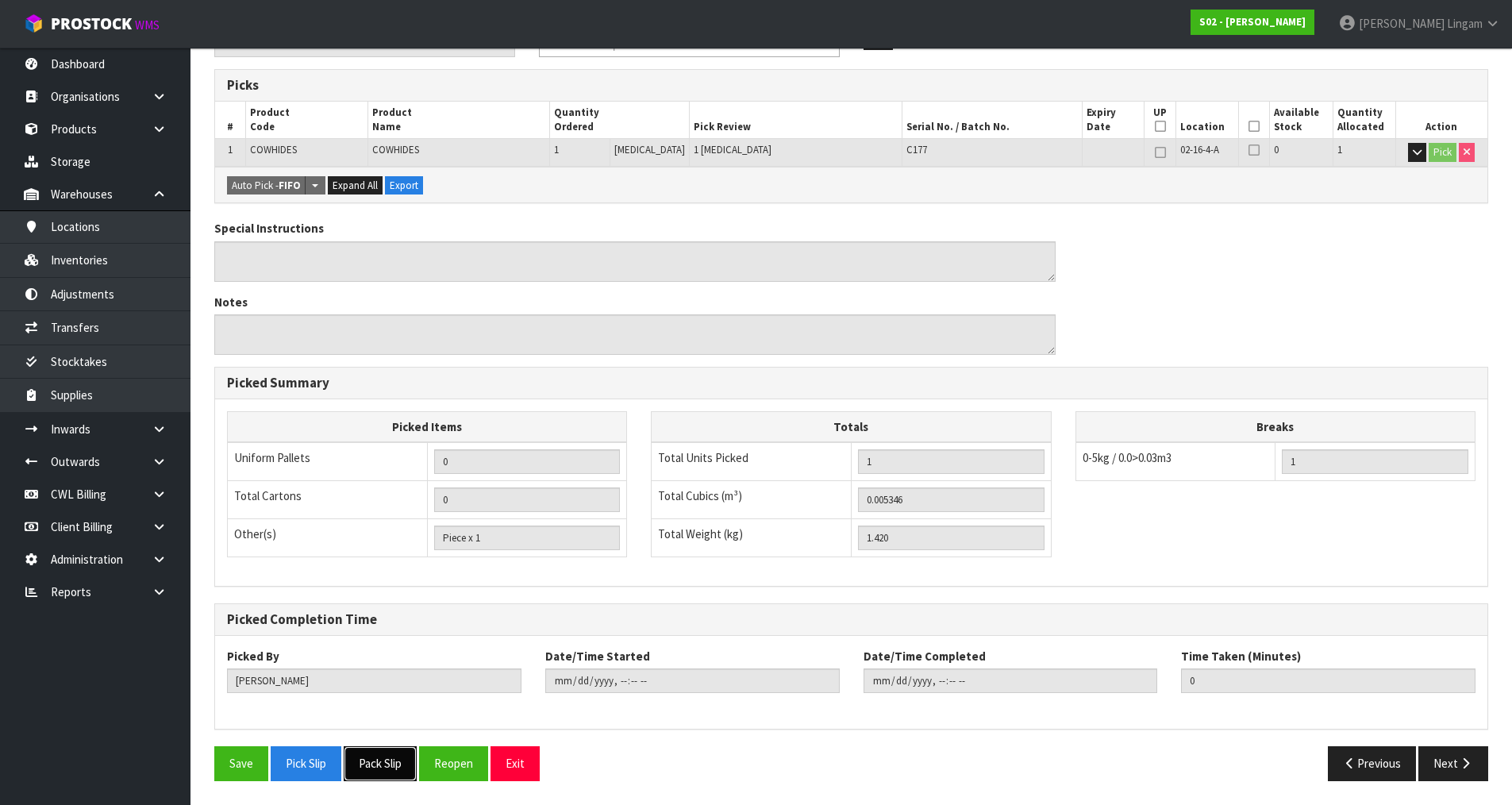
click at [378, 762] on button "Pack Slip" at bounding box center [380, 763] width 73 height 34
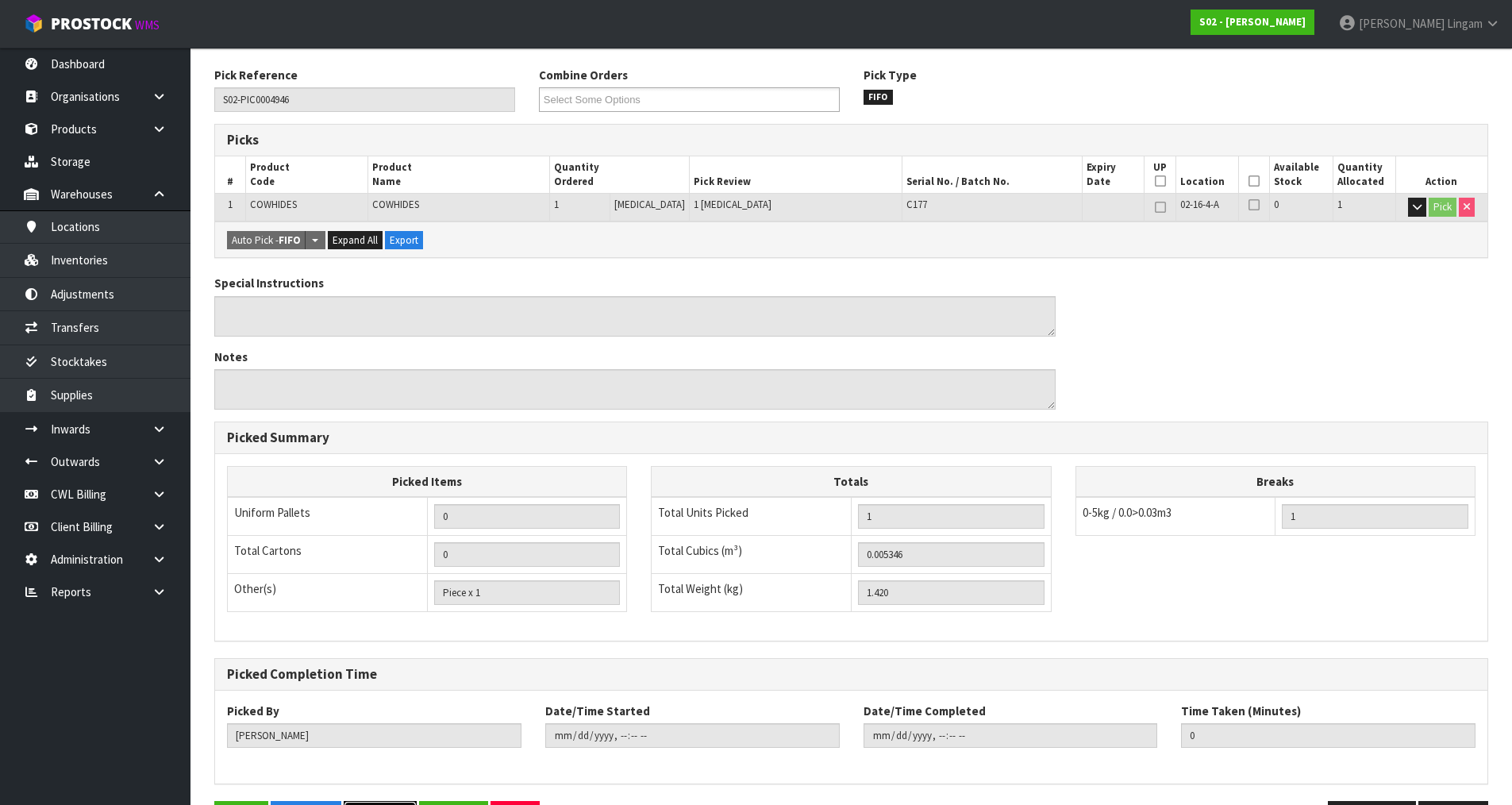
scroll to position [0, 0]
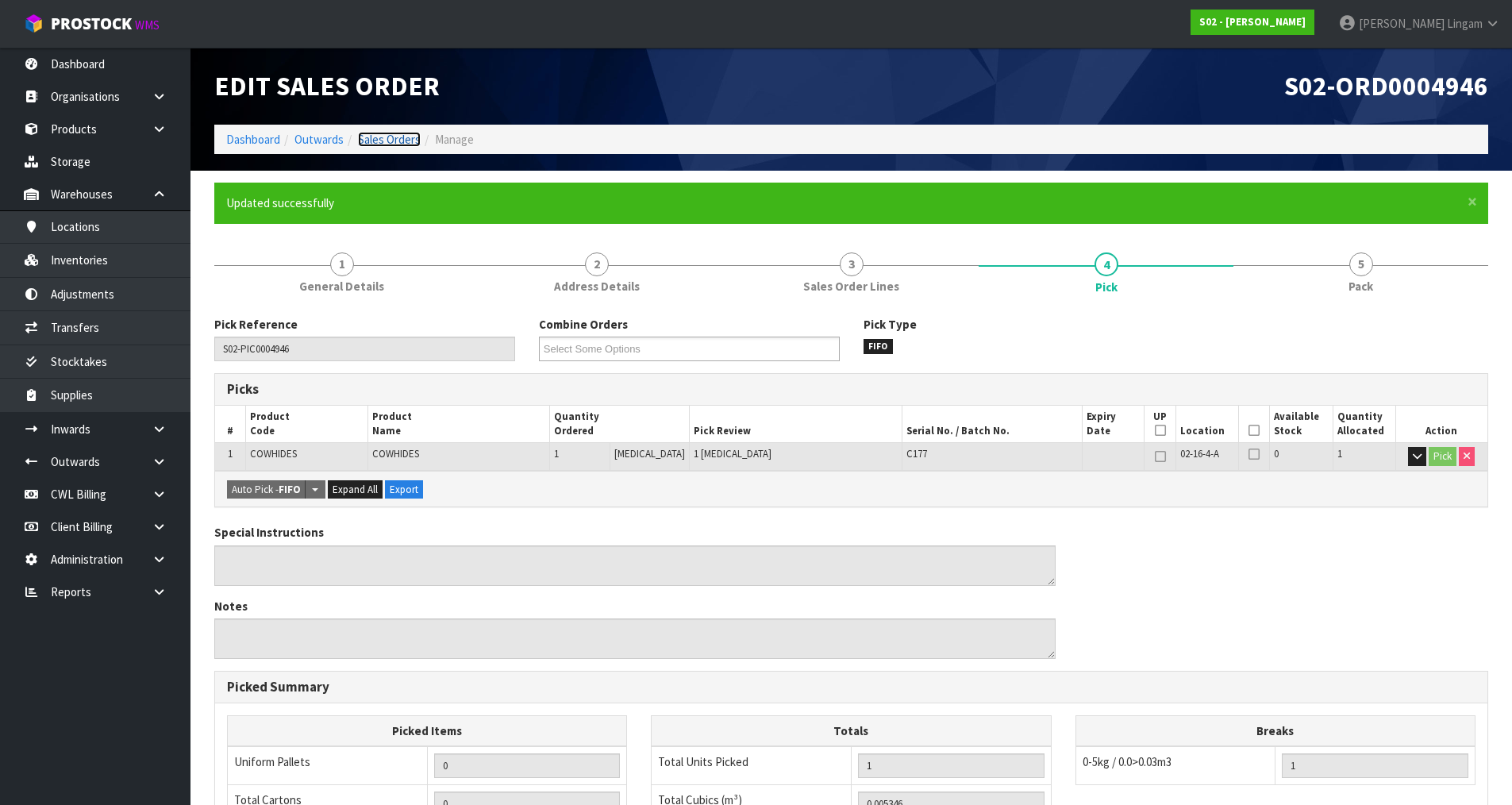
click at [414, 137] on link "Sales Orders" at bounding box center [390, 140] width 63 height 15
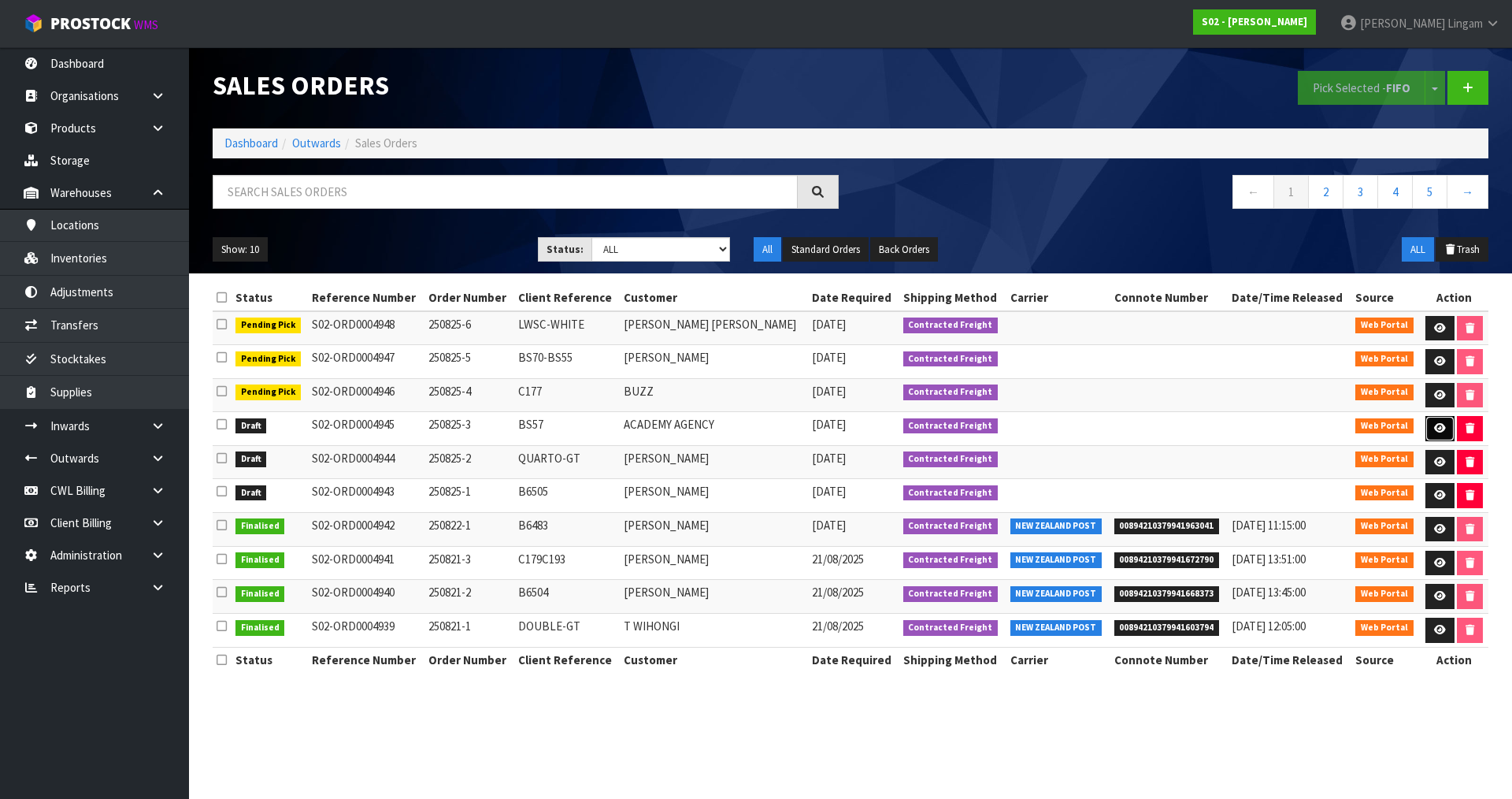
click at [1445, 429] on link at bounding box center [1440, 429] width 29 height 25
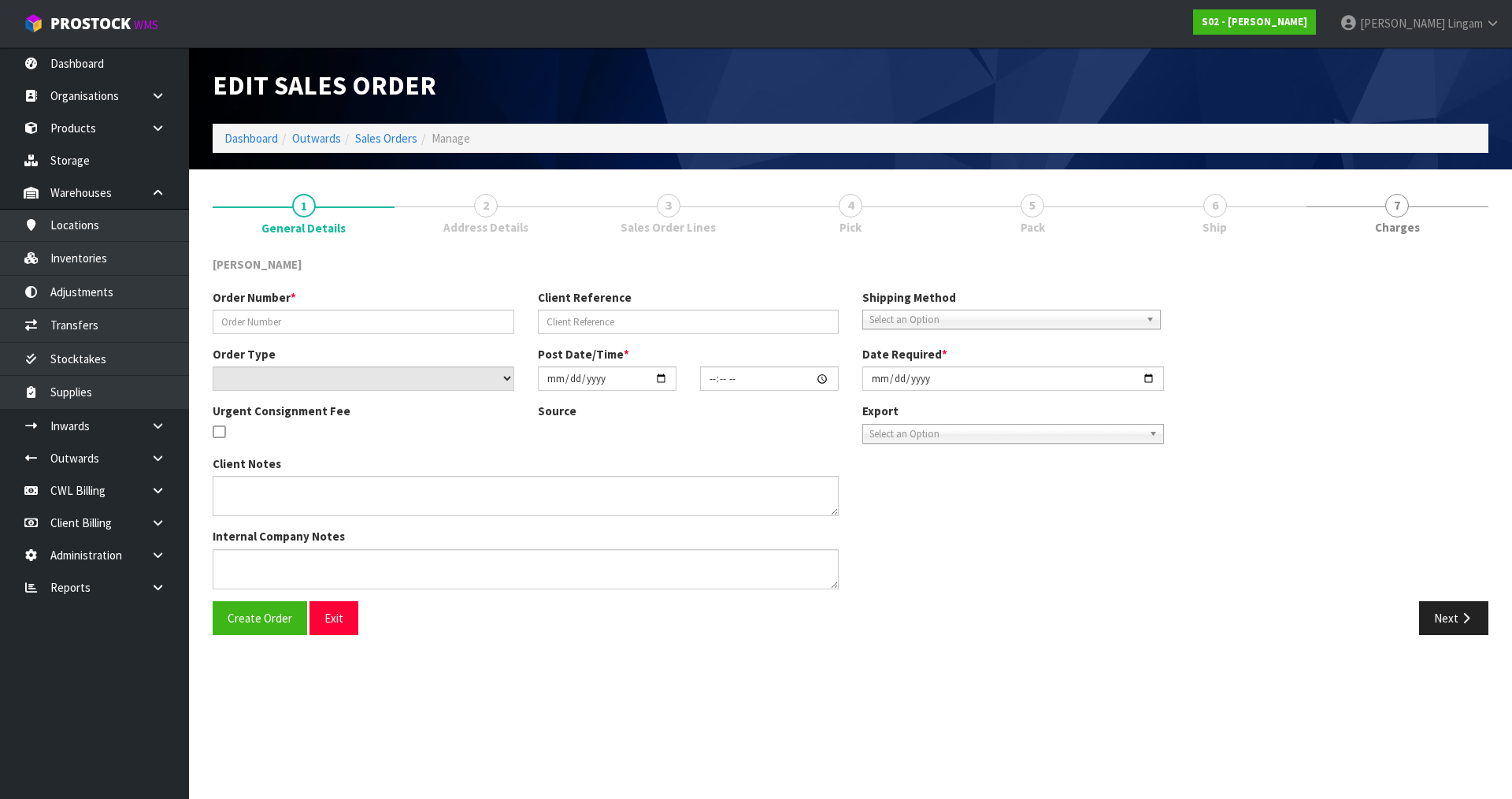
type input "250825-3"
type input "BS57"
select select "number:0"
type input "[DATE]"
type input "19:26:00.000"
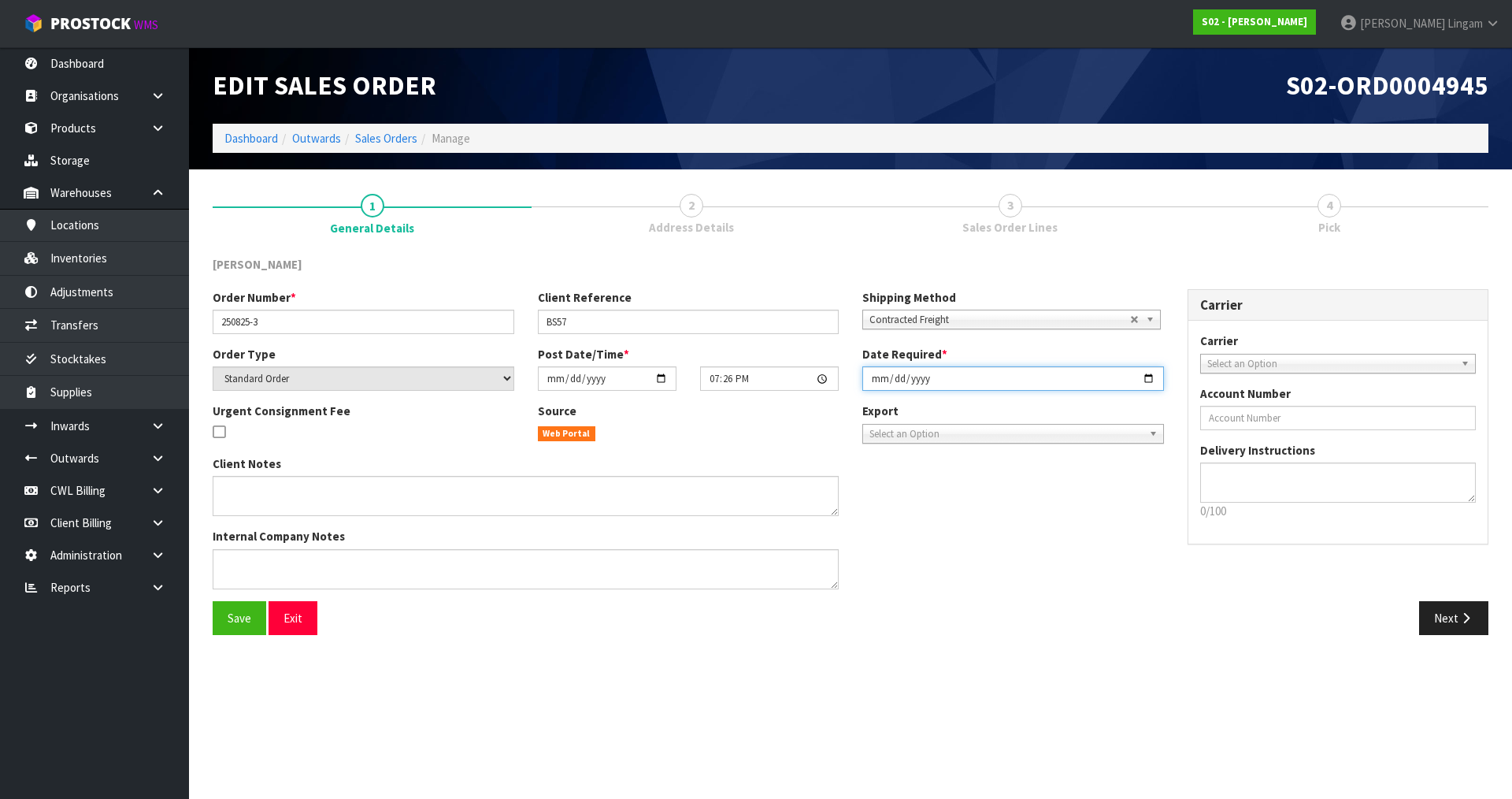
click at [874, 379] on input "[DATE]" at bounding box center [1013, 379] width 301 height 25
type input "[DATE]"
click at [223, 622] on button "Save" at bounding box center [239, 618] width 53 height 34
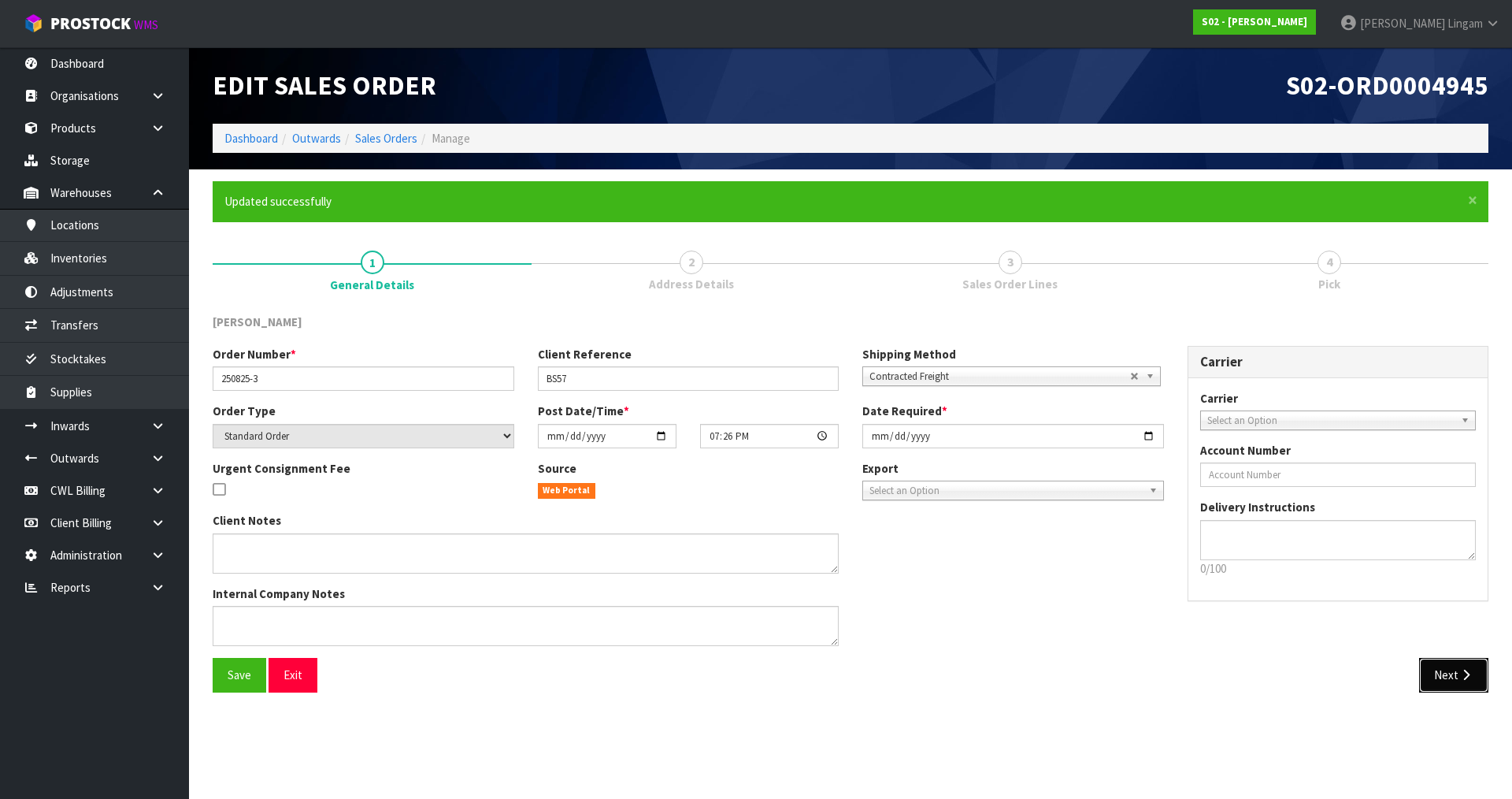
click at [1462, 670] on icon "button" at bounding box center [1465, 674] width 15 height 11
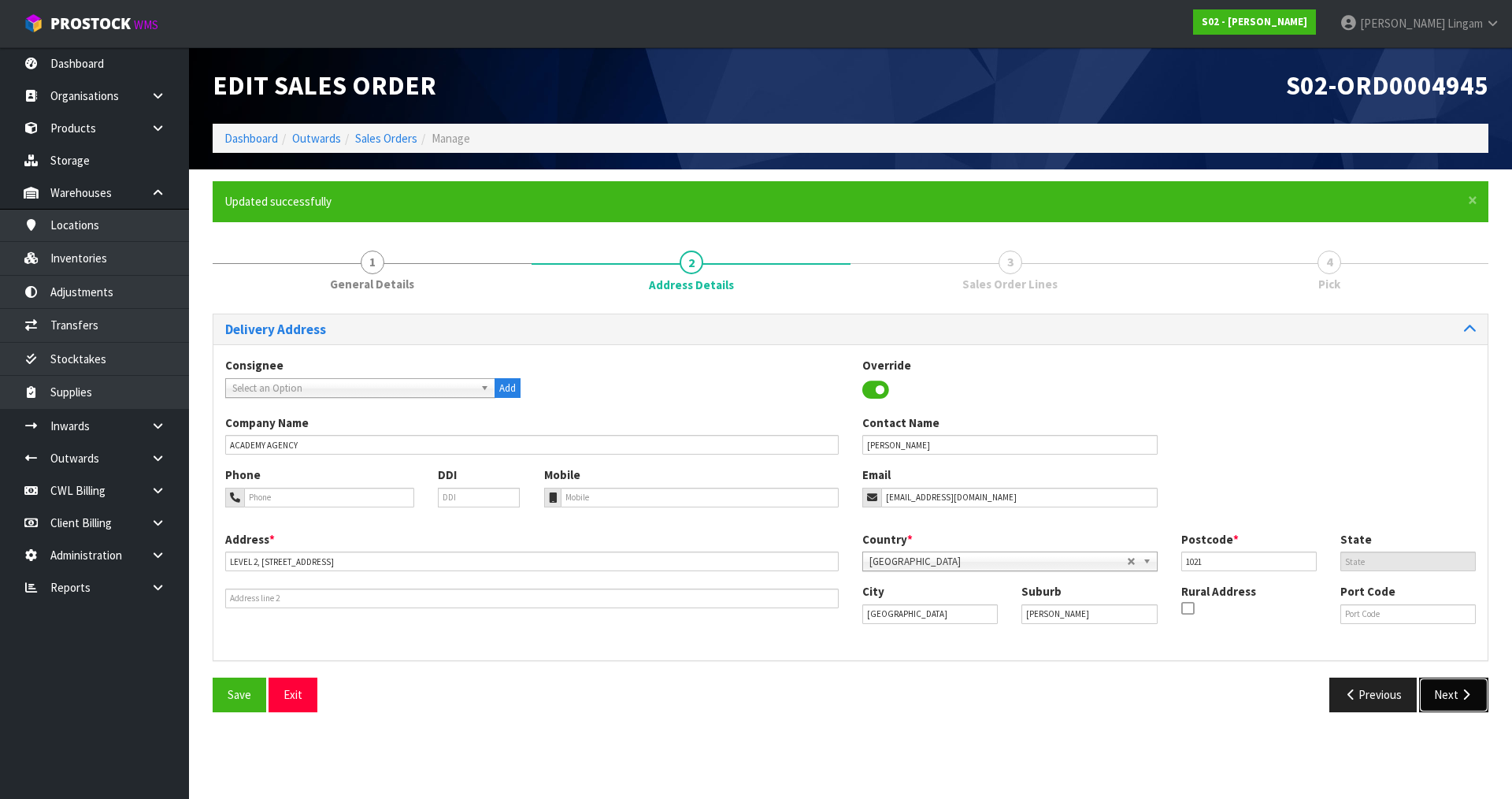
click at [1453, 692] on button "Next" at bounding box center [1453, 694] width 70 height 34
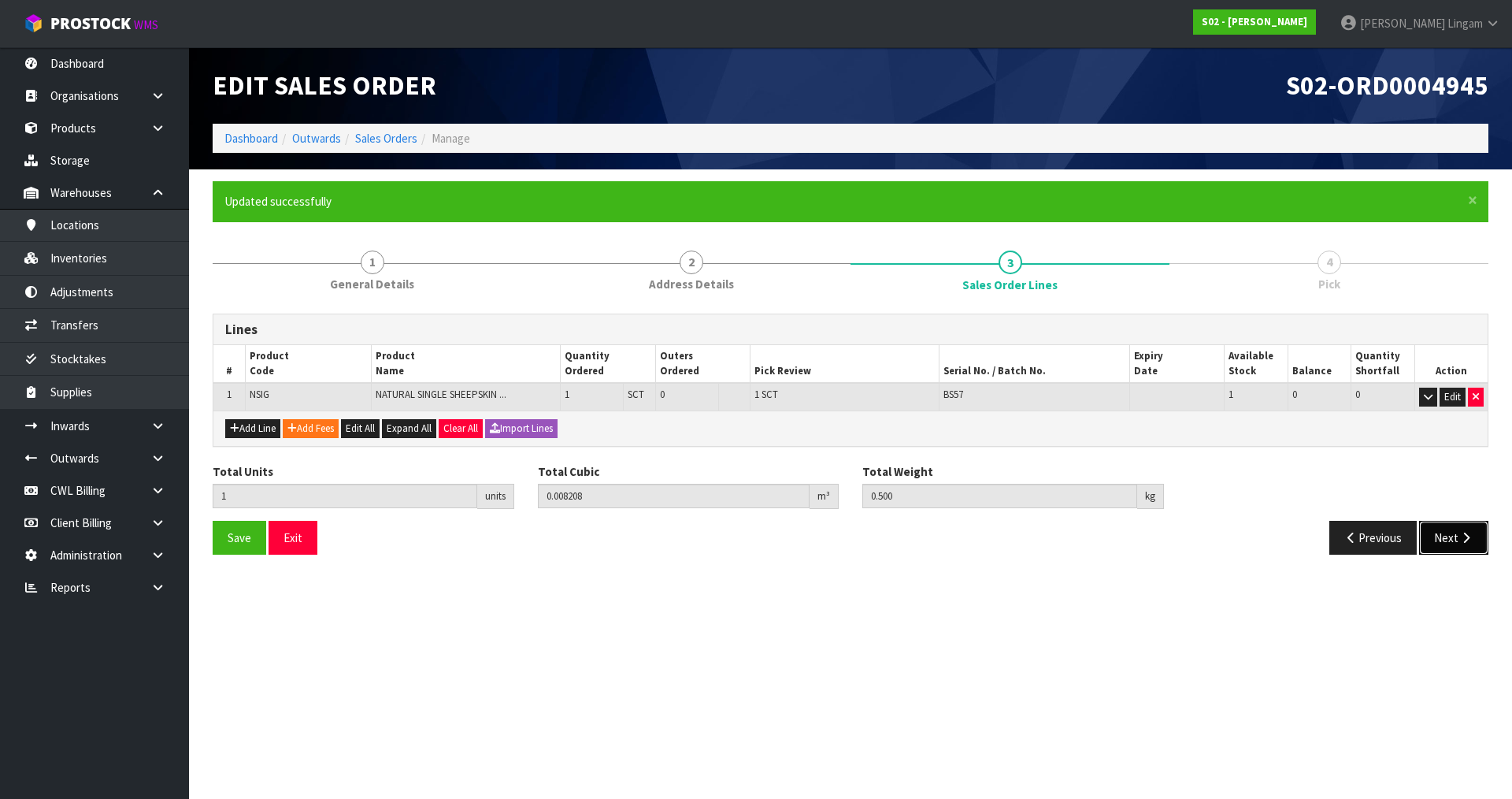
click at [1469, 547] on button "Next" at bounding box center [1453, 537] width 70 height 34
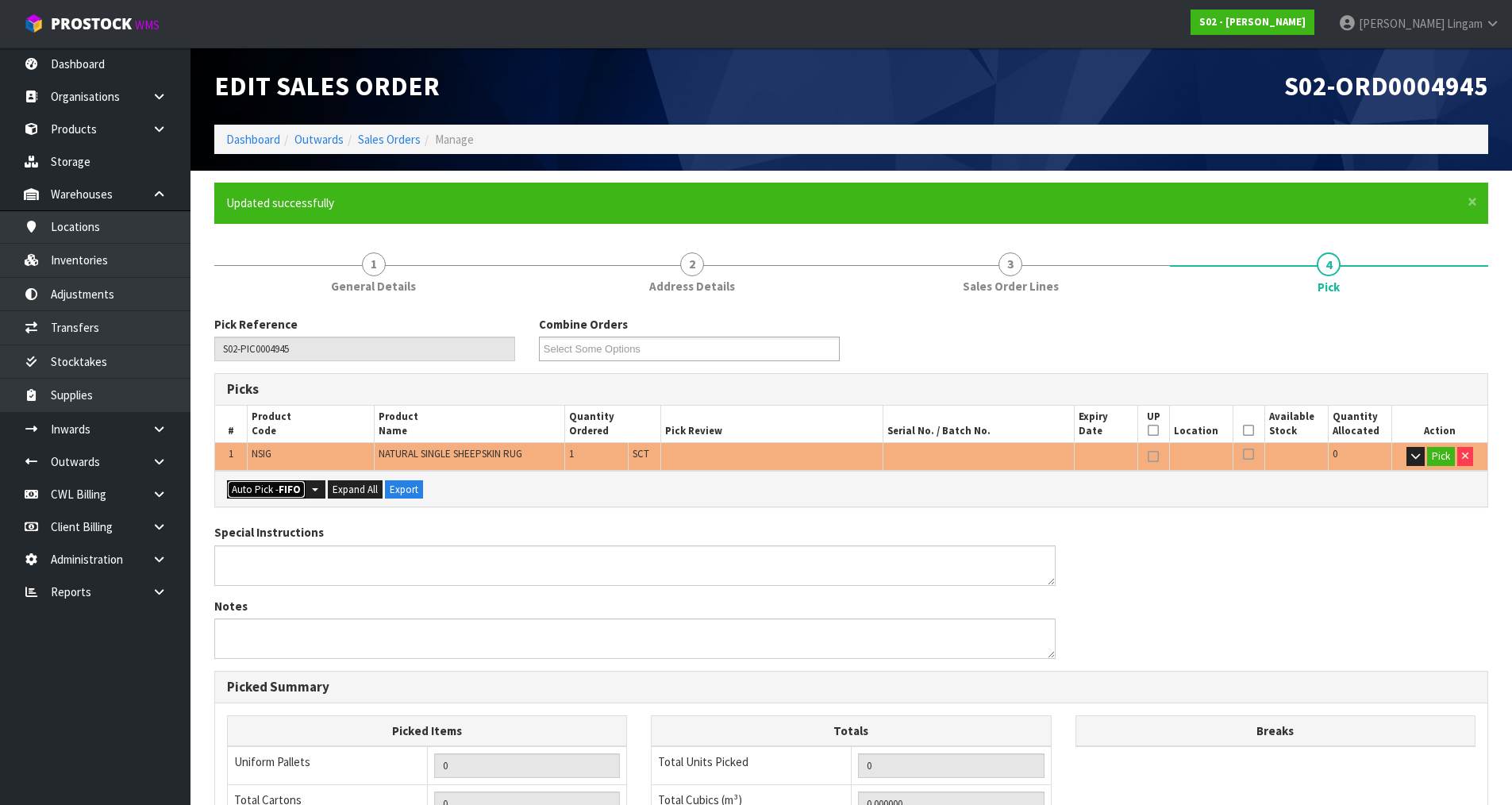
click at [254, 487] on button "Auto Pick - FIFO" at bounding box center [266, 490] width 78 height 19
type input "Sub-carton x 1"
type input "1"
type input "0.008208"
type input "0.500"
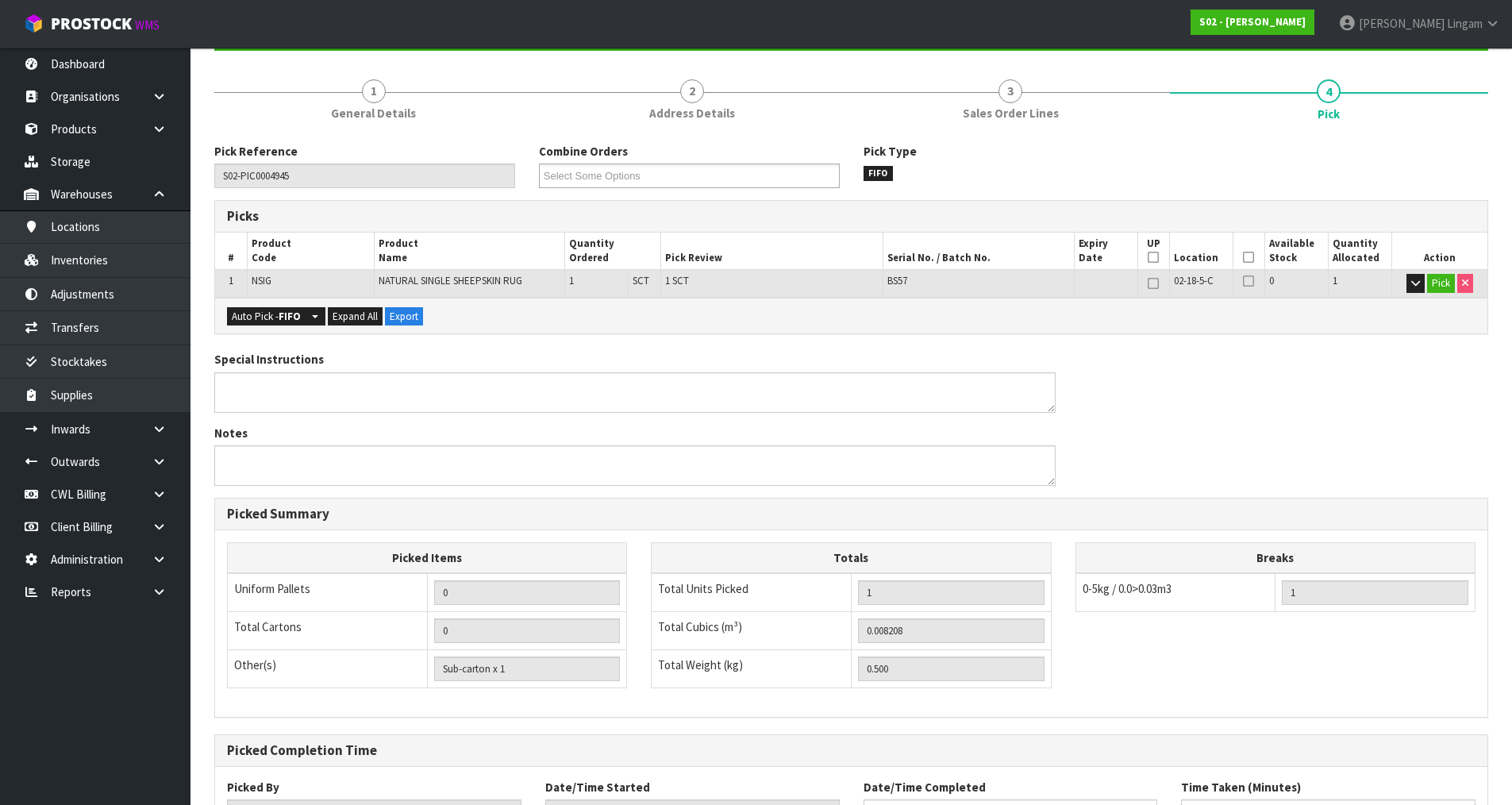
scroll to position [304, 0]
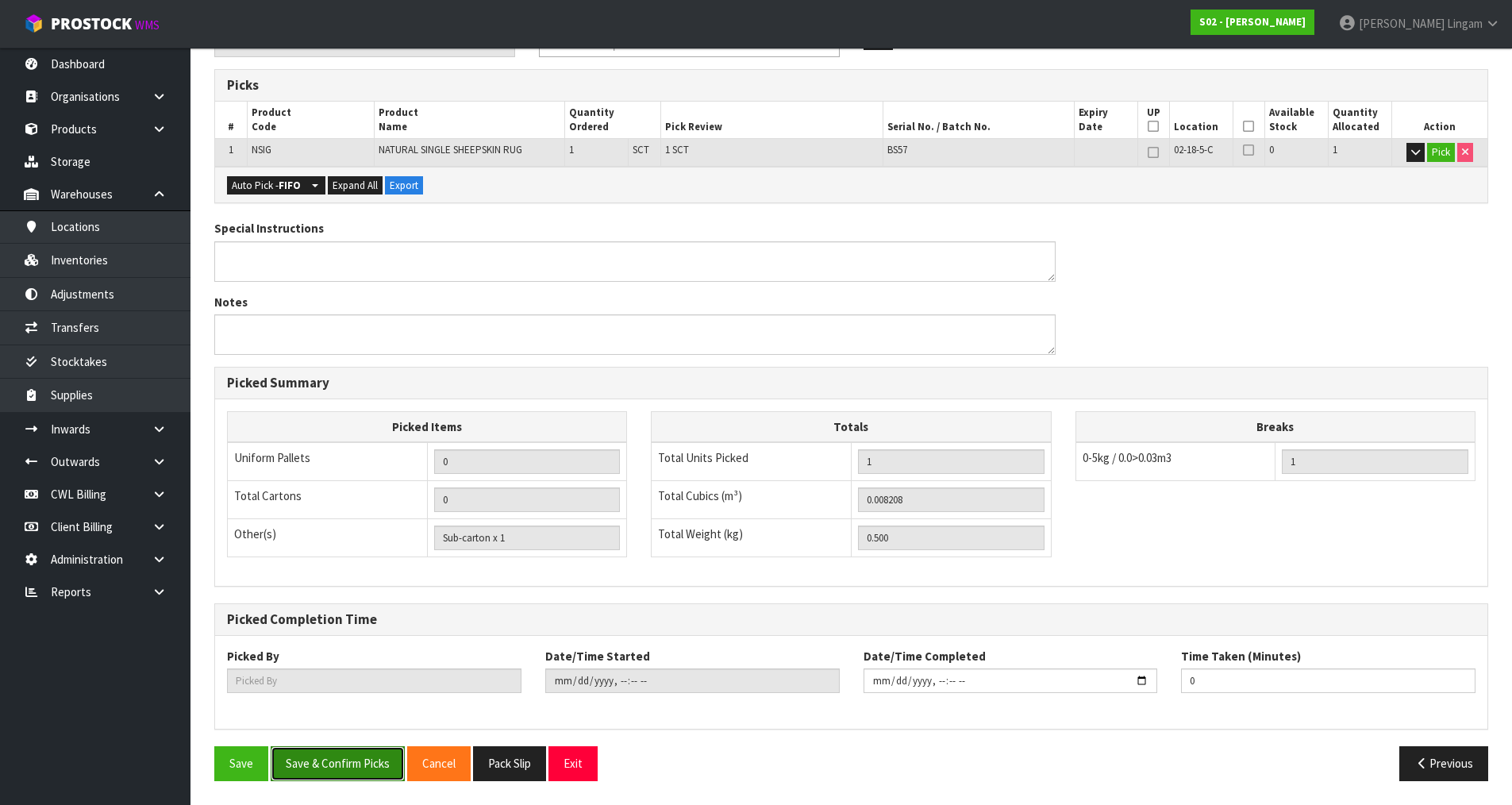
click at [378, 765] on button "Save & Confirm Picks" at bounding box center [338, 763] width 134 height 34
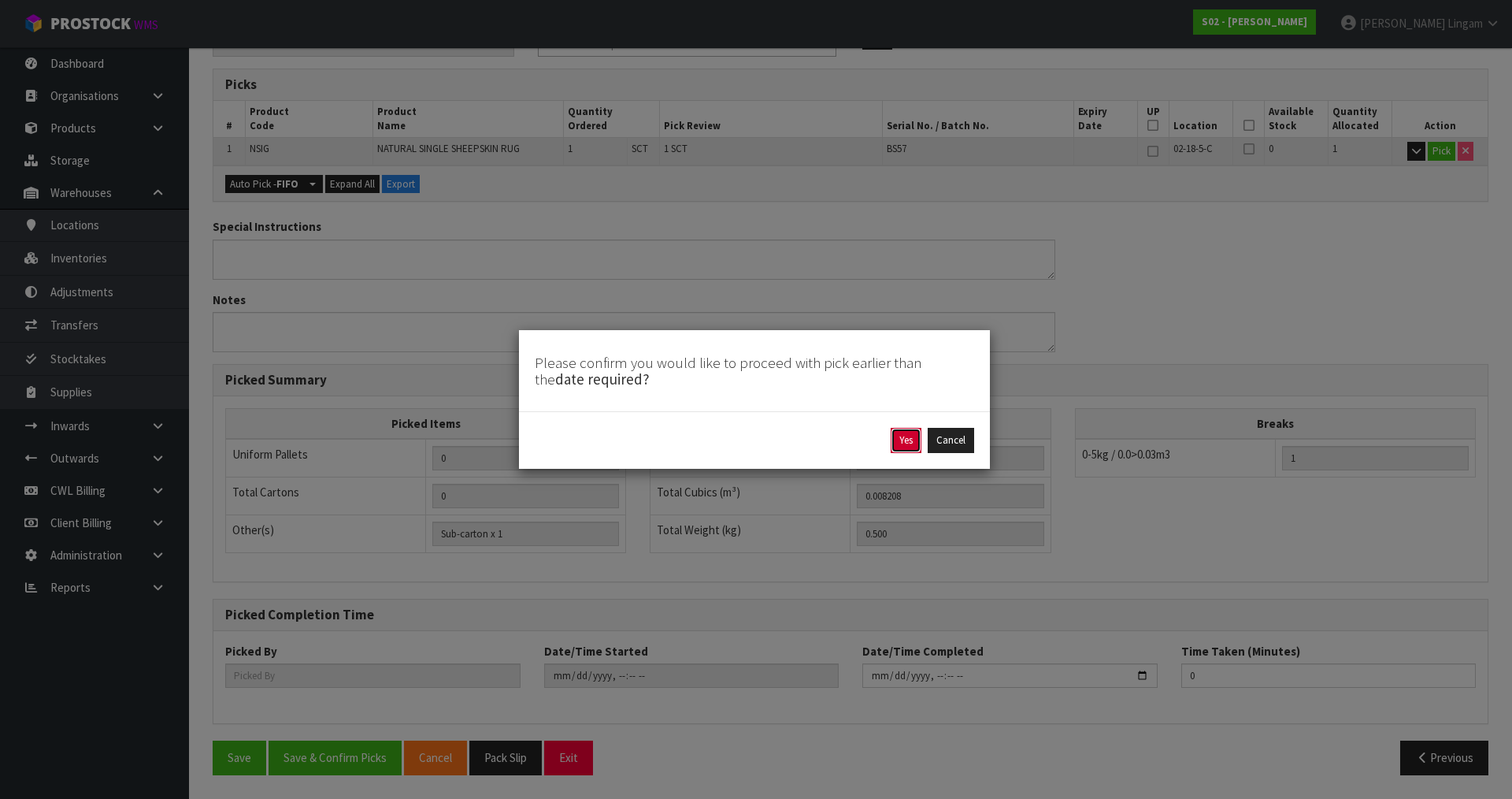
click at [911, 438] on button "Yes" at bounding box center [905, 440] width 30 height 25
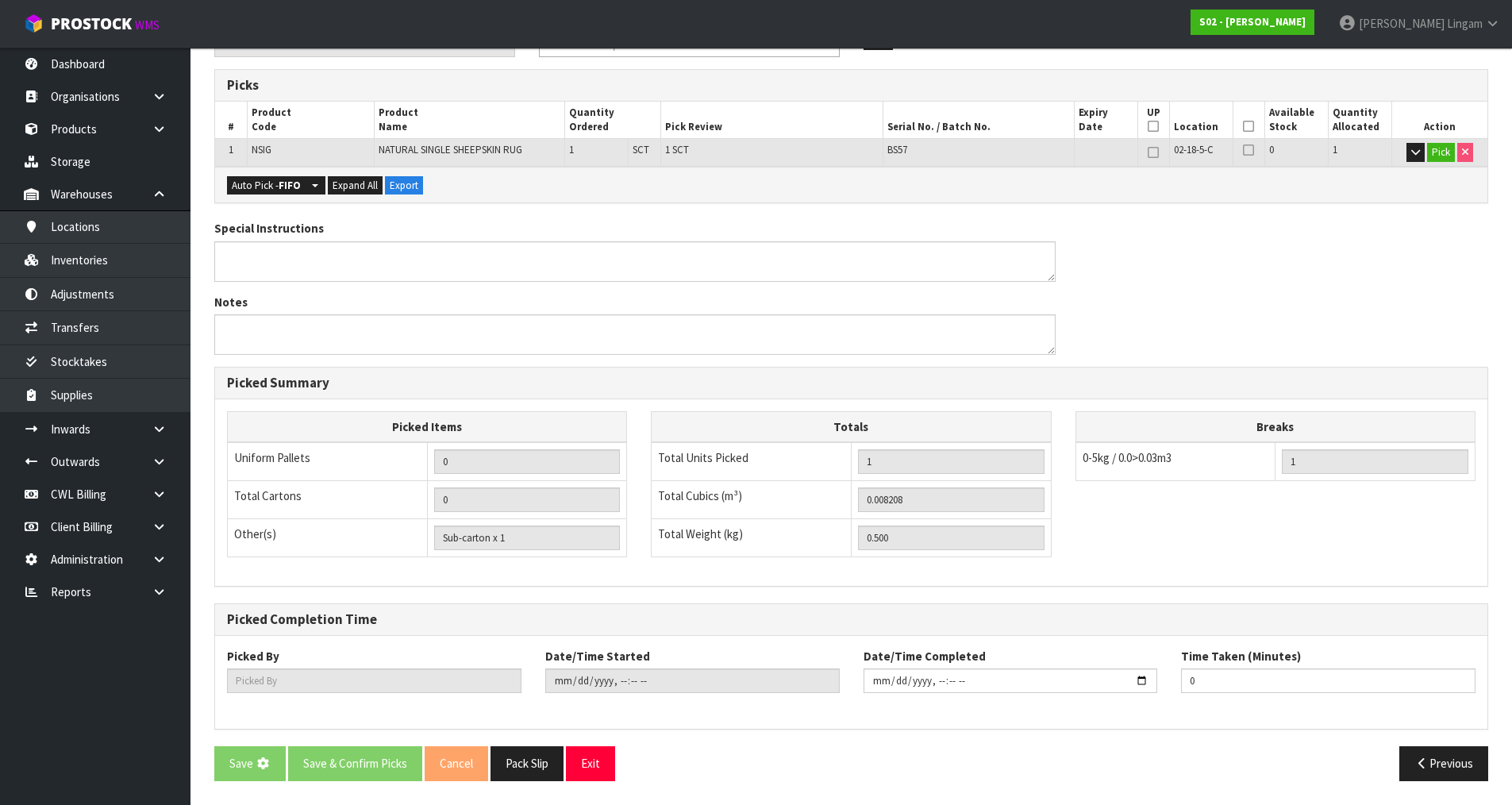
scroll to position [0, 0]
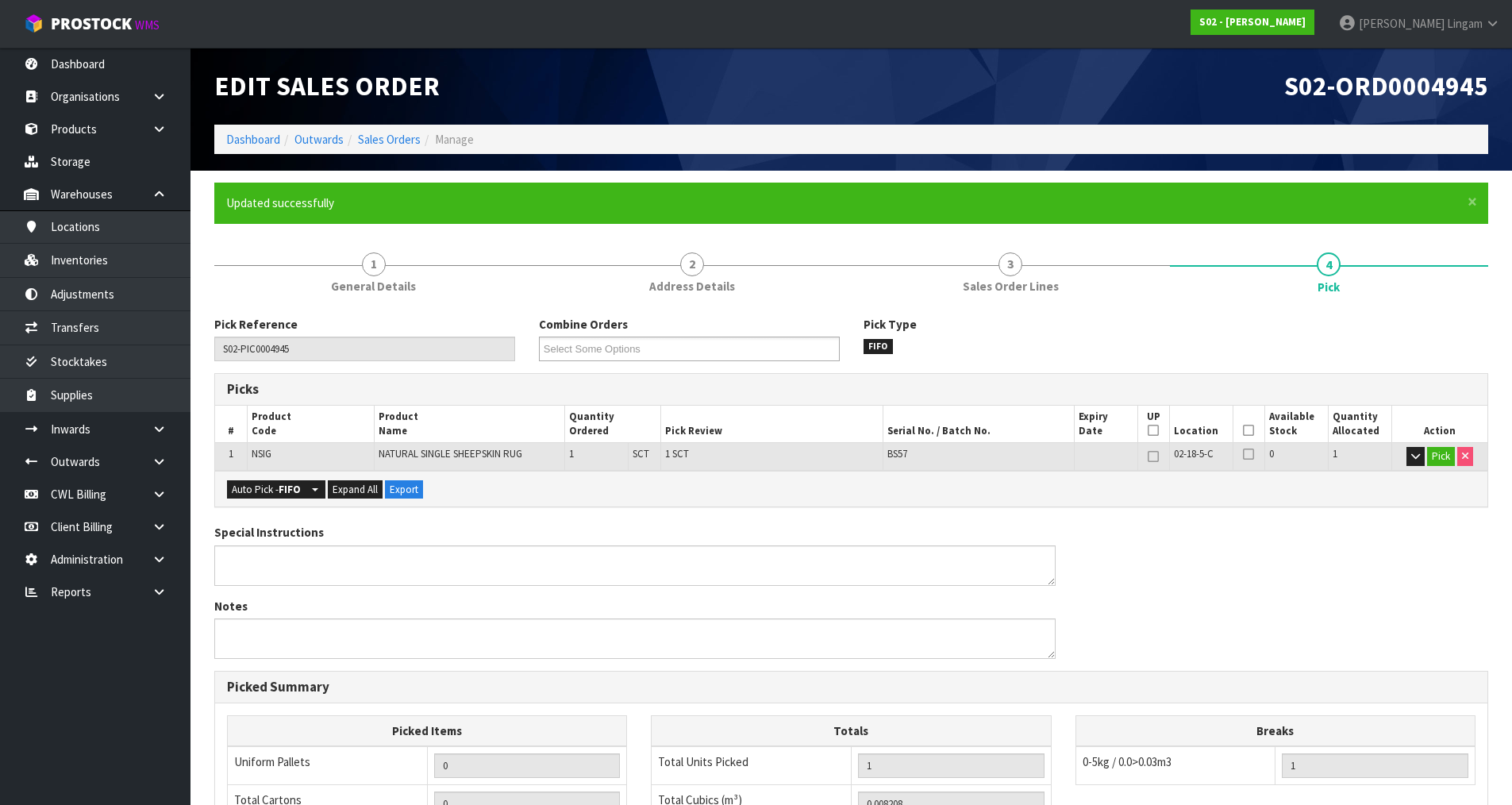
type input "[PERSON_NAME]"
type input "[DATE]T16:07:15"
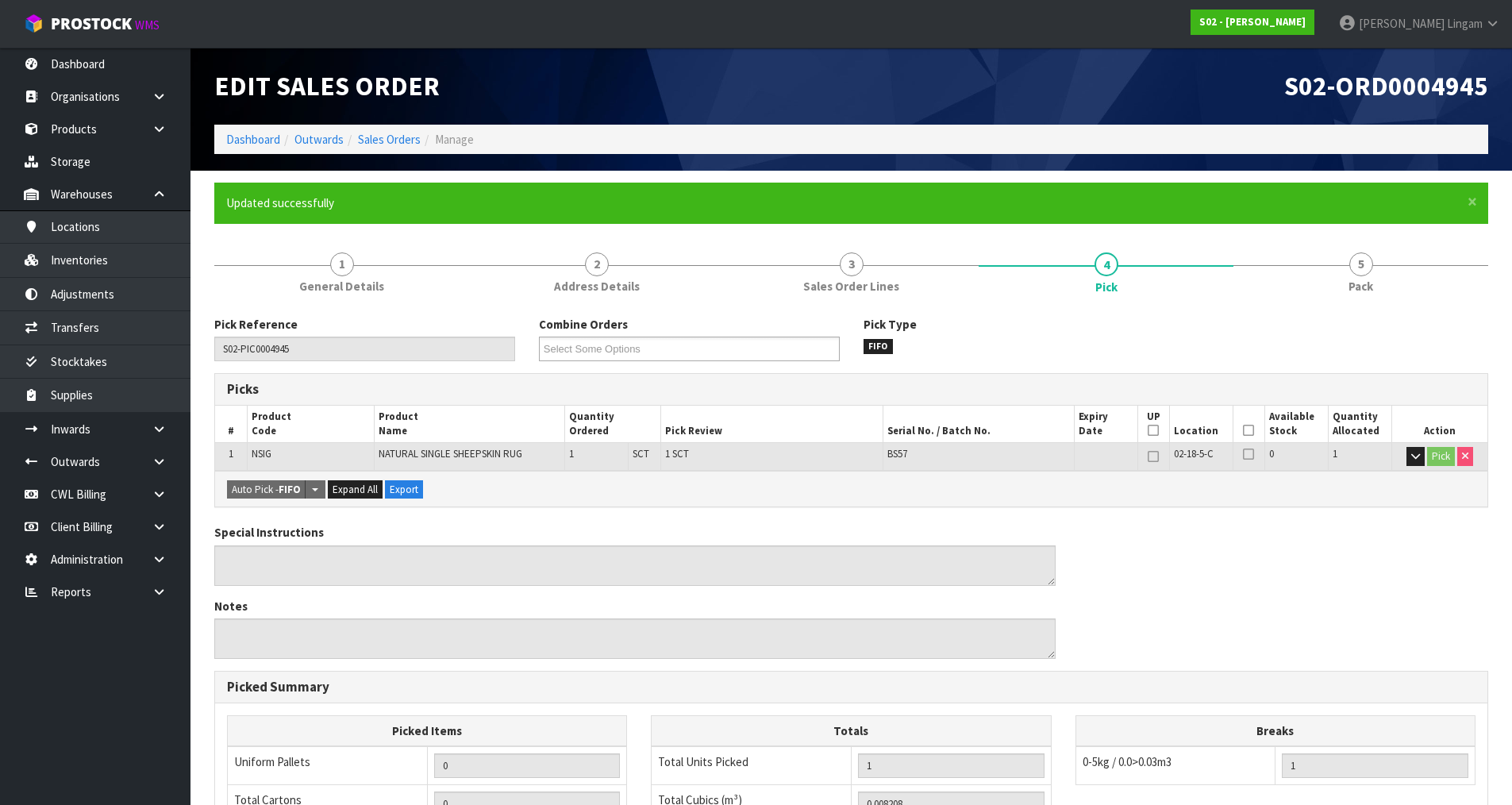
scroll to position [304, 0]
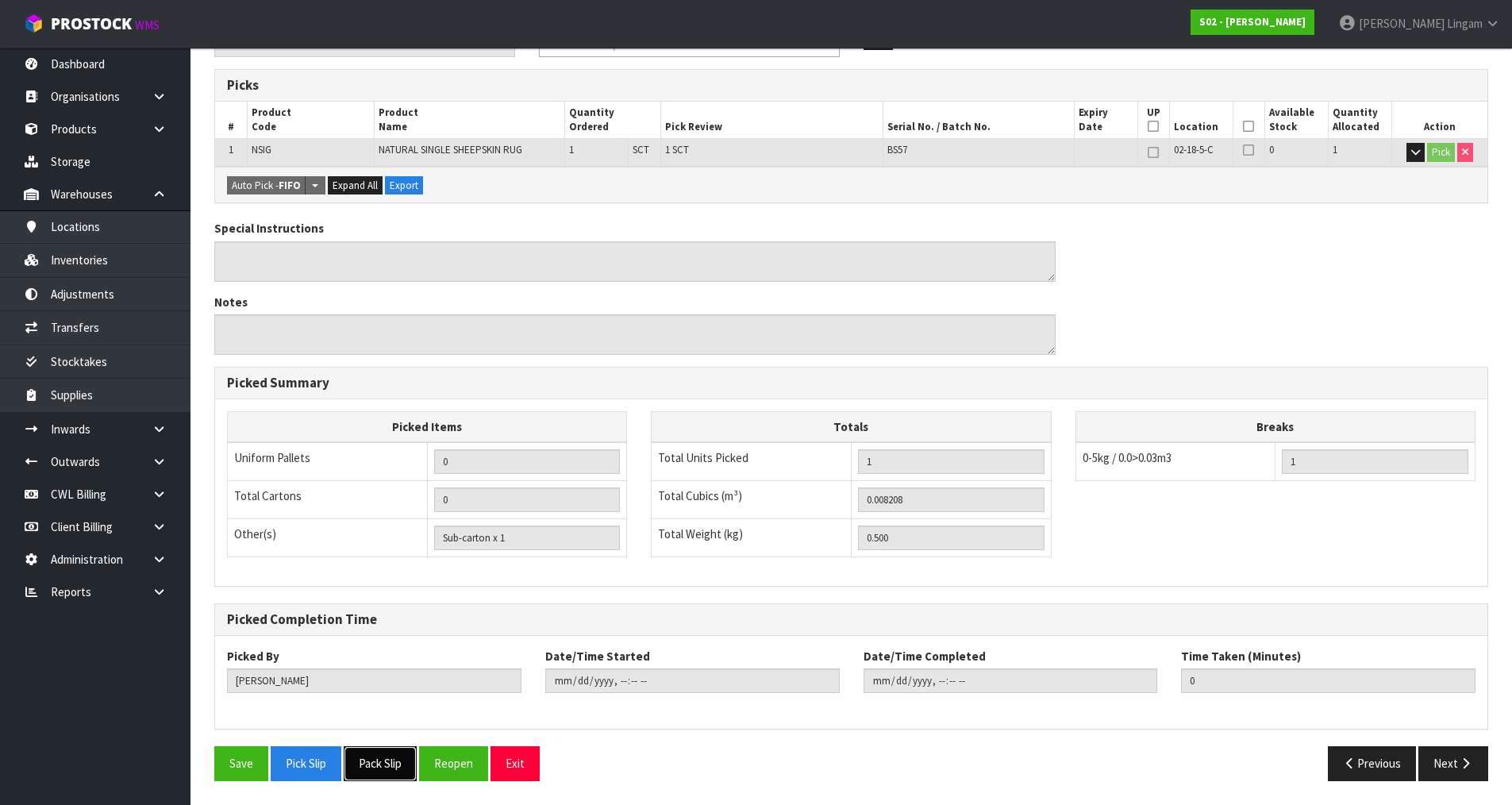
click at [372, 767] on button "Pack Slip" at bounding box center [380, 763] width 73 height 34
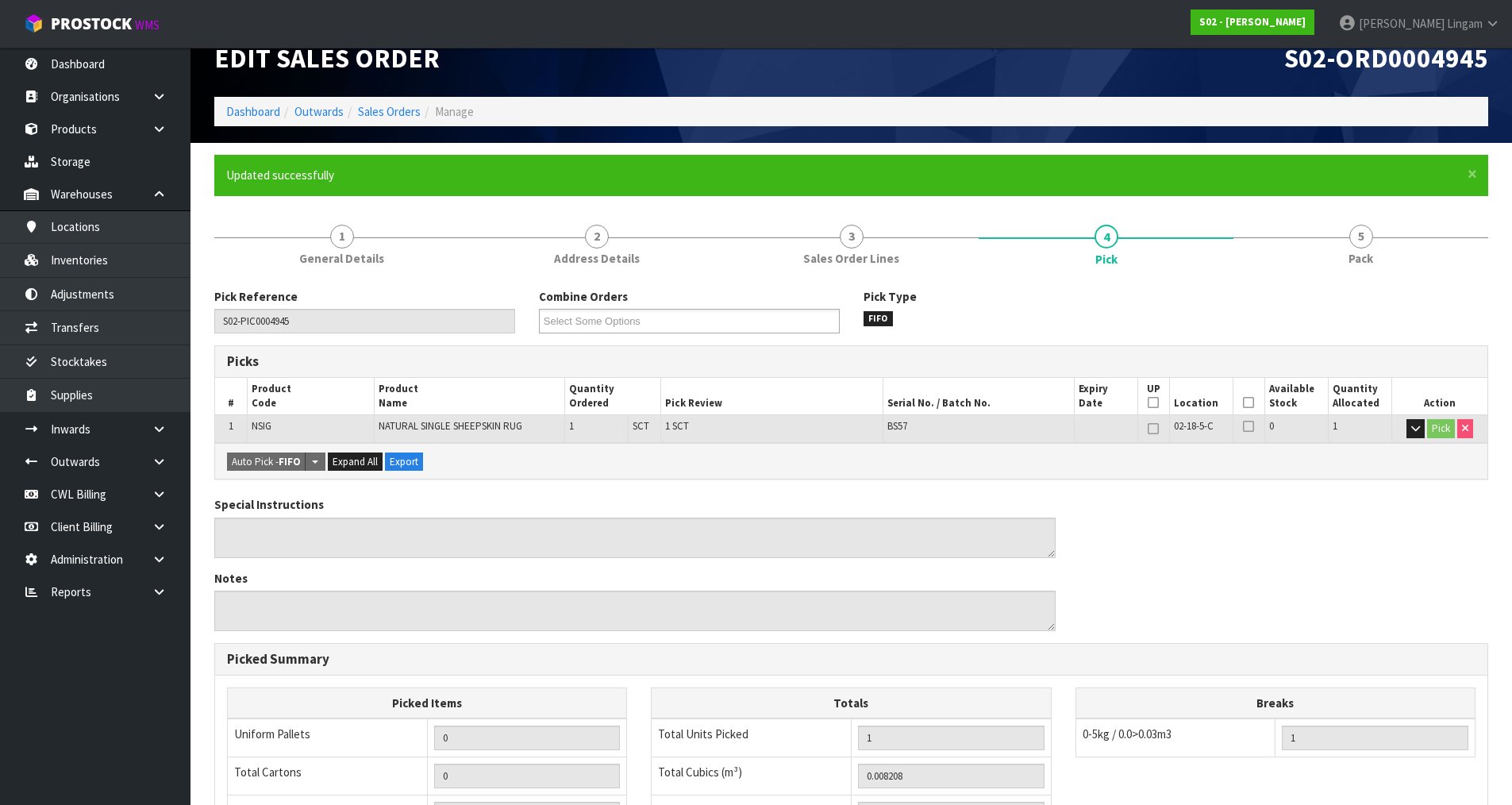
scroll to position [0, 0]
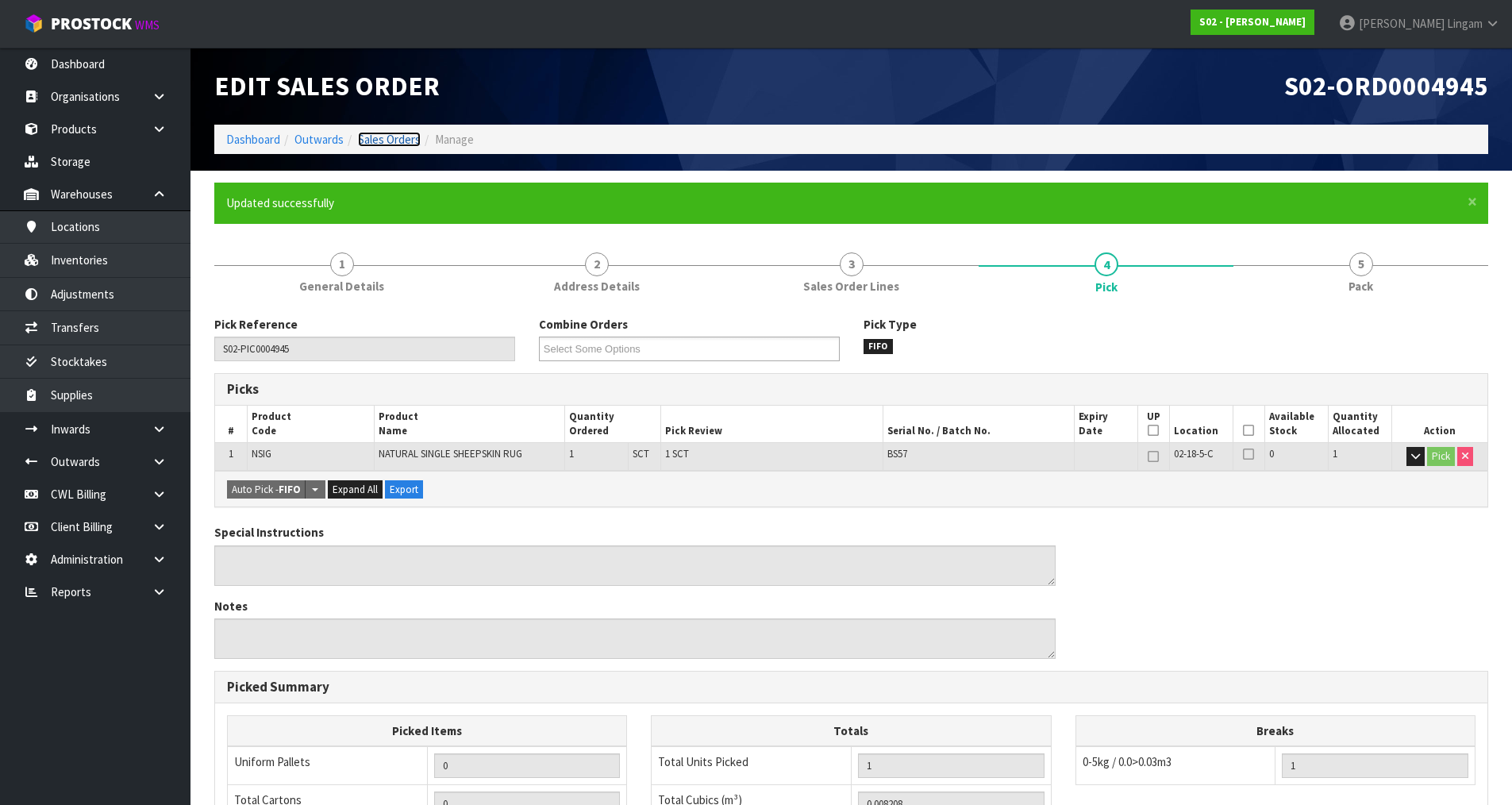
click at [404, 140] on link "Sales Orders" at bounding box center [390, 140] width 63 height 15
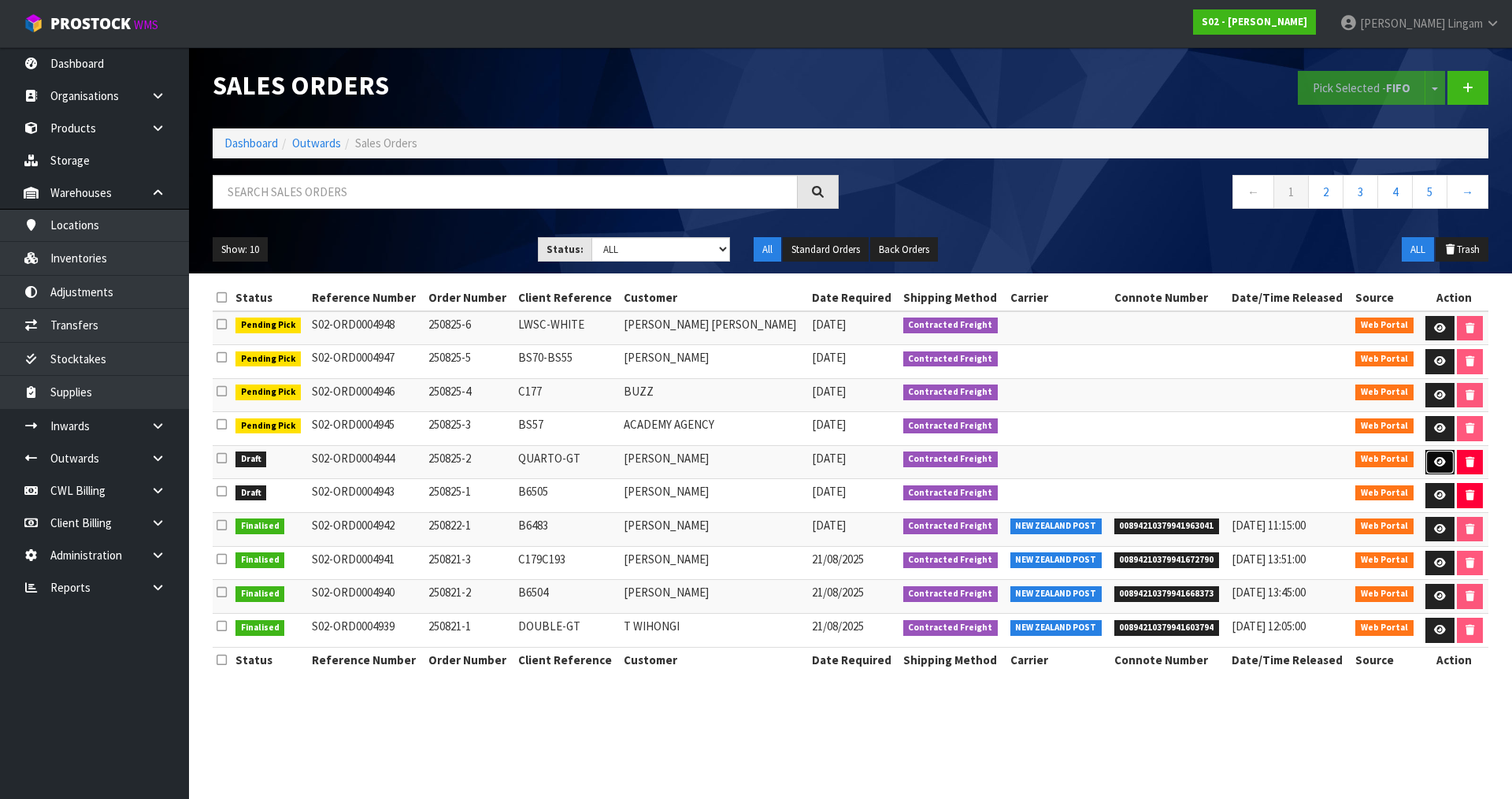
click at [1437, 459] on icon at bounding box center [1440, 462] width 11 height 10
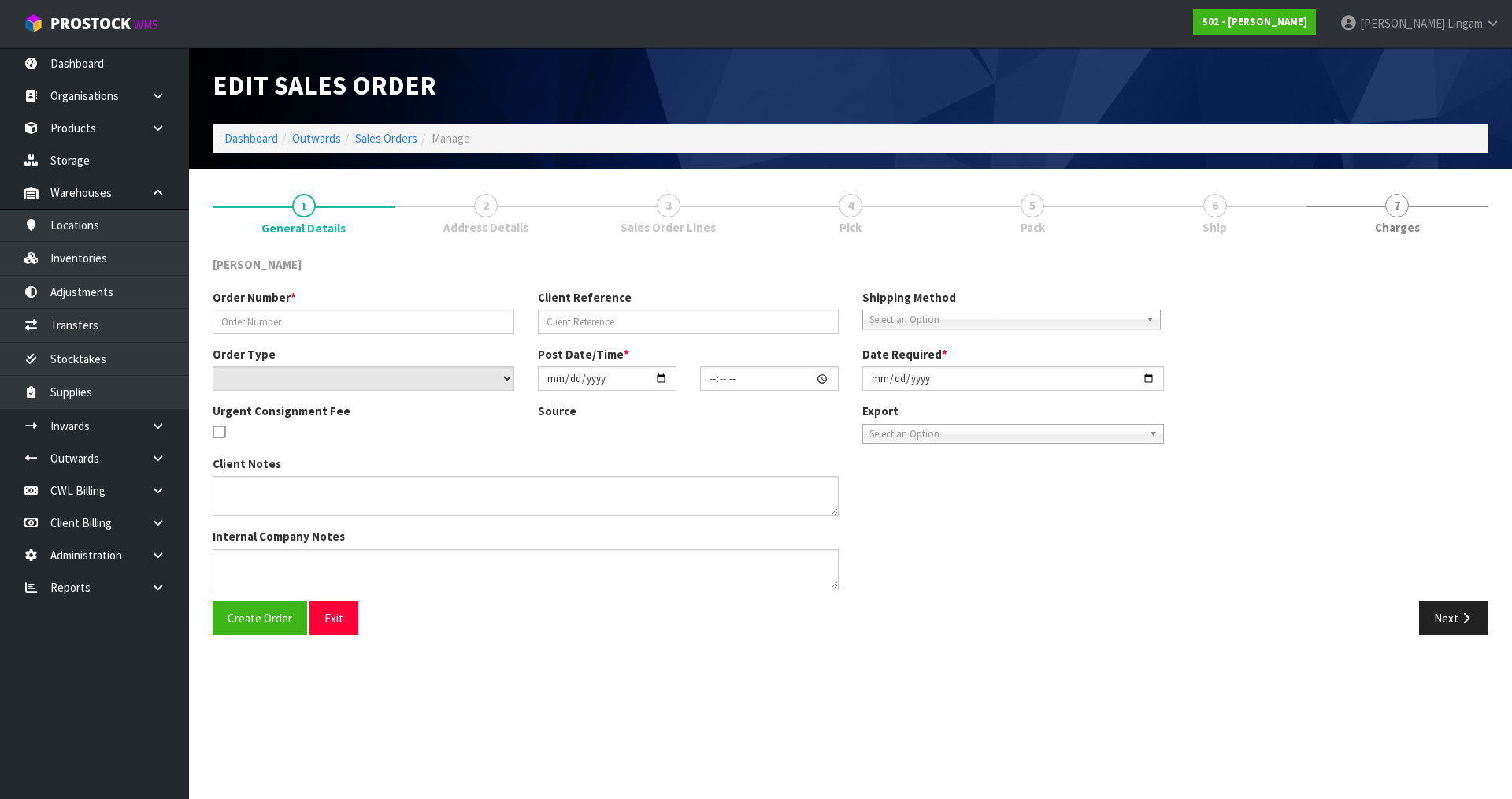
type input "250825-2"
type input "QUARTO-GT"
select select "number:0"
type input "[DATE]"
type input "19:24:00.000"
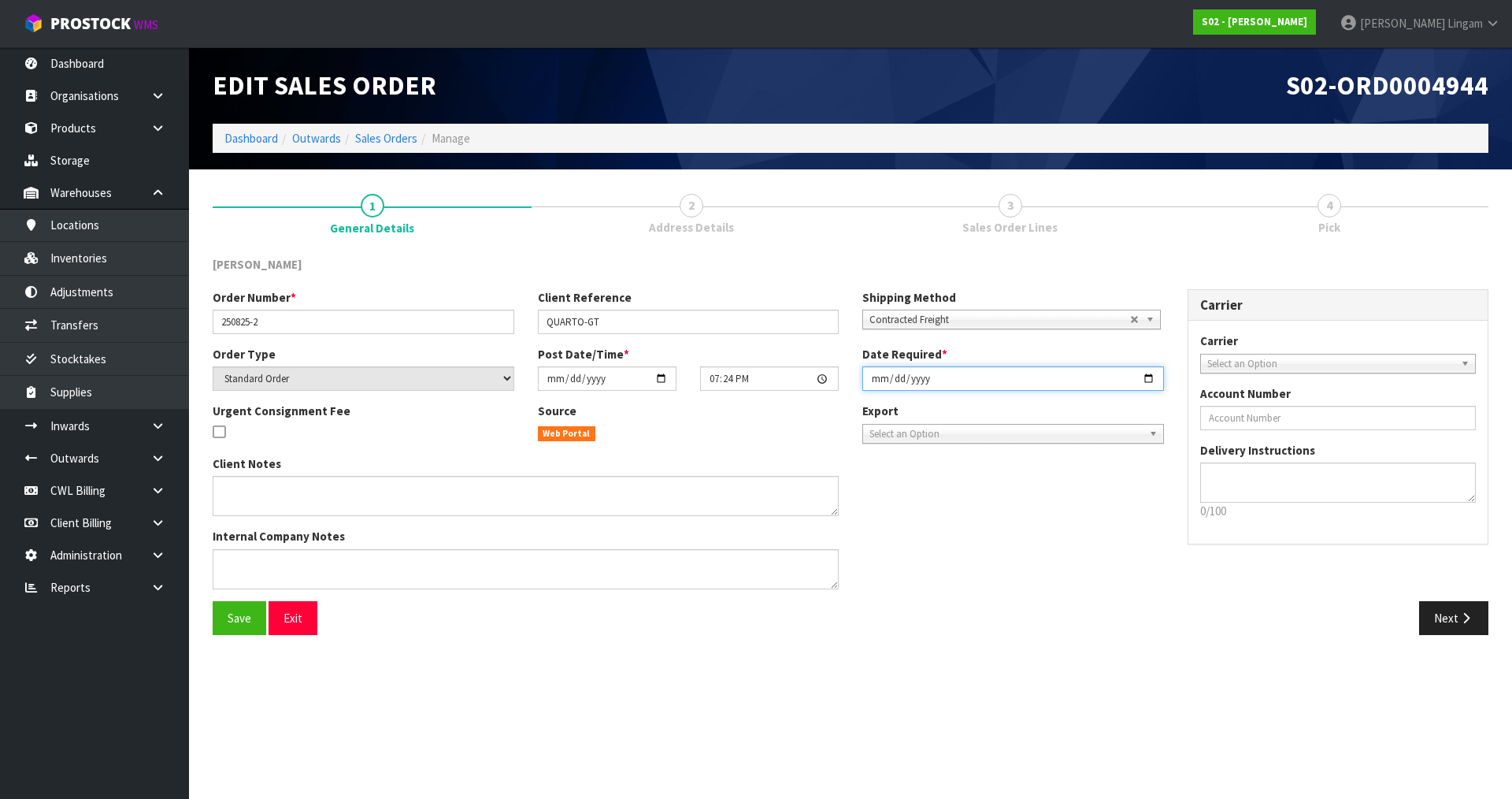
click at [870, 377] on input "[DATE]" at bounding box center [1013, 379] width 301 height 25
type input "[DATE]"
click at [221, 612] on button "Save" at bounding box center [239, 618] width 53 height 34
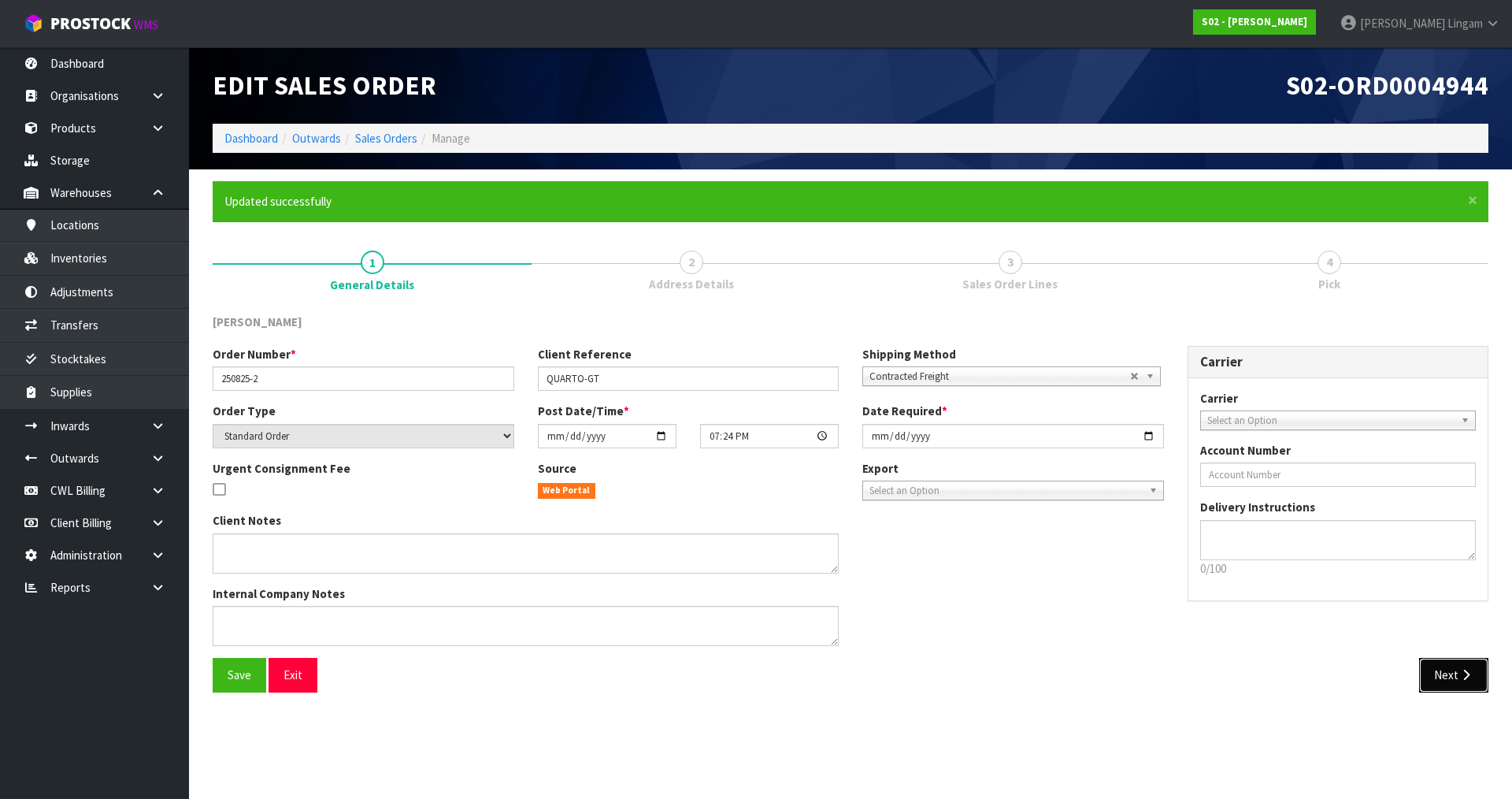
click at [1441, 665] on button "Next" at bounding box center [1453, 674] width 70 height 34
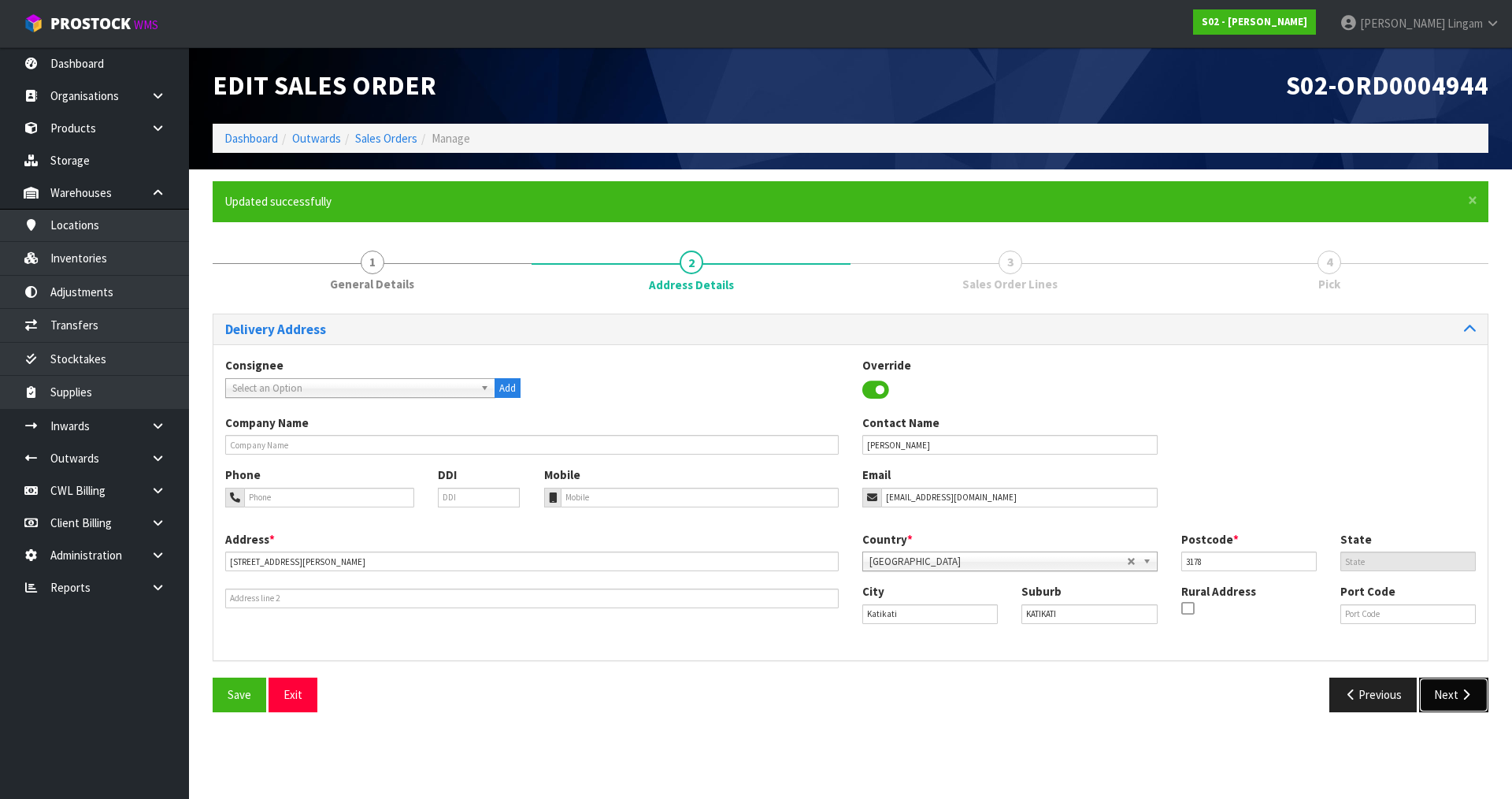
click at [1437, 697] on button "Next" at bounding box center [1453, 694] width 70 height 34
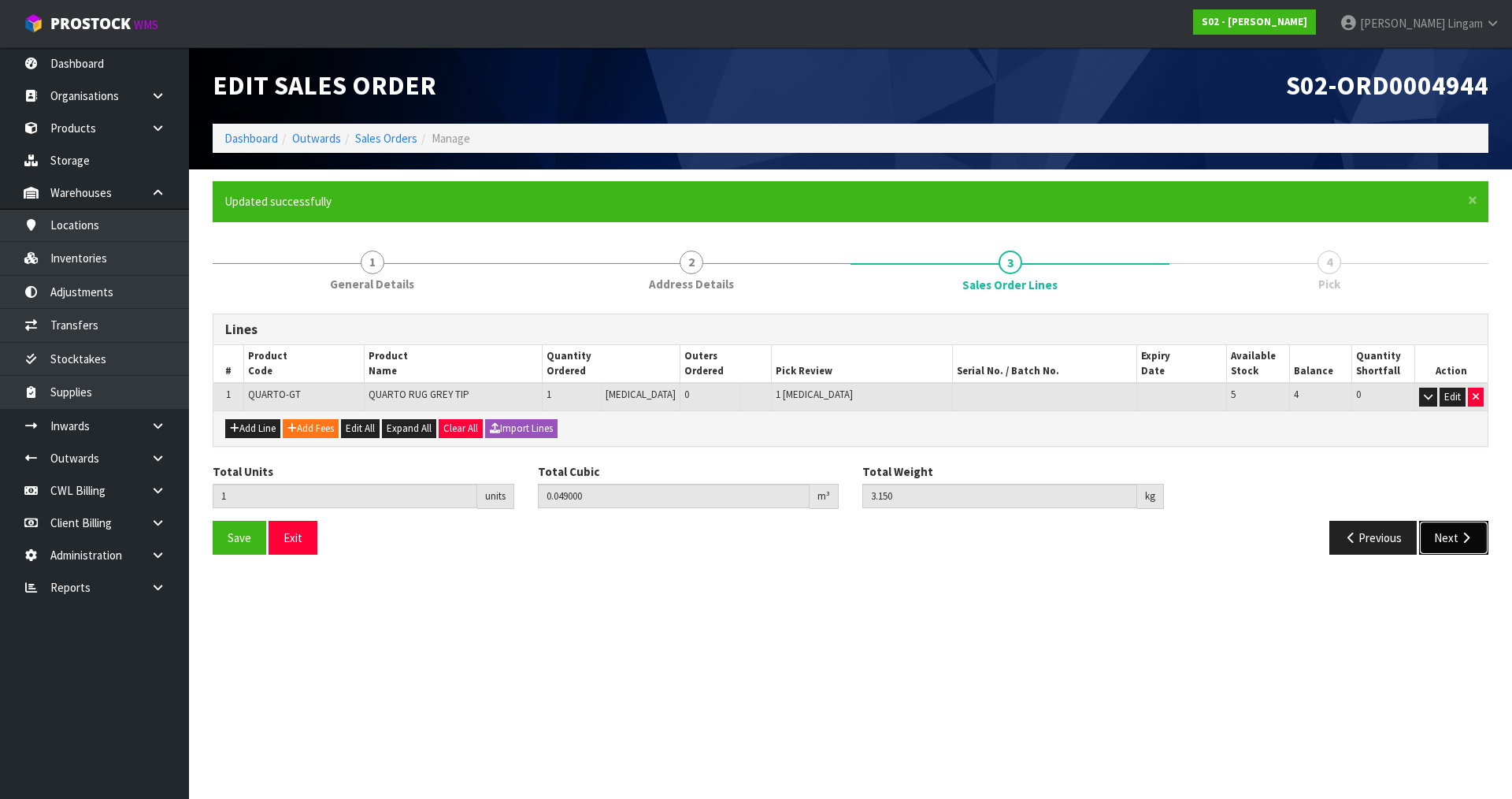
click at [1433, 551] on button "Next" at bounding box center [1453, 537] width 70 height 34
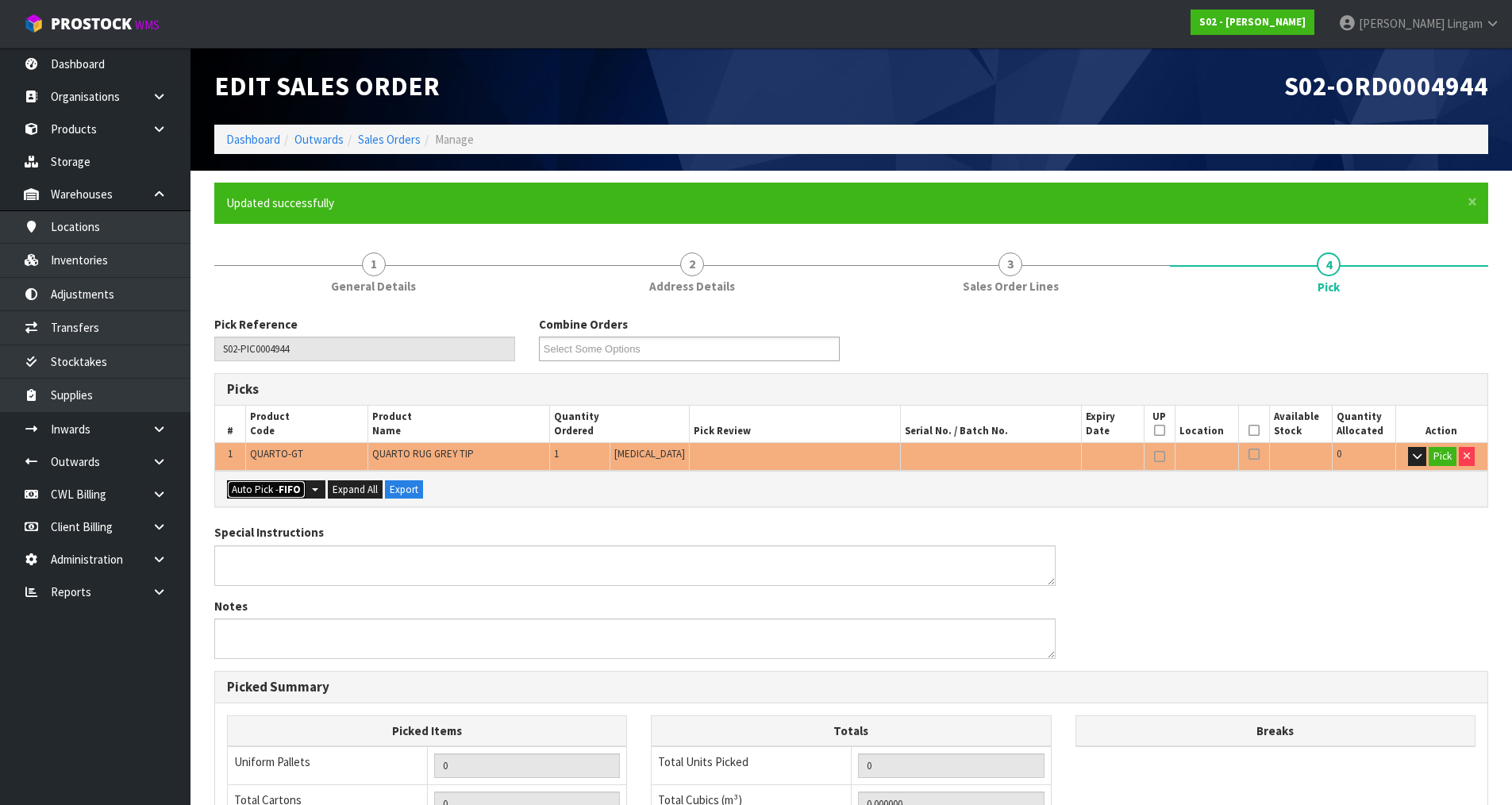
click at [279, 487] on strong "FIFO" at bounding box center [289, 490] width 22 height 13
type input "Piece x 1"
type input "1"
type input "0.049000"
type input "3.150"
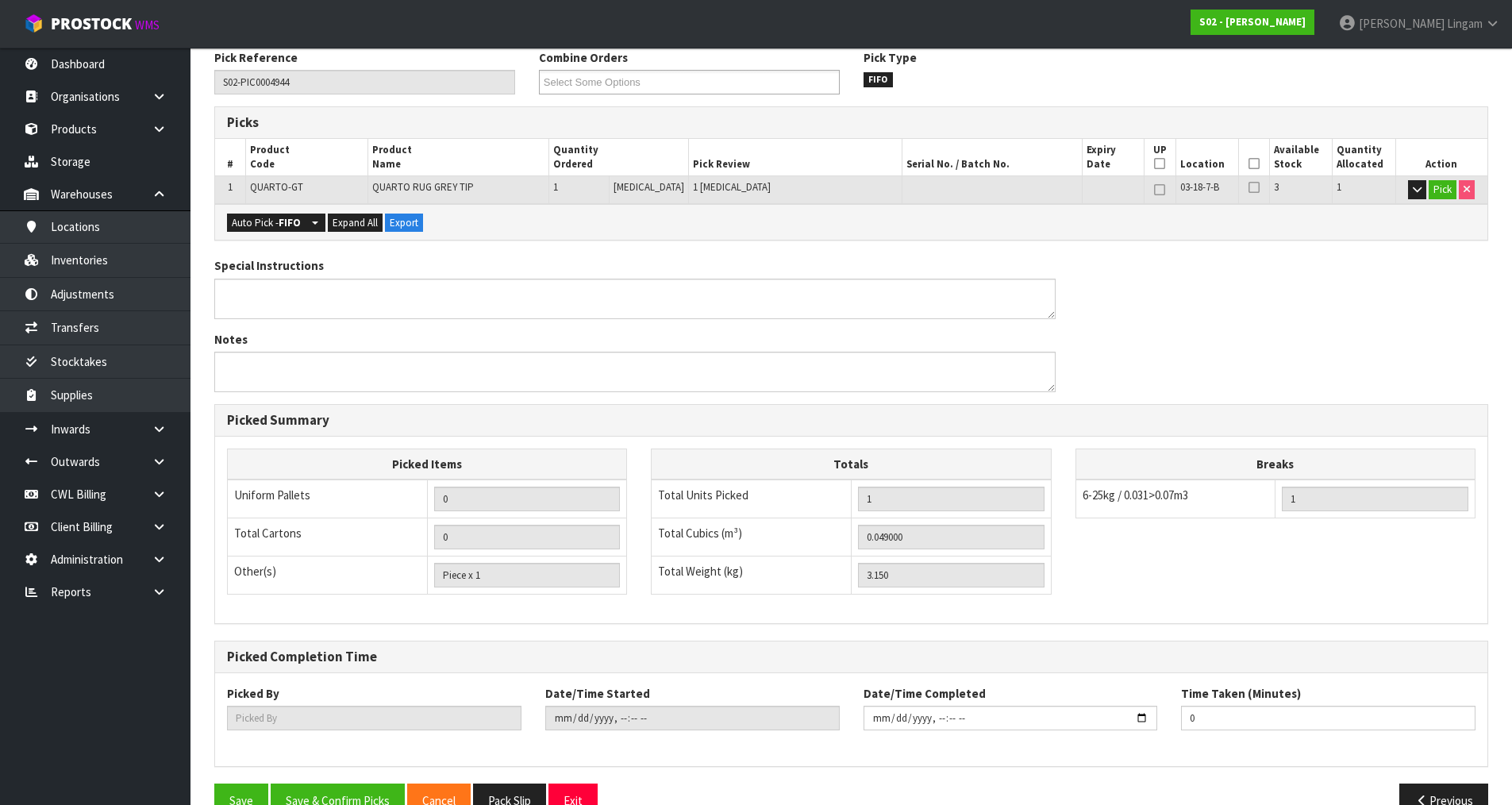
scroll to position [304, 0]
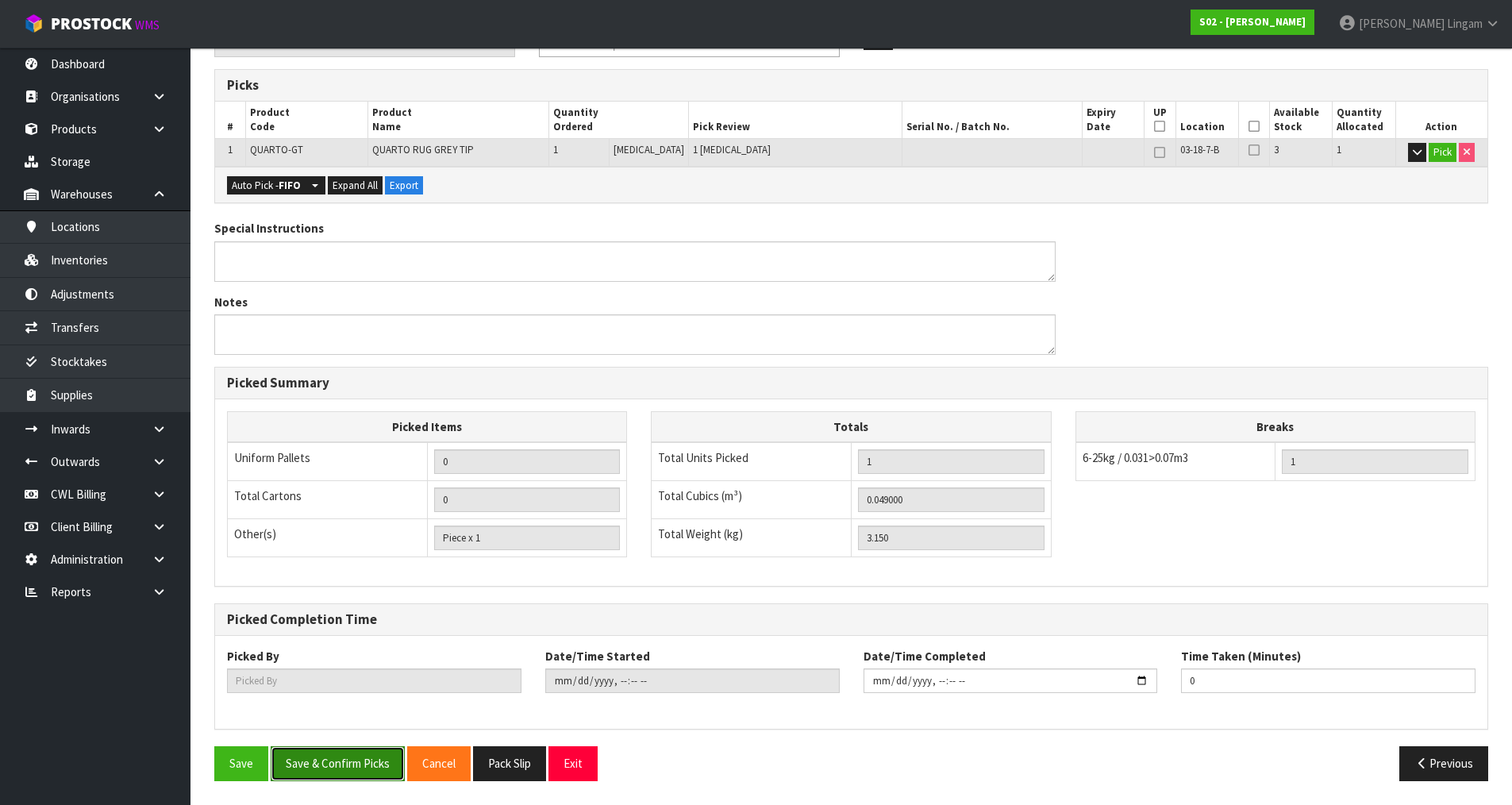
click at [390, 750] on button "Save & Confirm Picks" at bounding box center [338, 763] width 134 height 34
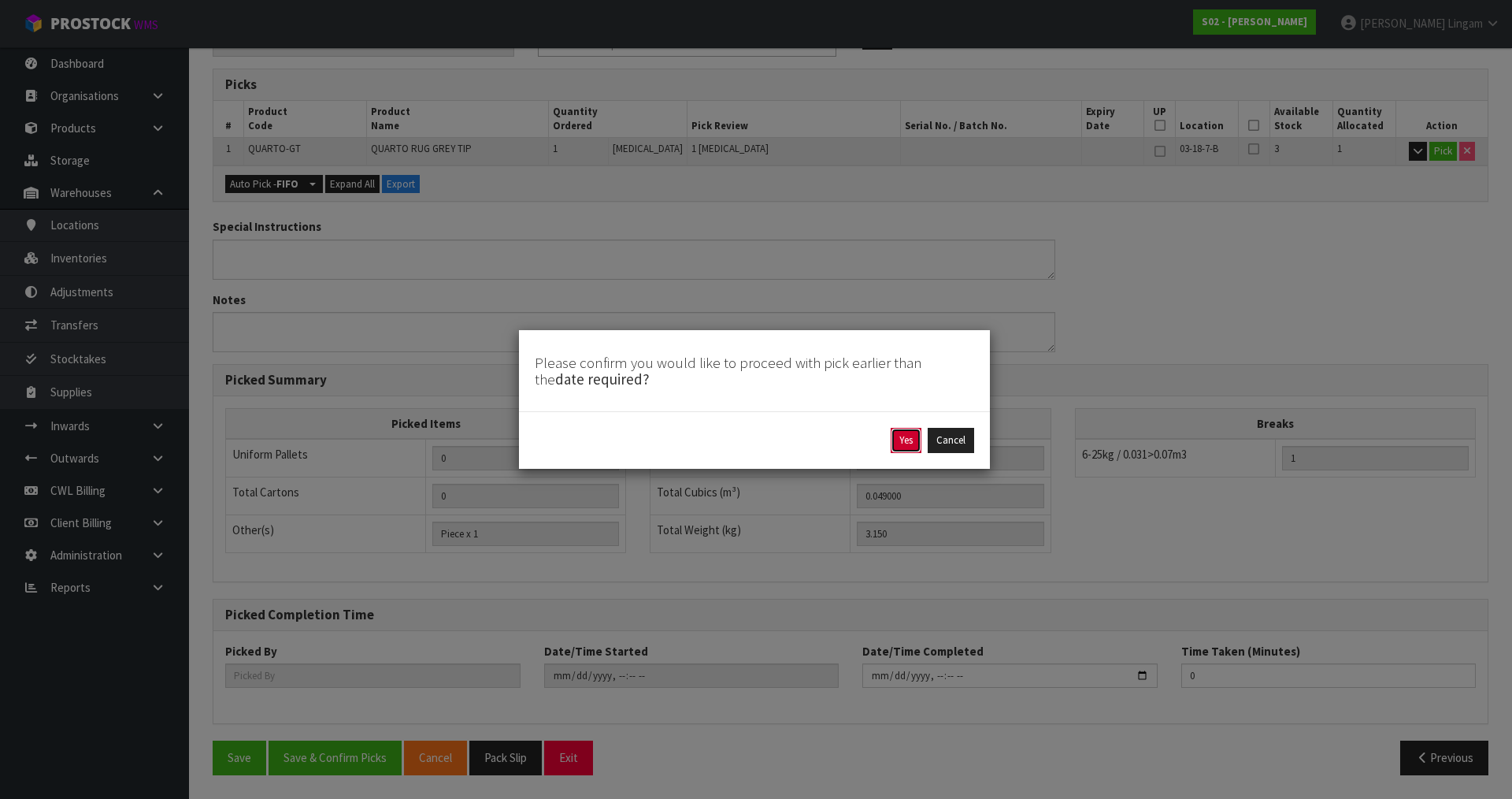
click at [897, 444] on button "Yes" at bounding box center [905, 440] width 30 height 25
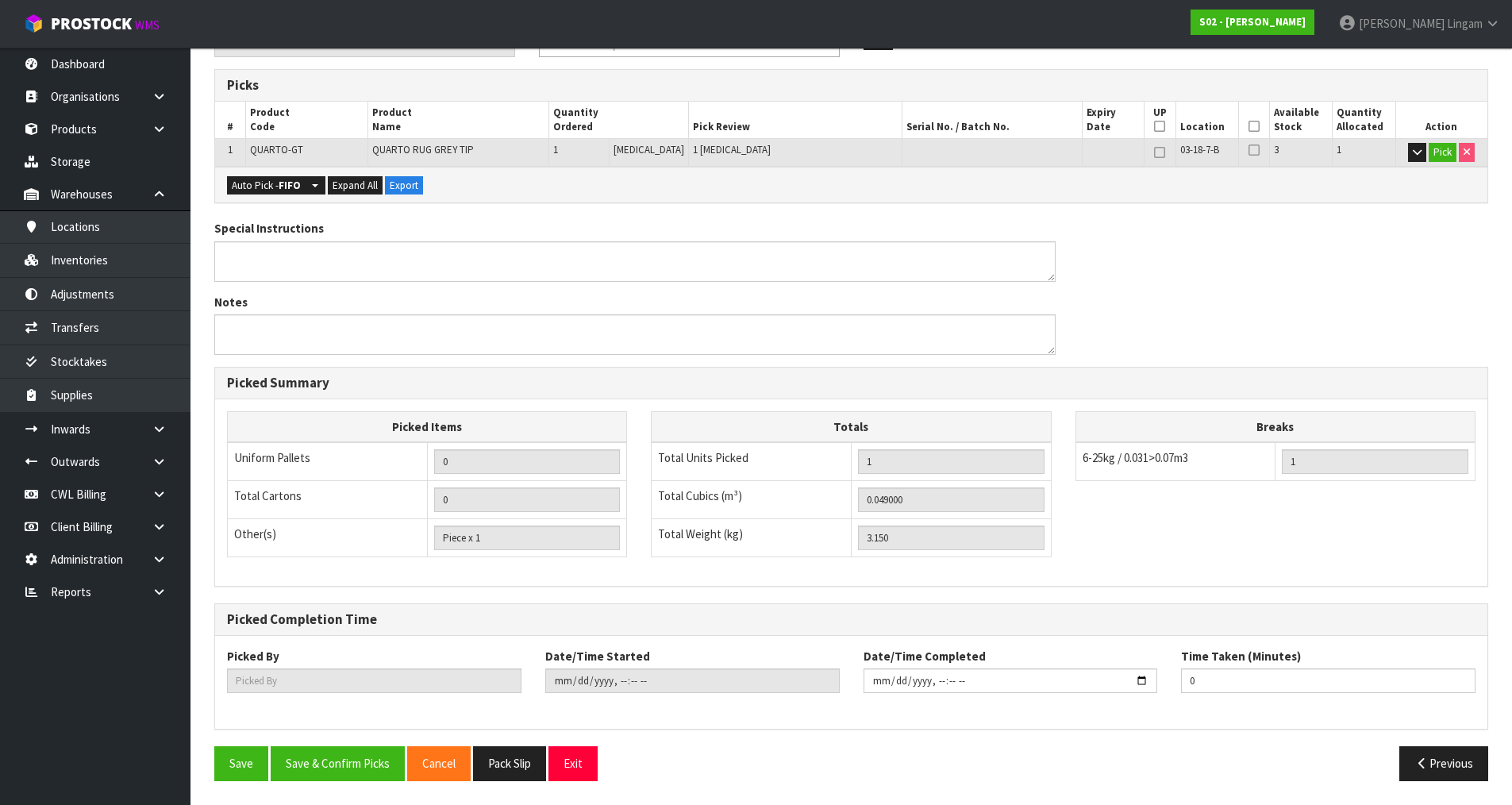
scroll to position [0, 0]
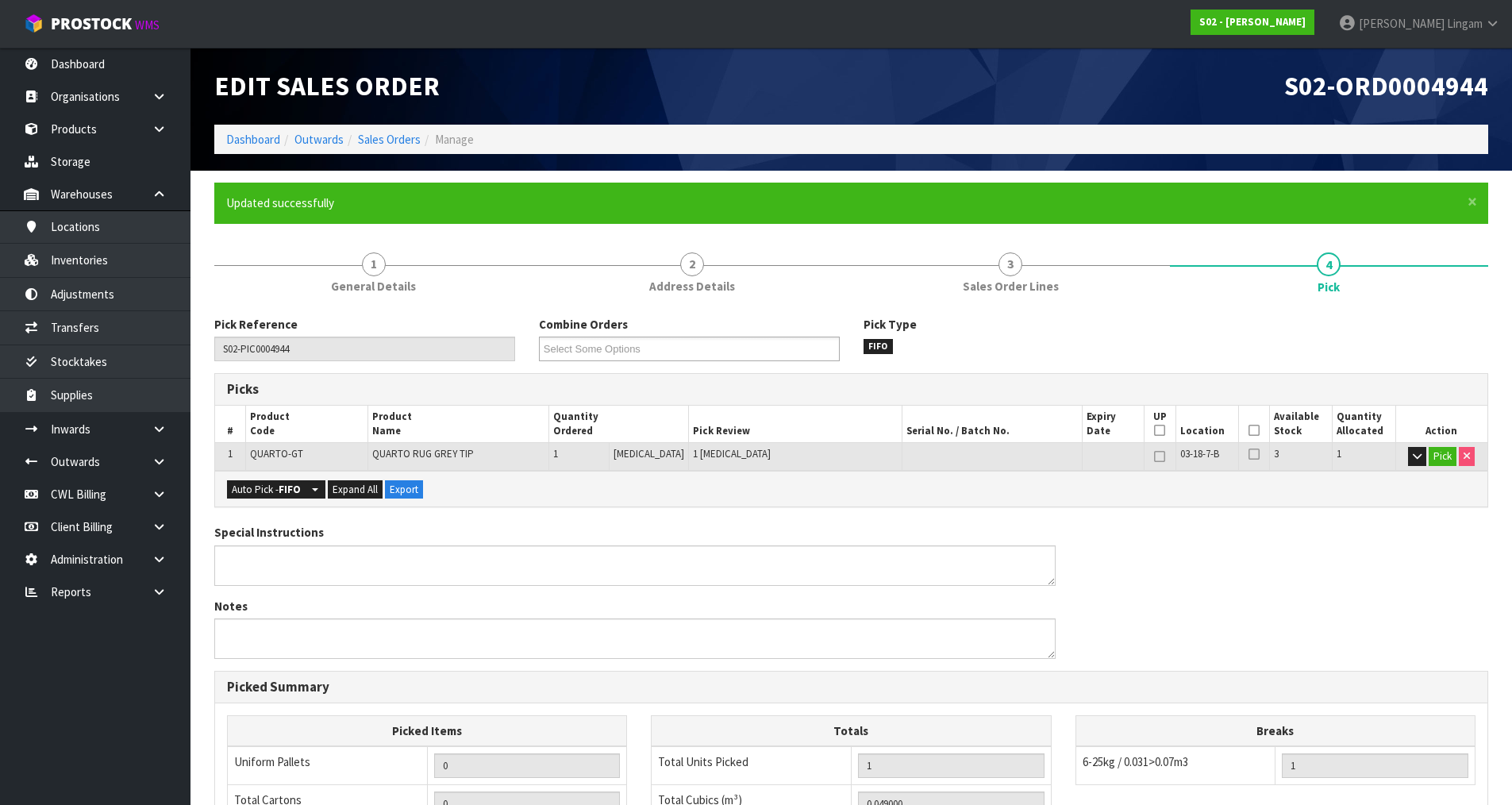
type input "[PERSON_NAME]"
type input "[DATE]T16:07:41"
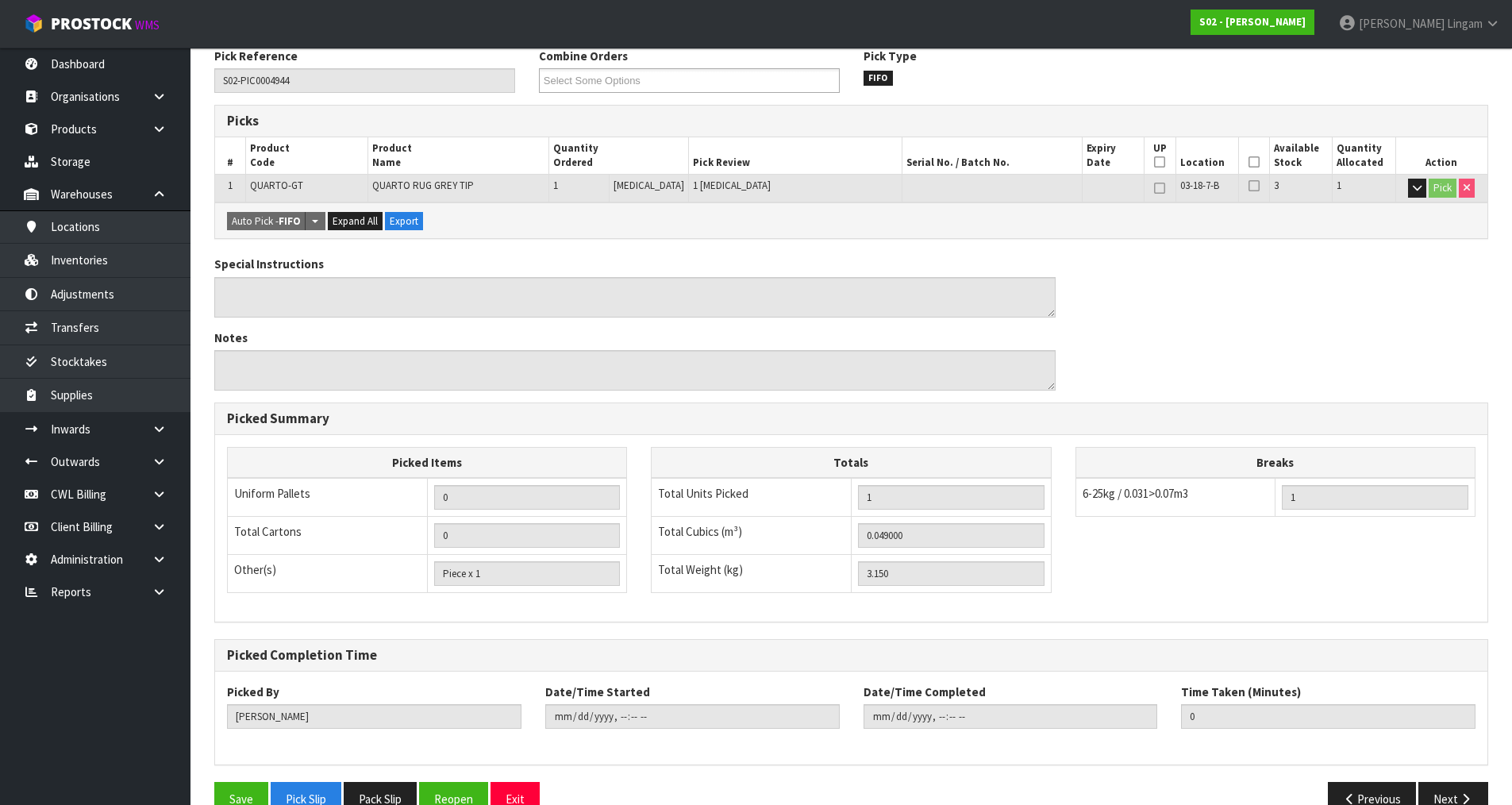
scroll to position [304, 0]
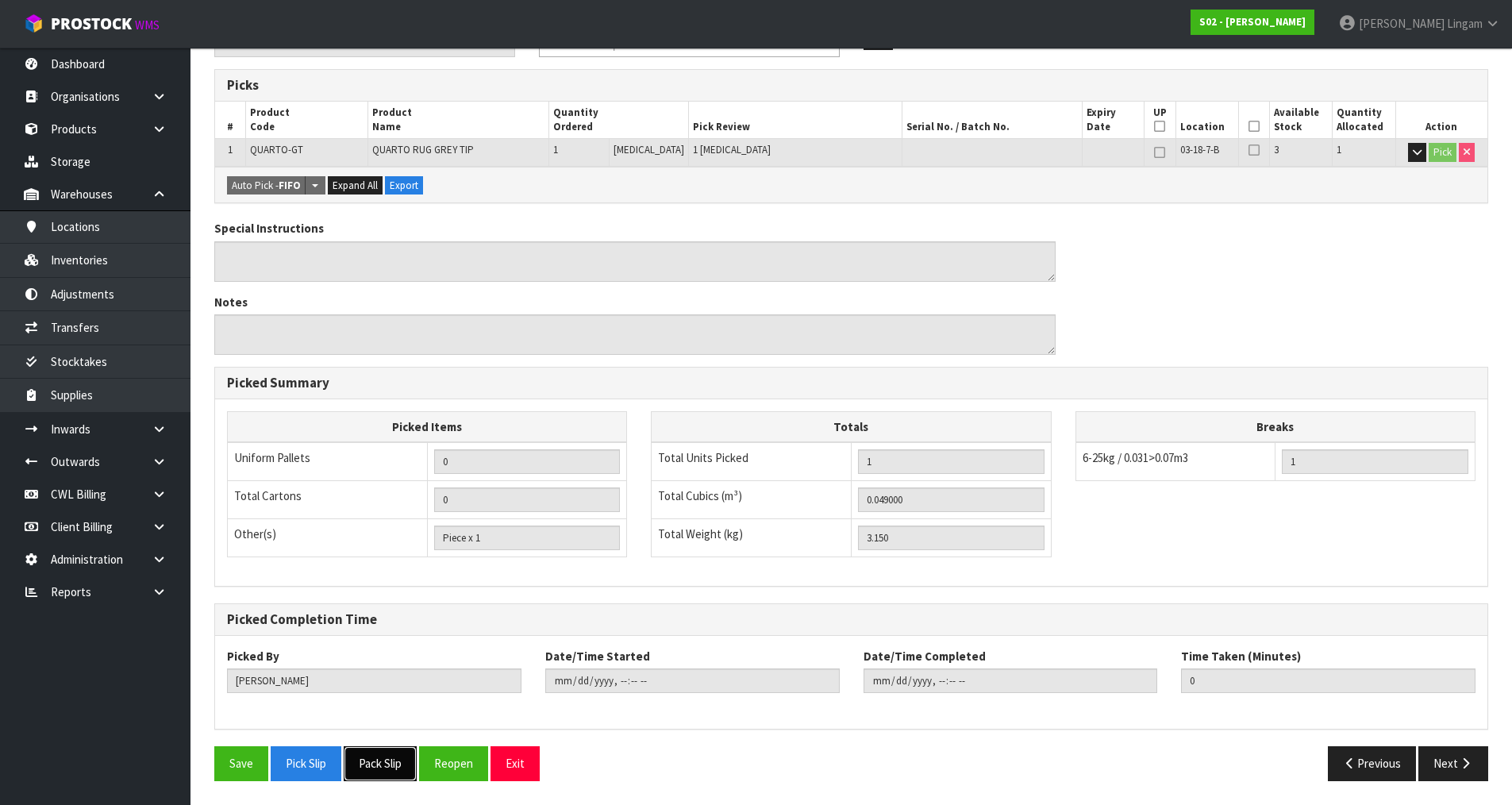
click at [373, 760] on button "Pack Slip" at bounding box center [380, 763] width 73 height 34
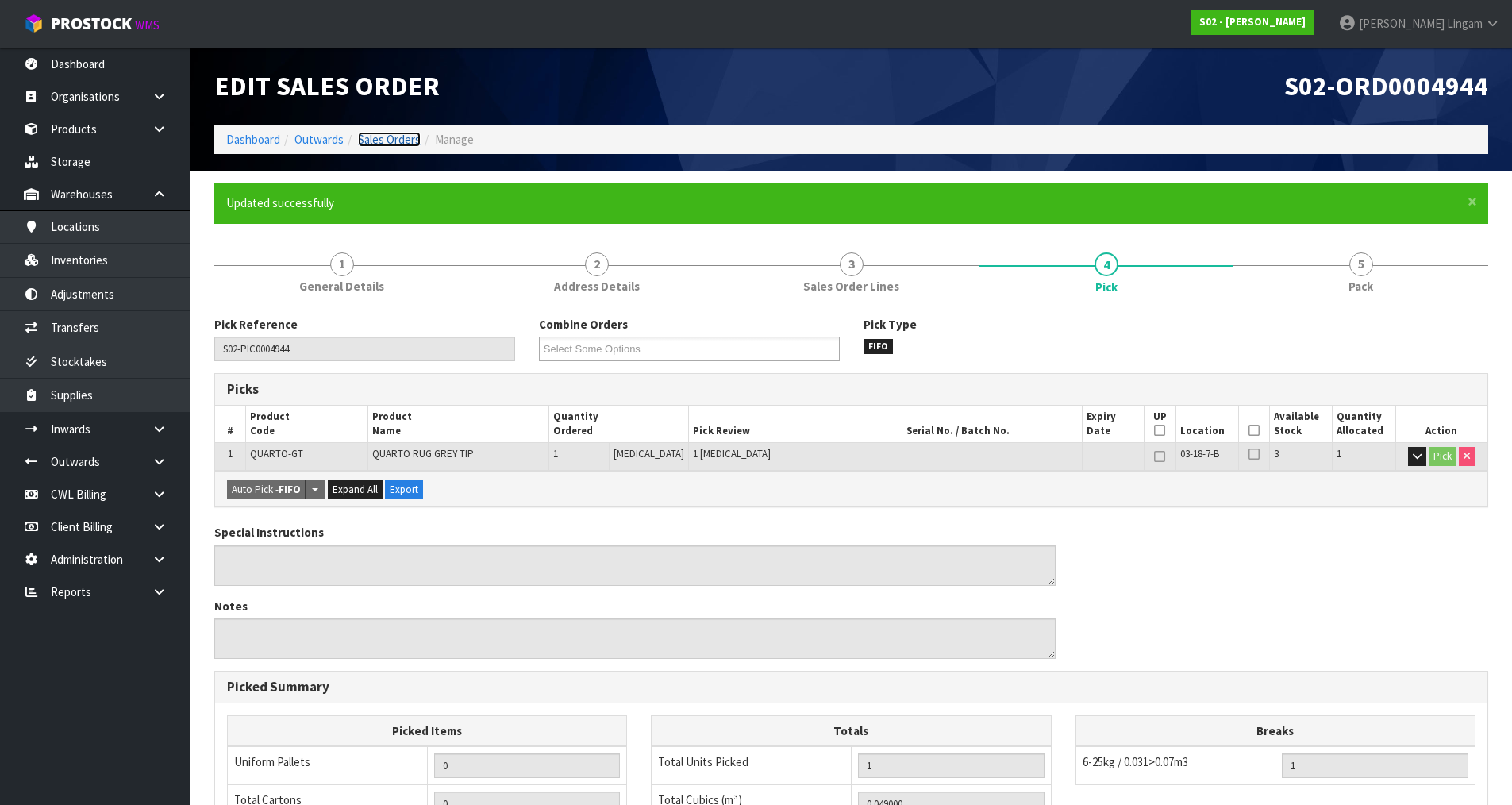
click at [384, 141] on link "Sales Orders" at bounding box center [390, 140] width 63 height 15
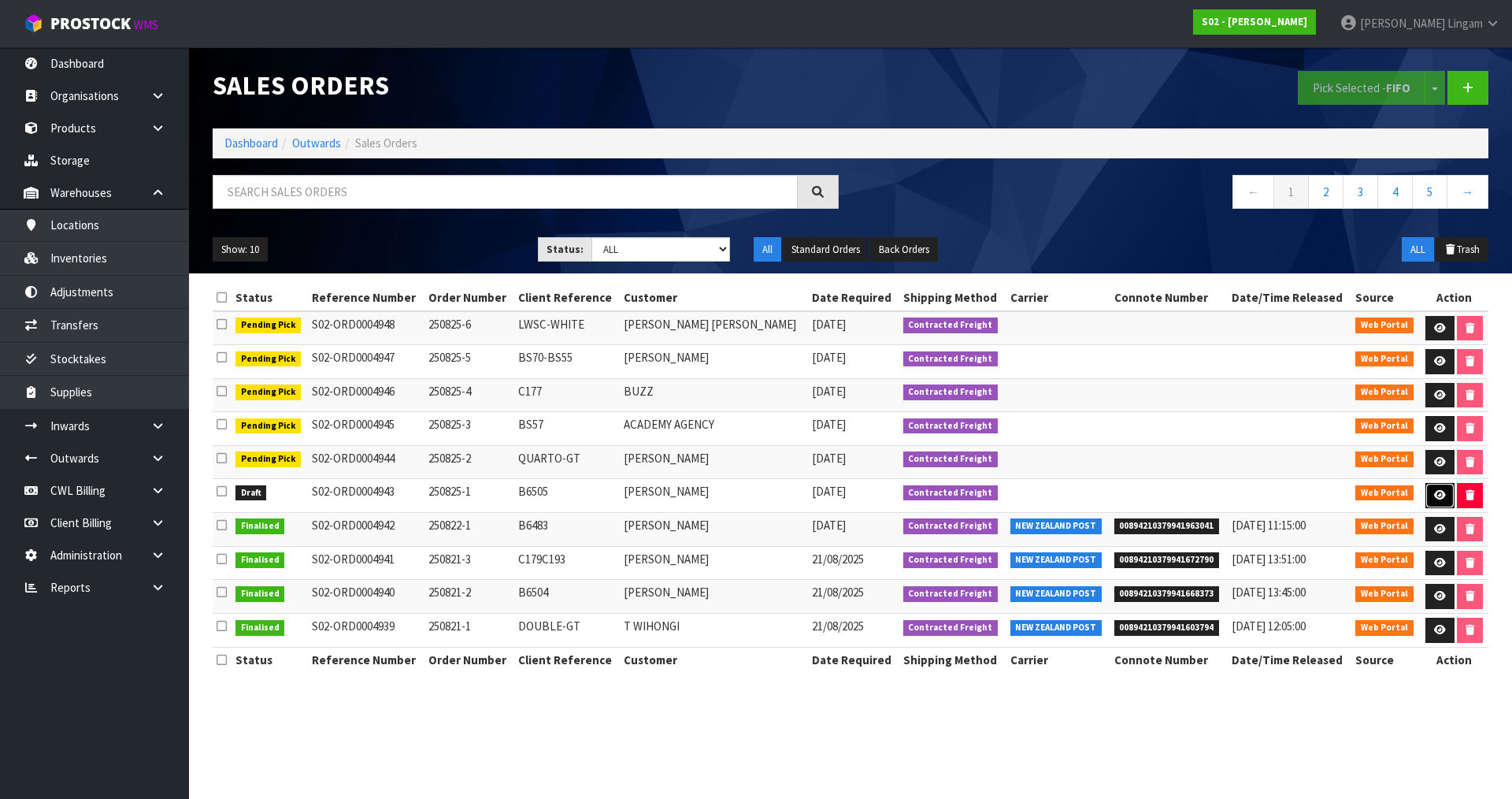
click at [1441, 493] on icon at bounding box center [1440, 495] width 11 height 10
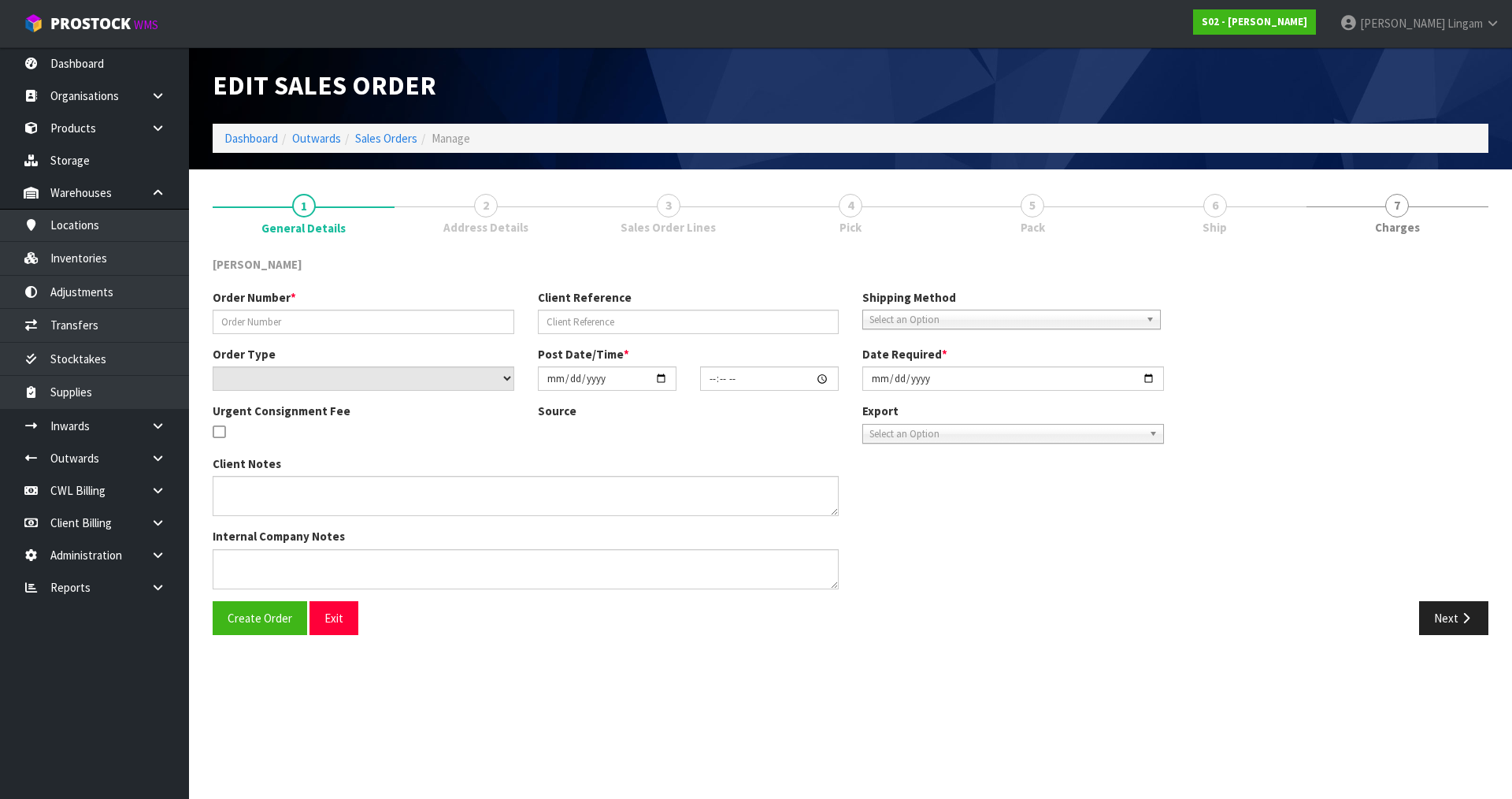
type input "250825-1"
type input "B6505"
select select "number:0"
type input "[DATE]"
type input "18:09:00.000"
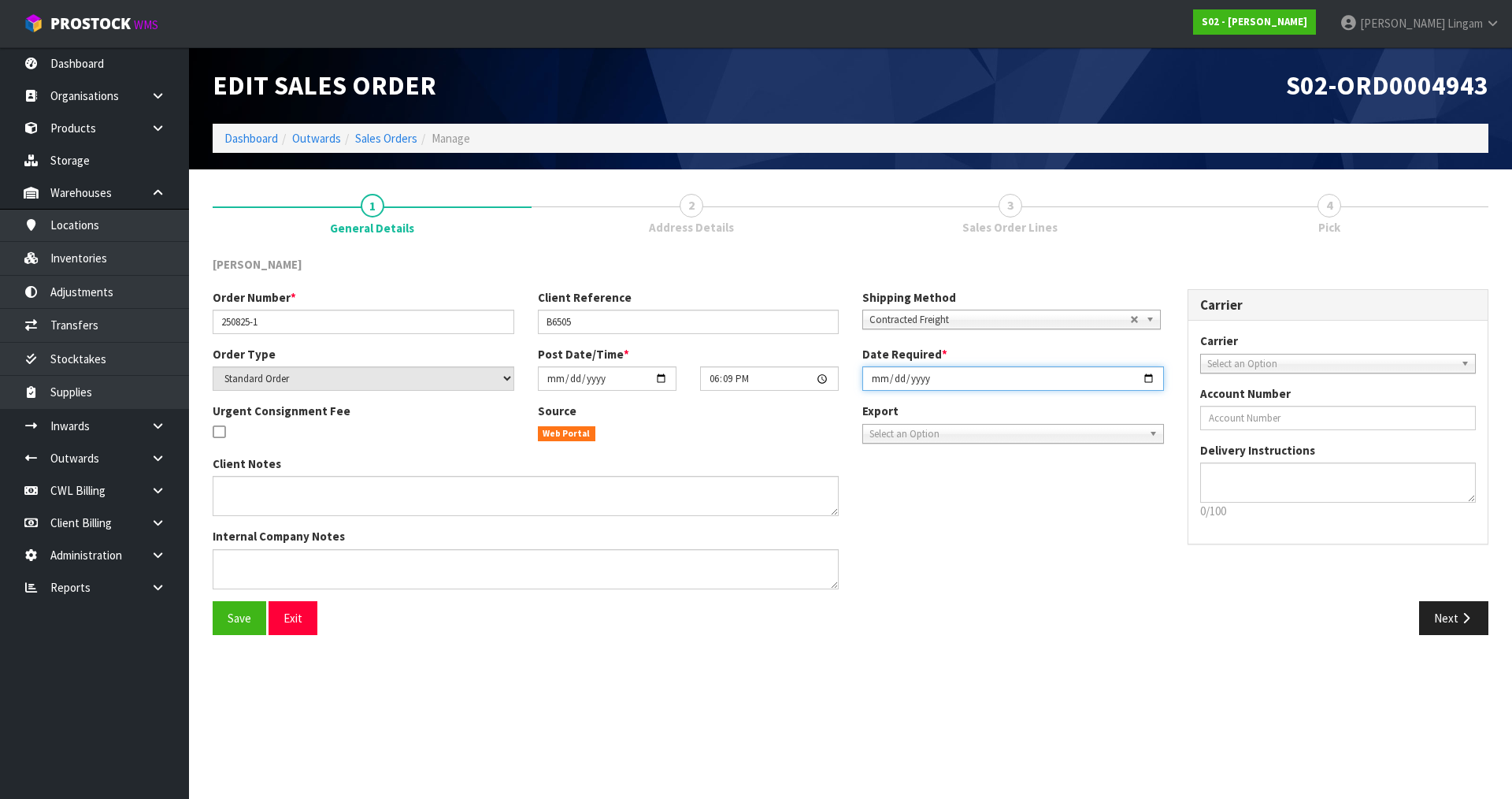
click at [876, 379] on input "[DATE]" at bounding box center [1013, 379] width 301 height 25
type input "[DATE]"
click at [237, 628] on button "Save" at bounding box center [239, 618] width 53 height 34
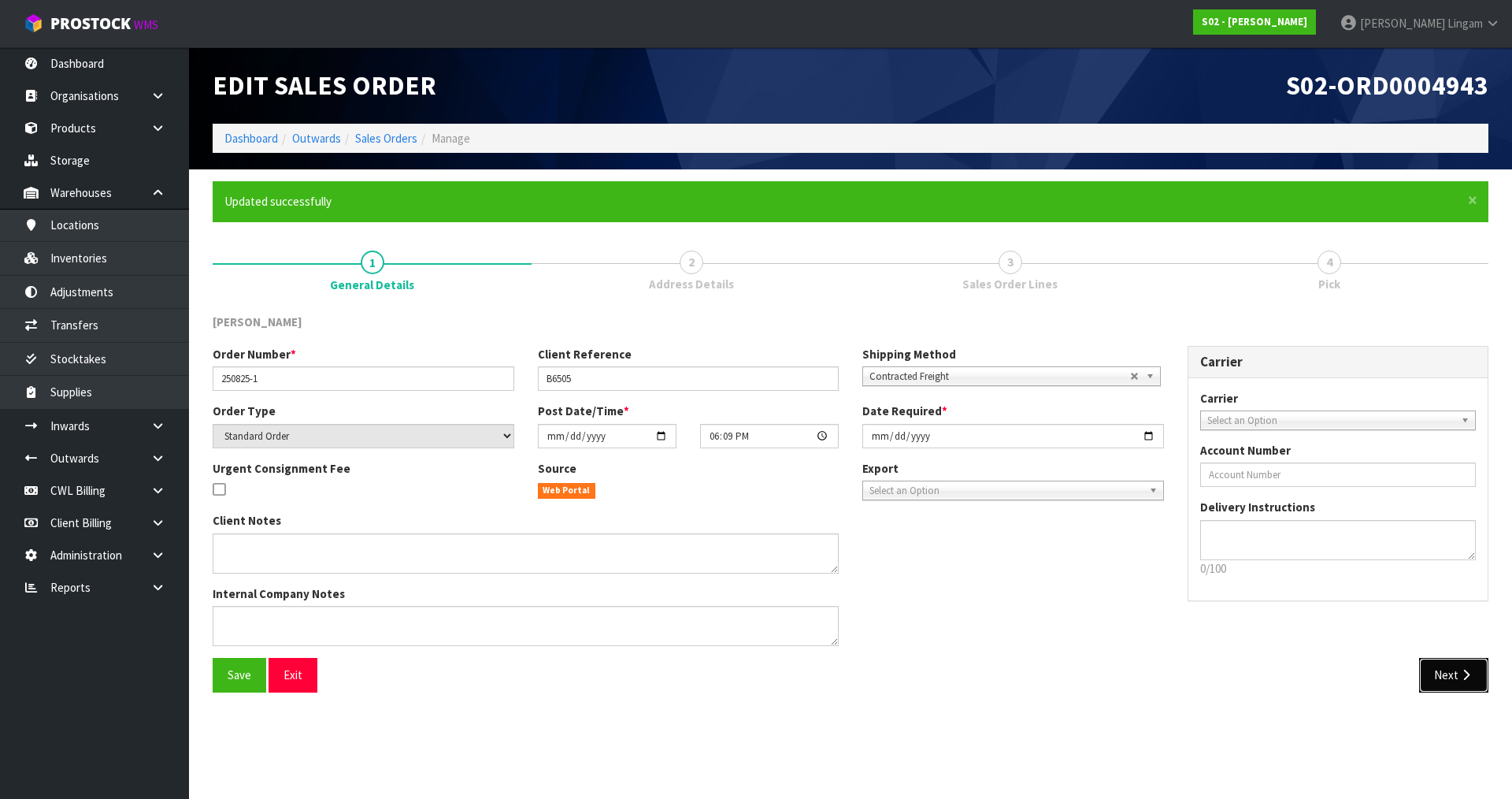
click at [1449, 663] on button "Next" at bounding box center [1453, 674] width 70 height 34
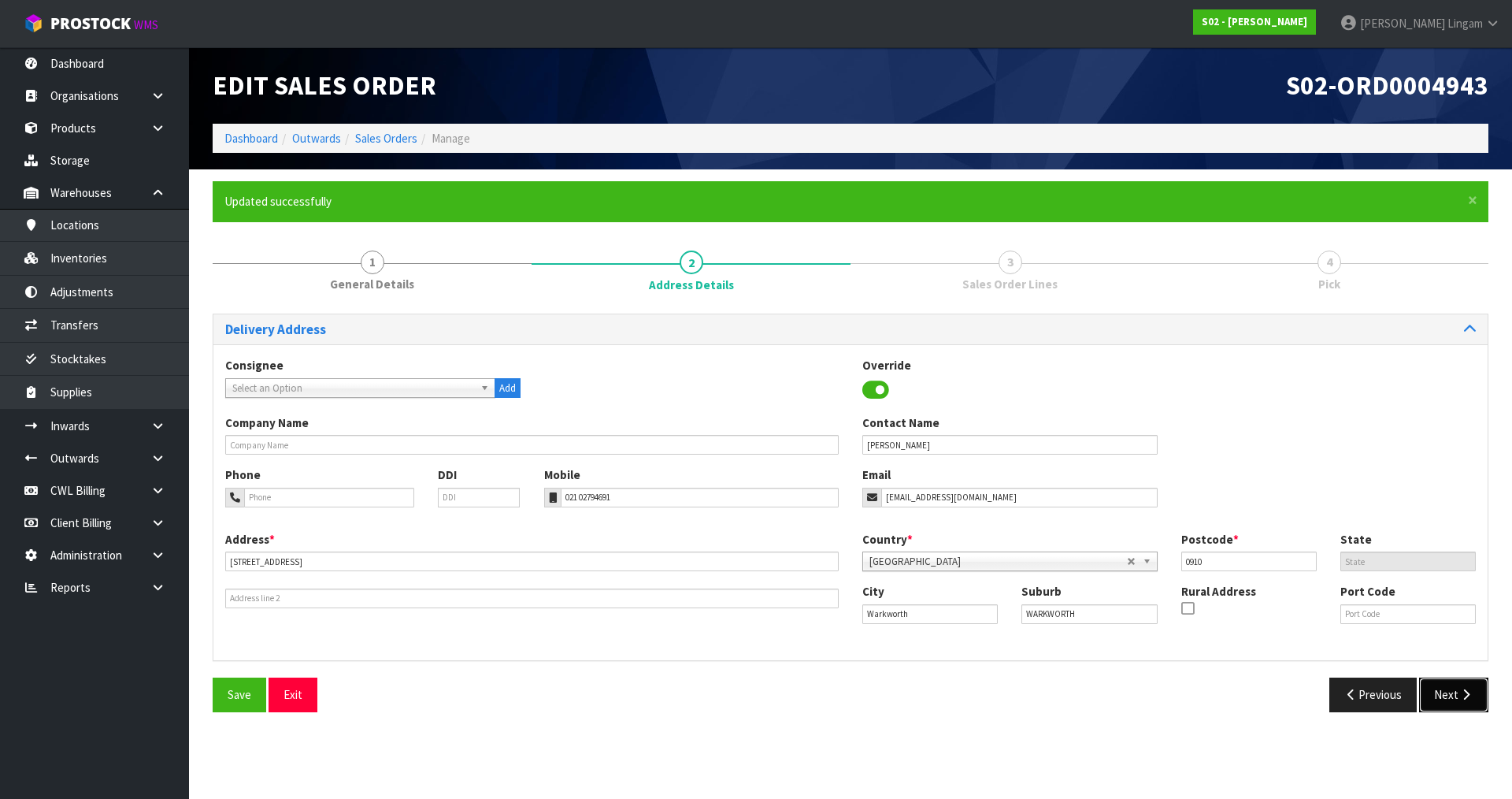
click at [1446, 691] on button "Next" at bounding box center [1453, 694] width 70 height 34
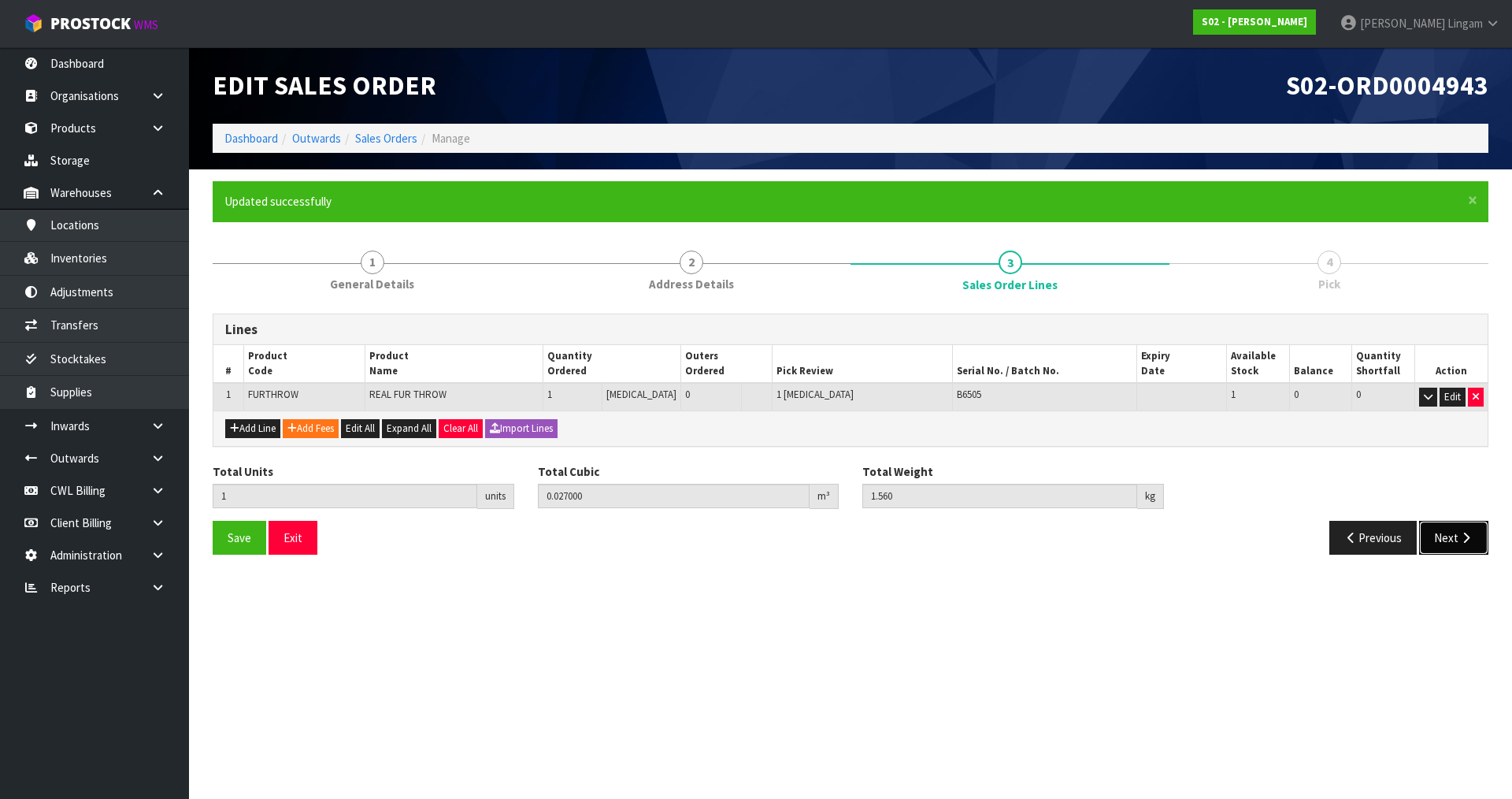
click at [1449, 537] on button "Next" at bounding box center [1453, 537] width 70 height 34
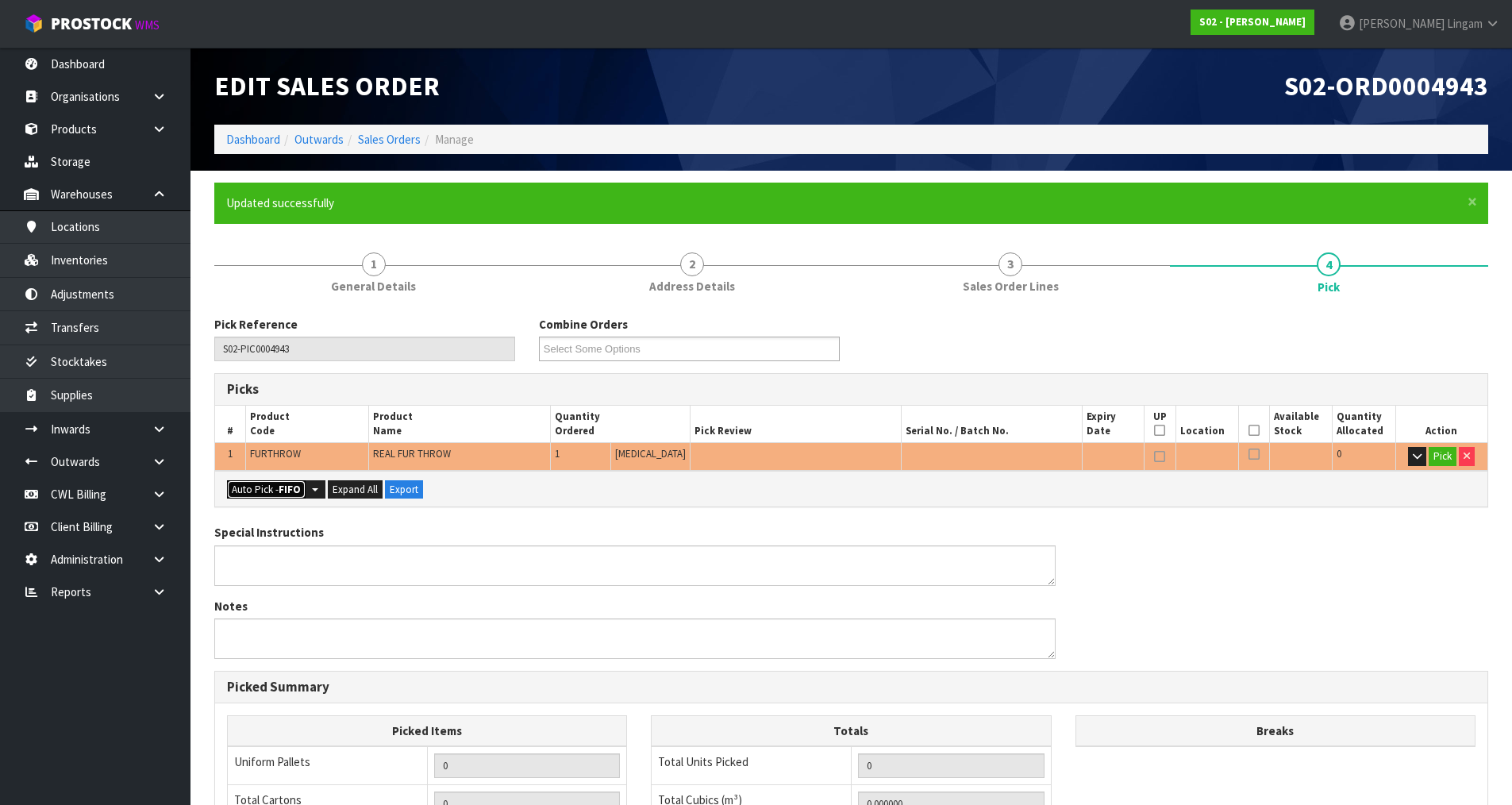
click at [253, 490] on button "Auto Pick - FIFO" at bounding box center [266, 490] width 78 height 19
type input "Piece x 1"
type input "1"
type input "0.027000"
type input "1.560"
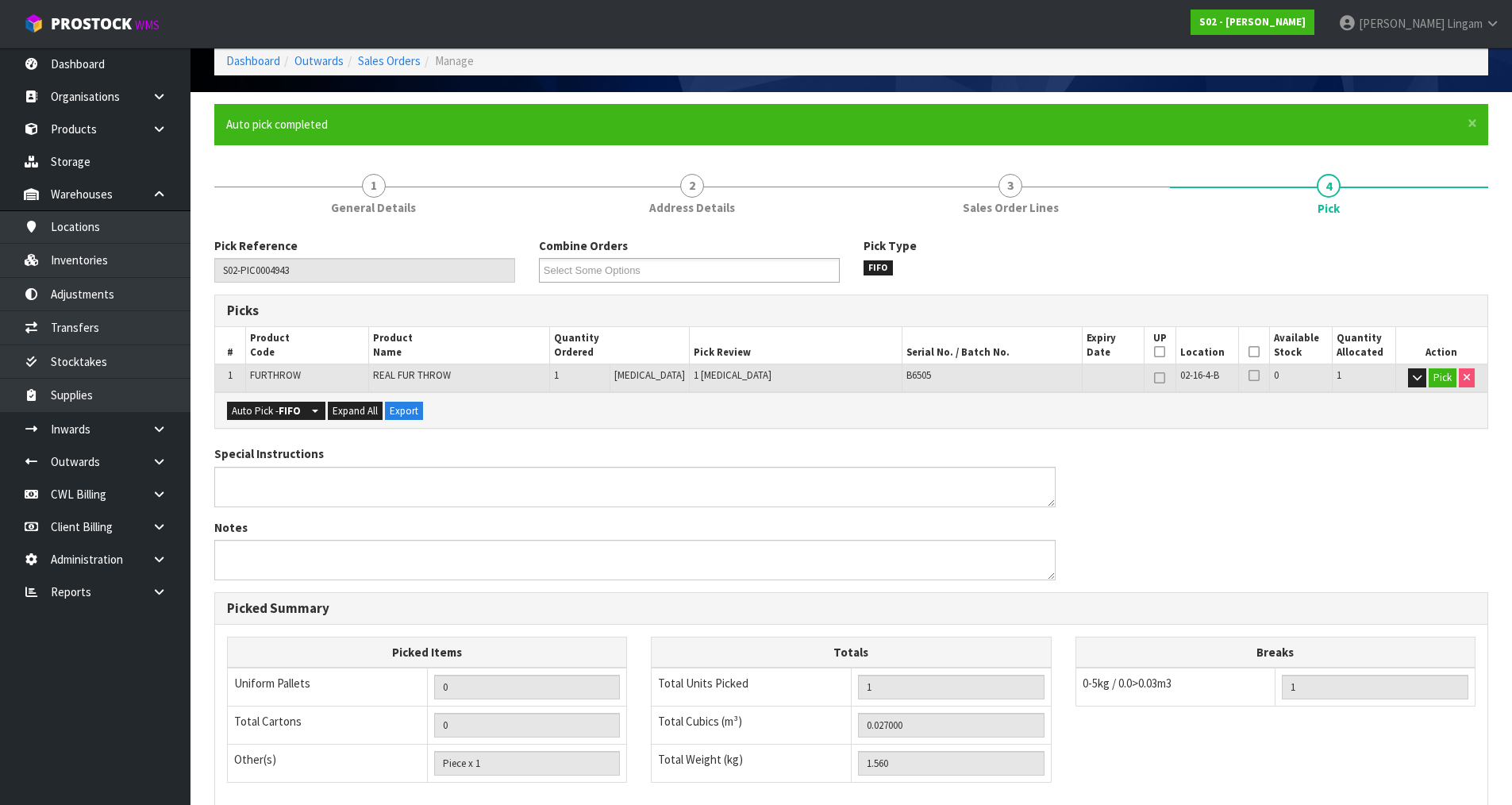
scroll to position [304, 0]
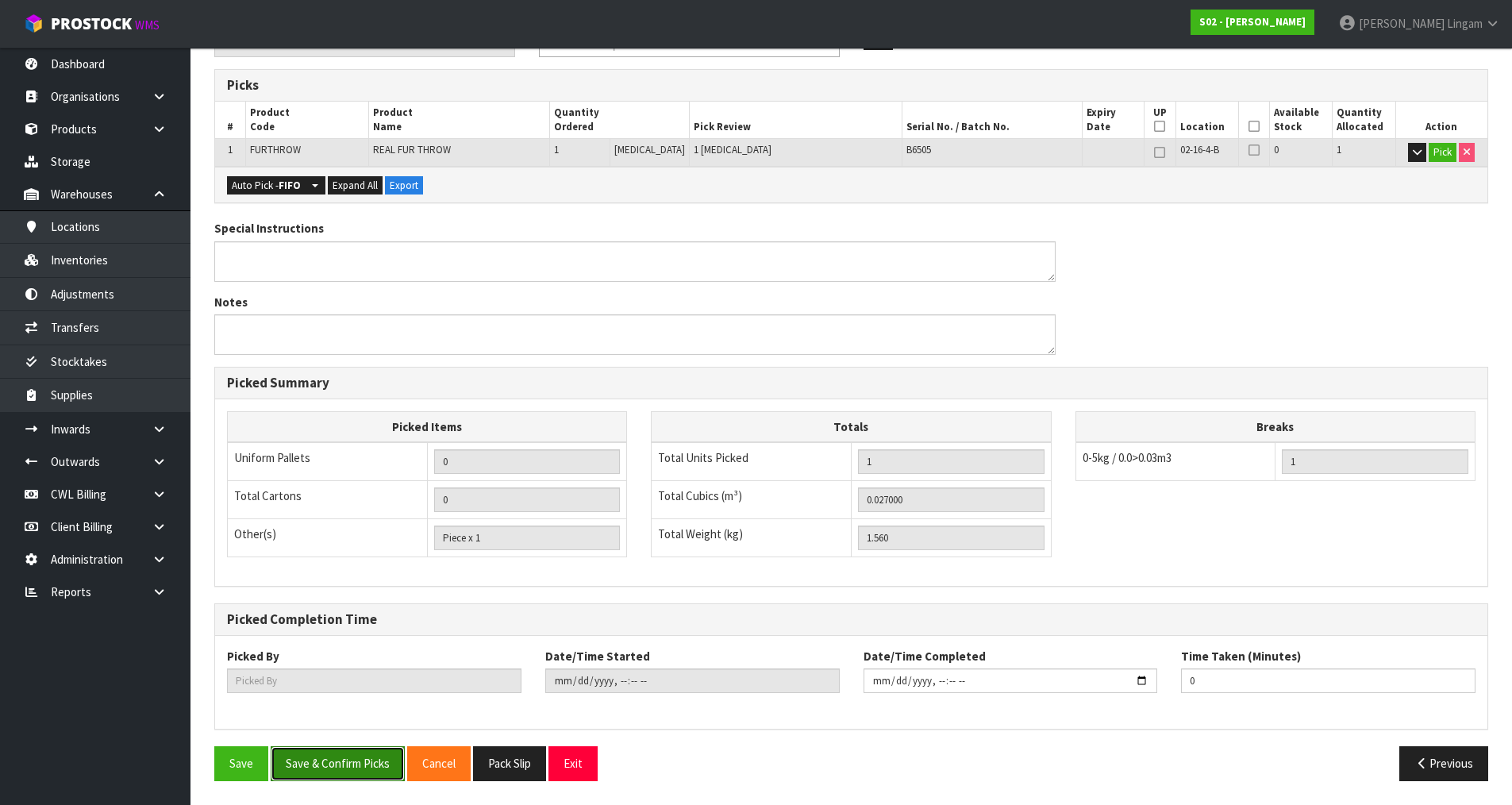
click at [358, 777] on button "Save & Confirm Picks" at bounding box center [338, 763] width 134 height 34
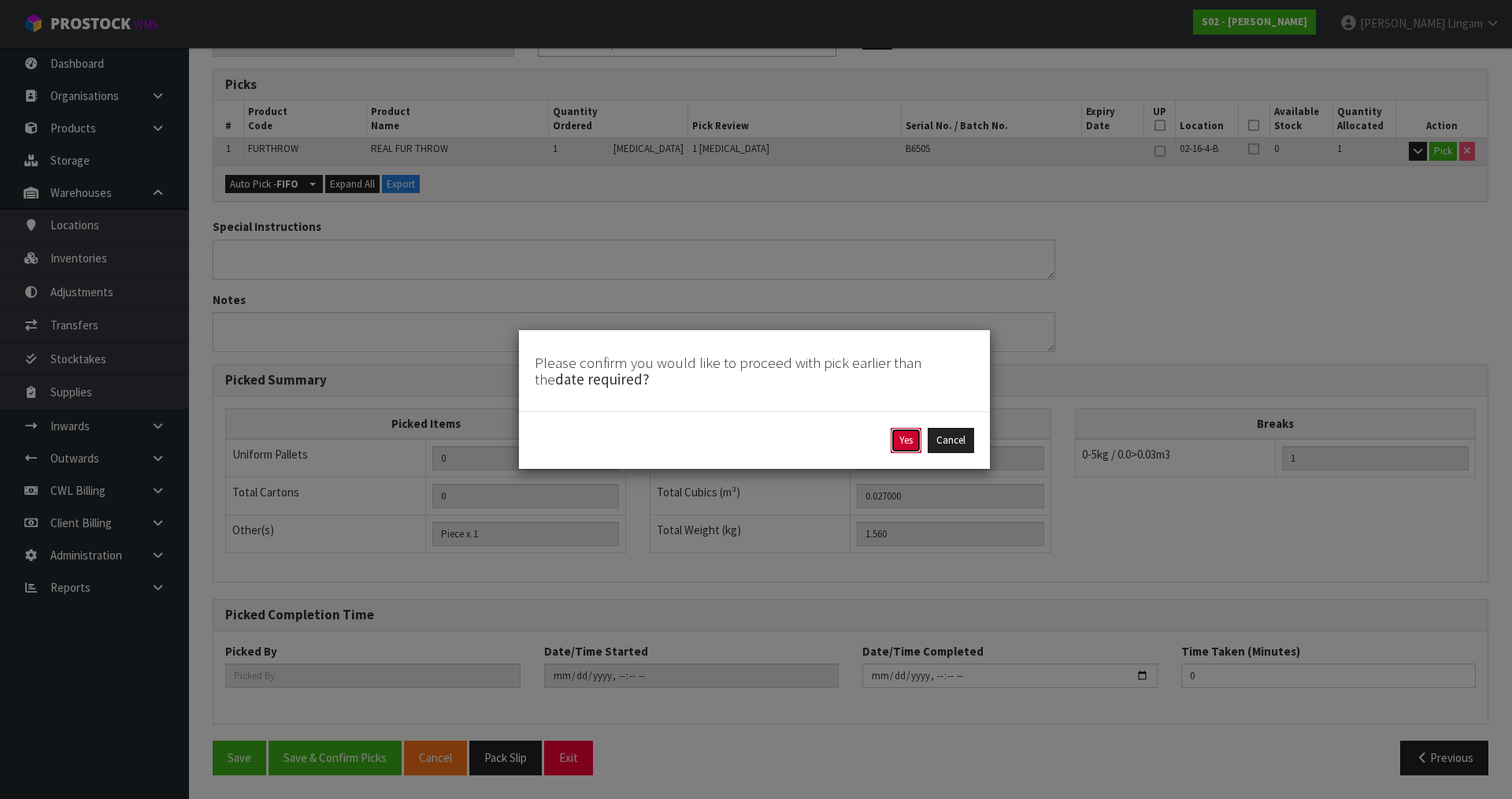
click at [894, 447] on button "Yes" at bounding box center [905, 440] width 30 height 25
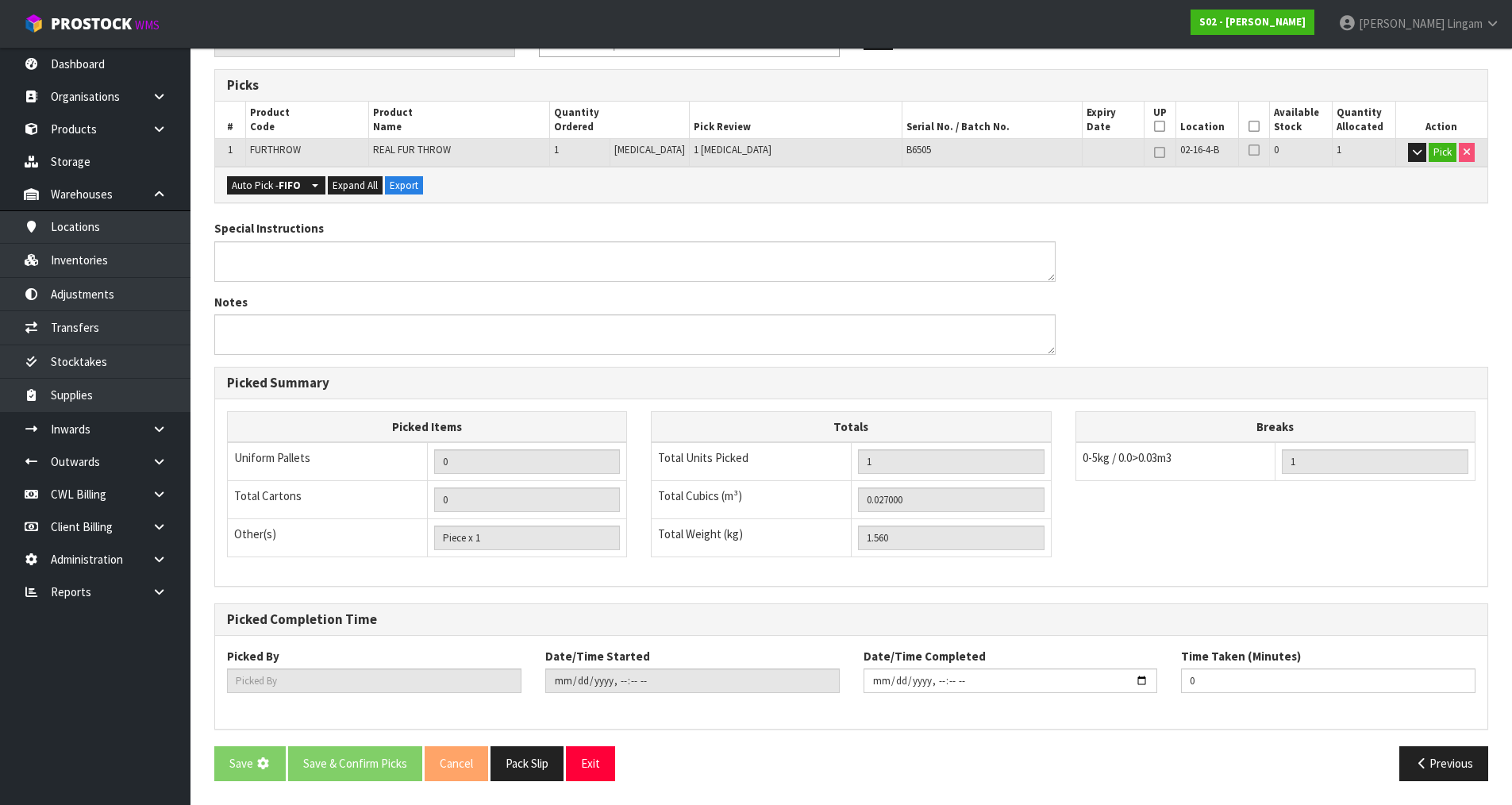
scroll to position [0, 0]
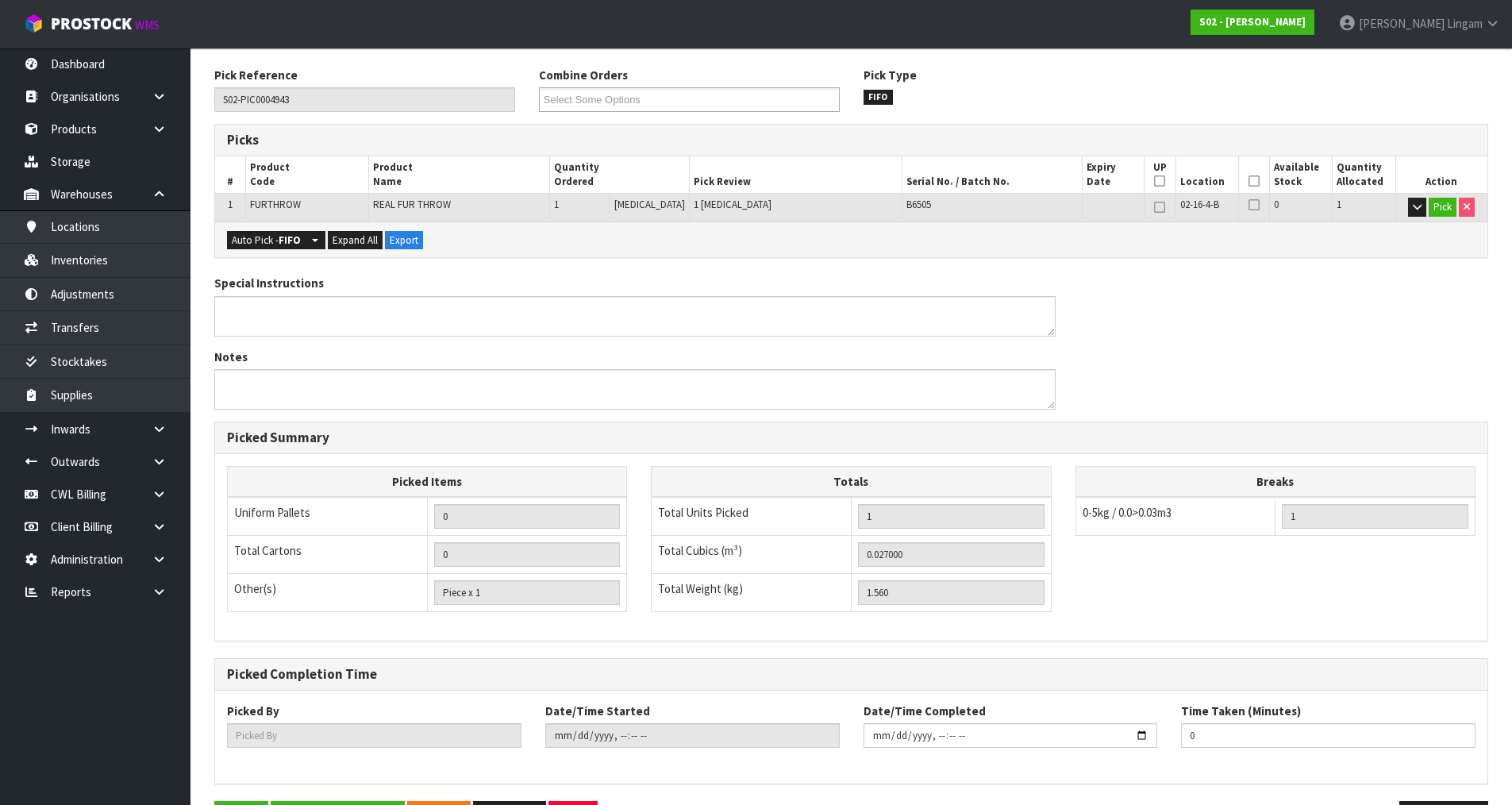
type input "[PERSON_NAME]"
type input "[DATE]T16:09:36"
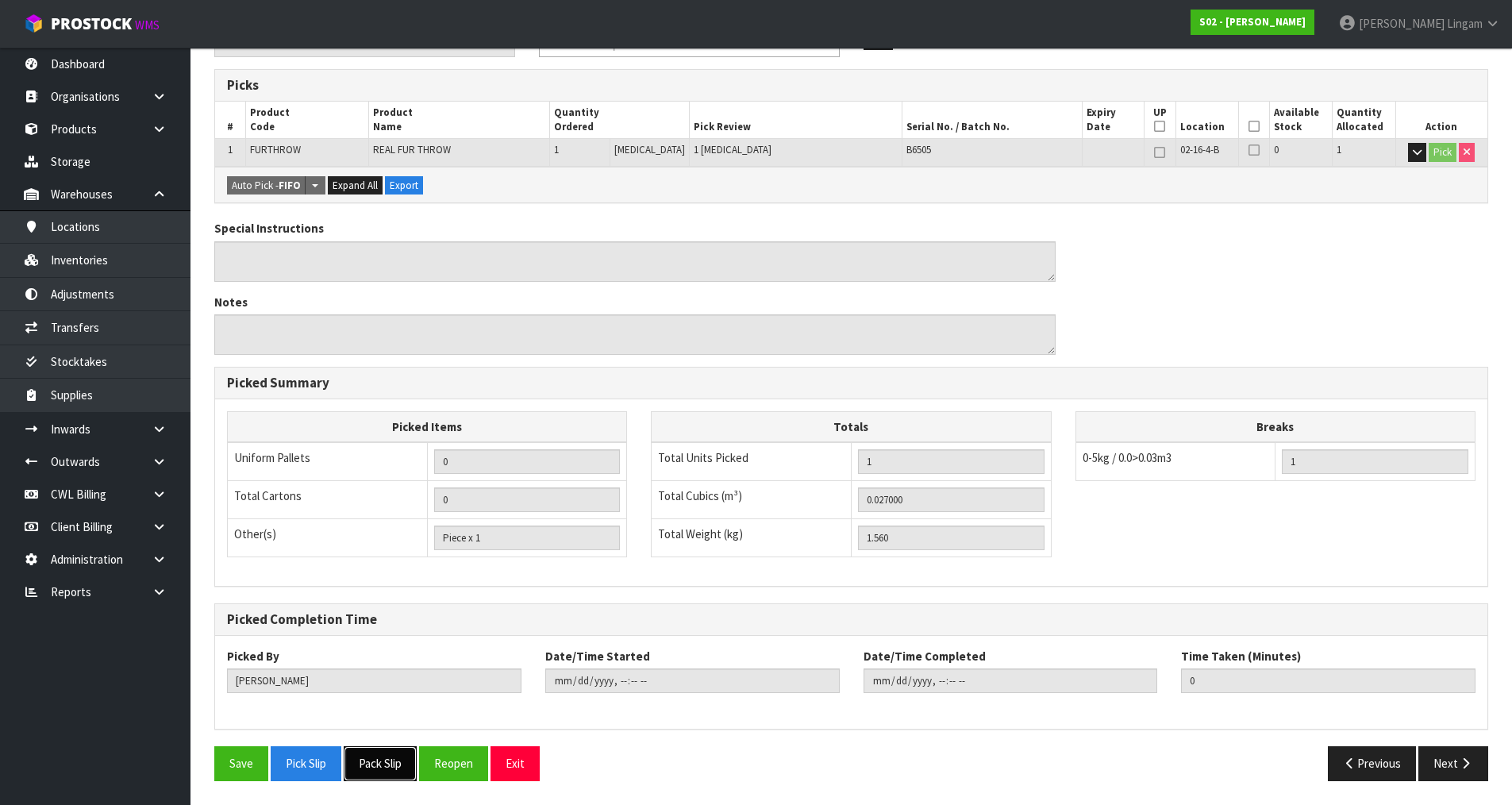
click at [386, 774] on button "Pack Slip" at bounding box center [380, 763] width 73 height 34
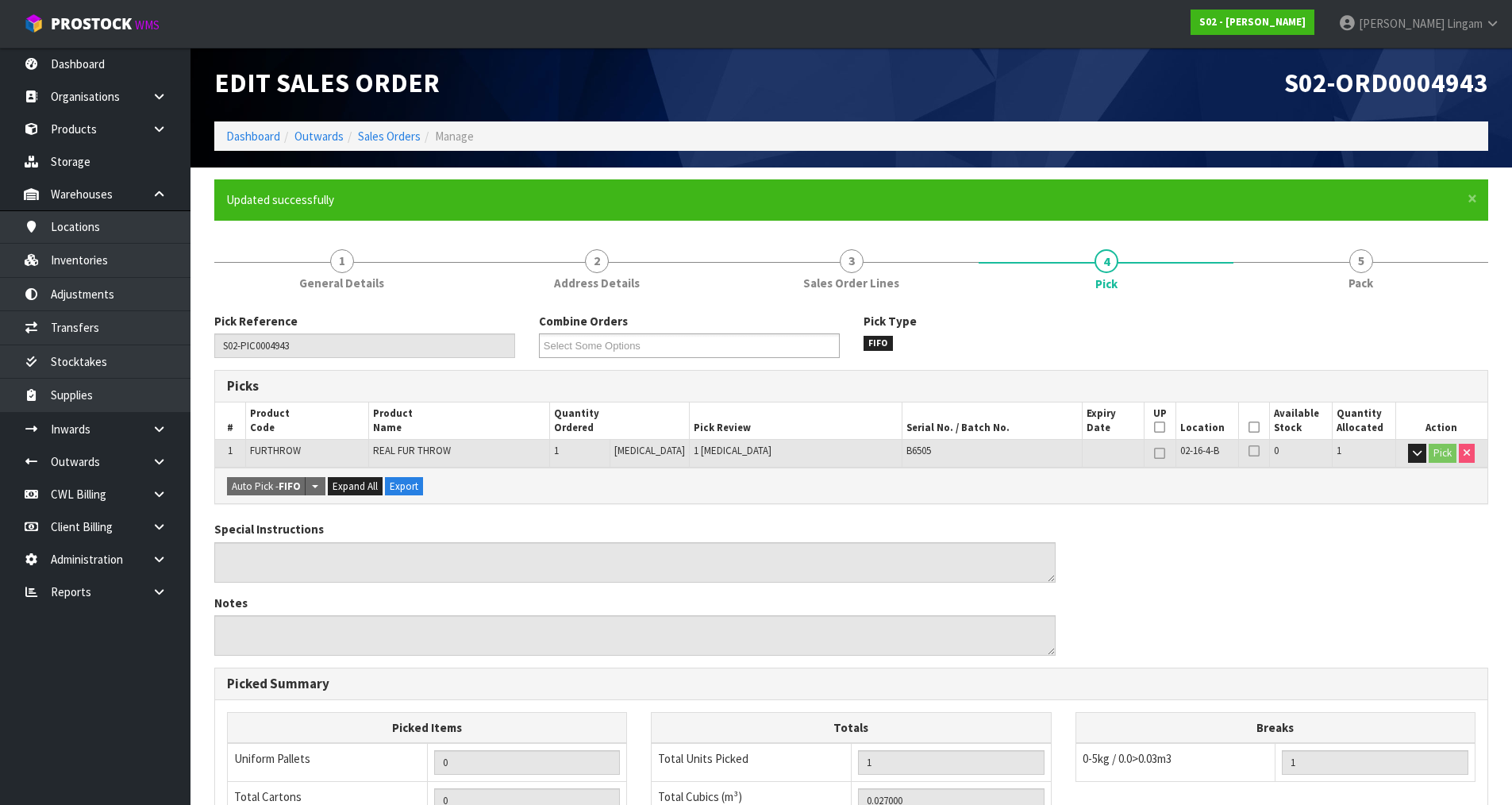
scroll to position [0, 0]
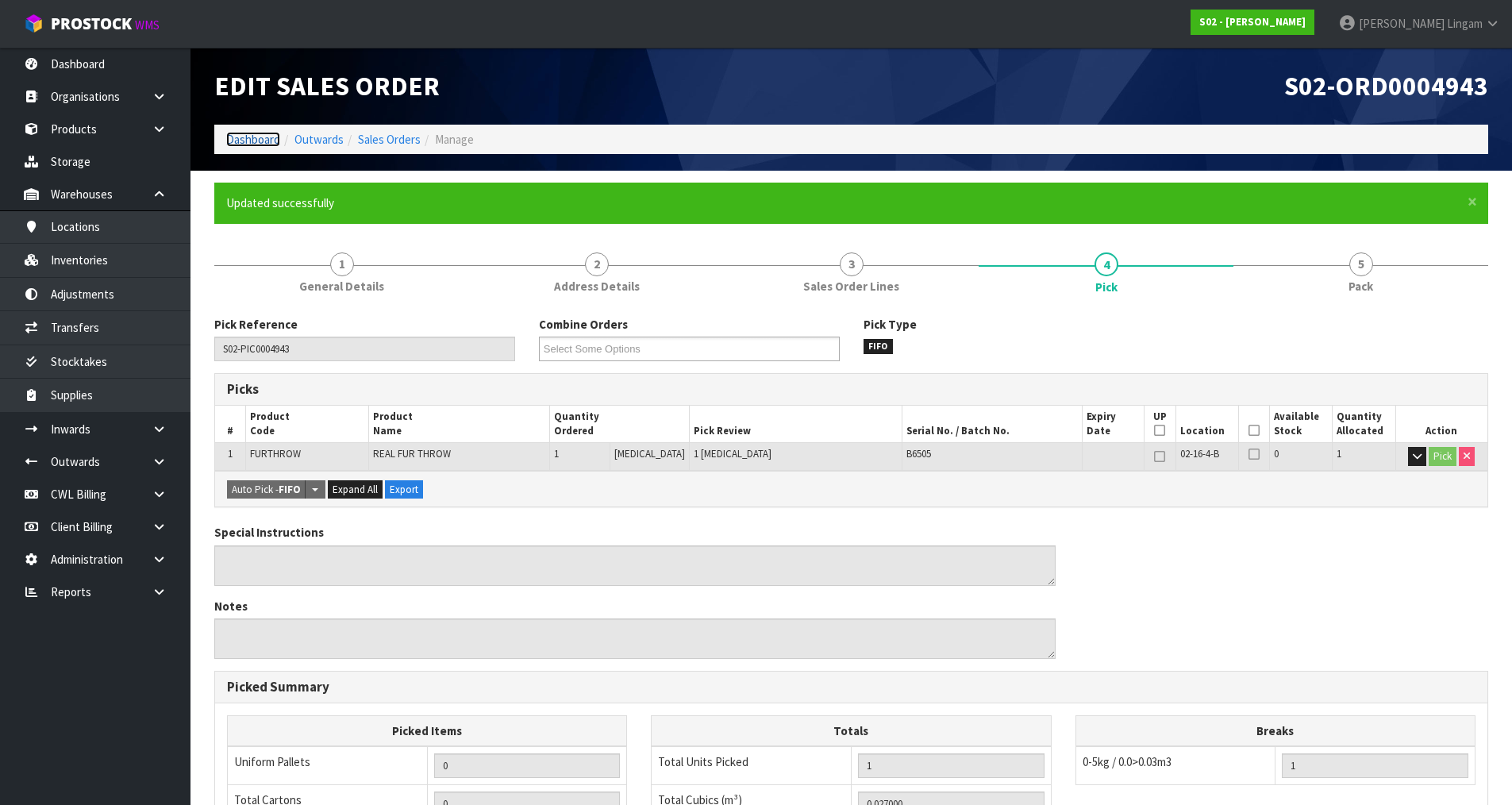
click at [264, 138] on link "Dashboard" at bounding box center [253, 140] width 54 height 15
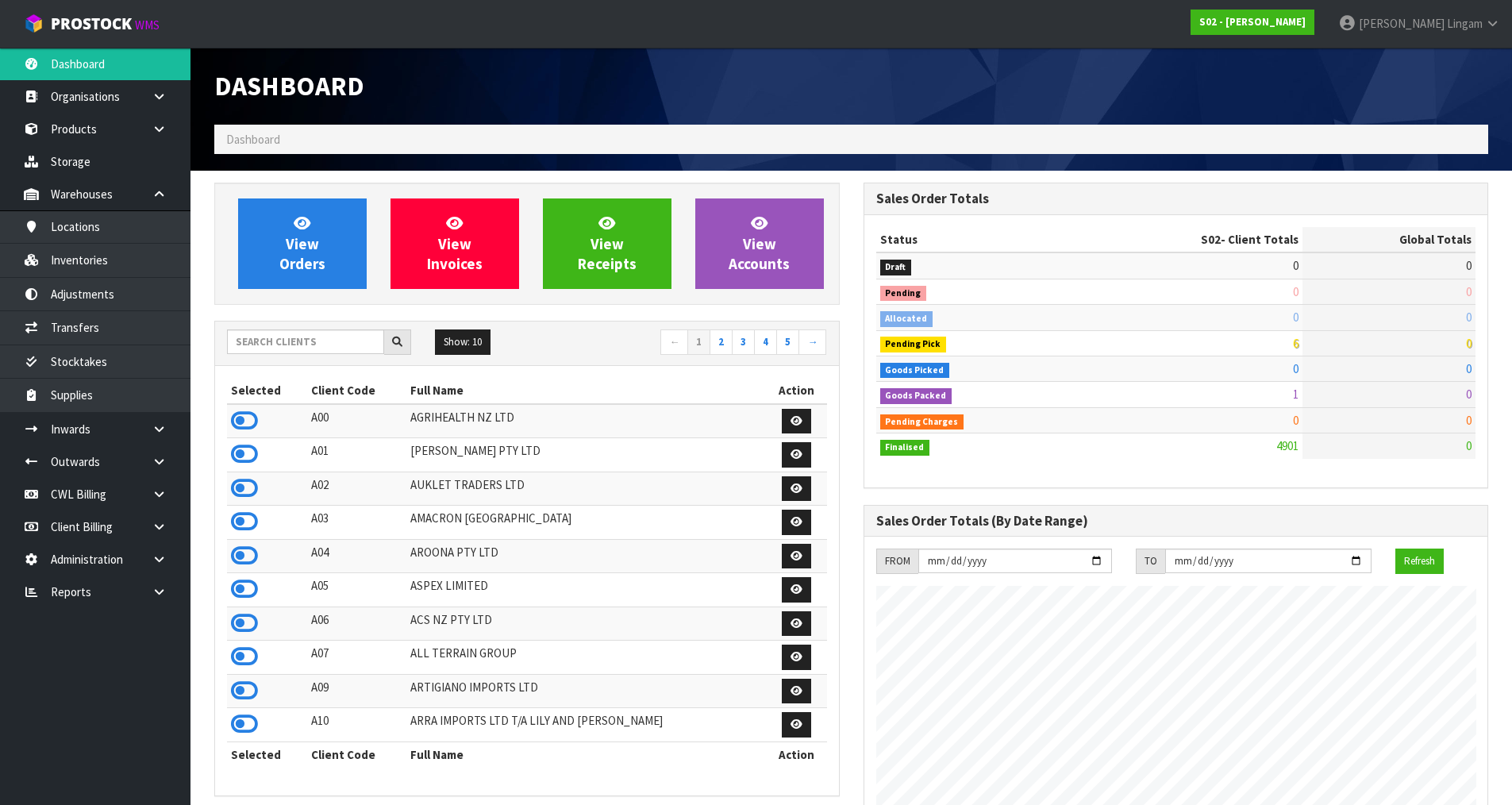
scroll to position [1202, 648]
click at [324, 337] on input "text" at bounding box center [306, 342] width 157 height 25
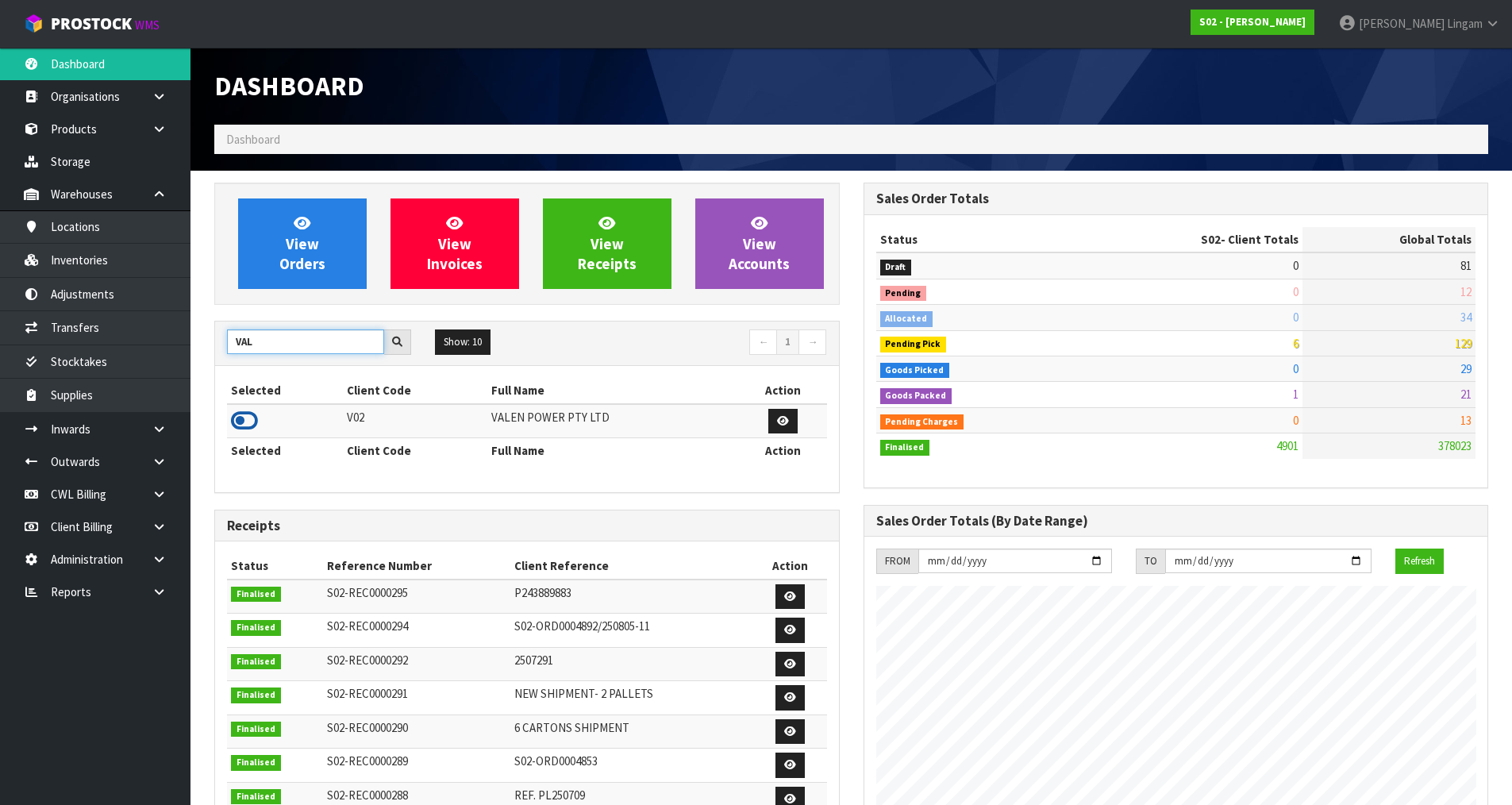
type input "VAL"
click at [245, 416] on icon at bounding box center [244, 420] width 27 height 24
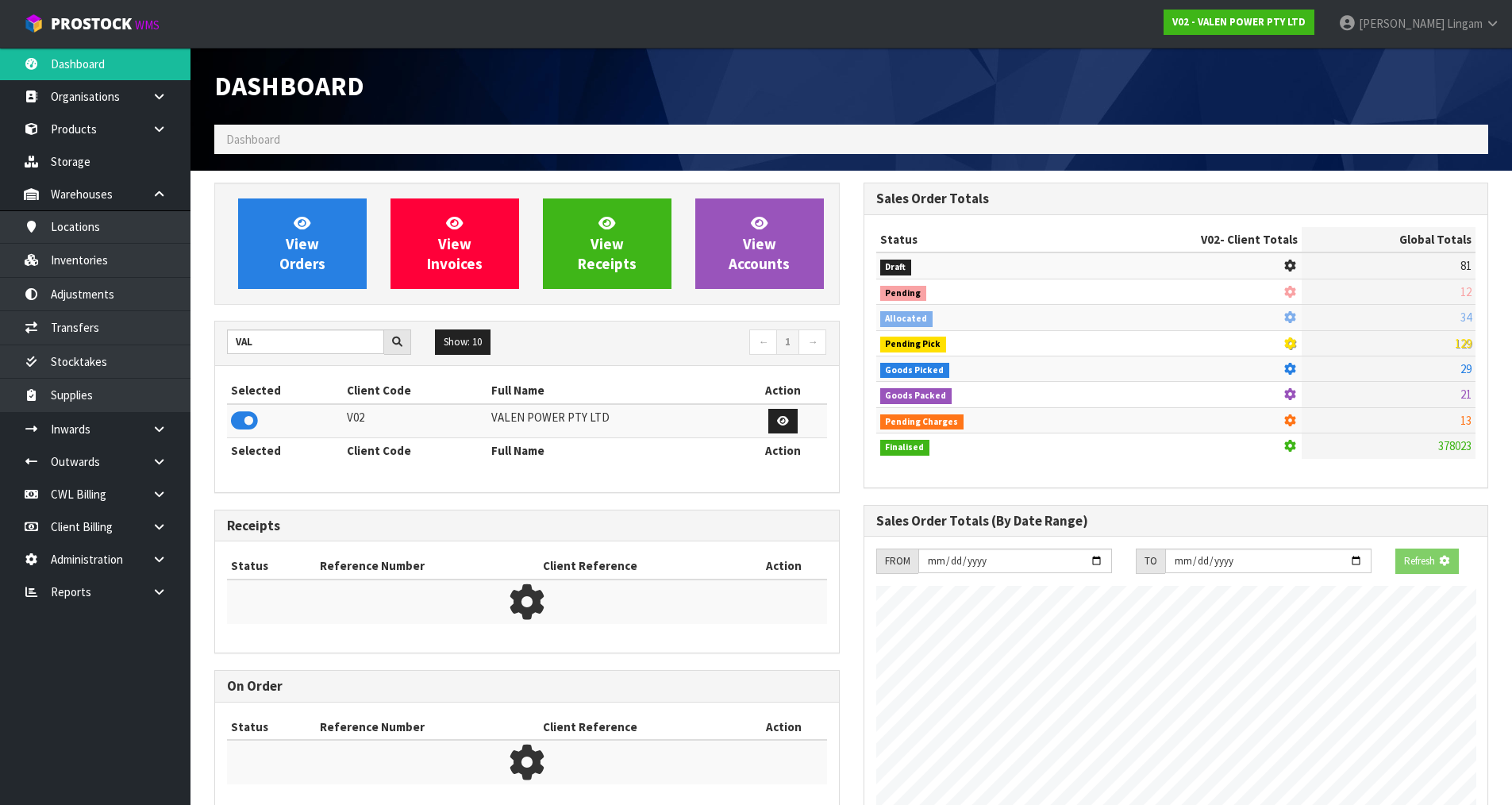
scroll to position [990, 648]
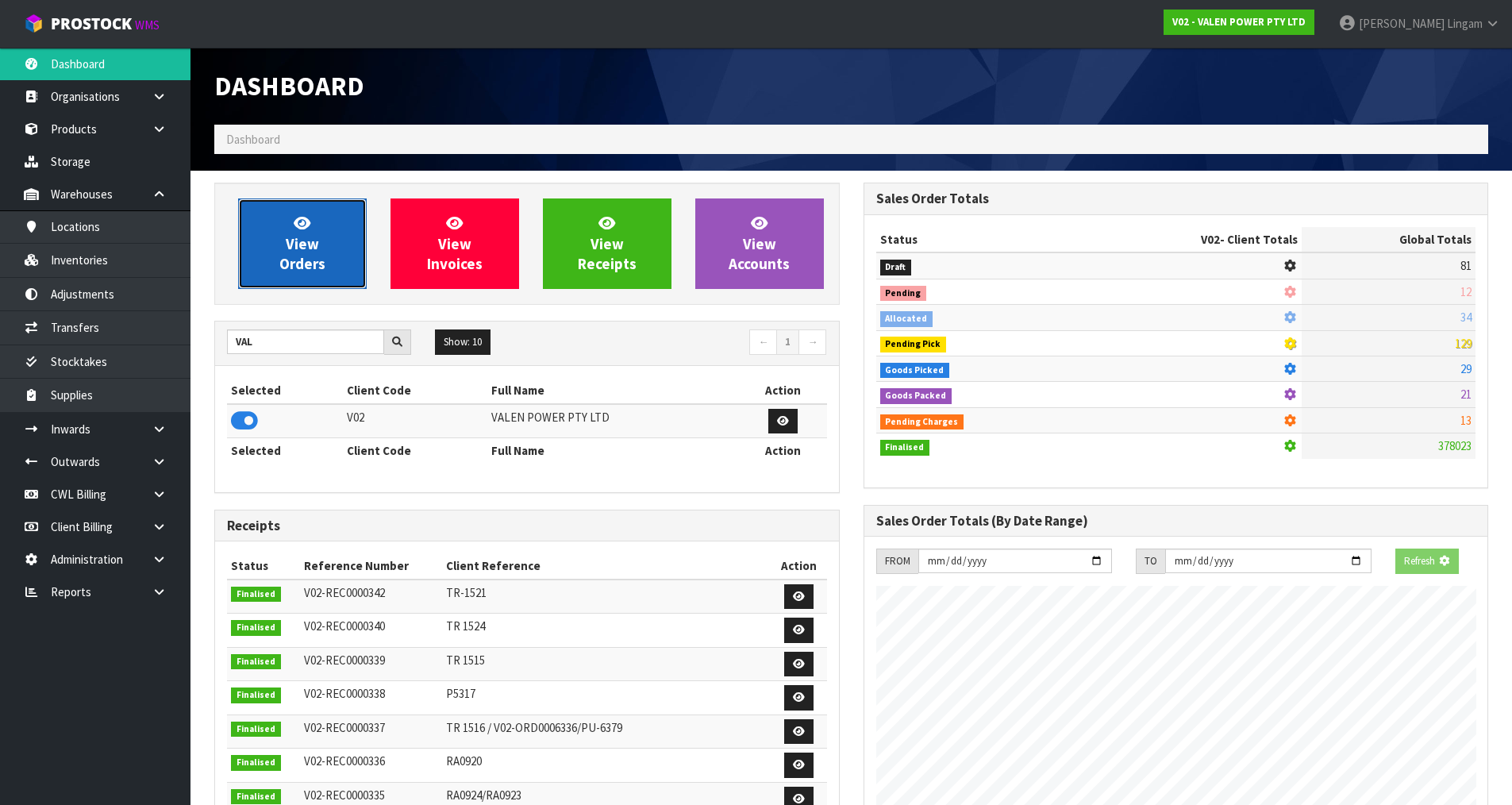
click at [310, 262] on span "View Orders" at bounding box center [302, 244] width 46 height 59
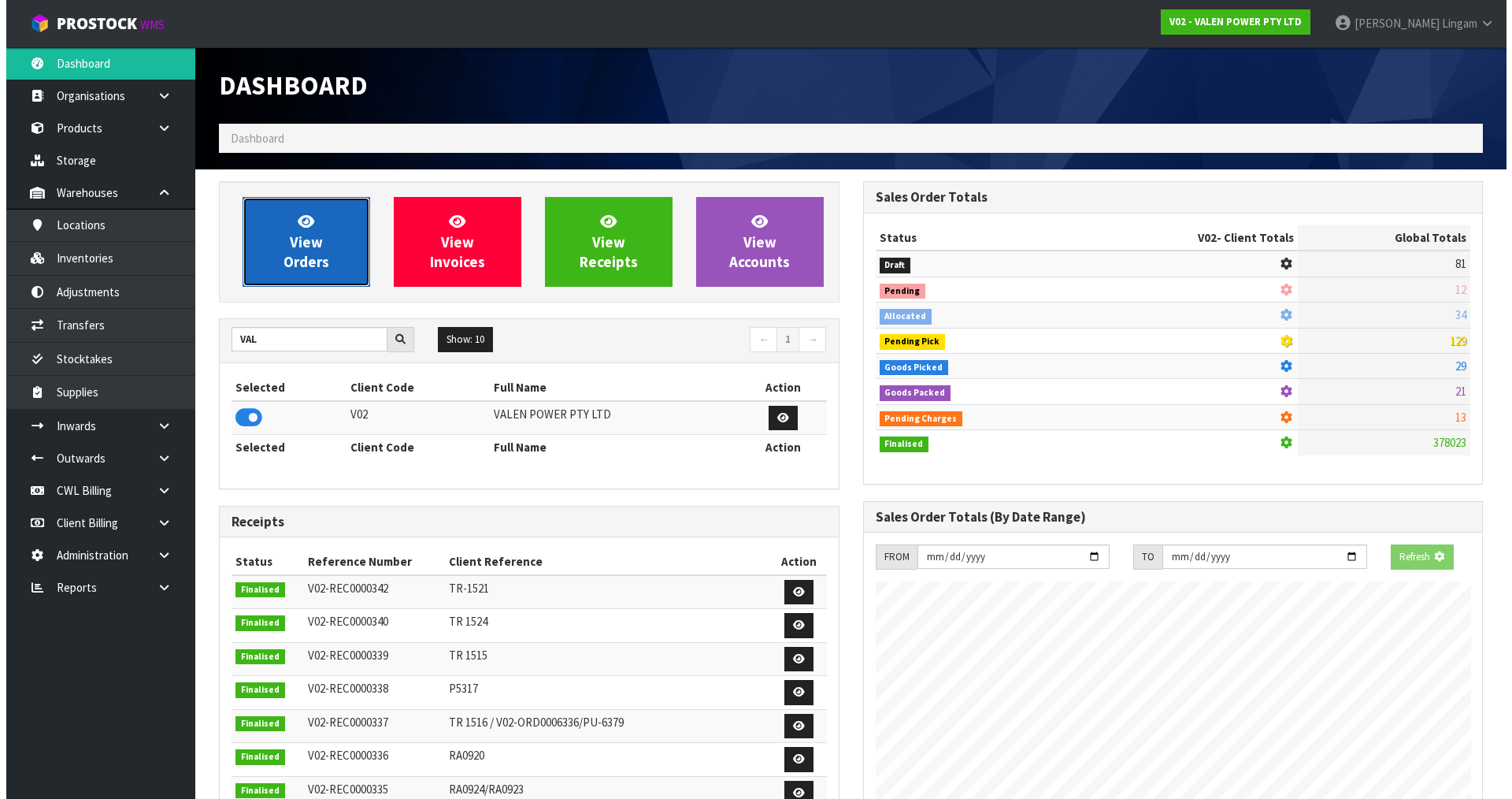
scroll to position [1193, 643]
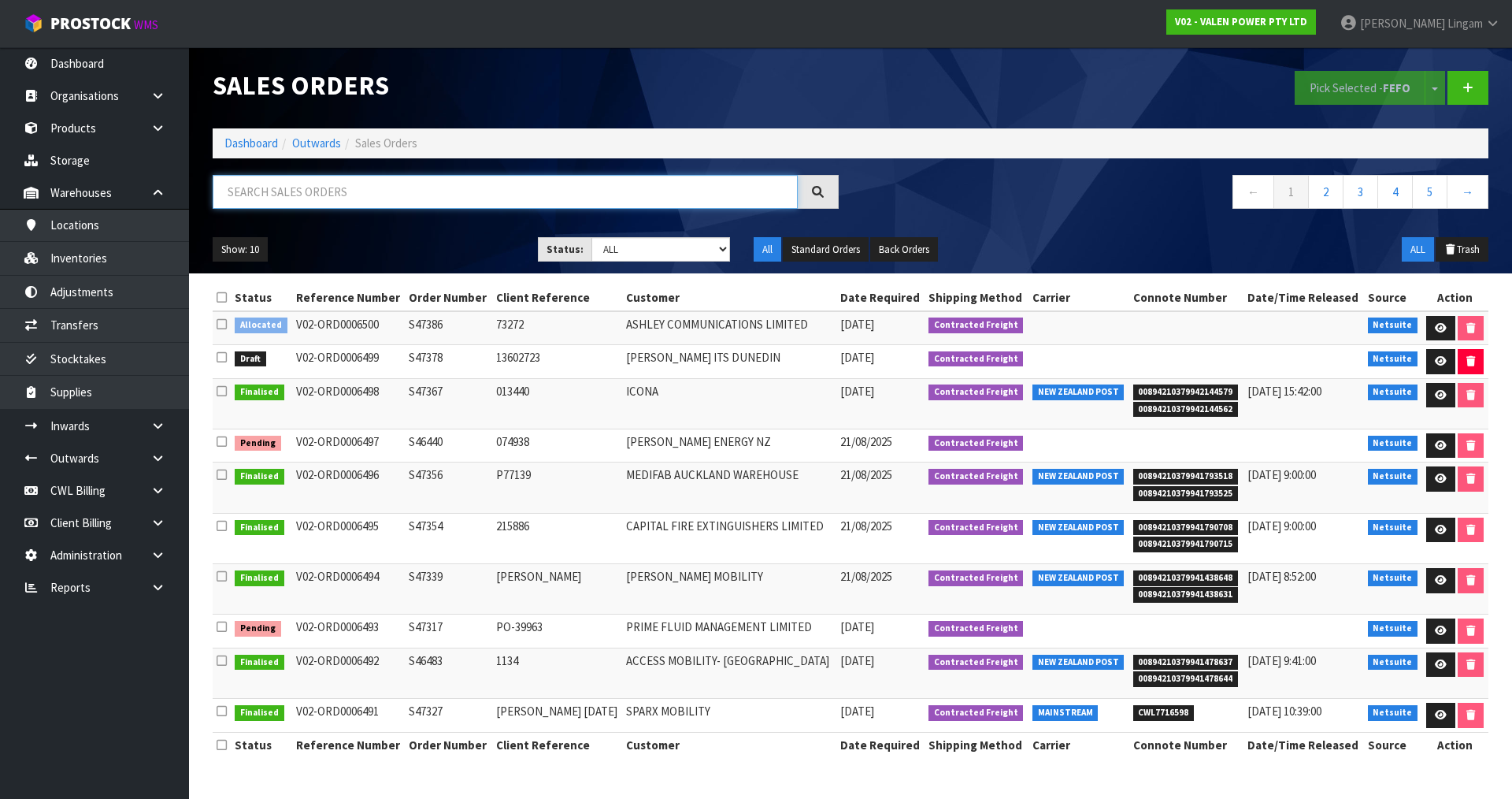
click at [601, 197] on input "text" at bounding box center [505, 191] width 585 height 34
paste input "S47378"
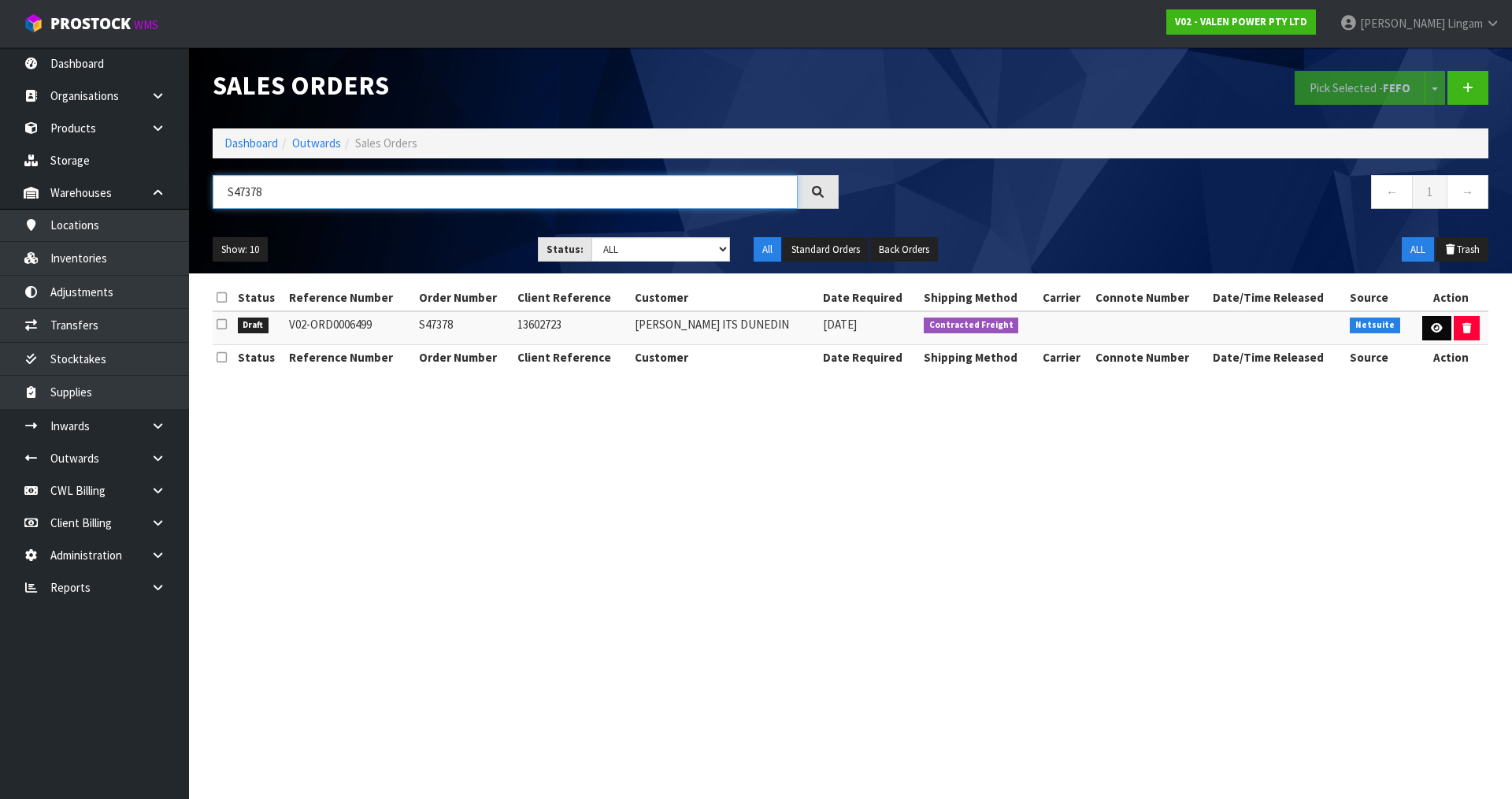
type input "S47378"
click at [1433, 325] on icon at bounding box center [1437, 328] width 11 height 10
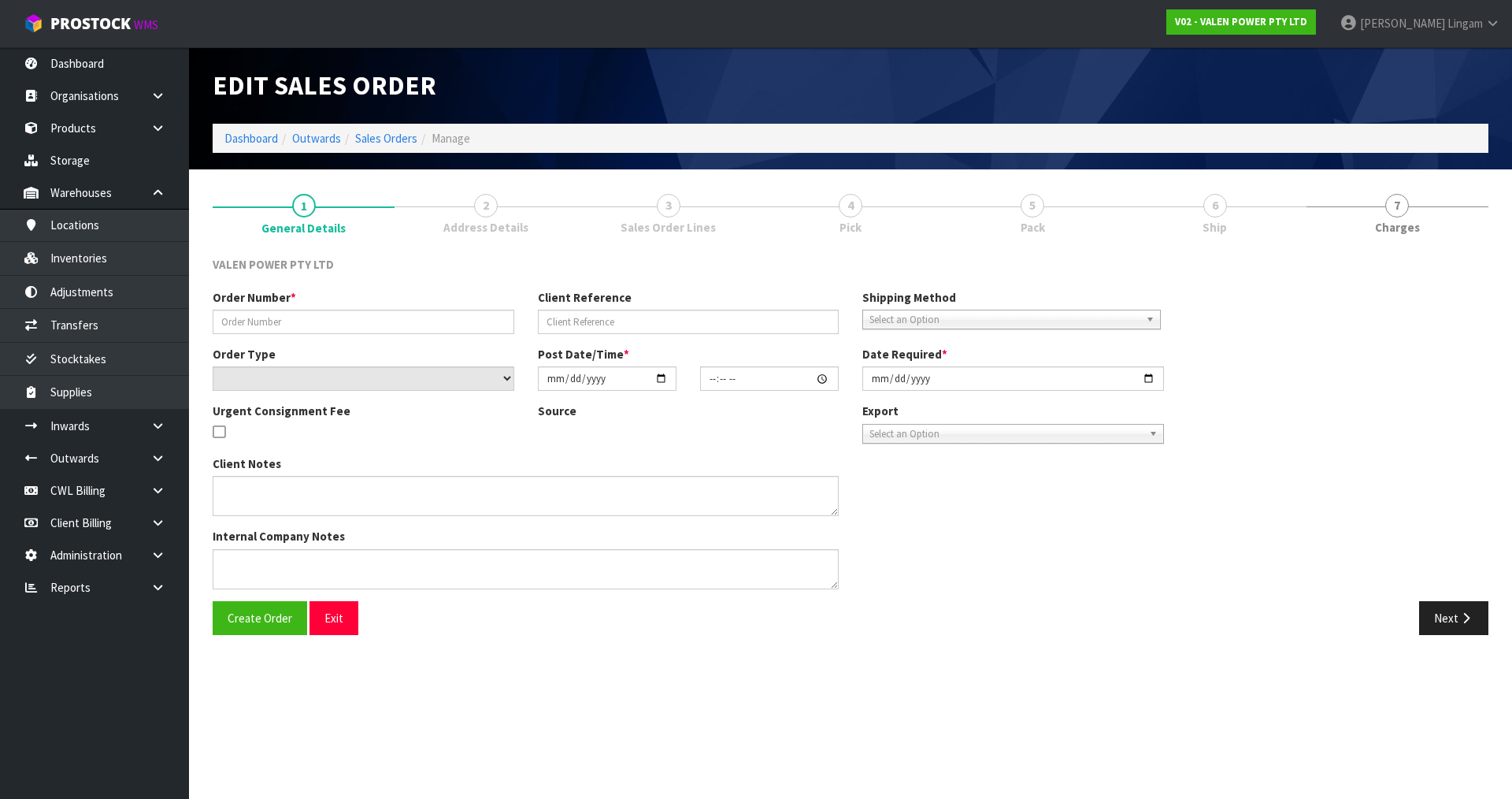
type input "S47378"
type input "13602723"
select select "number:0"
type input "[DATE]"
type input "16:45:09.000"
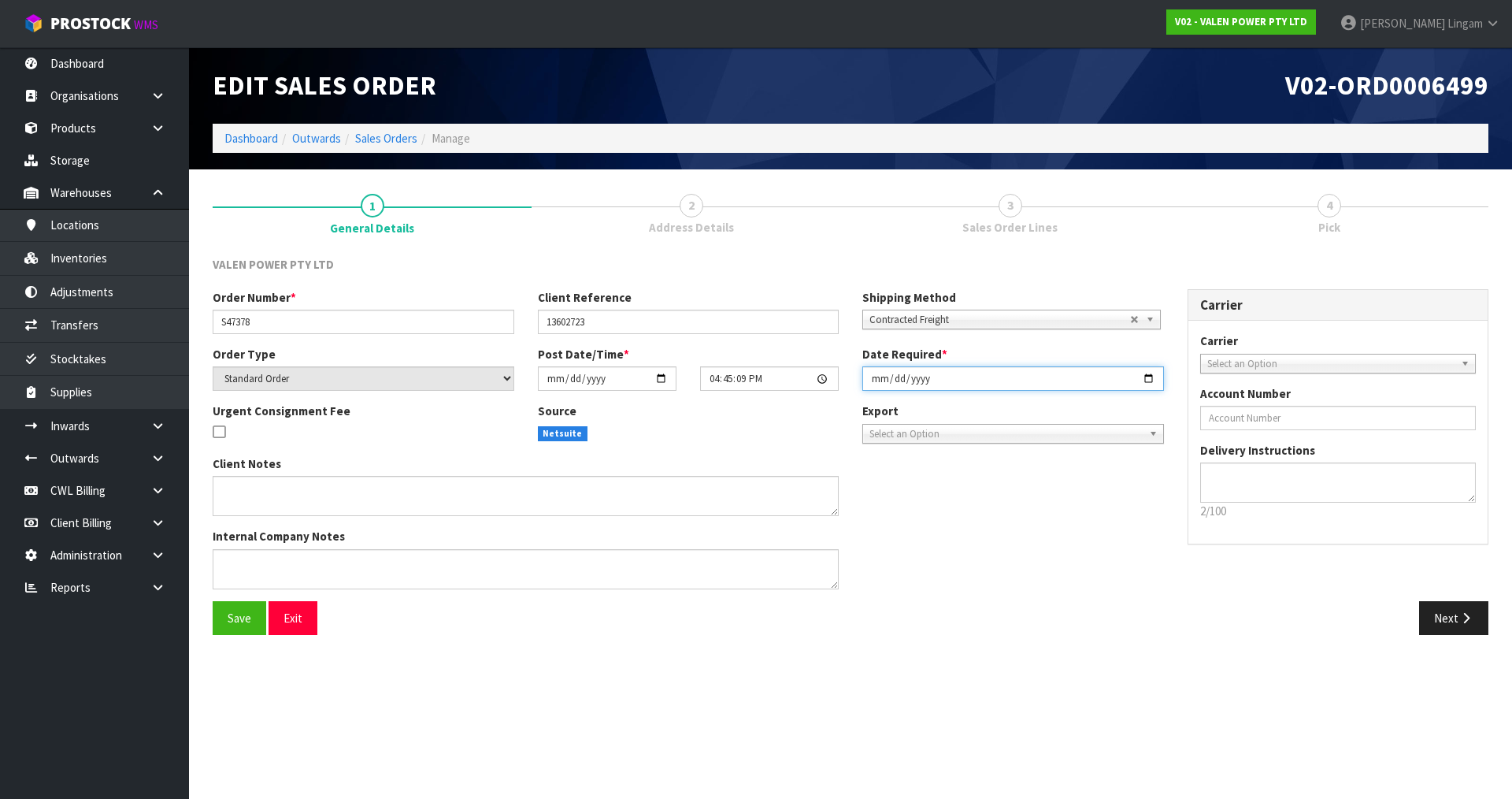
click at [866, 377] on input "[DATE]" at bounding box center [1013, 379] width 301 height 25
type input "[DATE]"
click at [225, 621] on button "Save" at bounding box center [239, 618] width 53 height 34
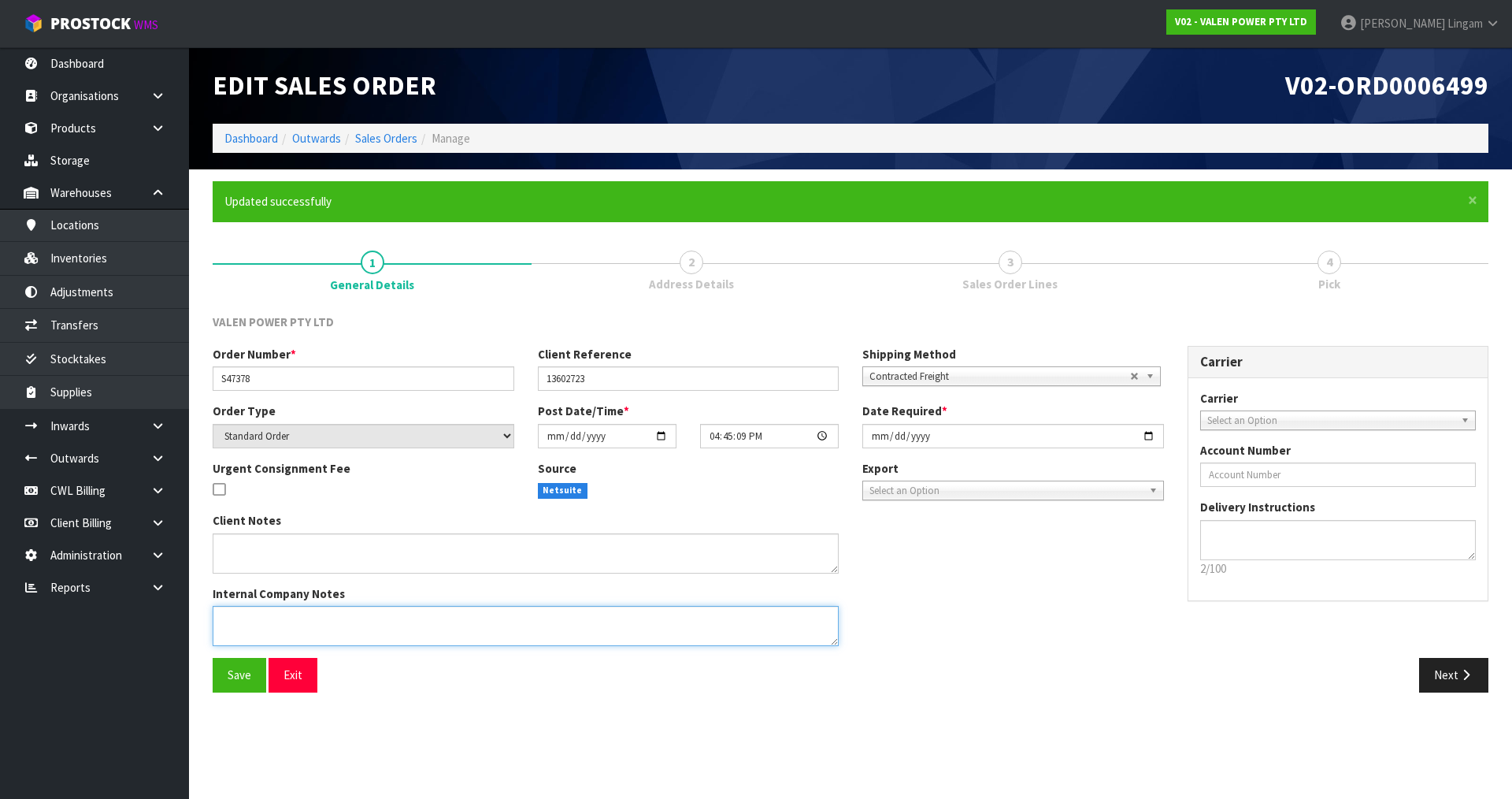
click at [473, 634] on textarea at bounding box center [526, 625] width 626 height 40
type textarea "ORDER UPDATE BY [PERSON_NAME]"
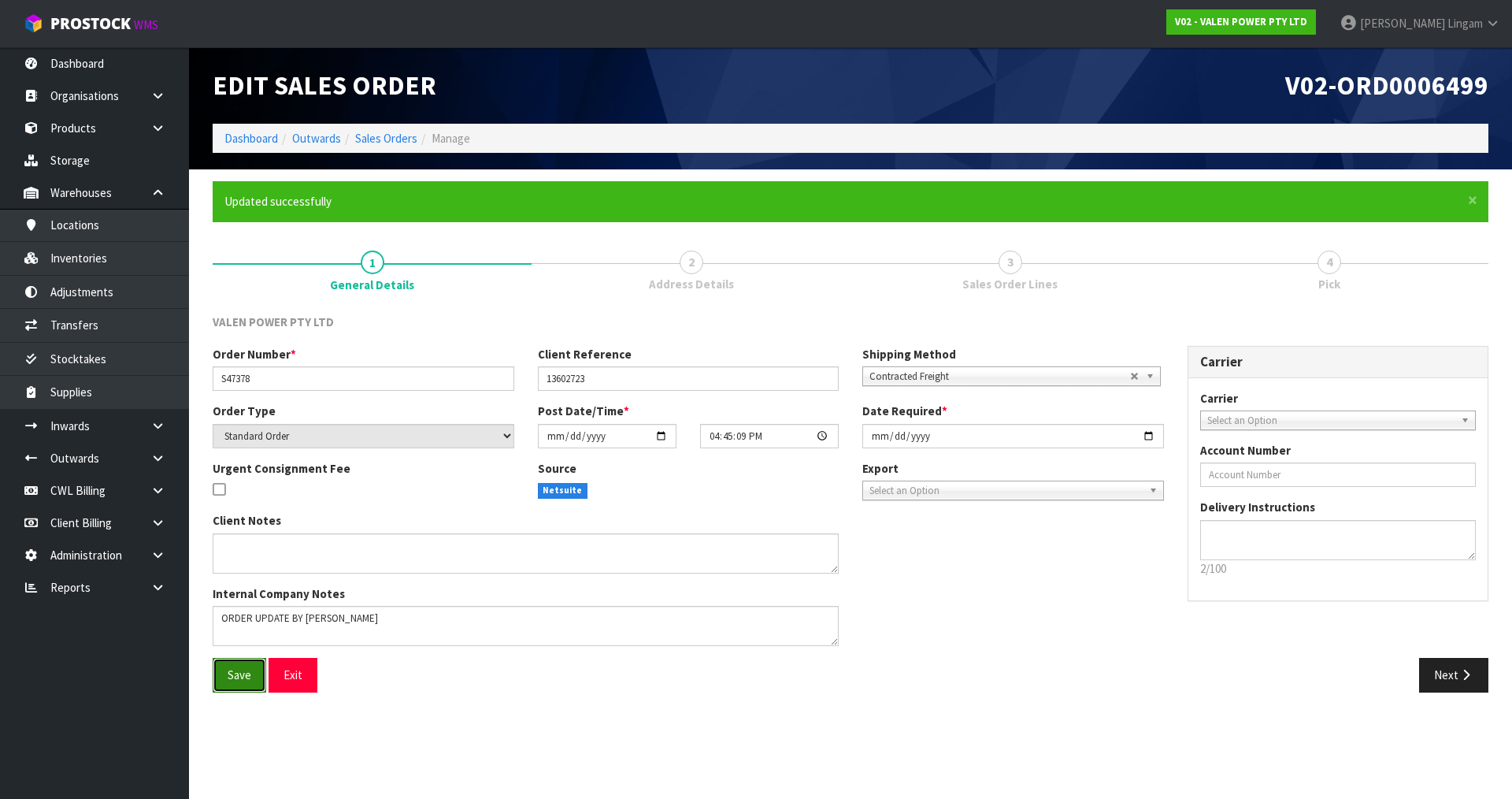
click at [247, 670] on span "Save" at bounding box center [239, 674] width 24 height 15
click at [1444, 678] on button "Next" at bounding box center [1453, 674] width 70 height 34
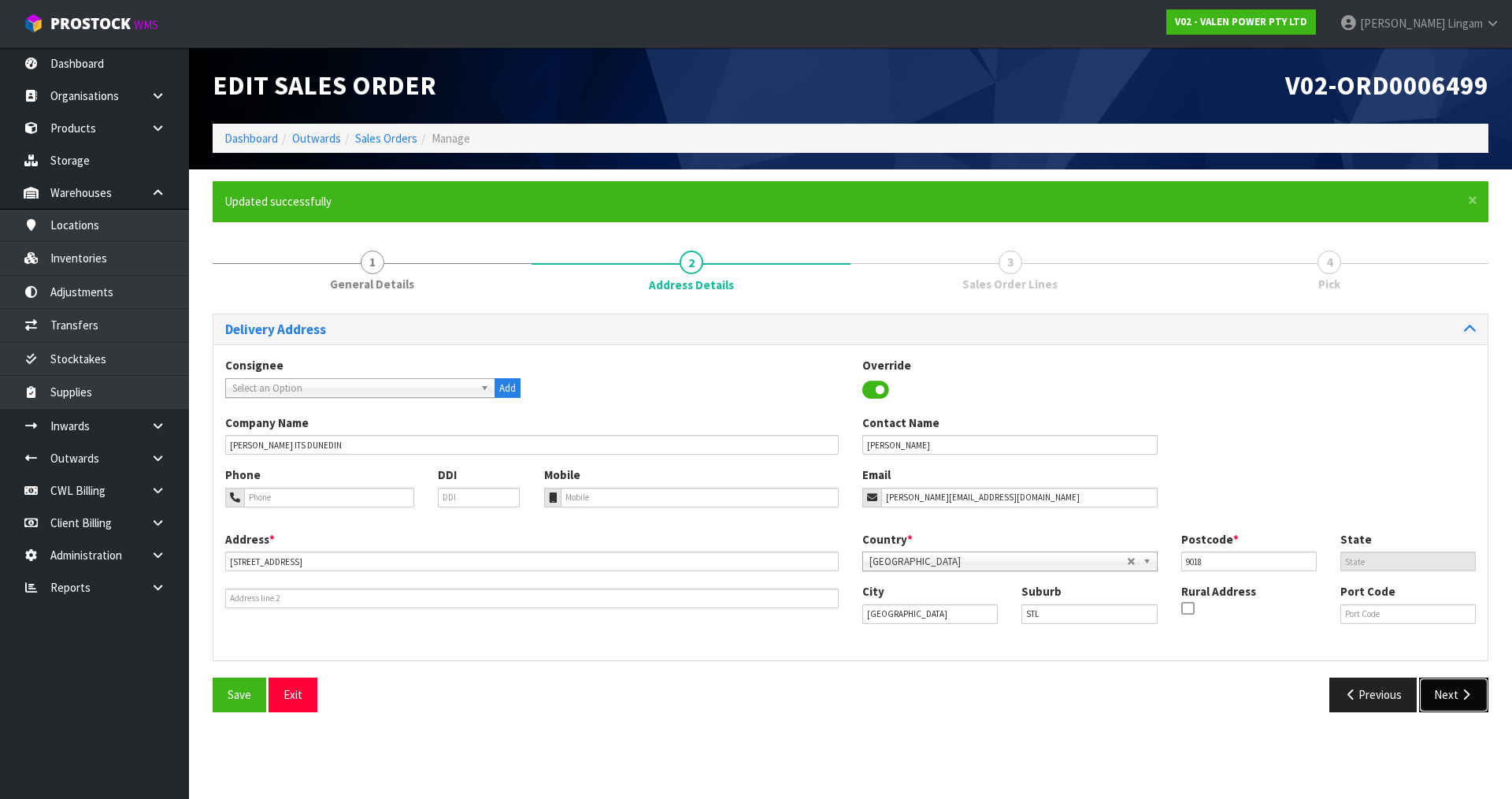
click at [1442, 688] on button "Next" at bounding box center [1453, 694] width 70 height 34
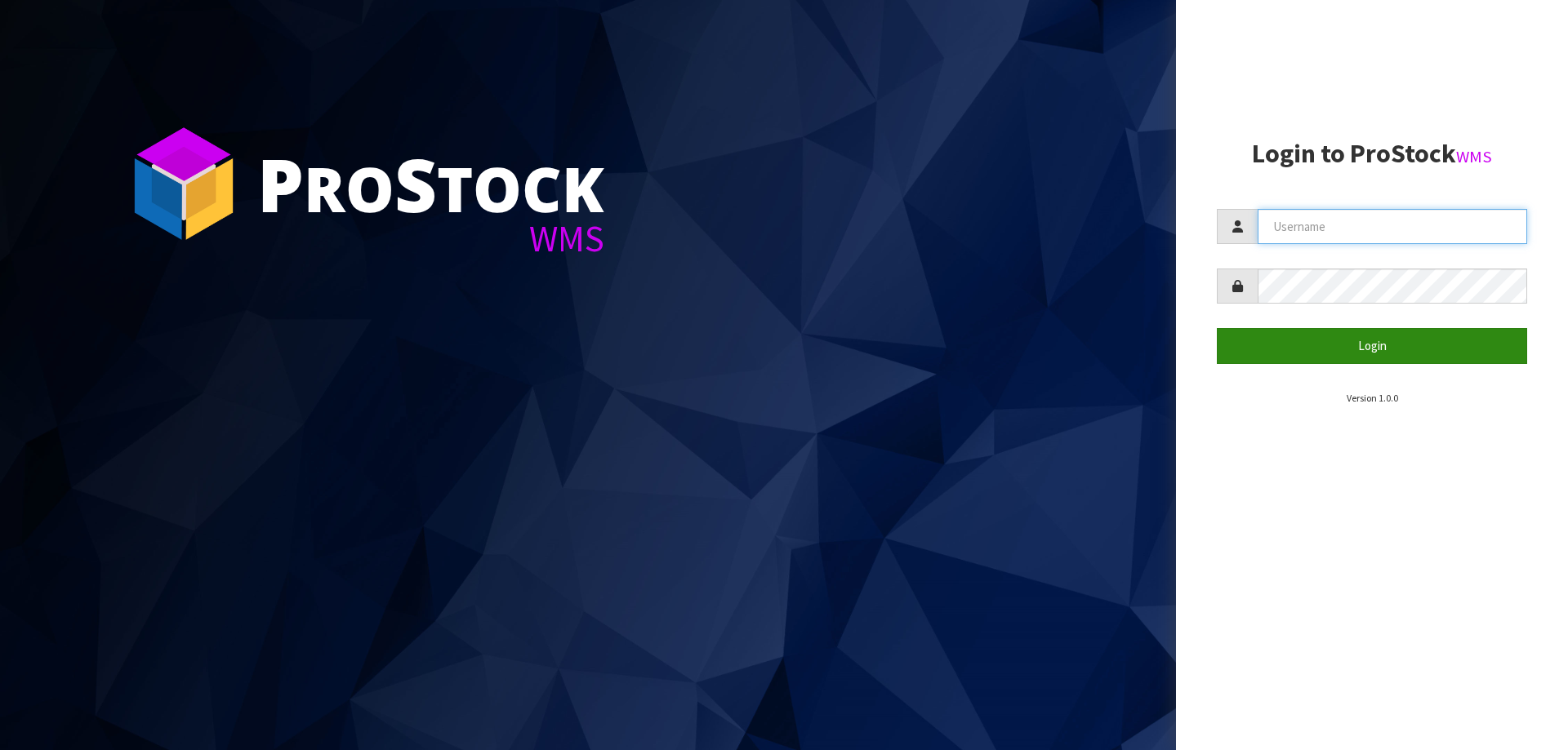
type input "vineeta@cwl.co.nz"
click at [1419, 337] on button "Login" at bounding box center [1371, 345] width 310 height 35
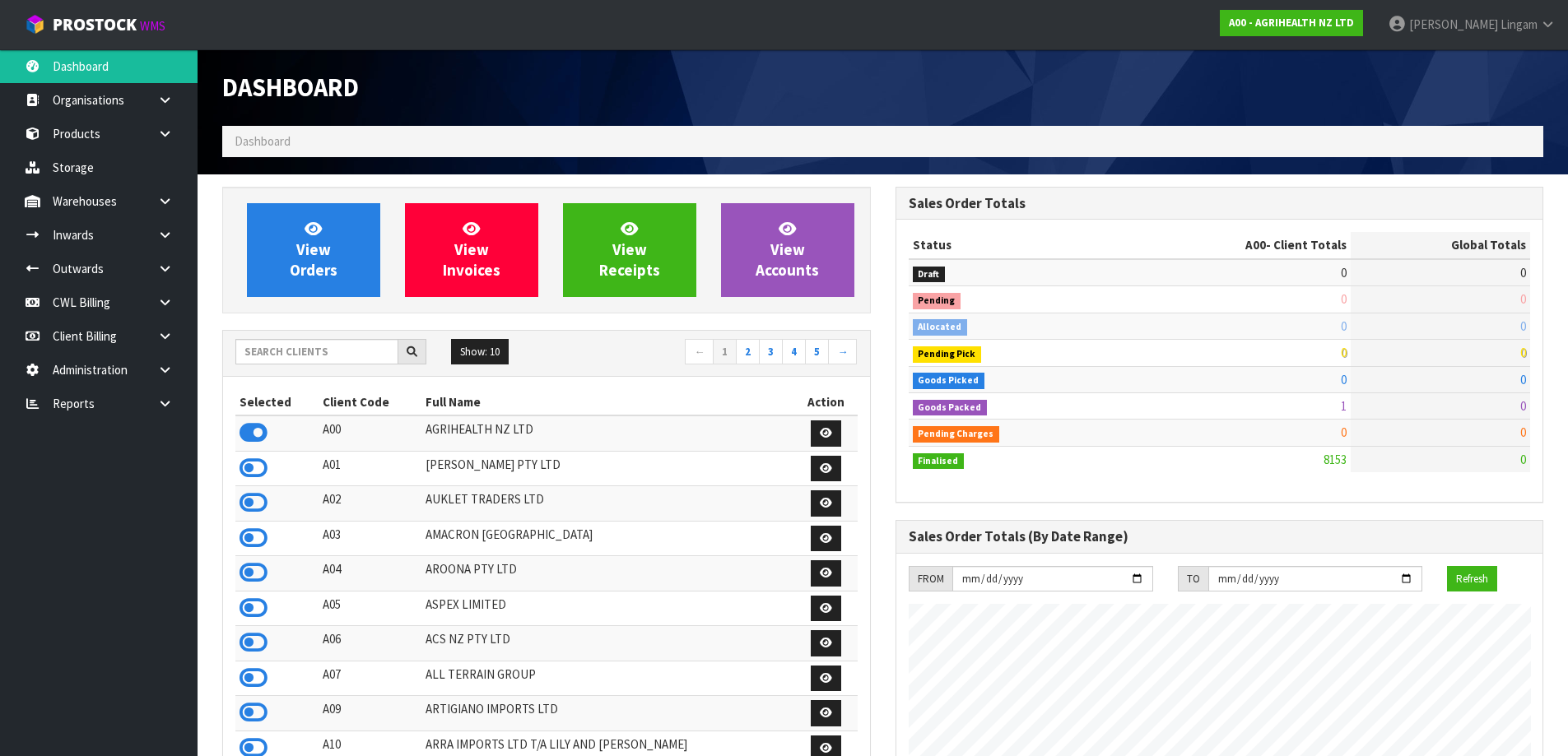
scroll to position [1247, 672]
click at [169, 414] on link at bounding box center [171, 403] width 53 height 33
click at [134, 475] on link "CWL" at bounding box center [98, 472] width 198 height 33
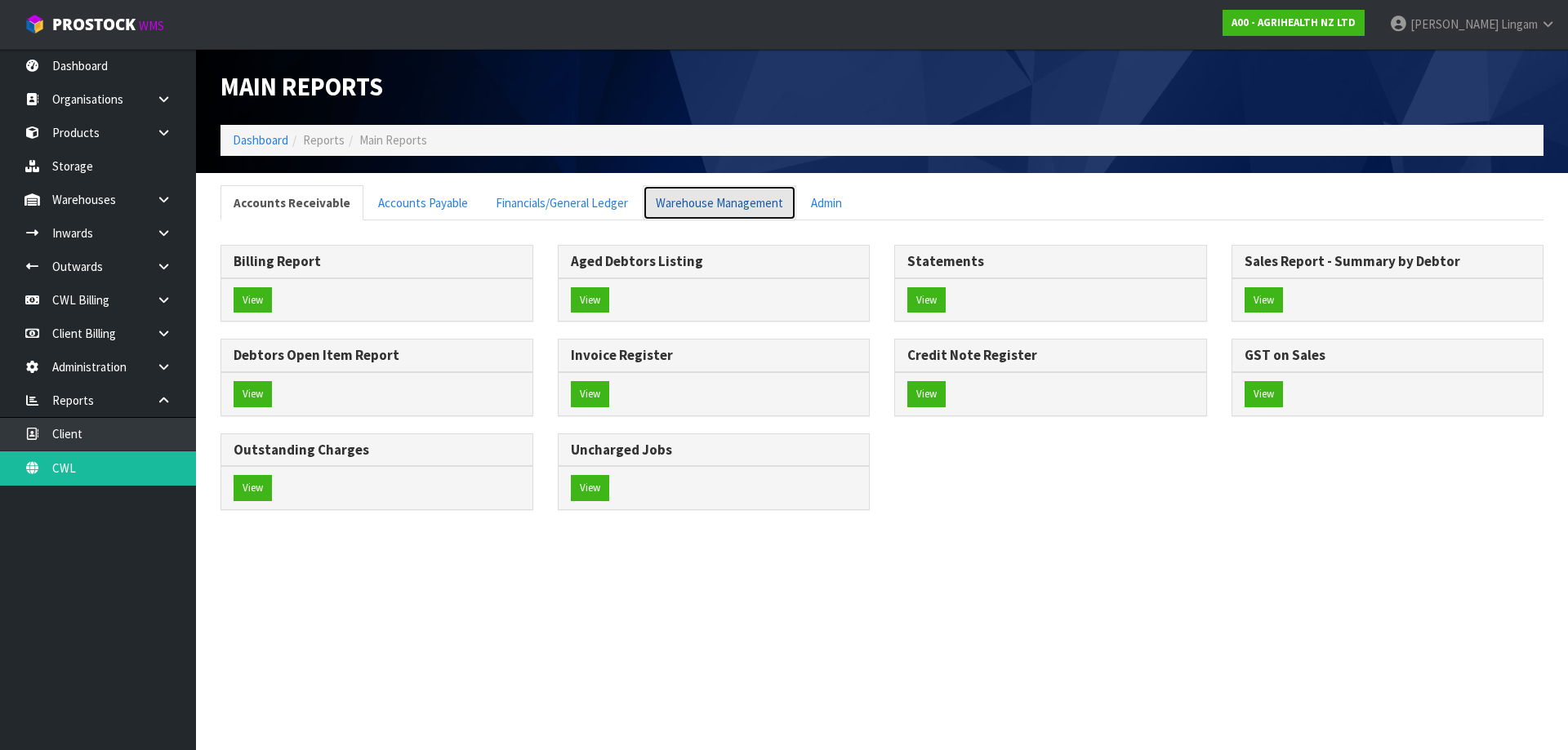
click at [756, 200] on link "Warehouse Management" at bounding box center [719, 202] width 154 height 35
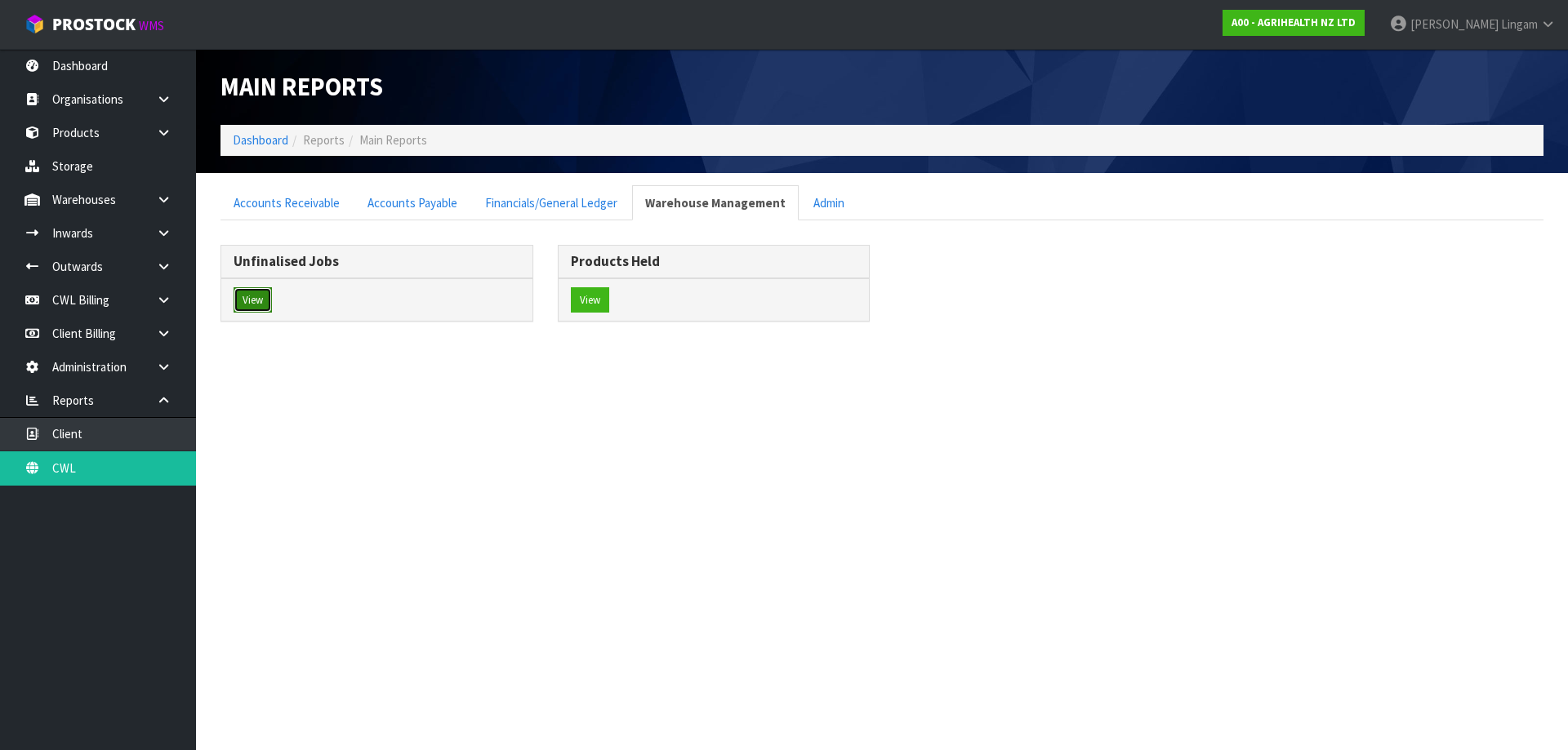
click at [249, 302] on button "View" at bounding box center [252, 300] width 38 height 26
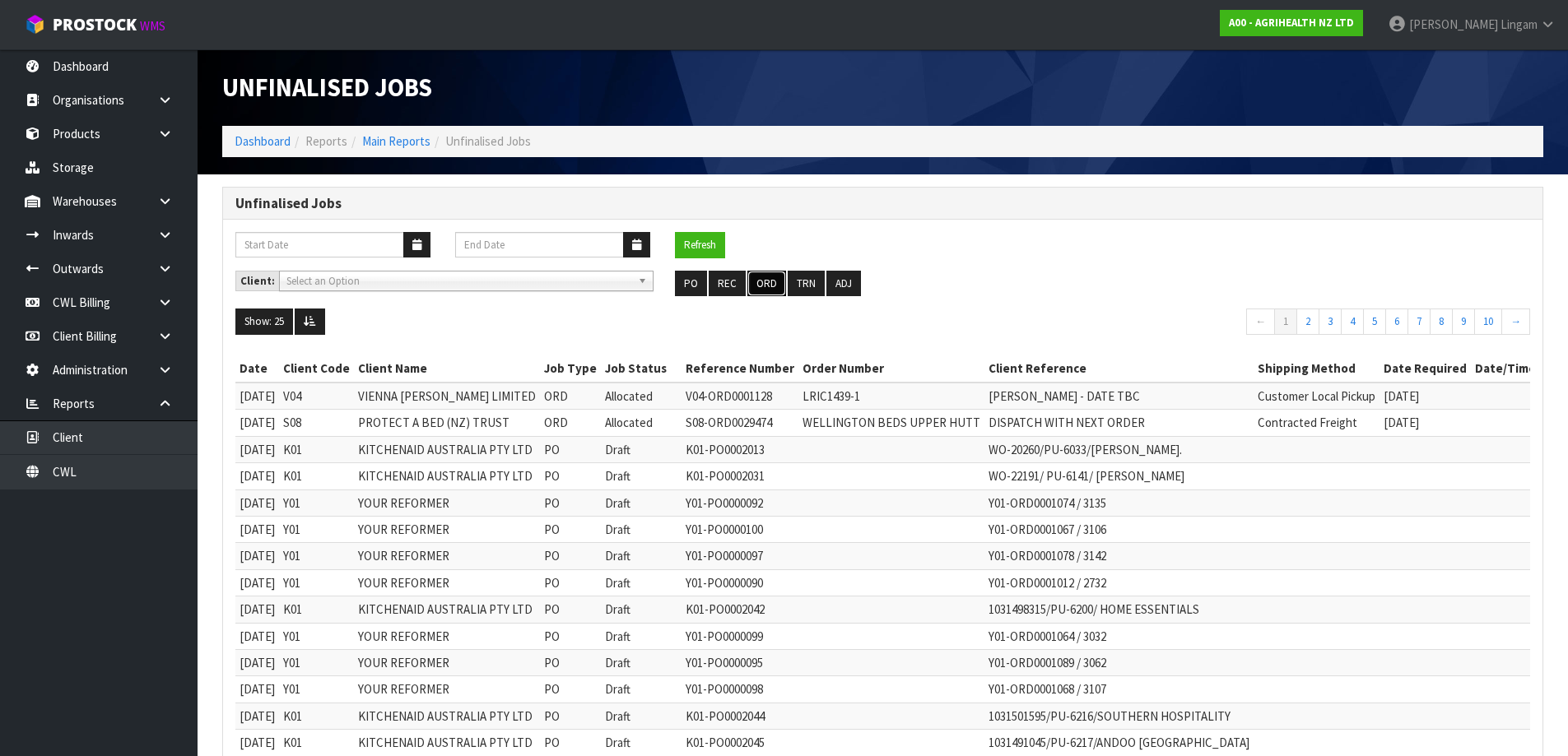
drag, startPoint x: 772, startPoint y: 280, endPoint x: 1352, endPoint y: 253, distance: 580.6
click at [772, 280] on button "ORD" at bounding box center [766, 283] width 39 height 27
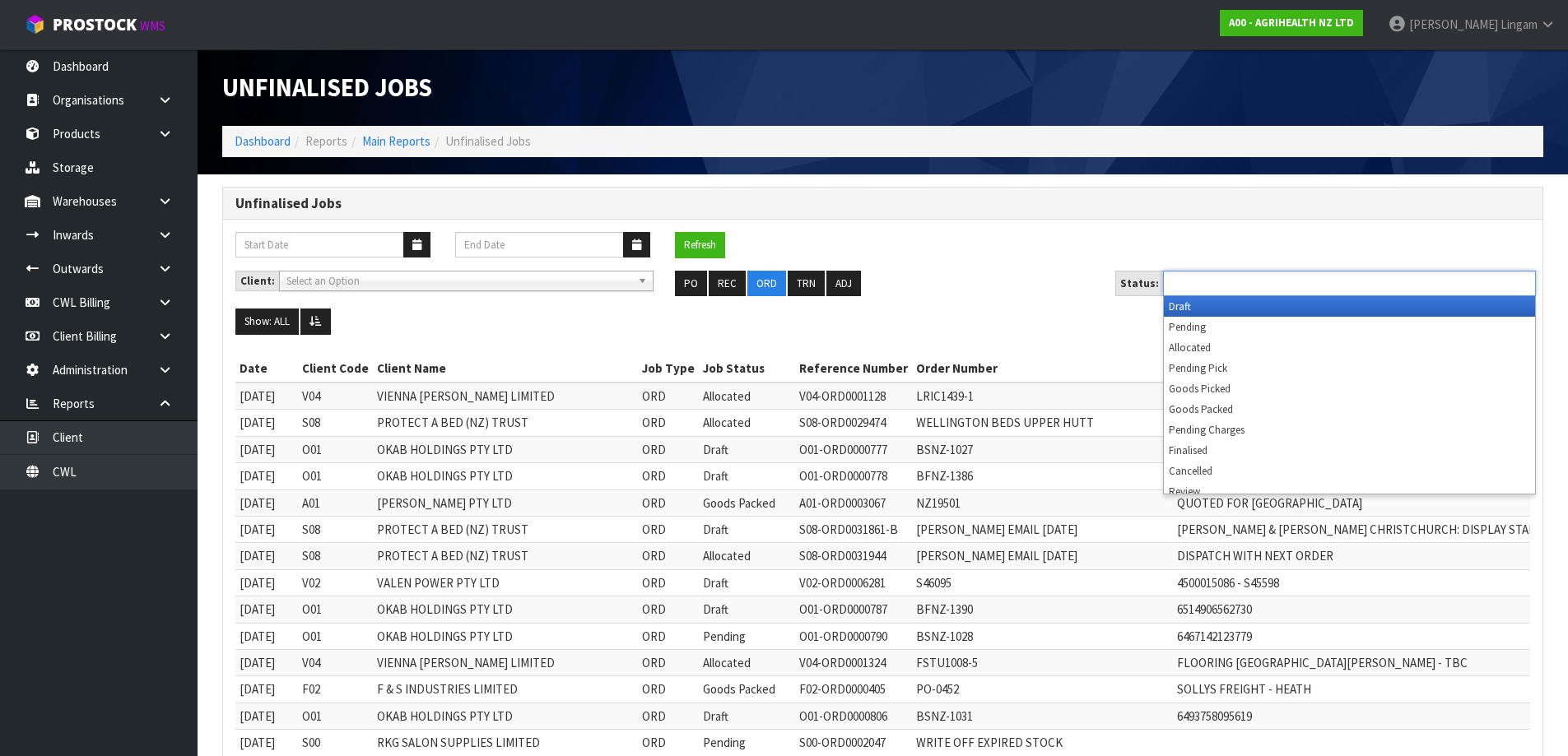
click at [1359, 278] on ul at bounding box center [1349, 283] width 373 height 26
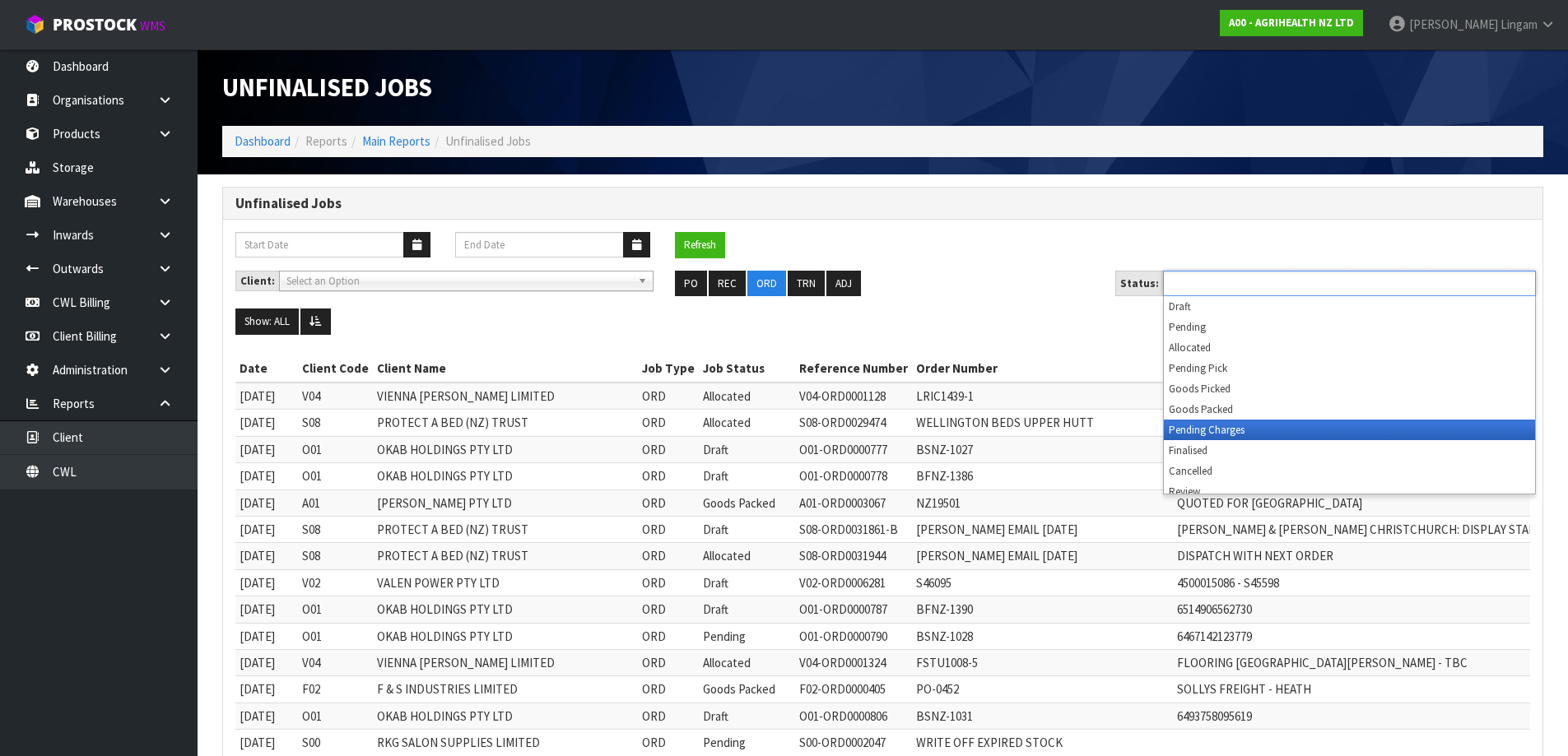
click at [1308, 431] on li "Pending Charges" at bounding box center [1350, 430] width 372 height 21
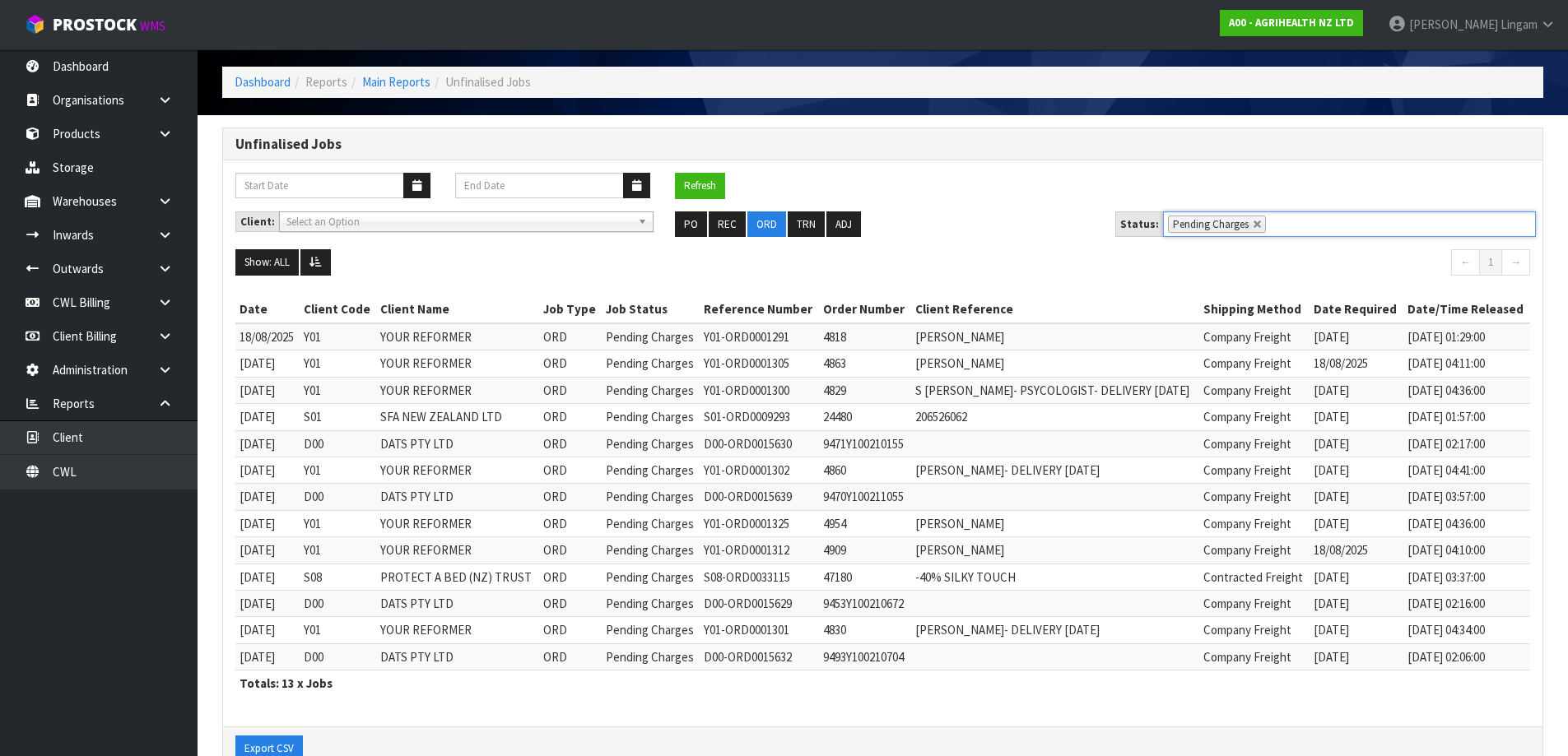
scroll to position [103, 0]
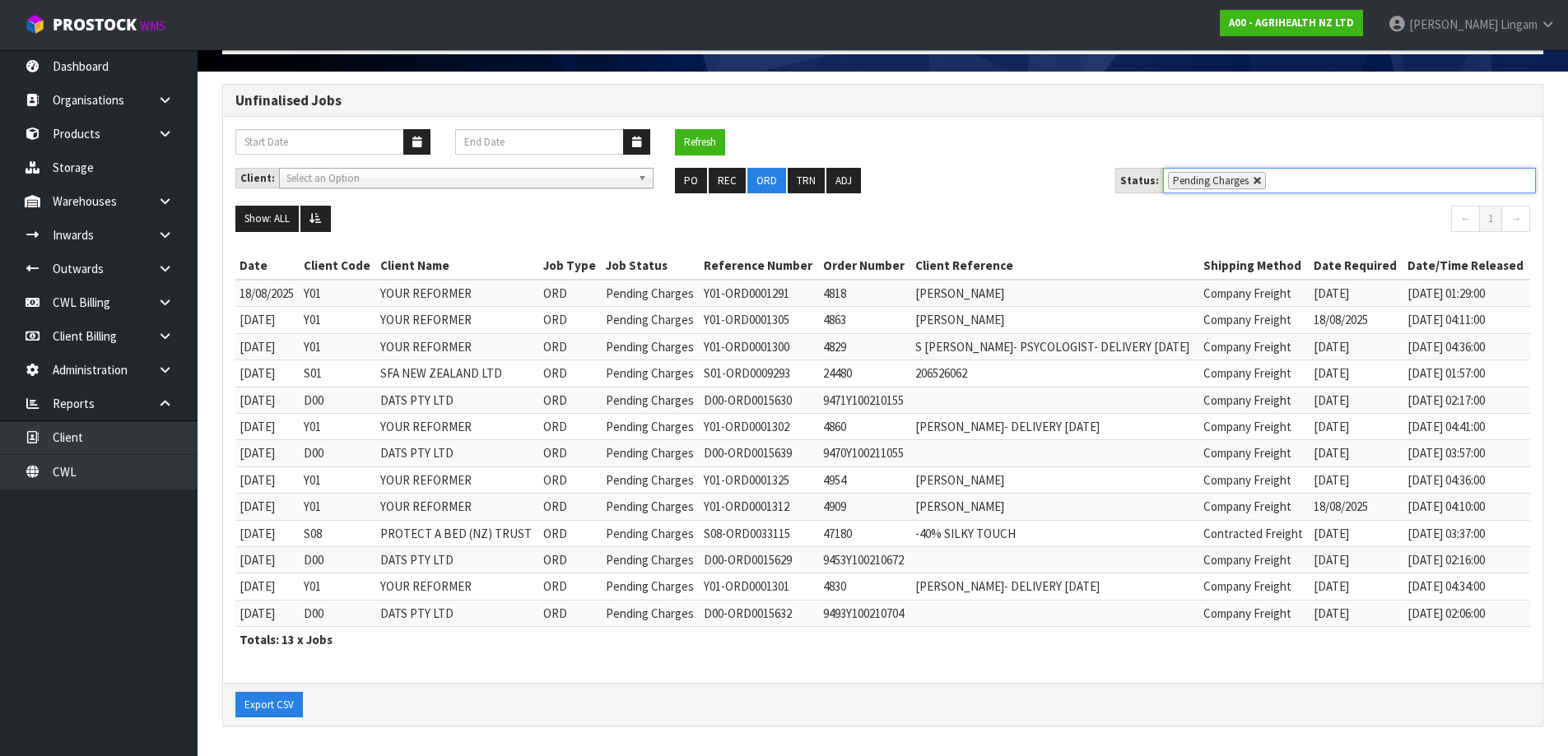
click at [1253, 181] on link at bounding box center [1258, 182] width 10 height 10
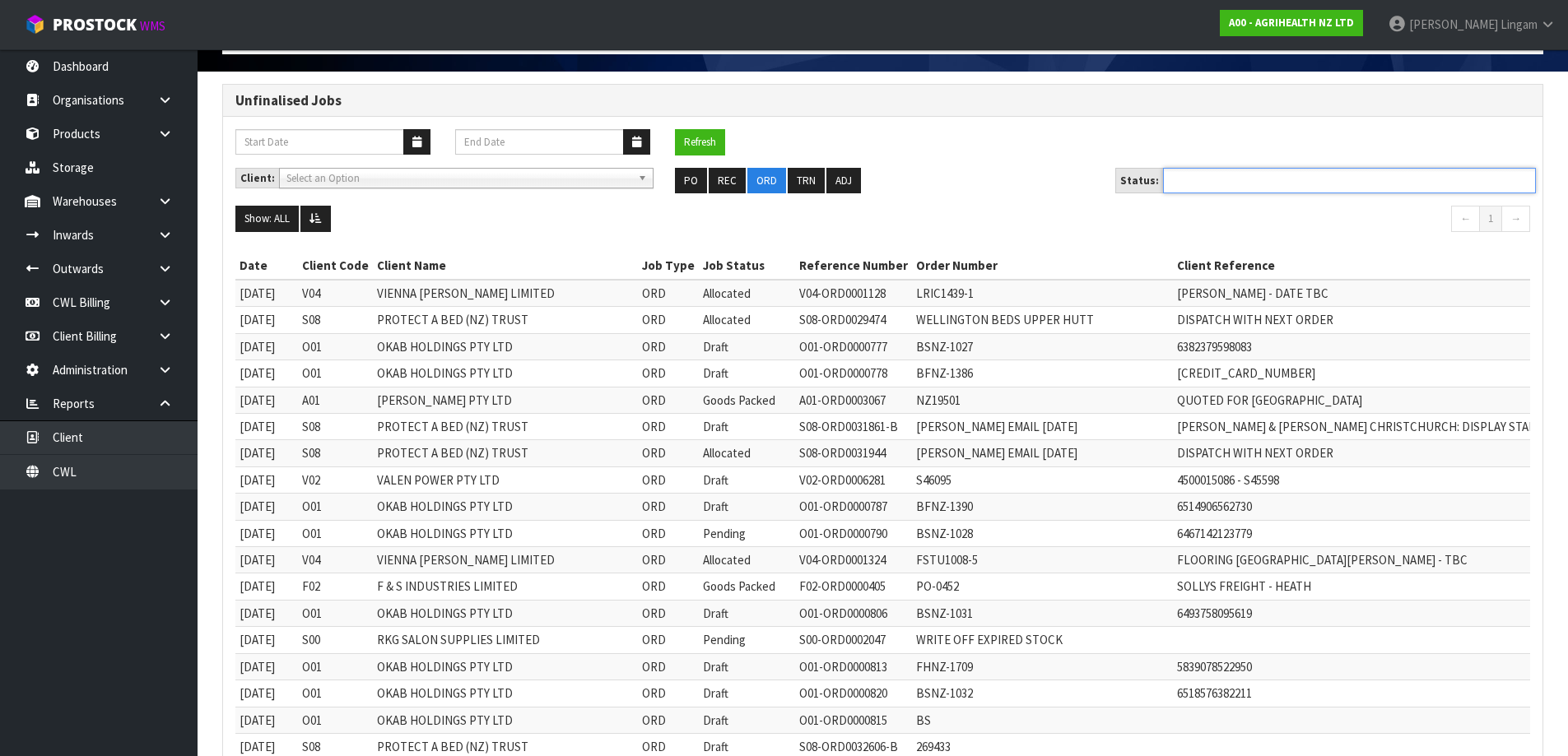
click at [1249, 181] on ul at bounding box center [1349, 181] width 373 height 26
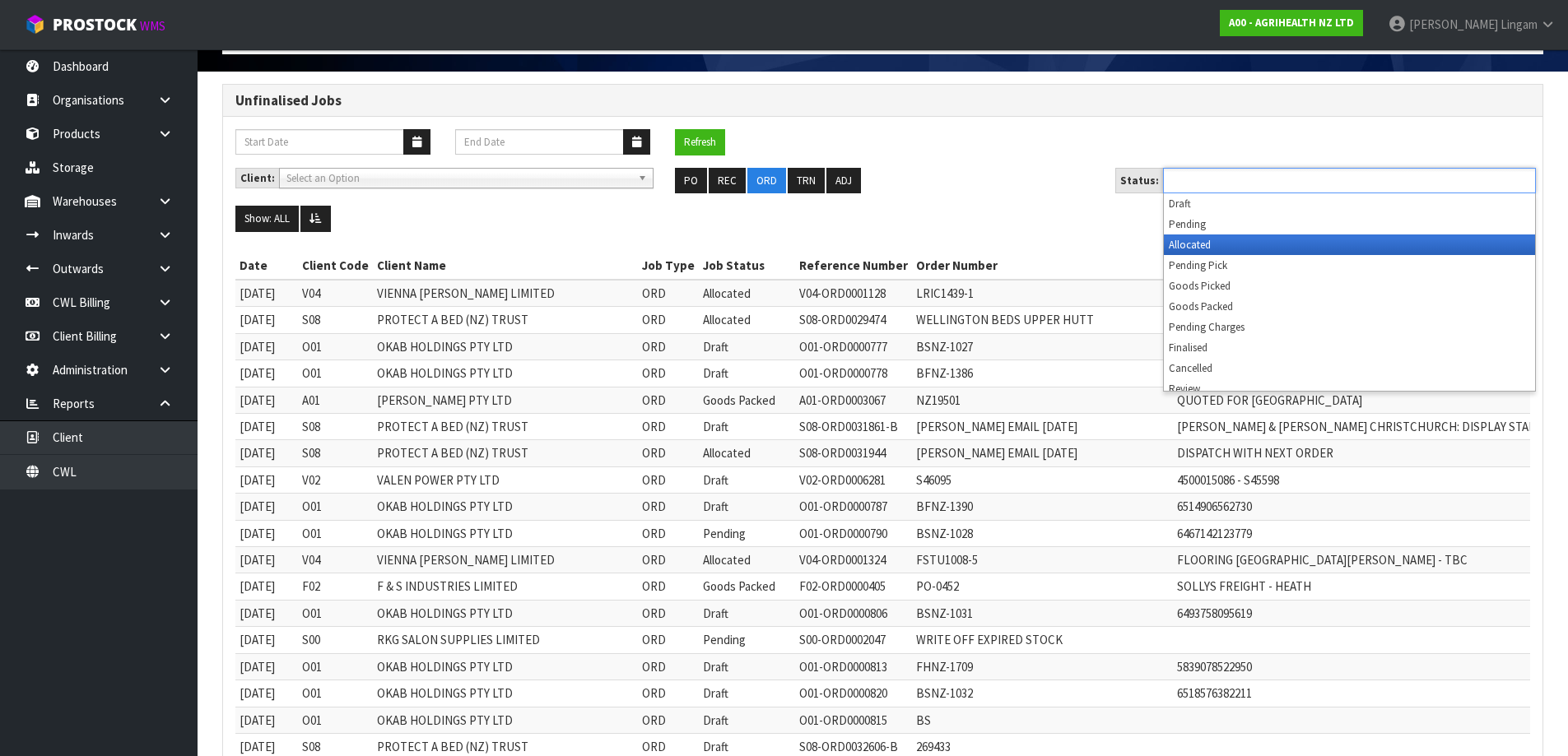
click at [1235, 246] on li "Allocated" at bounding box center [1350, 245] width 372 height 21
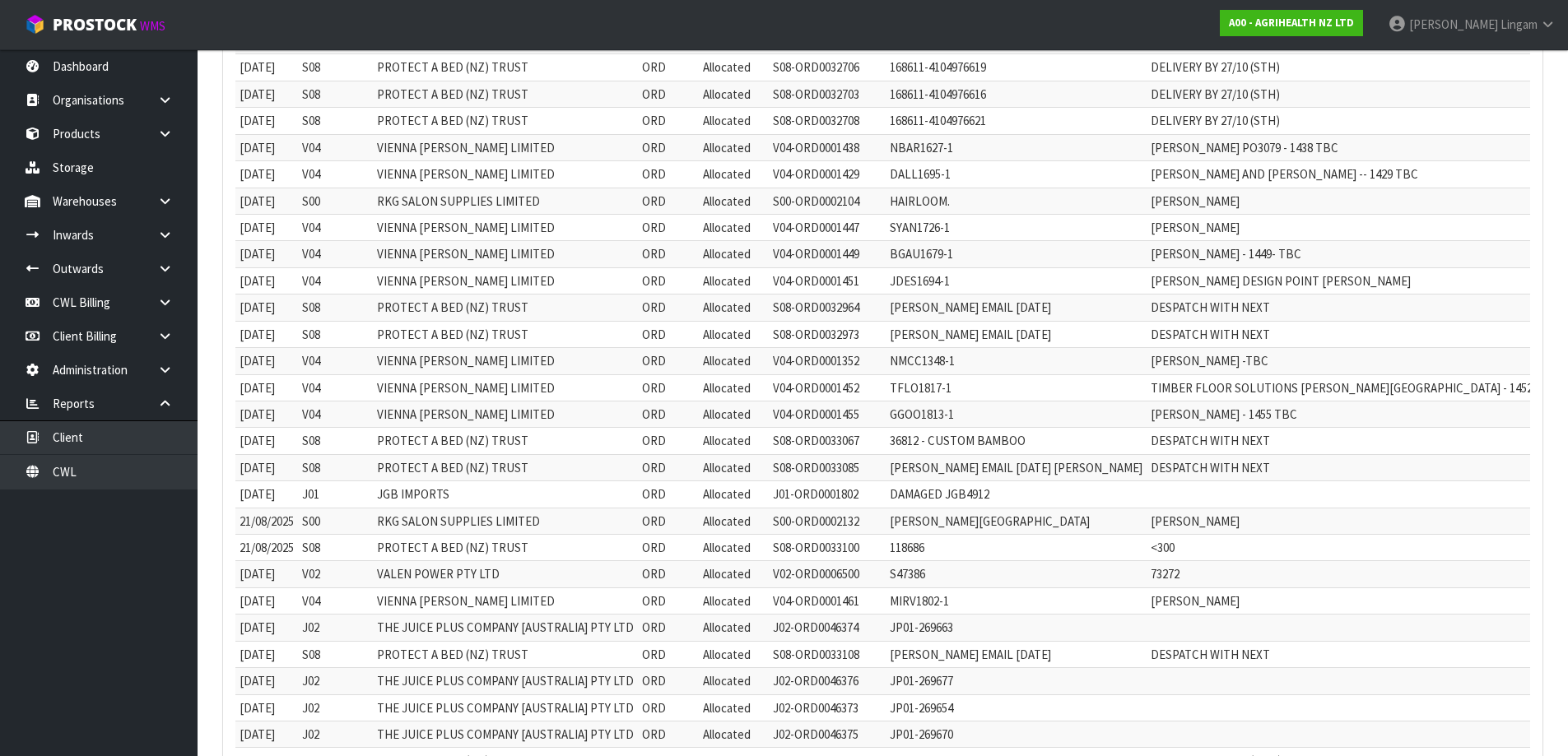
scroll to position [0, 0]
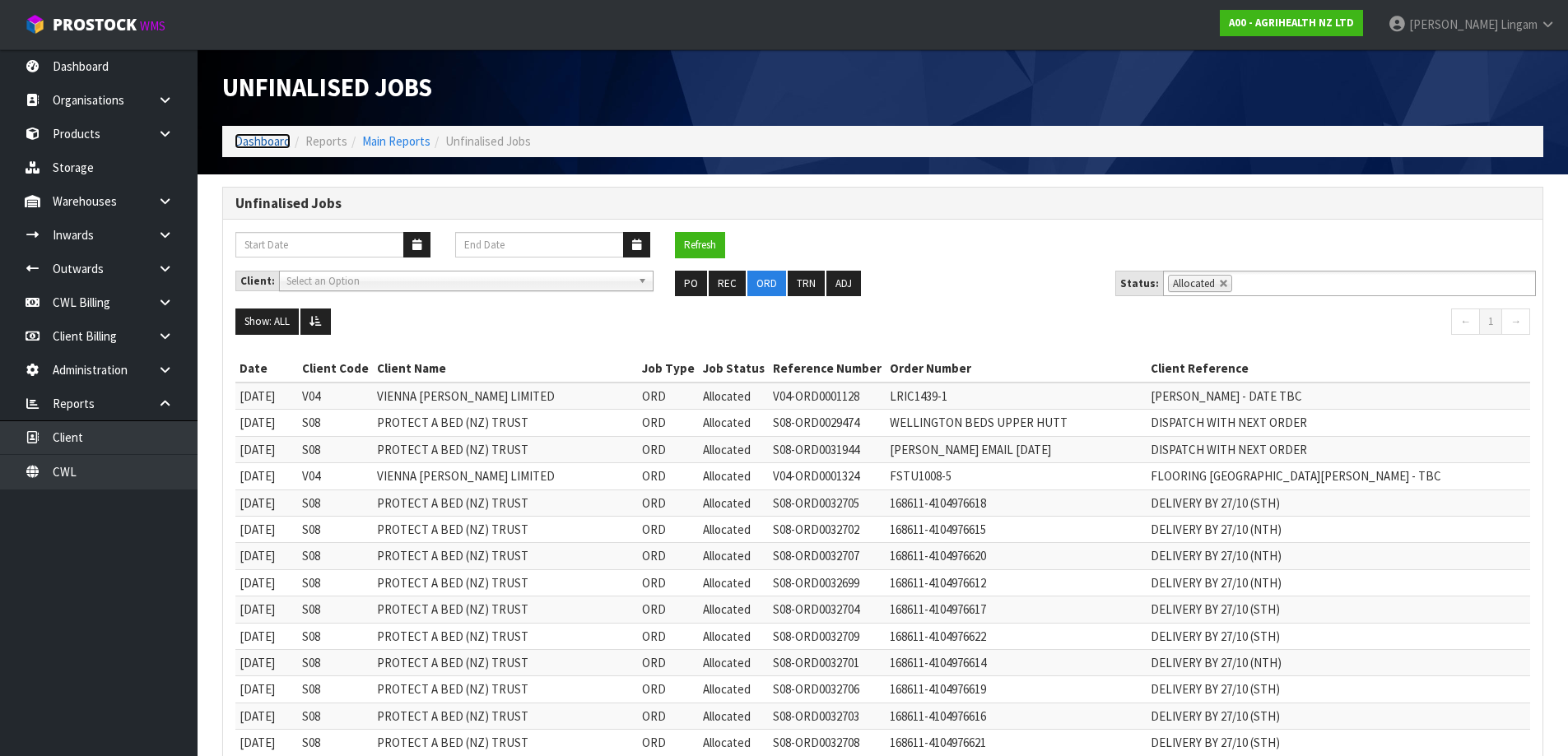
click at [258, 138] on link "Dashboard" at bounding box center [262, 141] width 56 height 15
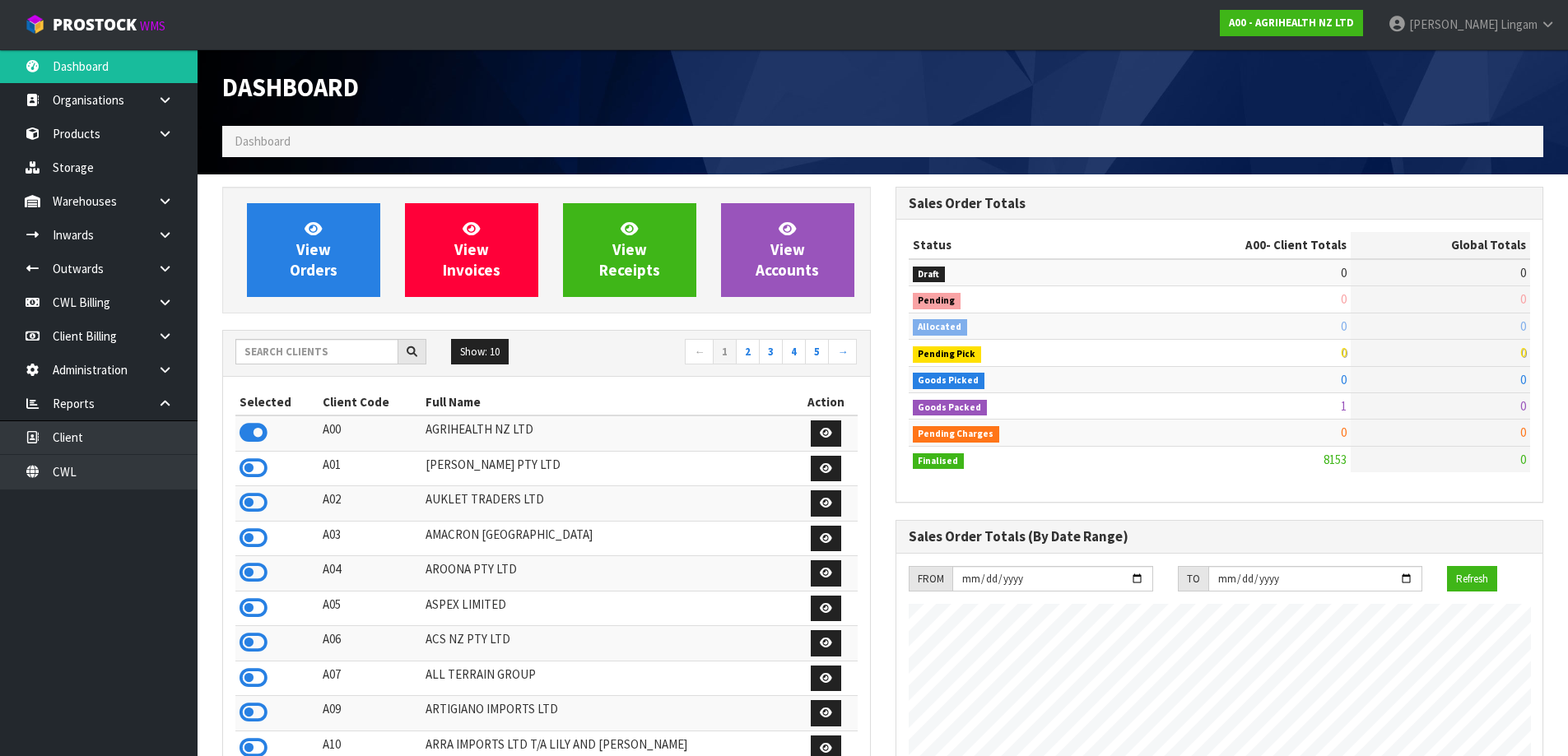
scroll to position [1247, 672]
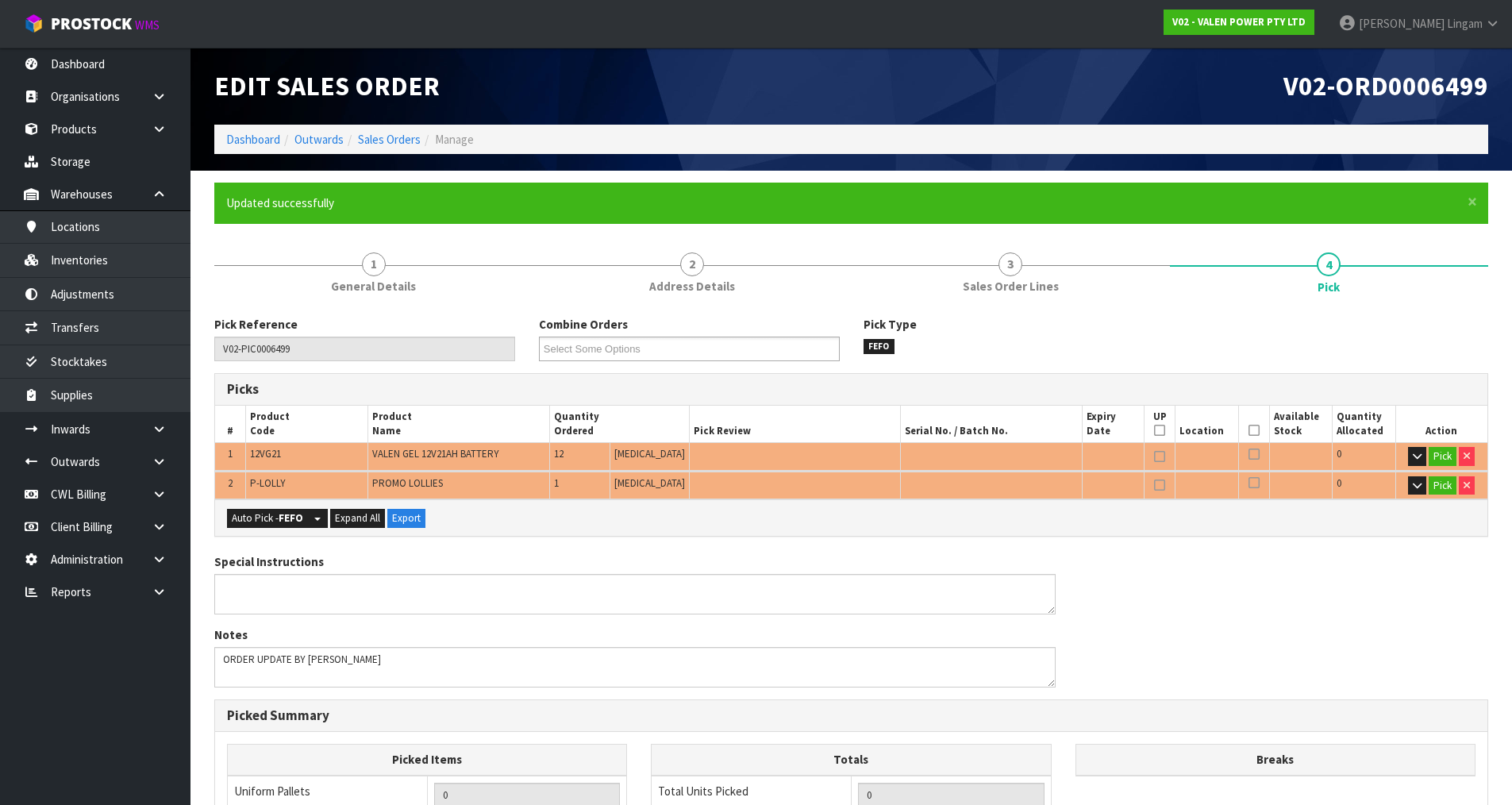
click at [1448, 466] on td "Pick" at bounding box center [1442, 457] width 92 height 28
click at [1446, 458] on button "Pick" at bounding box center [1443, 456] width 28 height 19
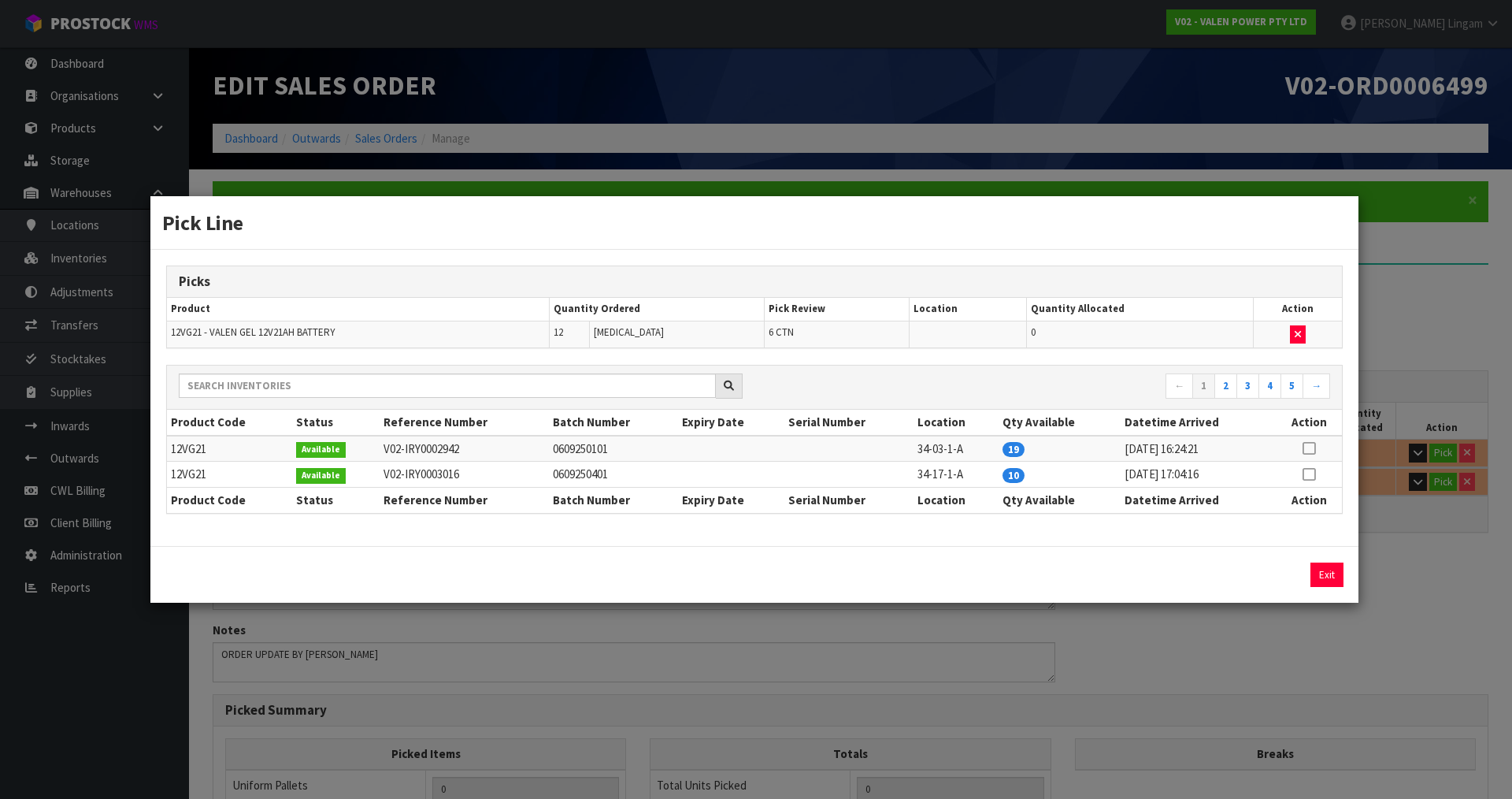
click at [1312, 448] on icon at bounding box center [1308, 448] width 12 height 1
click at [1274, 579] on button "Assign Pick" at bounding box center [1273, 574] width 65 height 25
type input "6"
type input "12"
type input "0.03876"
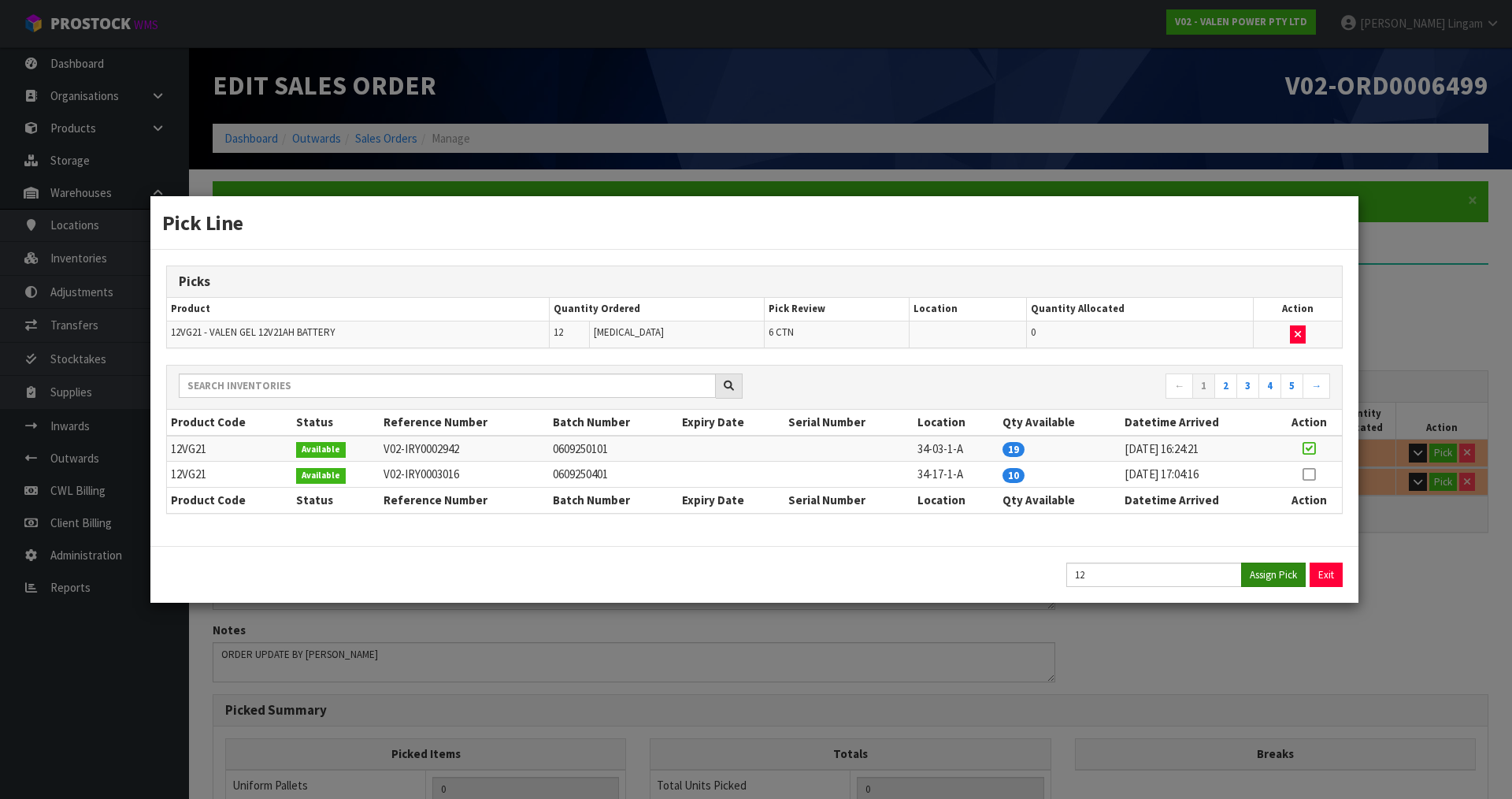
type input "69"
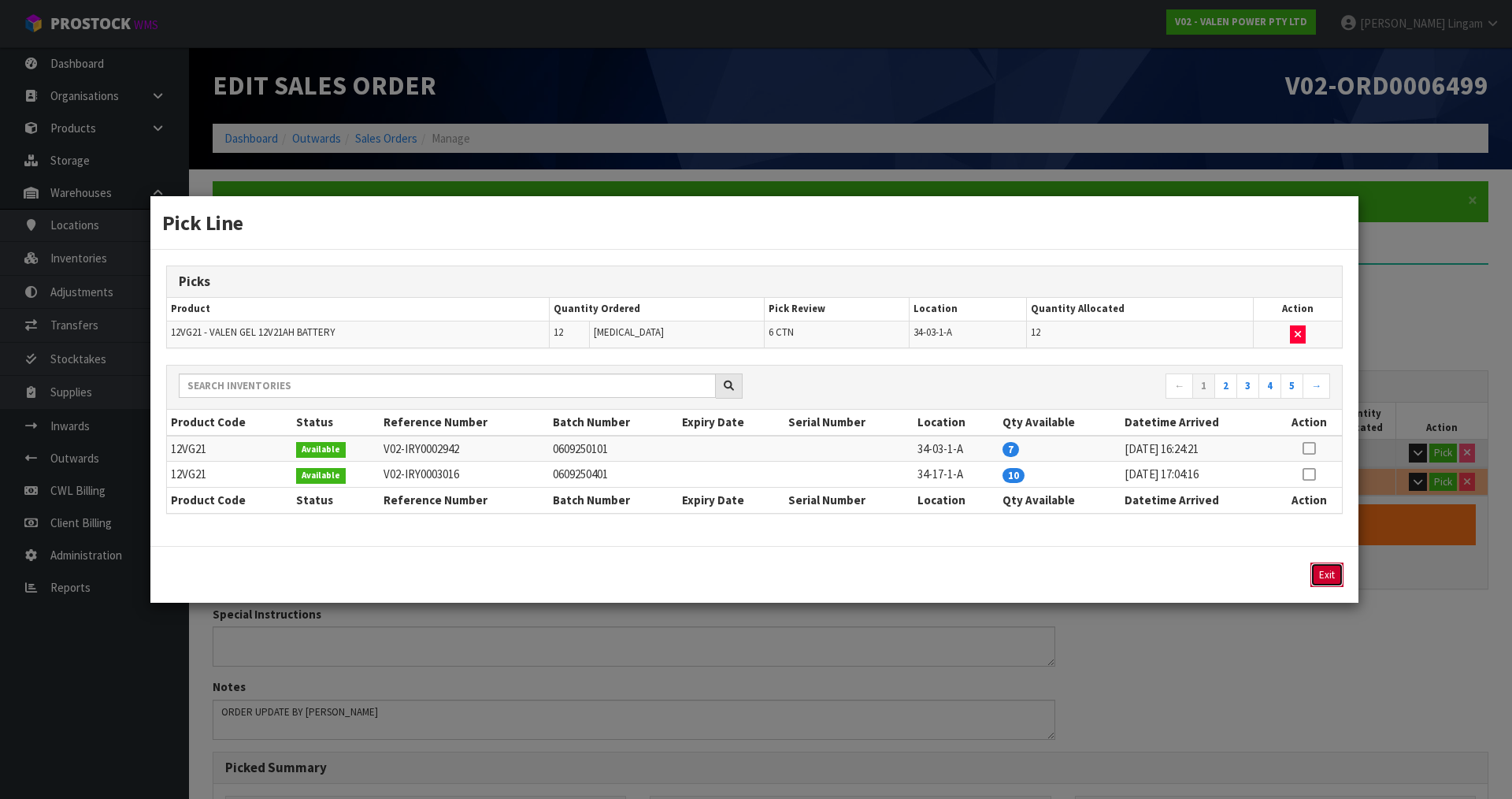
click at [1328, 576] on button "Exit" at bounding box center [1327, 574] width 33 height 25
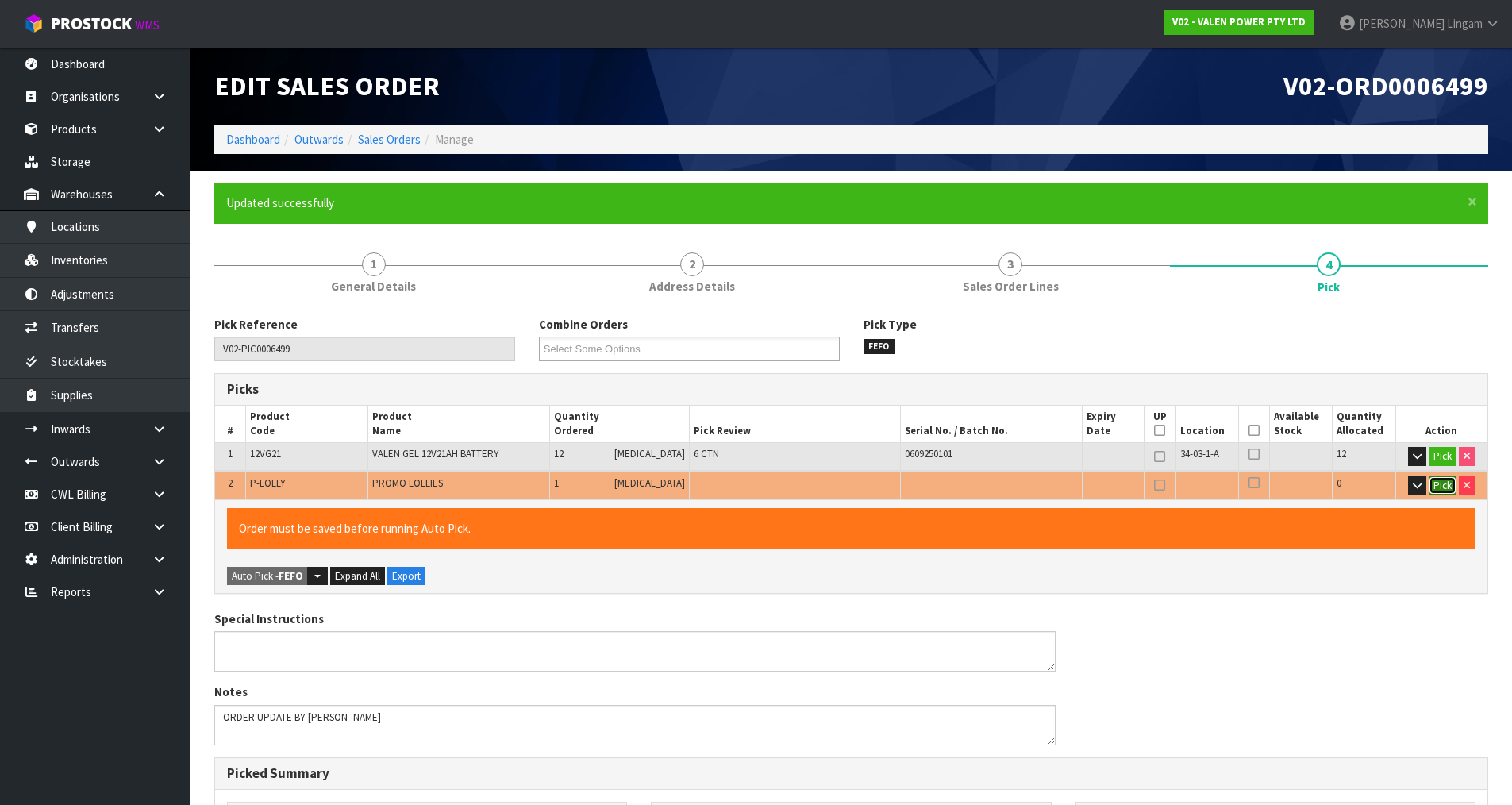
click at [1442, 485] on button "Pick" at bounding box center [1443, 485] width 28 height 19
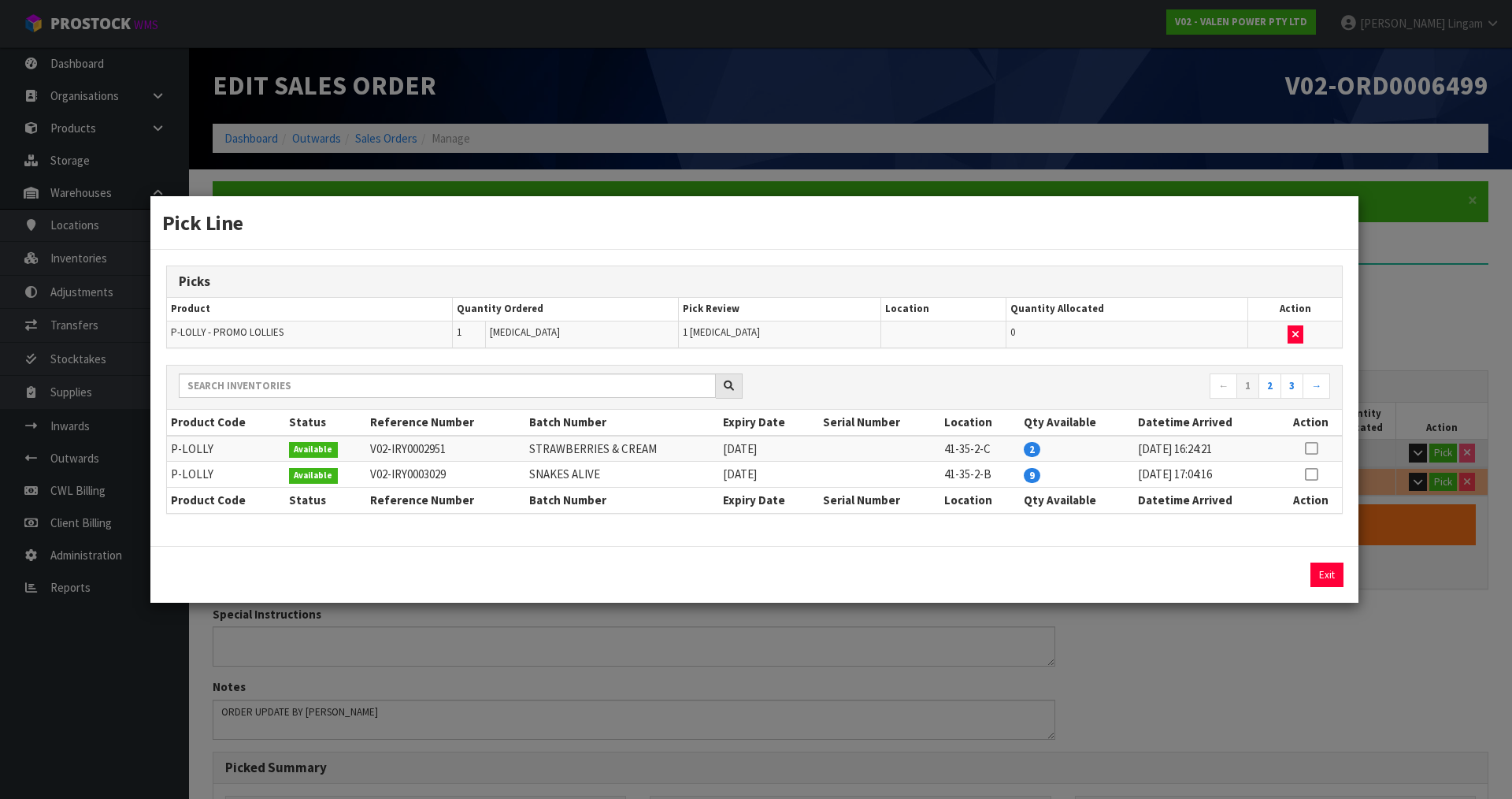
click at [1319, 444] on td at bounding box center [1311, 449] width 61 height 26
click at [1309, 448] on icon at bounding box center [1311, 448] width 12 height 1
click at [1281, 565] on button "Assign Pick" at bounding box center [1273, 574] width 65 height 25
type input "Piece x 1"
type input "13"
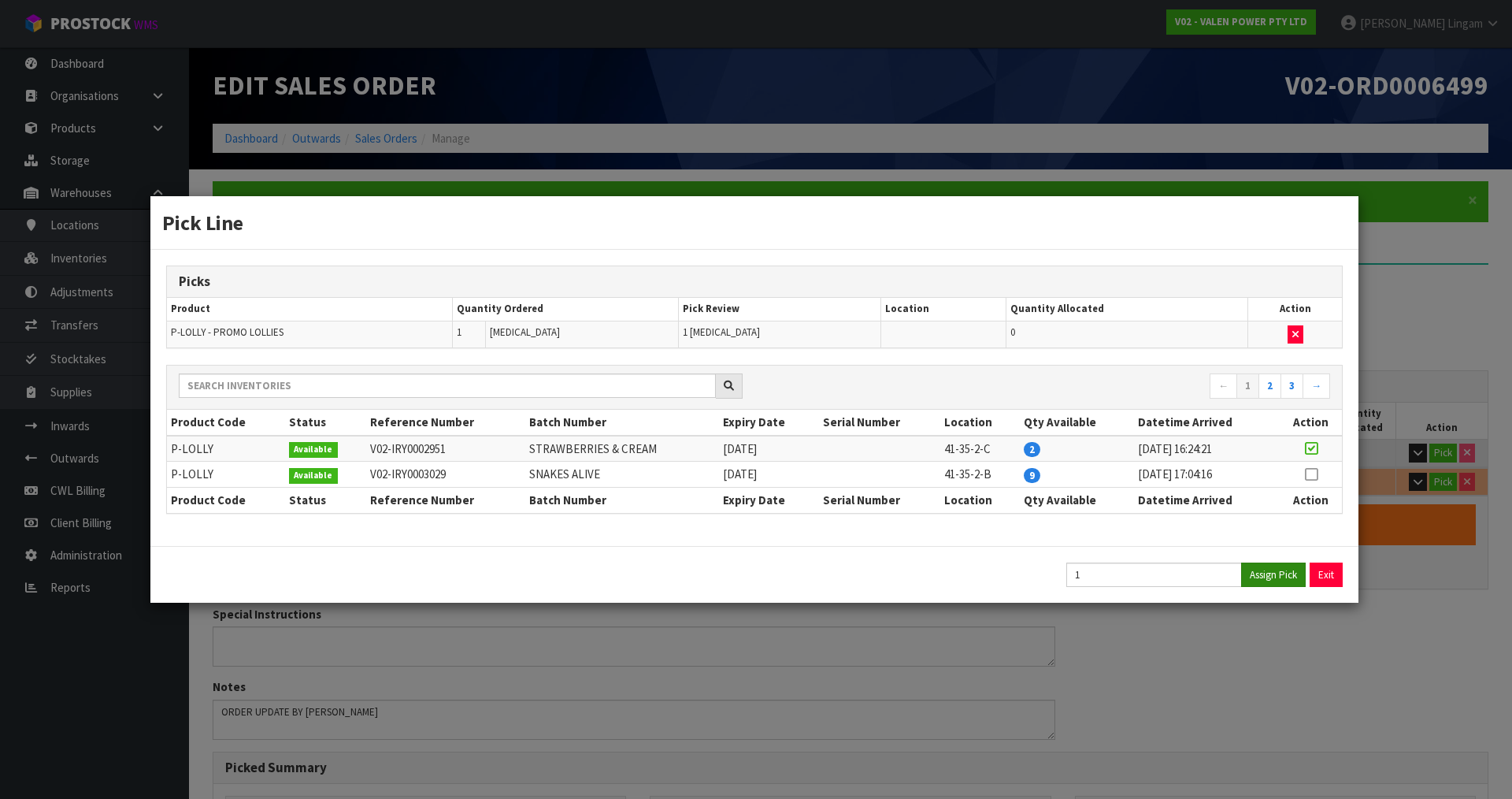
type input "0.03966"
type input "69.2"
click at [1324, 576] on button "Exit" at bounding box center [1327, 574] width 33 height 25
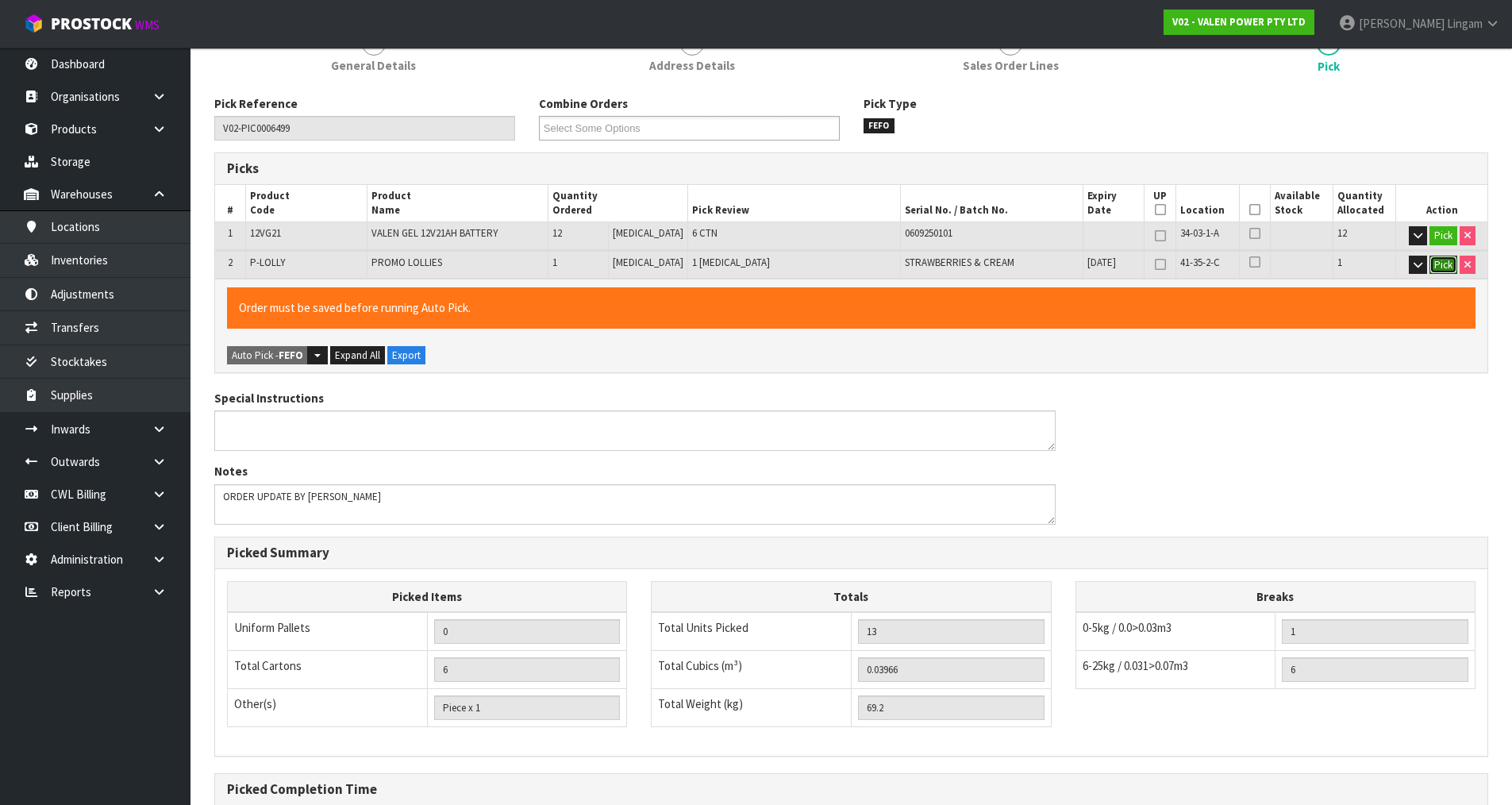
scroll to position [391, 0]
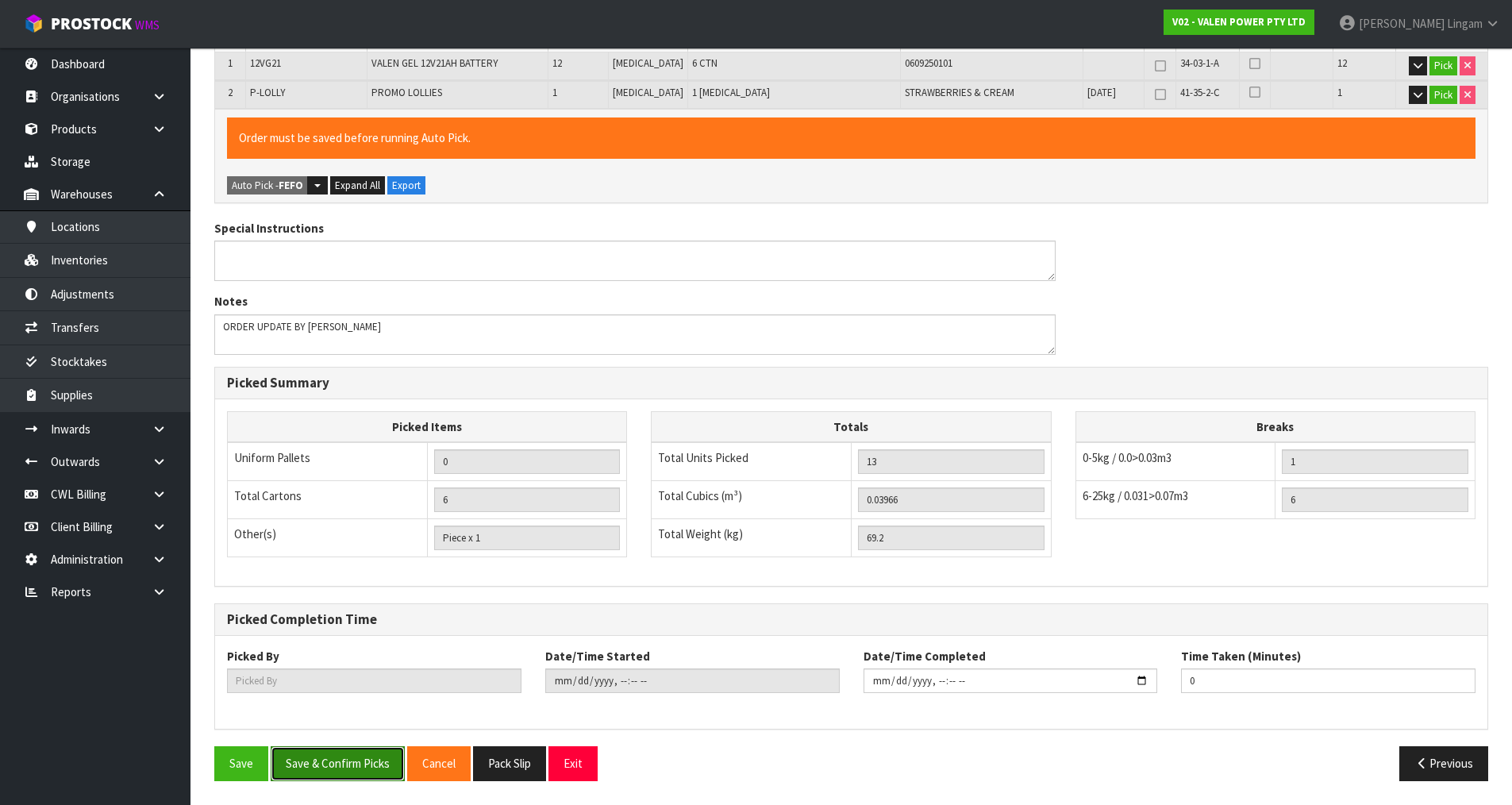
click at [367, 758] on button "Save & Confirm Picks" at bounding box center [338, 763] width 134 height 34
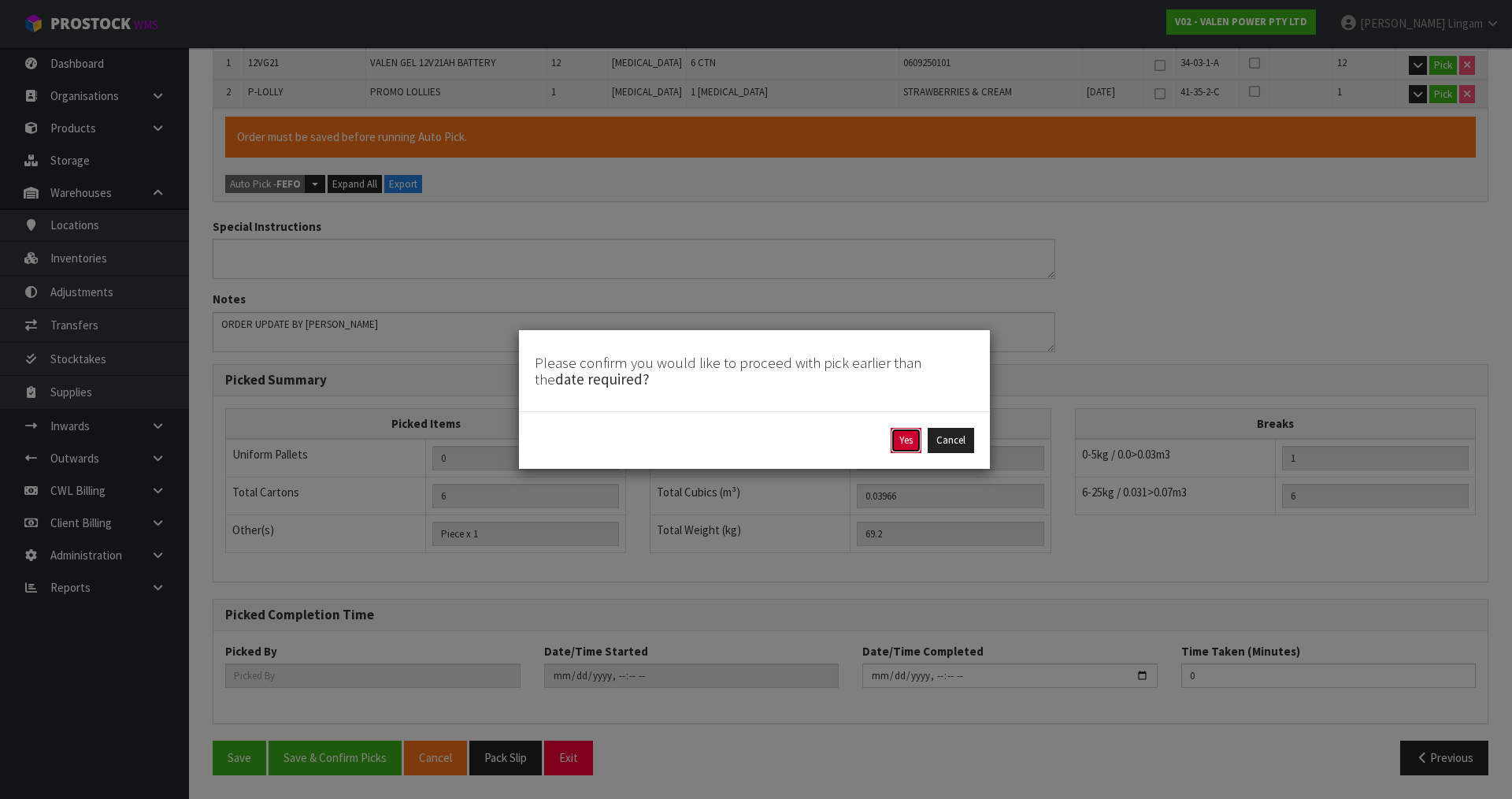
click at [899, 442] on button "Yes" at bounding box center [905, 440] width 30 height 25
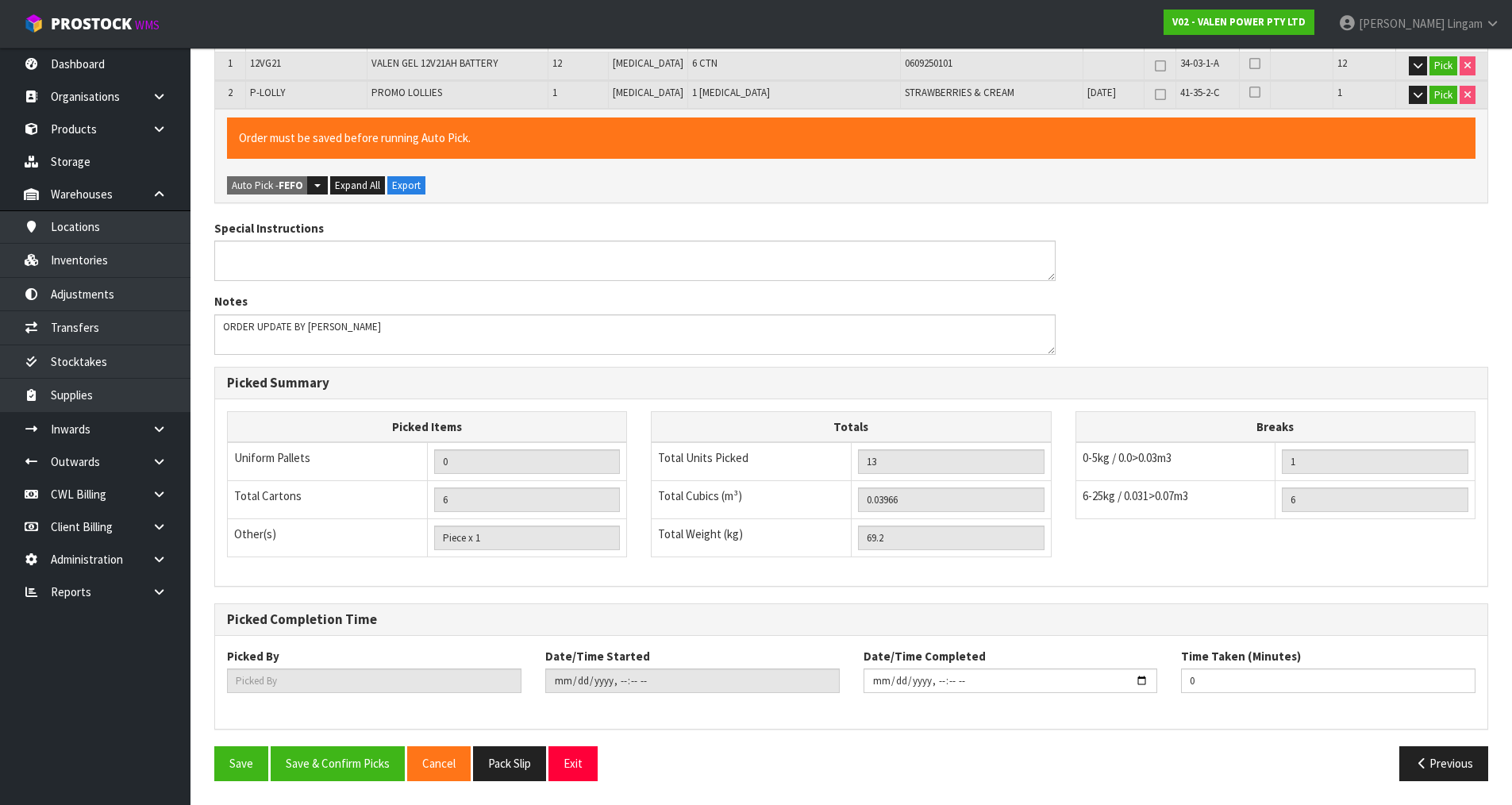
scroll to position [0, 0]
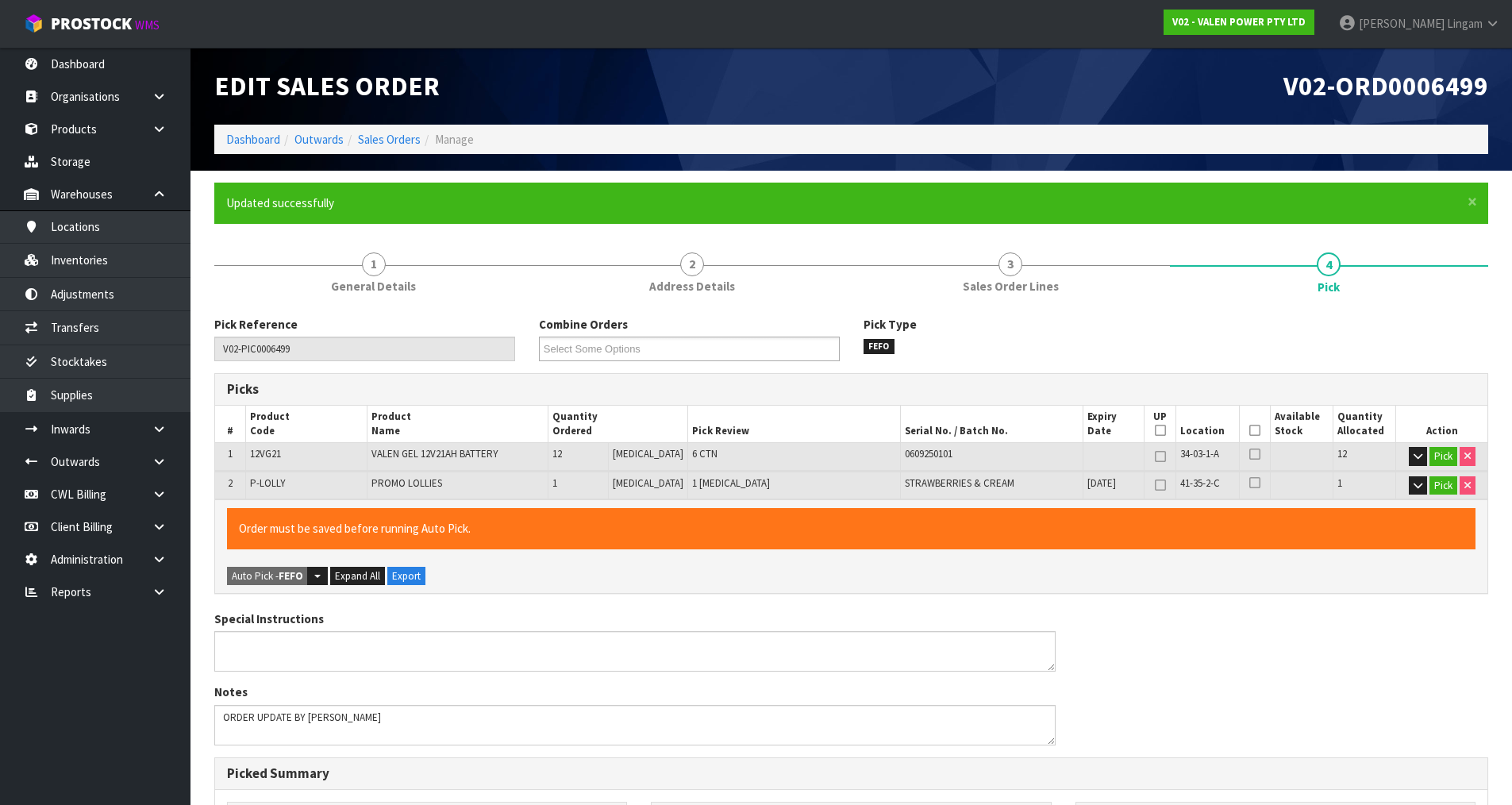
type input "[PERSON_NAME]"
type input "2025-08-24T16:14:49"
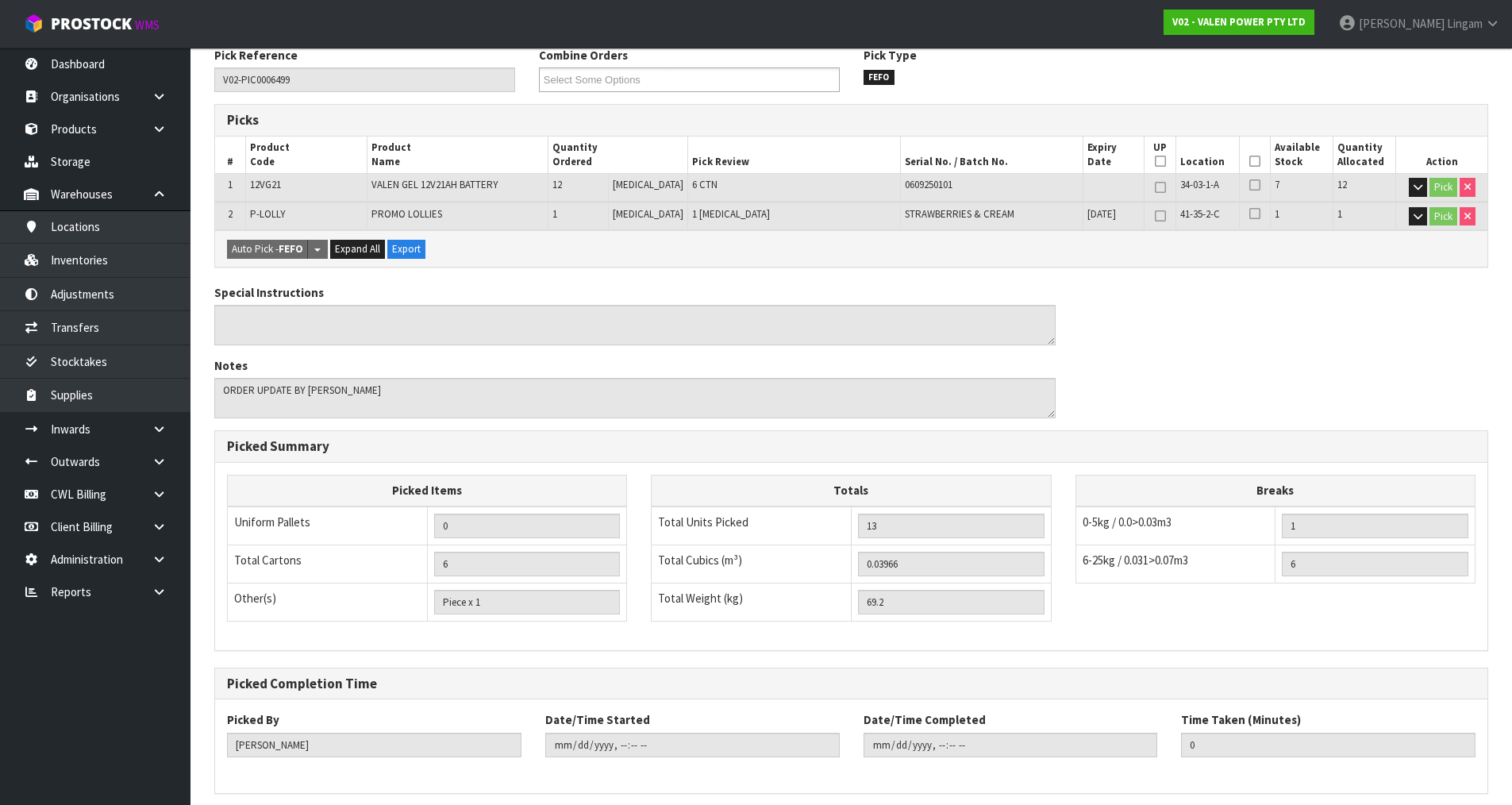
scroll to position [333, 0]
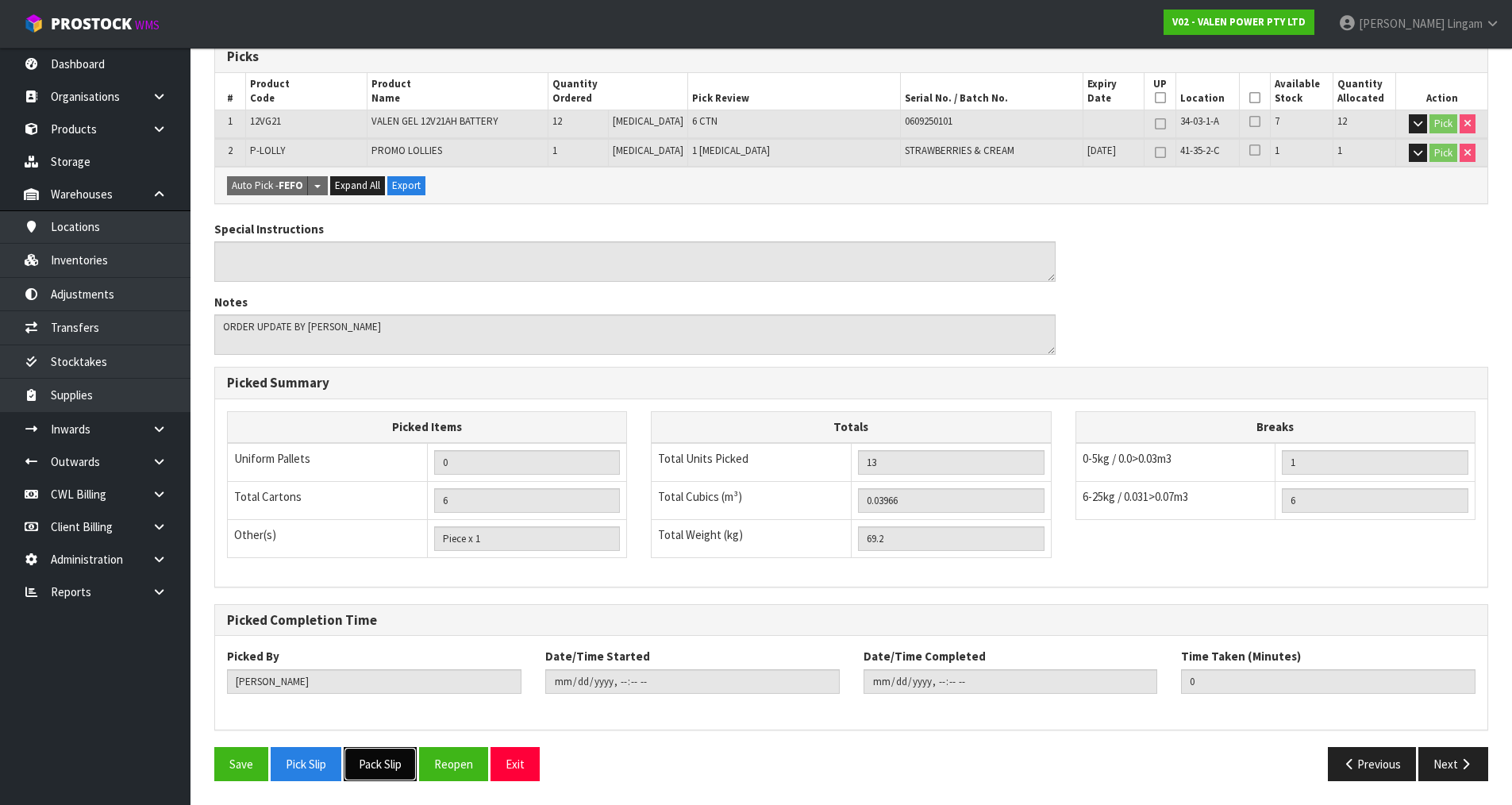
click at [392, 753] on button "Pack Slip" at bounding box center [380, 764] width 73 height 34
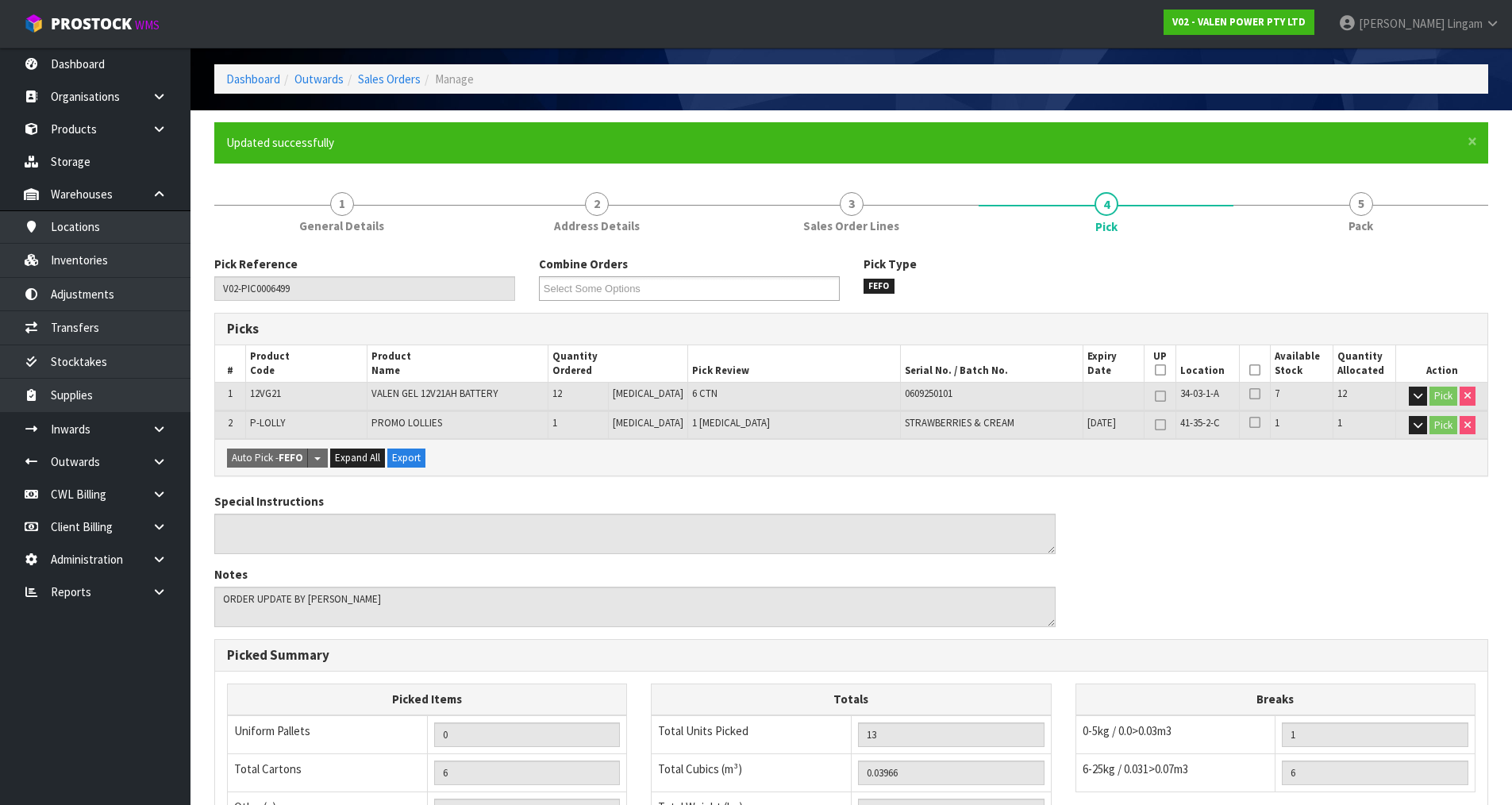
scroll to position [0, 0]
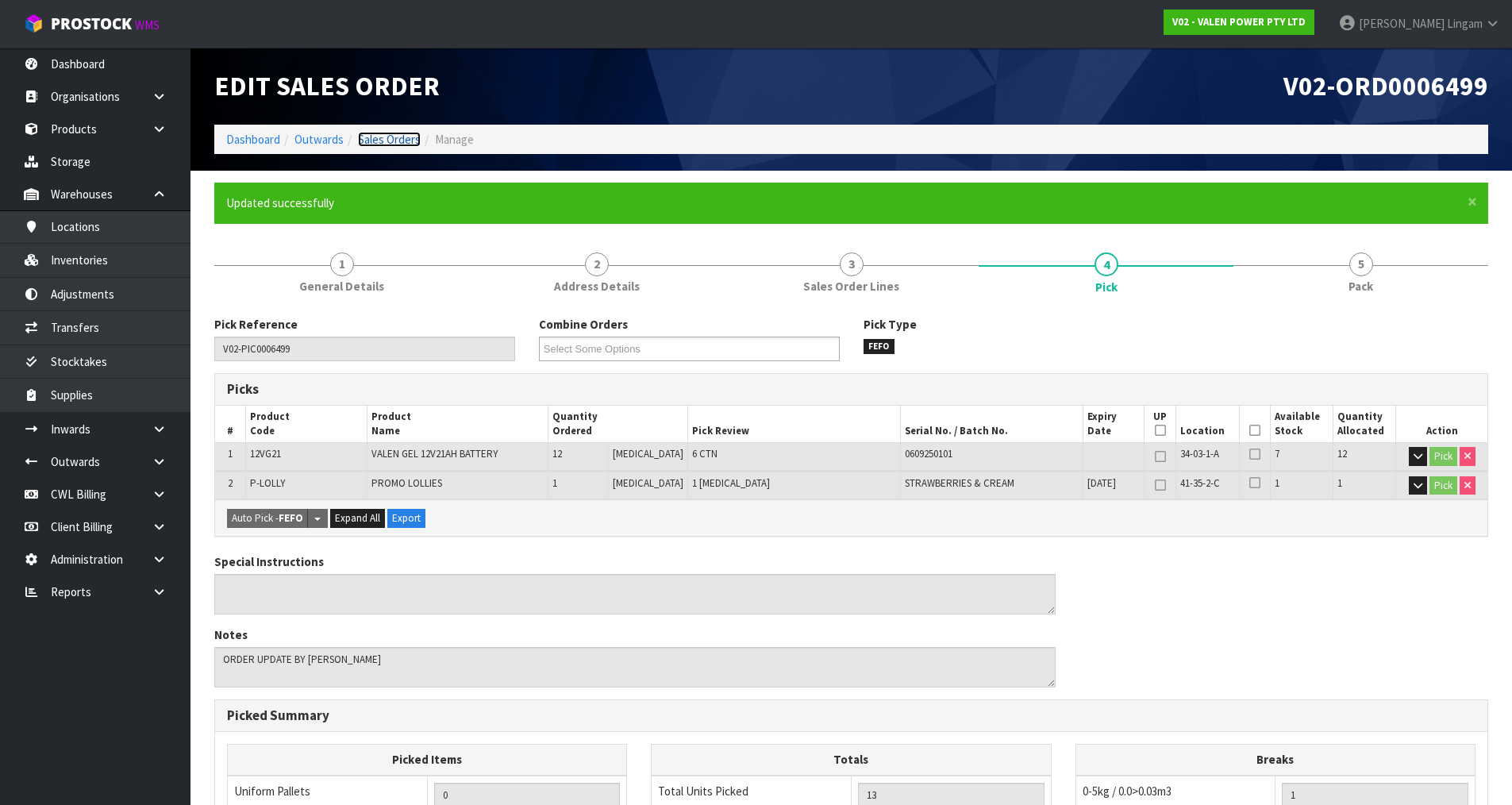
click at [392, 140] on link "Sales Orders" at bounding box center [390, 140] width 63 height 15
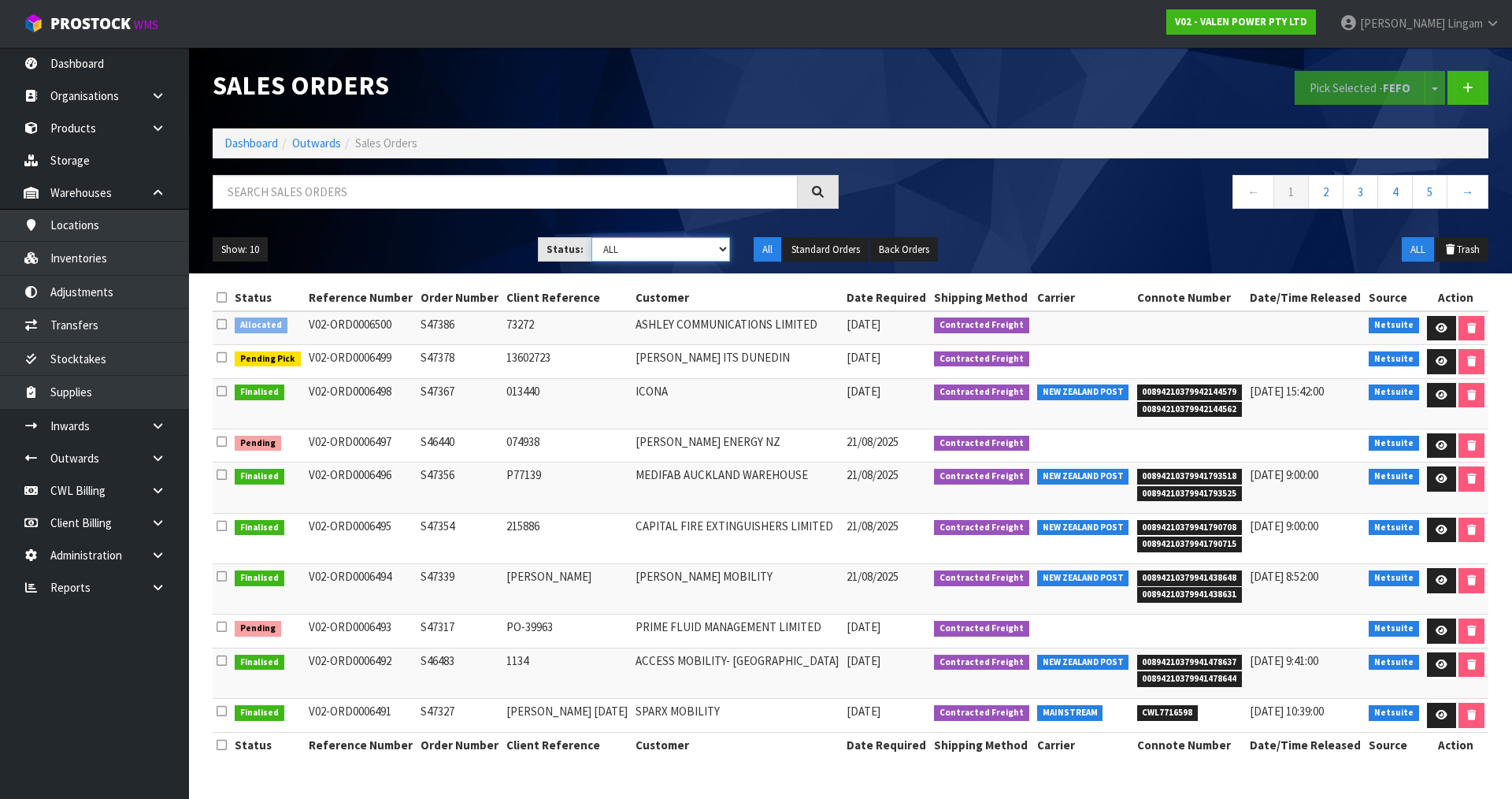
click at [708, 246] on select "Draft Pending Allocated Pending Pick Goods Picked Goods Packed Pending Charges …" at bounding box center [661, 249] width 139 height 25
select select "string:2"
click at [591, 237] on select "Draft Pending Allocated Pending Pick Goods Picked Goods Packed Pending Charges …" at bounding box center [661, 249] width 139 height 25
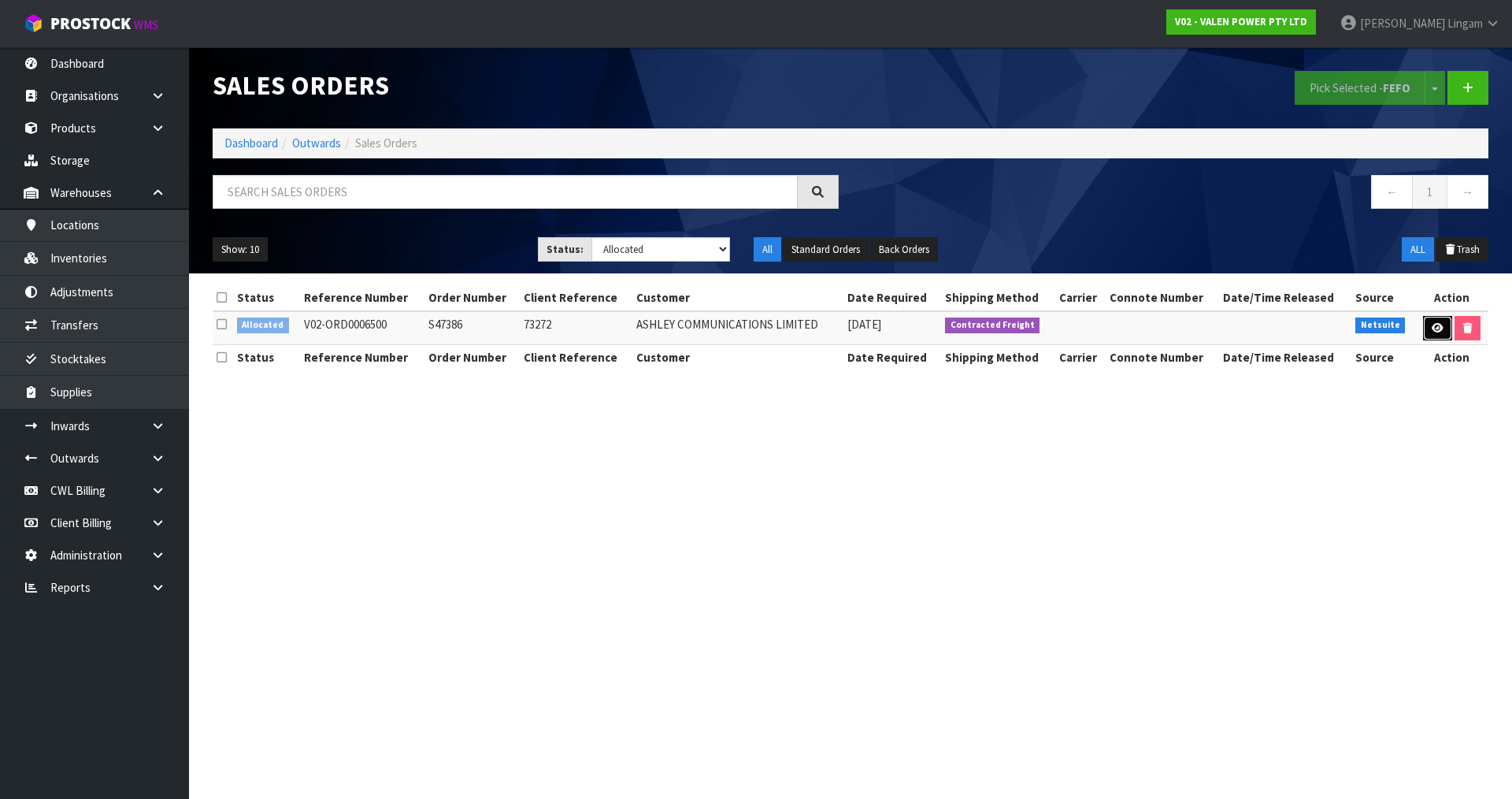
click at [1435, 329] on icon at bounding box center [1437, 328] width 11 height 10
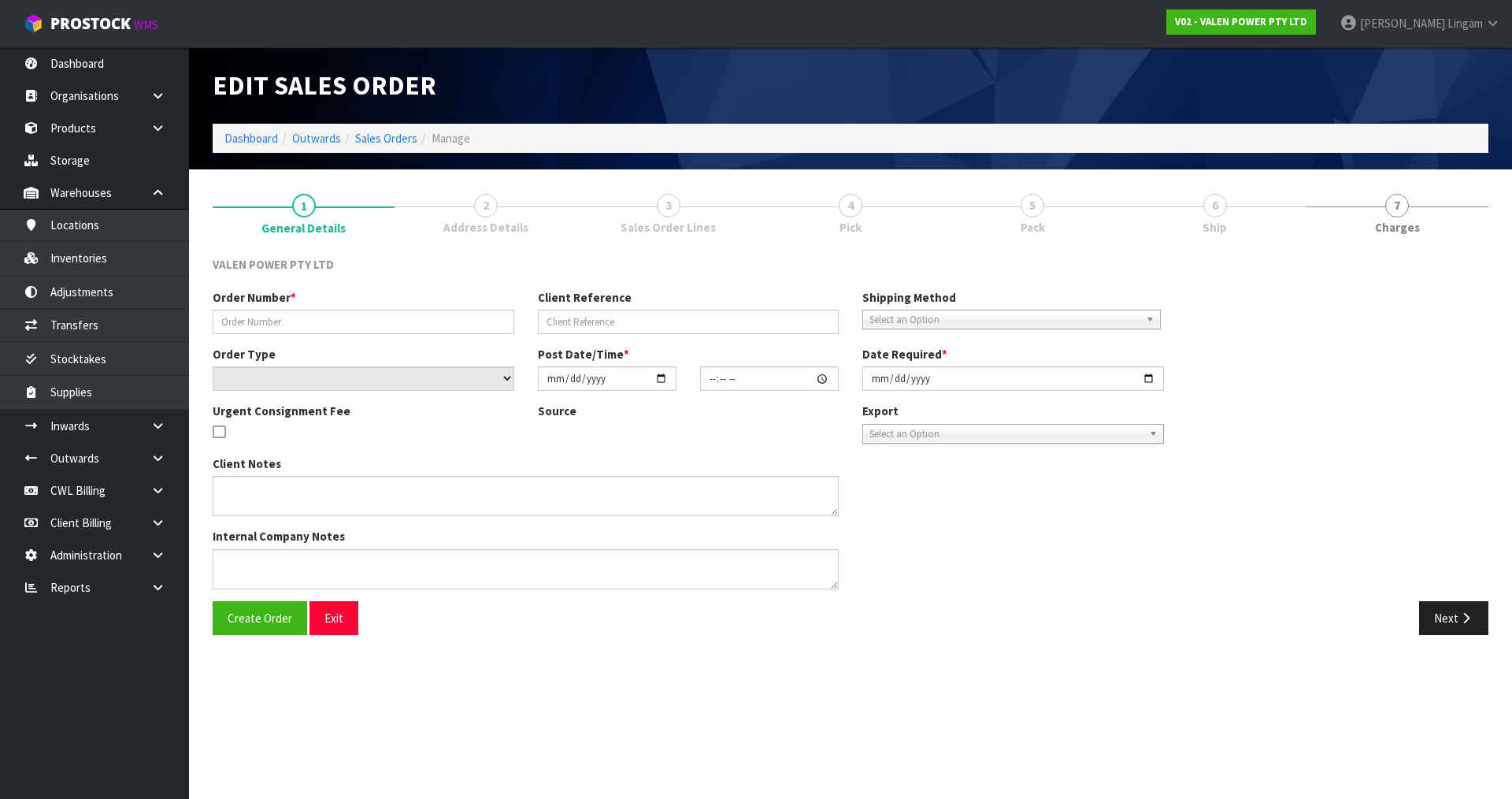
type input "S47386"
type input "73272"
select select "number:0"
type input "[DATE]"
type input "18:30:07.000"
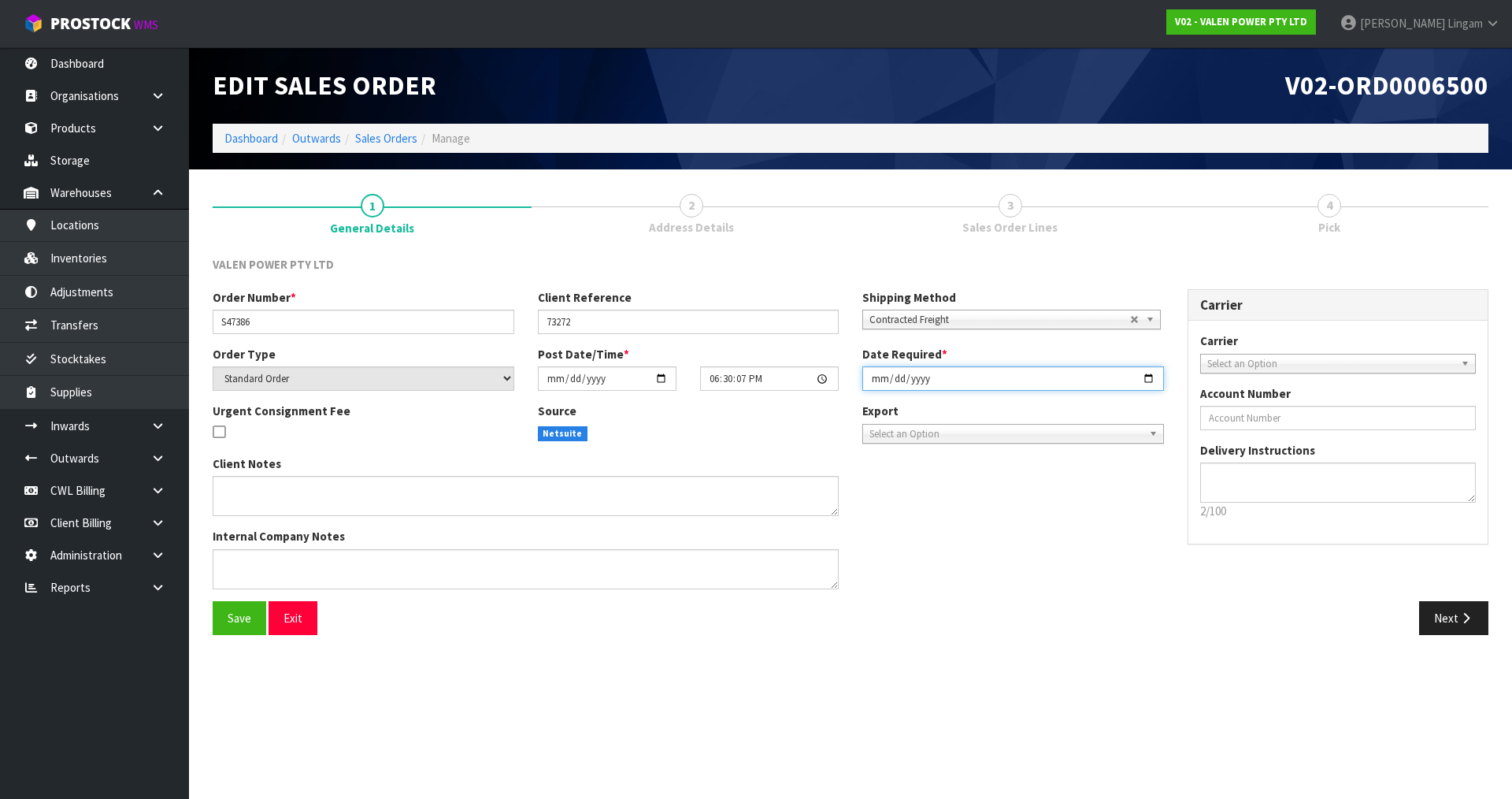
click at [875, 375] on input "[DATE]" at bounding box center [1013, 379] width 301 height 25
type input "[DATE]"
click at [240, 624] on span "Save" at bounding box center [239, 618] width 24 height 15
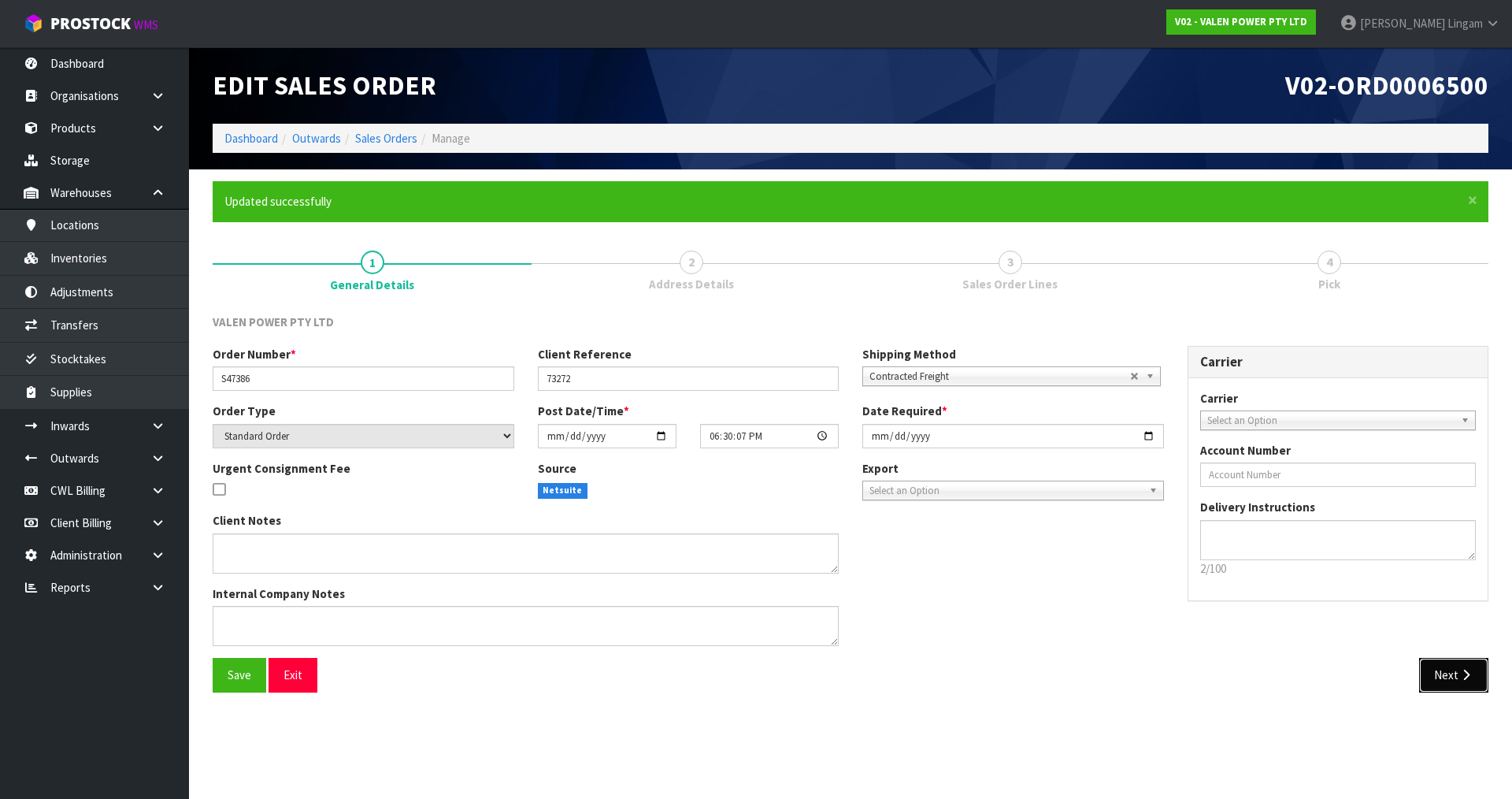
click at [1453, 679] on button "Next" at bounding box center [1453, 674] width 70 height 34
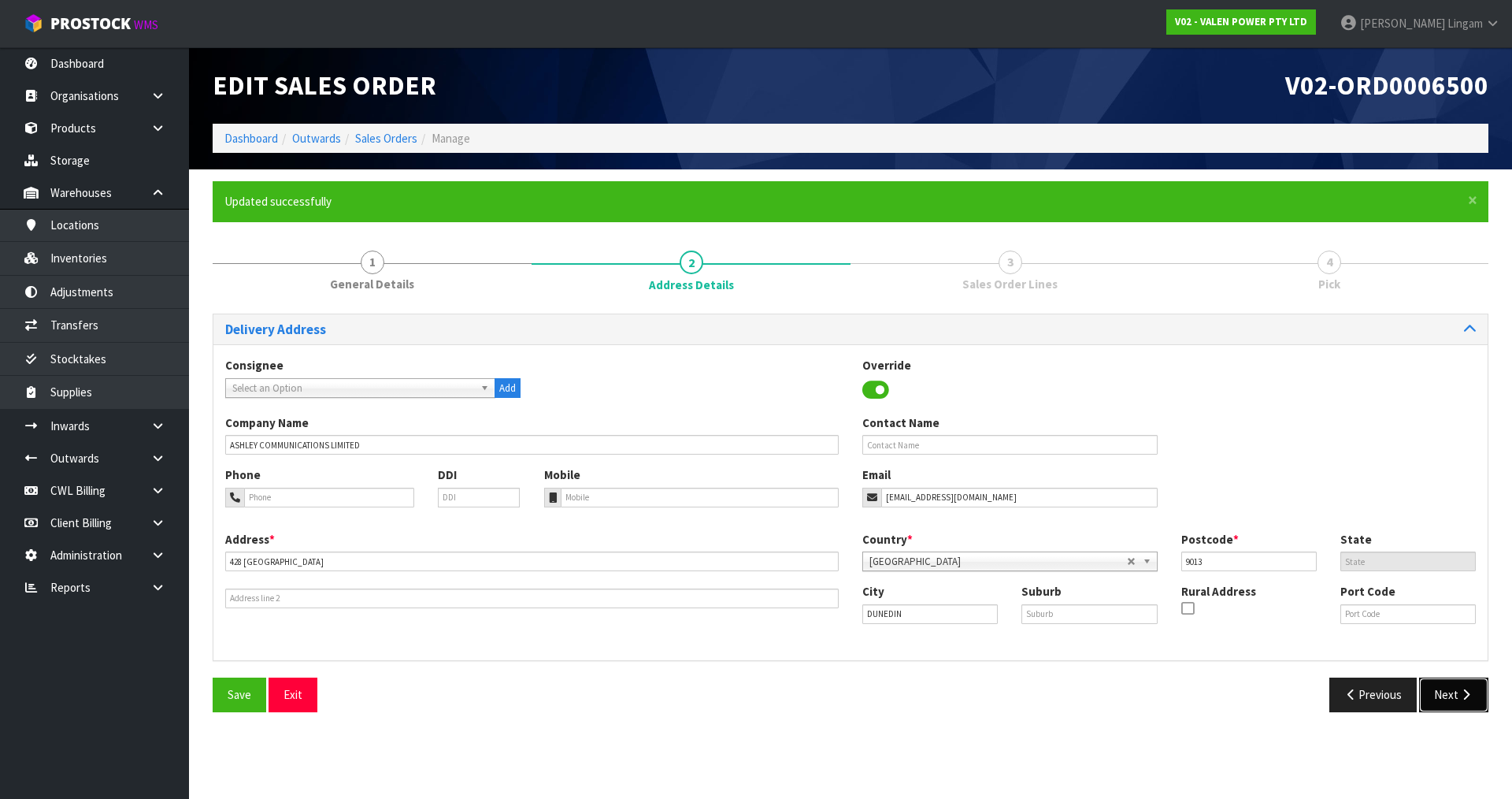
click at [1441, 686] on button "Next" at bounding box center [1453, 694] width 70 height 34
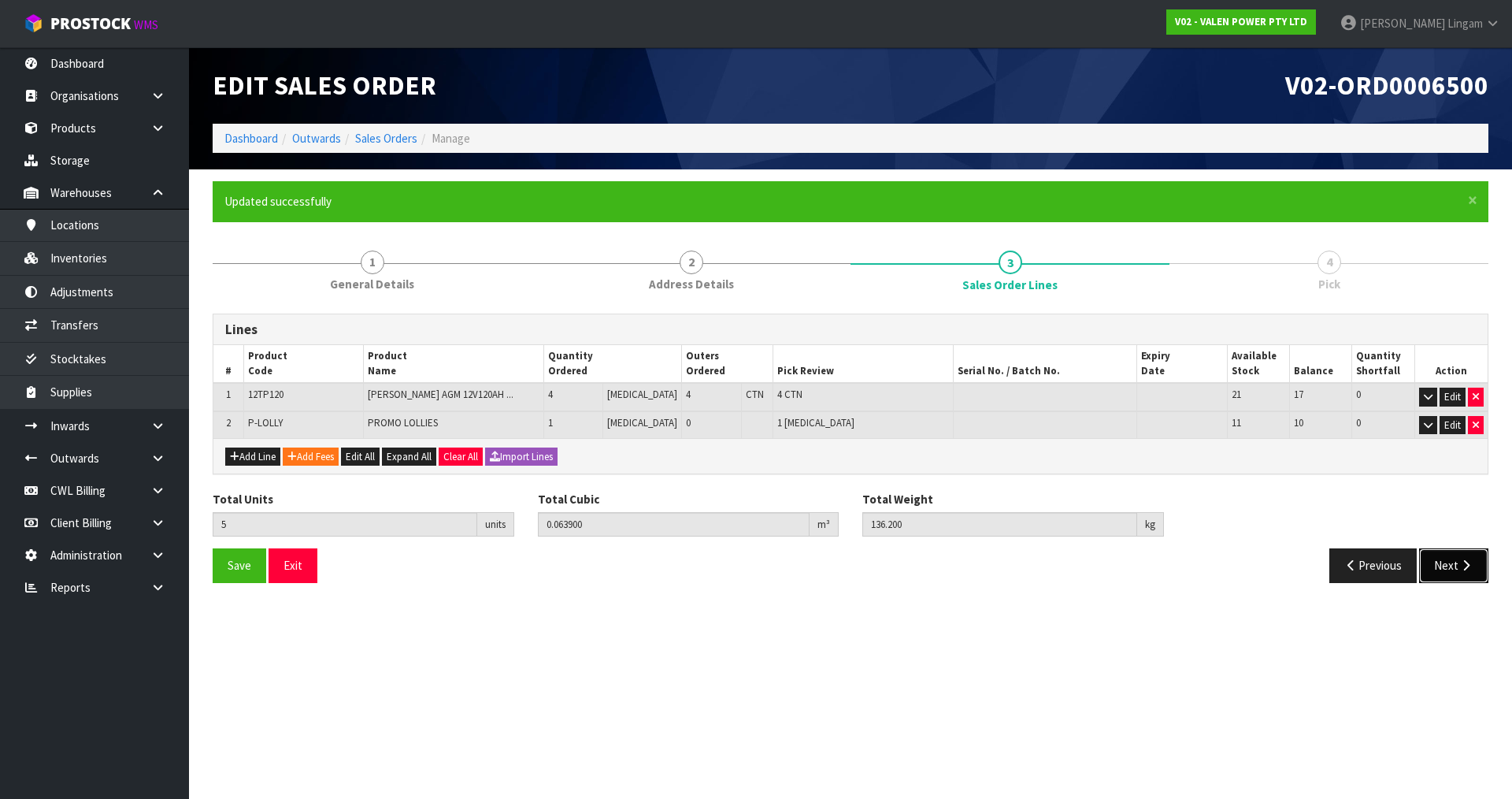
click at [1446, 570] on button "Next" at bounding box center [1453, 565] width 70 height 34
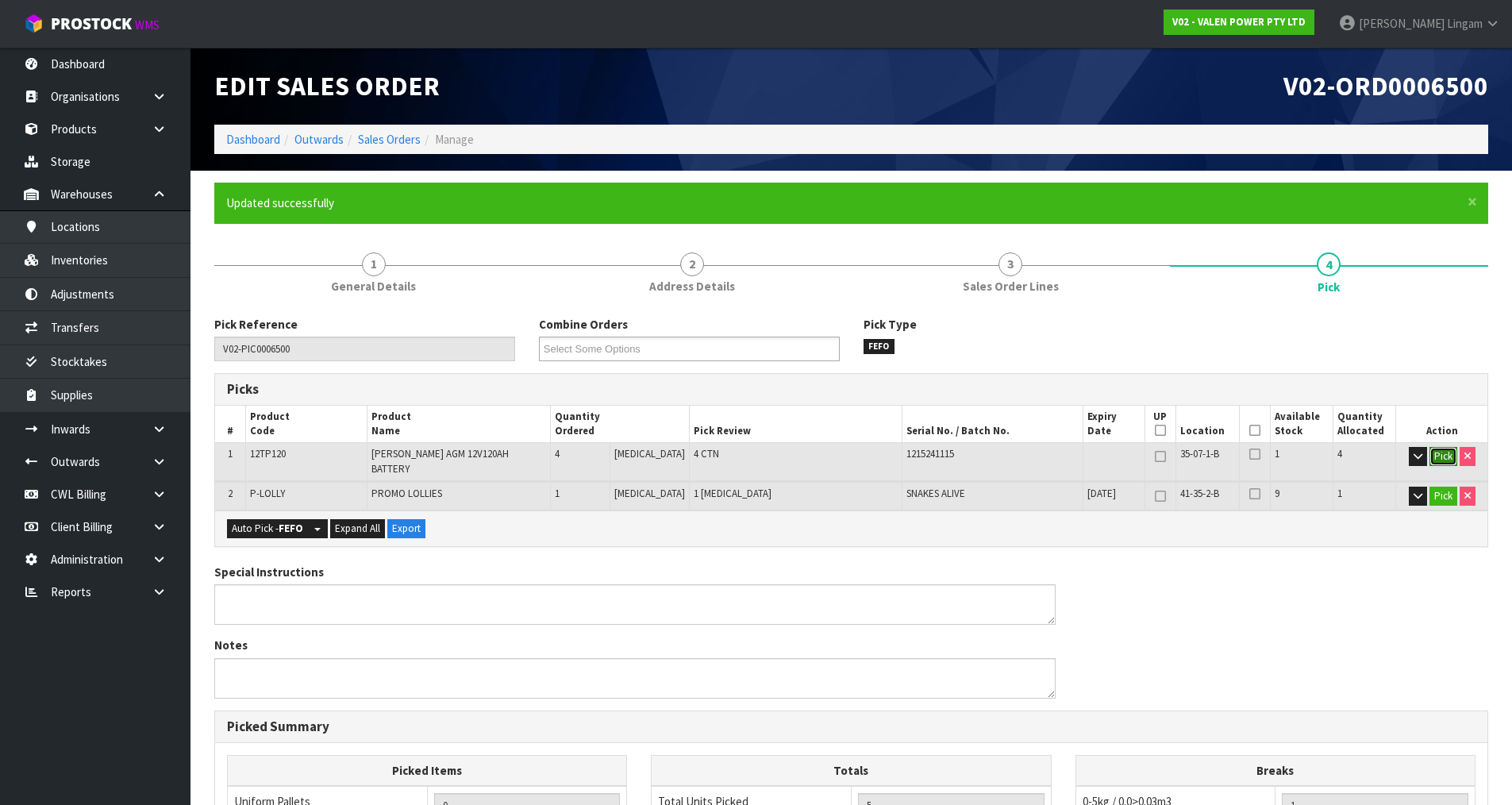
click at [1439, 452] on button "Pick" at bounding box center [1443, 456] width 28 height 19
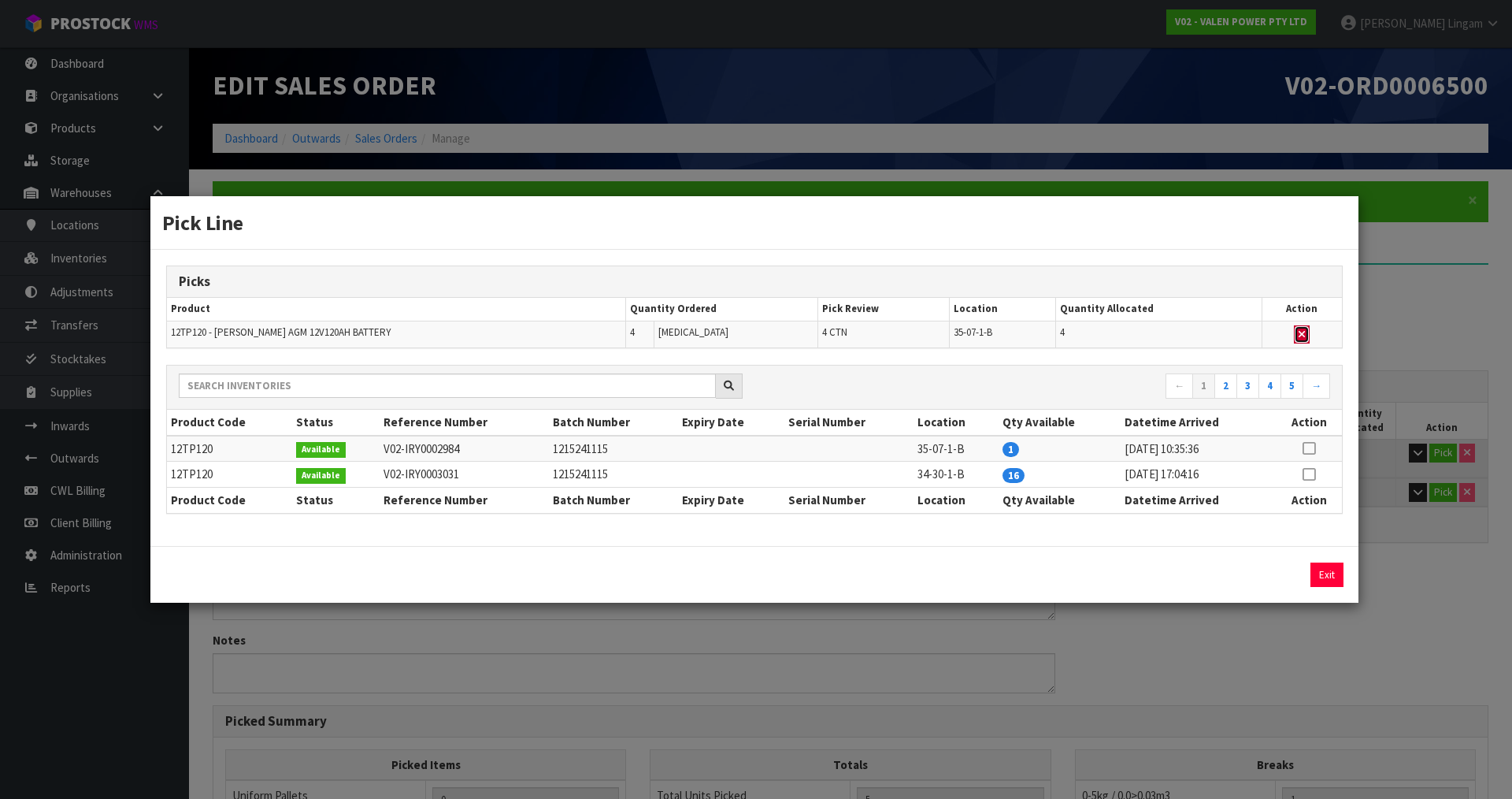
click at [1305, 332] on icon "button" at bounding box center [1301, 334] width 7 height 10
type input "0"
type input "1"
type input "0.0009"
type input "0.2"
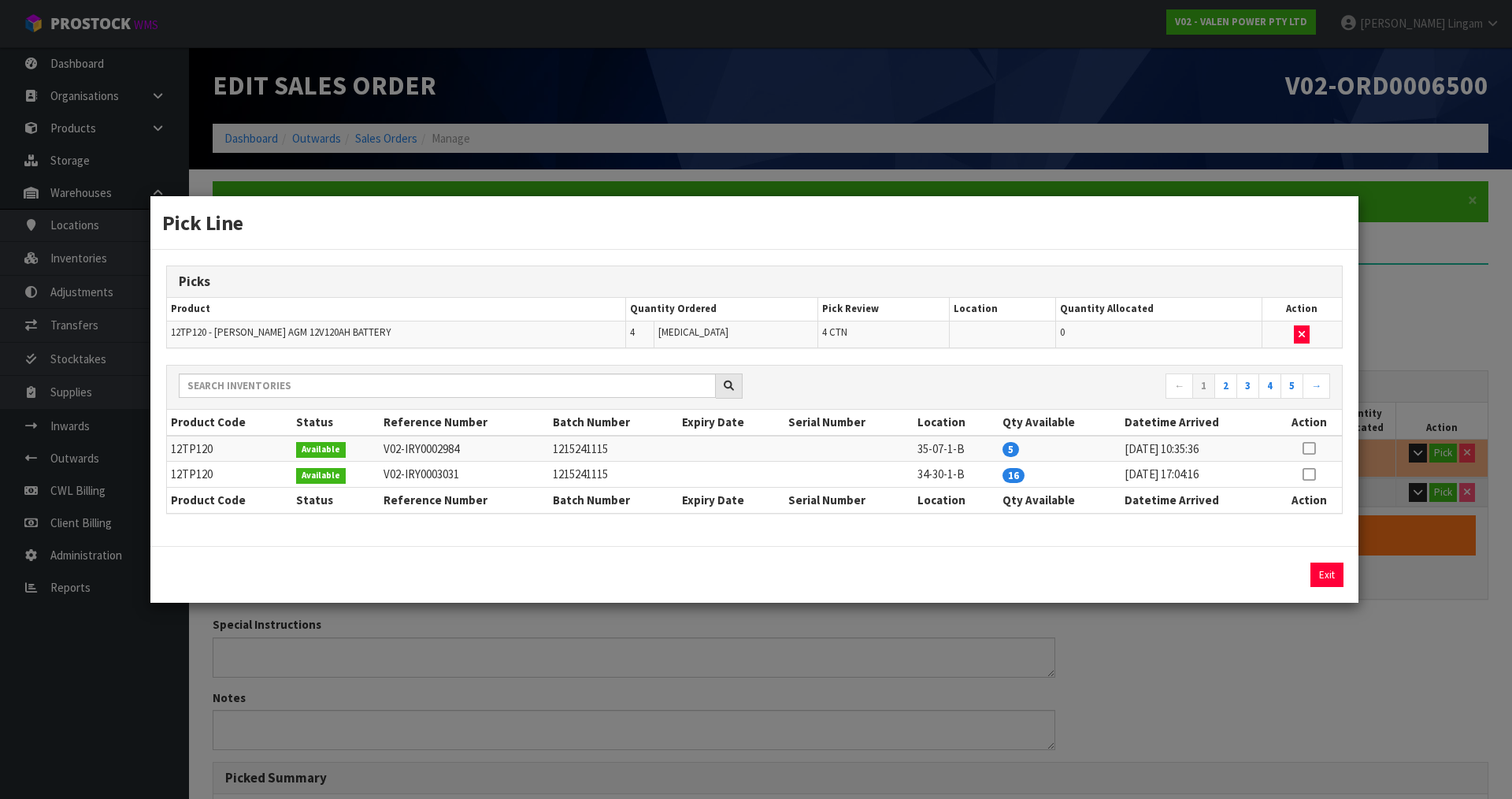
click at [1309, 448] on icon at bounding box center [1308, 448] width 12 height 1
click at [1264, 574] on button "Assign Pick" at bounding box center [1273, 574] width 65 height 25
type input "4"
type input "5"
type input "0.0639"
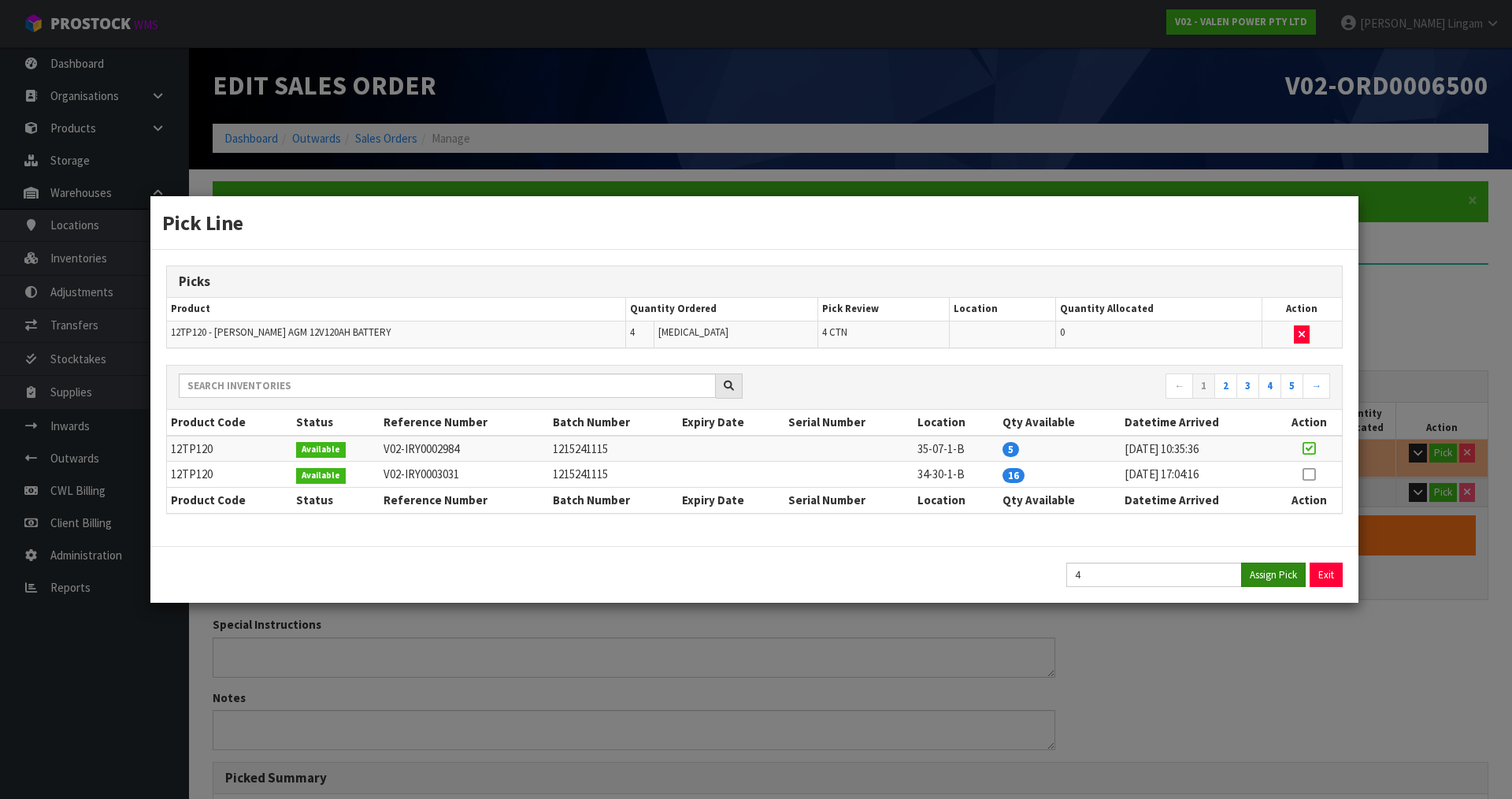
type input "136.2"
click at [1318, 574] on button "Exit" at bounding box center [1326, 574] width 33 height 25
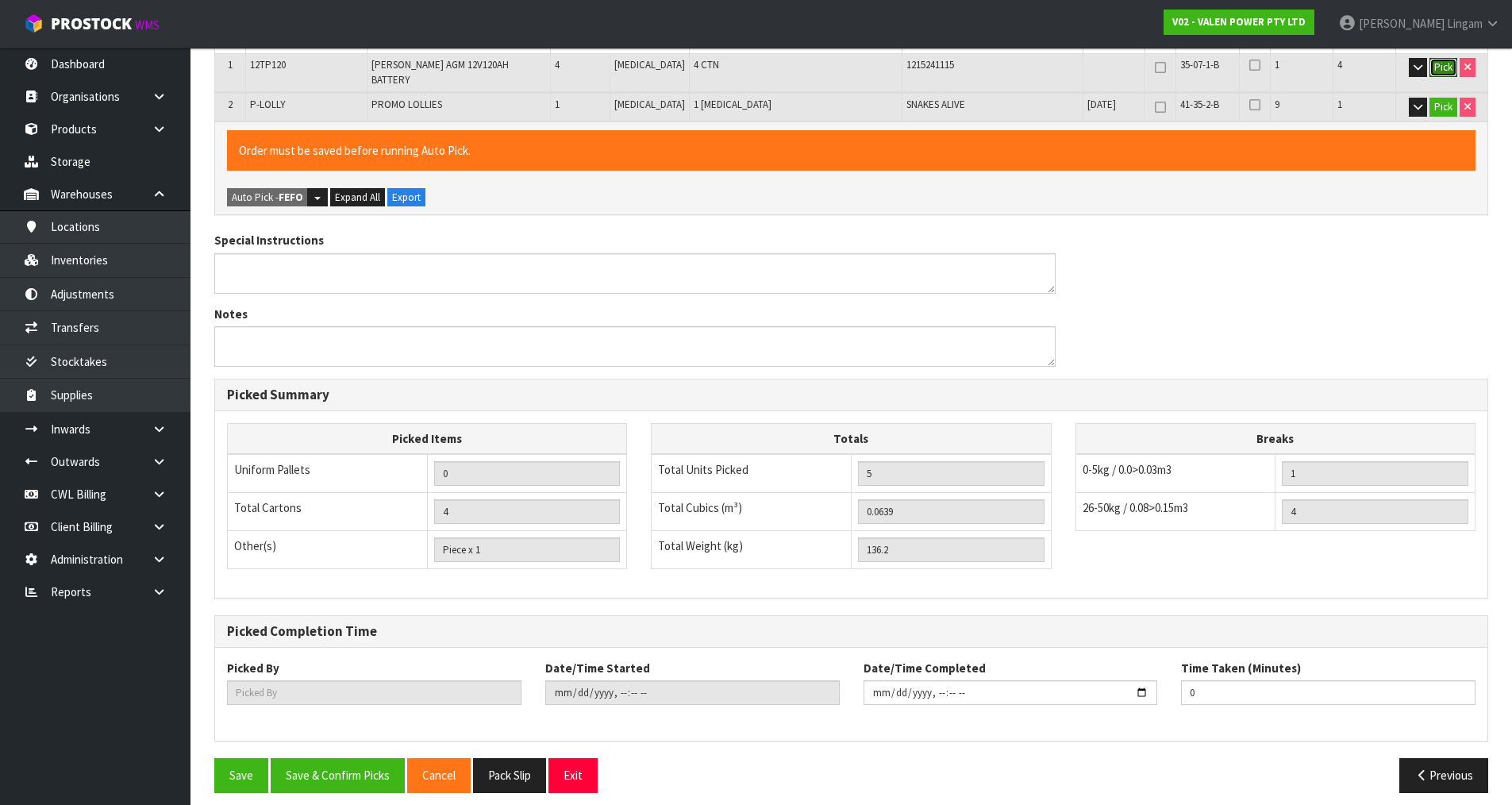
scroll to position [391, 0]
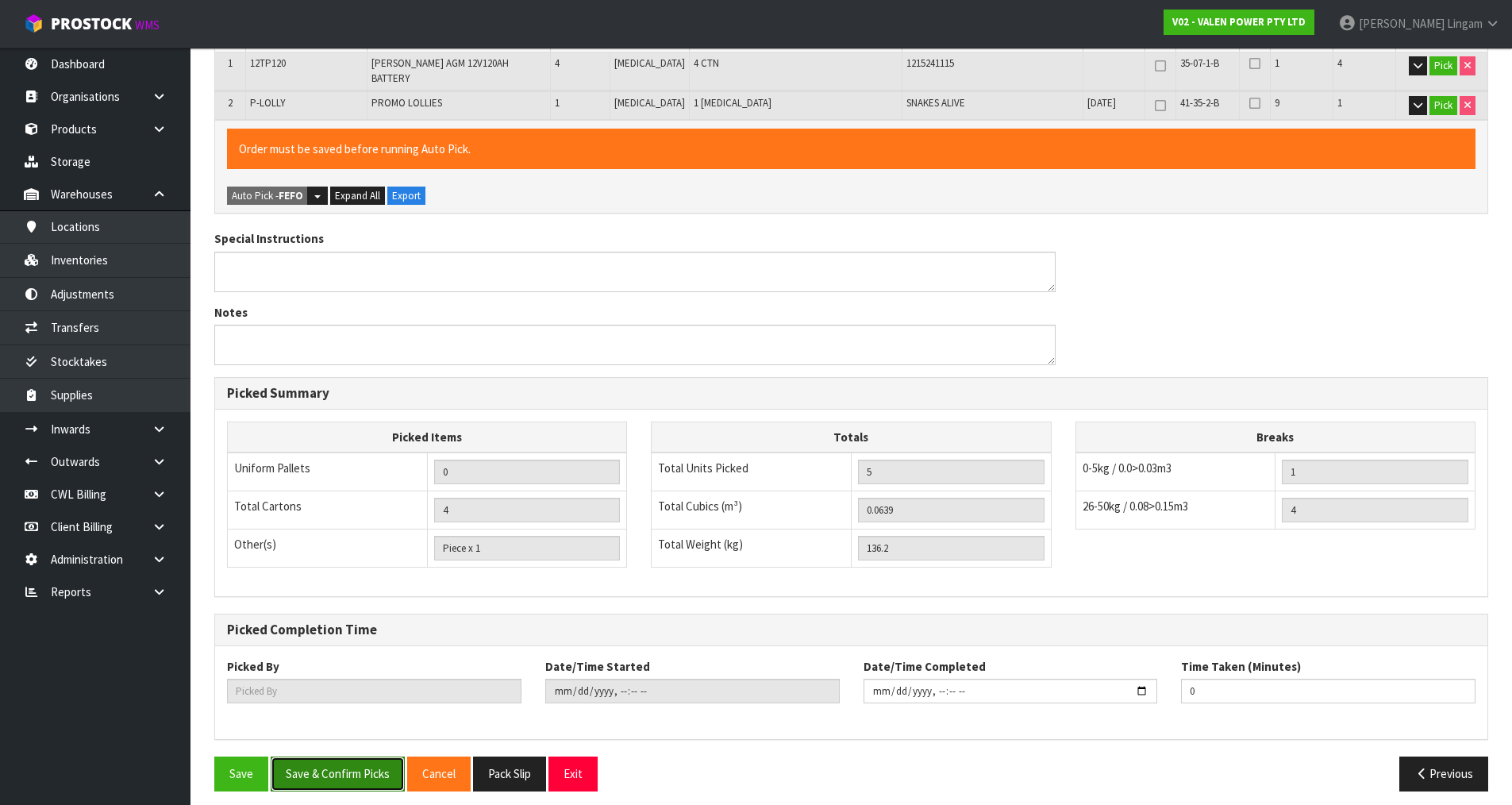
click at [346, 759] on button "Save & Confirm Picks" at bounding box center [338, 773] width 134 height 34
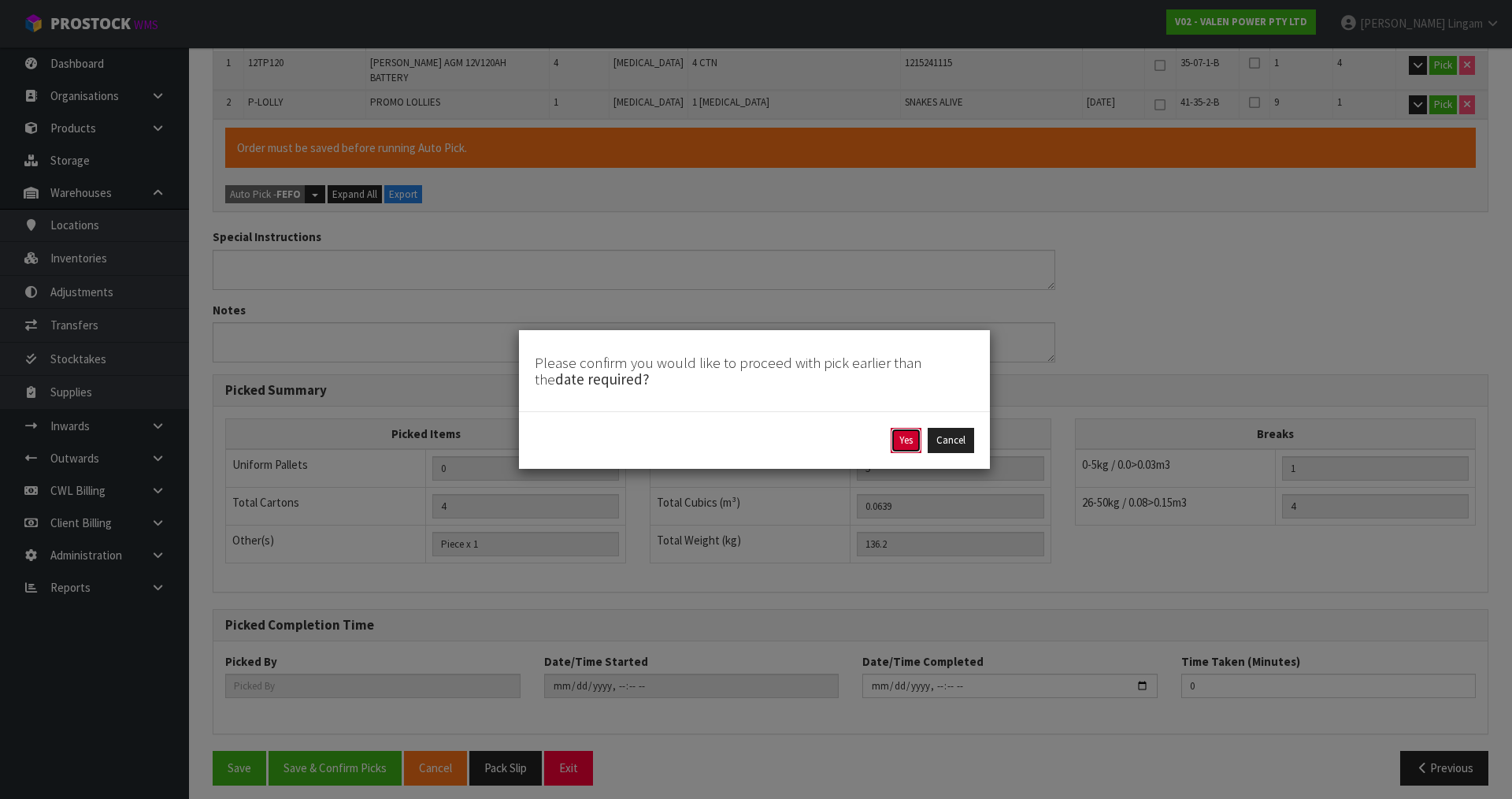
click at [910, 443] on button "Yes" at bounding box center [905, 440] width 30 height 25
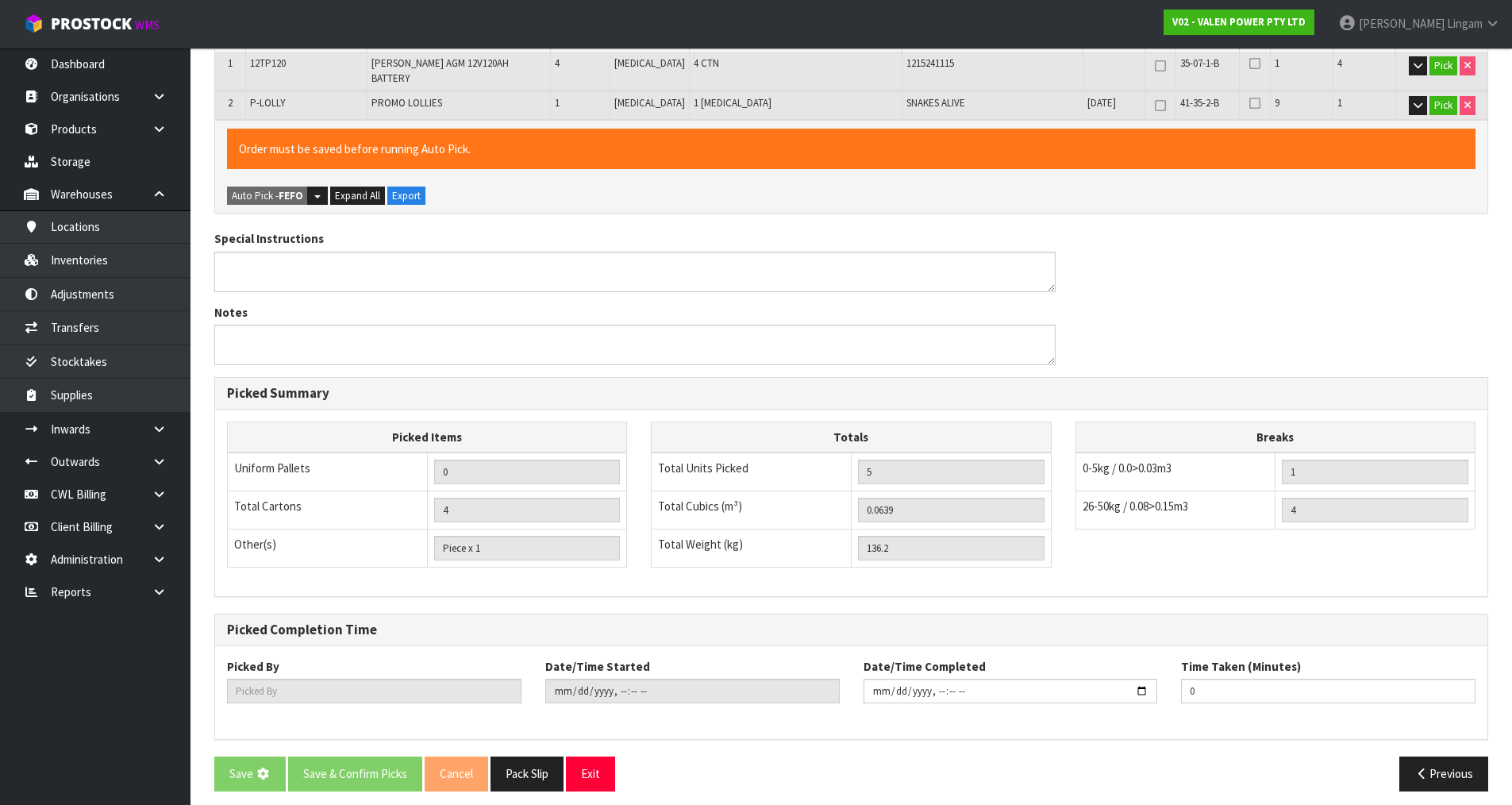
scroll to position [0, 0]
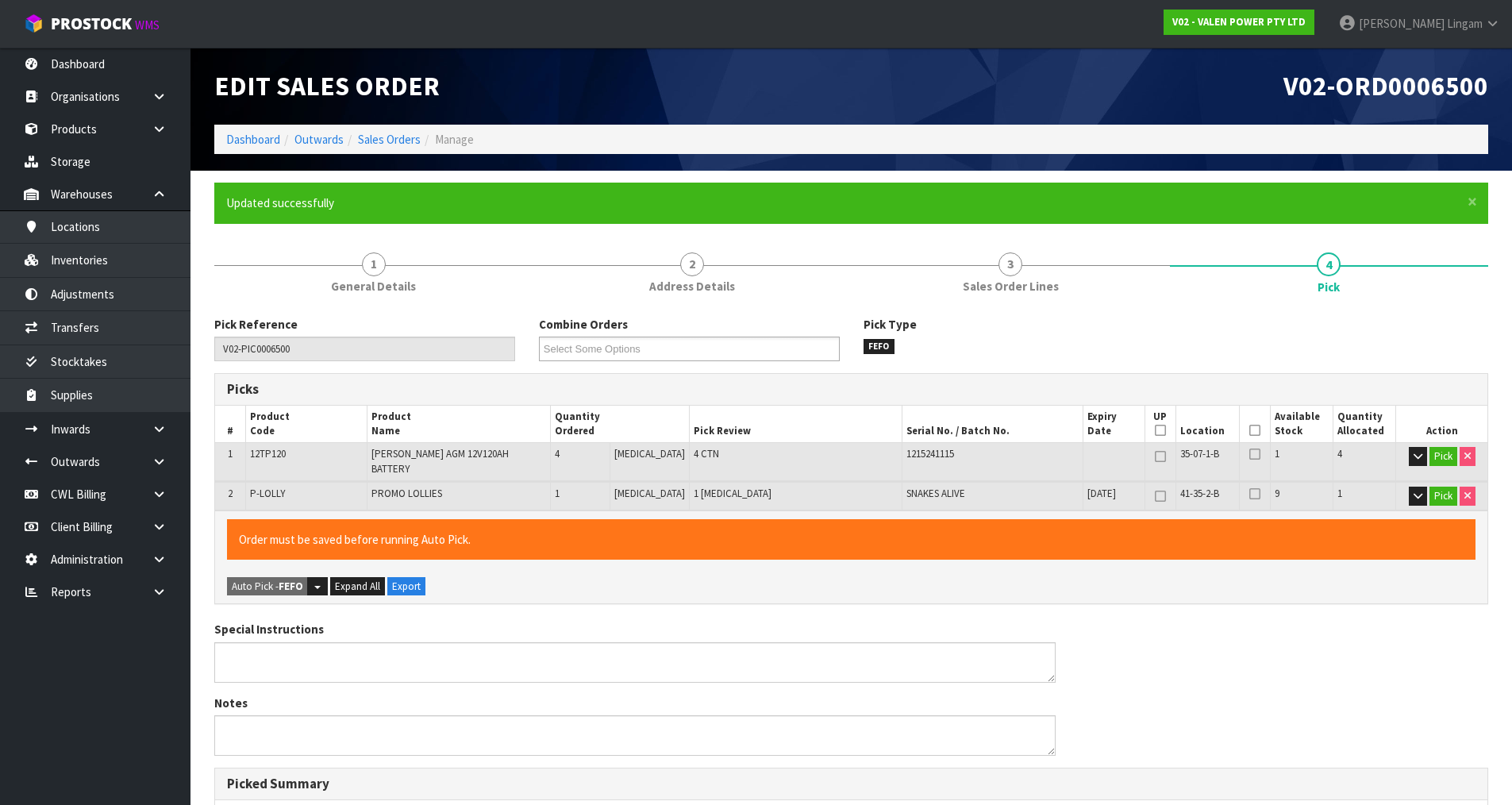
type input "[PERSON_NAME]"
type input "2025-08-24T16:15:39"
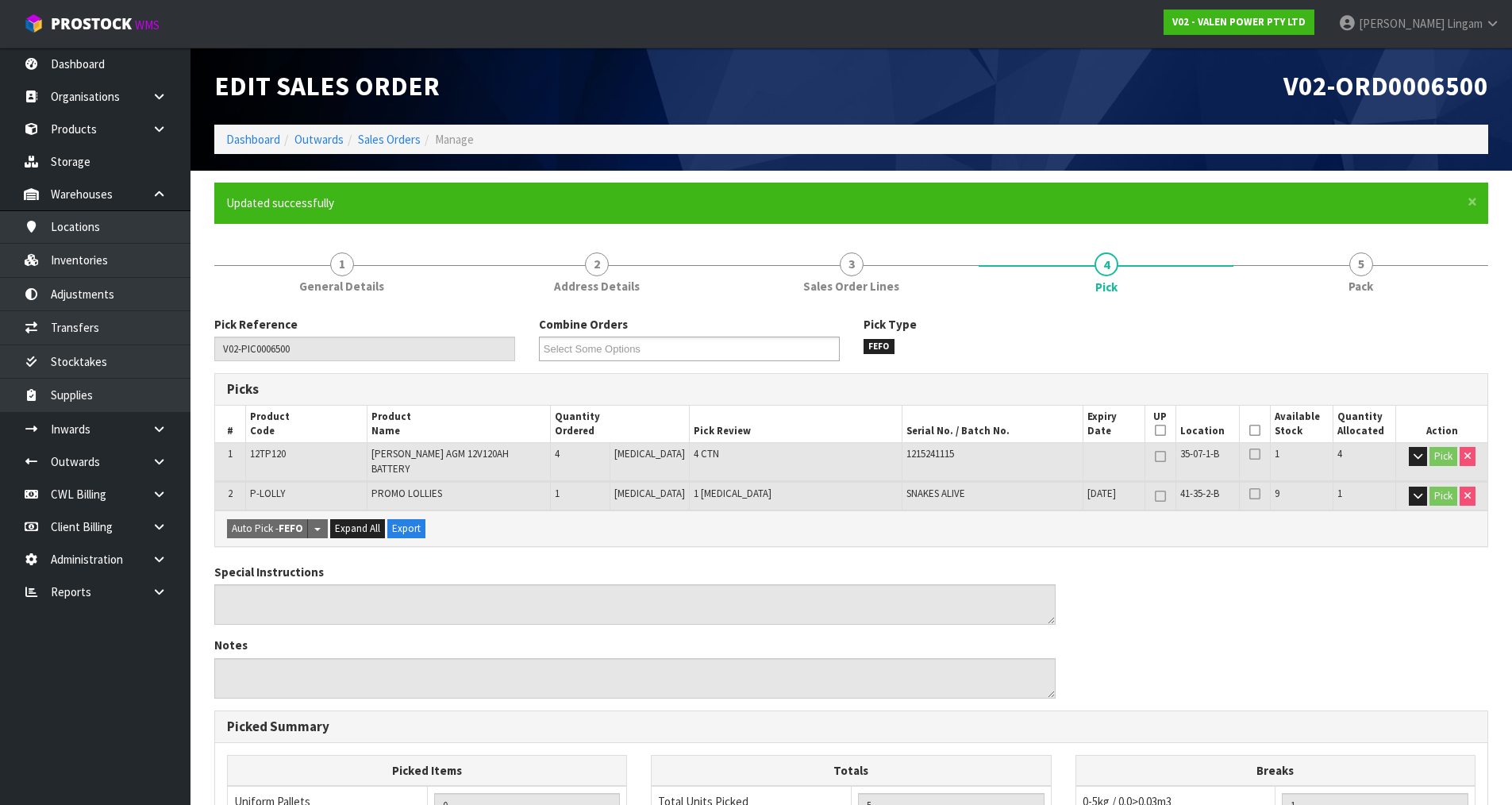
scroll to position [333, 0]
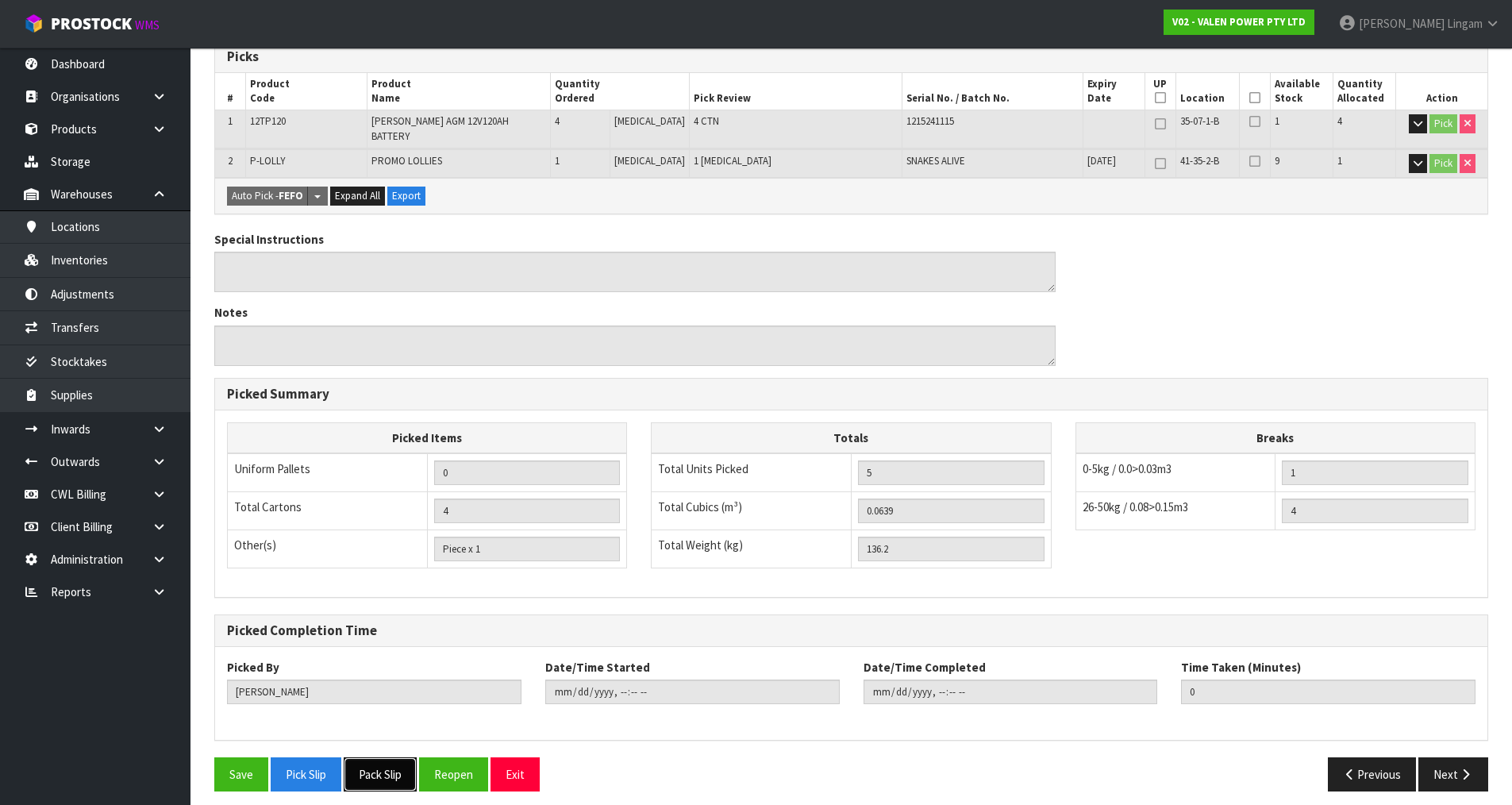
click at [364, 757] on button "Pack Slip" at bounding box center [380, 774] width 73 height 34
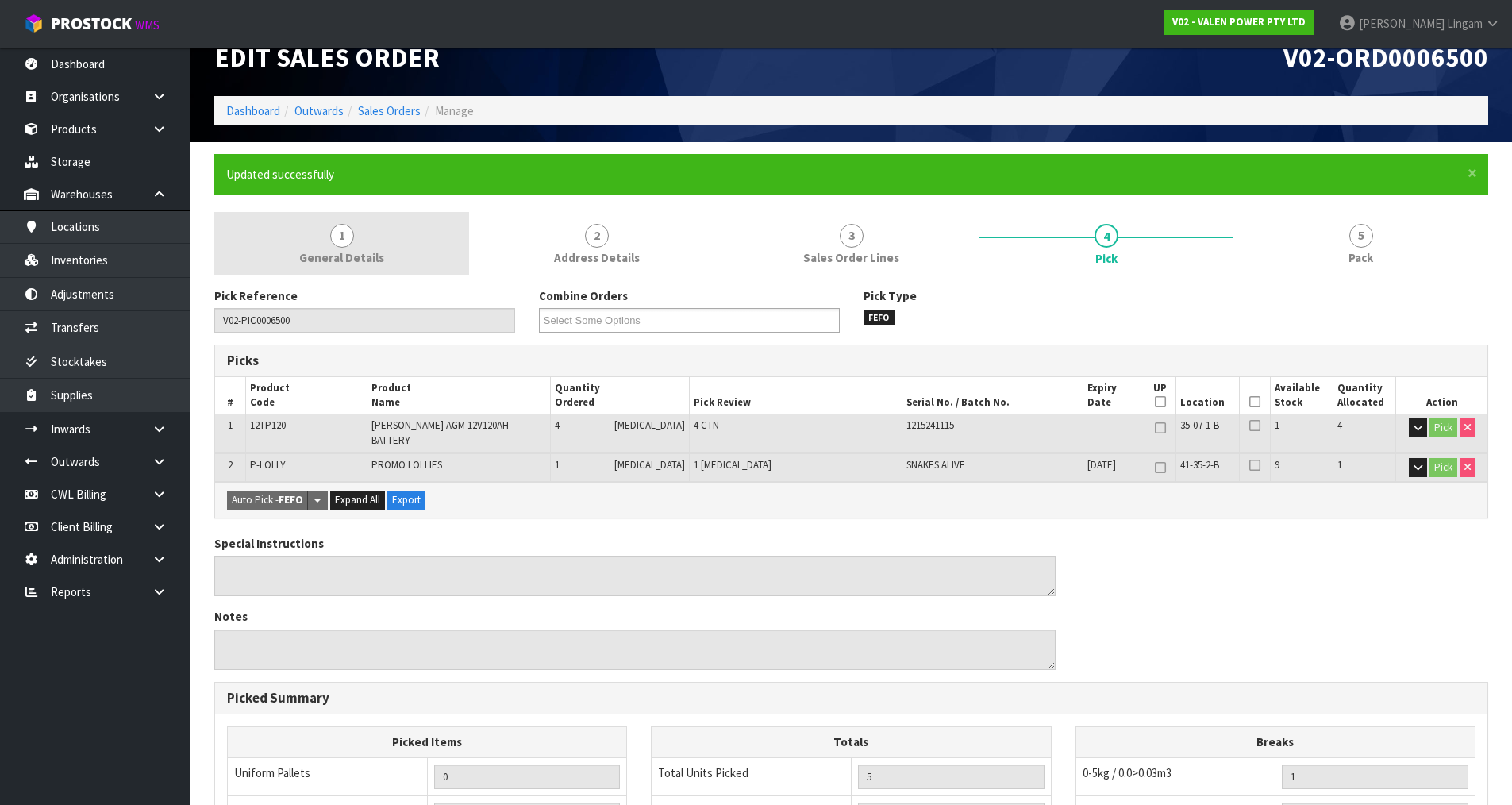
scroll to position [0, 0]
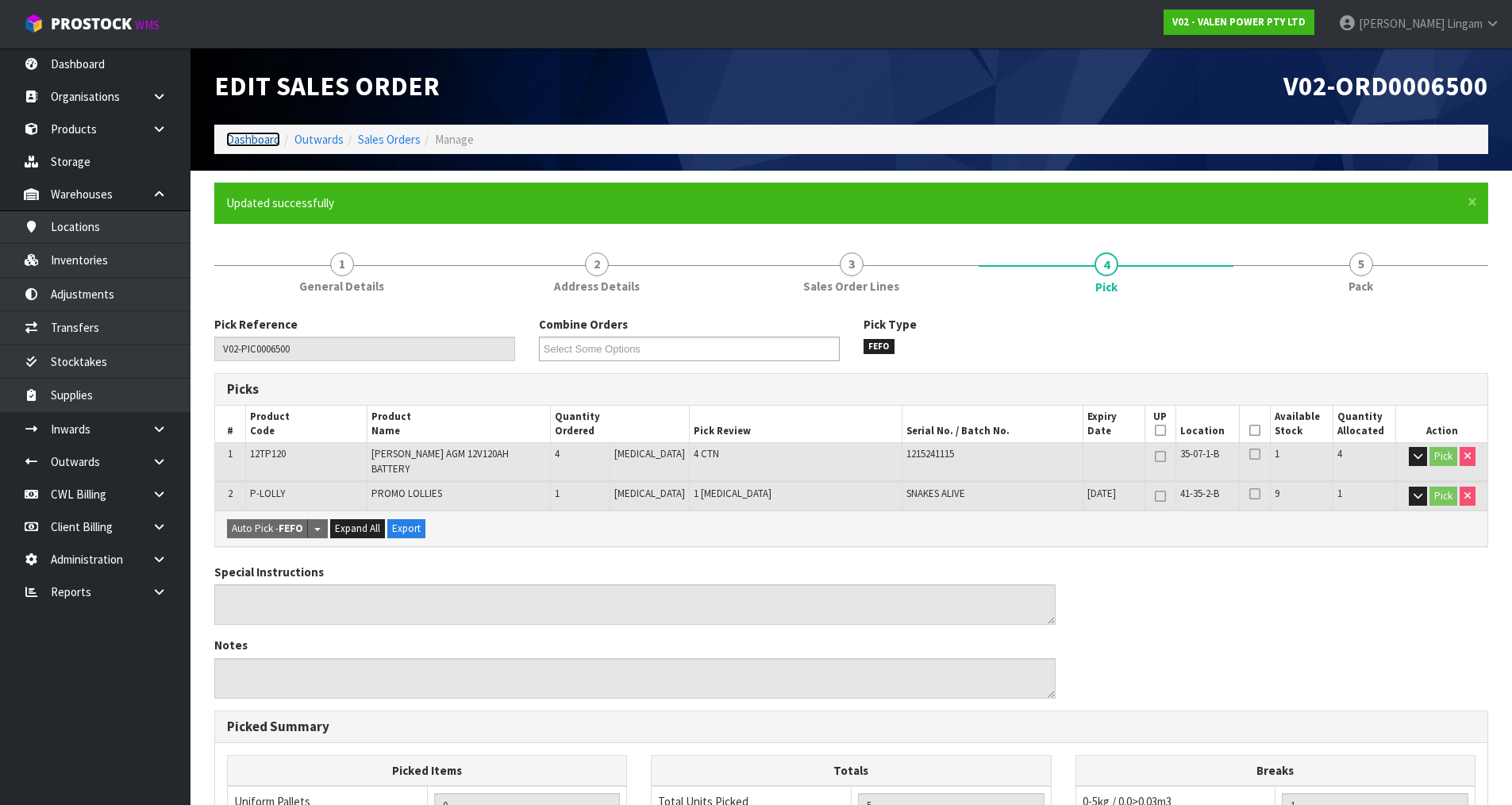
click at [256, 139] on link "Dashboard" at bounding box center [253, 140] width 54 height 15
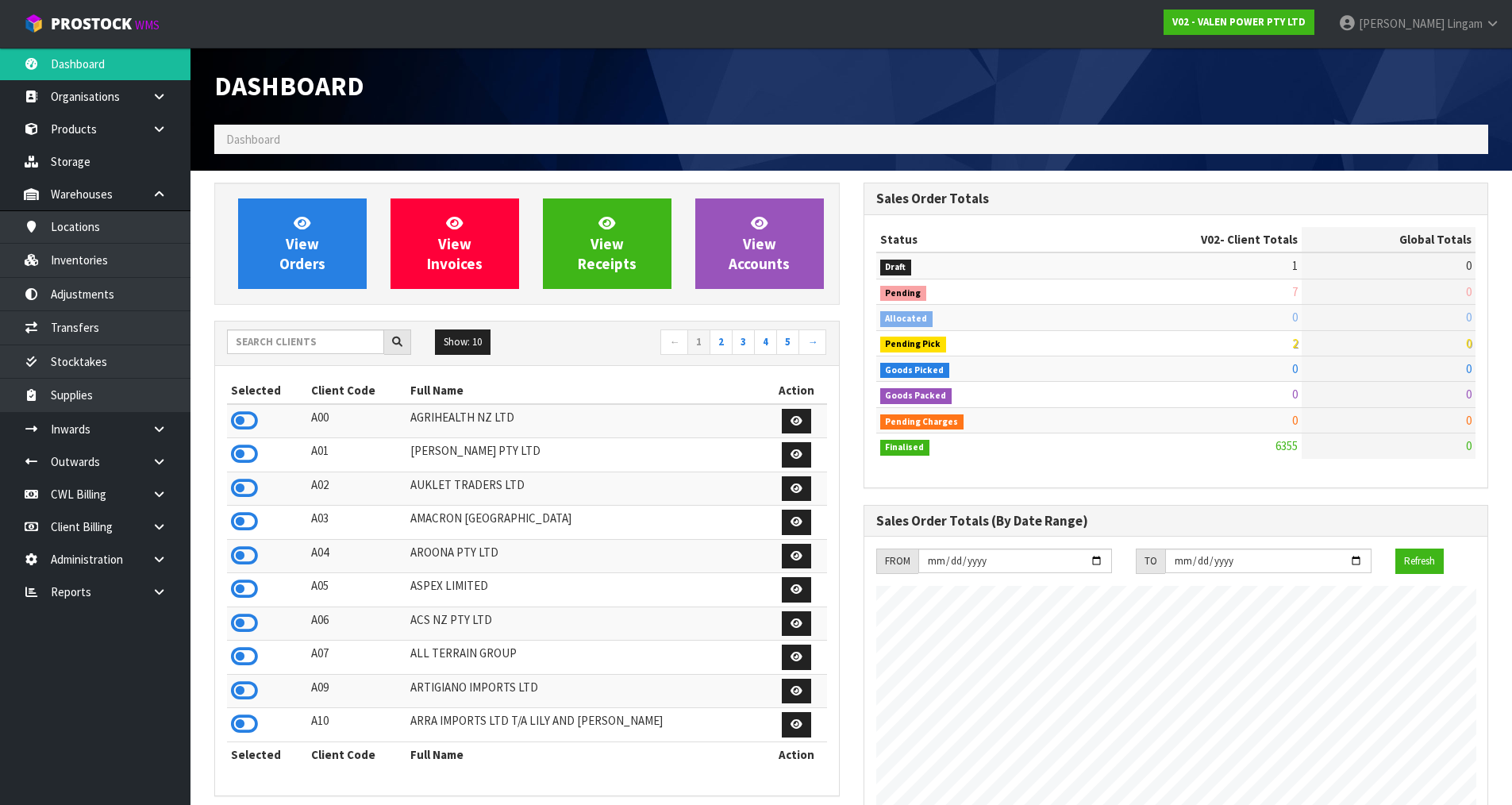
scroll to position [1202, 648]
click at [344, 345] on input "text" at bounding box center [306, 342] width 157 height 25
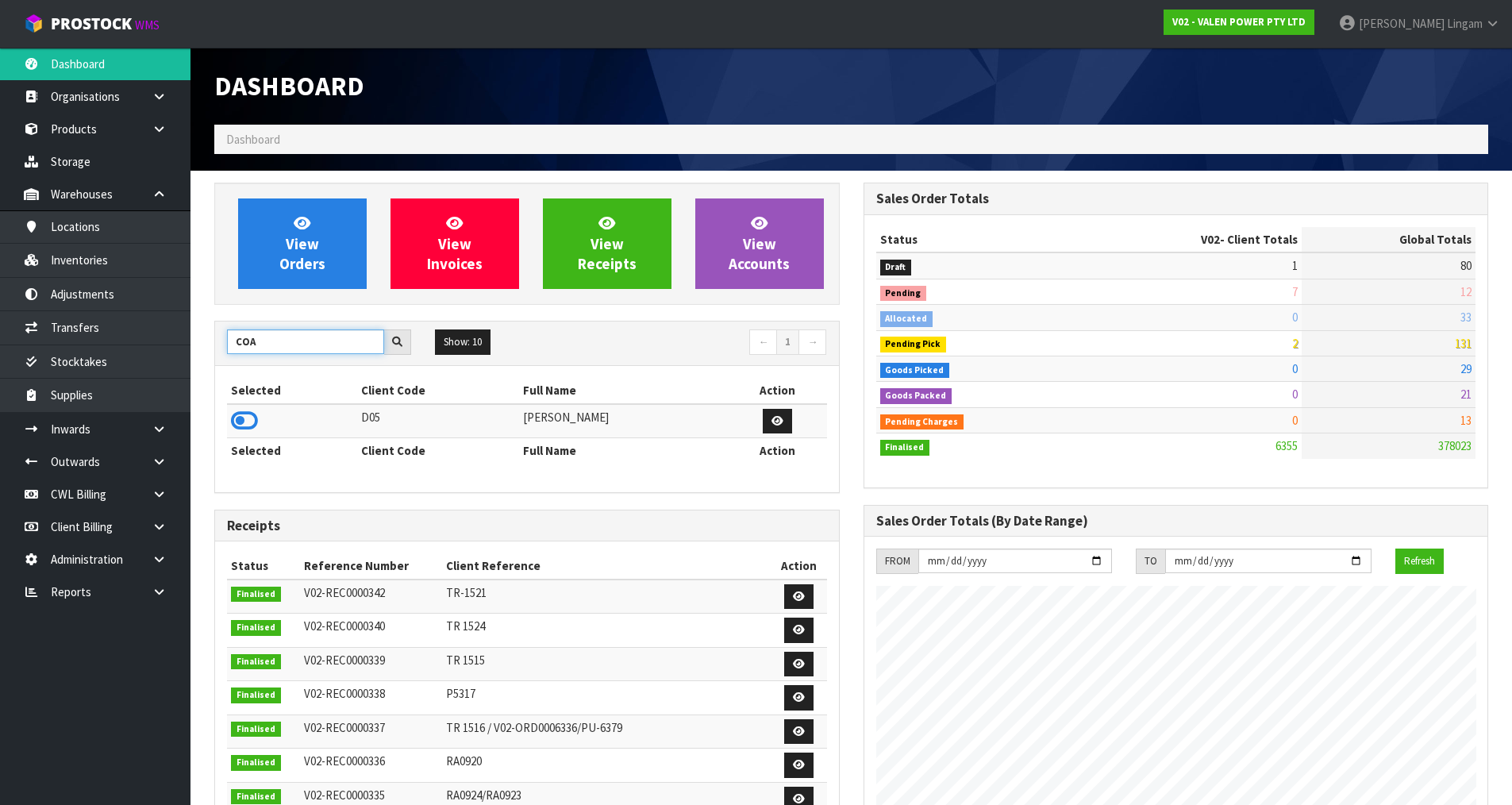
type input "COA"
click at [230, 418] on td at bounding box center [292, 420] width 130 height 34
click at [245, 414] on icon at bounding box center [244, 420] width 27 height 24
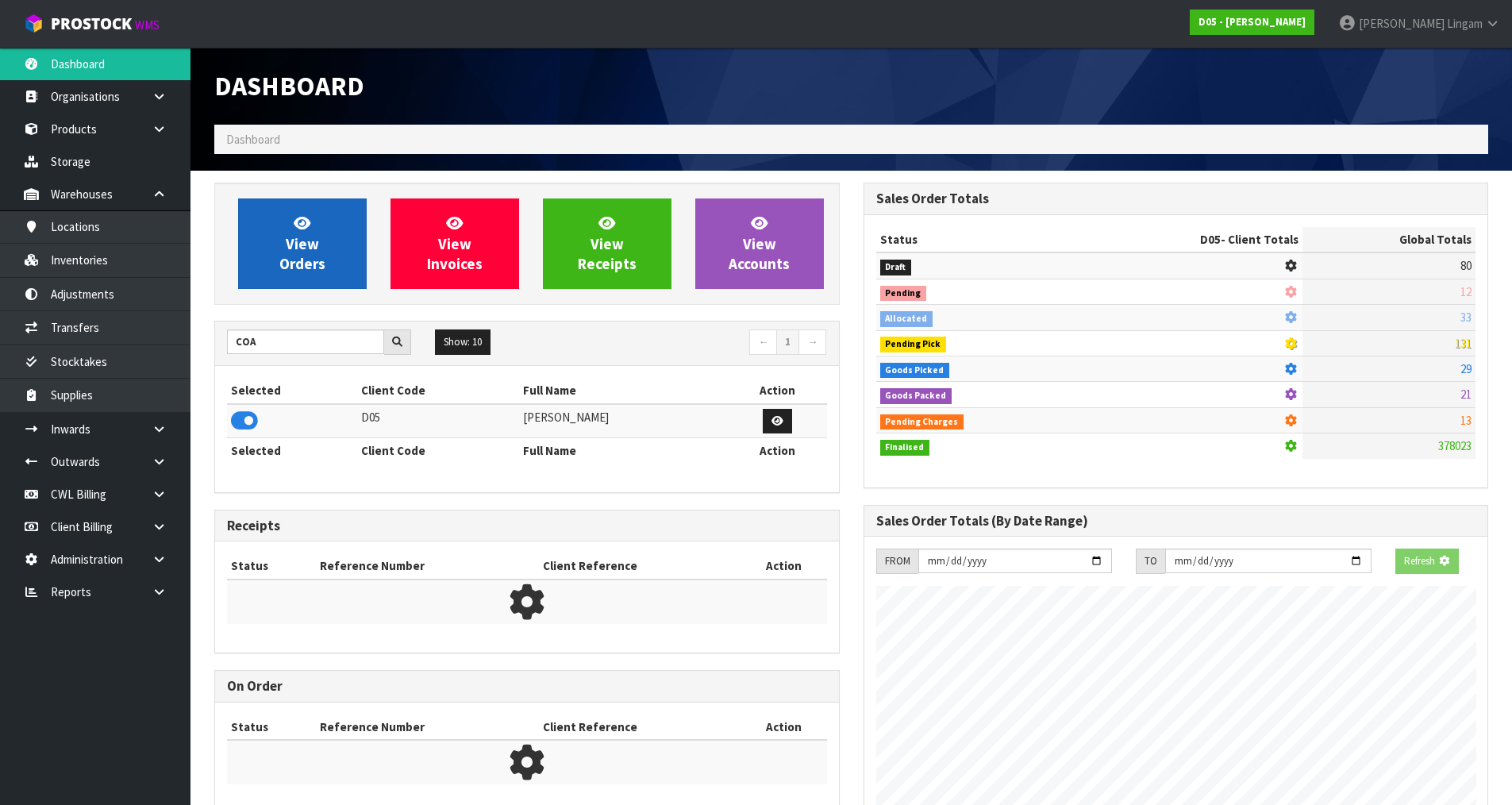
scroll to position [990, 648]
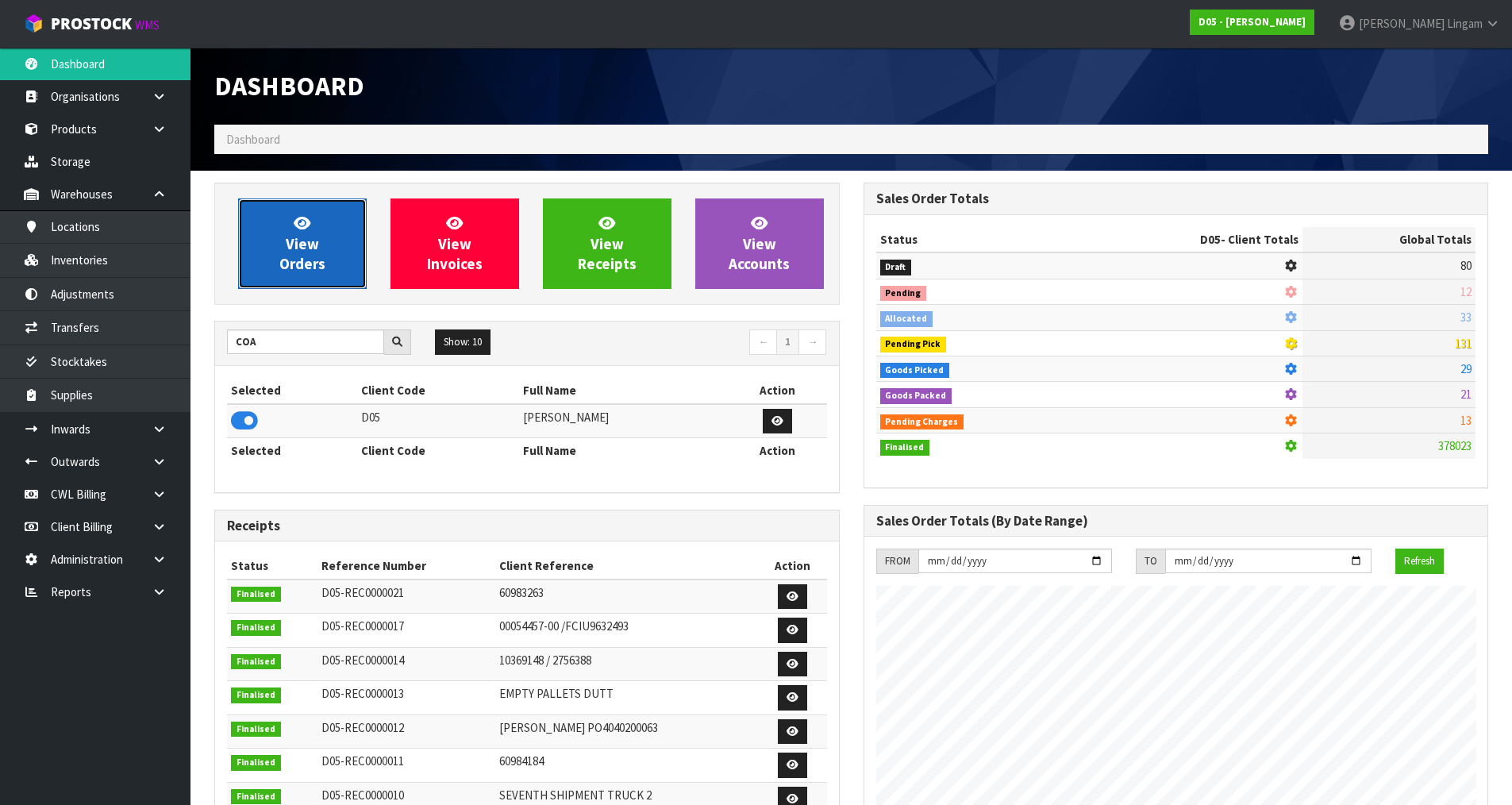
click at [329, 267] on link "View Orders" at bounding box center [302, 244] width 129 height 91
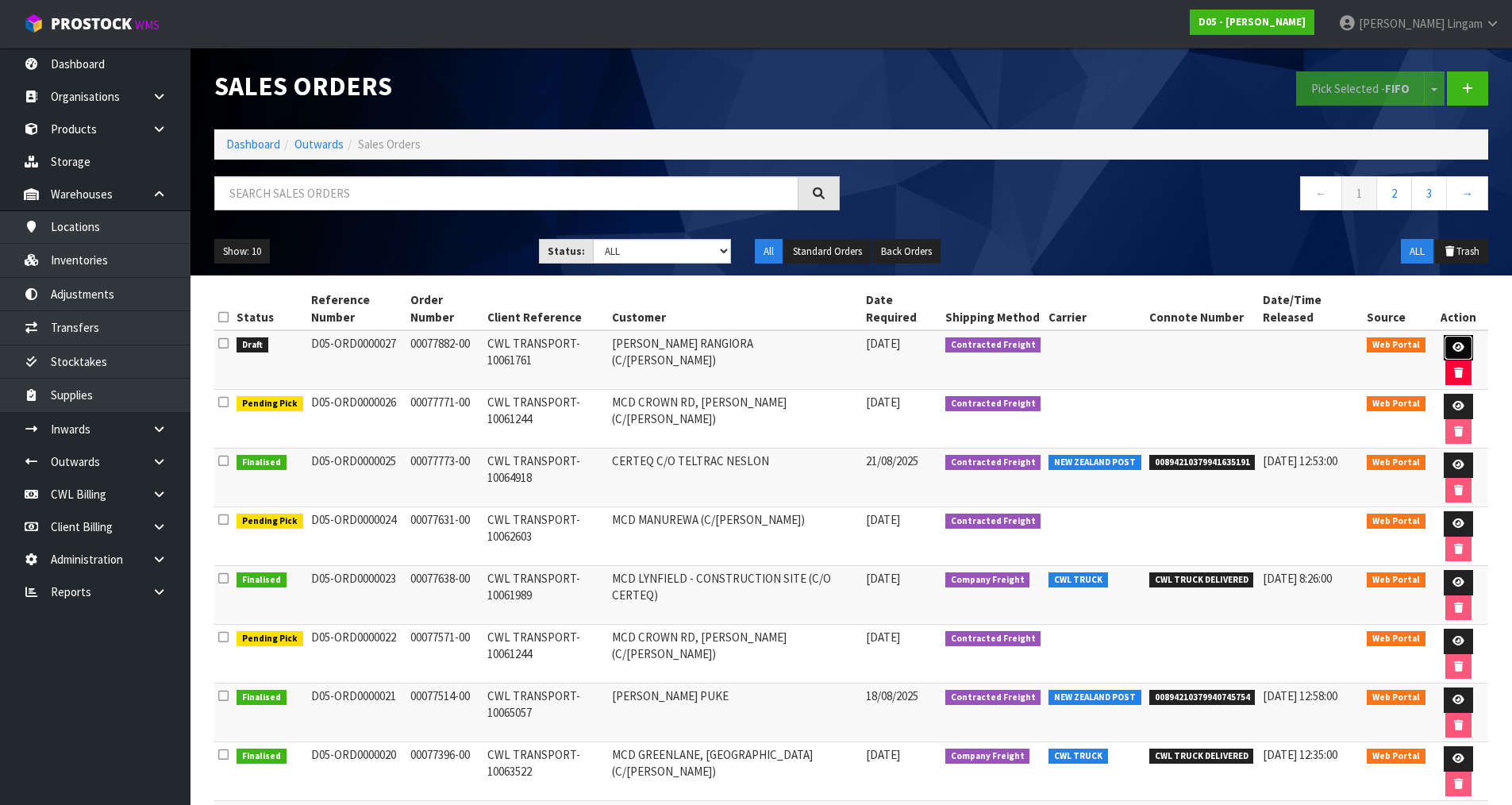
click at [1461, 347] on icon at bounding box center [1458, 347] width 12 height 10
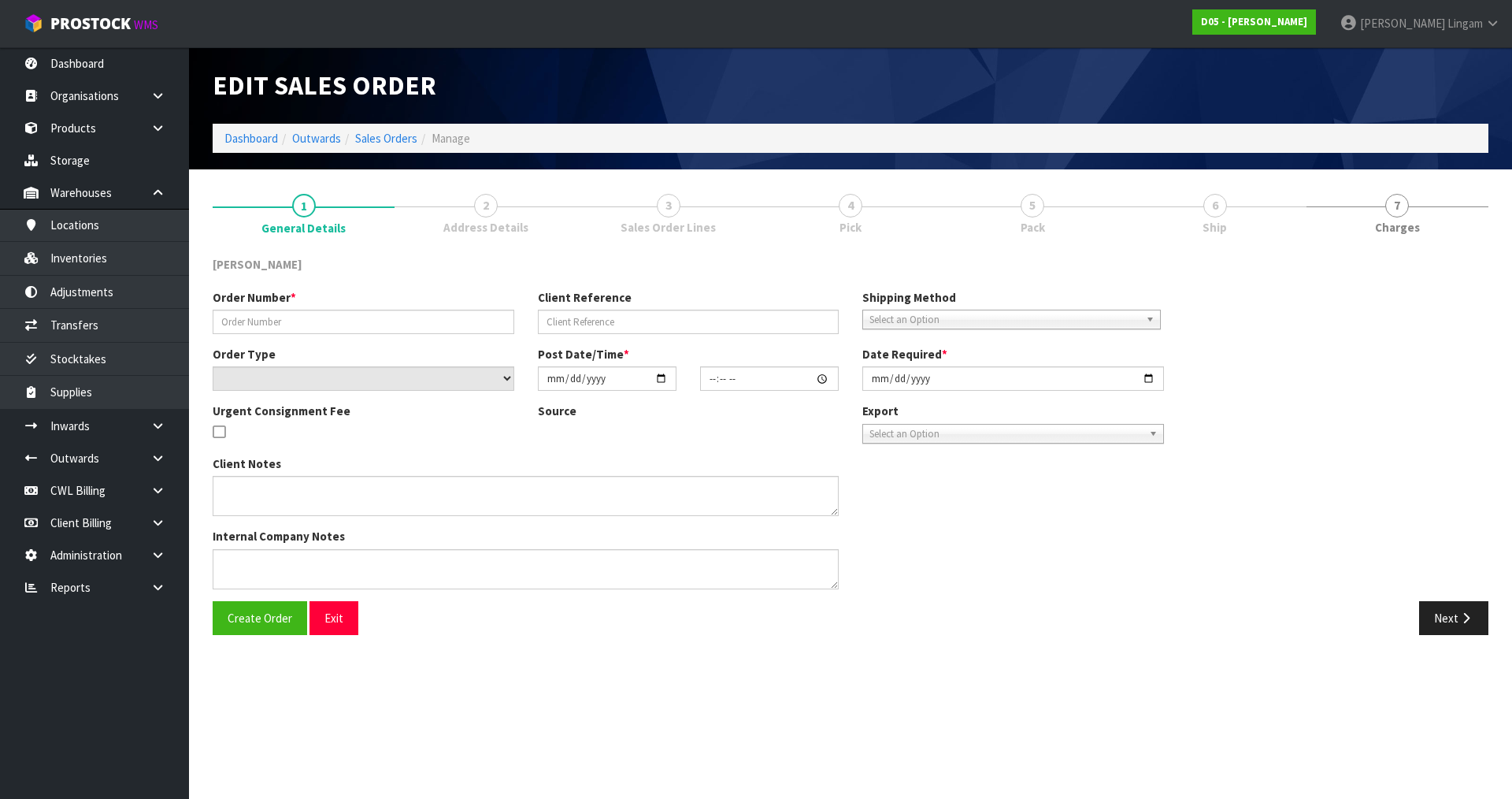
type input "00077882-00"
type input "CWL TRANSPORT-10061761"
select select "number:0"
type input "[DATE]"
type input "18:06:00.000"
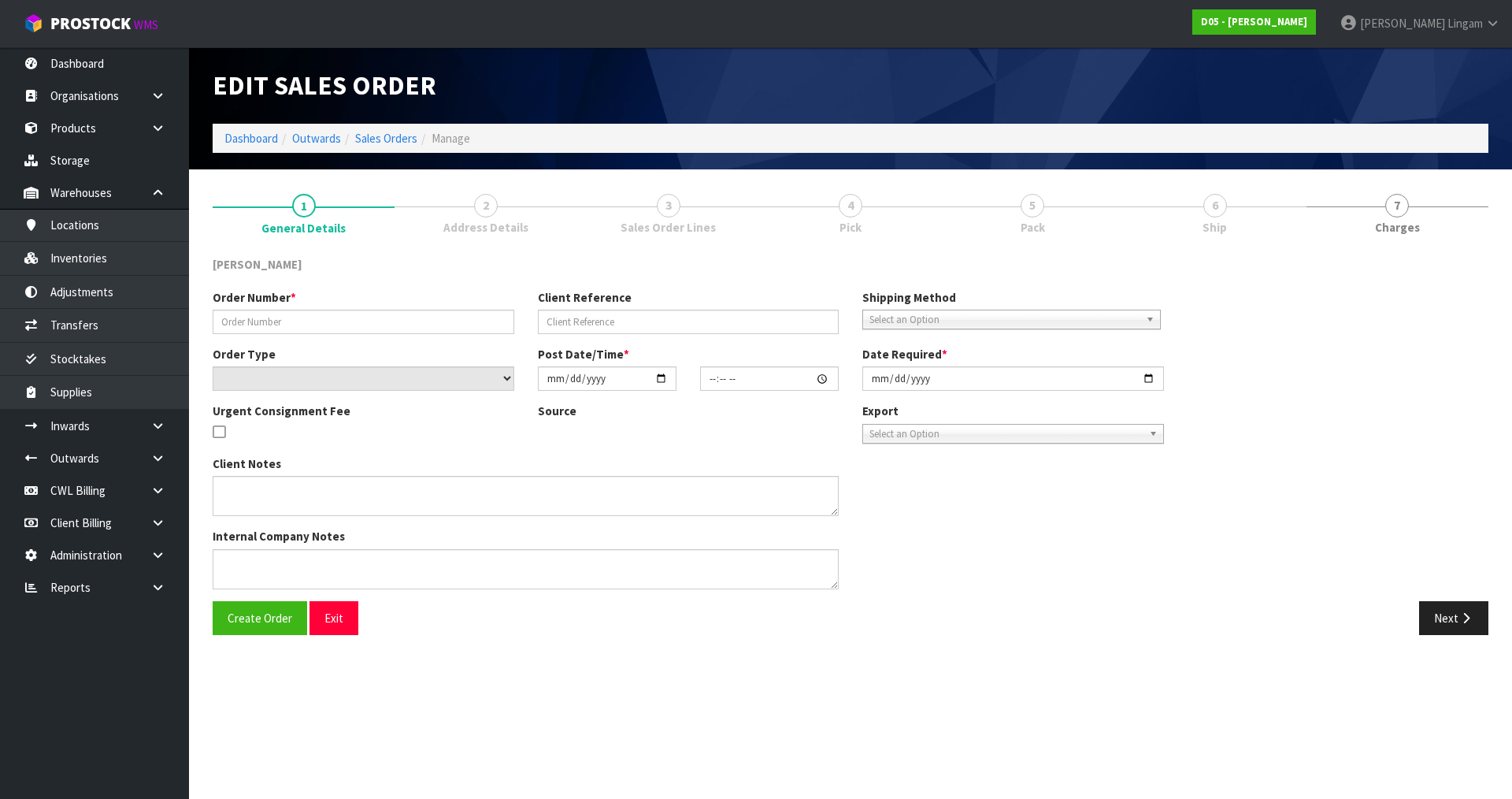
type input "[DATE]"
type textarea "FORKLIFT ON SITE - DDD 1/9"
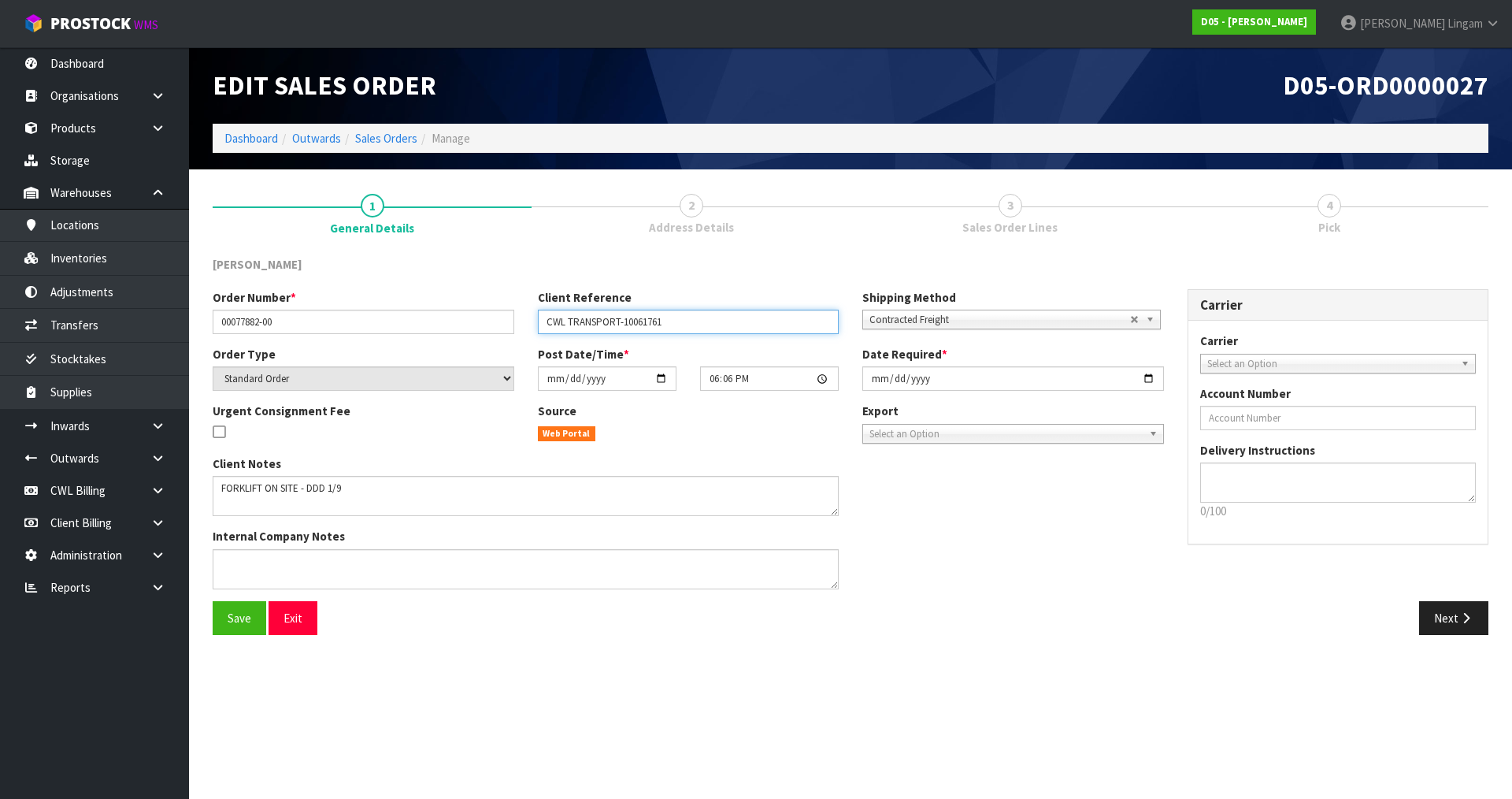
click at [755, 321] on input "CWL TRANSPORT-10061761" at bounding box center [689, 322] width 301 height 25
type input "CWL TRANSPORT-10061761 DELIVER ON 1ST"
click at [875, 377] on input "[DATE]" at bounding box center [1013, 379] width 301 height 25
type input "0009-10-01"
click at [944, 631] on div "Next" at bounding box center [1175, 618] width 650 height 34
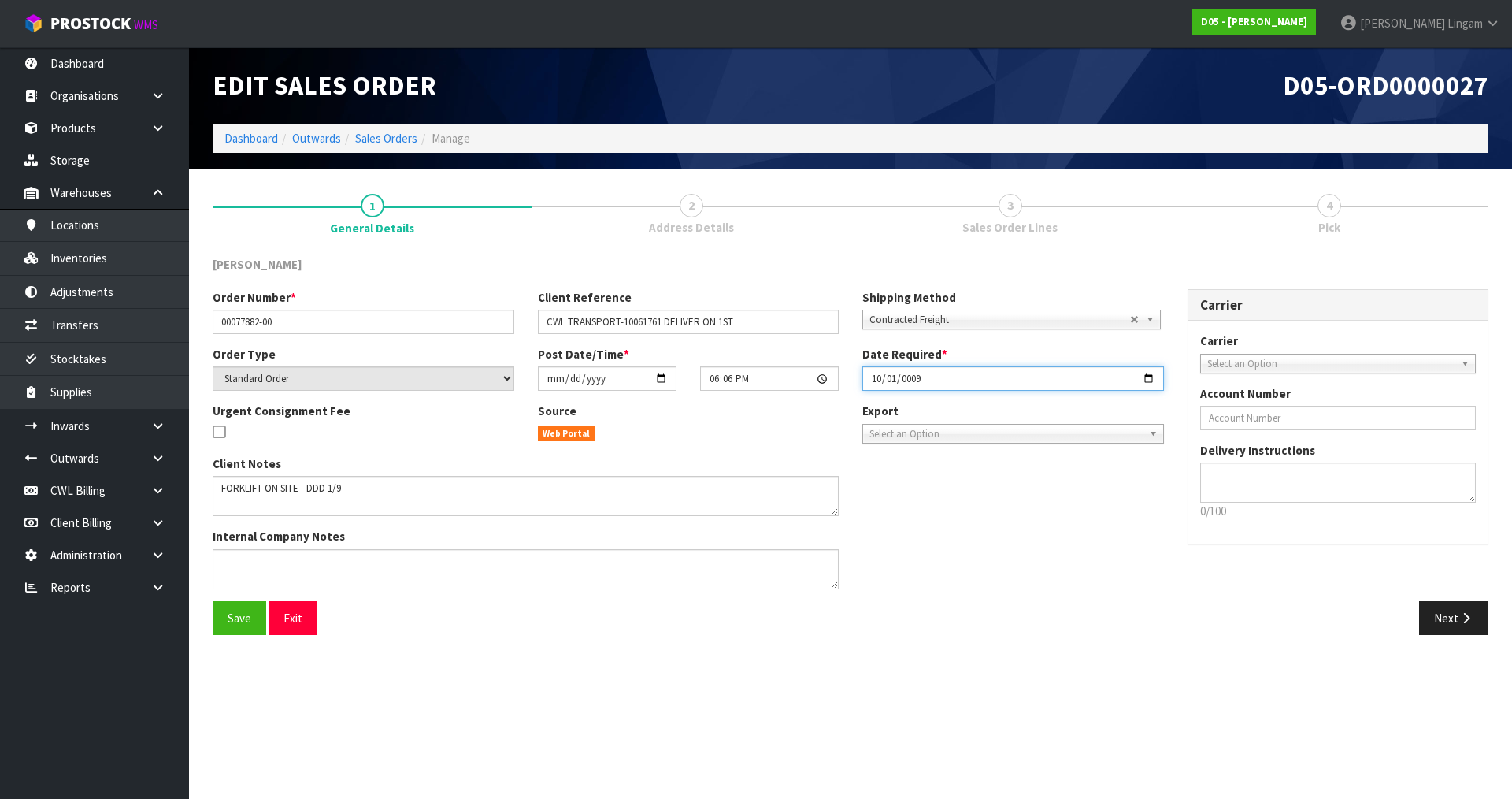
click at [891, 379] on input "0009-10-01" at bounding box center [1013, 379] width 301 height 25
type input "2025-09-01"
click at [252, 614] on button "Save" at bounding box center [239, 618] width 53 height 34
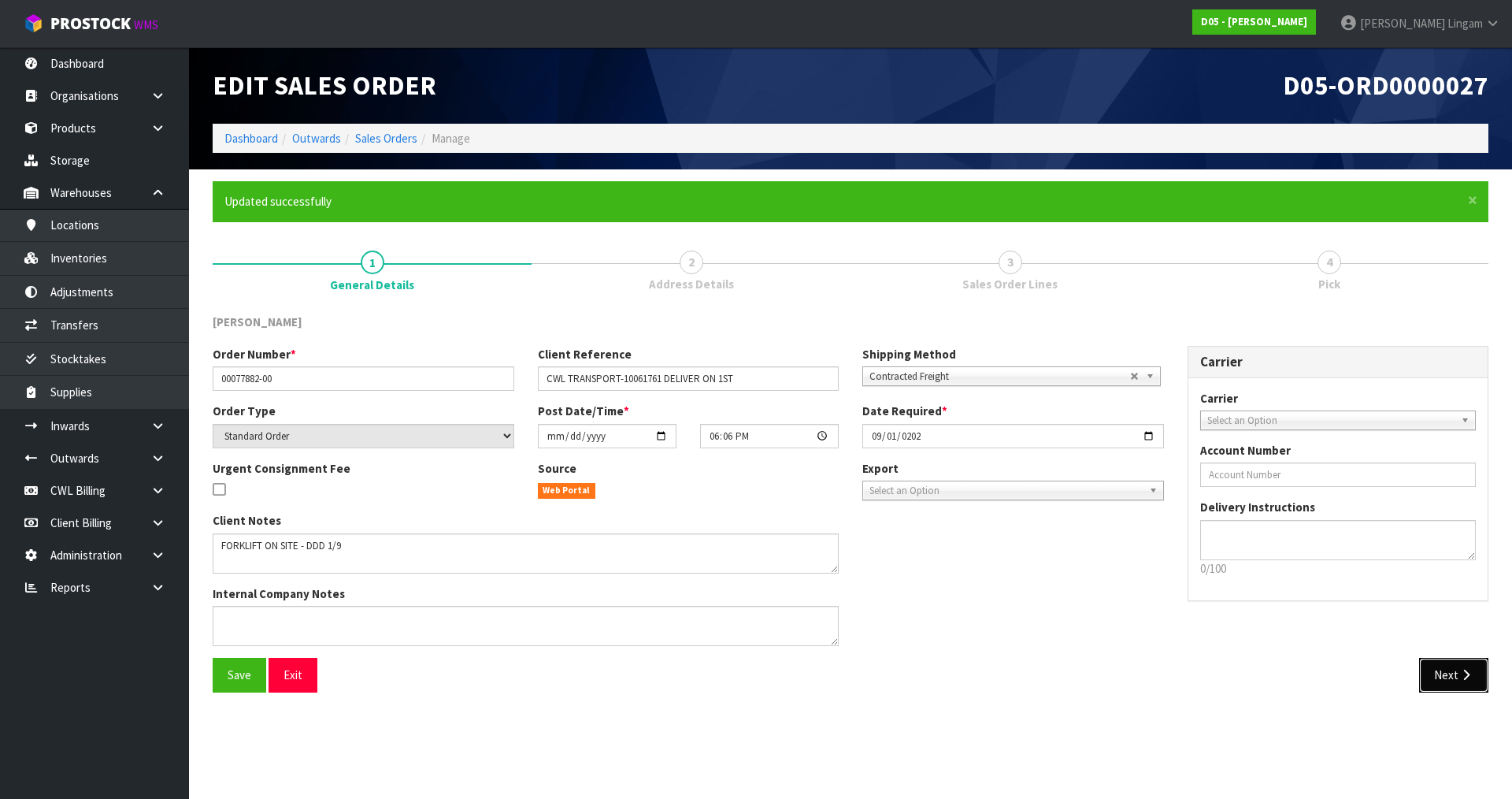
click at [1452, 672] on button "Next" at bounding box center [1453, 674] width 70 height 34
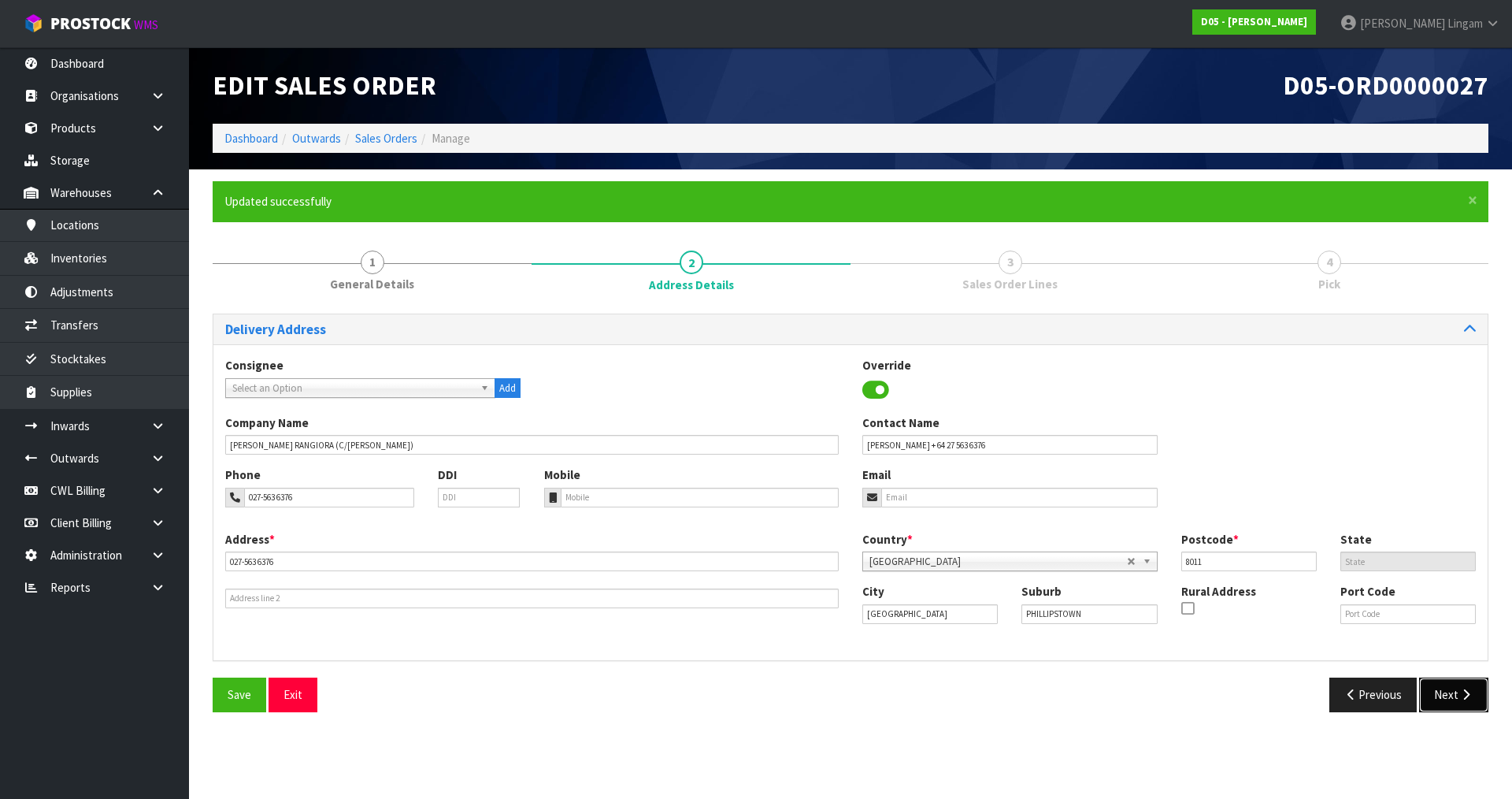
drag, startPoint x: 1462, startPoint y: 697, endPoint x: 1446, endPoint y: 703, distance: 17.1
click at [1446, 703] on button "Next" at bounding box center [1453, 694] width 70 height 34
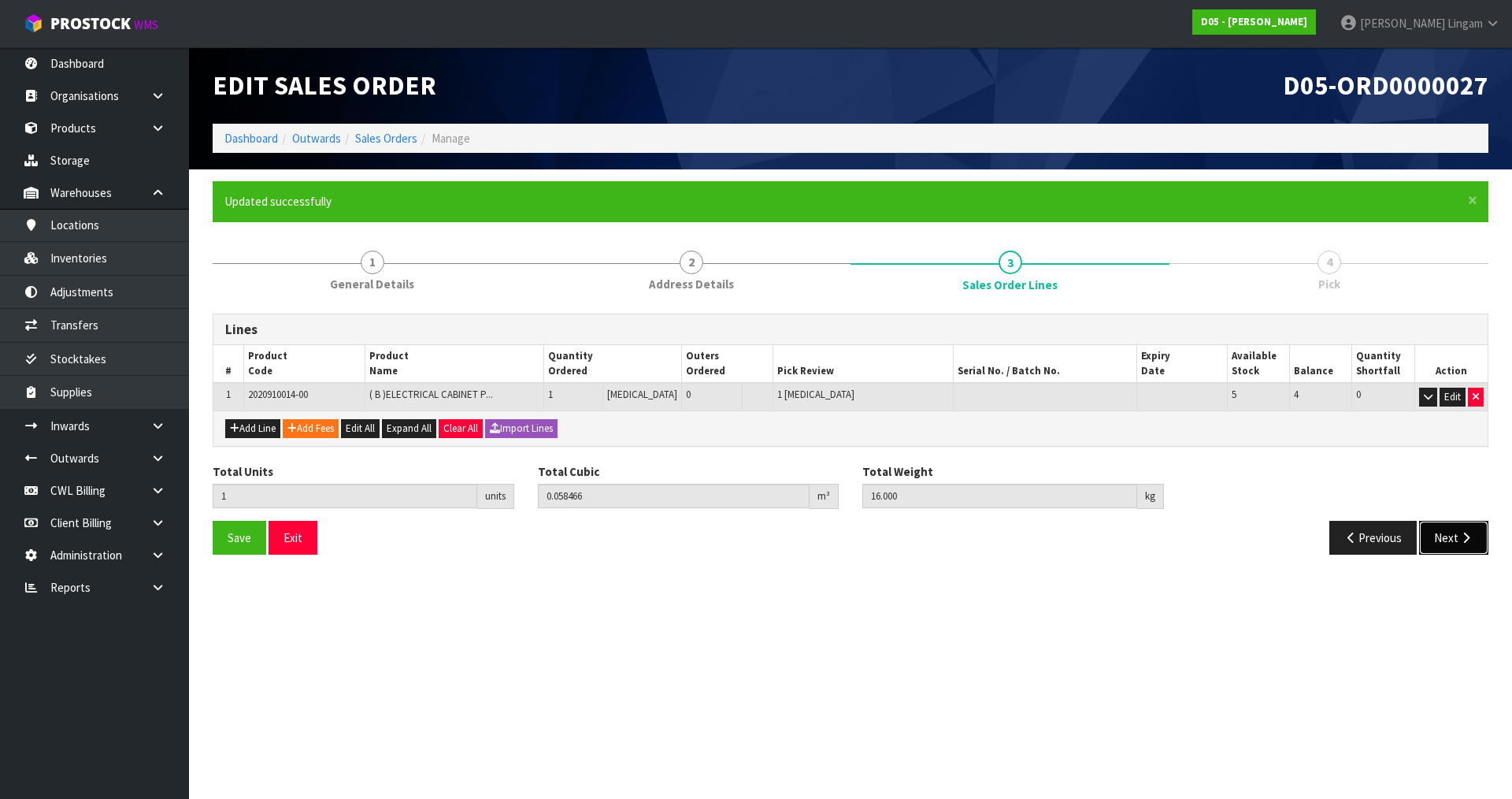
click at [1452, 529] on button "Next" at bounding box center [1453, 537] width 70 height 34
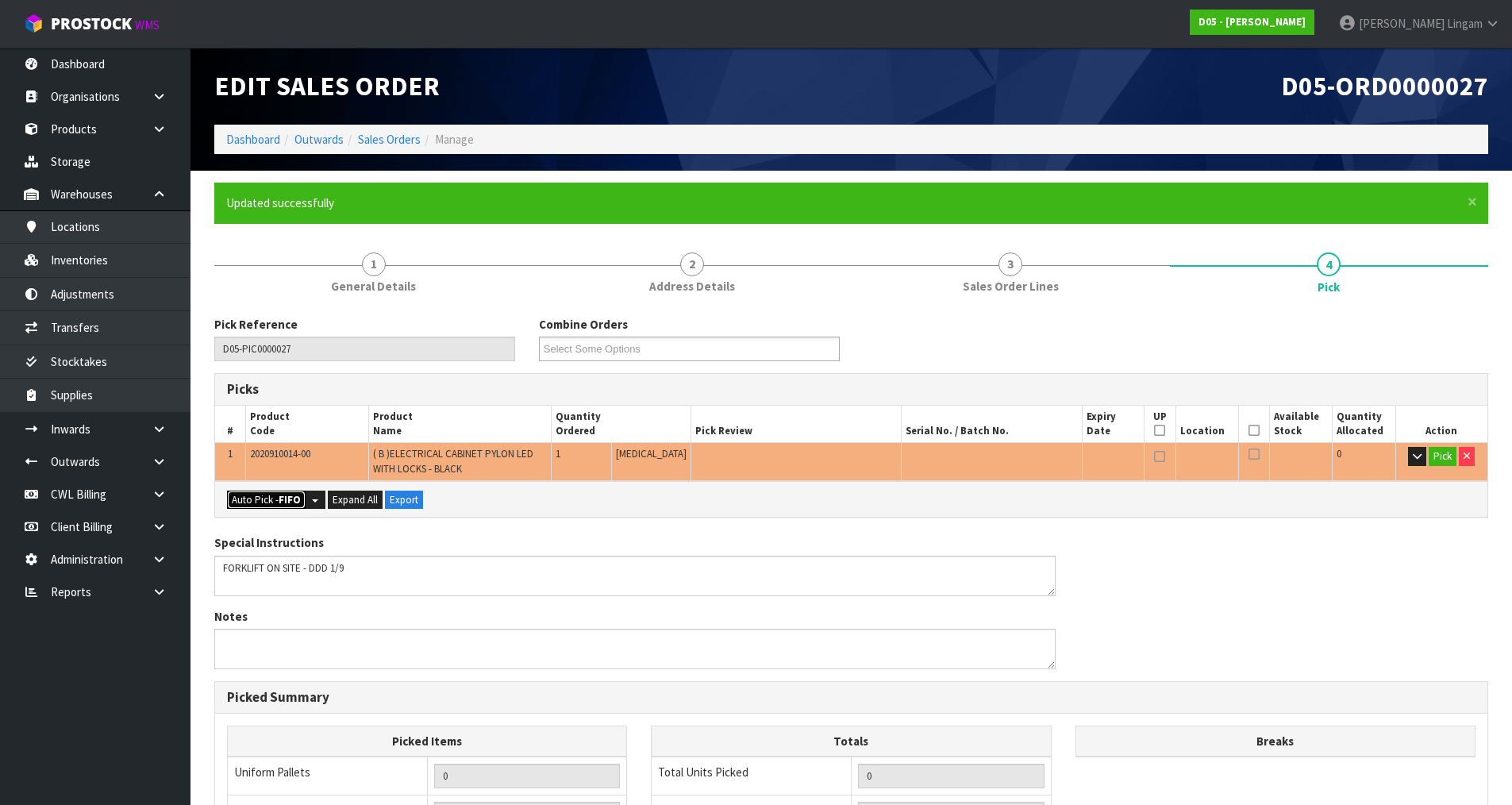
click at [262, 503] on button "Auto Pick - FIFO" at bounding box center [266, 500] width 78 height 19
type input "Piece x 1"
type input "1"
type input "0.058466"
type input "16.000"
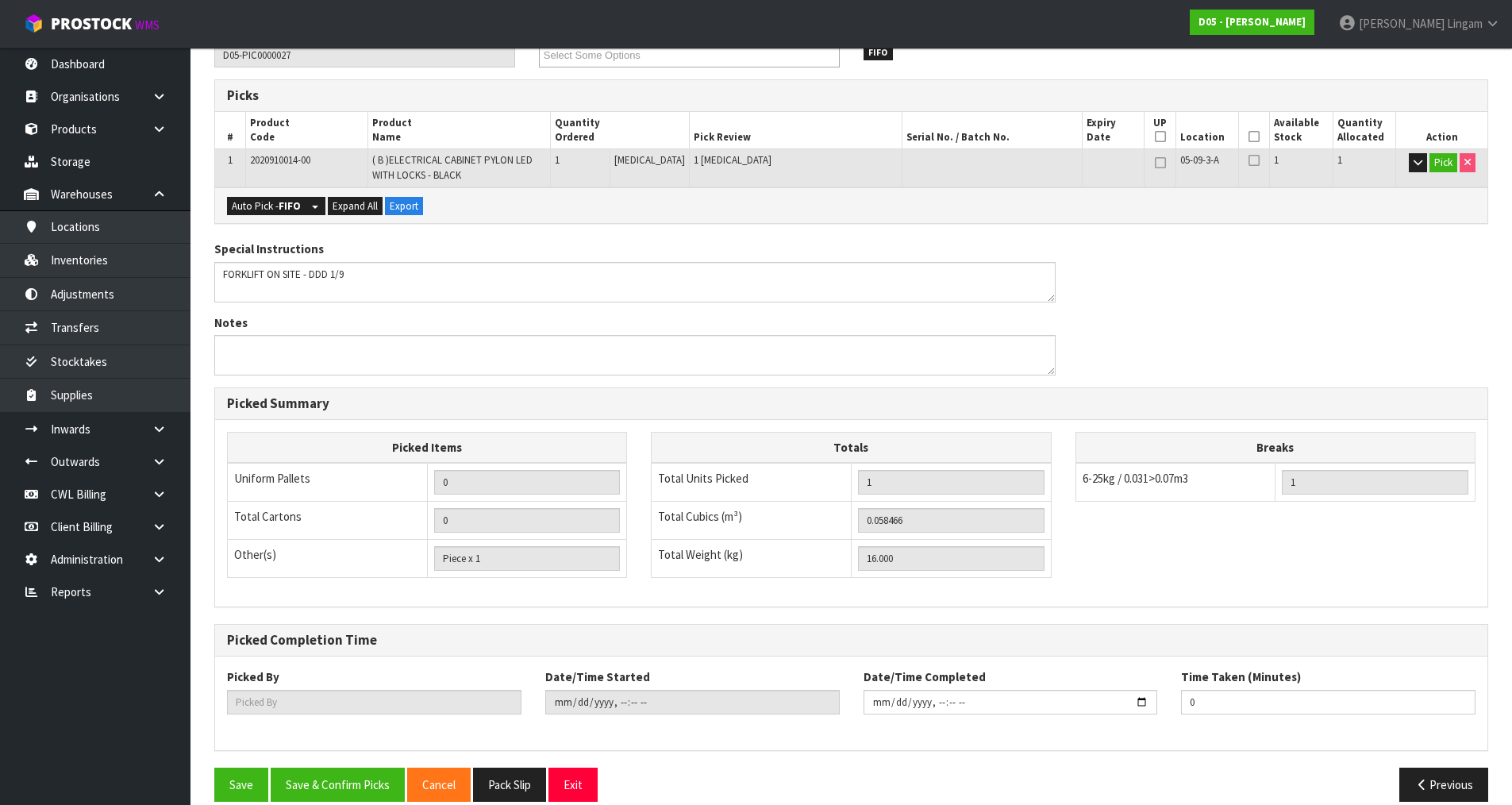
scroll to position [315, 0]
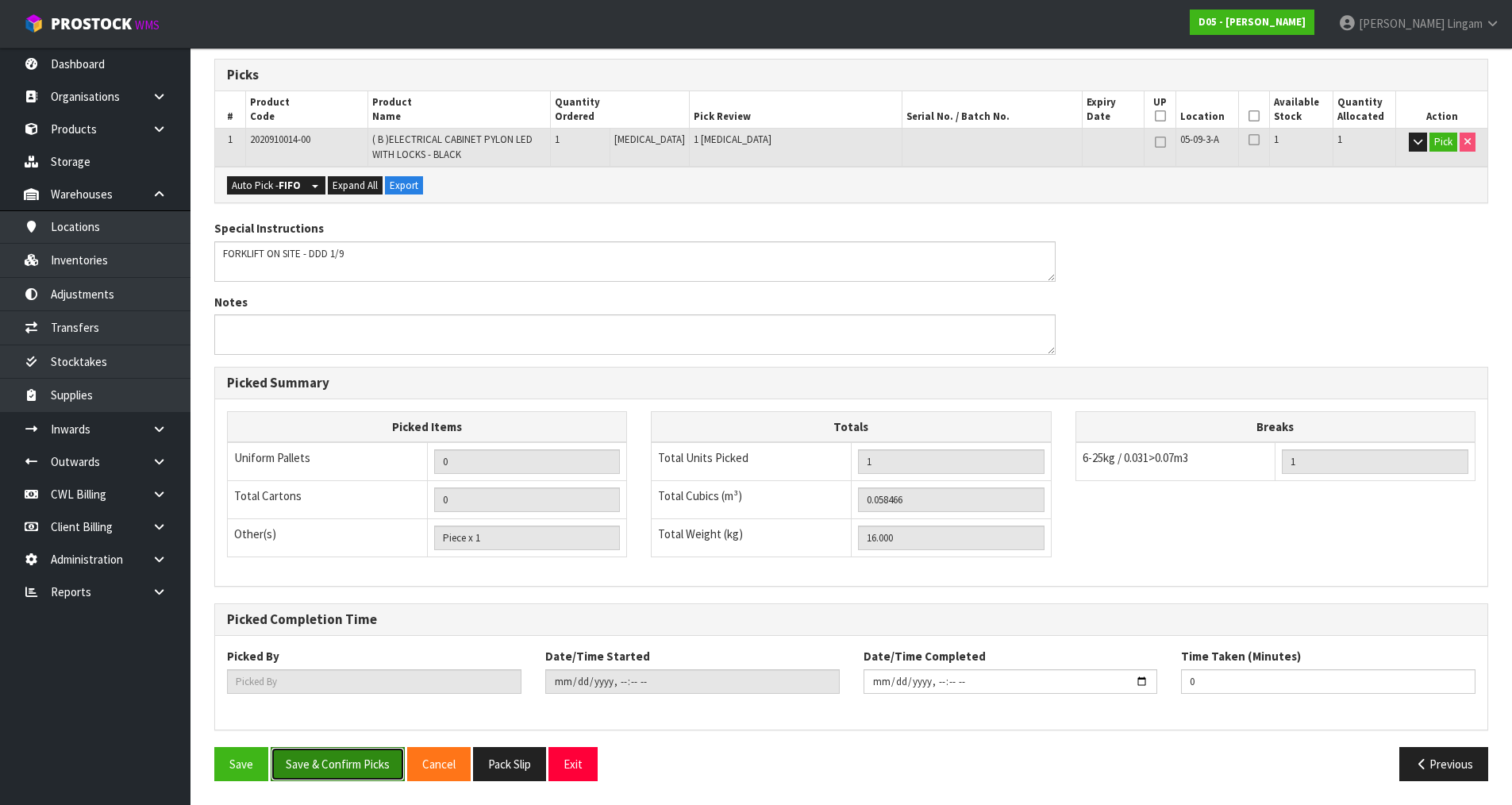
click at [375, 769] on button "Save & Confirm Picks" at bounding box center [338, 764] width 134 height 34
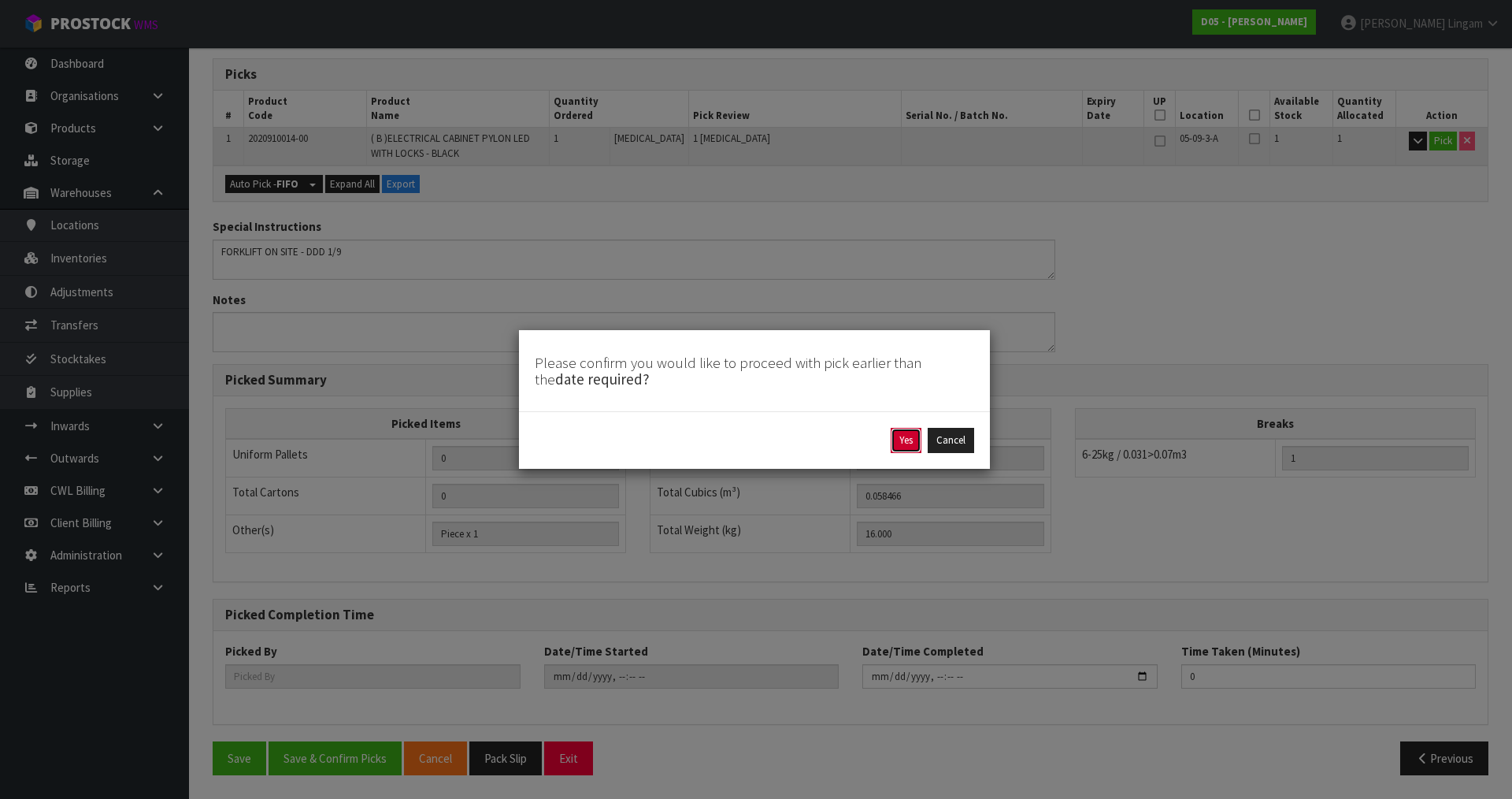
click at [913, 451] on button "Yes" at bounding box center [905, 440] width 30 height 25
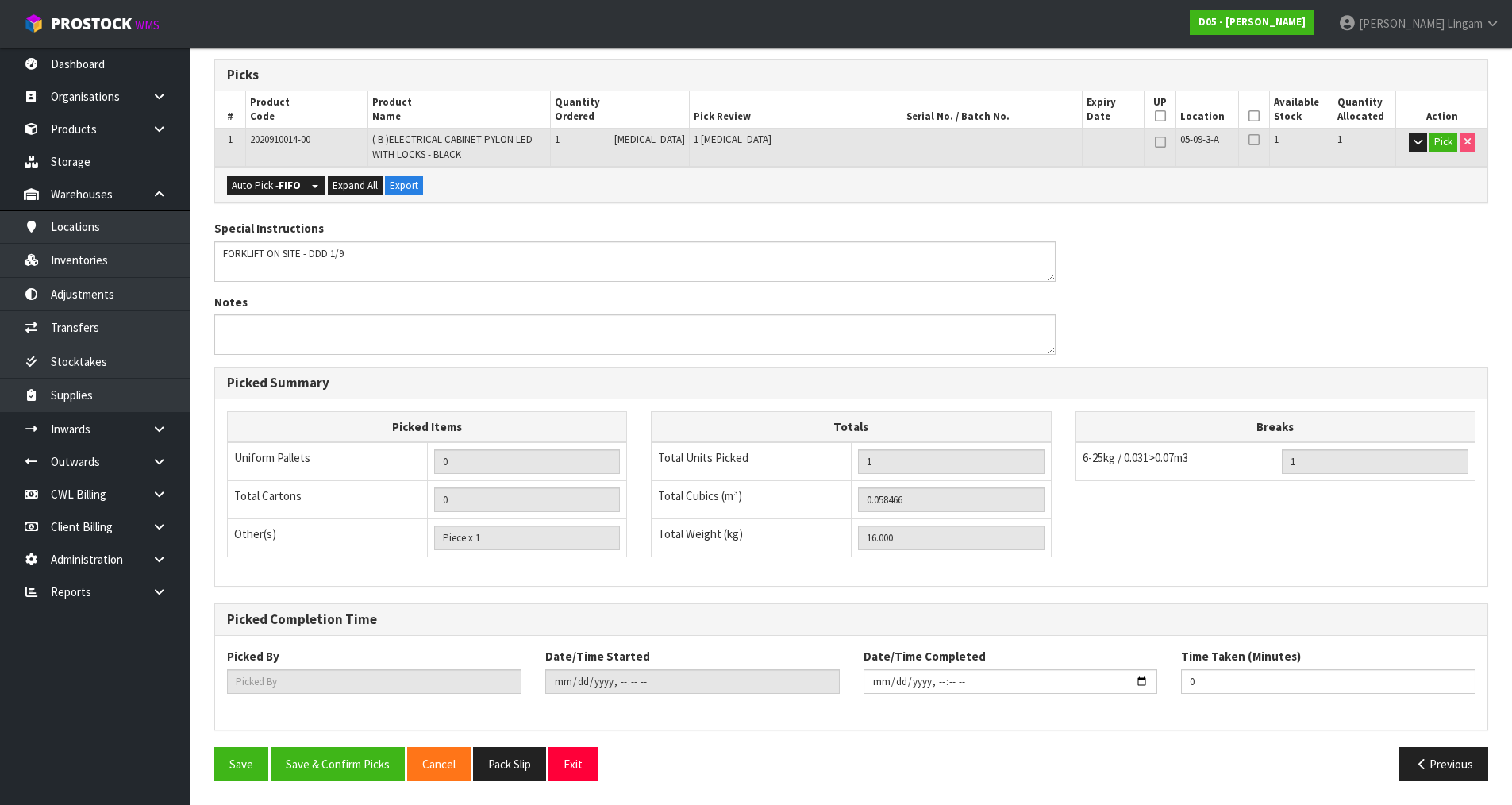
scroll to position [0, 0]
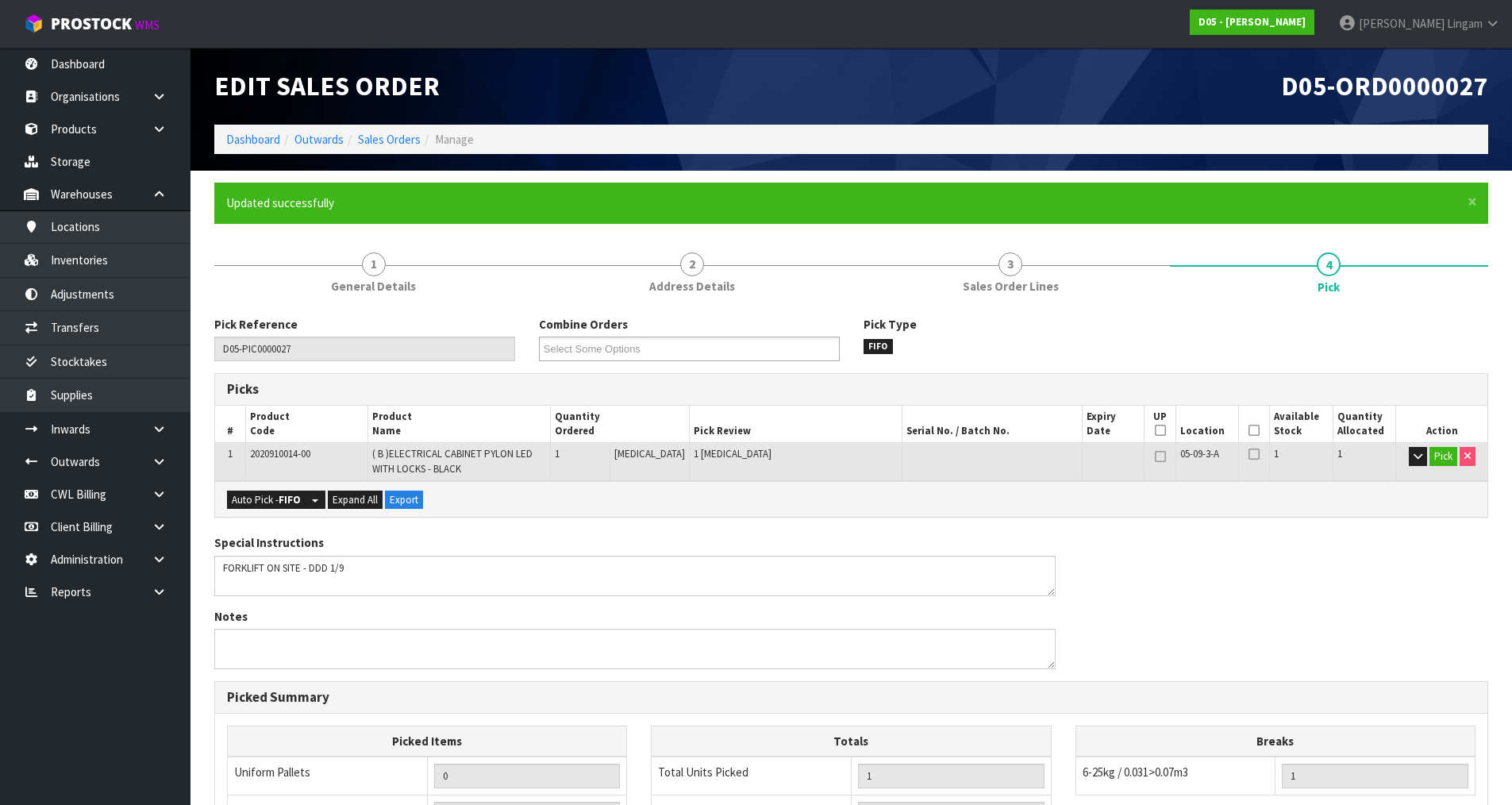
type input "[PERSON_NAME]"
type input "2025-08-24T16:17:12"
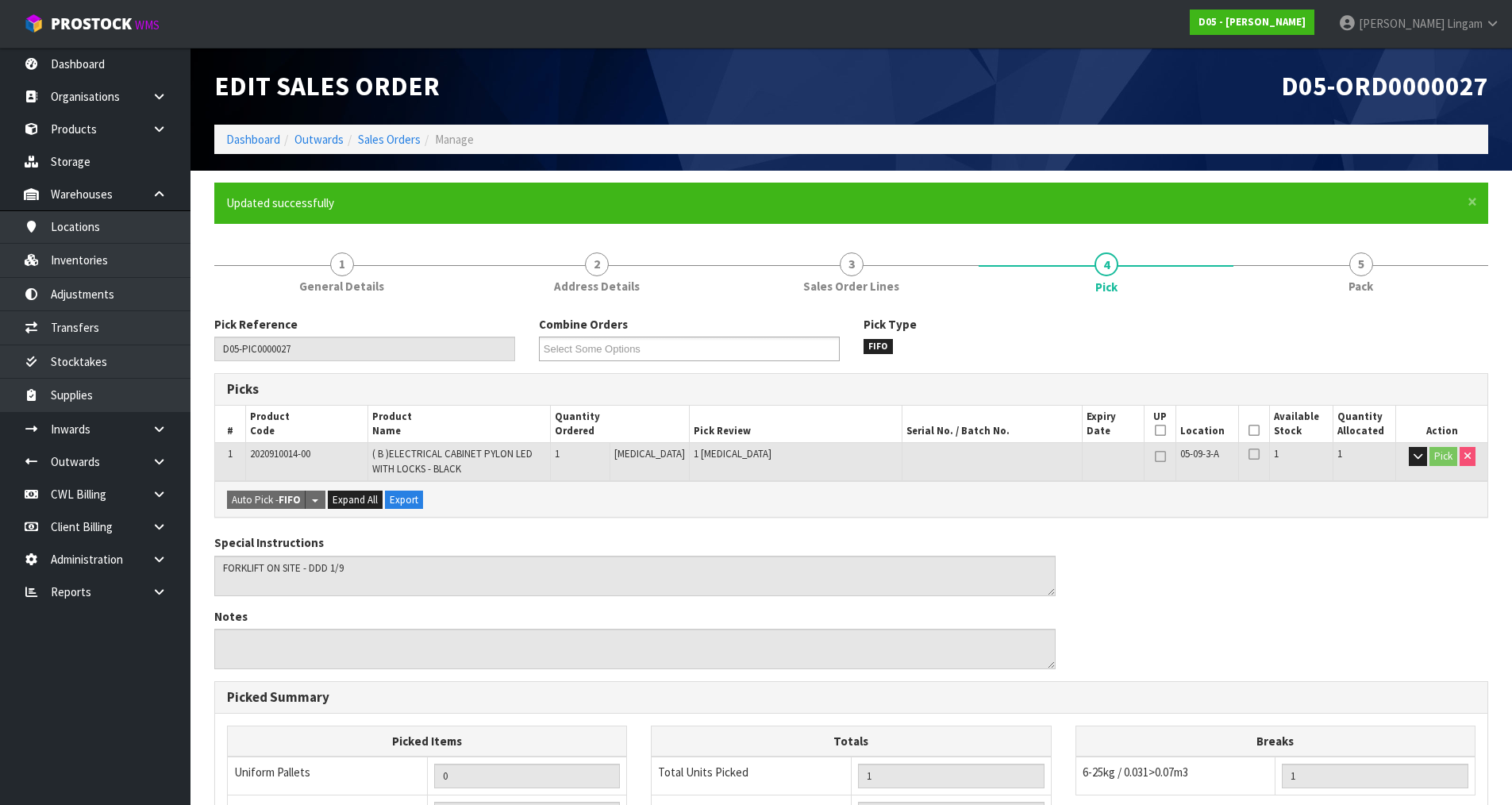
scroll to position [315, 0]
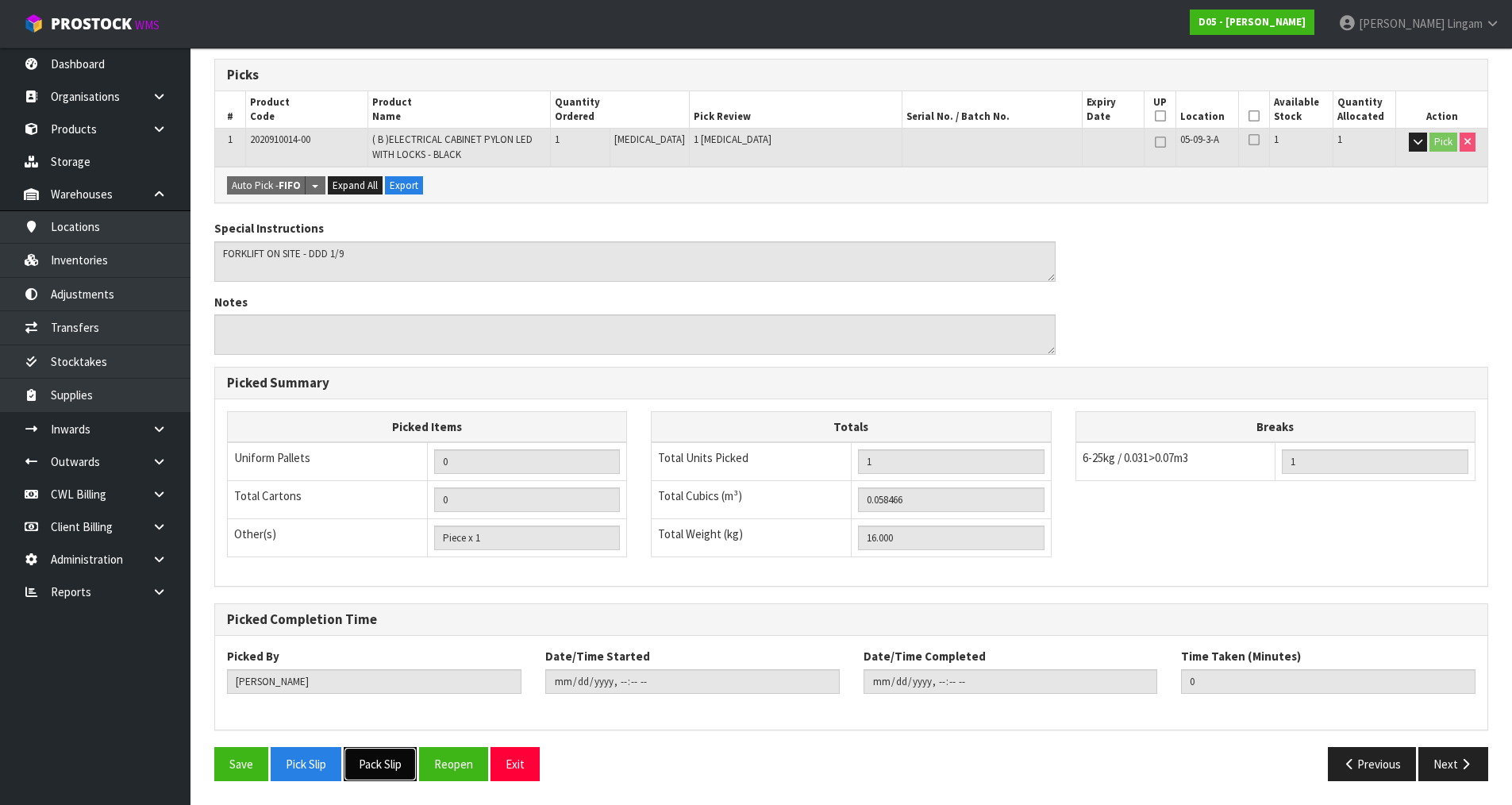
click at [367, 769] on button "Pack Slip" at bounding box center [380, 764] width 73 height 34
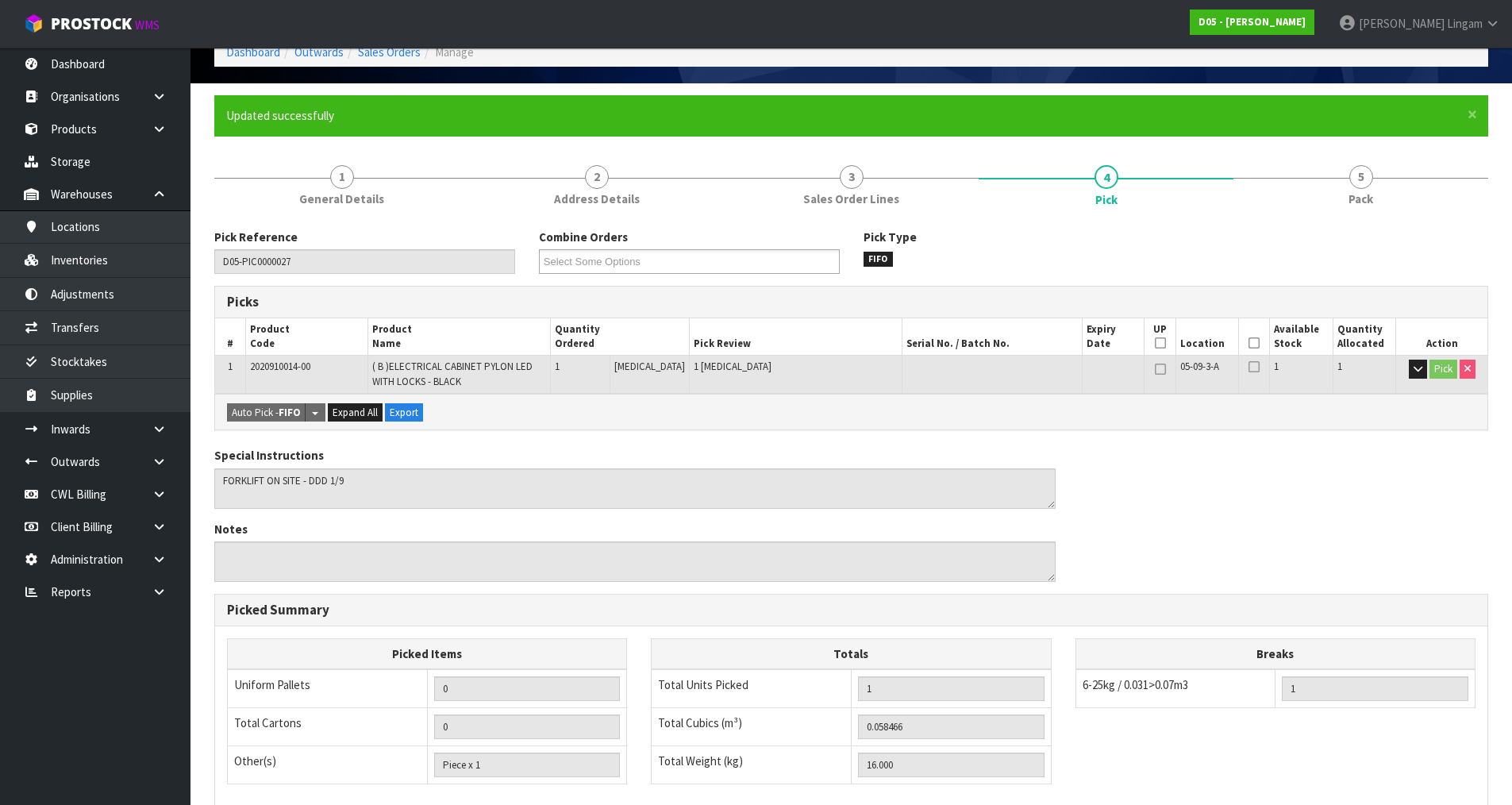
scroll to position [0, 0]
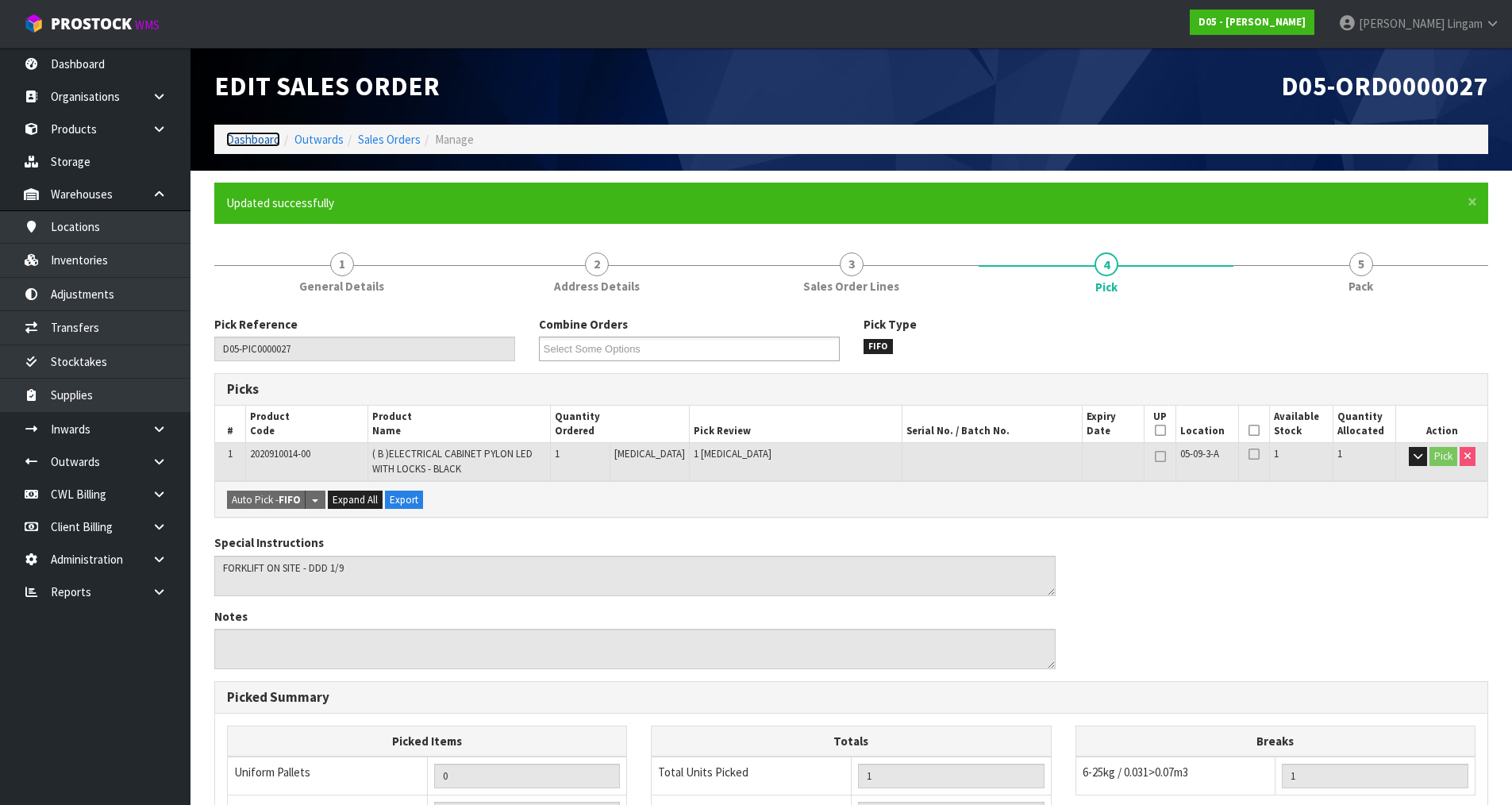
click at [244, 142] on link "Dashboard" at bounding box center [253, 140] width 54 height 15
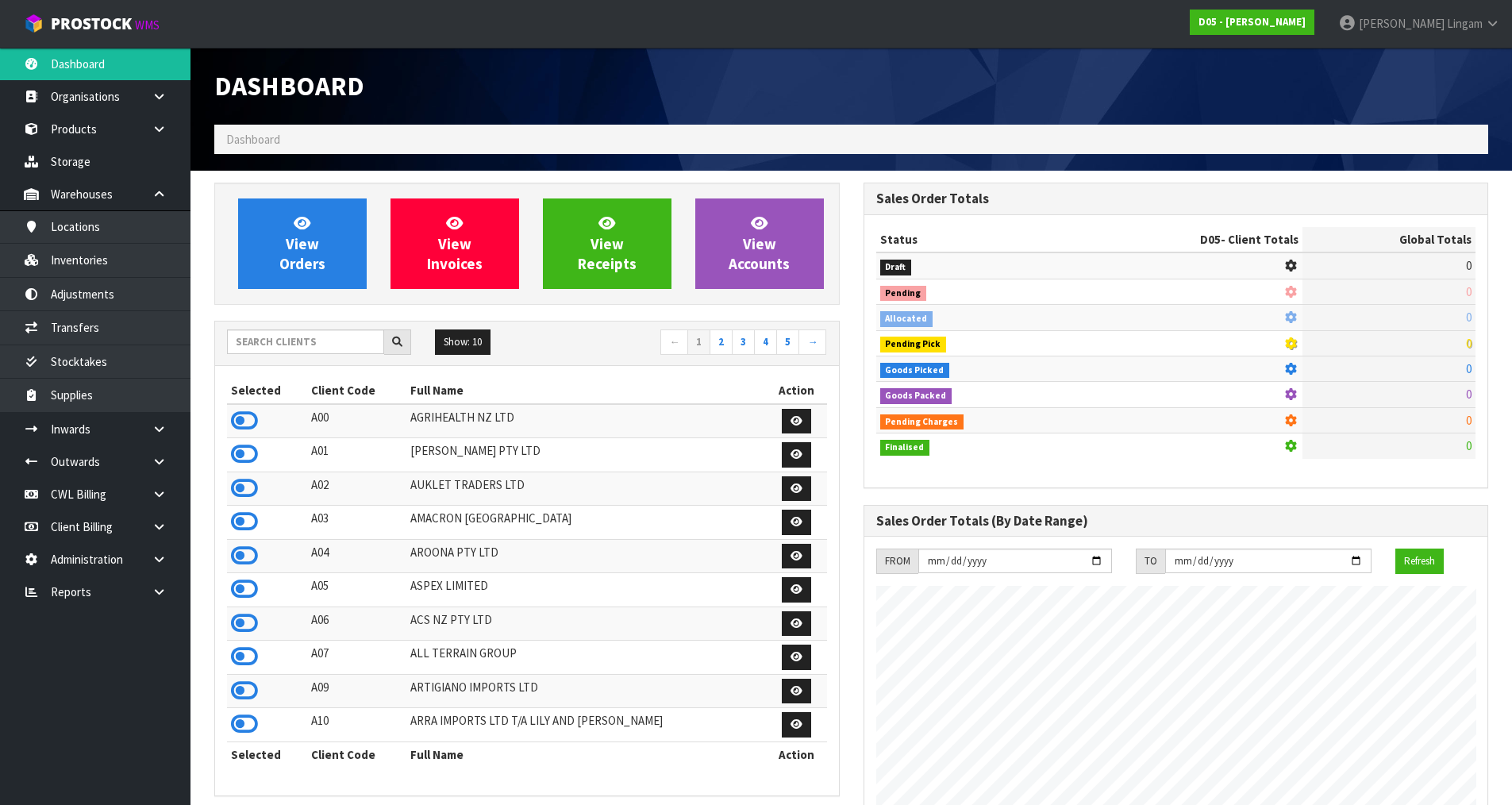
scroll to position [1389, 648]
click at [312, 339] on input "text" at bounding box center [306, 342] width 157 height 25
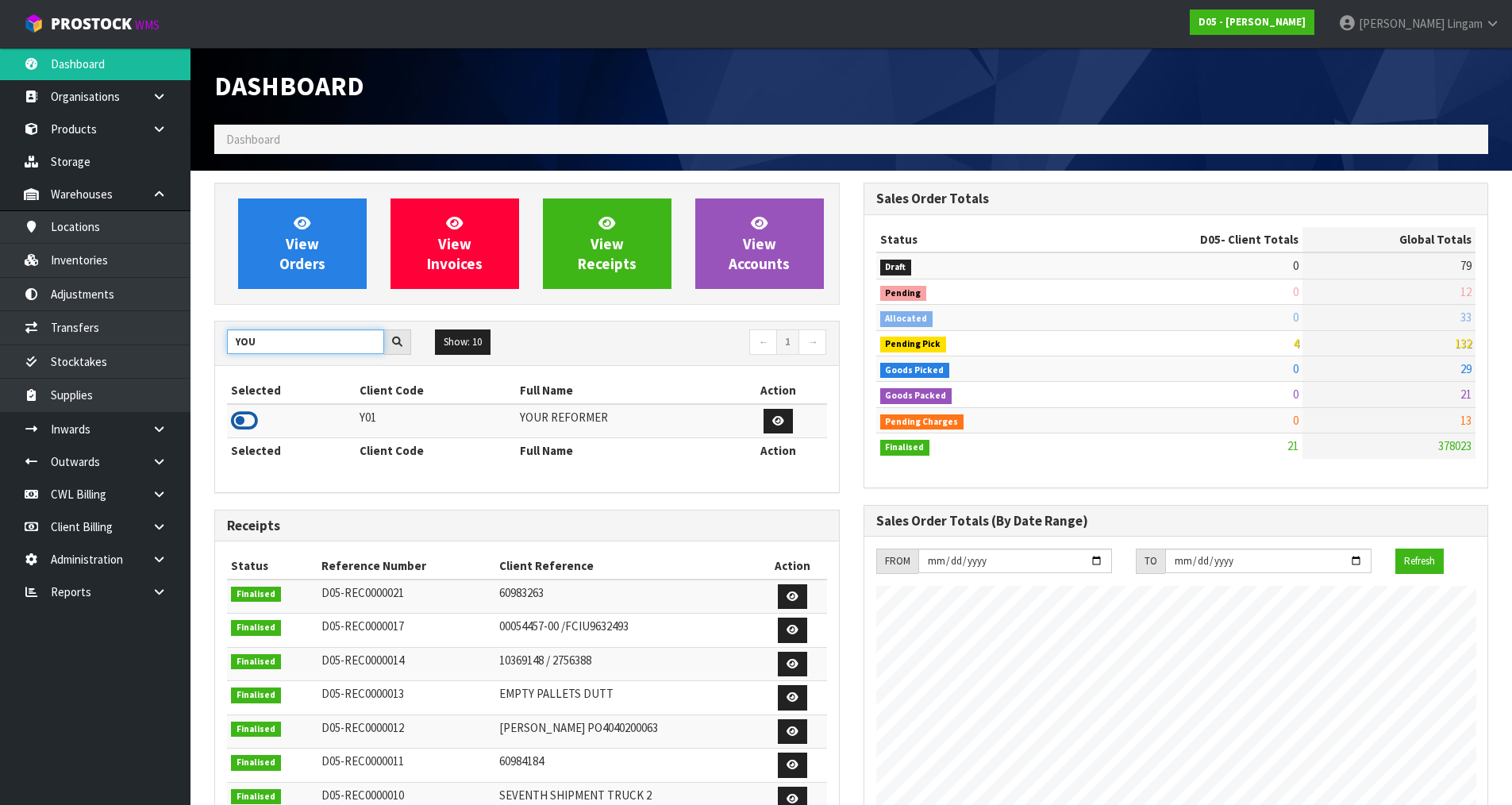
type input "YOU"
click at [249, 416] on icon at bounding box center [244, 420] width 27 height 24
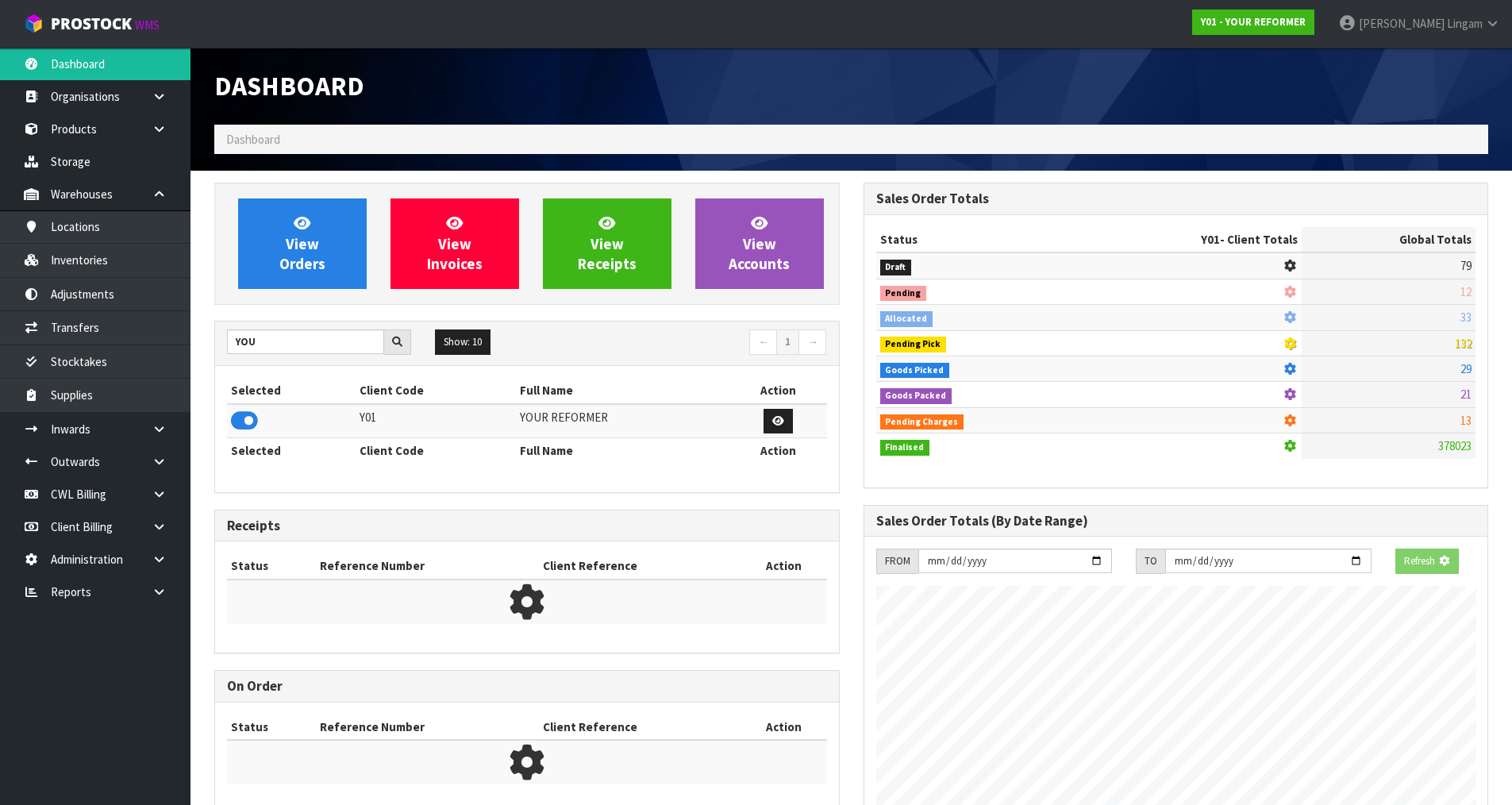
scroll to position [990, 648]
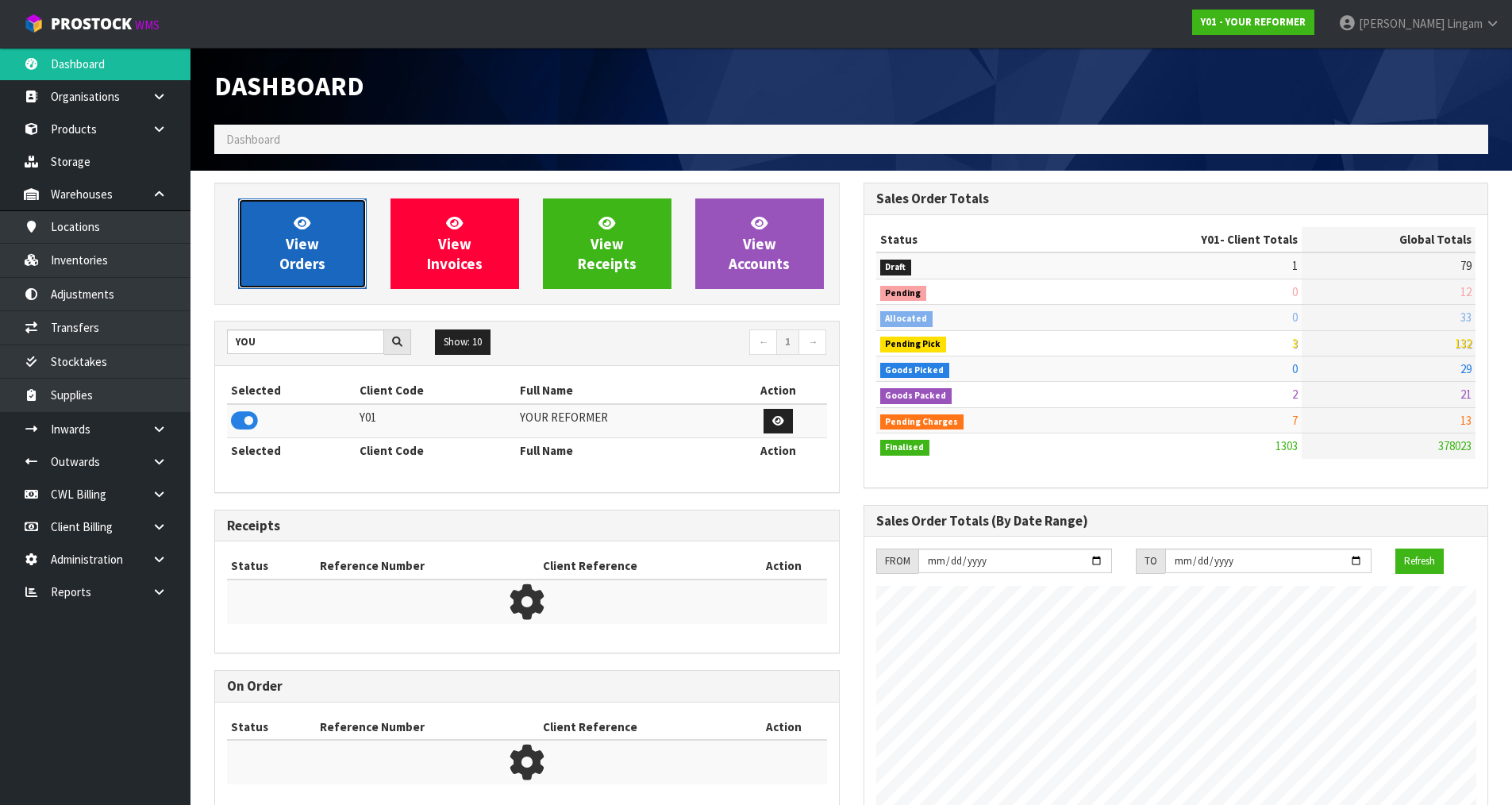
click at [312, 250] on span "View Orders" at bounding box center [302, 244] width 46 height 59
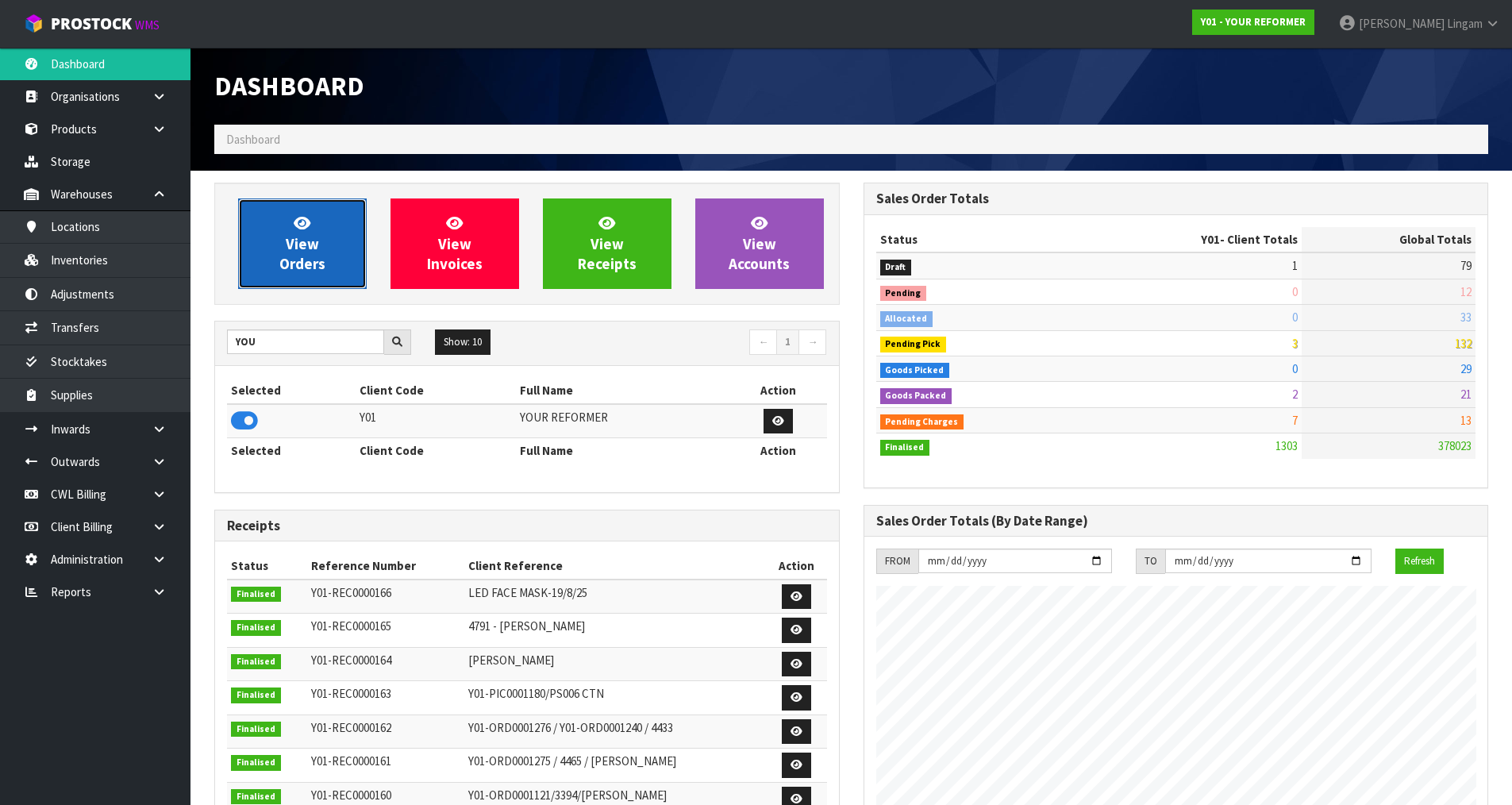
scroll to position [1202, 648]
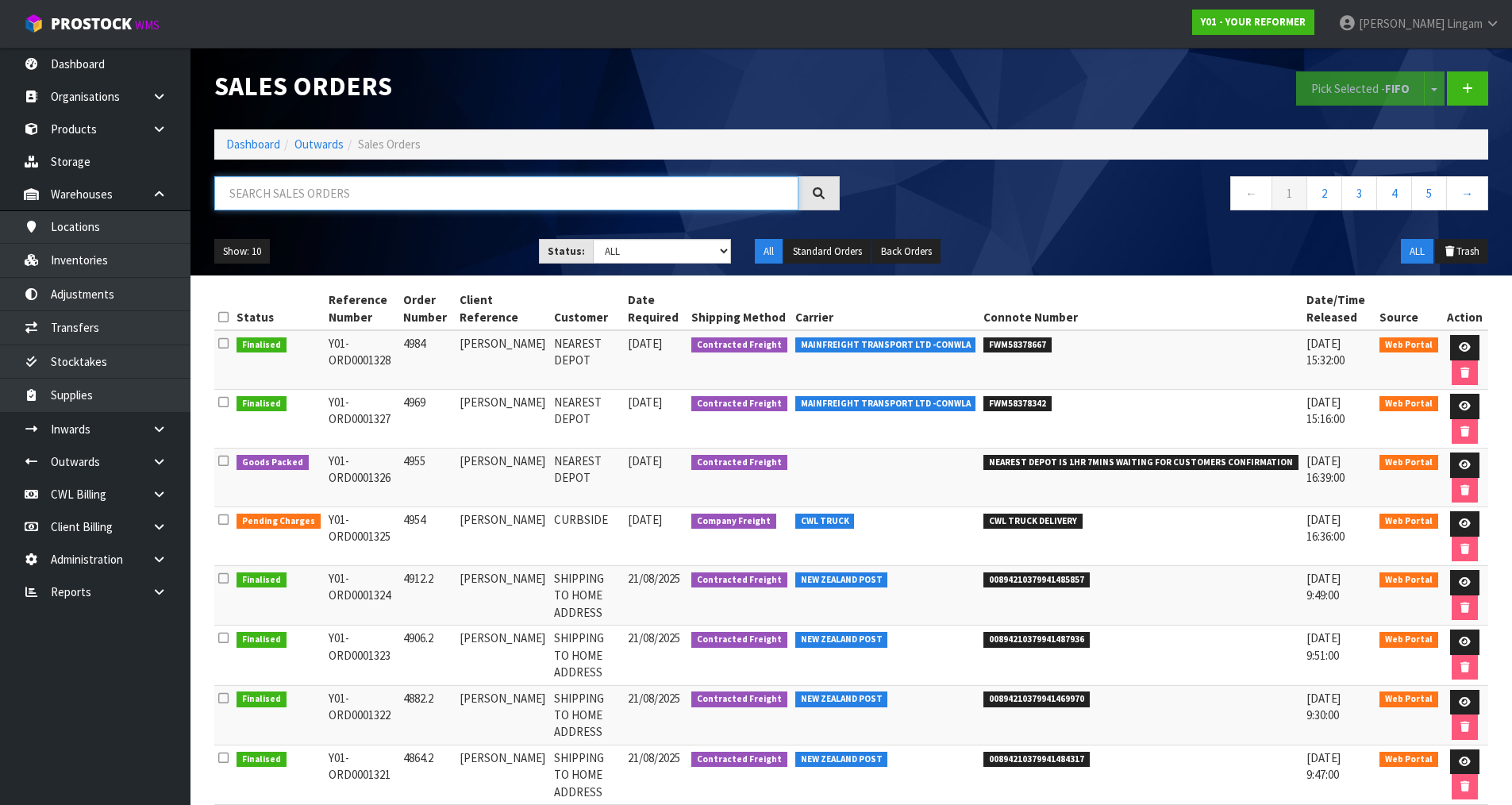
click at [510, 197] on input "text" at bounding box center [507, 192] width 585 height 34
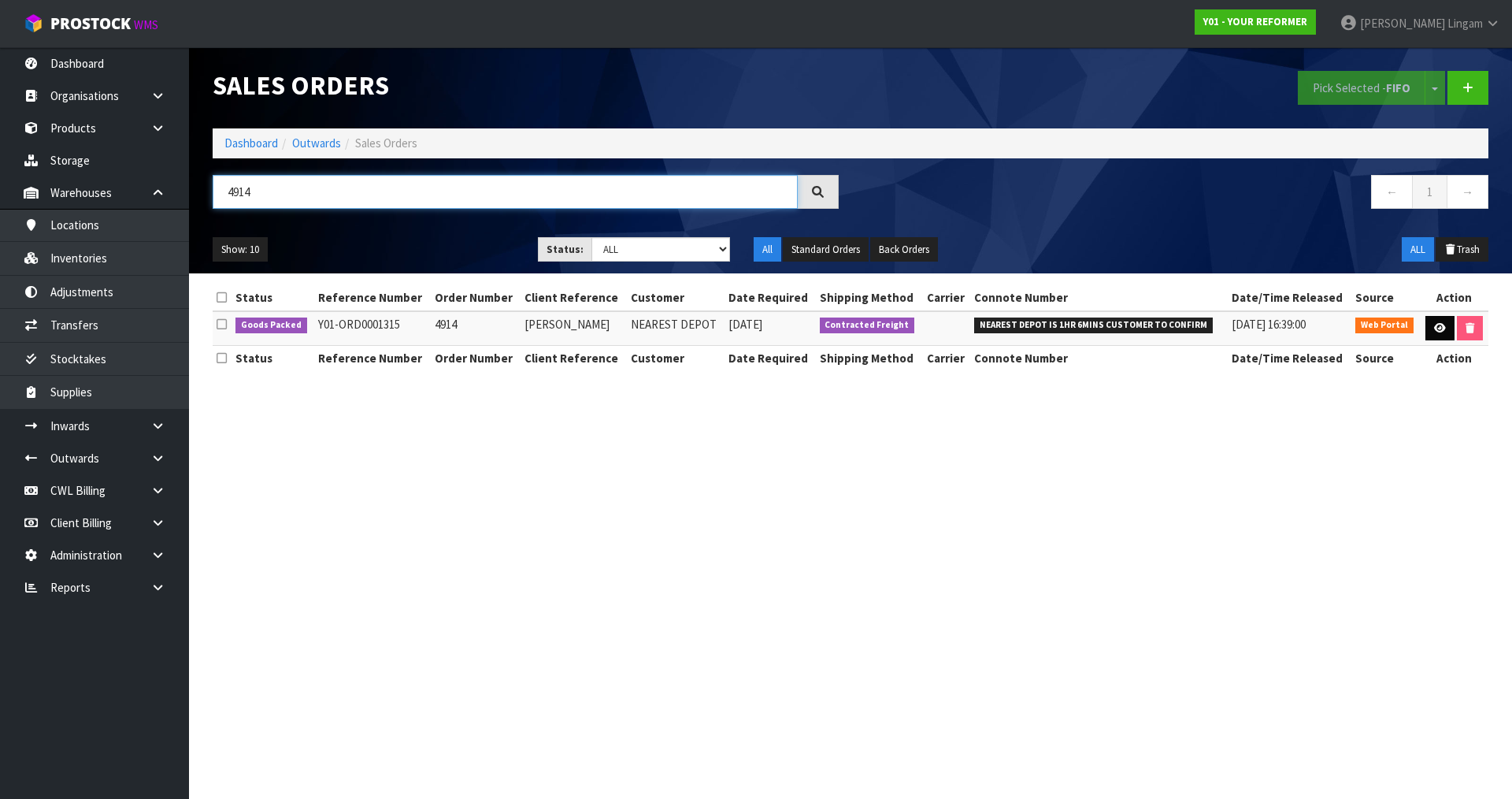
type input "4914"
click at [1440, 325] on icon at bounding box center [1440, 328] width 11 height 10
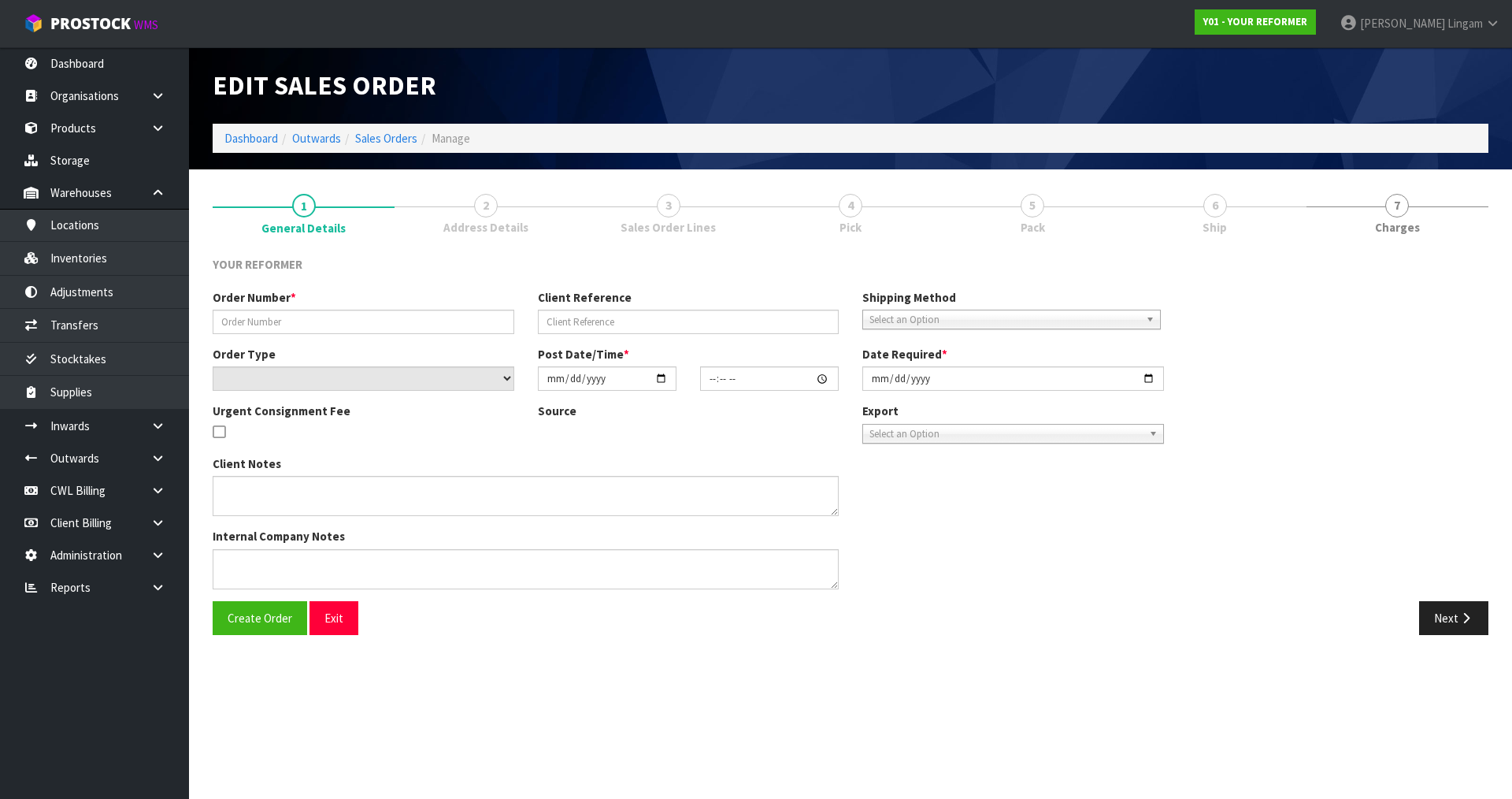
type input "4914"
type input "SIMON WARD"
select select "number:0"
type input "2025-08-19"
type input "10:49:00.000"
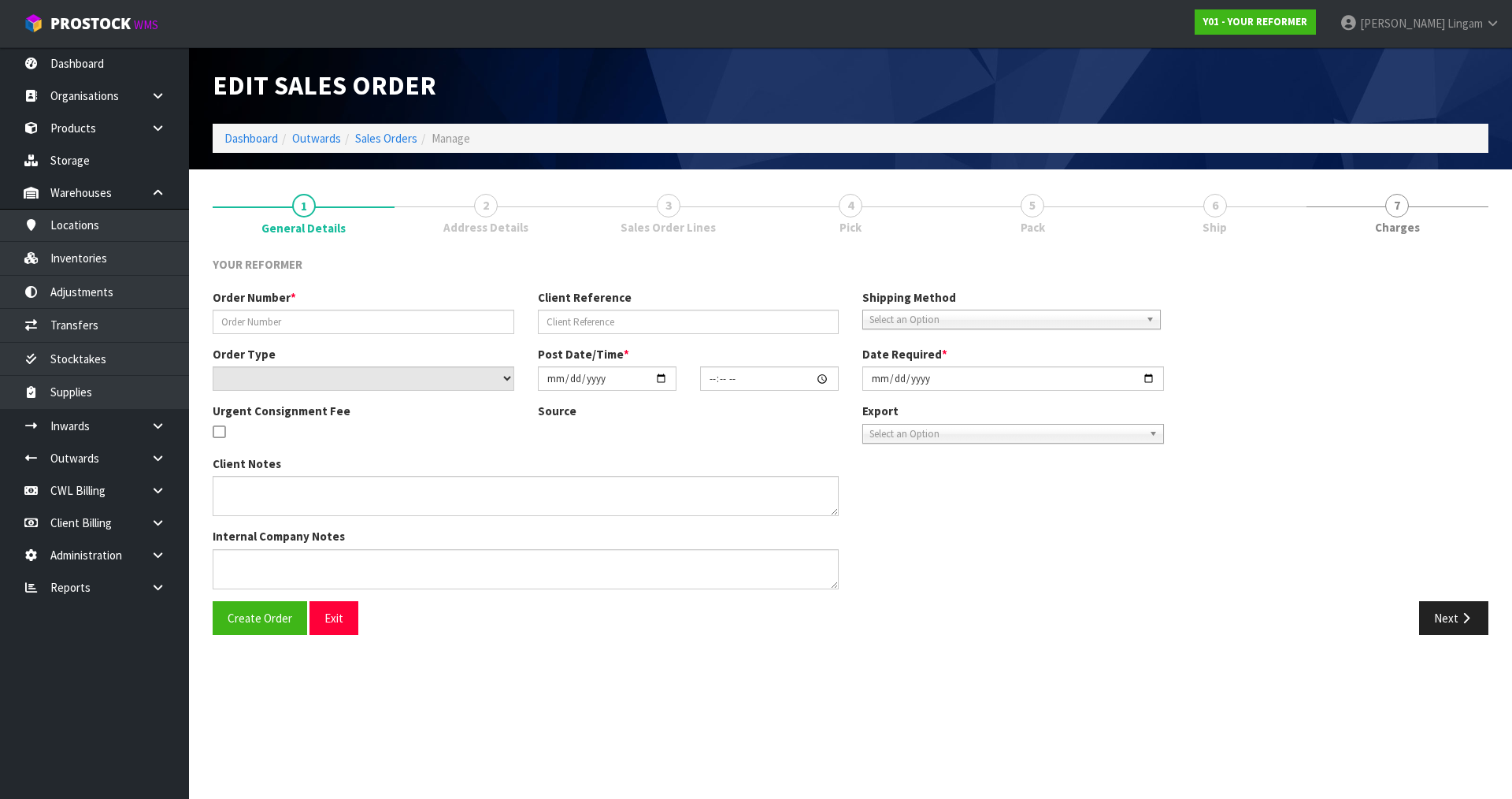
type input "2025-08-19"
type textarea "MERCURY BAY ESTATE 761A PURANGI ROAD WKO COOKS BEACH 3591 NEW ZEALAND +64 27 86…"
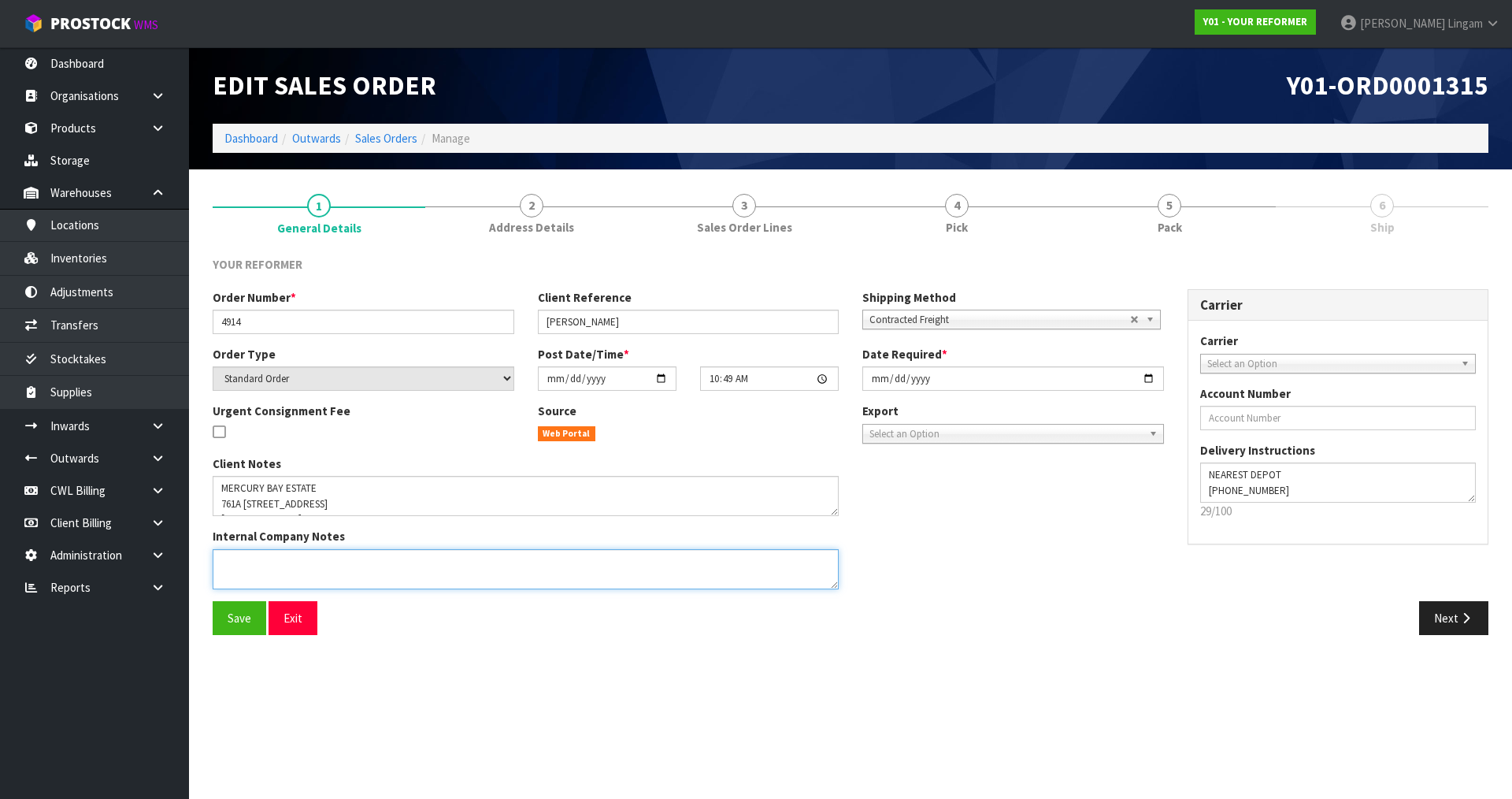
click at [514, 570] on textarea at bounding box center [526, 569] width 626 height 40
paste textarea "MAINFREIGHT CAN DELIVER IF FORKLIFT IS ON SITE THE FREIGHT COST WILL BE APPROXI…"
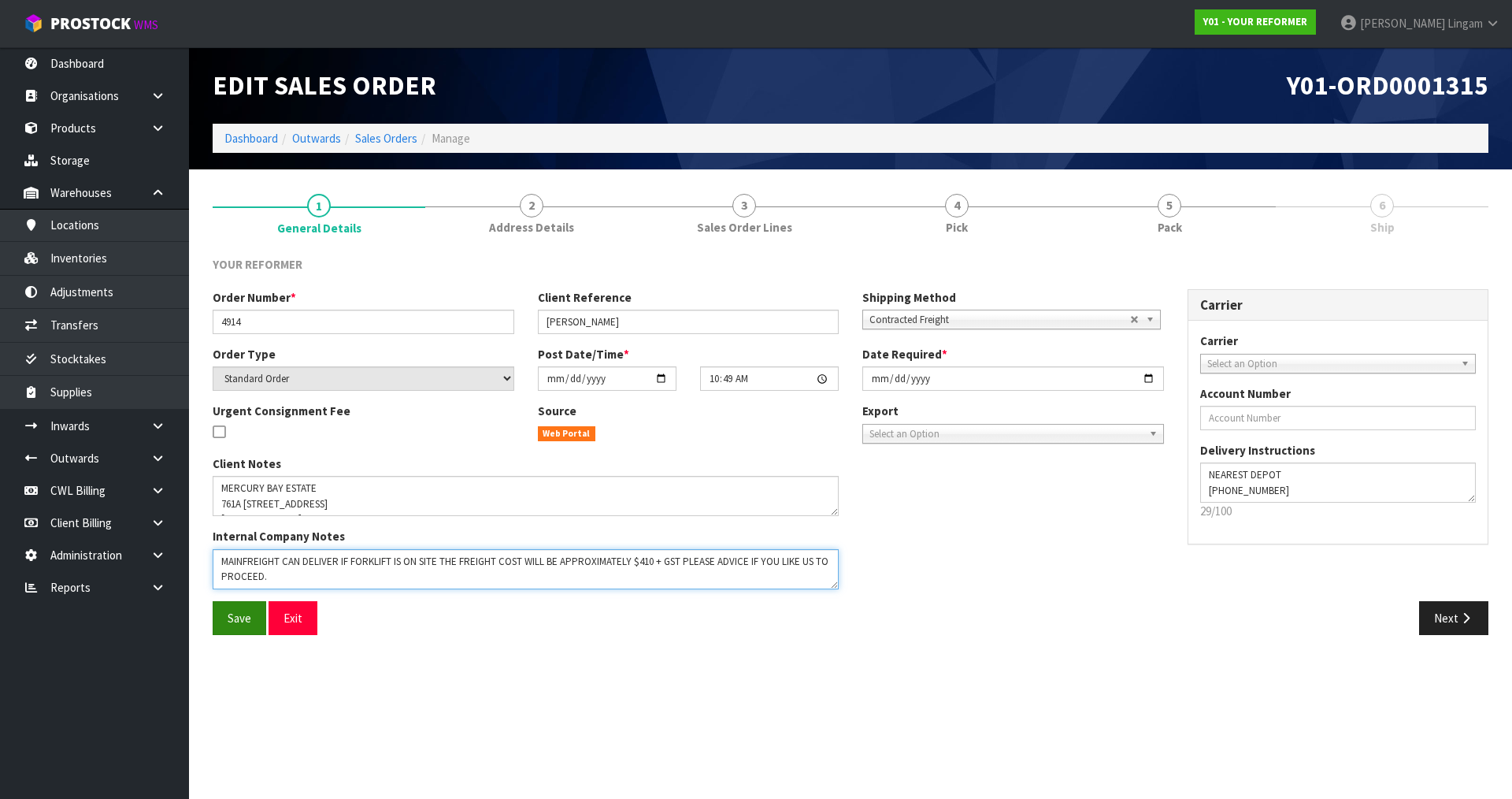
type textarea "MAINFREIGHT CAN DELIVER IF FORKLIFT IS ON SITE THE FREIGHT COST WILL BE APPROXI…"
click at [247, 615] on span "Save" at bounding box center [239, 618] width 24 height 15
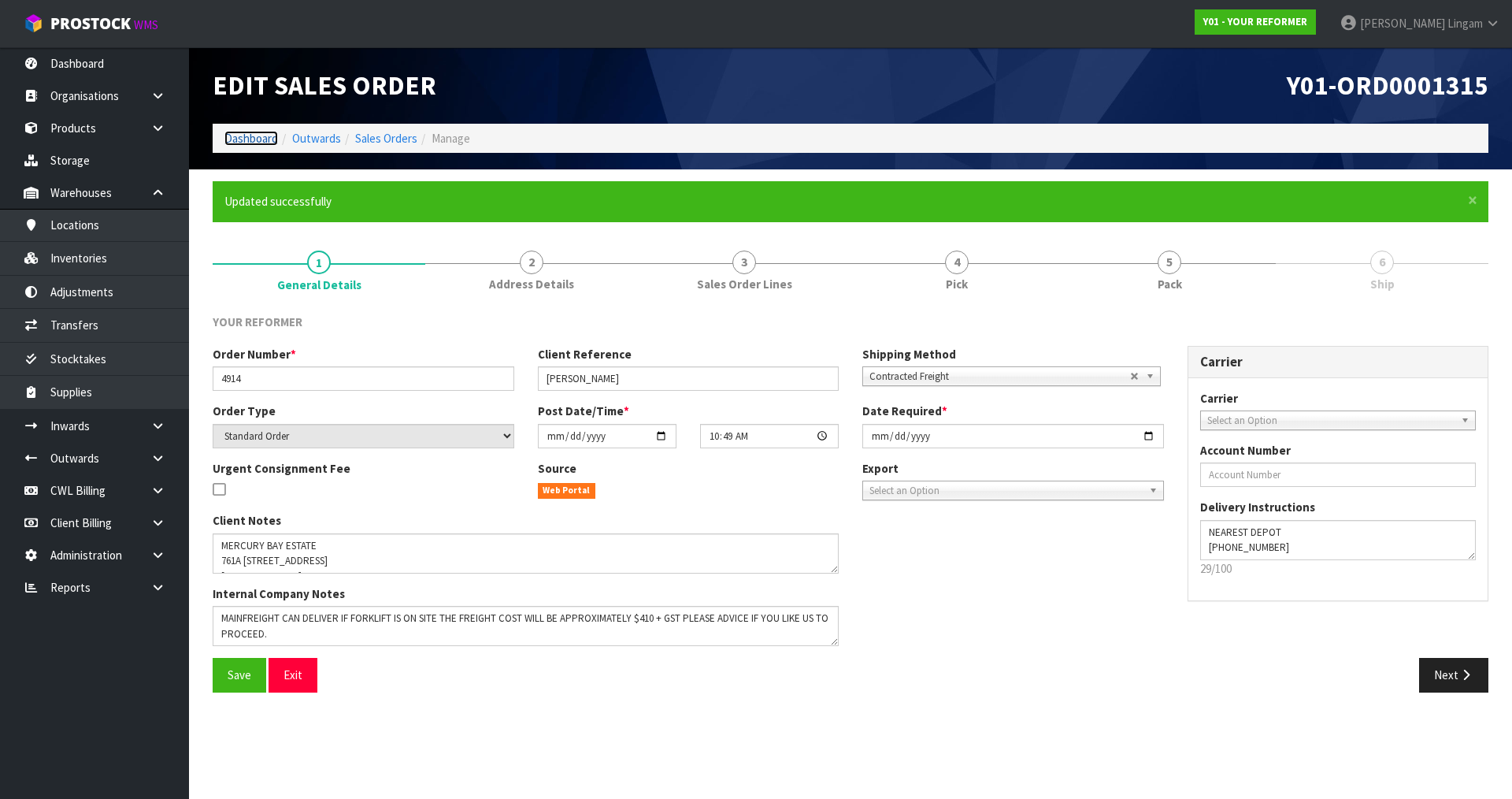
click at [245, 141] on link "Dashboard" at bounding box center [251, 138] width 53 height 15
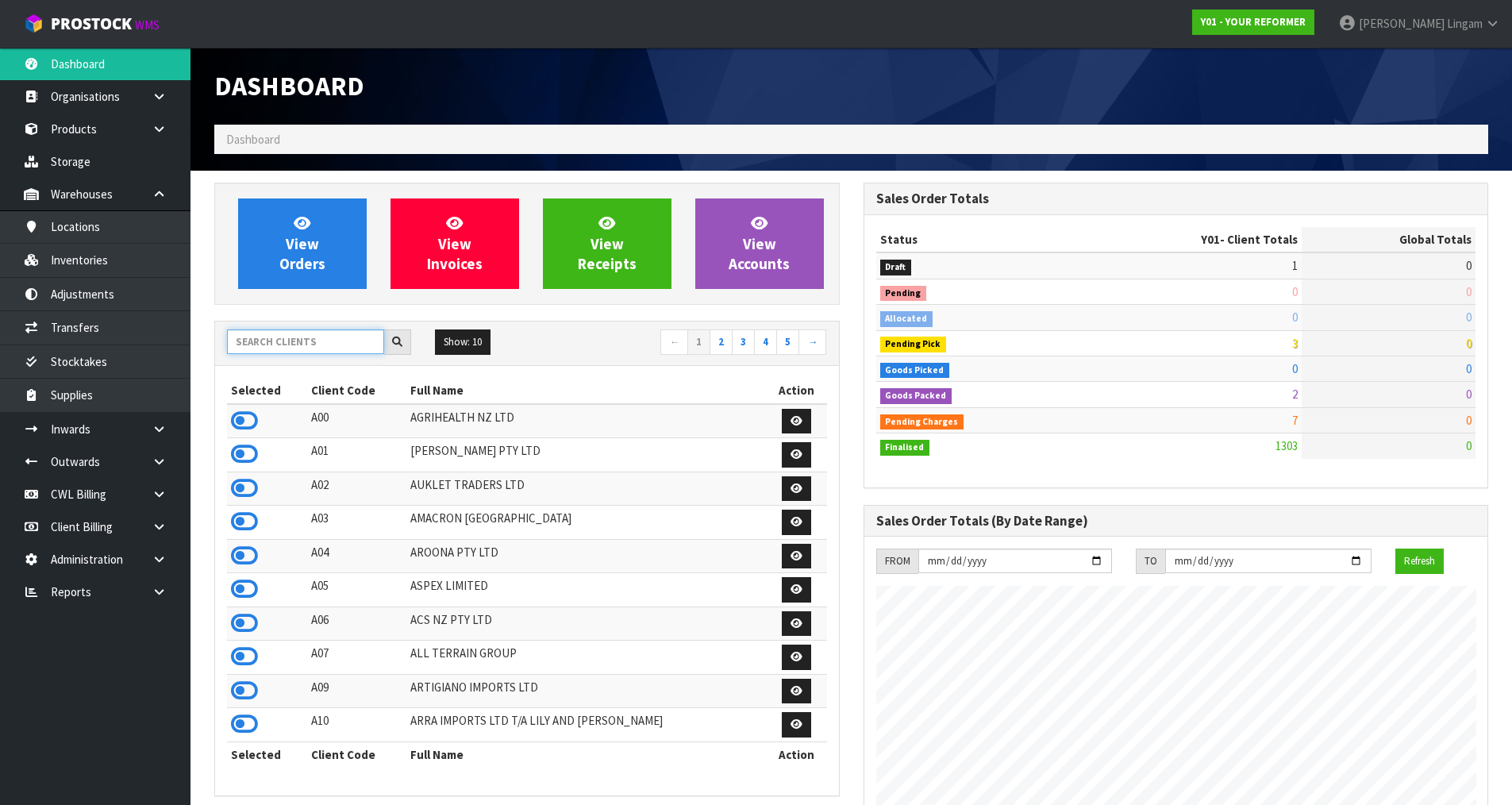
scroll to position [990, 648]
click at [334, 344] on input "text" at bounding box center [306, 342] width 157 height 25
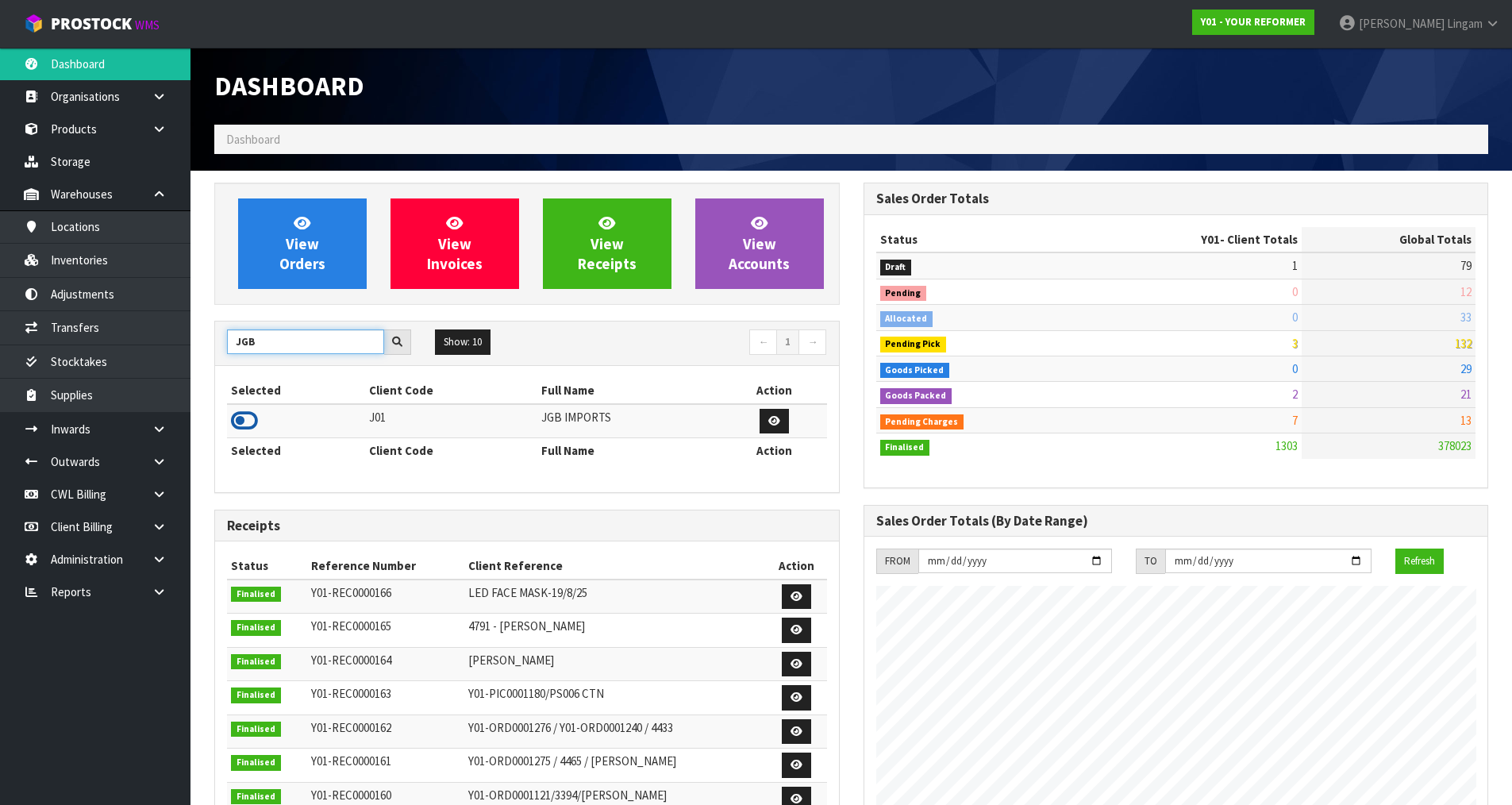
type input "JGB"
click at [251, 421] on icon at bounding box center [244, 420] width 27 height 24
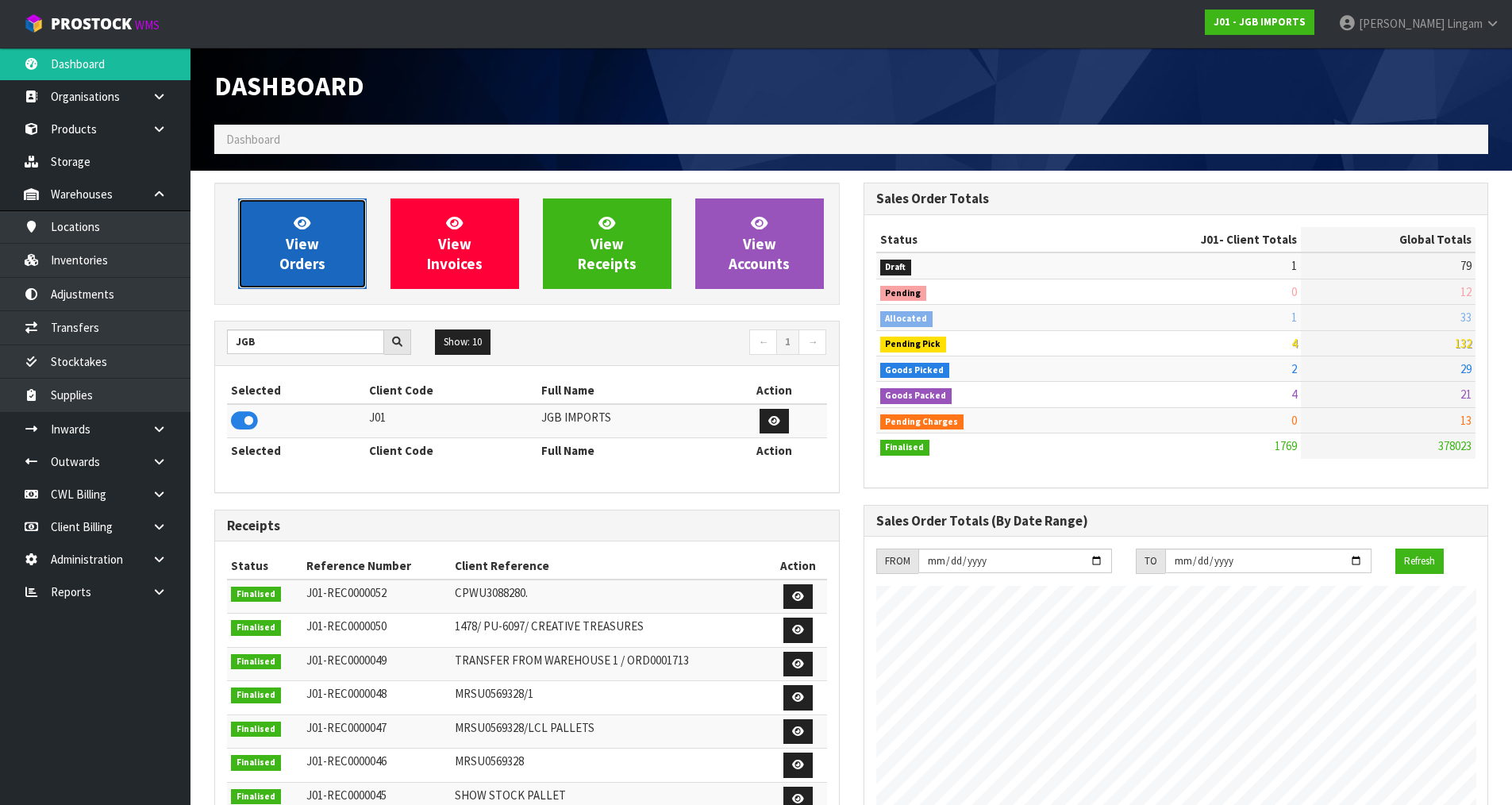
click at [340, 246] on link "View Orders" at bounding box center [302, 244] width 129 height 91
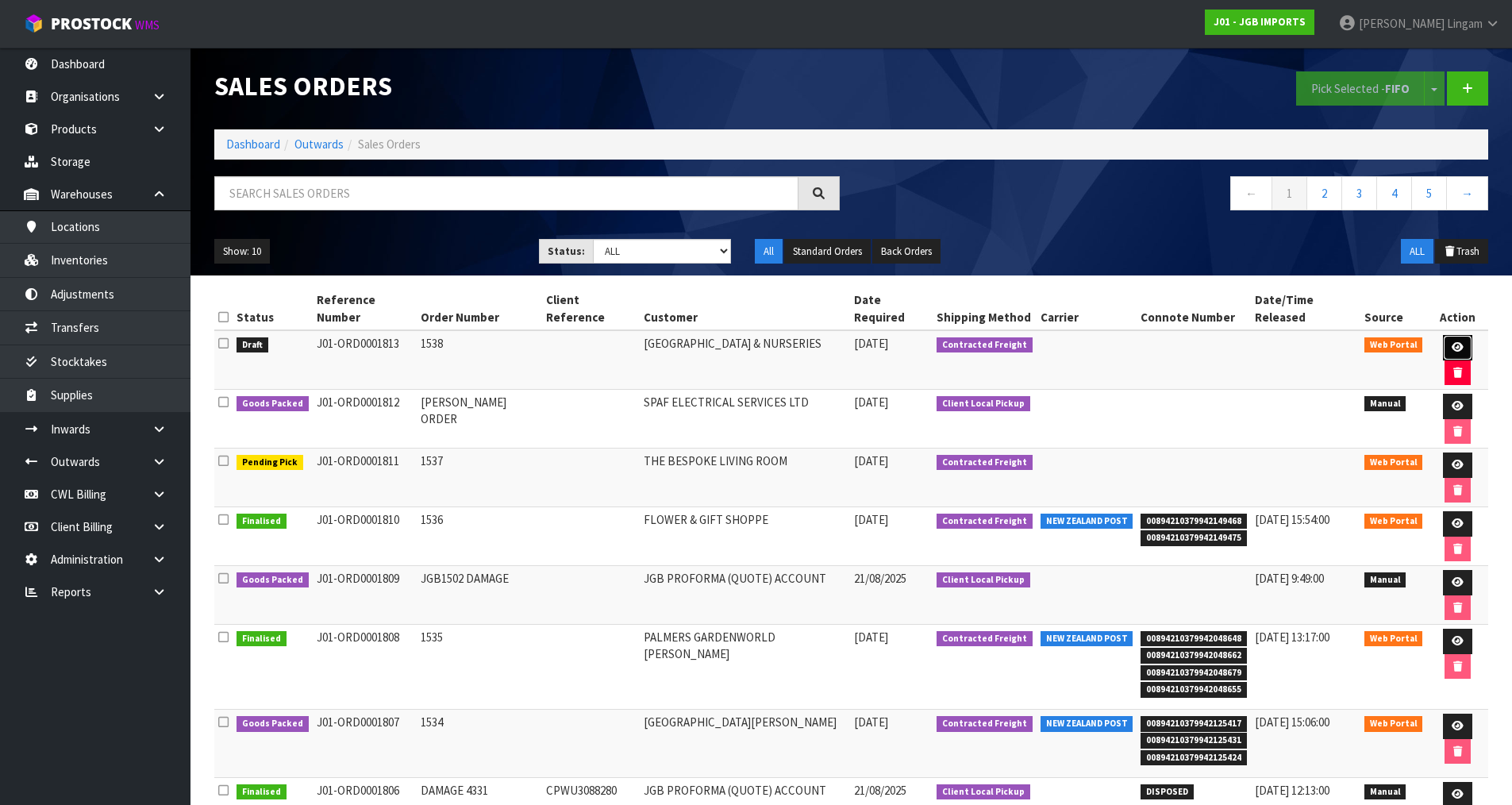
click at [1443, 335] on link at bounding box center [1458, 348] width 30 height 26
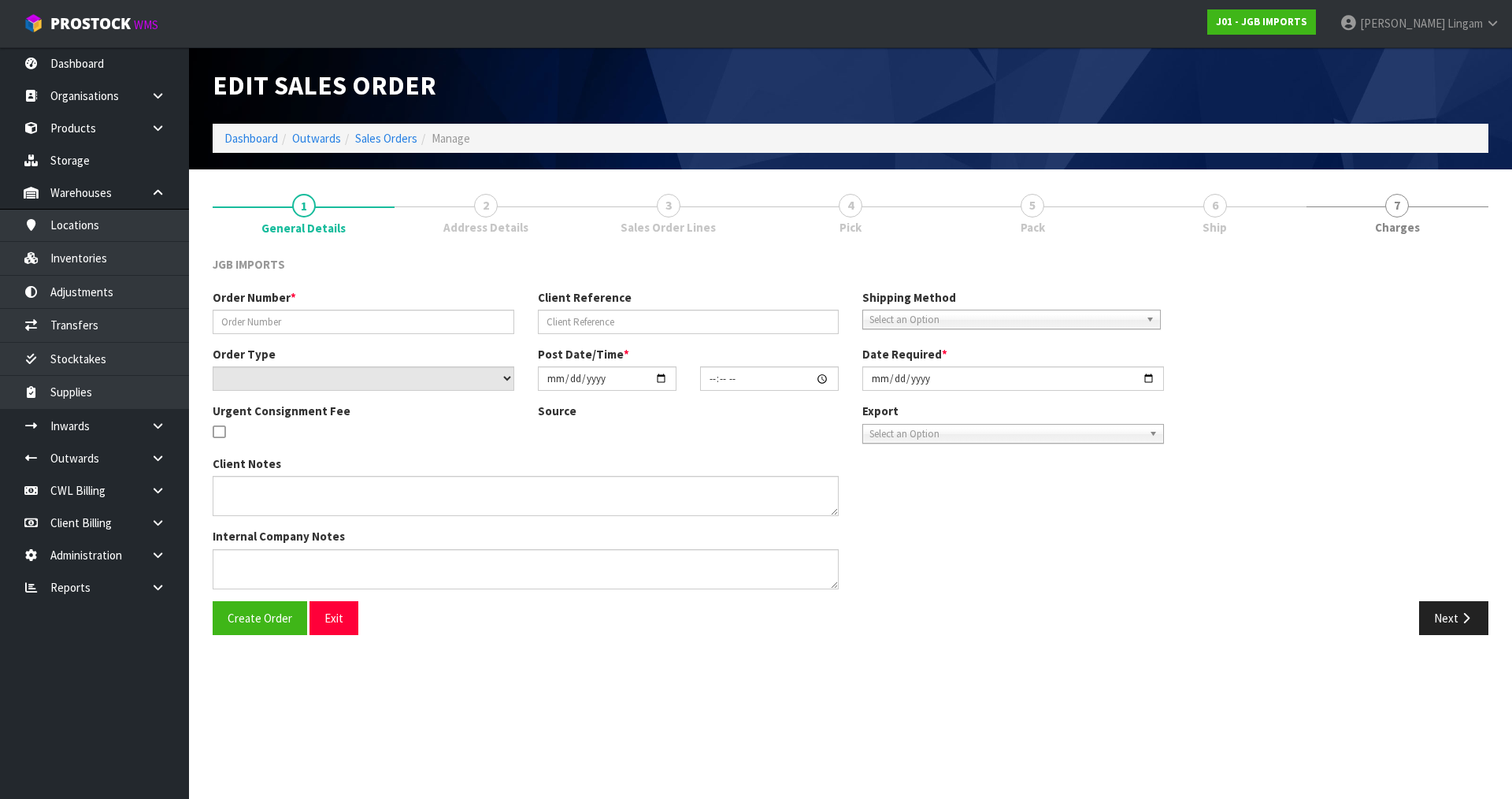
type input "1538"
select select "number:0"
type input "[DATE]"
type input "12:31:00.000"
type input "[DATE]"
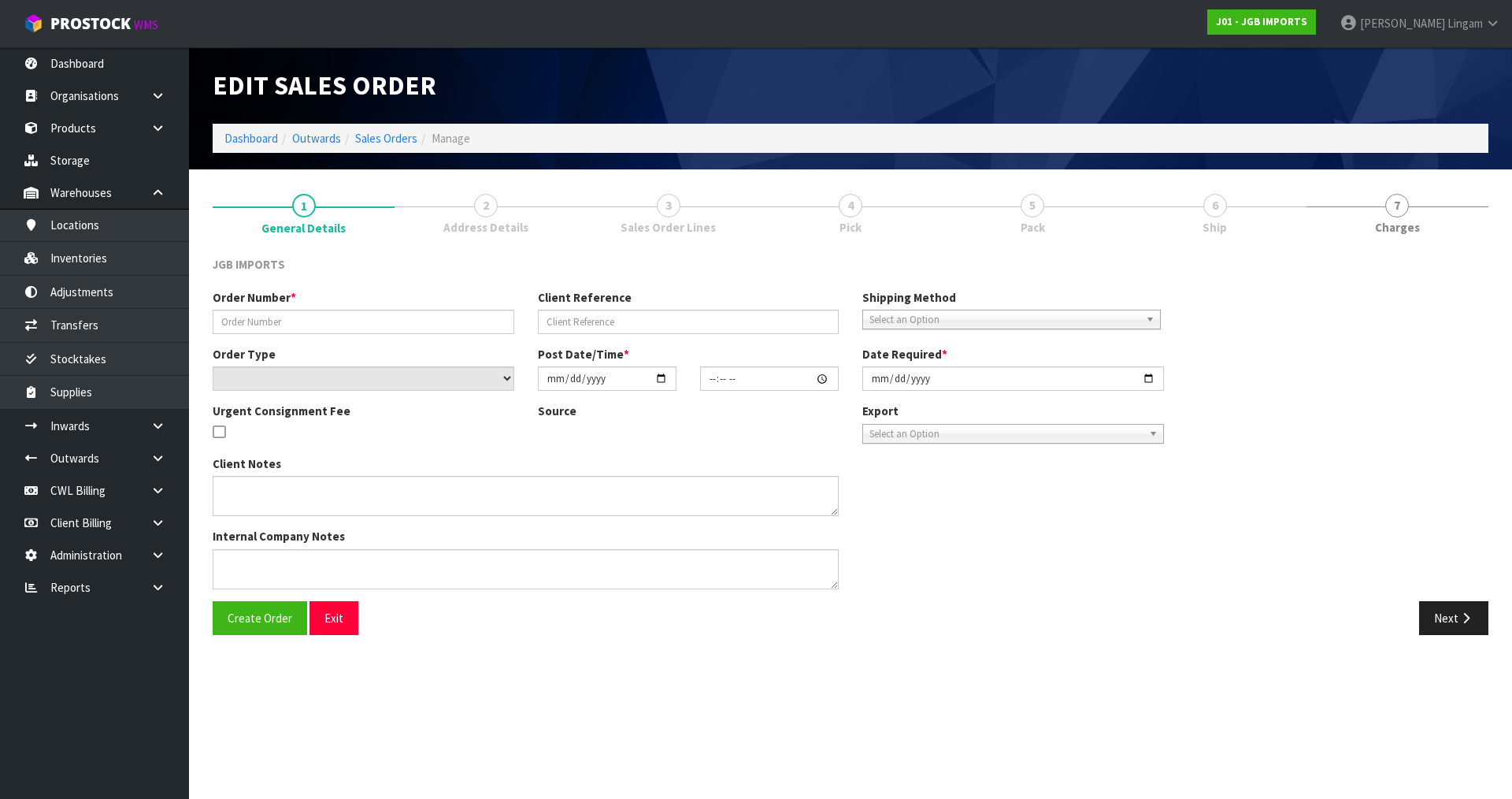
type textarea "PLEASE TAKE EXTRA CARE TO ENSURE THE FLOWERS…PARTICULARLY THE WHITE ONES…ARE KE…"
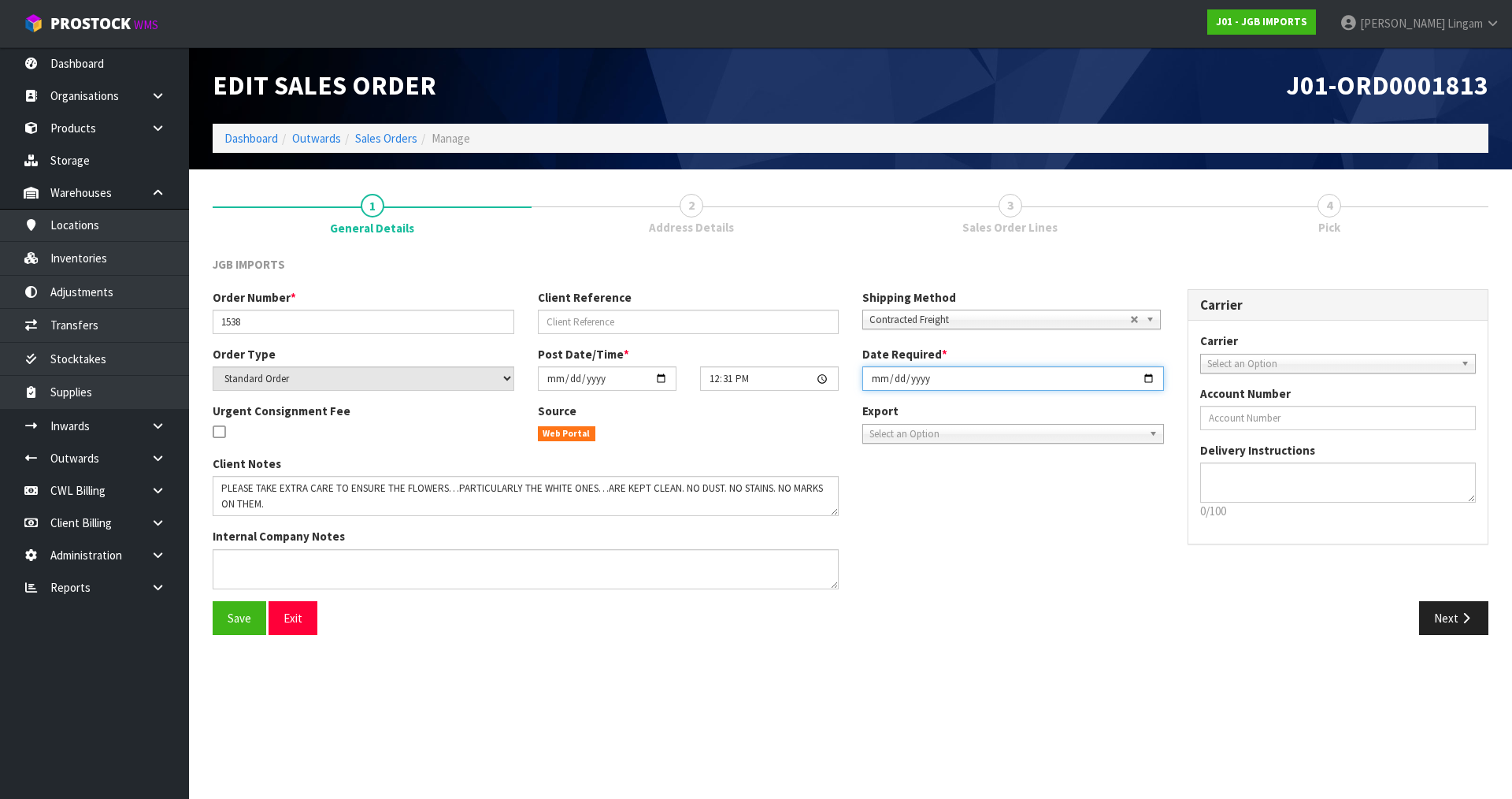
click at [873, 378] on input "[DATE]" at bounding box center [1013, 379] width 301 height 25
type input "[DATE]"
click at [218, 624] on button "Save" at bounding box center [239, 618] width 53 height 34
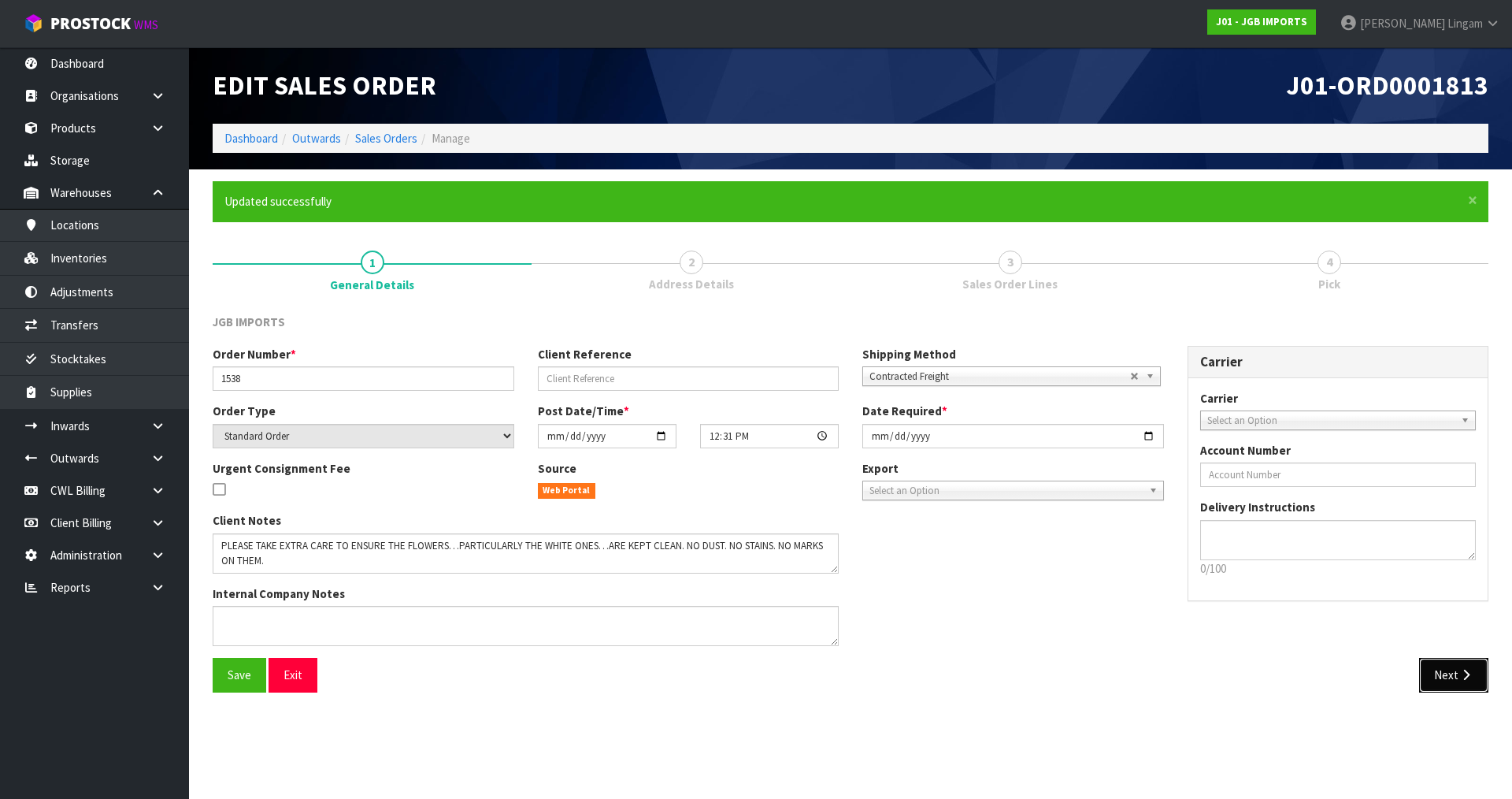
click at [1449, 675] on button "Next" at bounding box center [1453, 674] width 70 height 34
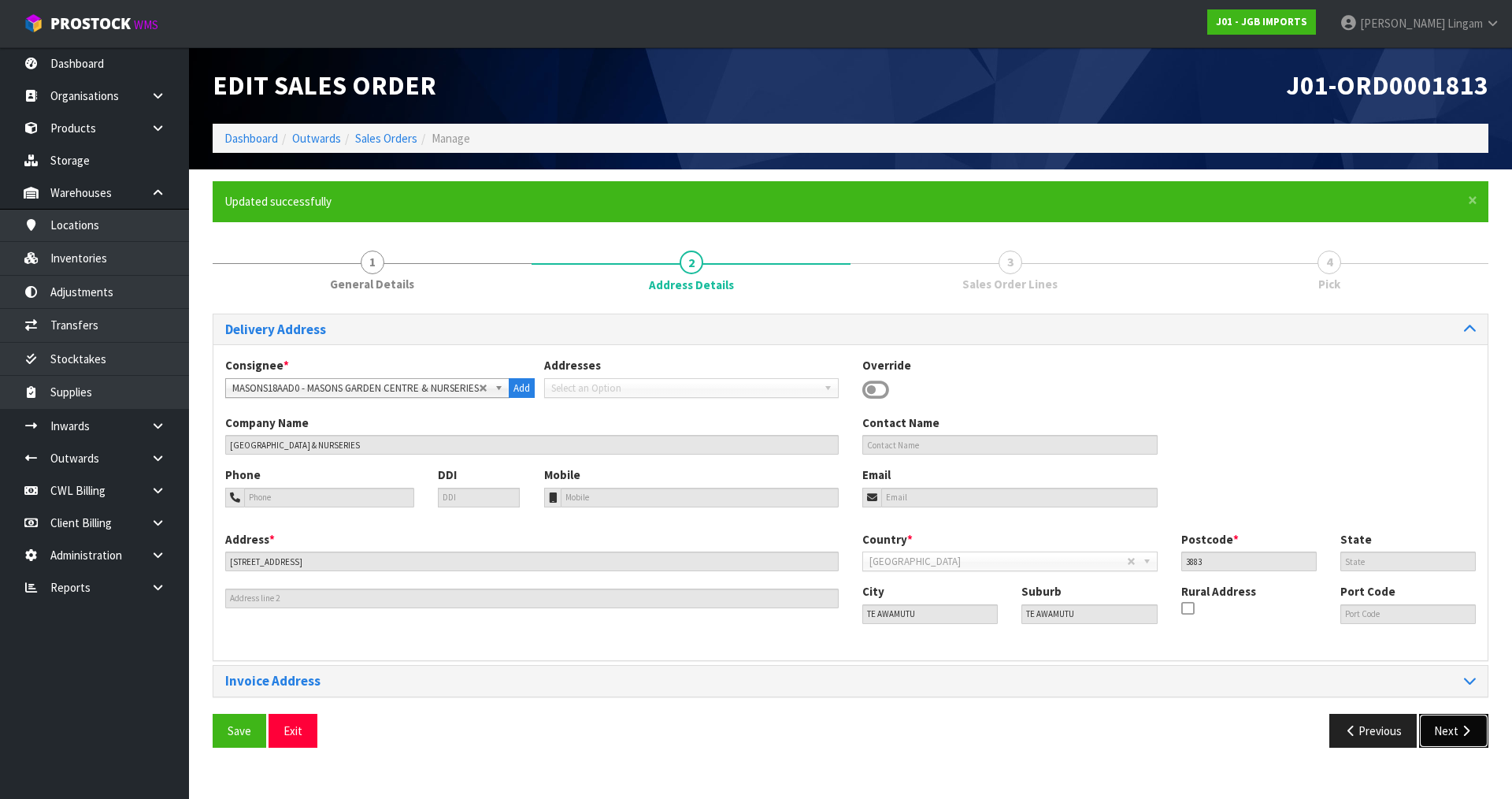
click at [1441, 719] on button "Next" at bounding box center [1453, 730] width 70 height 34
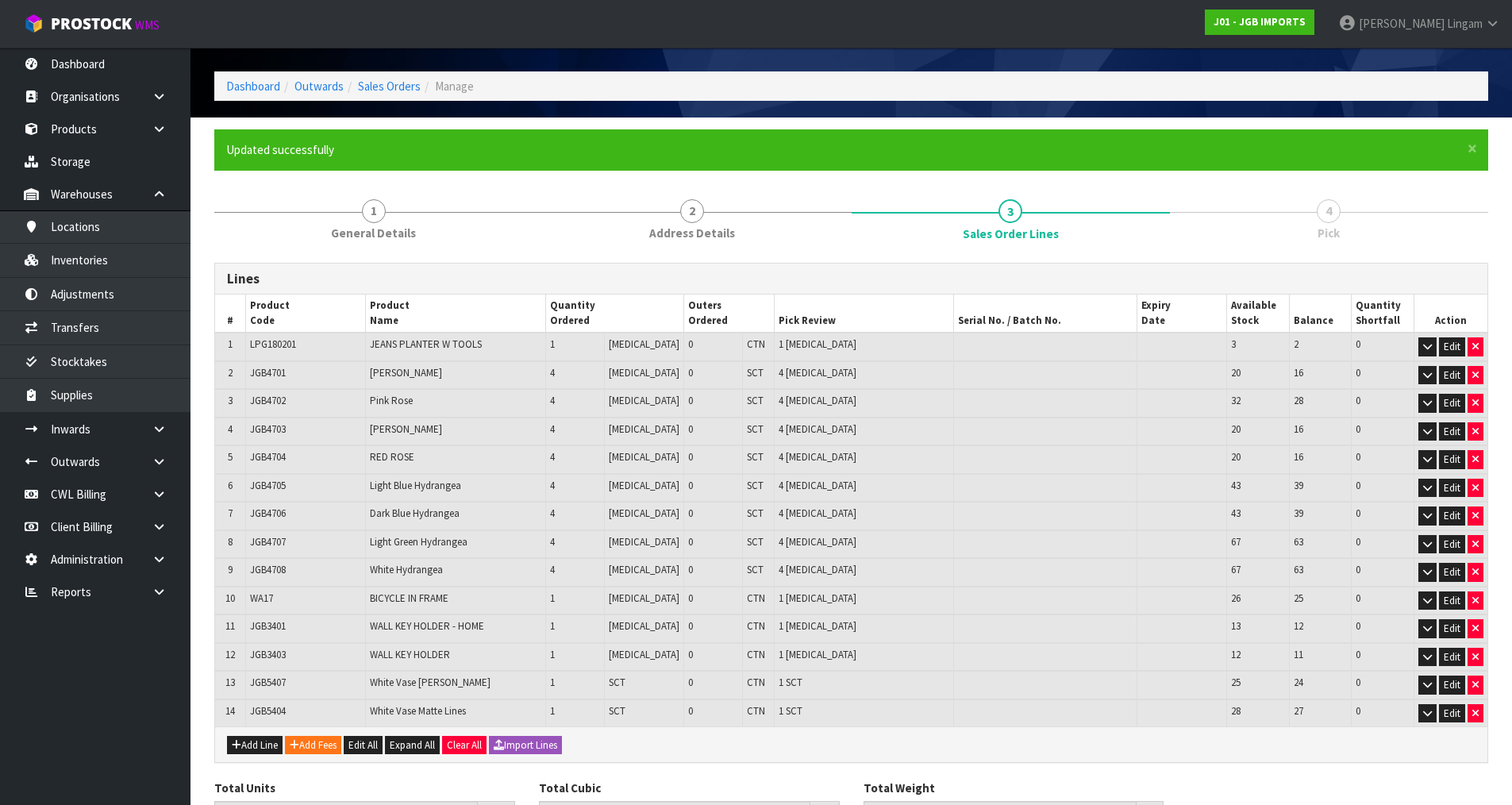
scroll to position [144, 0]
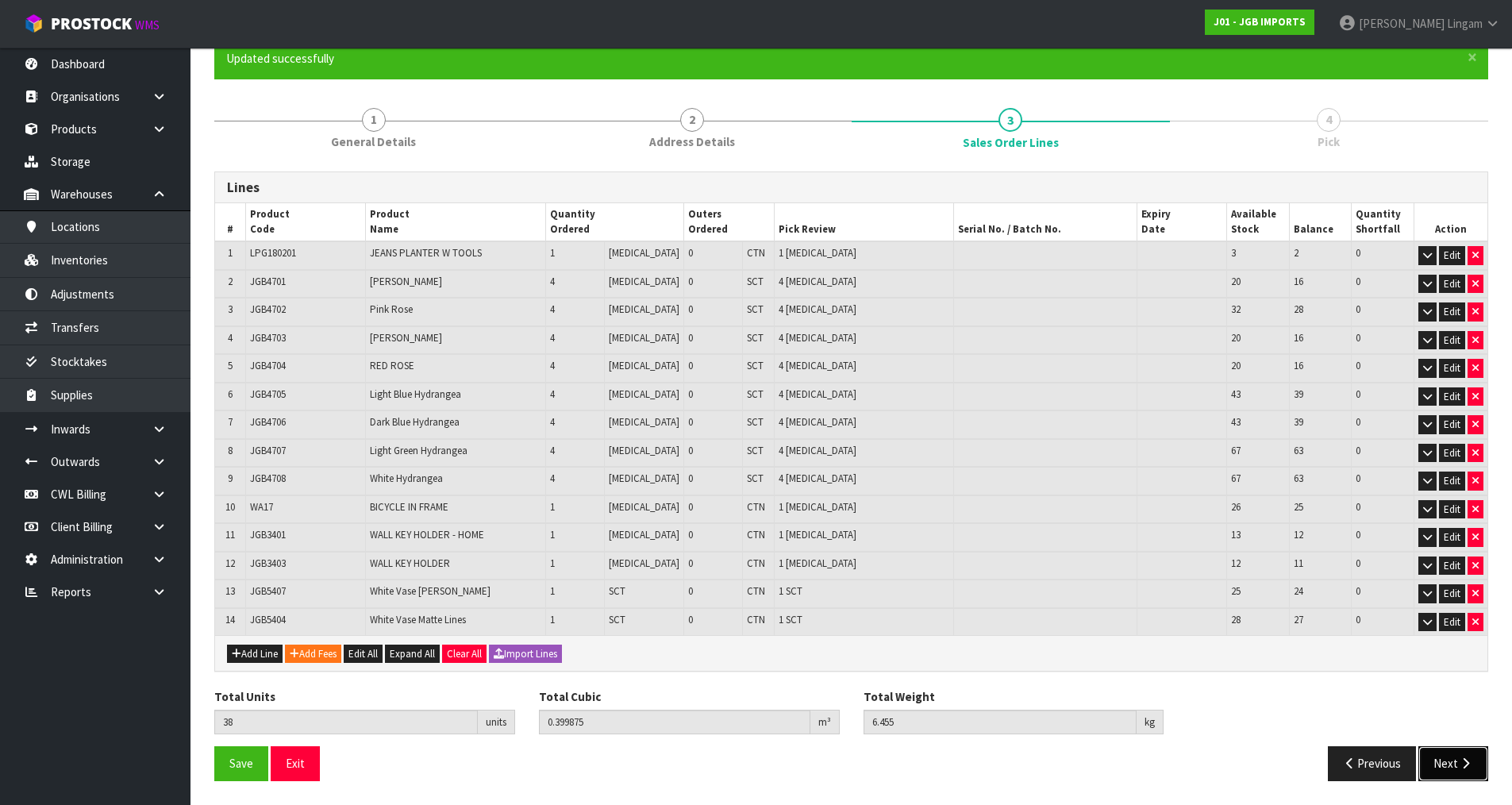
click at [1441, 756] on button "Next" at bounding box center [1453, 763] width 70 height 34
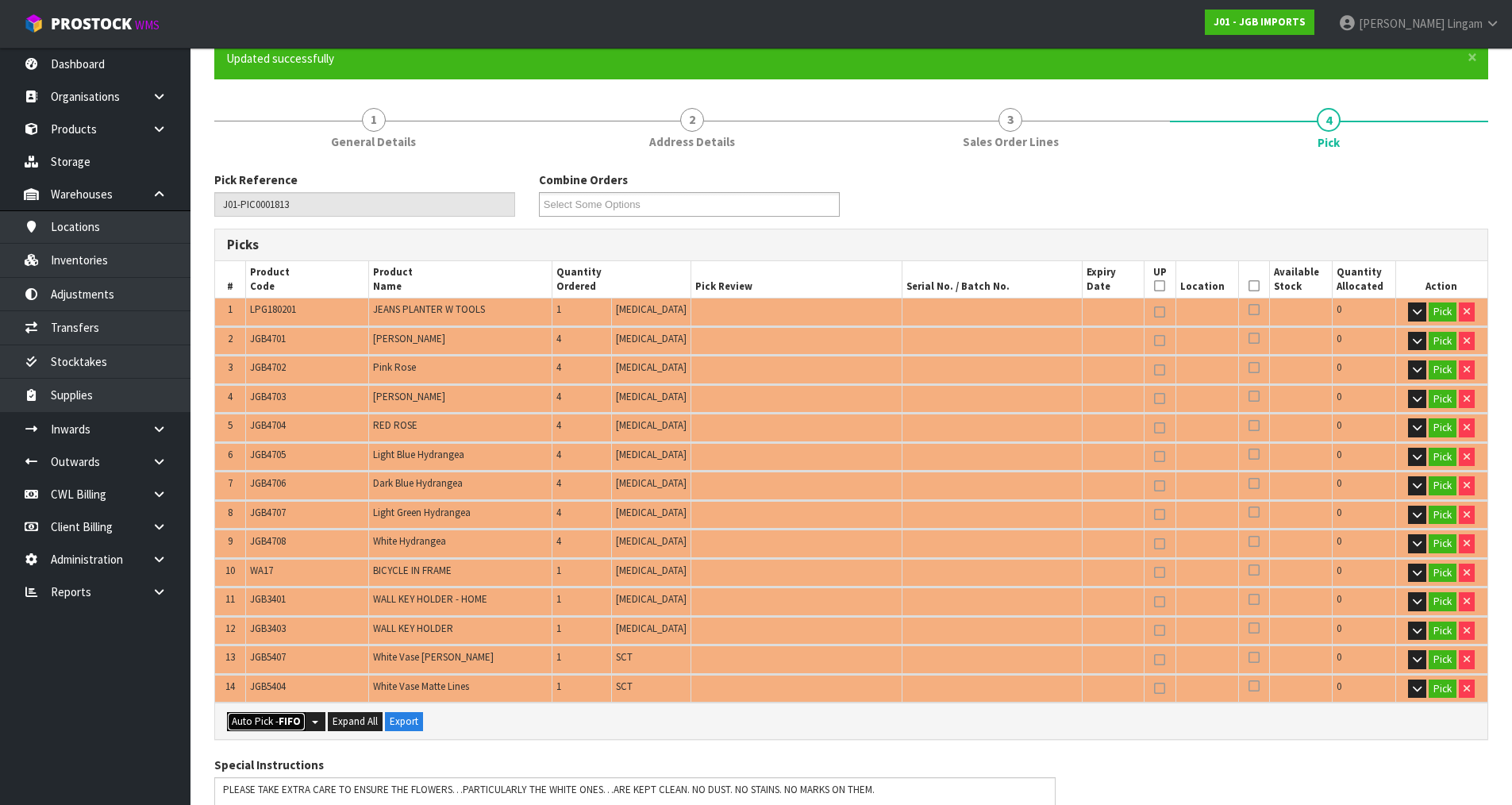
click at [273, 717] on button "Auto Pick - FIFO" at bounding box center [266, 721] width 78 height 19
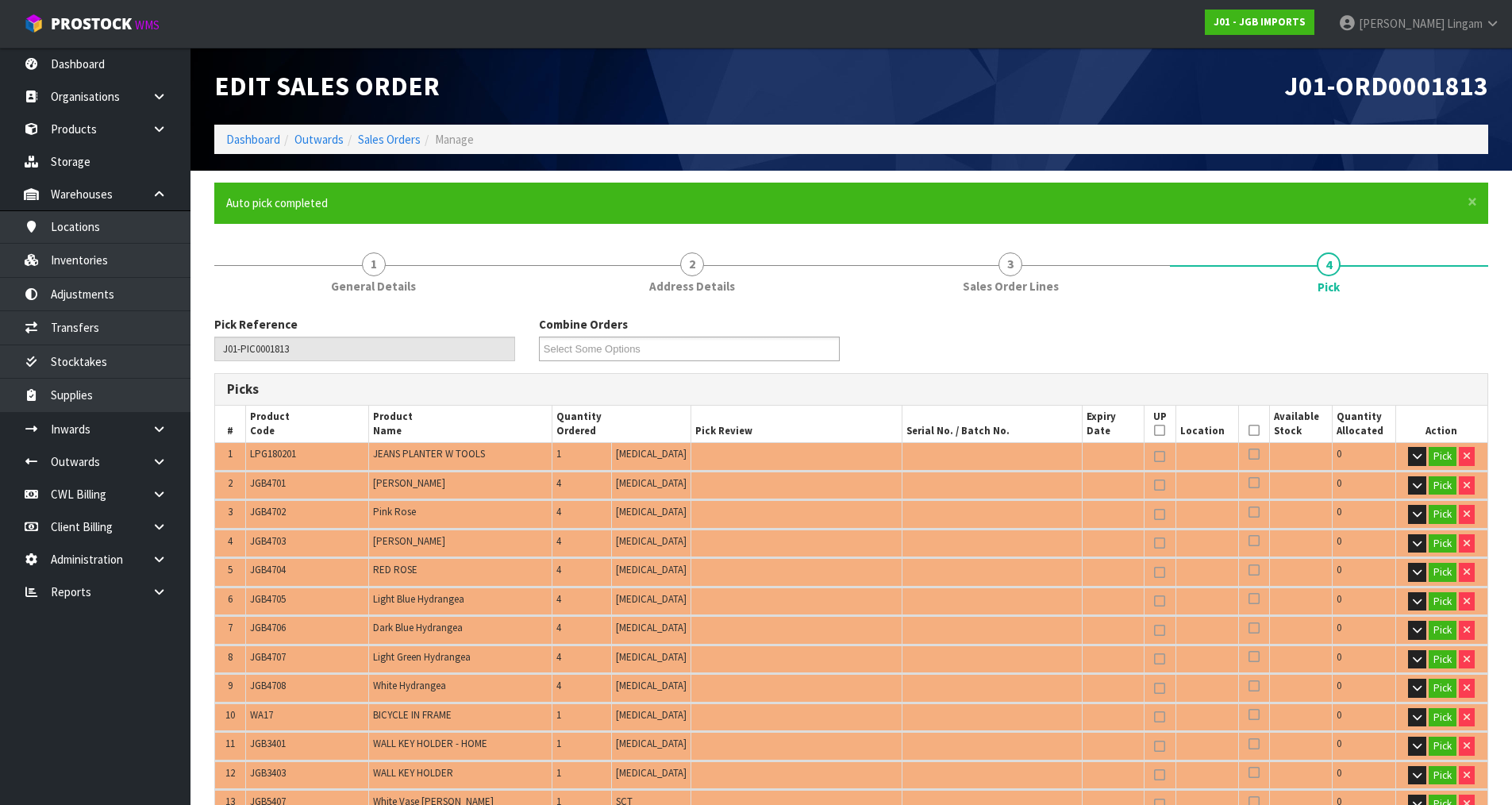
type input "Piece x 36"
type input "Sub-carton x 2"
type input "38"
type input "0.399875"
type input "6.455"
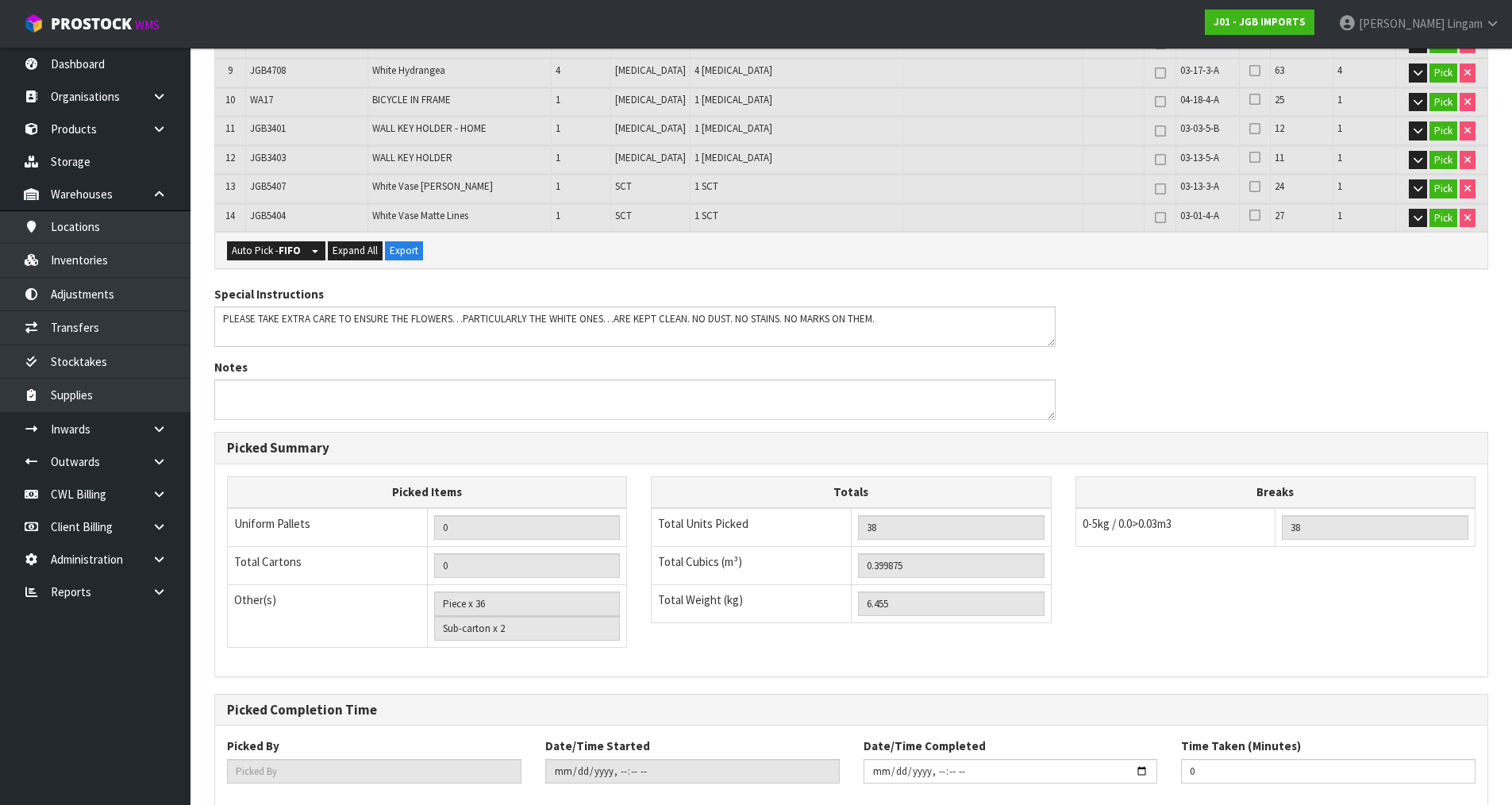
scroll to position [705, 0]
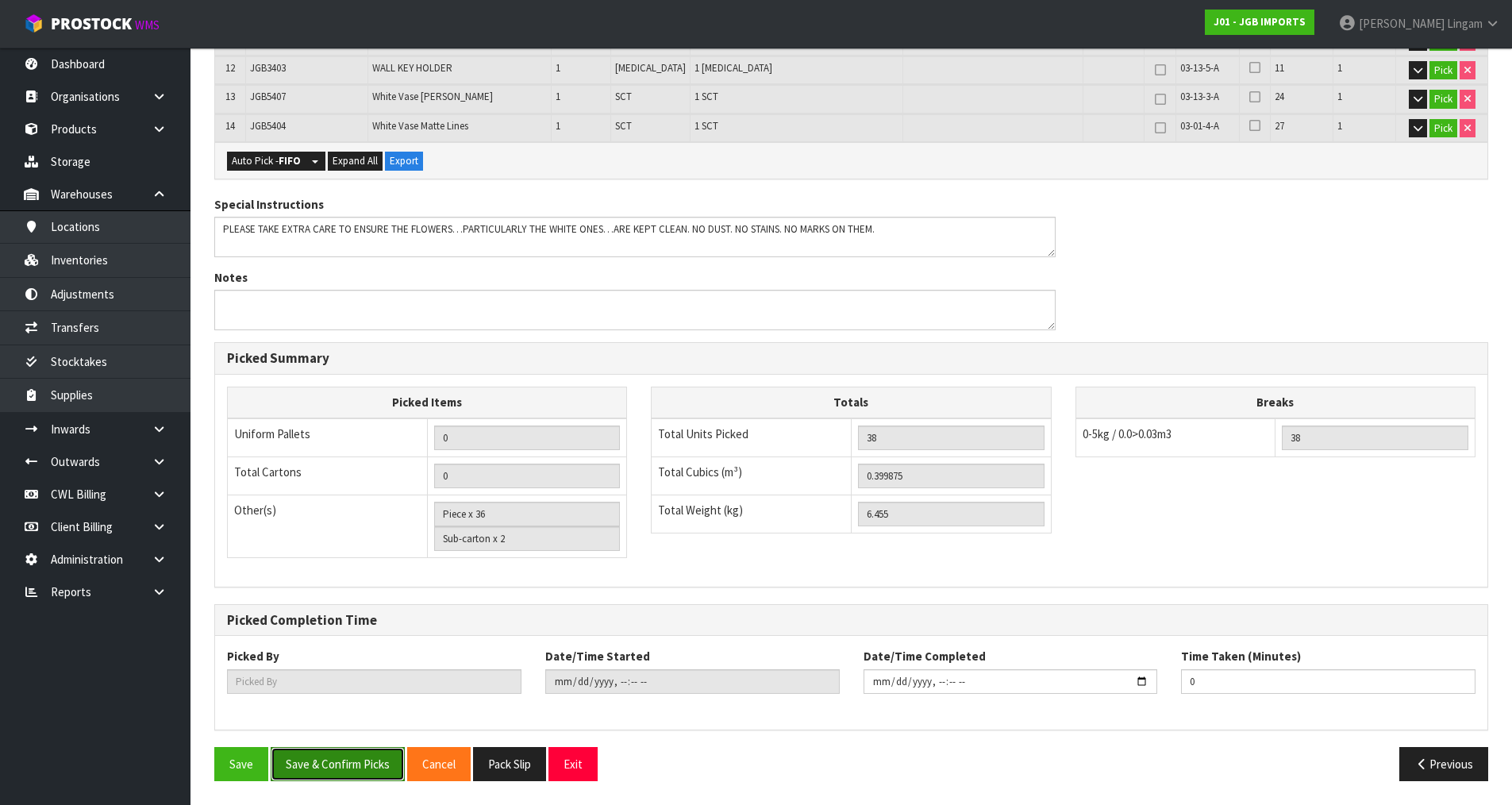
click at [346, 770] on button "Save & Confirm Picks" at bounding box center [338, 764] width 134 height 34
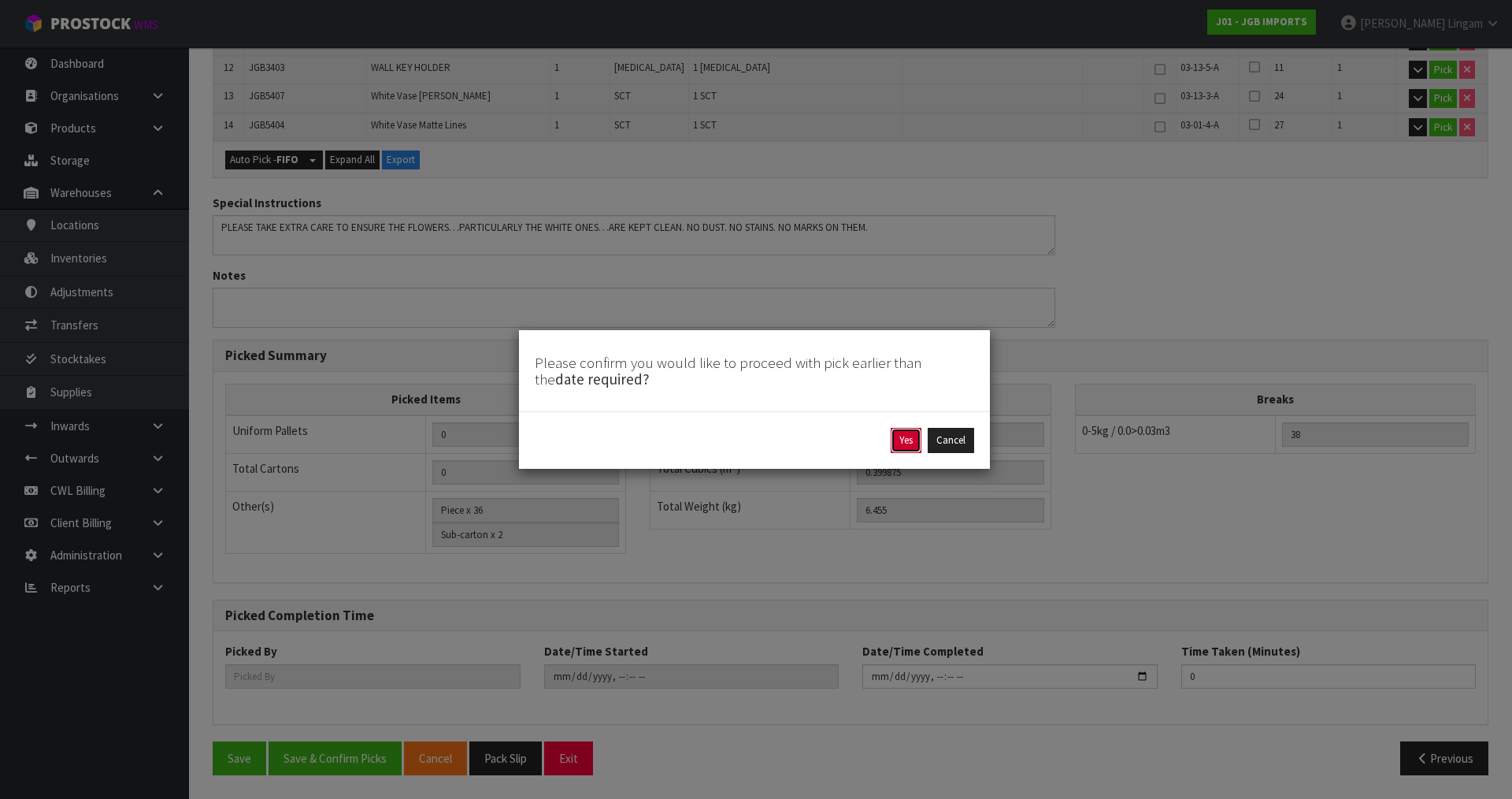
click at [899, 442] on button "Yes" at bounding box center [905, 440] width 30 height 25
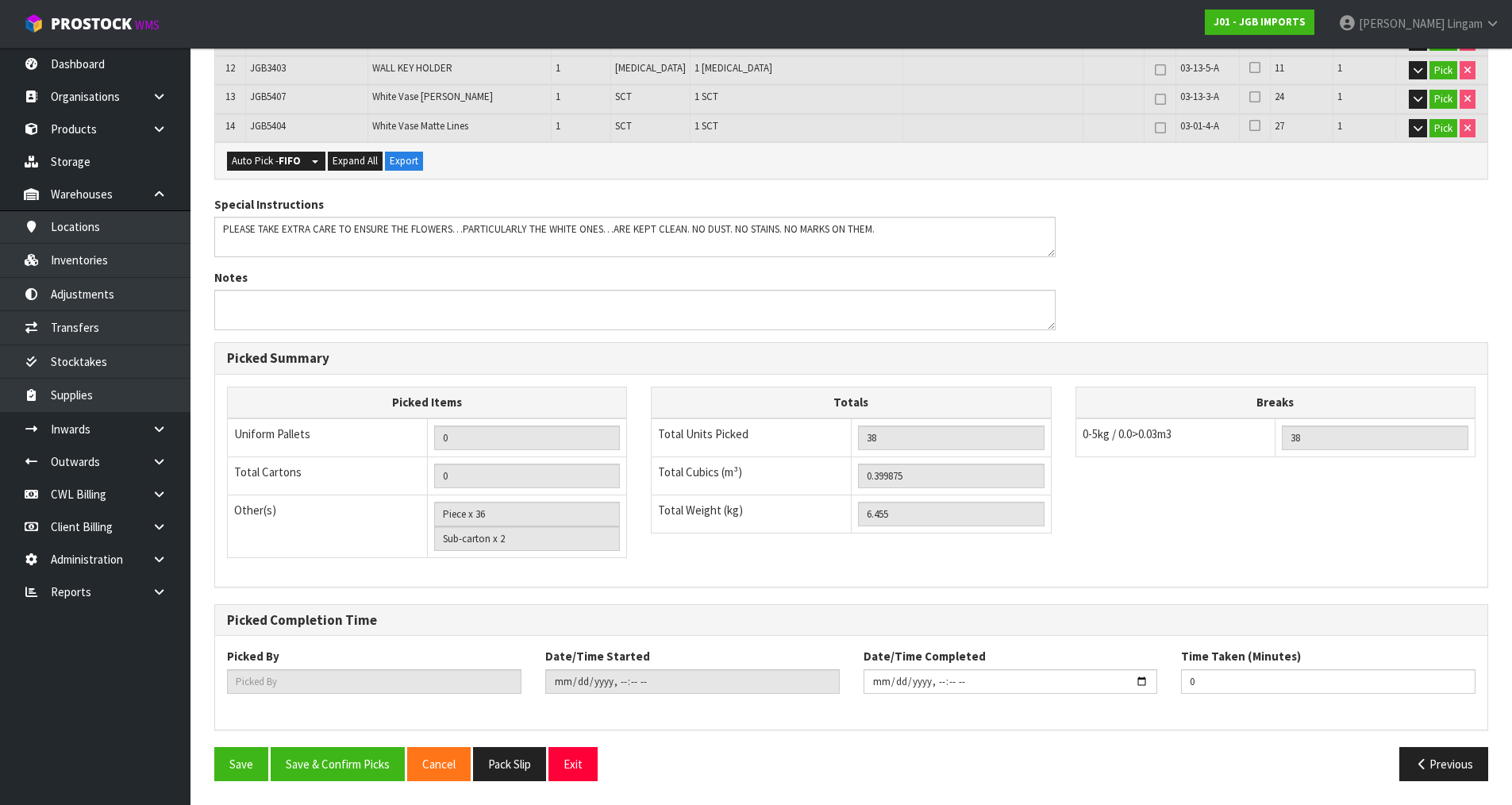
scroll to position [0, 0]
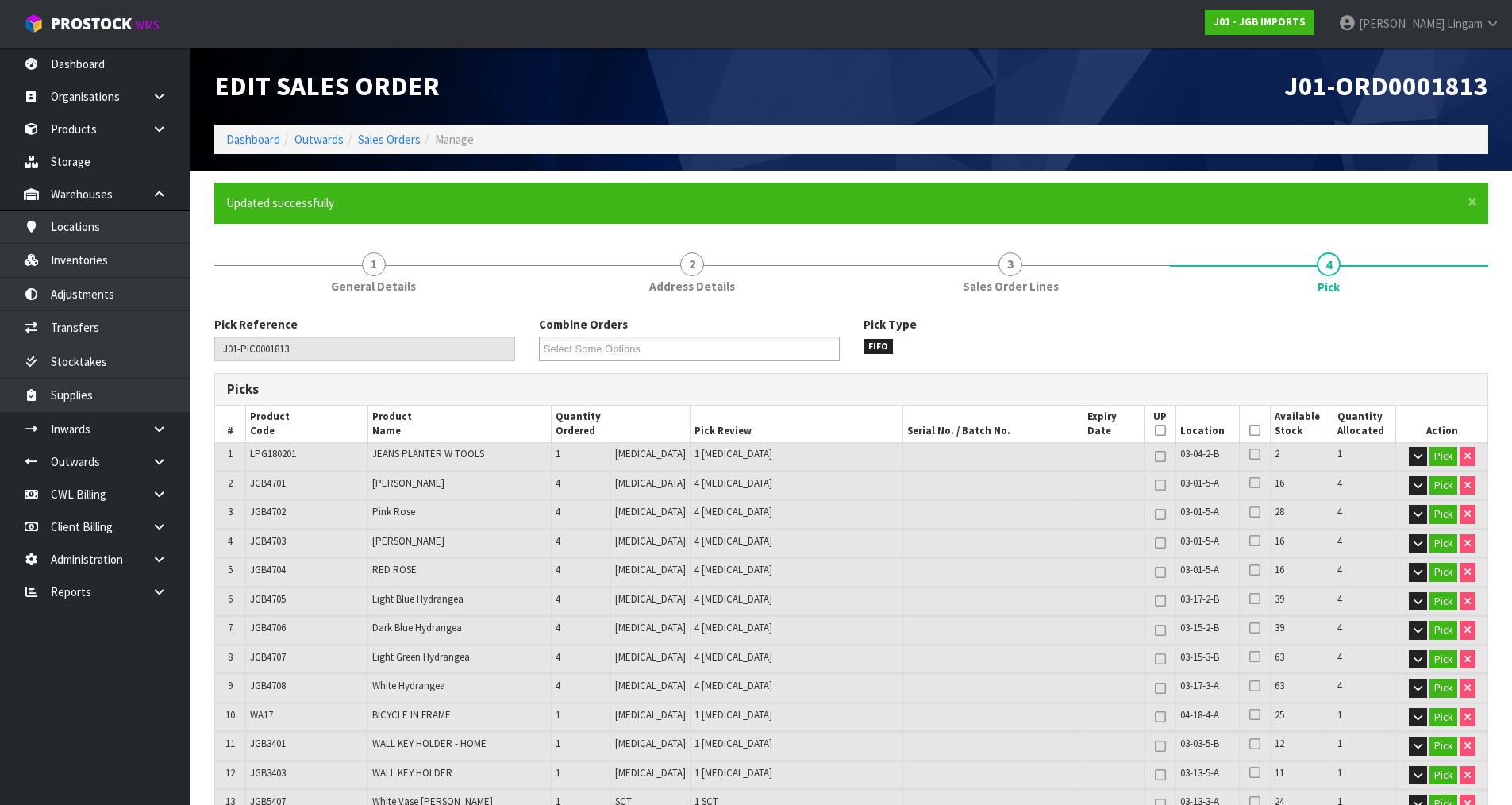
type input "[PERSON_NAME]"
type input "2025-08-24T16:21:33"
